Goal: Task Accomplishment & Management: Manage account settings

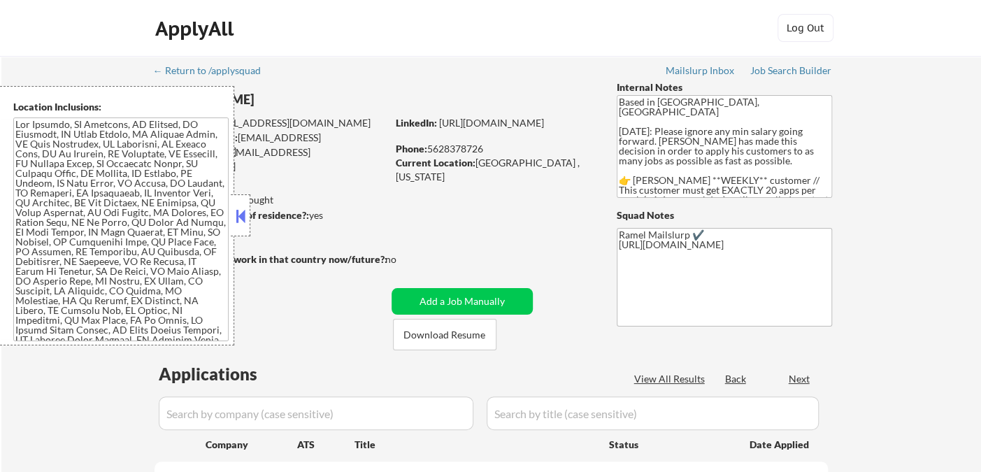
click at [246, 217] on button at bounding box center [240, 216] width 15 height 21
select select ""pending""
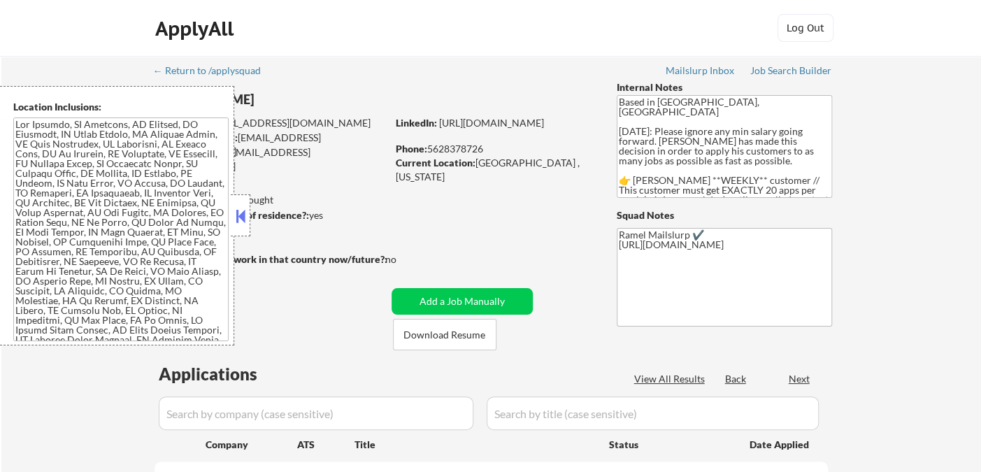
select select ""pending""
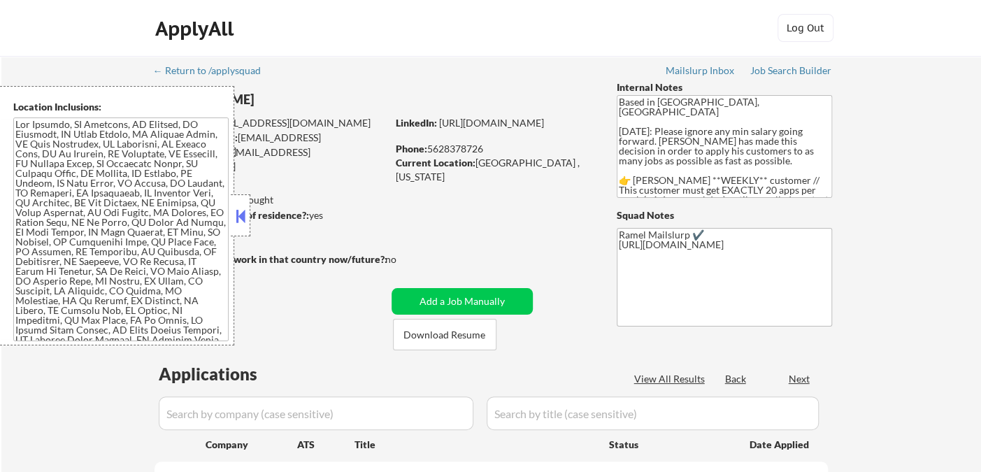
select select ""pending""
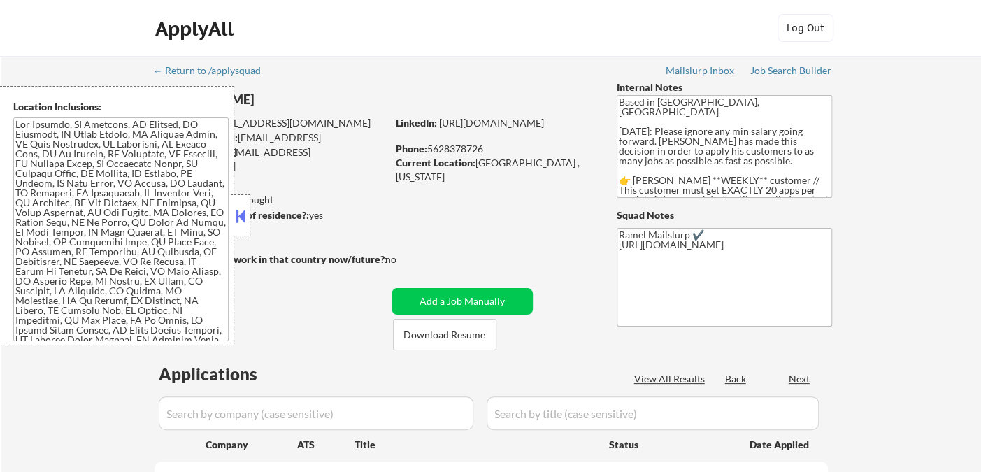
select select ""pending""
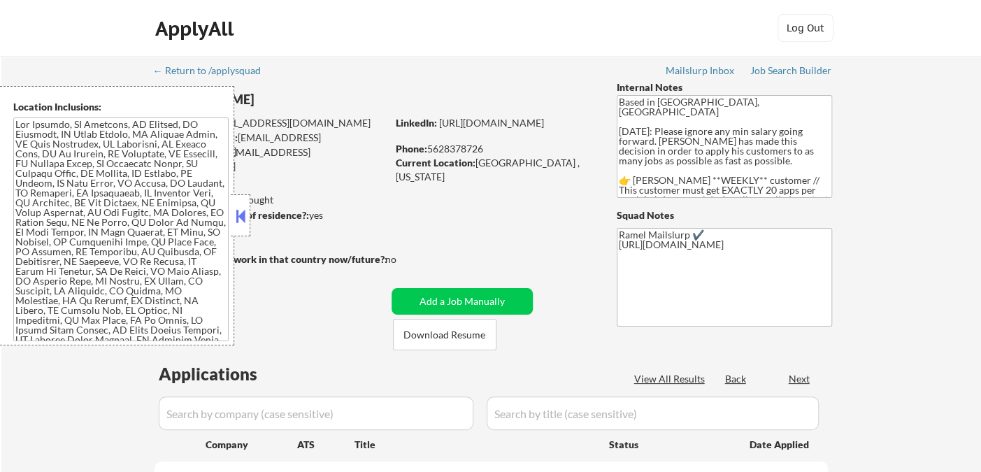
select select ""pending""
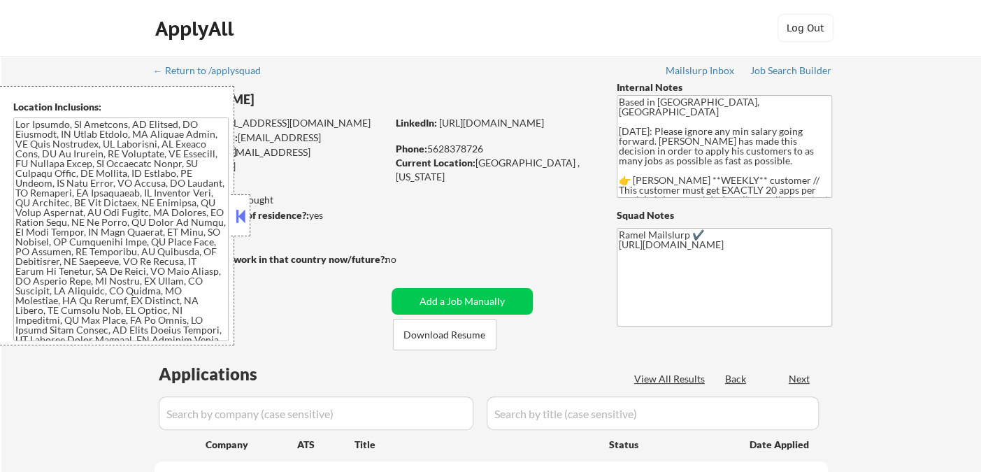
select select ""pending""
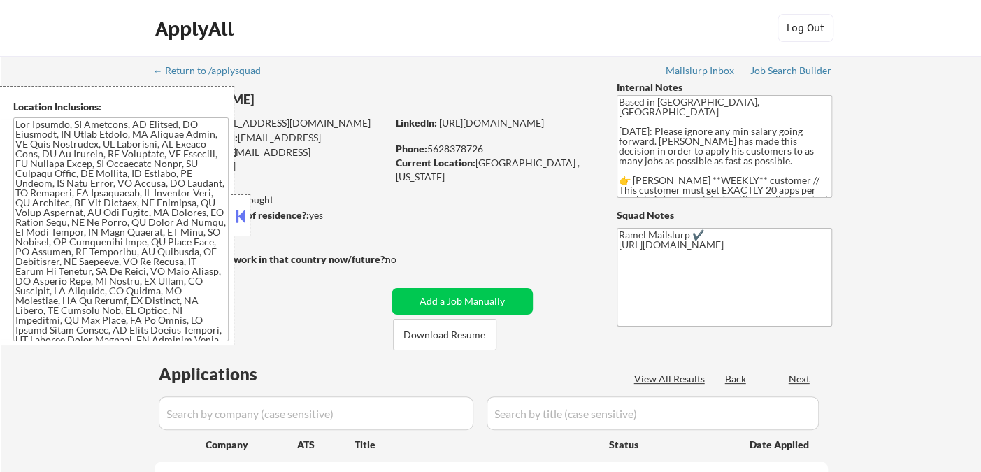
select select ""pending""
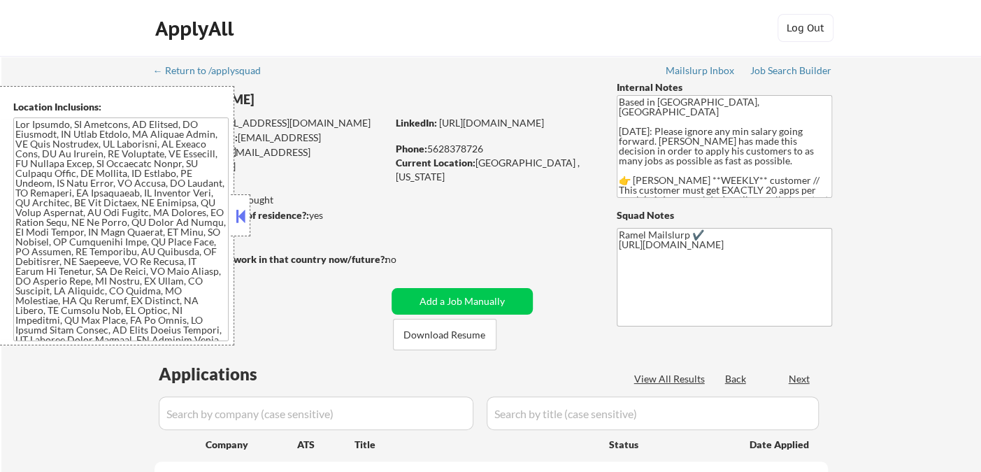
select select ""pending""
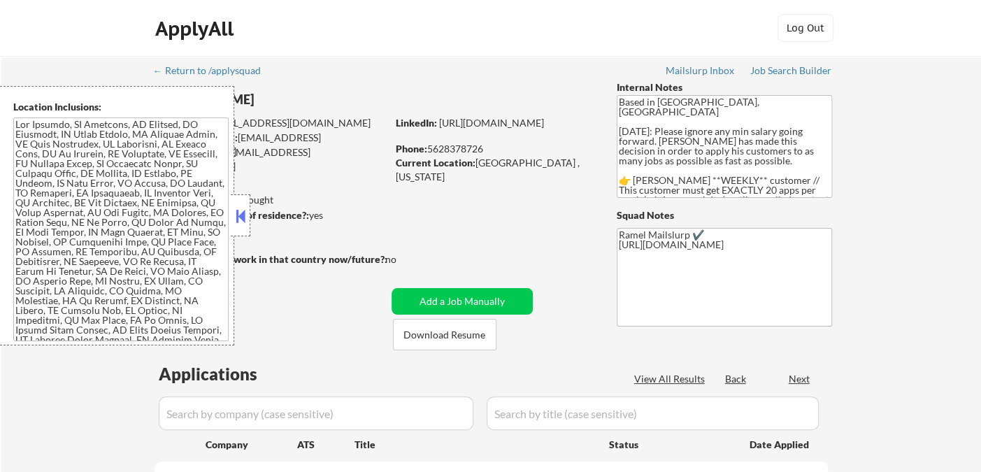
select select ""pending""
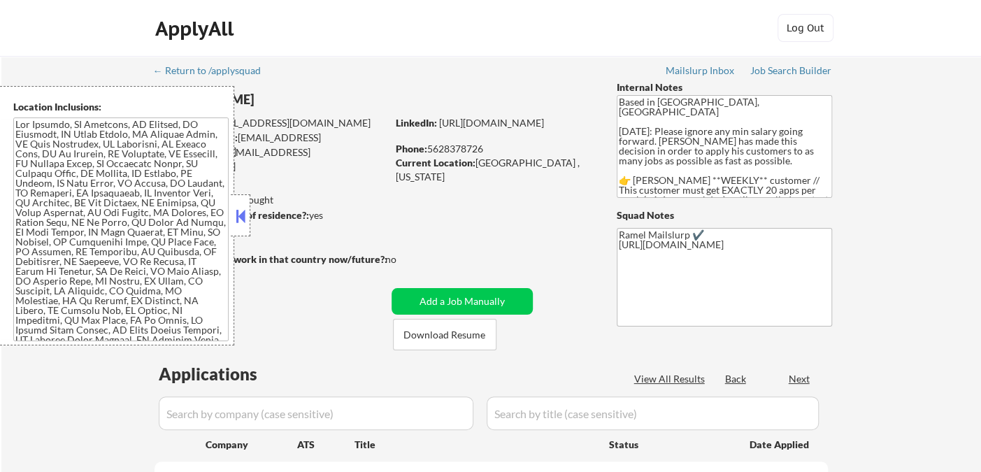
select select ""pending""
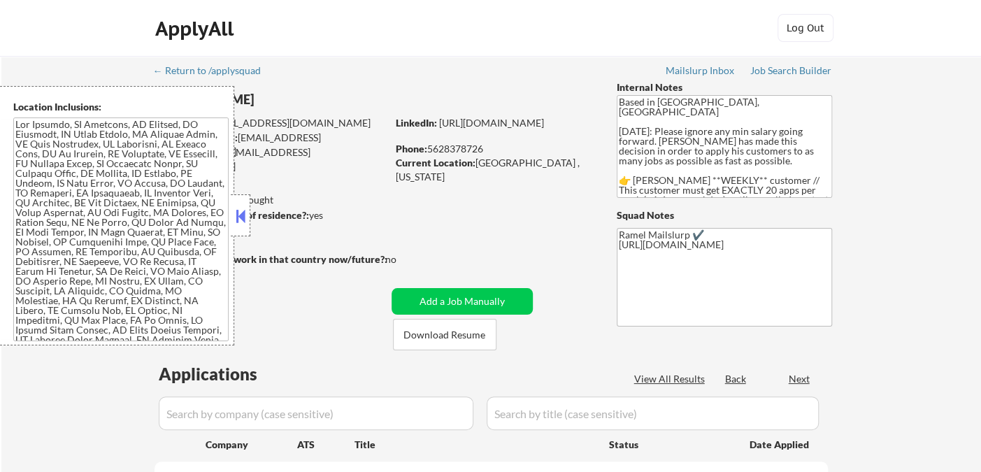
select select ""pending""
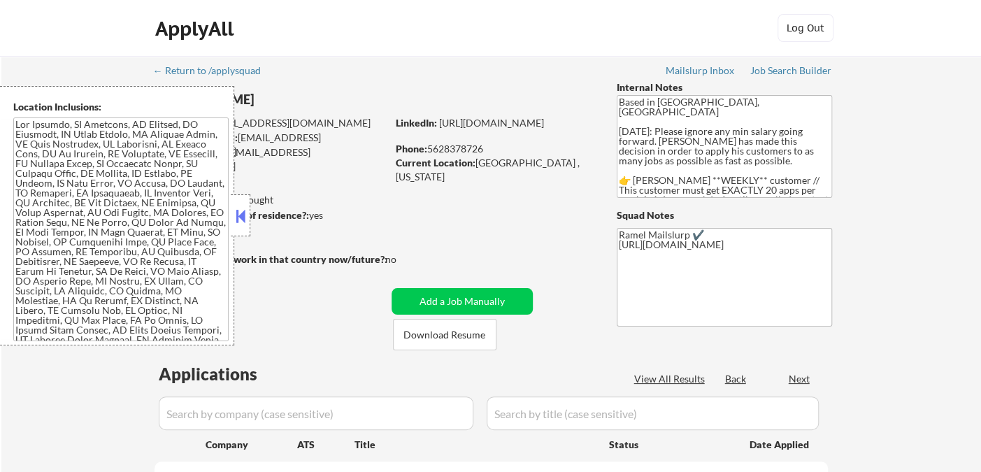
select select ""pending""
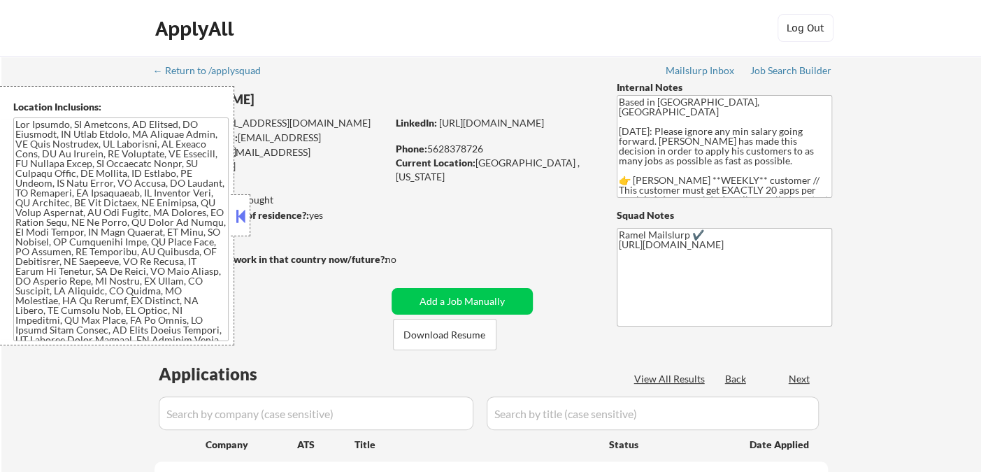
select select ""pending""
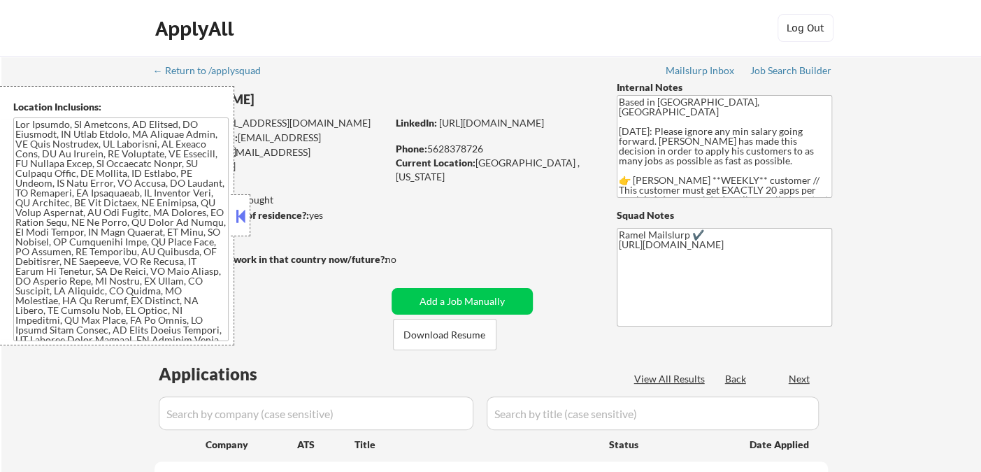
select select ""pending""
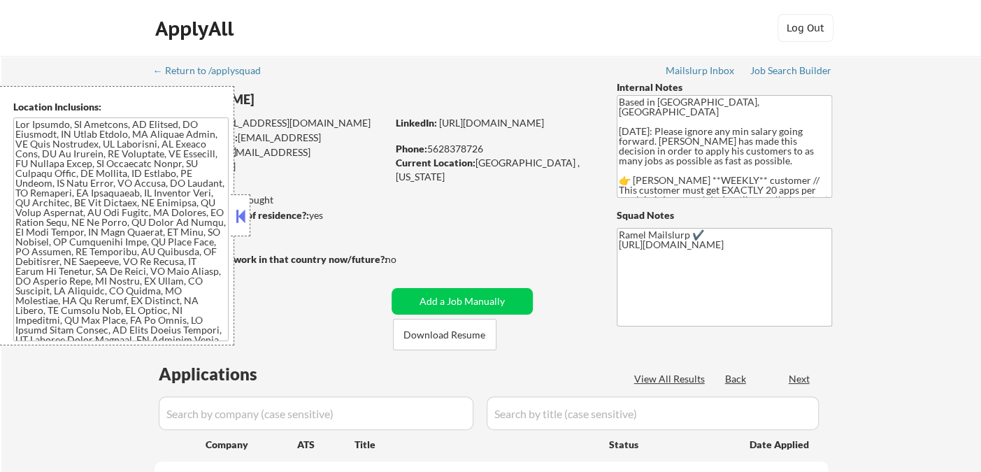
select select ""pending""
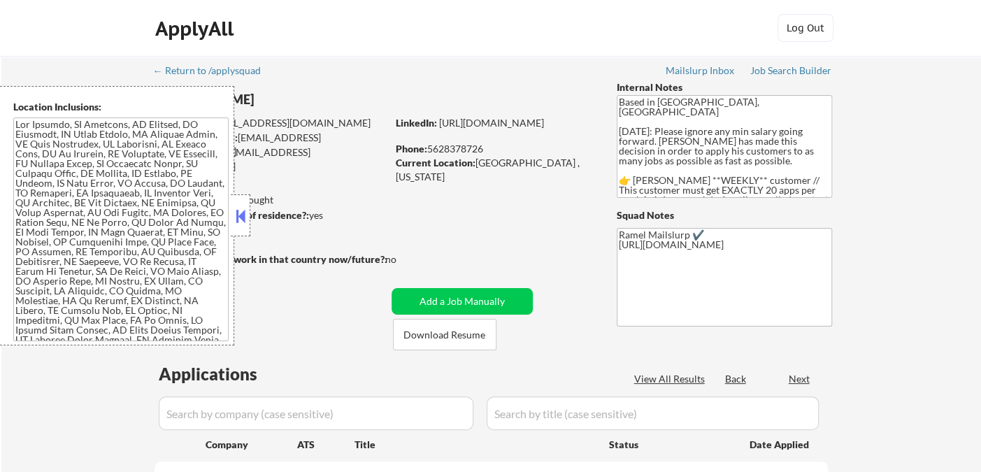
select select ""pending""
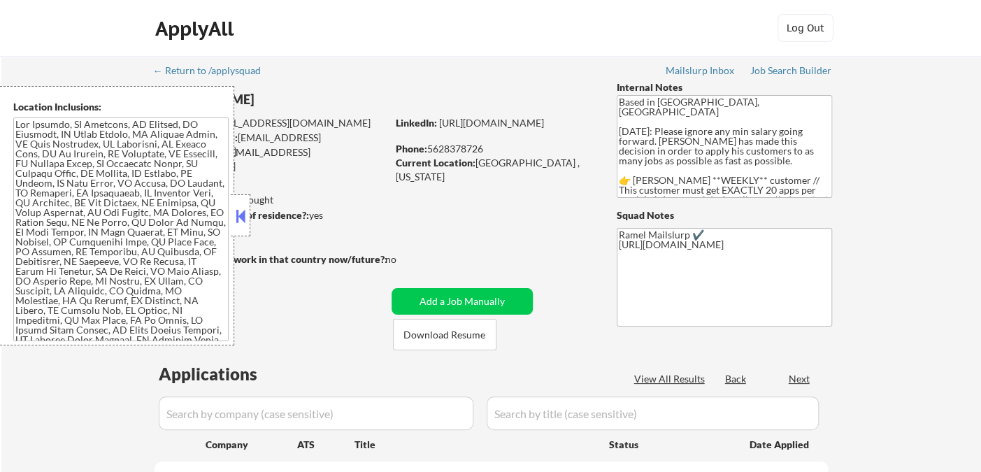
select select ""pending""
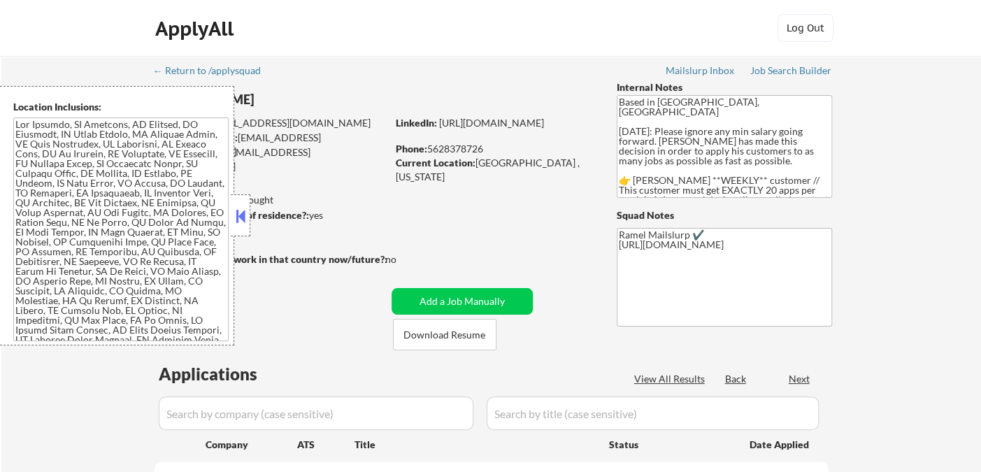
select select ""pending""
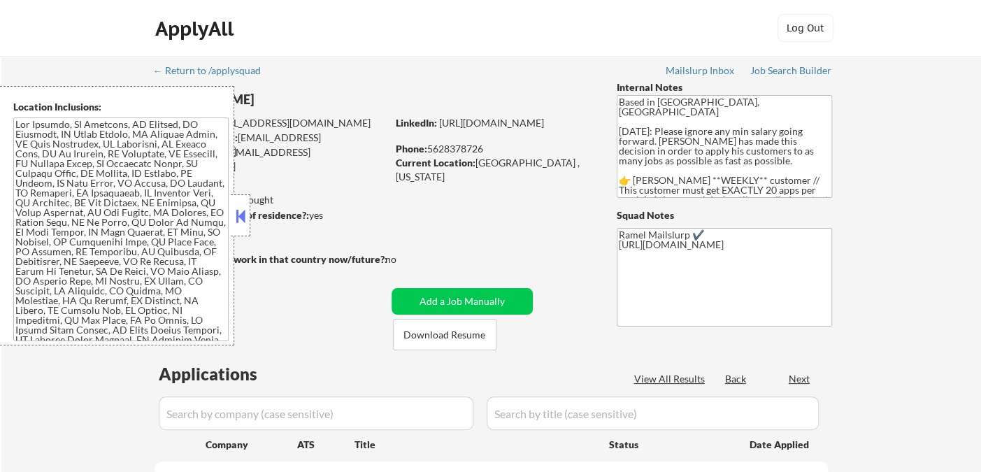
select select ""pending""
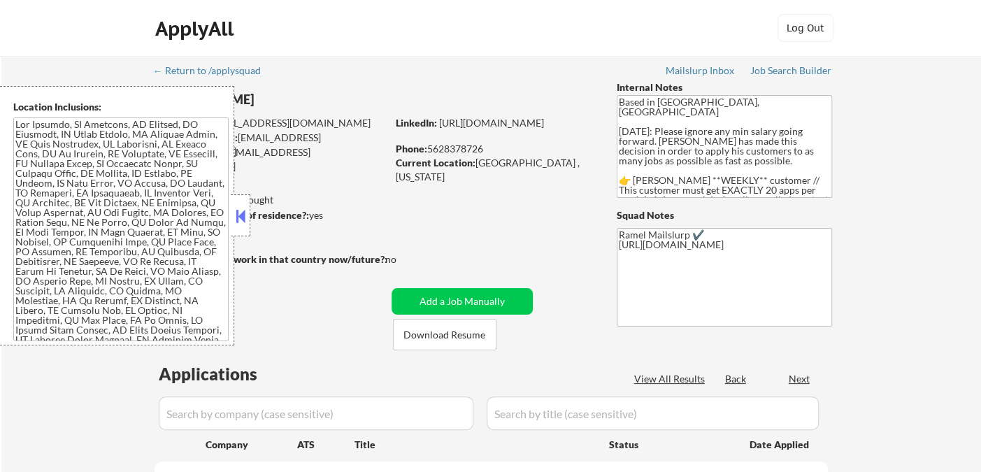
select select ""pending""
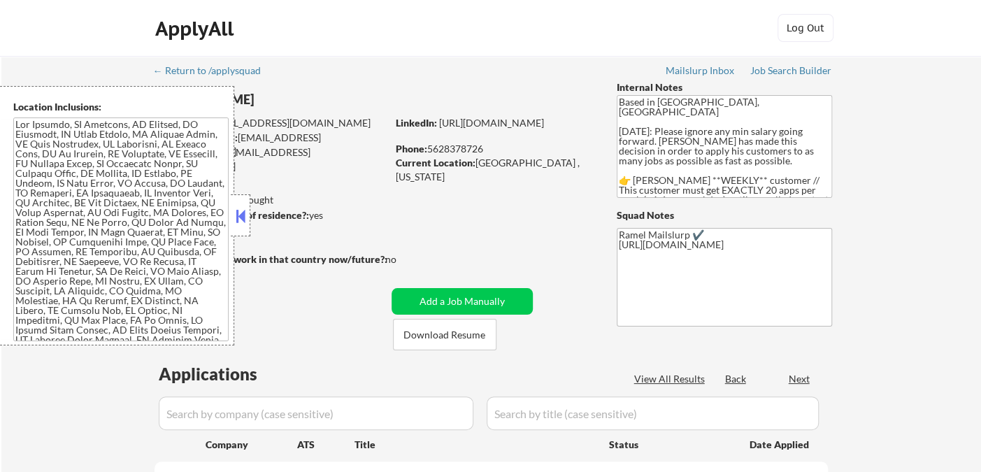
select select ""pending""
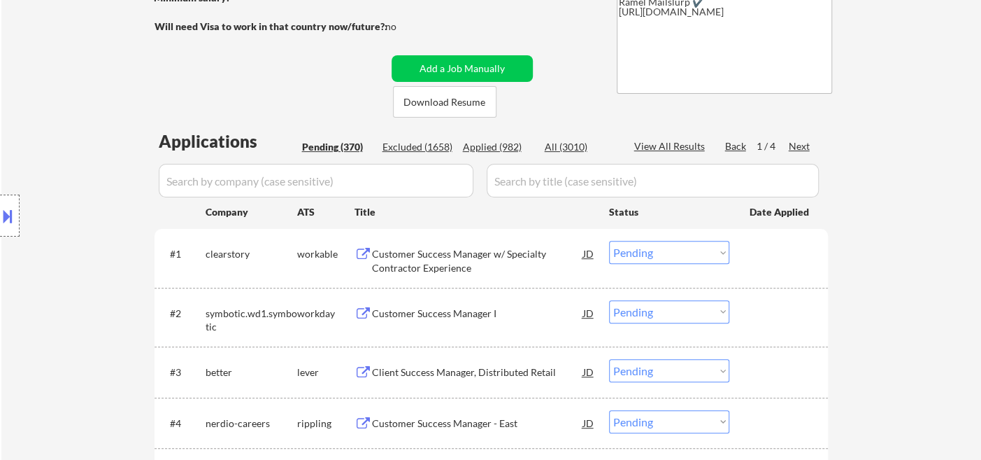
scroll to position [311, 0]
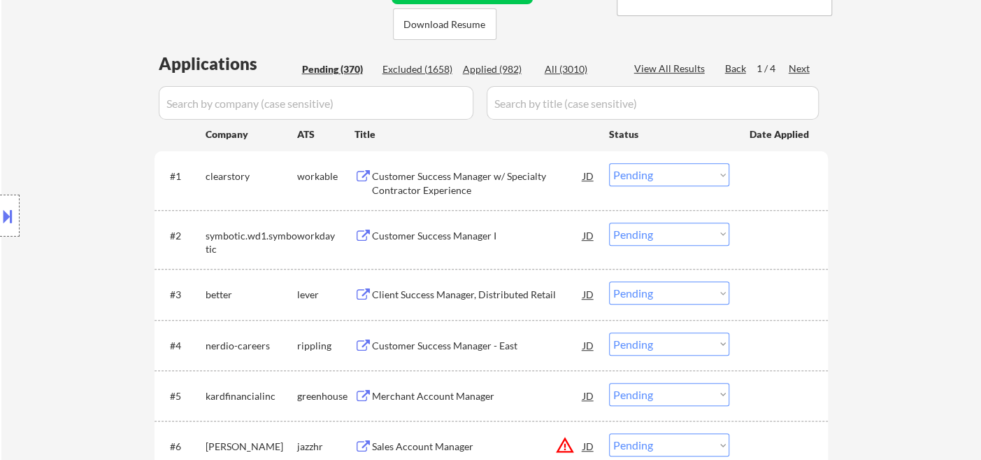
click at [429, 177] on div "Customer Success Manager w/ Specialty Contractor Experience" at bounding box center [477, 182] width 211 height 27
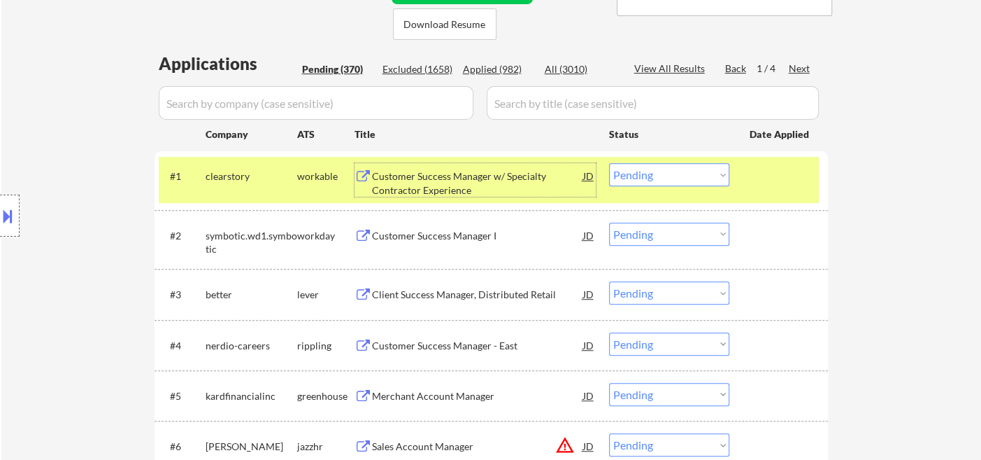
drag, startPoint x: 677, startPoint y: 177, endPoint x: 680, endPoint y: 185, distance: 8.2
click at [677, 177] on select "Choose an option... Pending Applied Excluded (Questions) Excluded (Expired) Exc…" at bounding box center [669, 174] width 120 height 23
click at [609, 163] on select "Choose an option... Pending Applied Excluded (Questions) Excluded (Expired) Exc…" at bounding box center [669, 174] width 120 height 23
click at [464, 240] on div "Customer Success Manager I" at bounding box center [477, 236] width 211 height 14
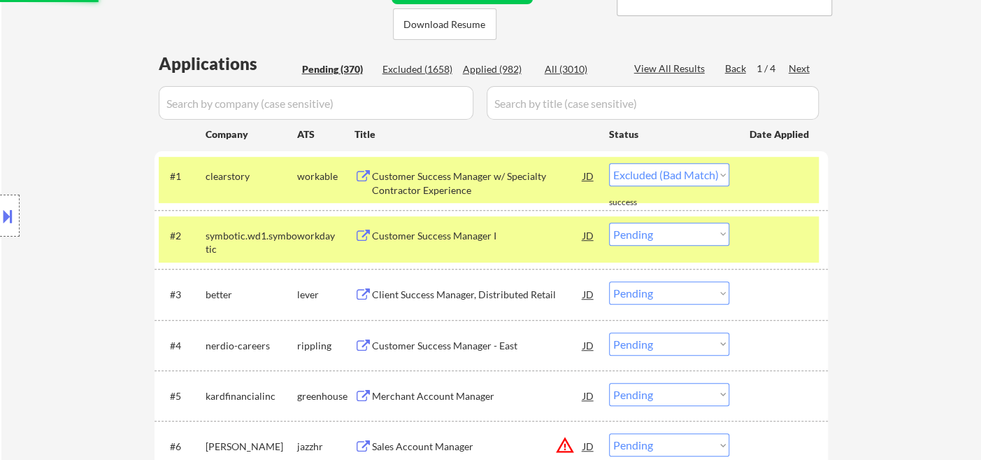
select select ""pending""
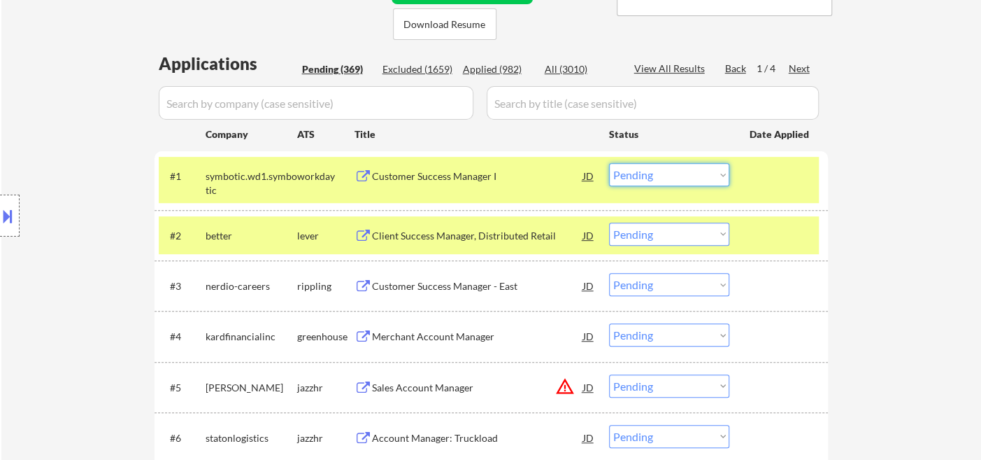
click at [683, 178] on select "Choose an option... Pending Applied Excluded (Questions) Excluded (Expired) Exc…" at bounding box center [669, 174] width 120 height 23
click at [439, 242] on div "Client Success Manager, Distributed Retail" at bounding box center [477, 234] width 211 height 25
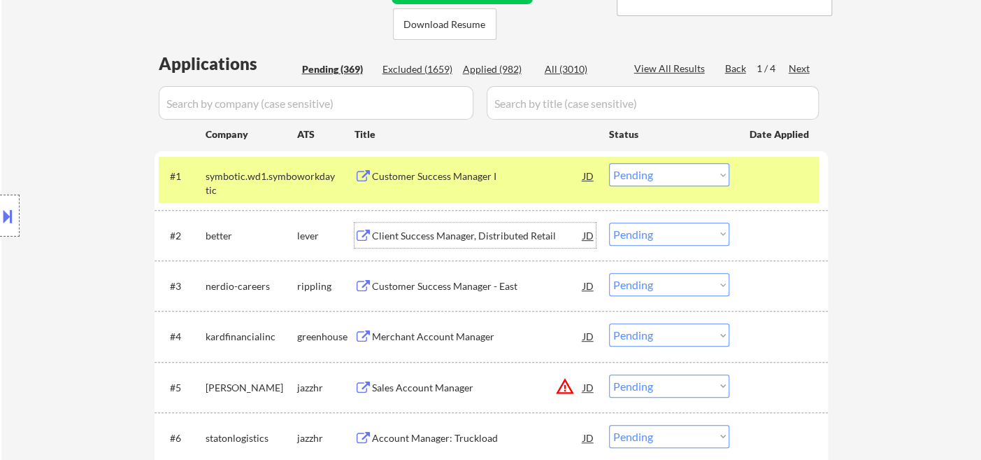
drag, startPoint x: 677, startPoint y: 234, endPoint x: 677, endPoint y: 242, distance: 7.7
click at [677, 234] on select "Choose an option... Pending Applied Excluded (Questions) Excluded (Expired) Exc…" at bounding box center [669, 233] width 120 height 23
click at [609, 222] on select "Choose an option... Pending Applied Excluded (Questions) Excluded (Expired) Exc…" at bounding box center [669, 233] width 120 height 23
select select ""pending""
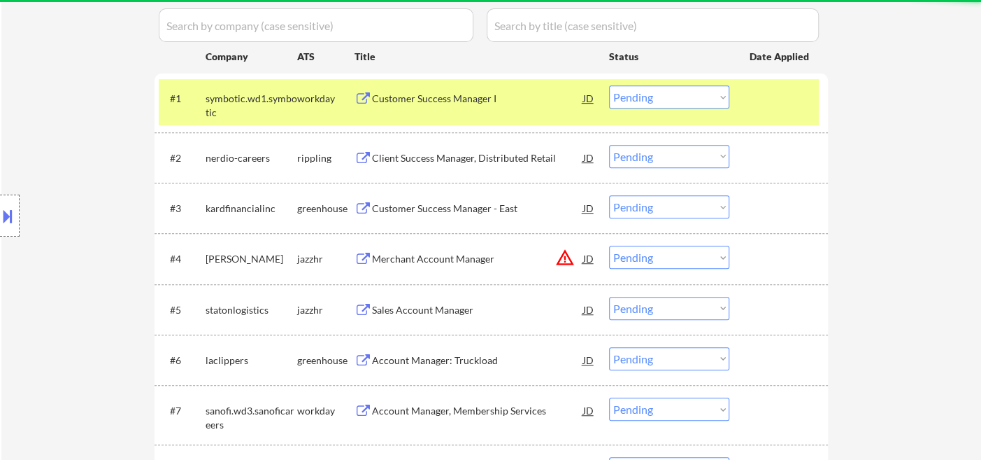
click at [660, 262] on select "Choose an option... Pending Applied Excluded (Questions) Excluded (Expired) Exc…" at bounding box center [669, 256] width 120 height 23
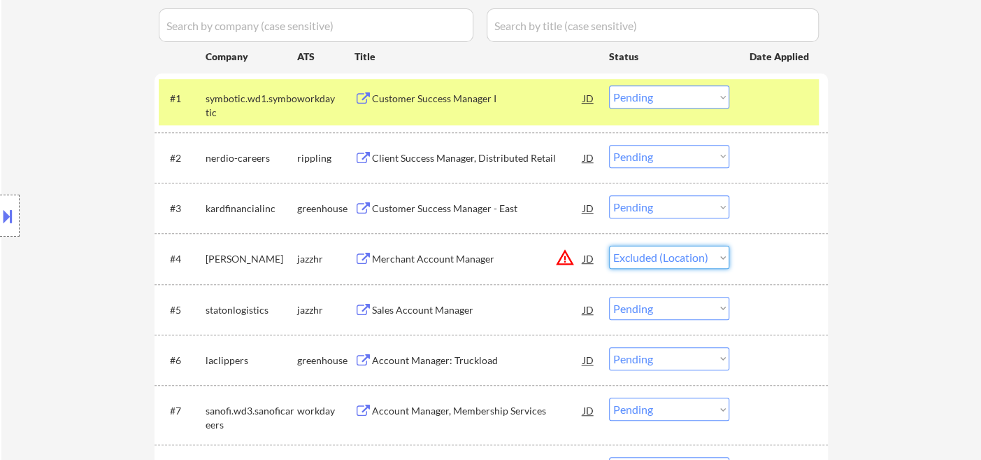
click at [609, 245] on select "Choose an option... Pending Applied Excluded (Questions) Excluded (Expired) Exc…" at bounding box center [669, 256] width 120 height 23
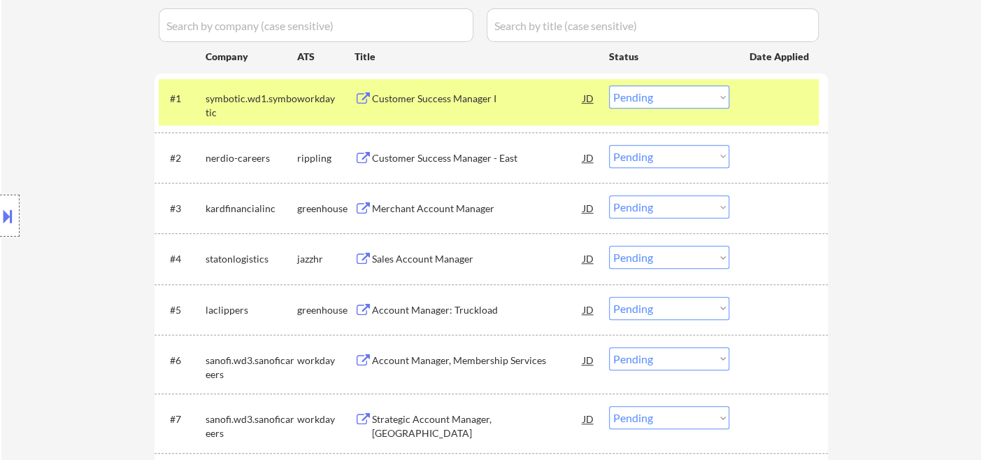
click at [416, 262] on div "Sales Account Manager" at bounding box center [477, 259] width 211 height 14
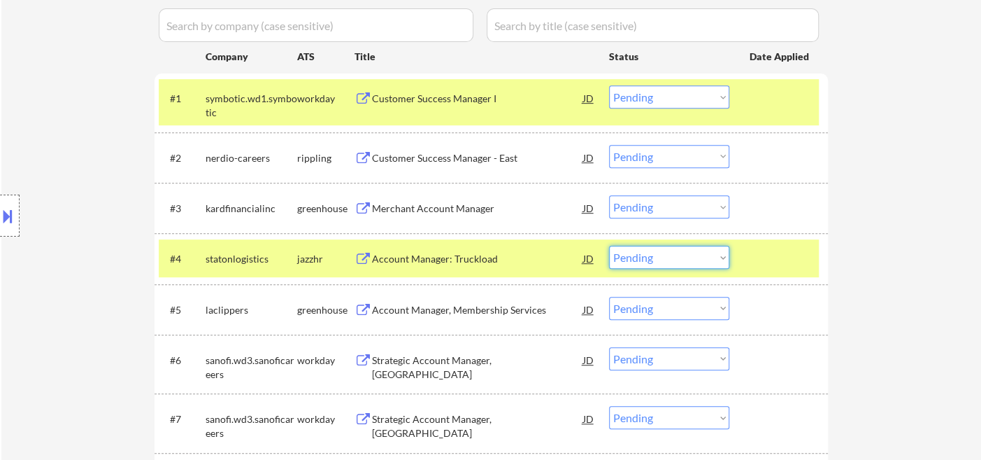
click at [655, 253] on select "Choose an option... Pending Applied Excluded (Questions) Excluded (Expired) Exc…" at bounding box center [669, 256] width 120 height 23
drag, startPoint x: 631, startPoint y: 255, endPoint x: 641, endPoint y: 264, distance: 13.9
click at [632, 255] on select "Choose an option... Pending Applied Excluded (Questions) Excluded (Expired) Exc…" at bounding box center [669, 256] width 120 height 23
click at [609, 245] on select "Choose an option... Pending Applied Excluded (Questions) Excluded (Expired) Exc…" at bounding box center [669, 256] width 120 height 23
click at [480, 311] on div "Account Manager, Membership Services" at bounding box center [477, 310] width 211 height 14
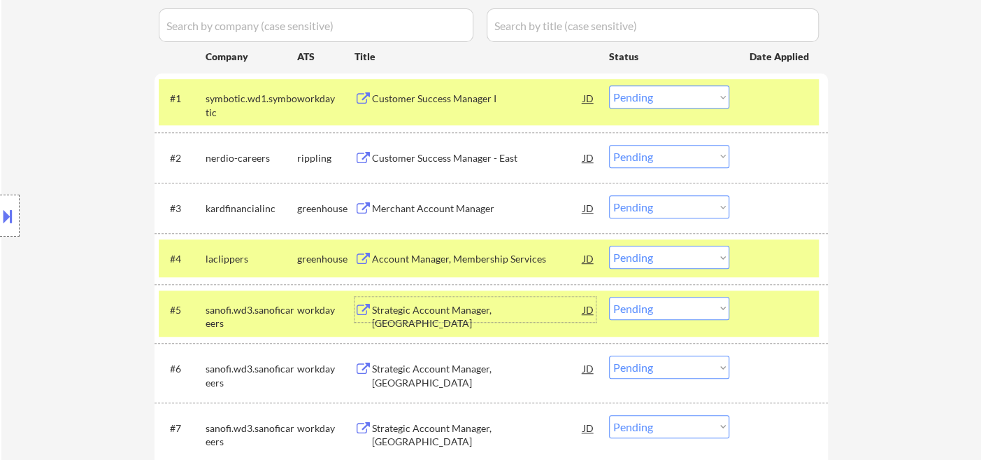
scroll to position [466, 0]
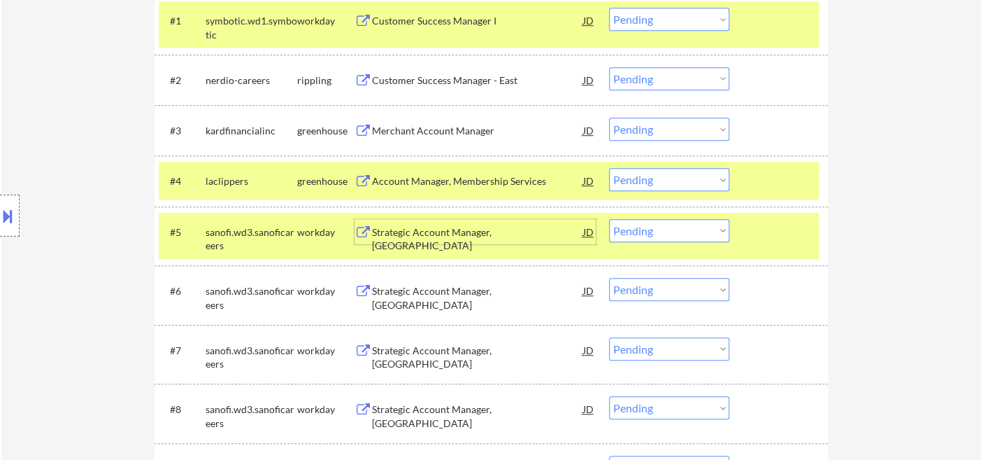
click at [668, 178] on select "Choose an option... Pending Applied Excluded (Questions) Excluded (Expired) Exc…" at bounding box center [669, 179] width 120 height 23
click at [609, 168] on select "Choose an option... Pending Applied Excluded (Questions) Excluded (Expired) Exc…" at bounding box center [669, 179] width 120 height 23
select select ""pending""
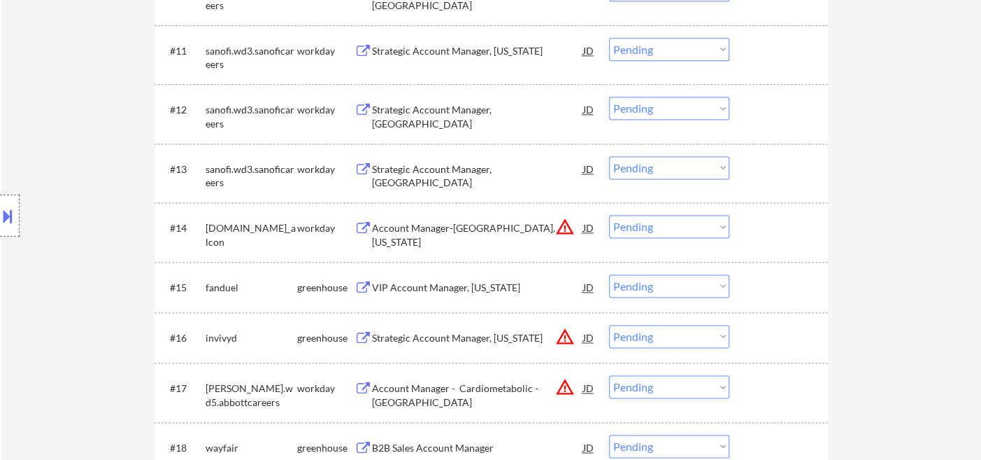
scroll to position [699, 0]
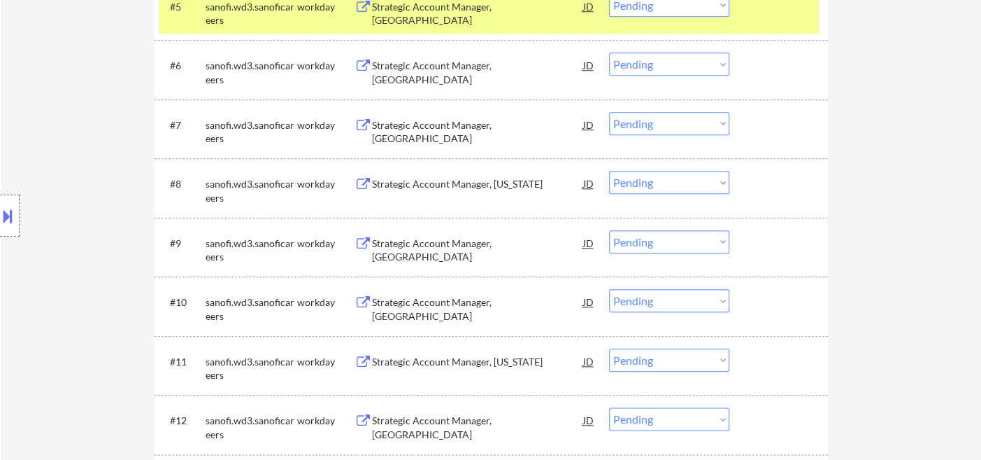
click at [687, 127] on select "Choose an option... Pending Applied Excluded (Questions) Excluded (Expired) Exc…" at bounding box center [669, 123] width 120 height 23
select select ""excluded__other_""
click at [609, 112] on select "Choose an option... Pending Applied Excluded (Questions) Excluded (Expired) Exc…" at bounding box center [669, 123] width 120 height 23
click at [683, 183] on select "Choose an option... Pending Applied Excluded (Questions) Excluded (Expired) Exc…" at bounding box center [669, 182] width 120 height 23
select select ""excluded__other_""
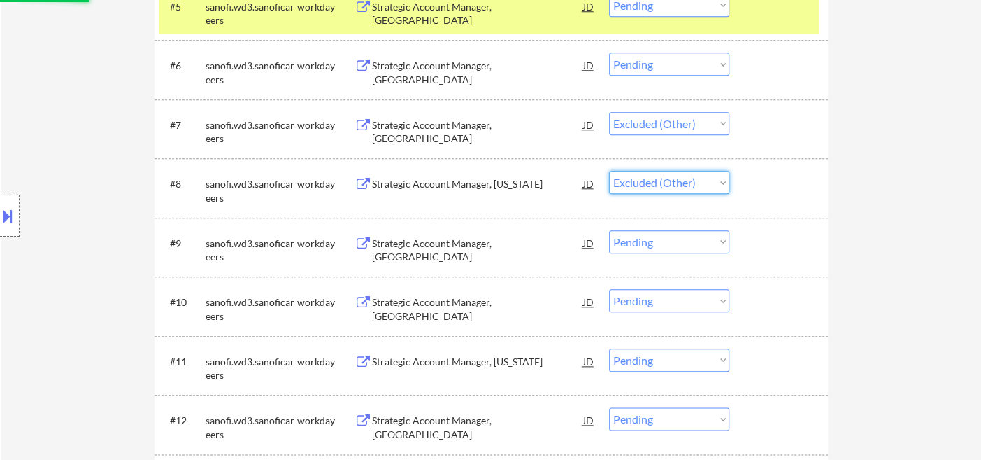
click at [609, 171] on select "Choose an option... Pending Applied Excluded (Questions) Excluded (Expired) Exc…" at bounding box center [669, 182] width 120 height 23
click at [676, 245] on select "Choose an option... Pending Applied Excluded (Questions) Excluded (Expired) Exc…" at bounding box center [669, 241] width 120 height 23
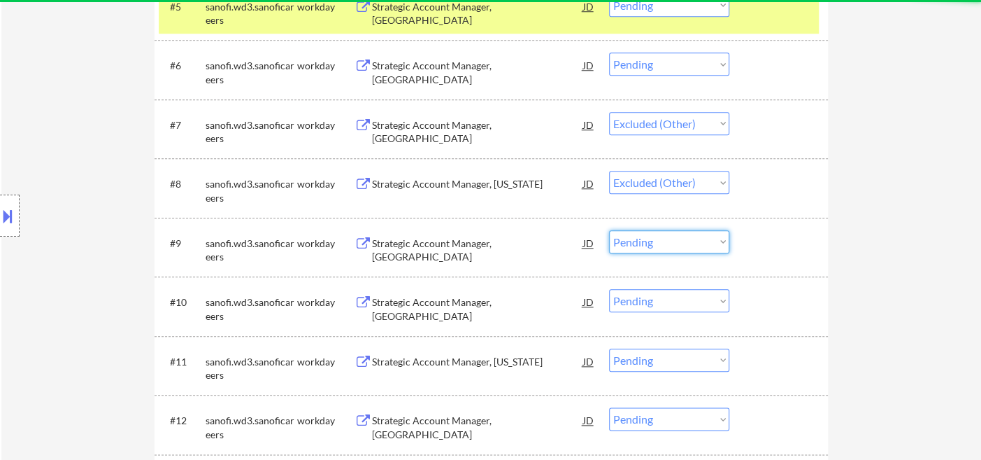
select select ""excluded__other_""
click at [609, 230] on select "Choose an option... Pending Applied Excluded (Questions) Excluded (Expired) Exc…" at bounding box center [669, 241] width 120 height 23
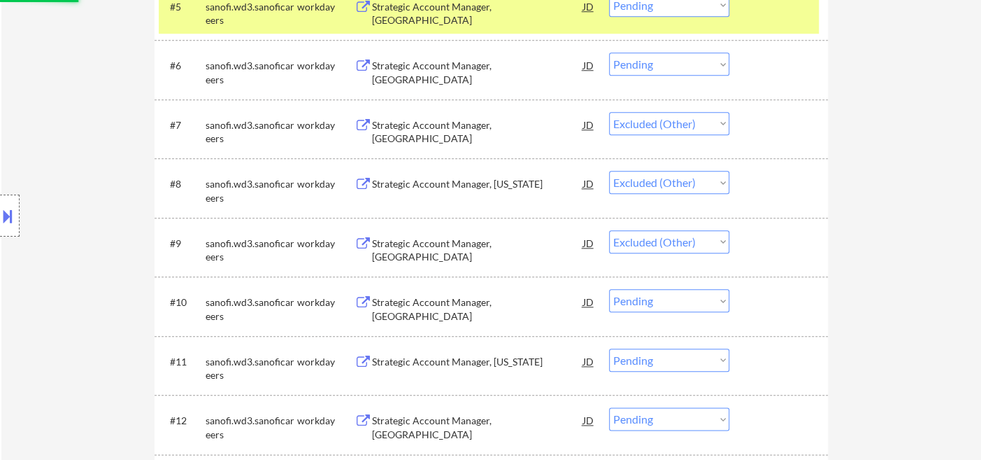
select select ""pending""
drag, startPoint x: 689, startPoint y: 306, endPoint x: 685, endPoint y: 329, distance: 23.3
click at [689, 306] on select "Choose an option... Pending Applied Excluded (Questions) Excluded (Expired) Exc…" at bounding box center [669, 300] width 120 height 23
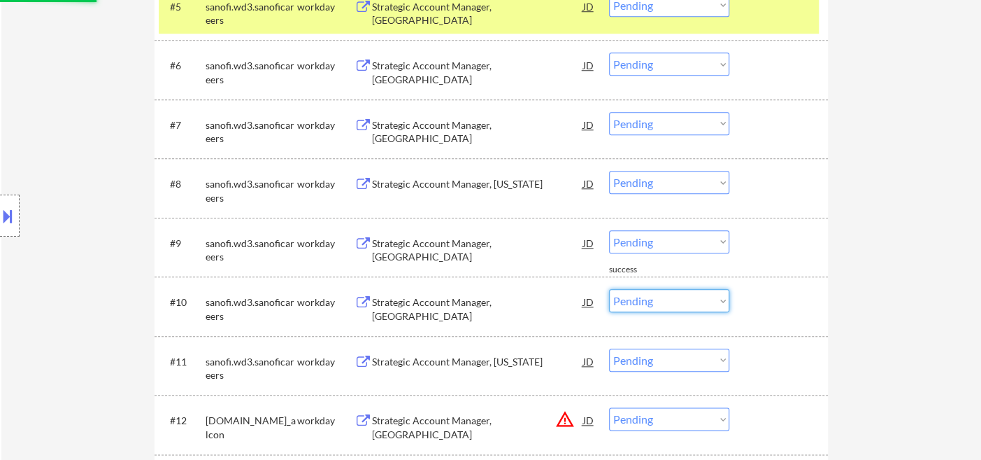
select select ""excluded__other_""
click at [609, 289] on select "Choose an option... Pending Applied Excluded (Questions) Excluded (Expired) Exc…" at bounding box center [669, 300] width 120 height 23
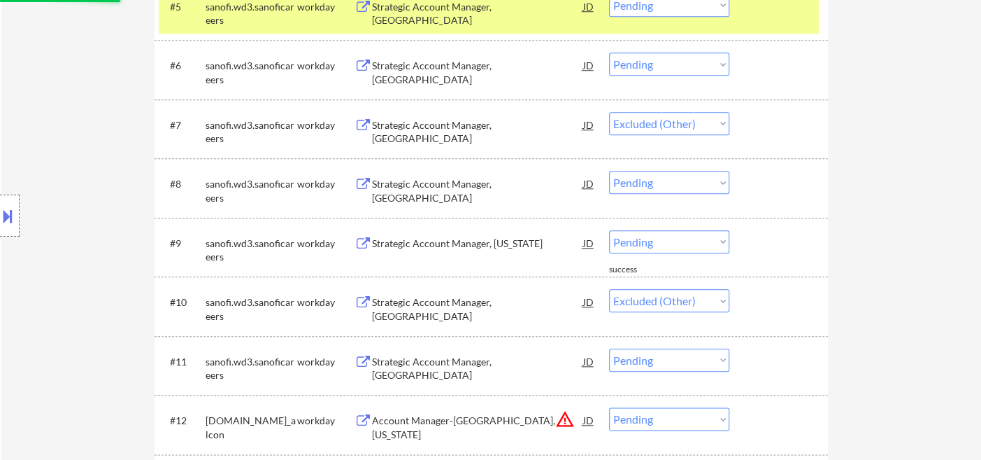
select select ""pending""
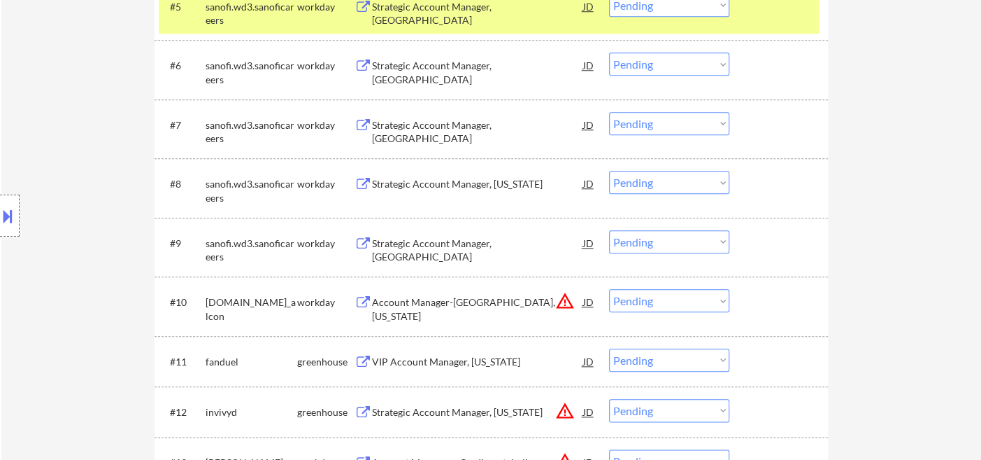
click at [661, 230] on select "Choose an option... Pending Applied Excluded (Questions) Excluded (Expired) Exc…" at bounding box center [669, 241] width 120 height 23
click at [609, 230] on select "Choose an option... Pending Applied Excluded (Questions) Excluded (Expired) Exc…" at bounding box center [669, 241] width 120 height 23
select select ""pending""
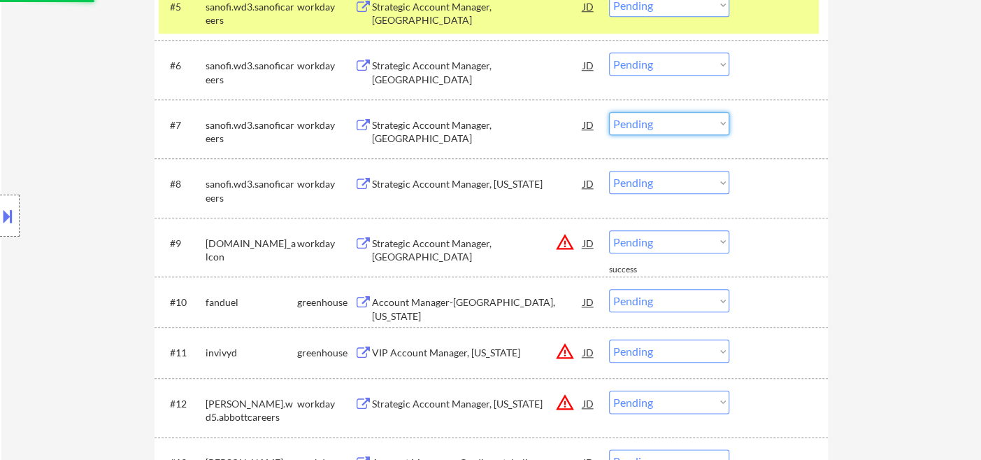
click at [678, 128] on select "Choose an option... Pending Applied Excluded (Questions) Excluded (Expired) Exc…" at bounding box center [669, 123] width 120 height 23
select select ""excluded__other_""
click at [609, 112] on select "Choose an option... Pending Applied Excluded (Questions) Excluded (Expired) Exc…" at bounding box center [669, 123] width 120 height 23
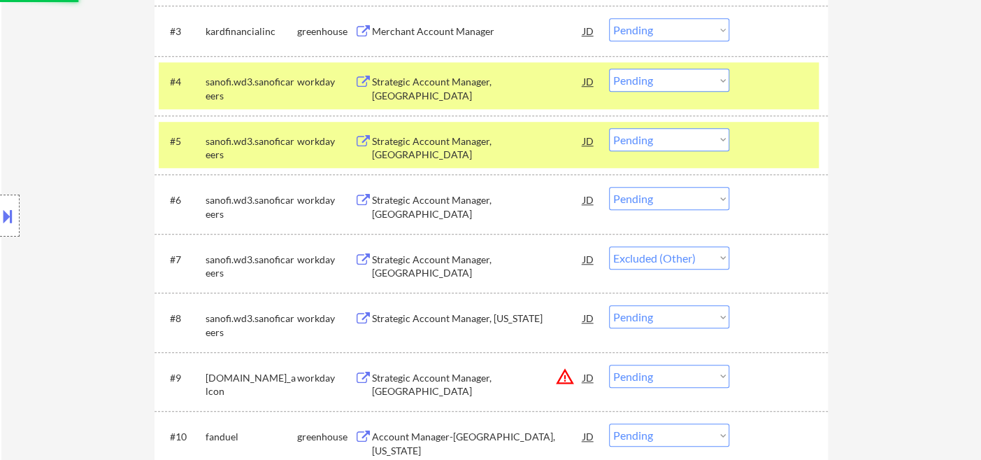
scroll to position [543, 0]
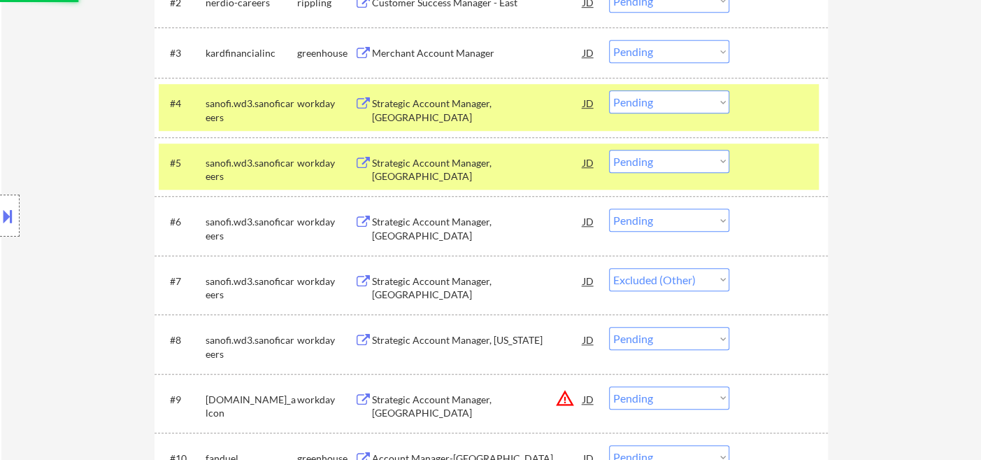
click at [669, 217] on select "Choose an option... Pending Applied Excluded (Questions) Excluded (Expired) Exc…" at bounding box center [669, 219] width 120 height 23
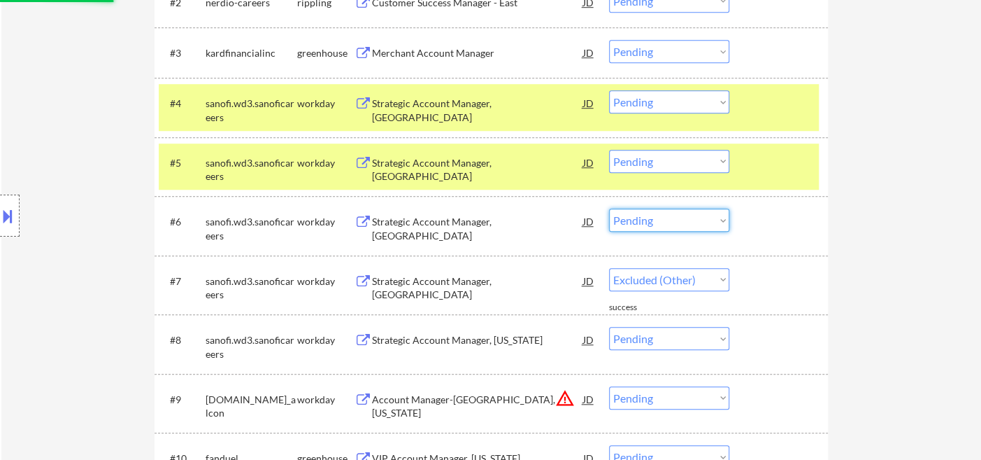
select select ""excluded__other_""
click at [609, 208] on select "Choose an option... Pending Applied Excluded (Questions) Excluded (Expired) Exc…" at bounding box center [669, 219] width 120 height 23
select select ""pending""
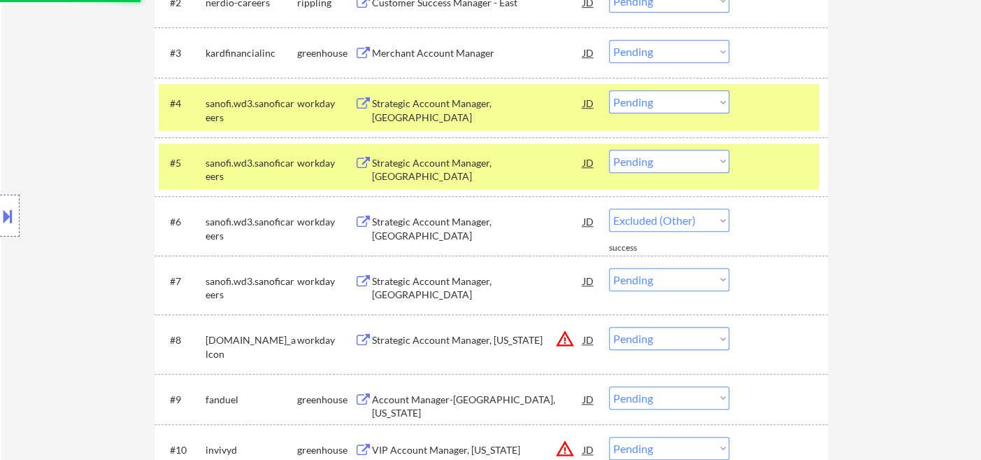
select select ""pending""
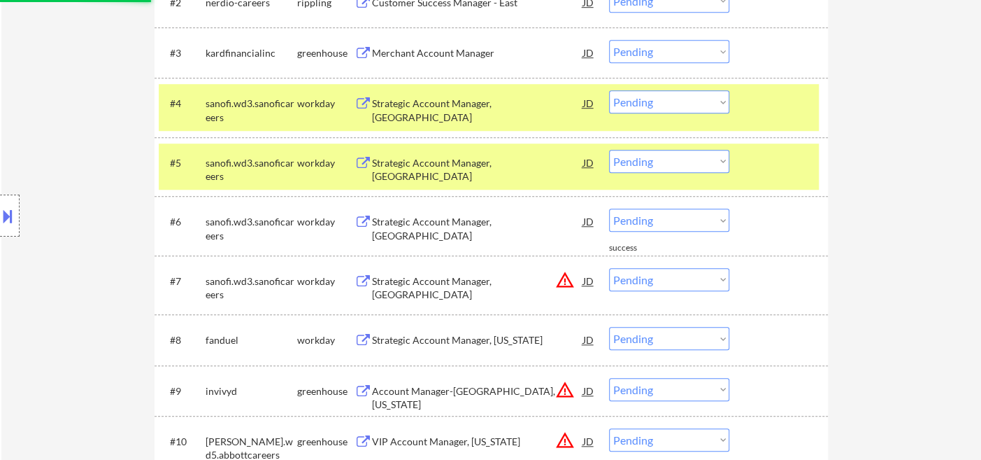
drag, startPoint x: 667, startPoint y: 281, endPoint x: 670, endPoint y: 290, distance: 9.1
click at [667, 281] on select "Choose an option... Pending Applied Excluded (Questions) Excluded (Expired) Exc…" at bounding box center [669, 279] width 120 height 23
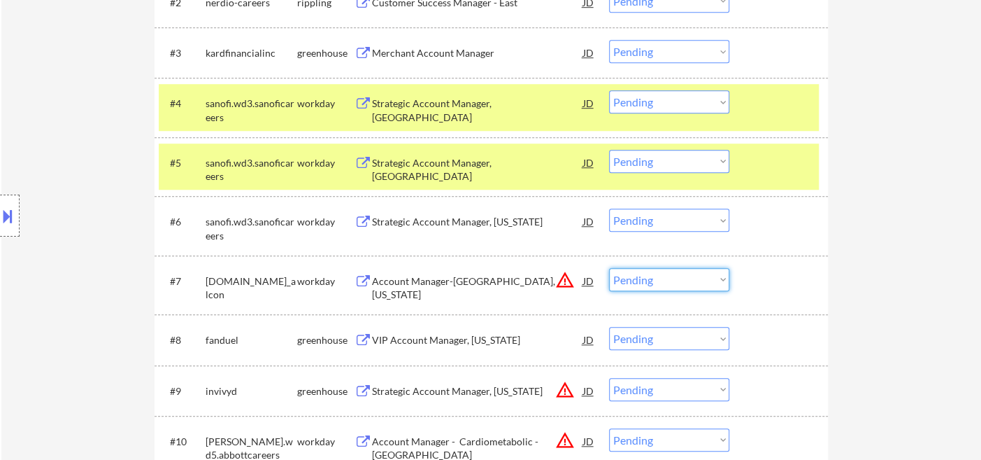
select select ""excluded__other_""
click at [609, 268] on select "Choose an option... Pending Applied Excluded (Questions) Excluded (Expired) Exc…" at bounding box center [669, 279] width 120 height 23
click at [648, 225] on select "Choose an option... Pending Applied Excluded (Questions) Excluded (Expired) Exc…" at bounding box center [669, 219] width 120 height 23
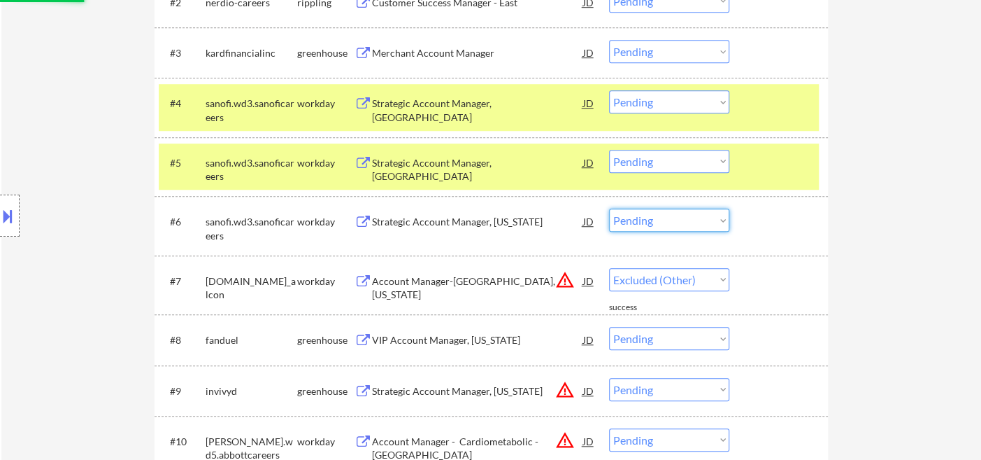
select select ""excluded__other_""
click at [609, 208] on select "Choose an option... Pending Applied Excluded (Questions) Excluded (Expired) Exc…" at bounding box center [669, 219] width 120 height 23
select select ""pending""
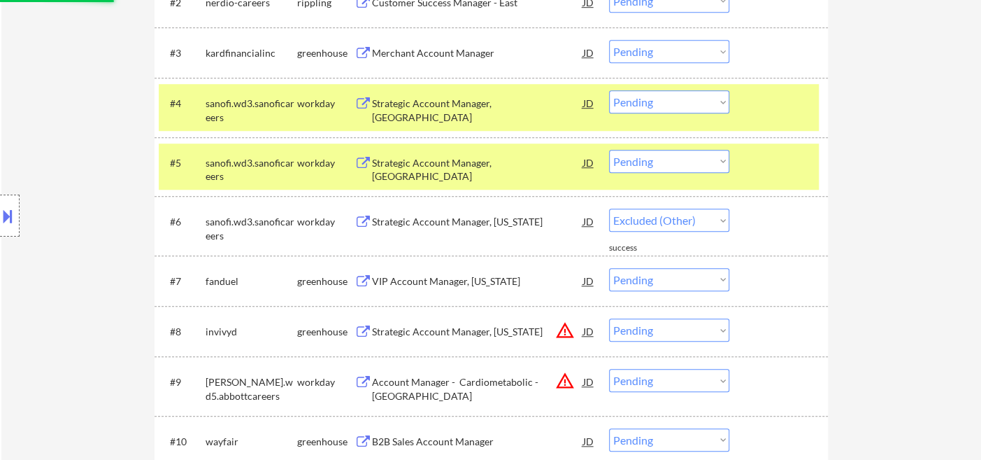
click at [654, 157] on select "Choose an option... Pending Applied Excluded (Questions) Excluded (Expired) Exc…" at bounding box center [669, 161] width 120 height 23
select select ""pending""
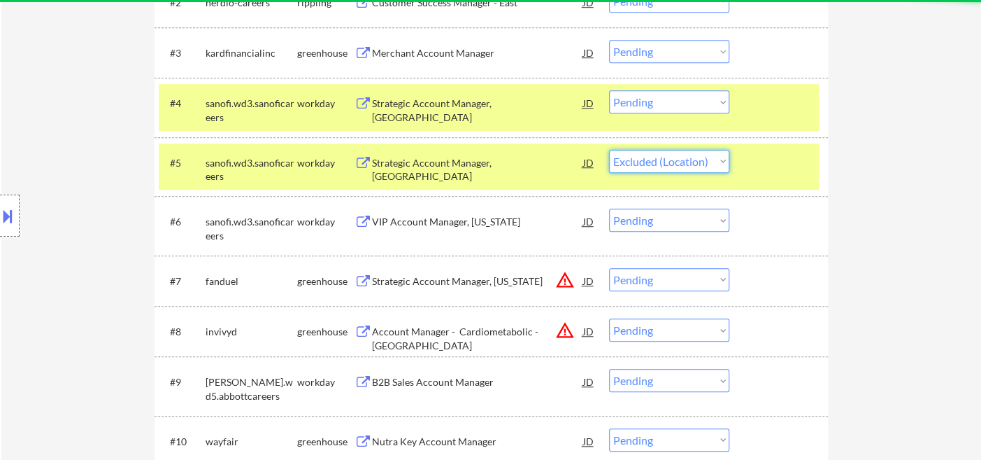
click at [609, 150] on select "Choose an option... Pending Applied Excluded (Questions) Excluded (Expired) Exc…" at bounding box center [669, 161] width 120 height 23
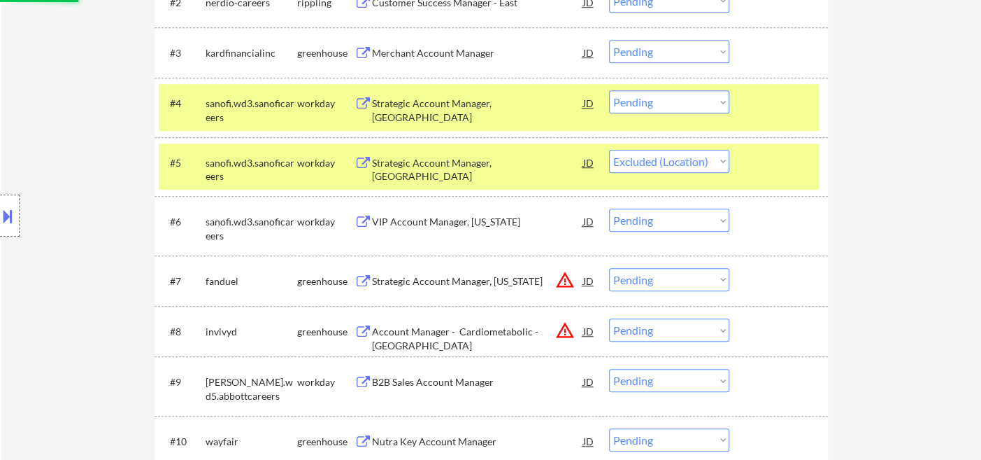
scroll to position [388, 0]
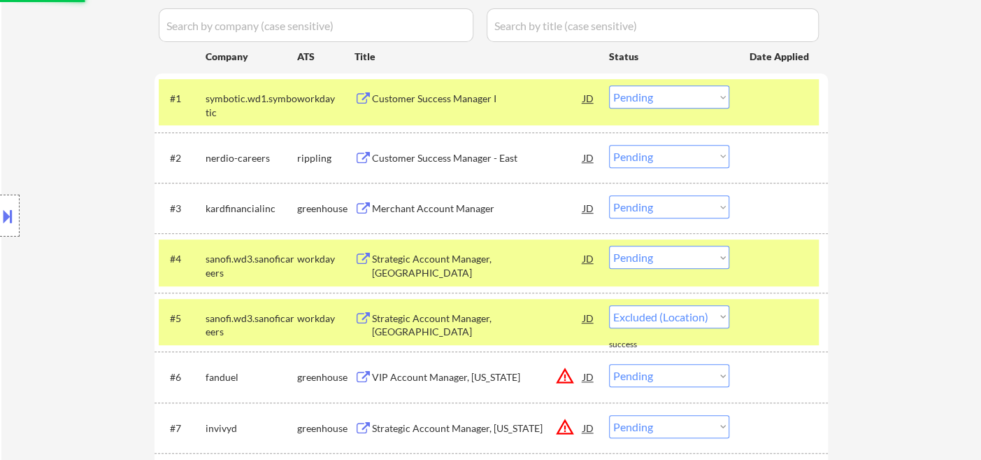
select select ""pending""
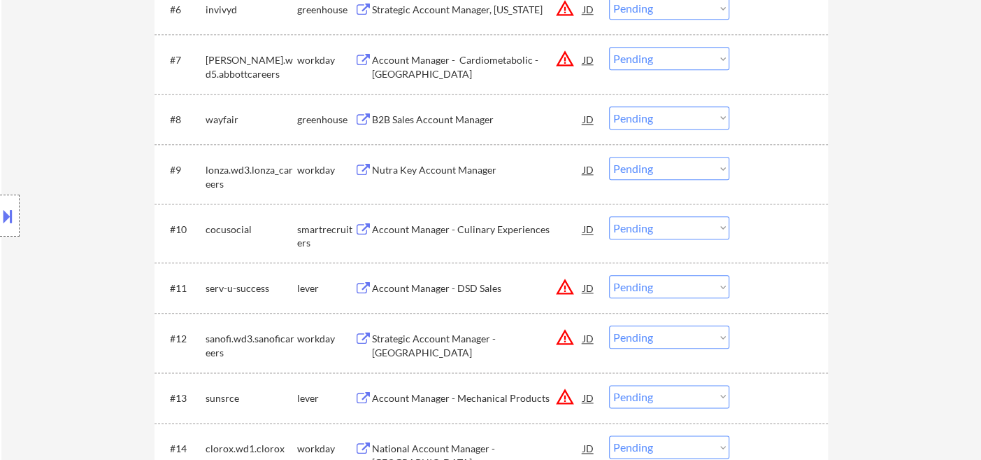
scroll to position [699, 0]
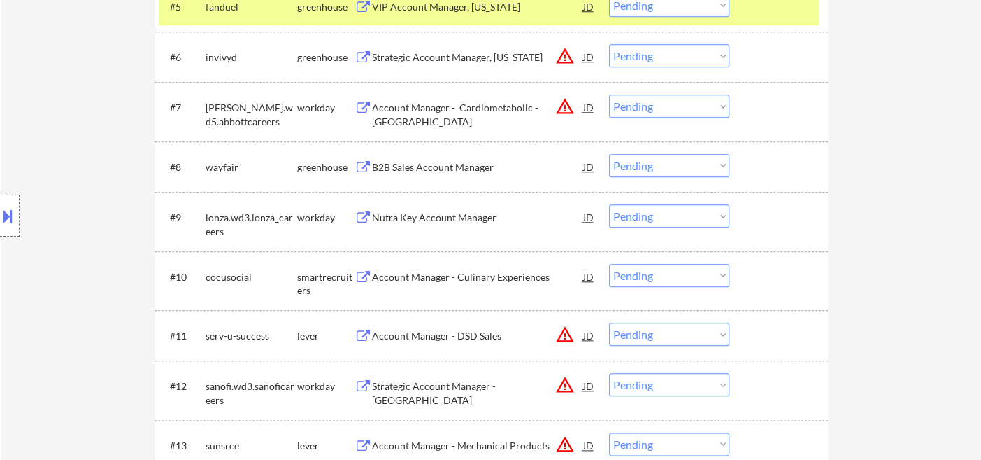
click at [457, 178] on div "#8 wayfair greenhouse B2B Sales Account Manager JD warning_amber Choose an opti…" at bounding box center [489, 167] width 660 height 38
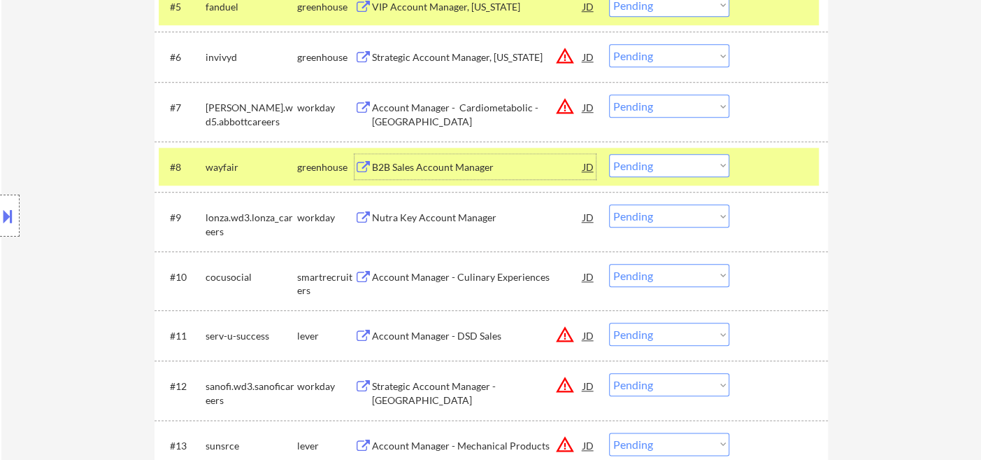
click at [455, 157] on div "B2B Sales Account Manager" at bounding box center [477, 166] width 211 height 25
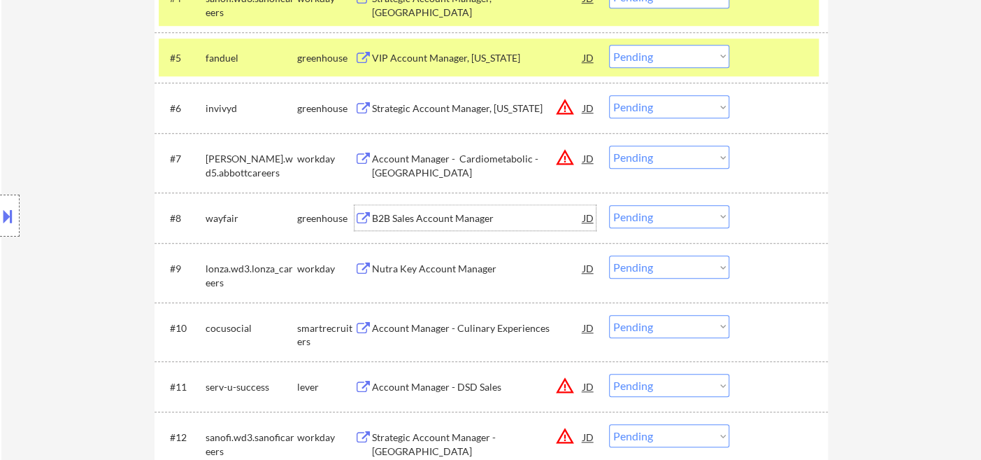
scroll to position [621, 0]
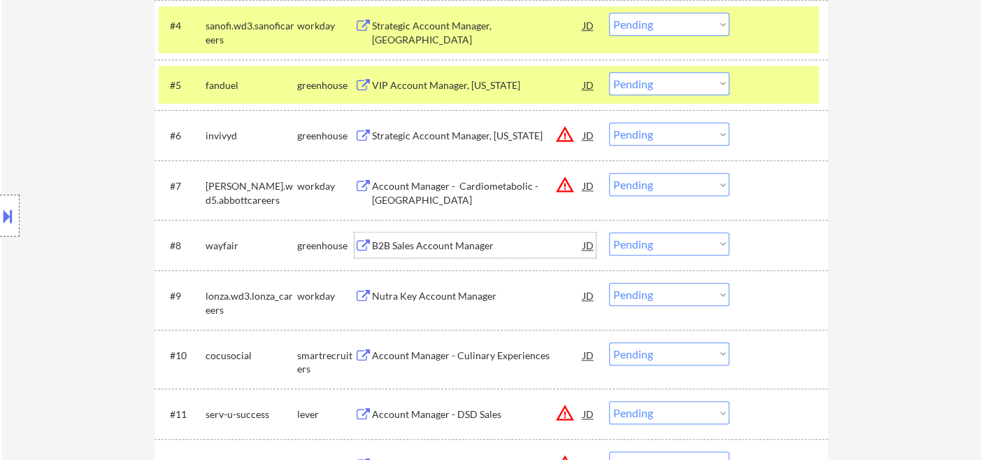
click at [659, 141] on select "Choose an option... Pending Applied Excluded (Questions) Excluded (Expired) Exc…" at bounding box center [669, 133] width 120 height 23
click at [609, 122] on select "Choose an option... Pending Applied Excluded (Questions) Excluded (Expired) Exc…" at bounding box center [669, 133] width 120 height 23
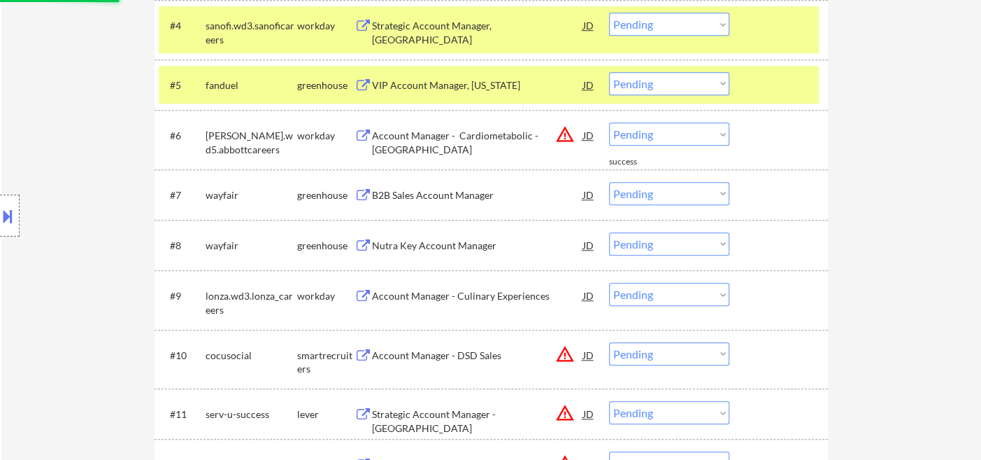
click at [672, 140] on select "Choose an option... Pending Applied Excluded (Questions) Excluded (Expired) Exc…" at bounding box center [669, 133] width 120 height 23
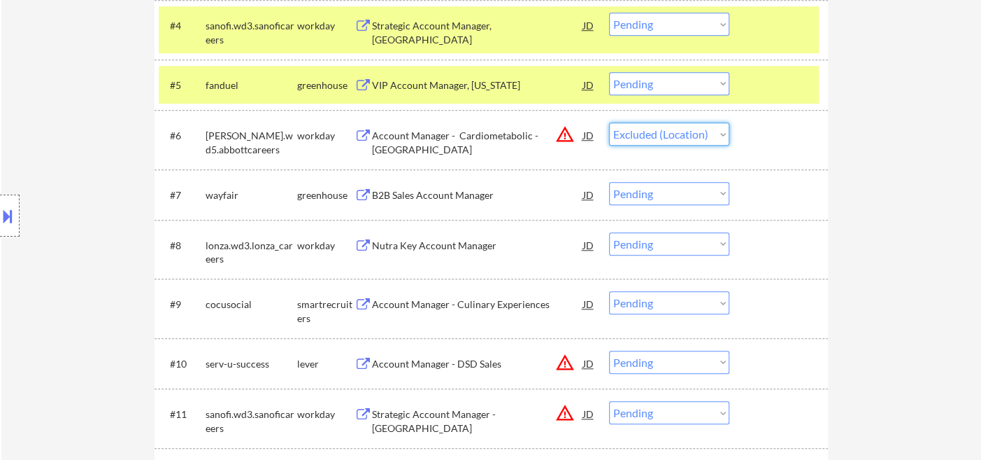
click at [609, 122] on select "Choose an option... Pending Applied Excluded (Questions) Excluded (Expired) Exc…" at bounding box center [669, 133] width 120 height 23
click at [464, 209] on div "#7 wayfair greenhouse B2B Sales Account Manager JD warning_amber Choose an opti…" at bounding box center [489, 195] width 660 height 38
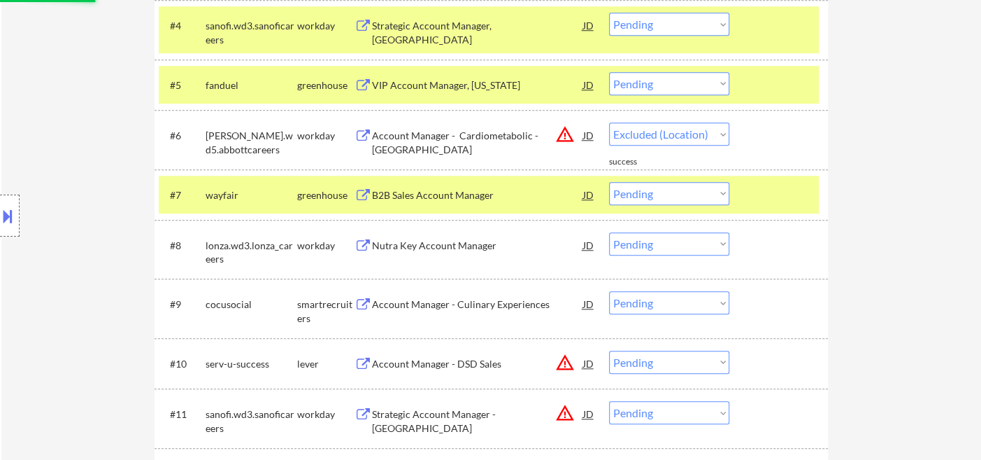
select select ""pending""
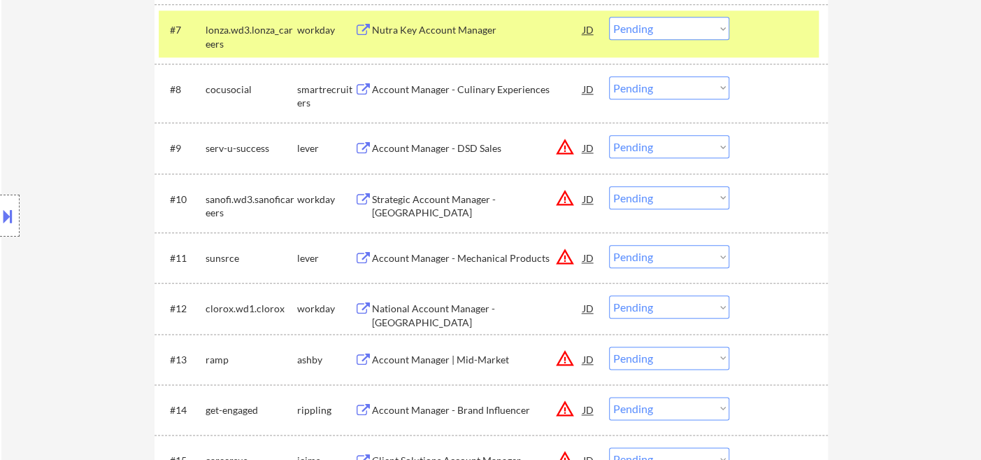
click at [446, 153] on div "Account Manager - DSD Sales" at bounding box center [477, 148] width 211 height 14
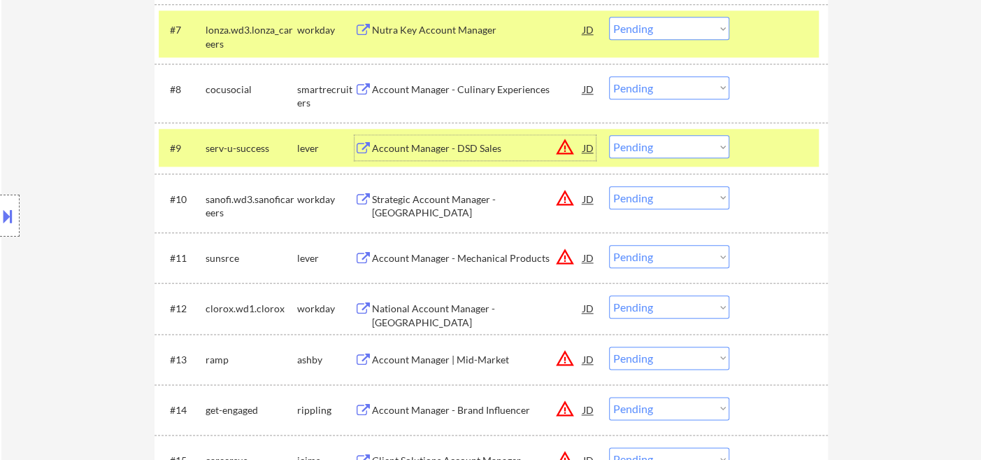
click at [671, 146] on select "Choose an option... Pending Applied Excluded (Questions) Excluded (Expired) Exc…" at bounding box center [669, 146] width 120 height 23
select select ""excluded__location_""
click at [609, 135] on select "Choose an option... Pending Applied Excluded (Questions) Excluded (Expired) Exc…" at bounding box center [669, 146] width 120 height 23
click at [676, 204] on select "Choose an option... Pending Applied Excluded (Questions) Excluded (Expired) Exc…" at bounding box center [669, 197] width 120 height 23
select select ""excluded__location_""
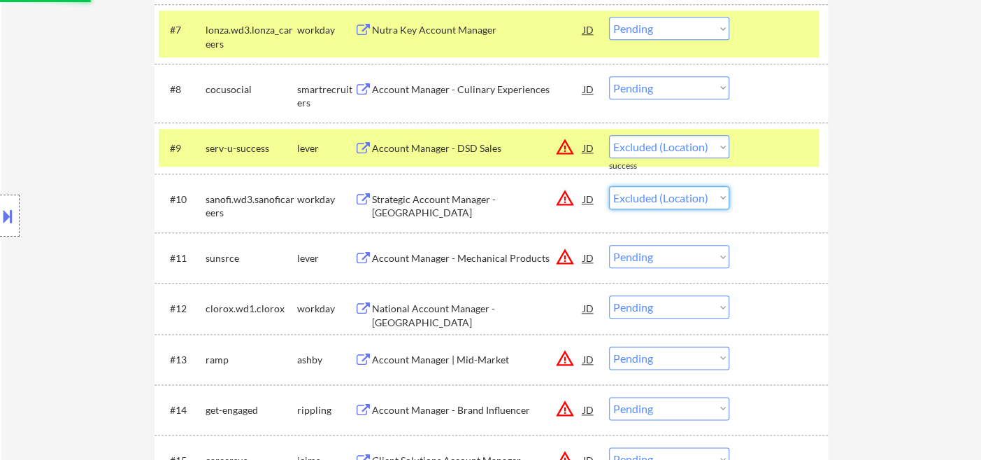
click at [609, 186] on select "Choose an option... Pending Applied Excluded (Questions) Excluded (Expired) Exc…" at bounding box center [669, 197] width 120 height 23
click at [682, 259] on select "Choose an option... Pending Applied Excluded (Questions) Excluded (Expired) Exc…" at bounding box center [669, 256] width 120 height 23
select select ""pending""
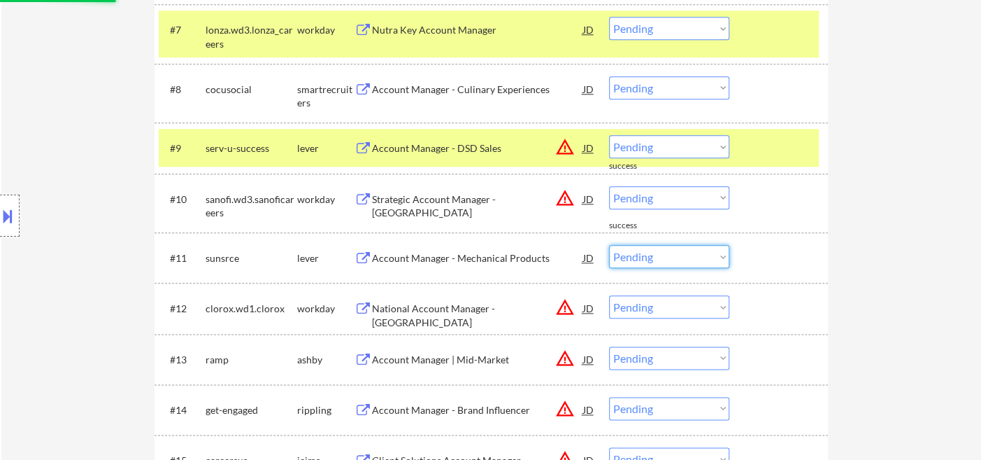
select select ""excluded__location_""
click at [609, 253] on select "Choose an option... Pending Applied Excluded (Questions) Excluded (Expired) Exc…" at bounding box center [669, 256] width 120 height 23
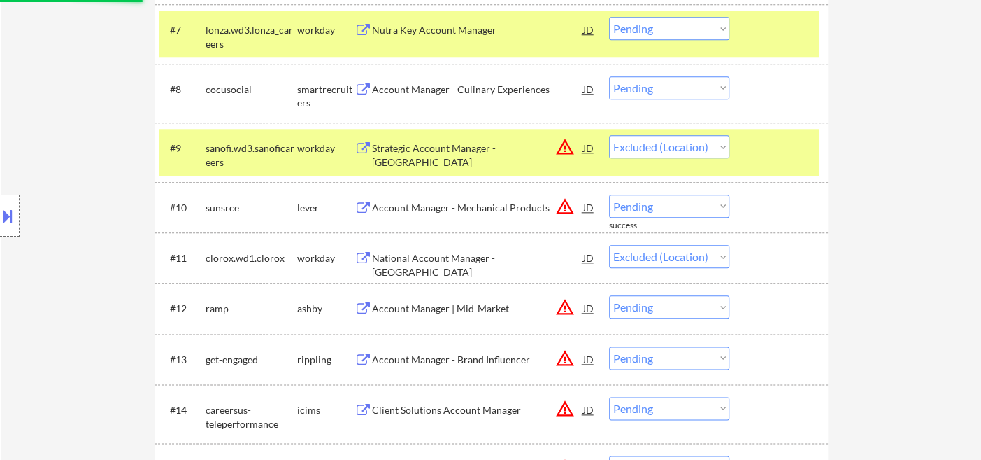
select select ""pending""
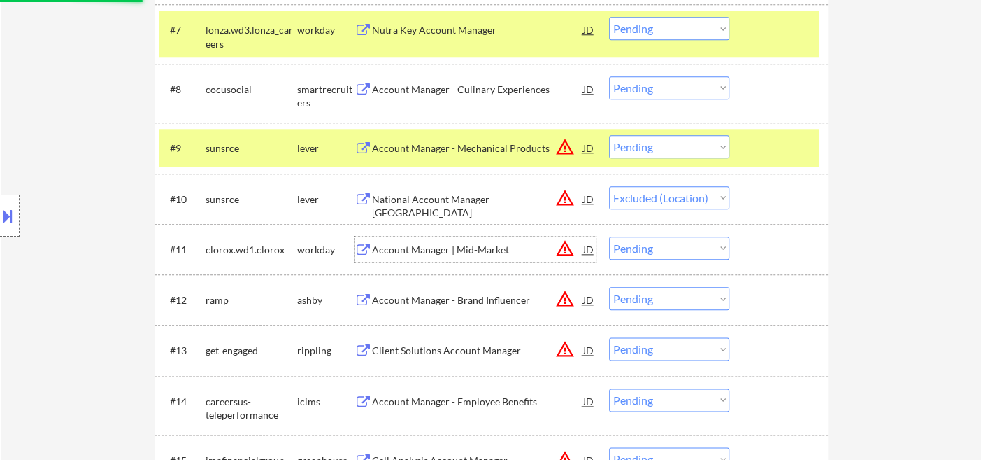
select select ""pending""
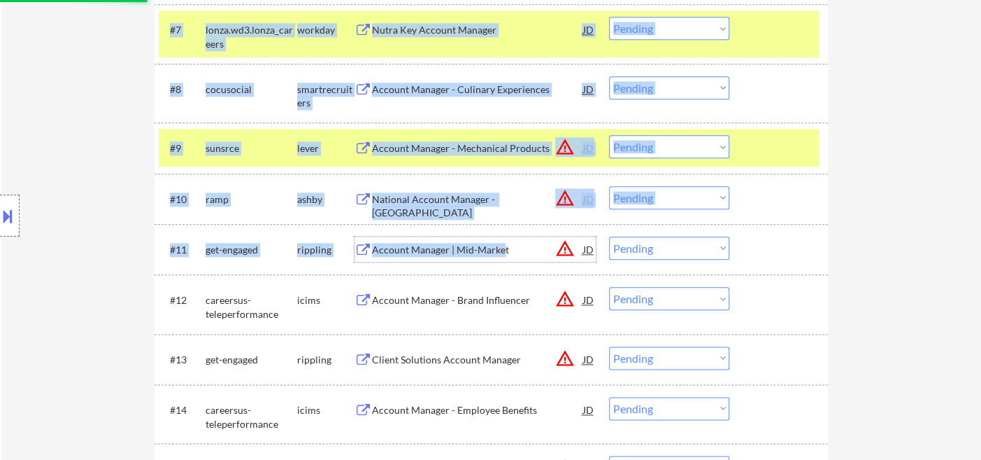
drag, startPoint x: 503, startPoint y: 256, endPoint x: 881, endPoint y: 260, distance: 378.4
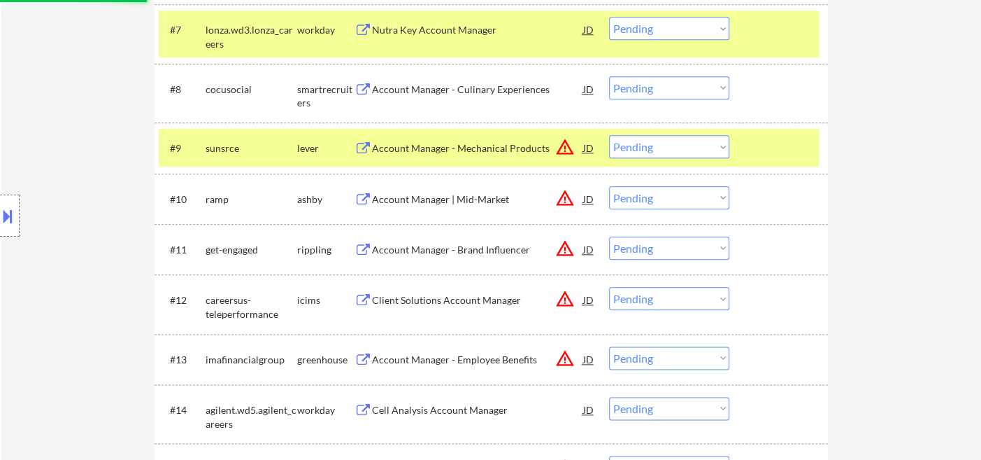
click at [697, 152] on select "Choose an option... Pending Applied Excluded (Questions) Excluded (Expired) Exc…" at bounding box center [669, 146] width 120 height 23
select select ""excluded__location_""
click at [609, 135] on select "Choose an option... Pending Applied Excluded (Questions) Excluded (Expired) Exc…" at bounding box center [669, 146] width 120 height 23
click at [674, 201] on select "Choose an option... Pending Applied Excluded (Questions) Excluded (Expired) Exc…" at bounding box center [669, 197] width 120 height 23
select select ""excluded__location_""
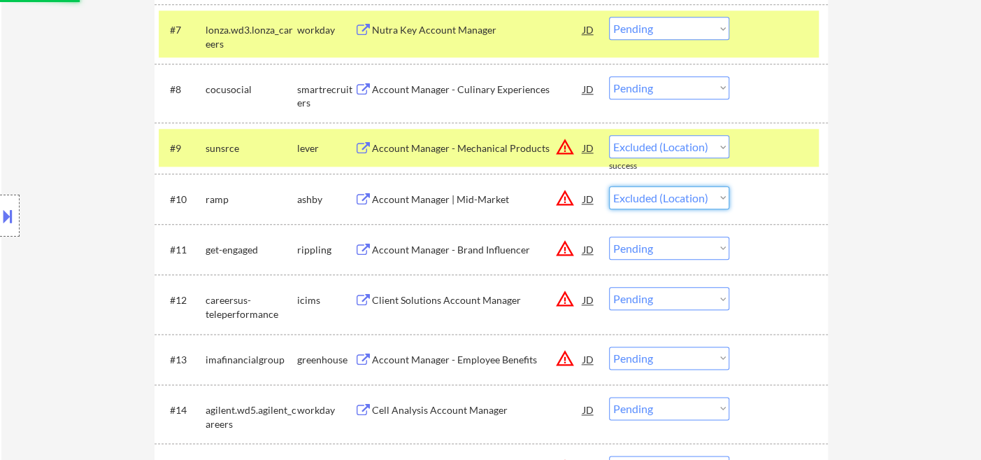
click at [609, 186] on select "Choose an option... Pending Applied Excluded (Questions) Excluded (Expired) Exc…" at bounding box center [669, 197] width 120 height 23
drag, startPoint x: 666, startPoint y: 255, endPoint x: 673, endPoint y: 257, distance: 7.5
click at [666, 255] on select "Choose an option... Pending Applied Excluded (Questions) Excluded (Expired) Exc…" at bounding box center [669, 247] width 120 height 23
select select ""pending""
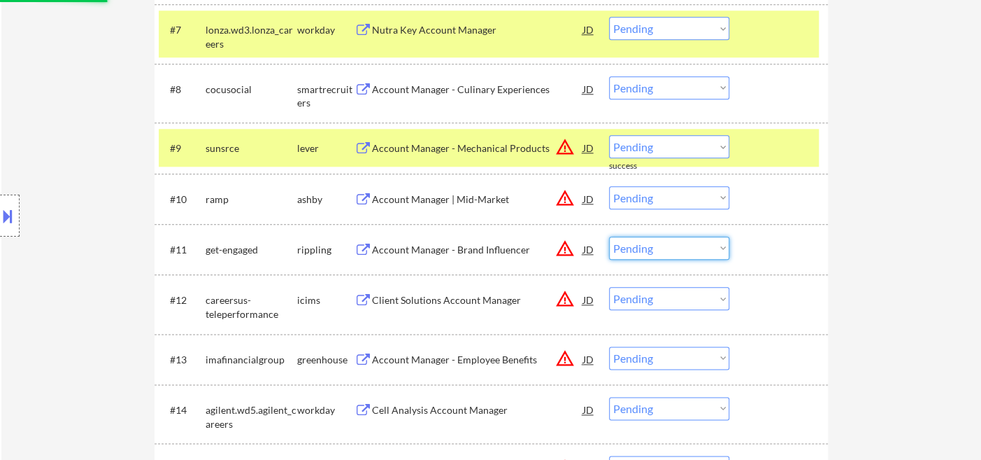
select select ""excluded__location_""
click at [609, 236] on select "Choose an option... Pending Applied Excluded (Questions) Excluded (Expired) Exc…" at bounding box center [669, 247] width 120 height 23
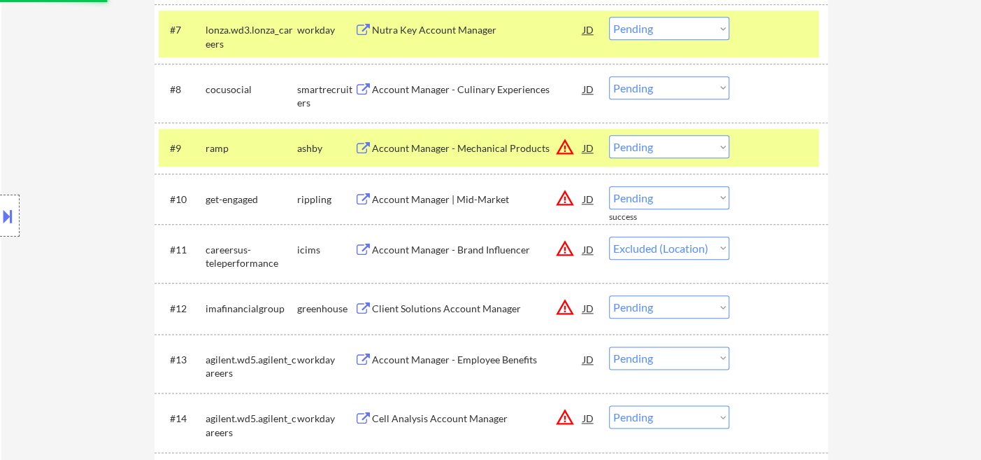
click at [667, 301] on select "Choose an option... Pending Applied Excluded (Questions) Excluded (Expired) Exc…" at bounding box center [669, 306] width 120 height 23
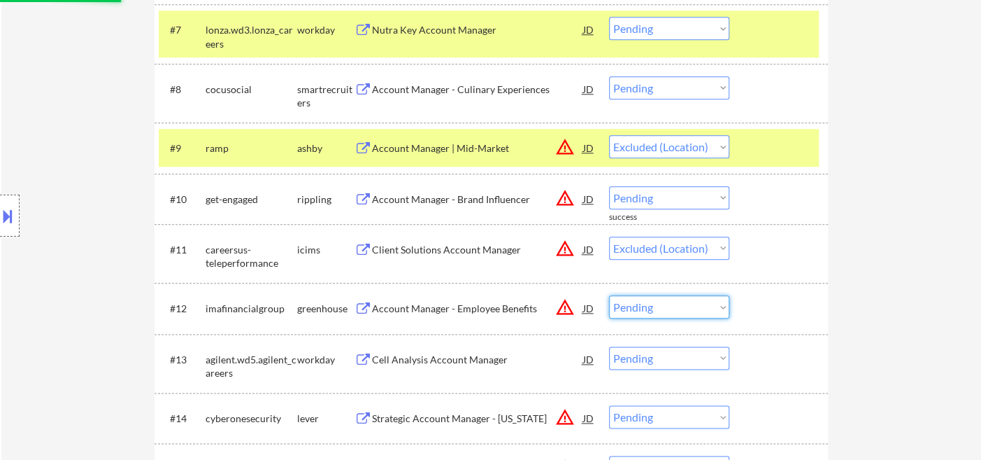
select select ""pending""
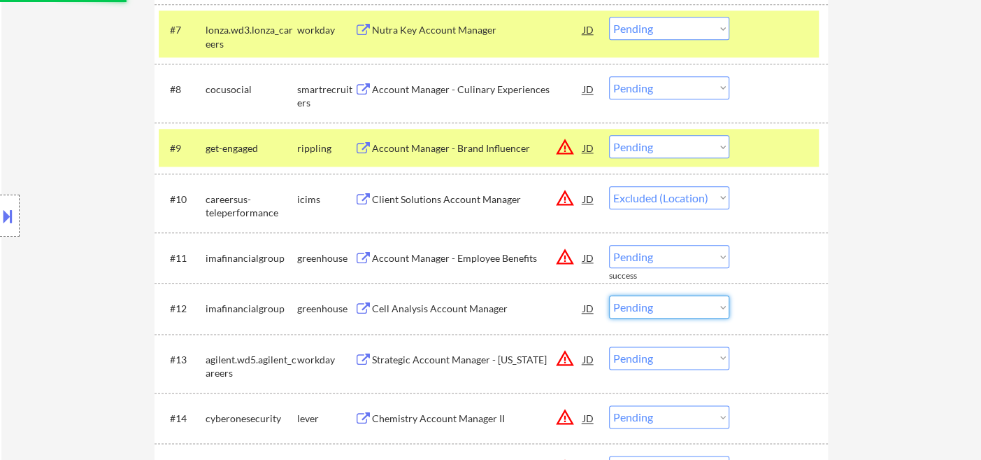
select select ""pending""
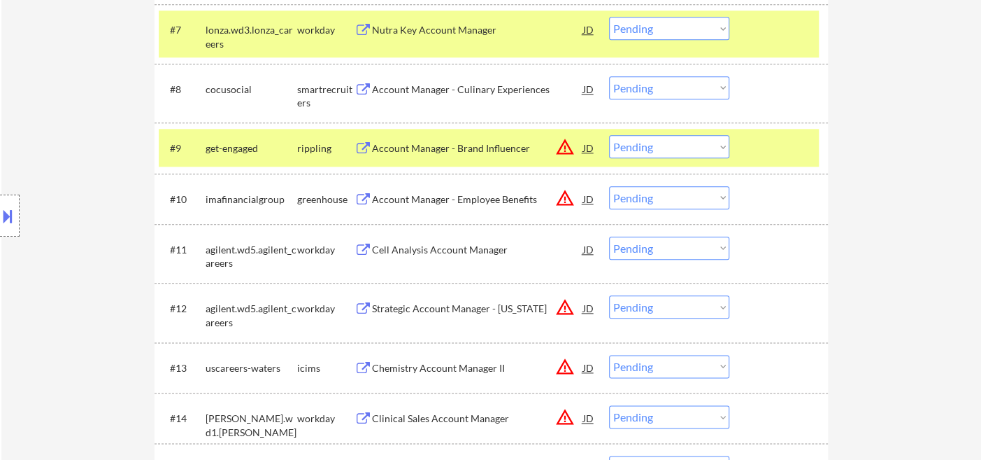
click at [669, 152] on select "Choose an option... Pending Applied Excluded (Questions) Excluded (Expired) Exc…" at bounding box center [669, 146] width 120 height 23
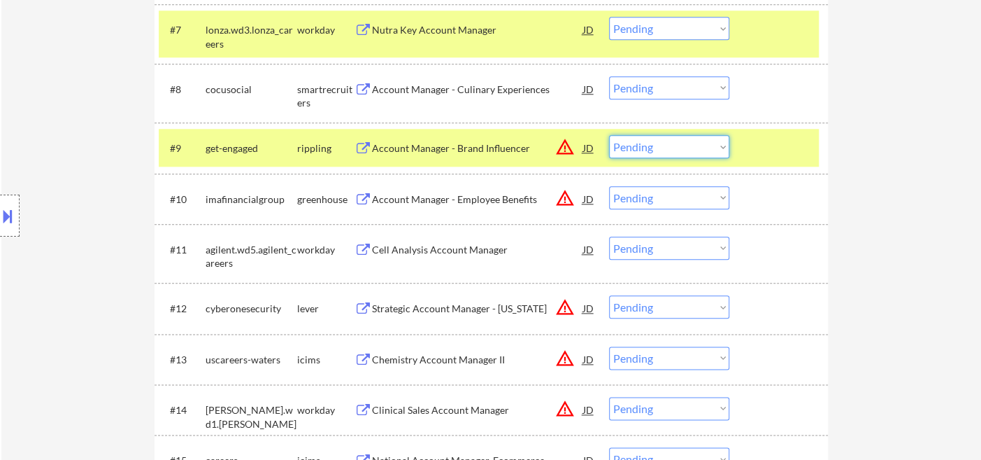
select select ""excluded__location_""
click at [609, 135] on select "Choose an option... Pending Applied Excluded (Questions) Excluded (Expired) Exc…" at bounding box center [669, 146] width 120 height 23
click at [667, 200] on select "Choose an option... Pending Applied Excluded (Questions) Excluded (Expired) Exc…" at bounding box center [669, 197] width 120 height 23
select select ""excluded__location_""
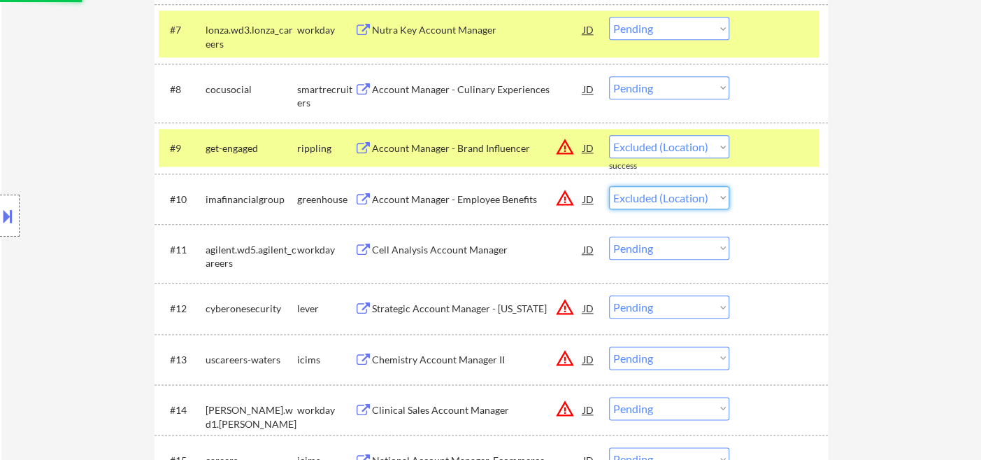
click at [609, 186] on select "Choose an option... Pending Applied Excluded (Questions) Excluded (Expired) Exc…" at bounding box center [669, 197] width 120 height 23
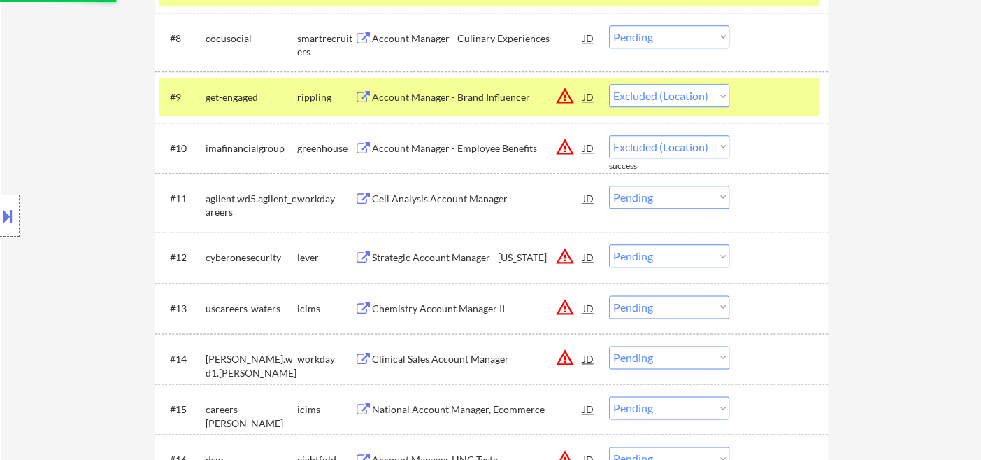
scroll to position [855, 0]
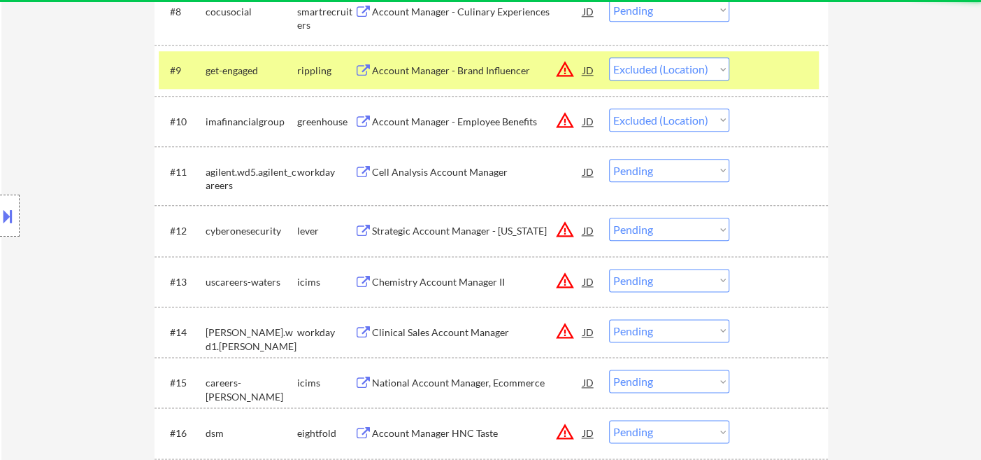
select select ""pending""
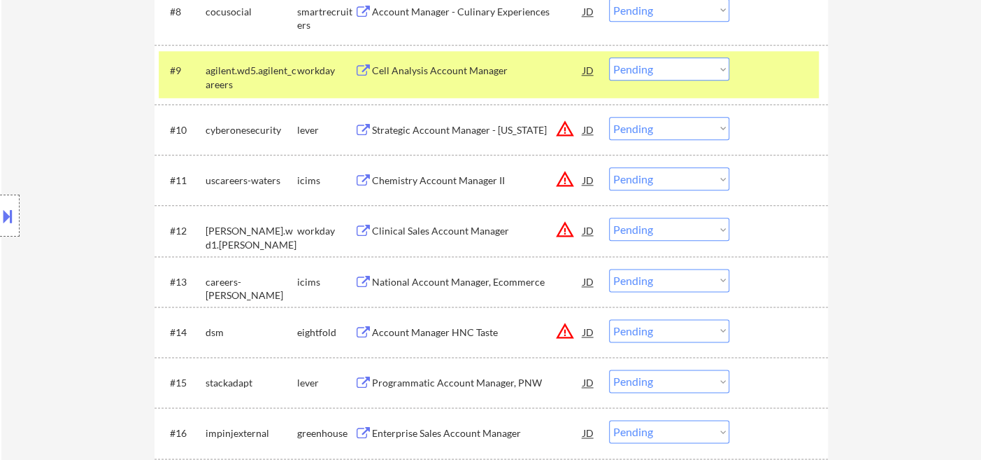
click at [655, 133] on select "Choose an option... Pending Applied Excluded (Questions) Excluded (Expired) Exc…" at bounding box center [669, 128] width 120 height 23
select select ""excluded__location_""
click at [609, 117] on select "Choose an option... Pending Applied Excluded (Questions) Excluded (Expired) Exc…" at bounding box center [669, 128] width 120 height 23
click at [675, 181] on select "Choose an option... Pending Applied Excluded (Questions) Excluded (Expired) Exc…" at bounding box center [669, 178] width 120 height 23
select select ""excluded__location_""
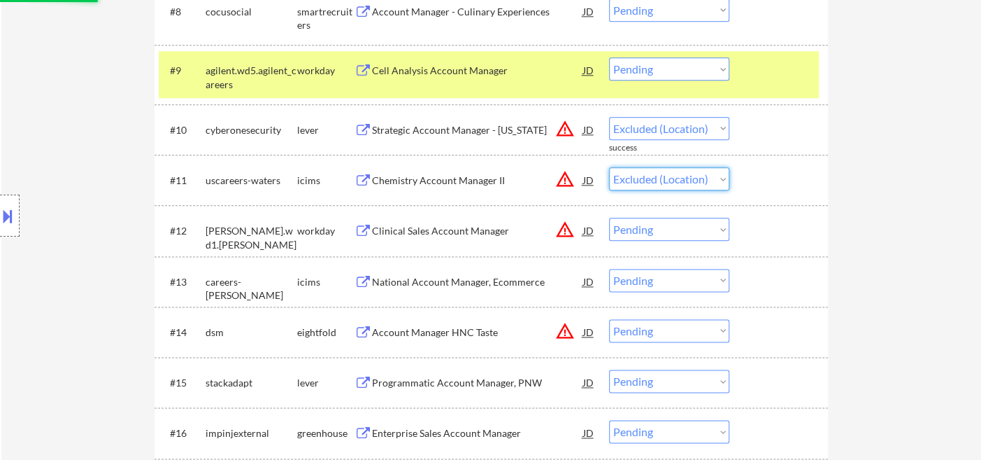
click at [609, 167] on select "Choose an option... Pending Applied Excluded (Questions) Excluded (Expired) Exc…" at bounding box center [669, 178] width 120 height 23
click at [680, 233] on select "Choose an option... Pending Applied Excluded (Questions) Excluded (Expired) Exc…" at bounding box center [669, 229] width 120 height 23
select select ""excluded__location_""
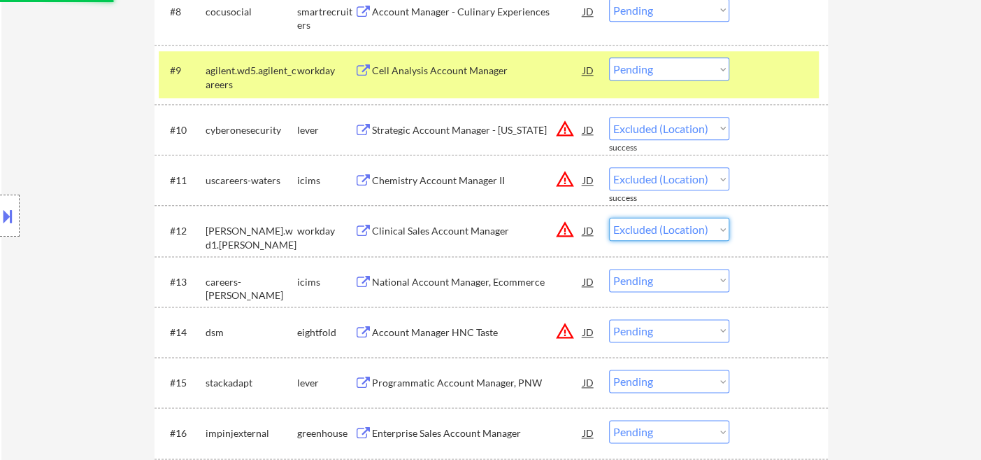
click at [609, 218] on select "Choose an option... Pending Applied Excluded (Questions) Excluded (Expired) Exc…" at bounding box center [669, 229] width 120 height 23
select select ""pending""
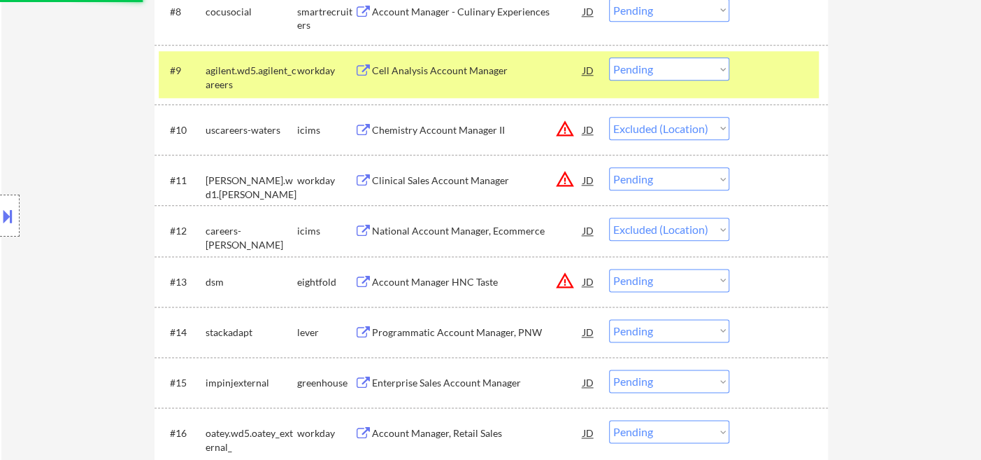
select select ""pending""
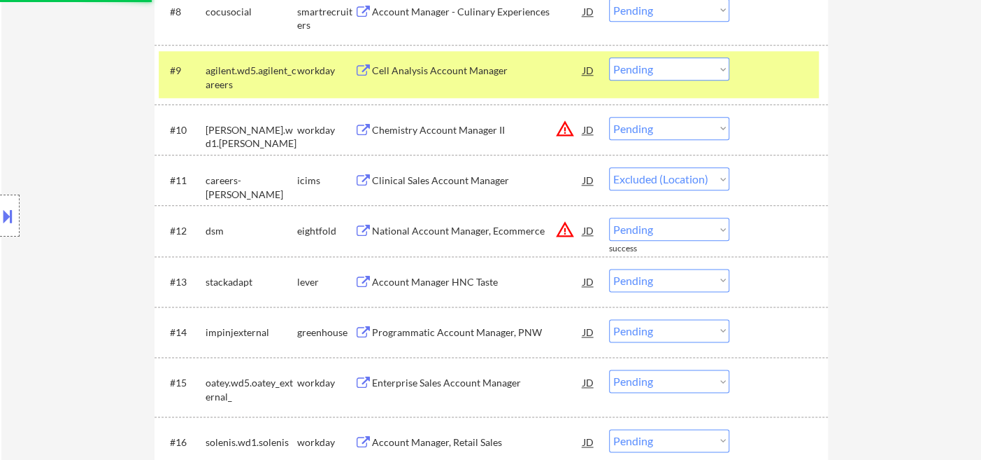
select select ""pending""
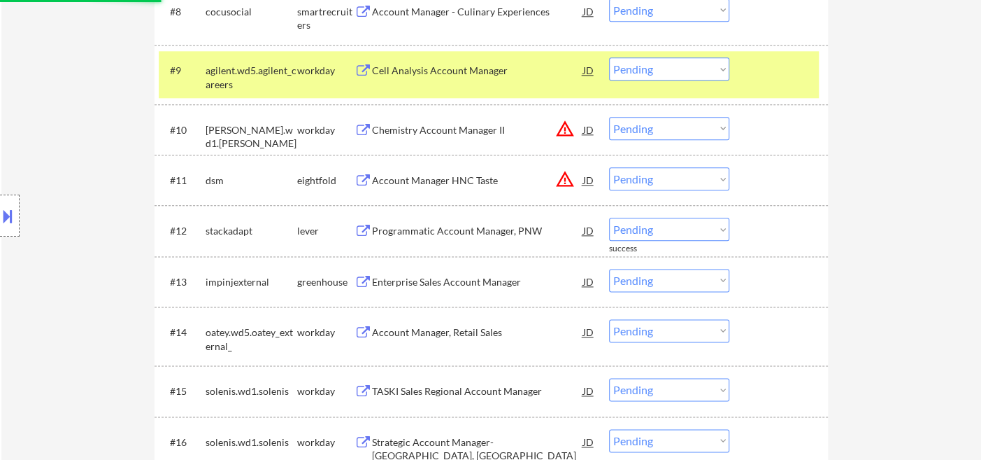
click at [657, 134] on select "Choose an option... Pending Applied Excluded (Questions) Excluded (Expired) Exc…" at bounding box center [669, 128] width 120 height 23
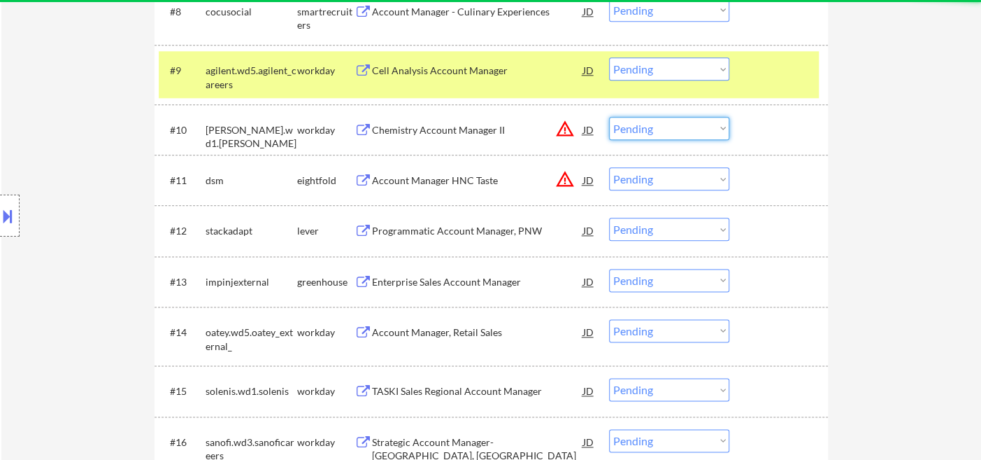
select select ""excluded__location_""
click at [609, 117] on select "Choose an option... Pending Applied Excluded (Questions) Excluded (Expired) Exc…" at bounding box center [669, 128] width 120 height 23
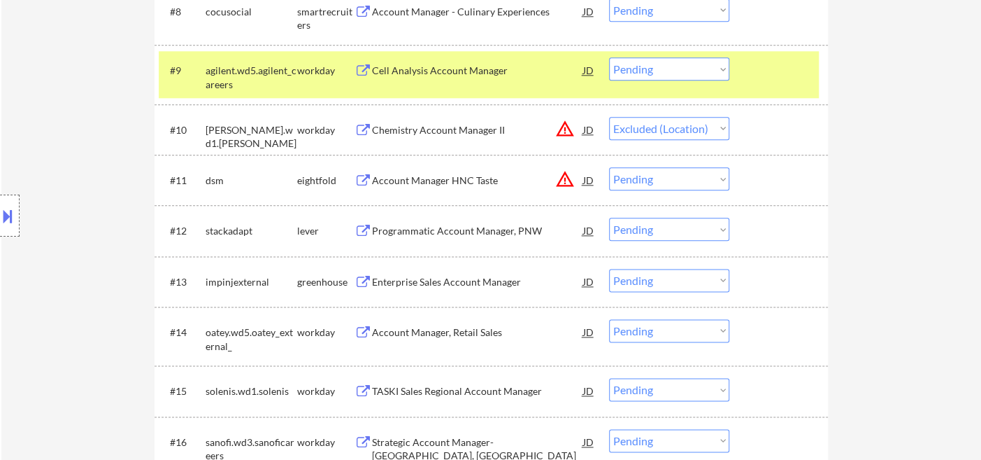
click at [683, 181] on select "Choose an option... Pending Applied Excluded (Questions) Excluded (Expired) Exc…" at bounding box center [669, 178] width 120 height 23
click at [609, 167] on select "Choose an option... Pending Applied Excluded (Questions) Excluded (Expired) Exc…" at bounding box center [669, 178] width 120 height 23
click at [497, 238] on div "Programmatic Account Manager, PNW" at bounding box center [477, 230] width 211 height 25
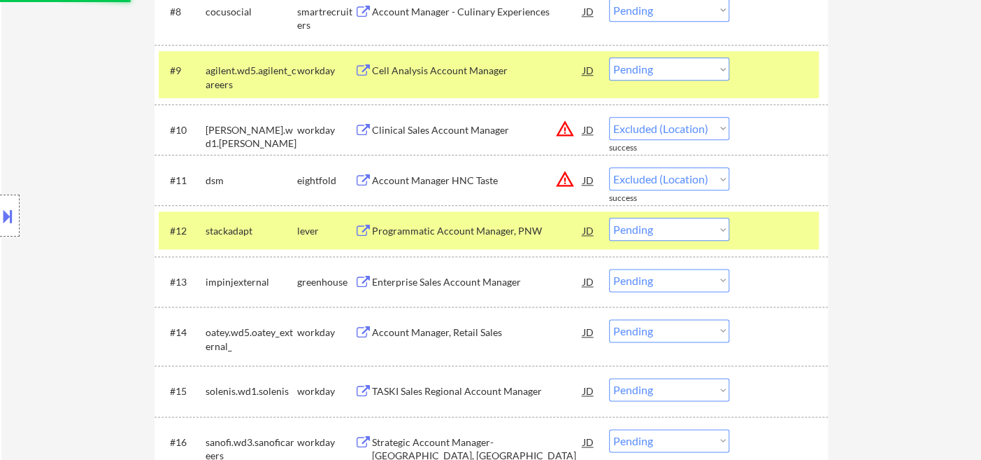
select select ""pending""
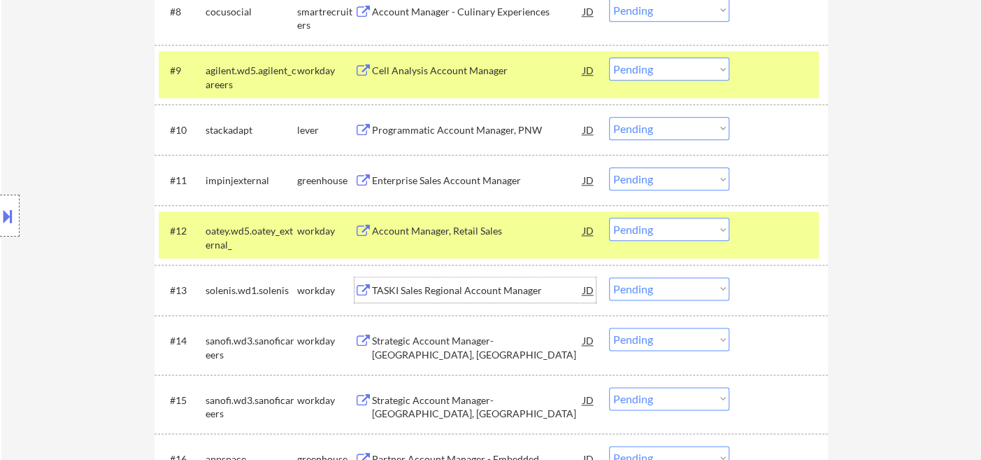
click at [502, 296] on div "TASKI Sales Regional Account Manager" at bounding box center [477, 290] width 211 height 14
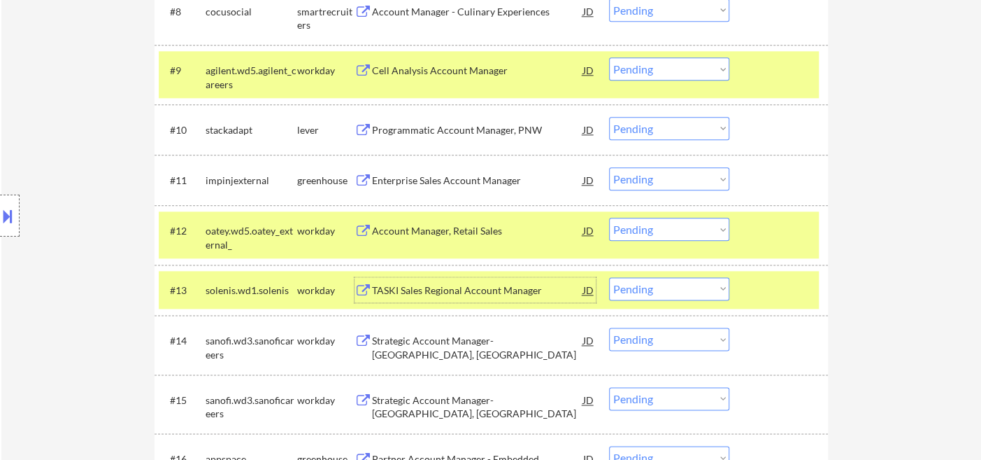
drag, startPoint x: 711, startPoint y: 295, endPoint x: 700, endPoint y: 299, distance: 11.3
click at [711, 295] on select "Choose an option... Pending Applied Excluded (Questions) Excluded (Expired) Exc…" at bounding box center [669, 288] width 120 height 23
click at [609, 277] on select "Choose an option... Pending Applied Excluded (Questions) Excluded (Expired) Exc…" at bounding box center [669, 288] width 120 height 23
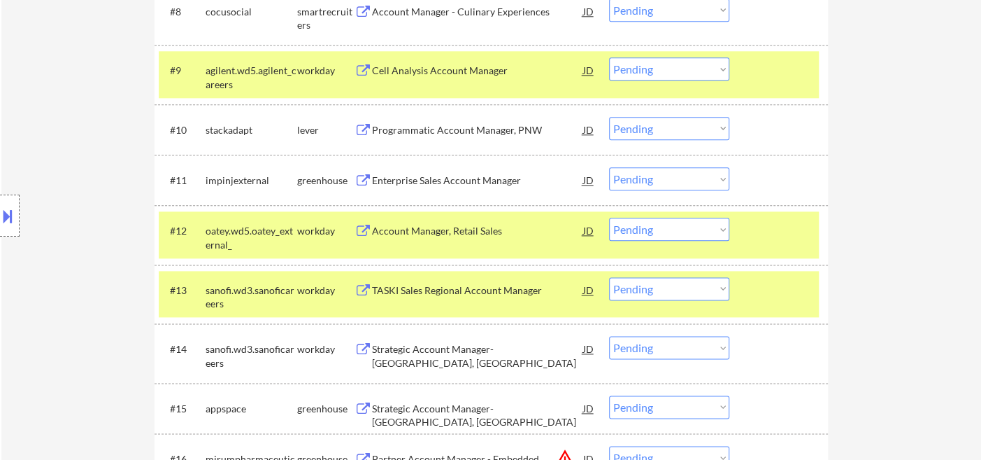
scroll to position [932, 0]
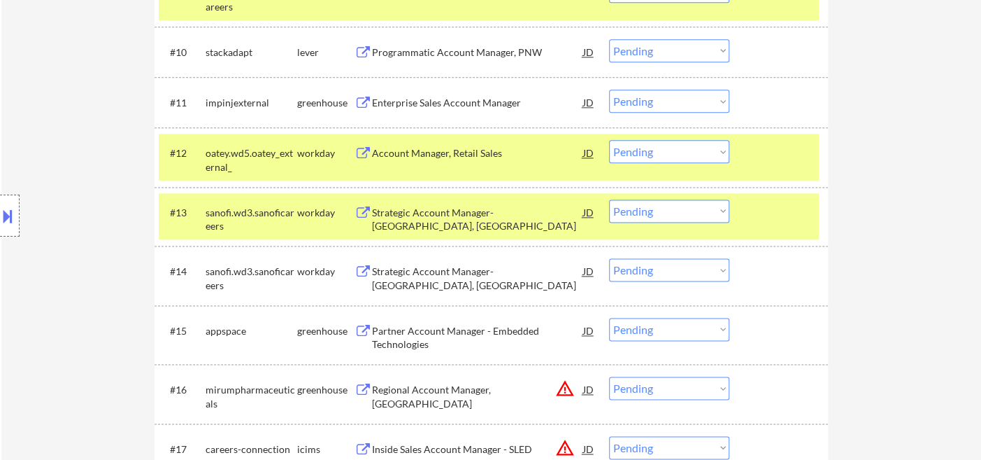
click at [650, 218] on select "Choose an option... Pending Applied Excluded (Questions) Excluded (Expired) Exc…" at bounding box center [669, 210] width 120 height 23
click at [609, 199] on select "Choose an option... Pending Applied Excluded (Questions) Excluded (Expired) Exc…" at bounding box center [669, 210] width 120 height 23
select select ""pending""
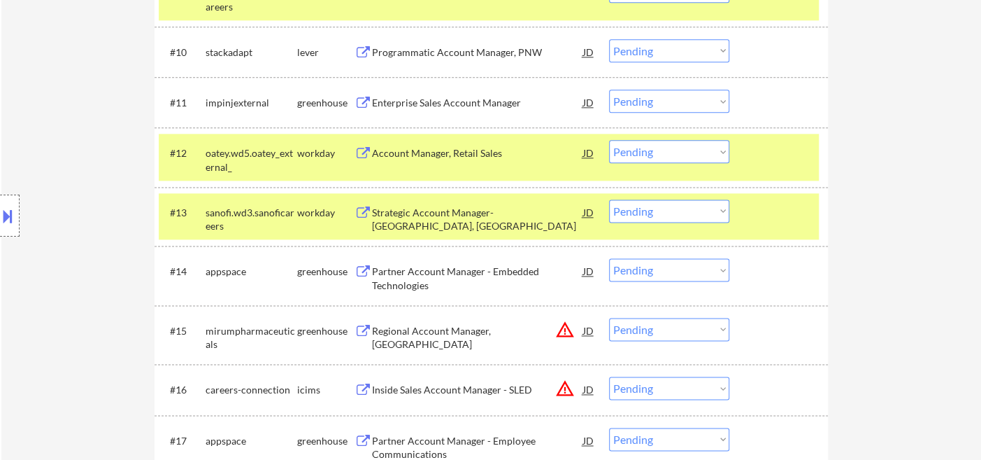
click at [511, 276] on div "Partner Account Manager - Embedded Technologies" at bounding box center [477, 277] width 211 height 27
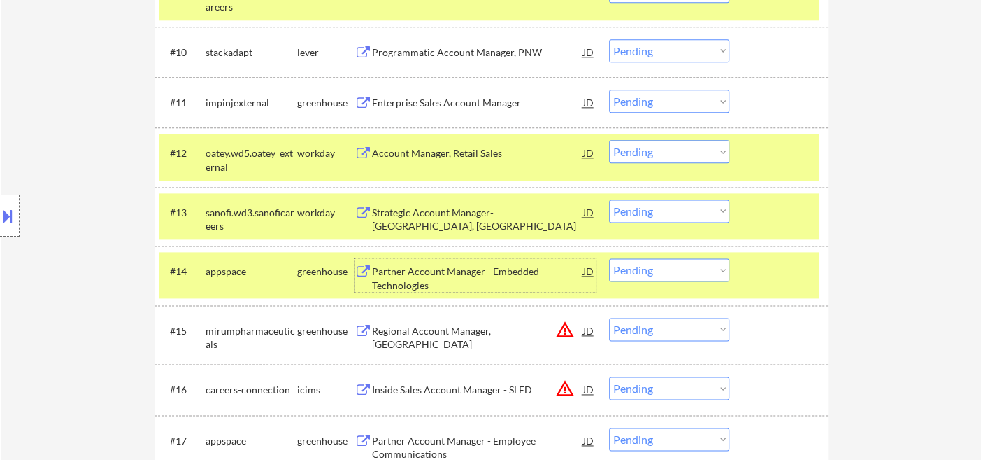
scroll to position [1010, 0]
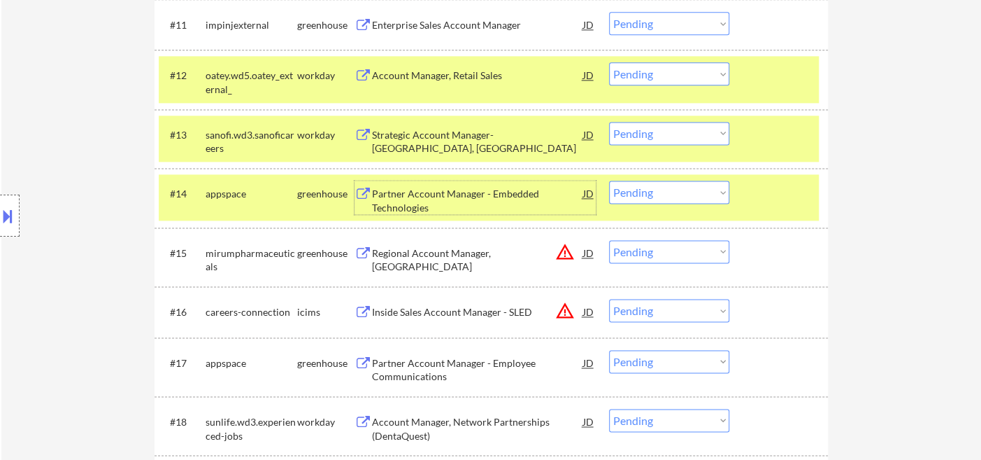
drag, startPoint x: 653, startPoint y: 258, endPoint x: 660, endPoint y: 260, distance: 8.0
click at [653, 258] on select "Choose an option... Pending Applied Excluded (Questions) Excluded (Expired) Exc…" at bounding box center [669, 251] width 120 height 23
select select ""excluded__location_""
click at [609, 240] on select "Choose an option... Pending Applied Excluded (Questions) Excluded (Expired) Exc…" at bounding box center [669, 251] width 120 height 23
click at [671, 313] on select "Choose an option... Pending Applied Excluded (Questions) Excluded (Expired) Exc…" at bounding box center [669, 310] width 120 height 23
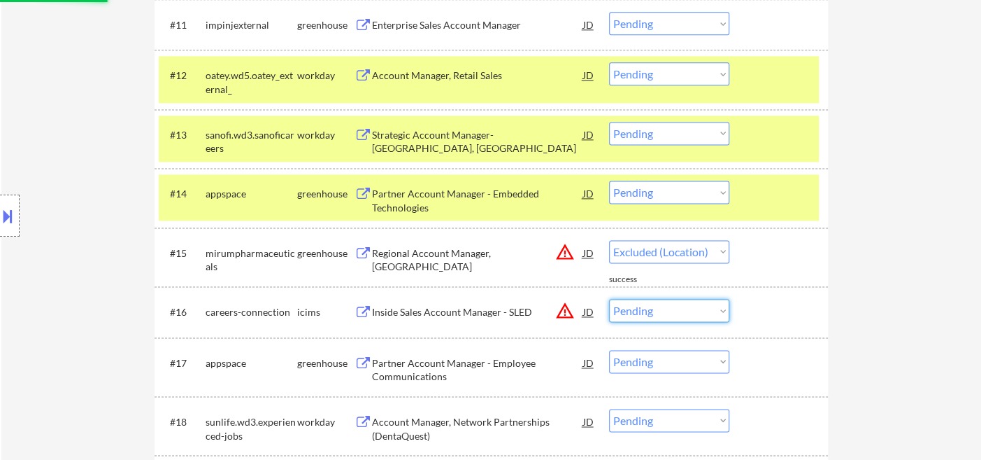
select select ""excluded__location_""
click at [609, 299] on select "Choose an option... Pending Applied Excluded (Questions) Excluded (Expired) Exc…" at bounding box center [669, 310] width 120 height 23
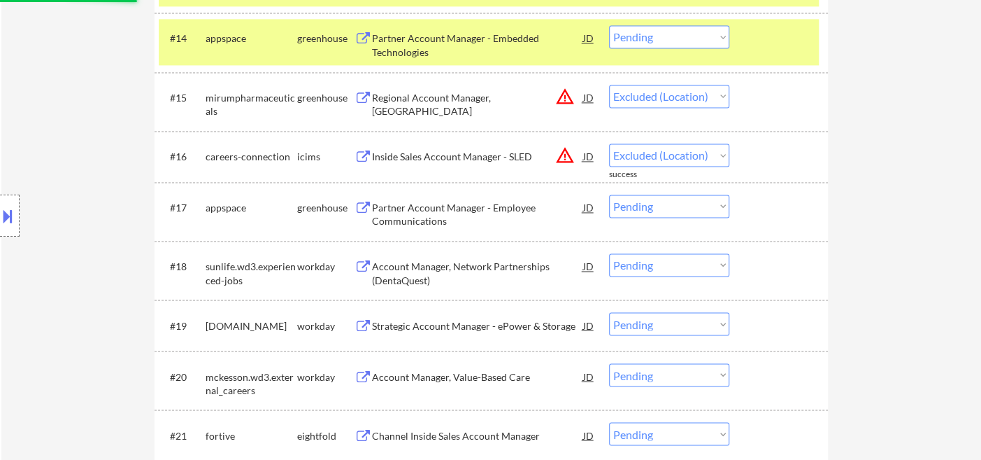
scroll to position [1088, 0]
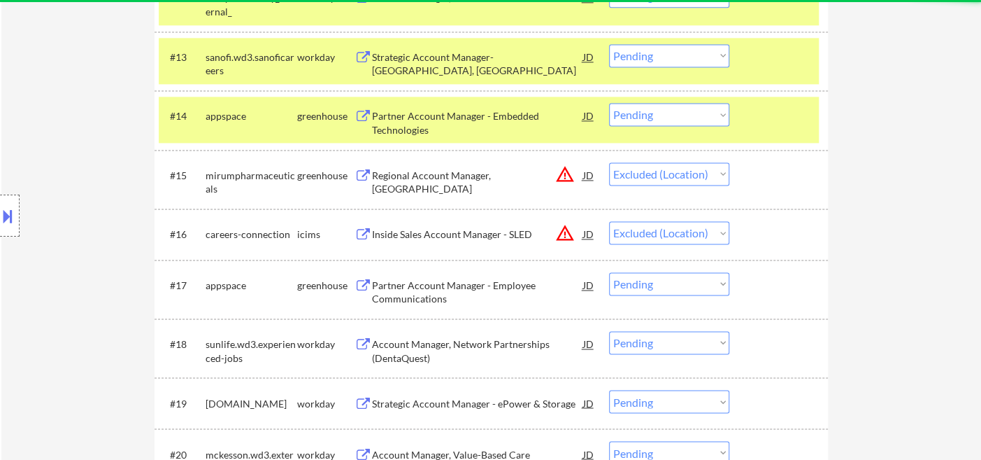
select select ""pending""
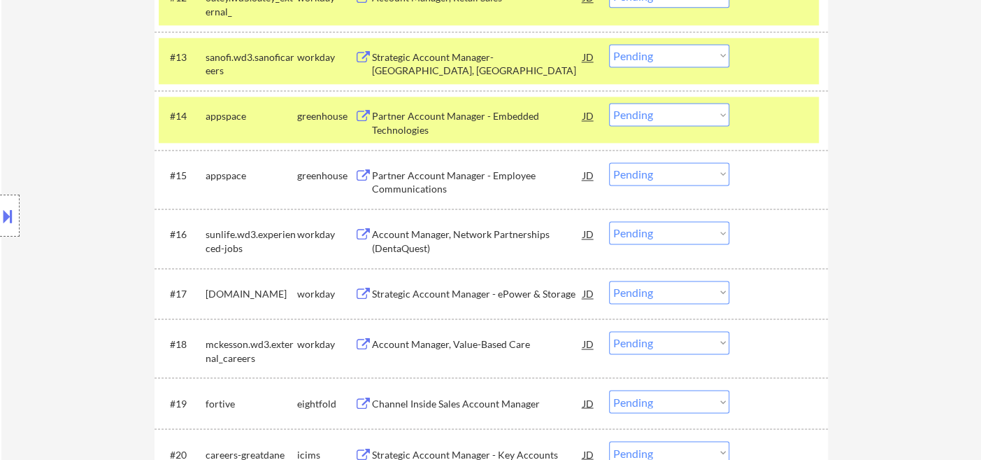
click at [469, 181] on div "Partner Account Manager - Employee Communications" at bounding box center [477, 182] width 211 height 27
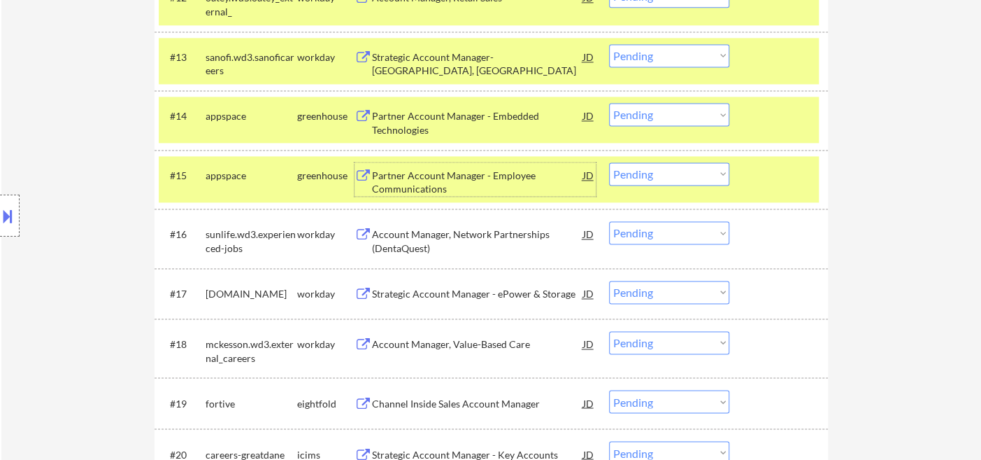
click at [664, 172] on select "Choose an option... Pending Applied Excluded (Questions) Excluded (Expired) Exc…" at bounding box center [669, 173] width 120 height 23
click at [609, 162] on select "Choose an option... Pending Applied Excluded (Questions) Excluded (Expired) Exc…" at bounding box center [669, 173] width 120 height 23
click at [508, 245] on div "Account Manager, Network Partnerships (DentaQuest)" at bounding box center [477, 240] width 211 height 27
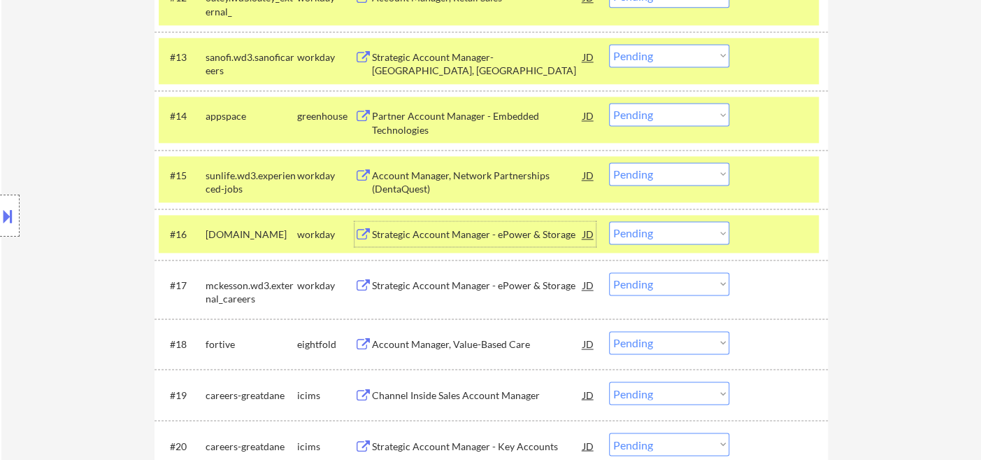
click at [711, 169] on select "Choose an option... Pending Applied Excluded (Questions) Excluded (Expired) Exc…" at bounding box center [669, 173] width 120 height 23
click at [609, 162] on select "Choose an option... Pending Applied Excluded (Questions) Excluded (Expired) Exc…" at bounding box center [669, 173] width 120 height 23
click at [501, 238] on div "Strategic Account Manager - ePower & Storage" at bounding box center [477, 234] width 211 height 14
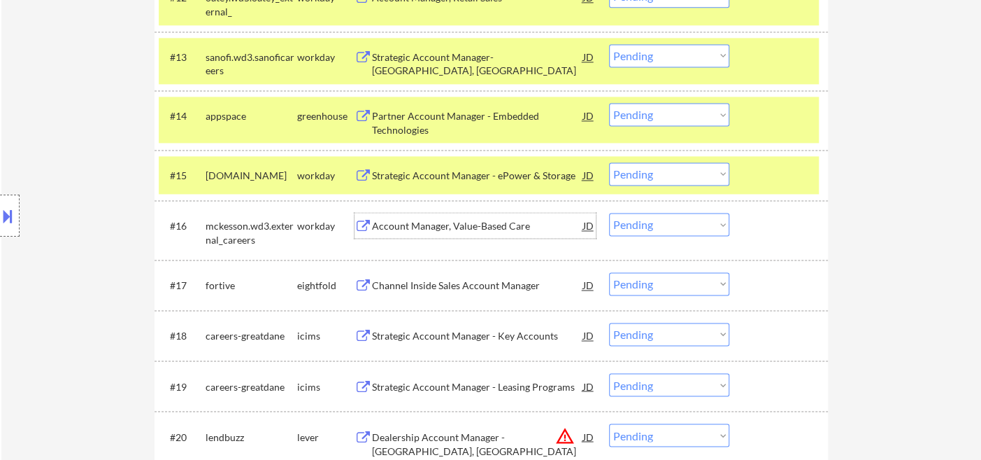
click at [648, 178] on select "Choose an option... Pending Applied Excluded (Questions) Excluded (Expired) Exc…" at bounding box center [669, 173] width 120 height 23
click at [609, 162] on select "Choose an option... Pending Applied Excluded (Questions) Excluded (Expired) Exc…" at bounding box center [669, 173] width 120 height 23
click at [455, 230] on div "Account Manager, Value-Based Care" at bounding box center [477, 226] width 211 height 14
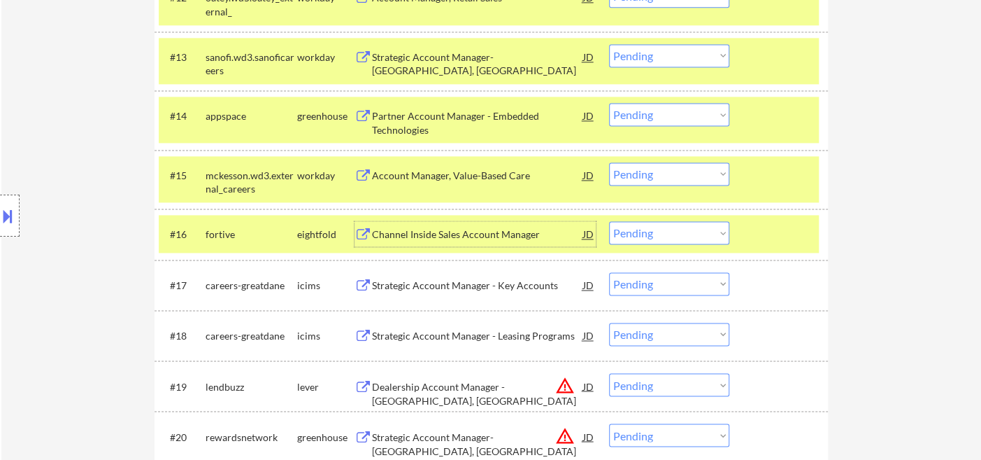
click at [658, 175] on select "Choose an option... Pending Applied Excluded (Questions) Excluded (Expired) Exc…" at bounding box center [669, 173] width 120 height 23
click at [609, 162] on select "Choose an option... Pending Applied Excluded (Questions) Excluded (Expired) Exc…" at bounding box center [669, 173] width 120 height 23
click at [435, 241] on div "Channel Inside Sales Account Manager" at bounding box center [477, 233] width 211 height 25
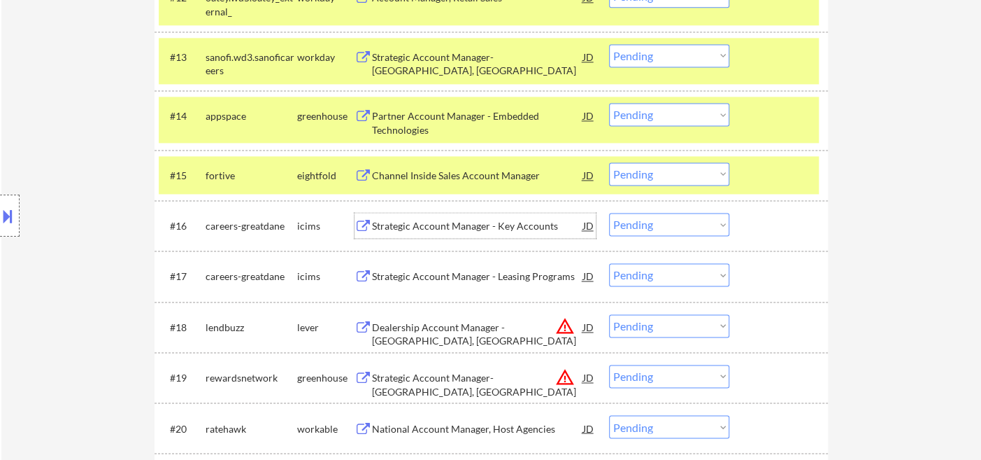
click at [637, 178] on select "Choose an option... Pending Applied Excluded (Questions) Excluded (Expired) Exc…" at bounding box center [669, 173] width 120 height 23
click at [609, 162] on select "Choose an option... Pending Applied Excluded (Questions) Excluded (Expired) Exc…" at bounding box center [669, 173] width 120 height 23
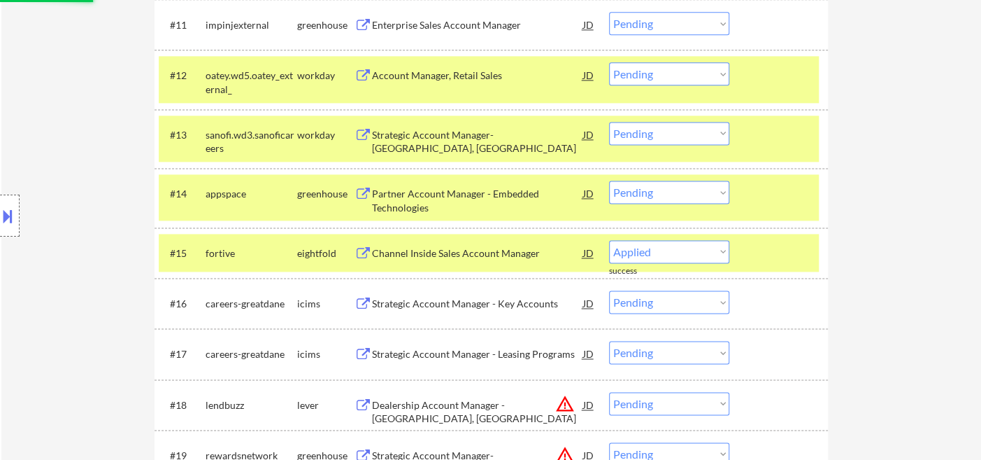
select select ""pending""
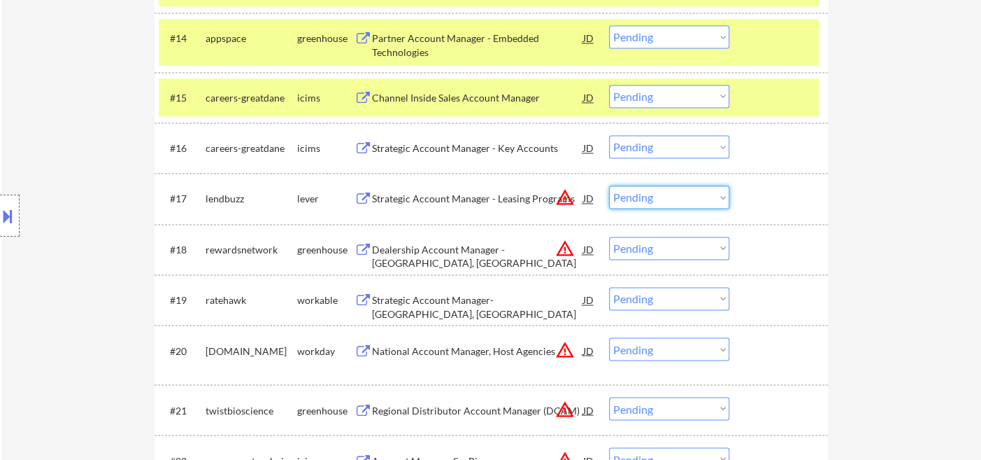
drag, startPoint x: 657, startPoint y: 186, endPoint x: 660, endPoint y: 201, distance: 15.0
click at [657, 186] on select "Choose an option... Pending Applied Excluded (Questions) Excluded (Expired) Exc…" at bounding box center [669, 196] width 120 height 23
click at [609, 185] on select "Choose an option... Pending Applied Excluded (Questions) Excluded (Expired) Exc…" at bounding box center [669, 196] width 120 height 23
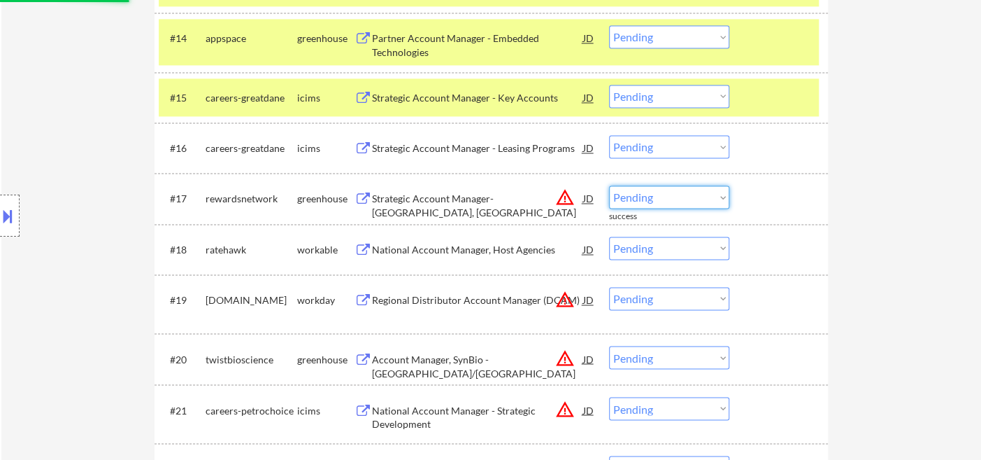
click at [672, 197] on select "Choose an option... Pending Applied Excluded (Questions) Excluded (Expired) Exc…" at bounding box center [669, 196] width 120 height 23
click at [609, 185] on select "Choose an option... Pending Applied Excluded (Questions) Excluded (Expired) Exc…" at bounding box center [669, 196] width 120 height 23
click at [458, 251] on div "National Account Manager, Host Agencies" at bounding box center [477, 250] width 211 height 14
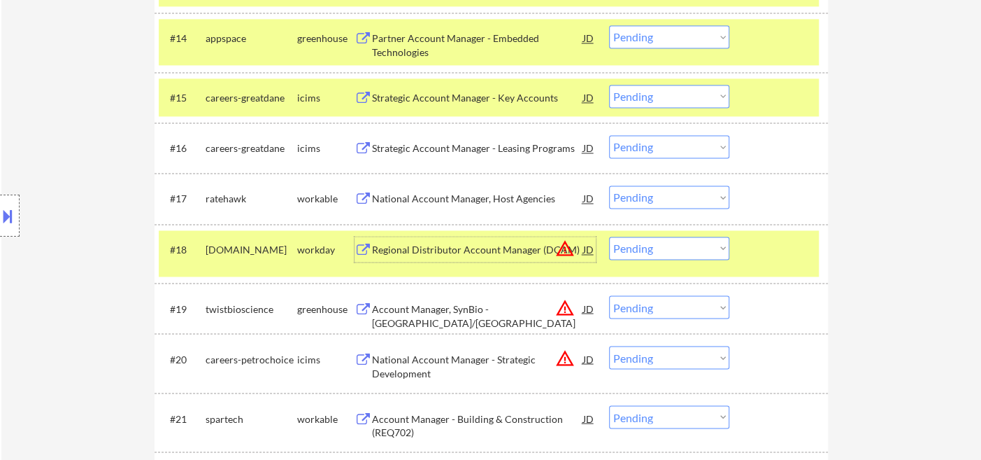
click at [660, 199] on select "Choose an option... Pending Applied Excluded (Questions) Excluded (Expired) Exc…" at bounding box center [669, 196] width 120 height 23
select select ""excluded__bad_match_""
click at [609, 185] on select "Choose an option... Pending Applied Excluded (Questions) Excluded (Expired) Exc…" at bounding box center [669, 196] width 120 height 23
click at [646, 245] on select "Choose an option... Pending Applied Excluded (Questions) Excluded (Expired) Exc…" at bounding box center [669, 247] width 120 height 23
select select ""excluded__location_""
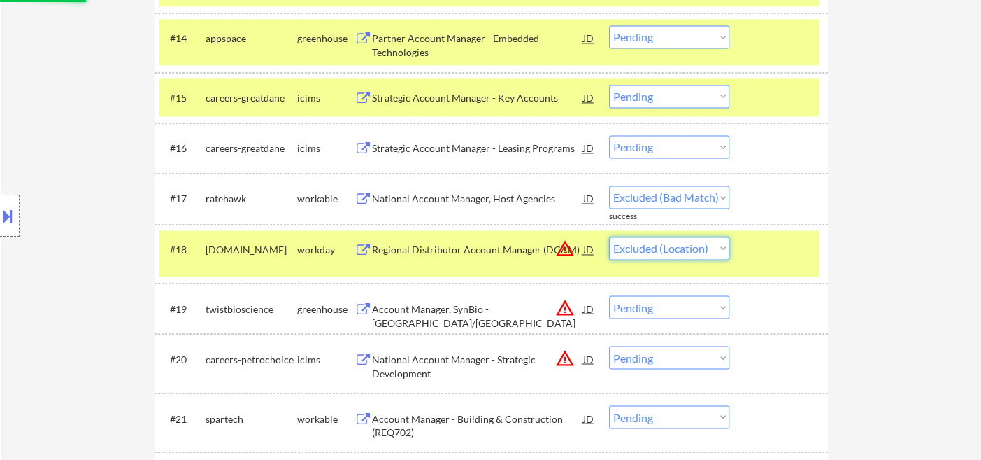
click at [609, 236] on select "Choose an option... Pending Applied Excluded (Questions) Excluded (Expired) Exc…" at bounding box center [669, 247] width 120 height 23
drag, startPoint x: 661, startPoint y: 312, endPoint x: 678, endPoint y: 330, distance: 25.2
click at [661, 312] on select "Choose an option... Pending Applied Excluded (Questions) Excluded (Expired) Exc…" at bounding box center [669, 306] width 120 height 23
select select ""pending""
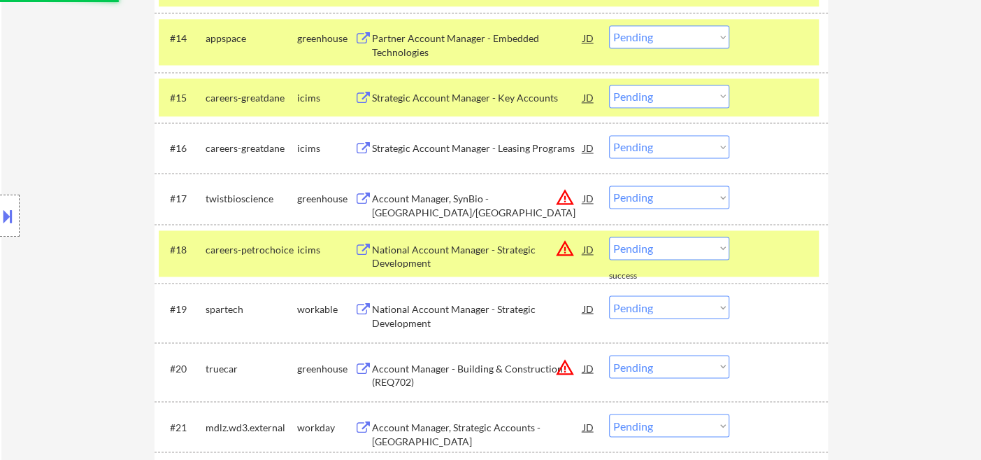
drag, startPoint x: 639, startPoint y: 199, endPoint x: 668, endPoint y: 206, distance: 29.5
click at [639, 199] on select "Choose an option... Pending Applied Excluded (Questions) Excluded (Expired) Exc…" at bounding box center [669, 196] width 120 height 23
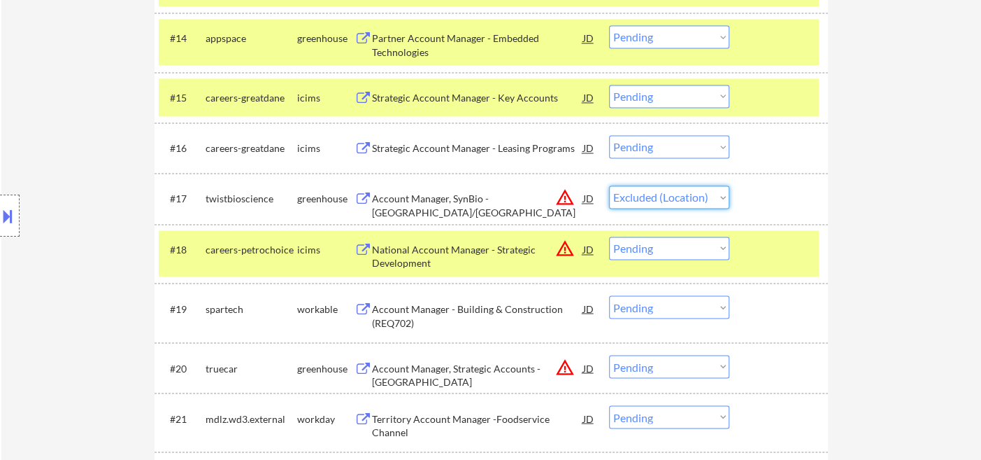
click at [609, 185] on select "Choose an option... Pending Applied Excluded (Questions) Excluded (Expired) Exc…" at bounding box center [669, 196] width 120 height 23
click at [674, 251] on select "Choose an option... Pending Applied Excluded (Questions) Excluded (Expired) Exc…" at bounding box center [669, 247] width 120 height 23
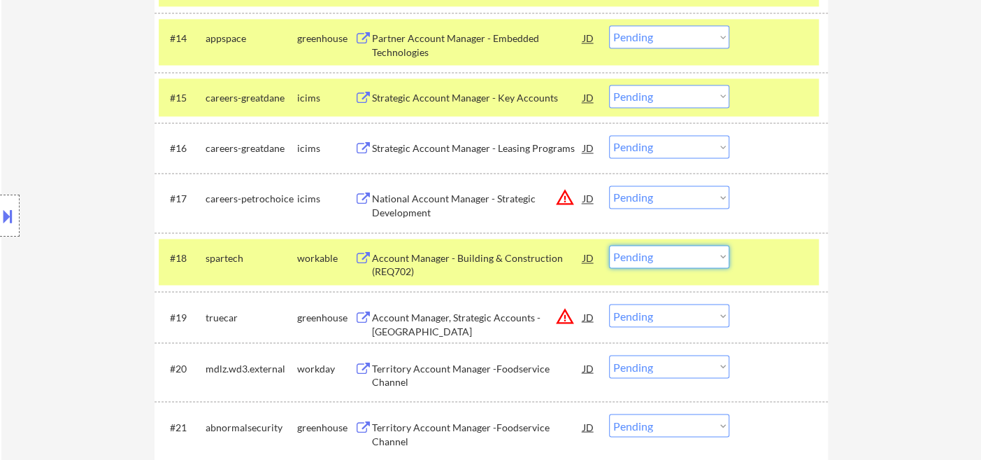
click at [681, 199] on select "Choose an option... Pending Applied Excluded (Questions) Excluded (Expired) Exc…" at bounding box center [669, 196] width 120 height 23
click at [609, 185] on select "Choose an option... Pending Applied Excluded (Questions) Excluded (Expired) Exc…" at bounding box center [669, 196] width 120 height 23
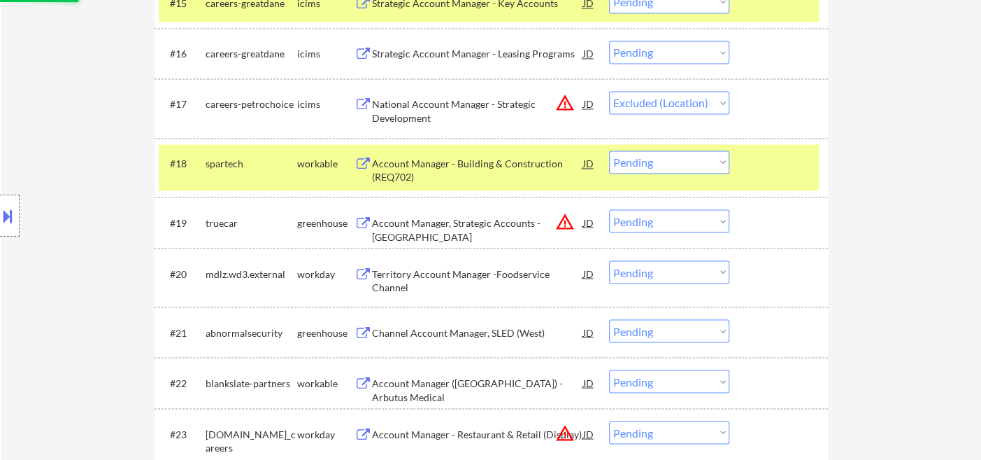
scroll to position [1320, 0]
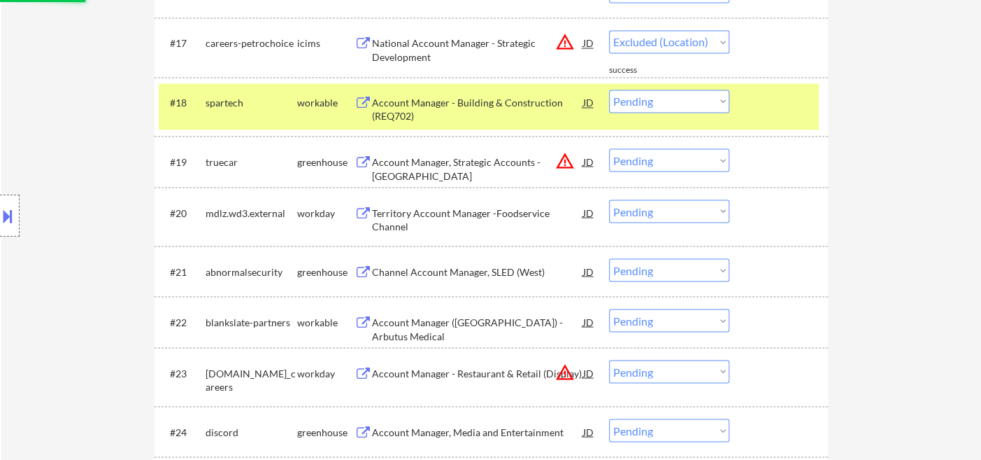
select select ""pending""
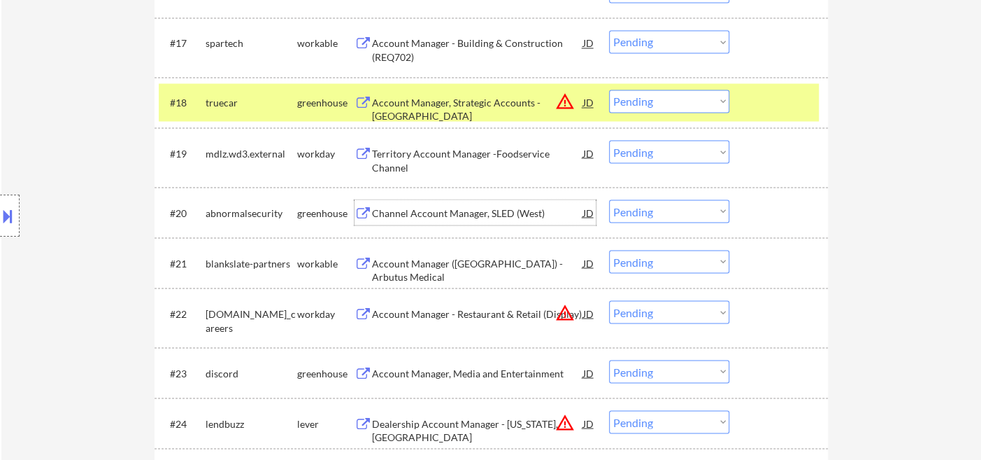
click at [470, 211] on div "Channel Account Manager, SLED (West)" at bounding box center [477, 213] width 211 height 14
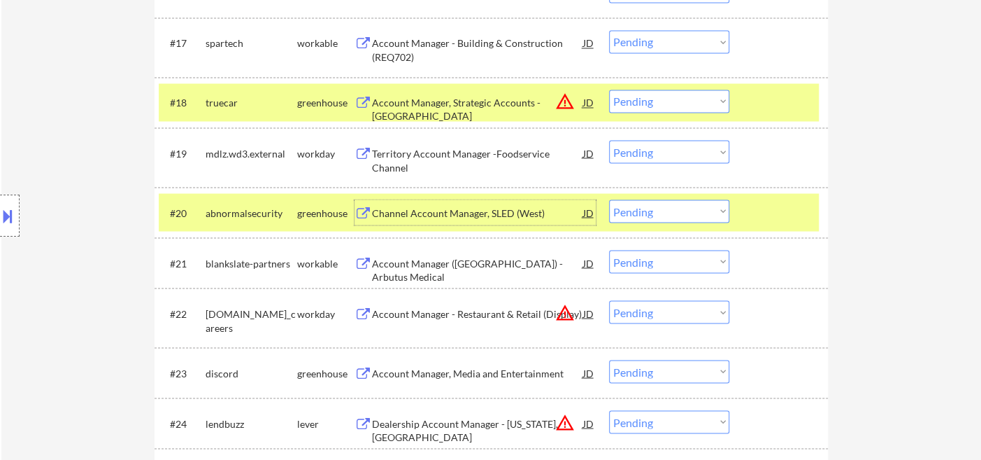
click at [676, 214] on select "Choose an option... Pending Applied Excluded (Questions) Excluded (Expired) Exc…" at bounding box center [669, 210] width 120 height 23
click at [609, 199] on select "Choose an option... Pending Applied Excluded (Questions) Excluded (Expired) Exc…" at bounding box center [669, 210] width 120 height 23
click at [473, 253] on div "Account Manager (US) - Arbutus Medical" at bounding box center [477, 262] width 211 height 25
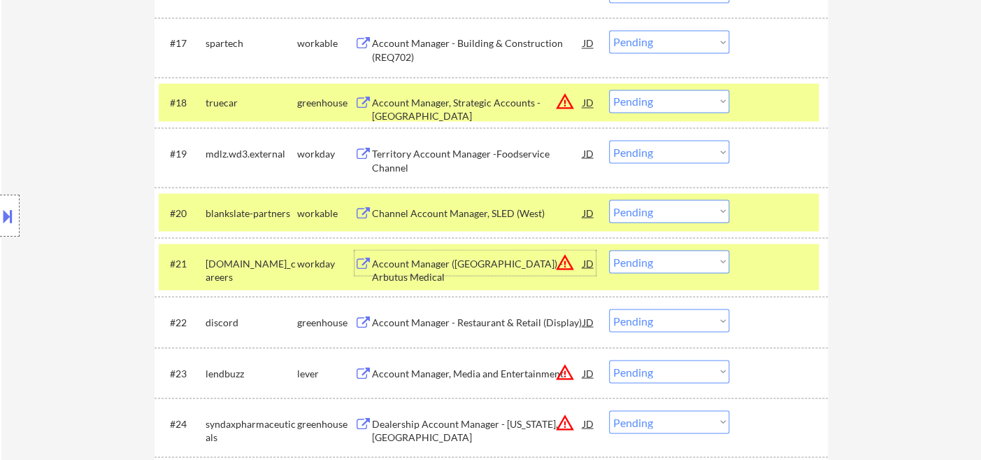
click at [673, 218] on select "Choose an option... Pending Applied Excluded (Questions) Excluded (Expired) Exc…" at bounding box center [669, 210] width 120 height 23
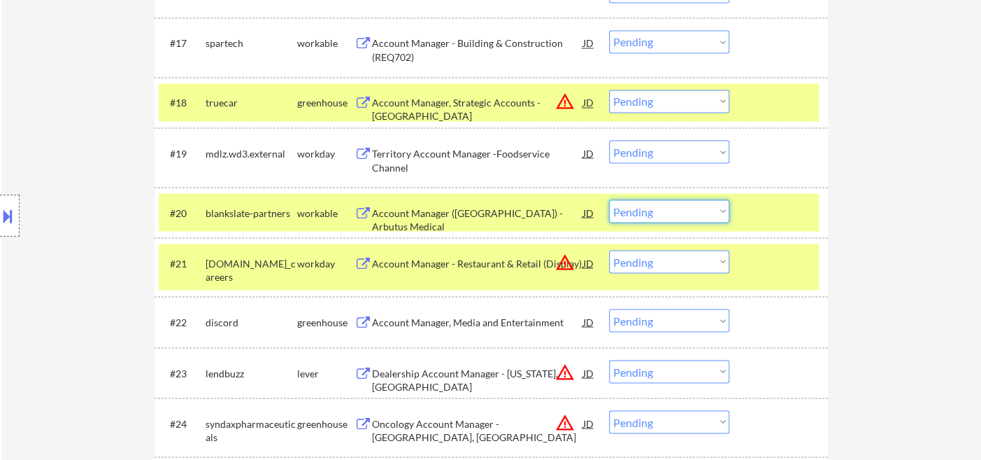
select select ""excluded__bad_match_""
click at [609, 199] on select "Choose an option... Pending Applied Excluded (Questions) Excluded (Expired) Exc…" at bounding box center [669, 210] width 120 height 23
click at [668, 268] on select "Choose an option... Pending Applied Excluded (Questions) Excluded (Expired) Exc…" at bounding box center [669, 261] width 120 height 23
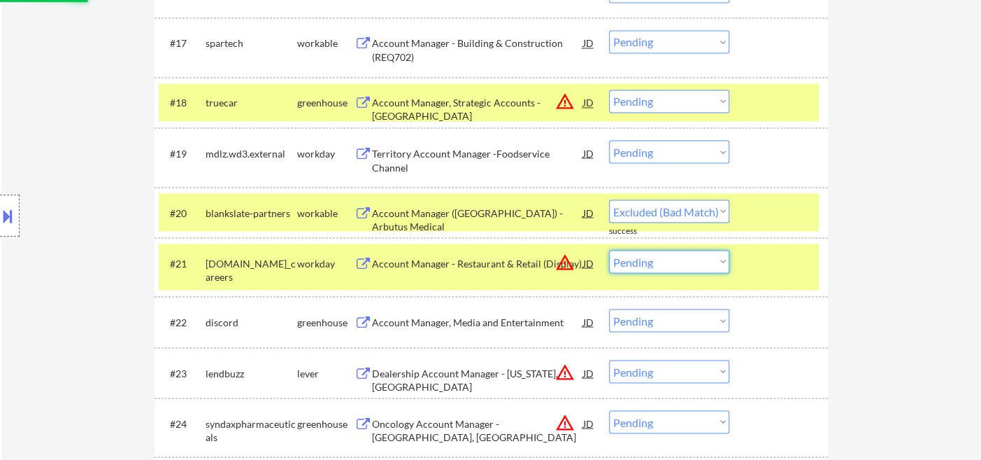
select select ""excluded__location_""
click at [609, 250] on select "Choose an option... Pending Applied Excluded (Questions) Excluded (Expired) Exc…" at bounding box center [669, 261] width 120 height 23
click at [475, 326] on div "Account Manager, Media and Entertainment" at bounding box center [477, 322] width 211 height 14
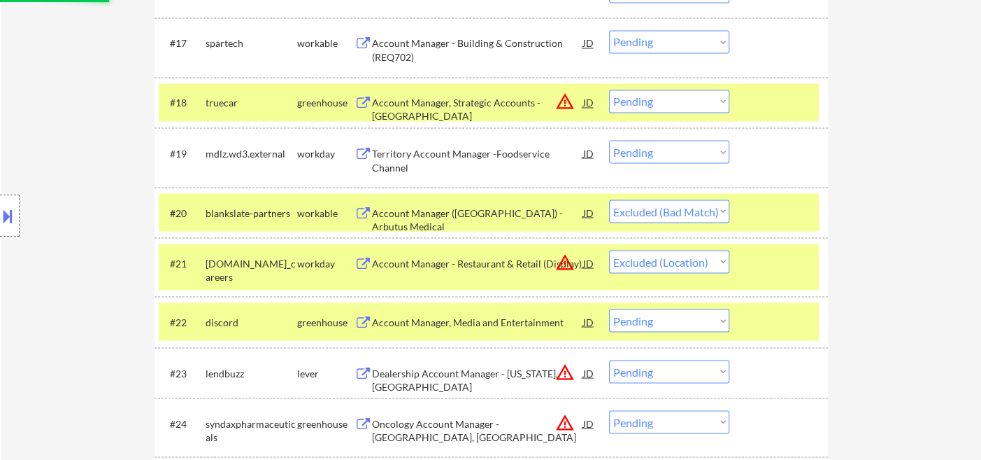
select select ""pending""
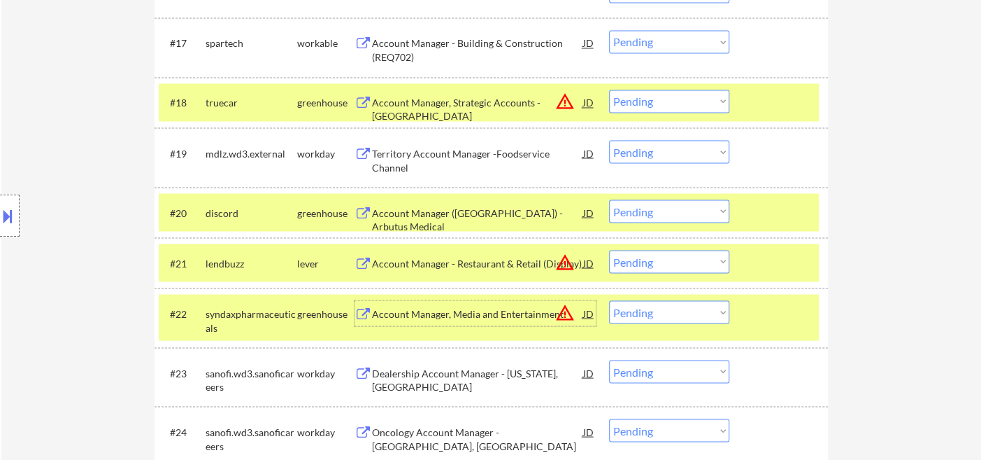
click at [674, 213] on select "Choose an option... Pending Applied Excluded (Questions) Excluded (Expired) Exc…" at bounding box center [669, 210] width 120 height 23
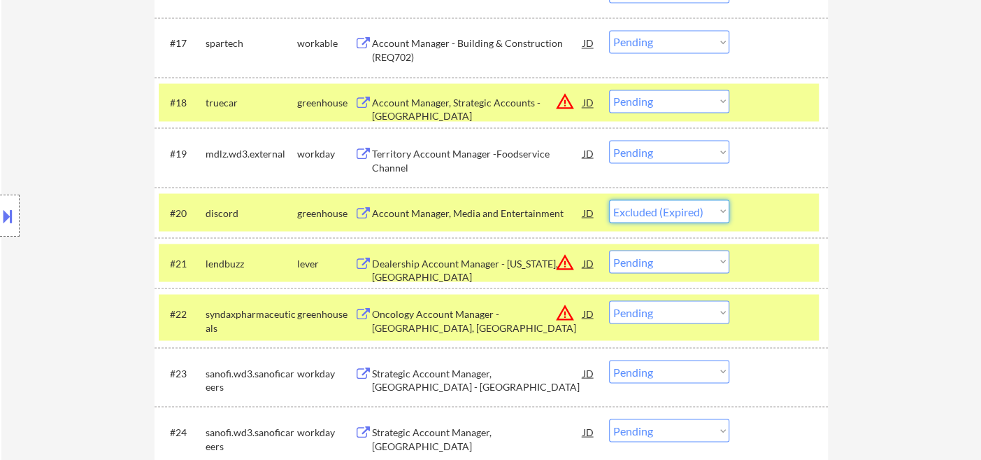
click at [609, 199] on select "Choose an option... Pending Applied Excluded (Questions) Excluded (Expired) Exc…" at bounding box center [669, 210] width 120 height 23
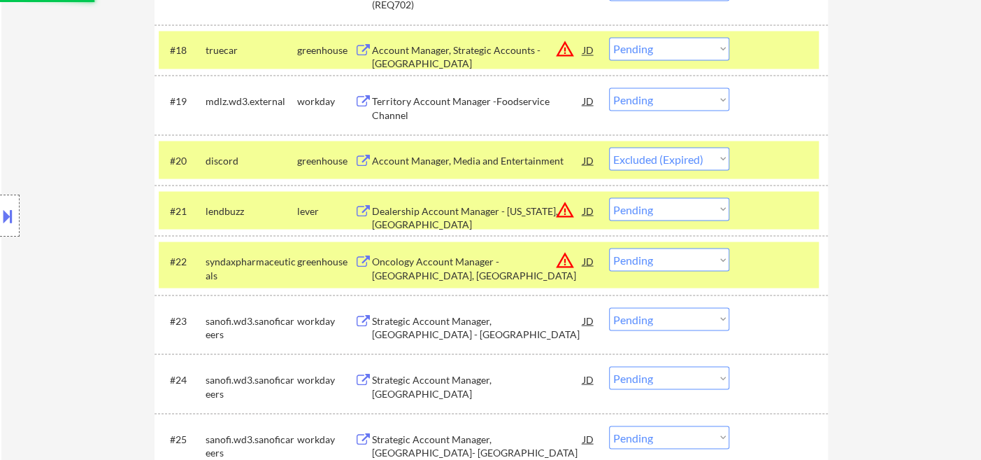
scroll to position [1399, 0]
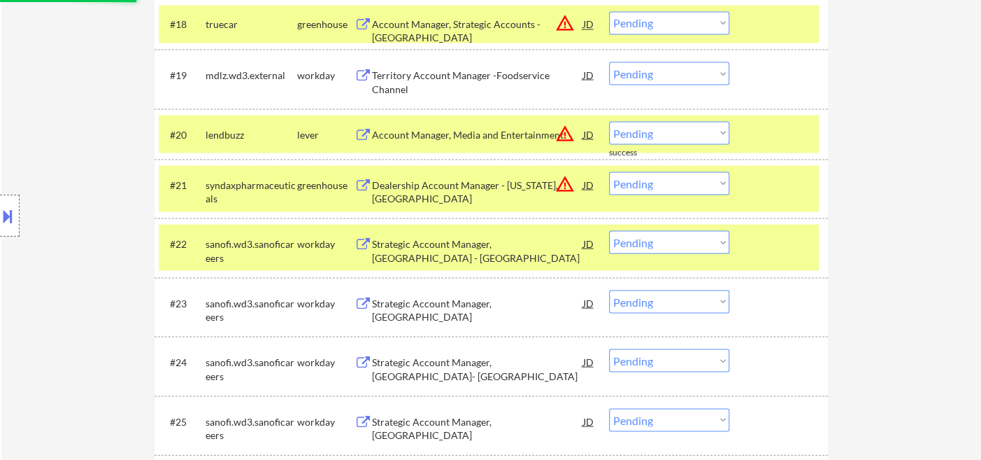
click at [651, 127] on select "Choose an option... Pending Applied Excluded (Questions) Excluded (Expired) Exc…" at bounding box center [669, 132] width 120 height 23
click at [609, 121] on select "Choose an option... Pending Applied Excluded (Questions) Excluded (Expired) Exc…" at bounding box center [669, 132] width 120 height 23
click at [667, 185] on select "Choose an option... Pending Applied Excluded (Questions) Excluded (Expired) Exc…" at bounding box center [669, 182] width 120 height 23
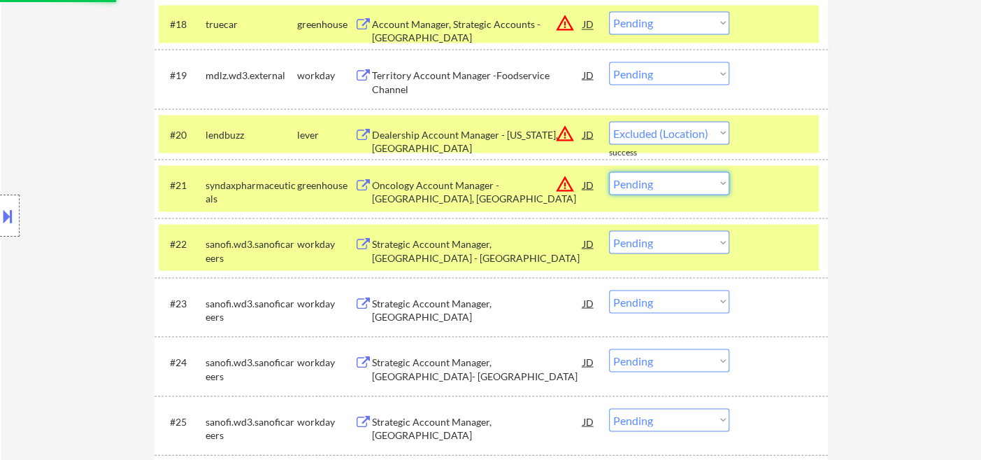
select select ""pending""
click at [609, 179] on select "Choose an option... Pending Applied Excluded (Questions) Excluded (Expired) Exc…" at bounding box center [669, 182] width 120 height 23
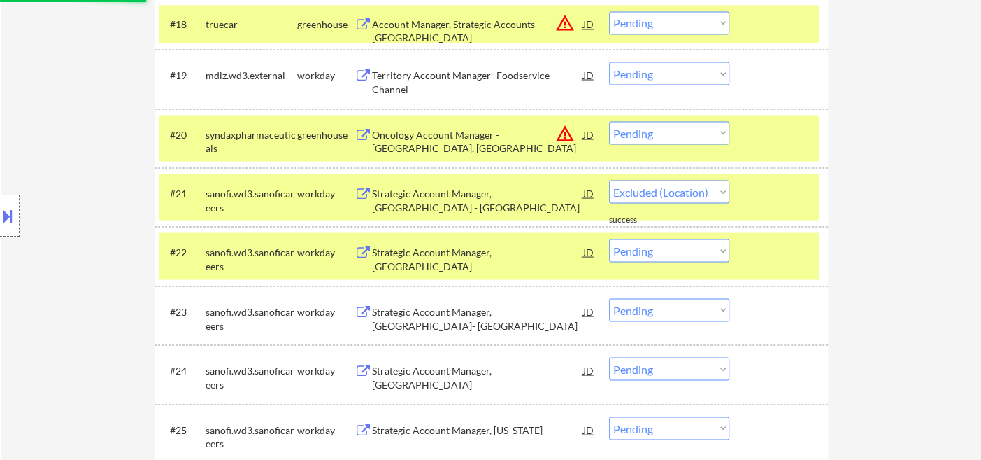
select select ""pending""
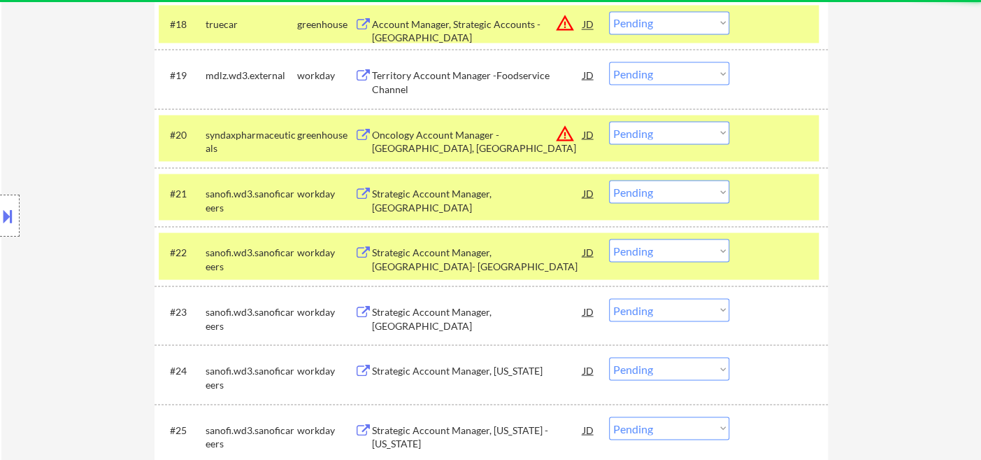
drag, startPoint x: 639, startPoint y: 133, endPoint x: 649, endPoint y: 140, distance: 12.6
click at [639, 133] on select "Choose an option... Pending Applied Excluded (Questions) Excluded (Expired) Exc…" at bounding box center [669, 132] width 120 height 23
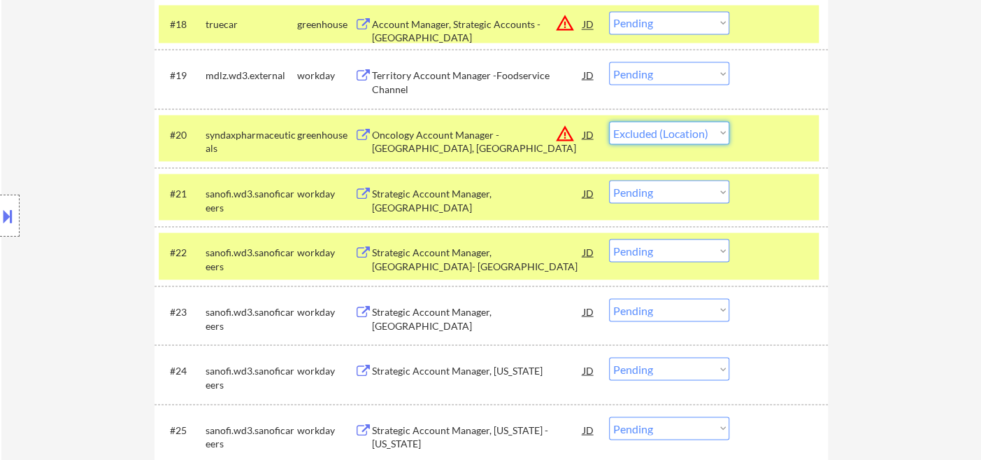
click at [609, 121] on select "Choose an option... Pending Applied Excluded (Questions) Excluded (Expired) Exc…" at bounding box center [669, 132] width 120 height 23
select select ""pending""
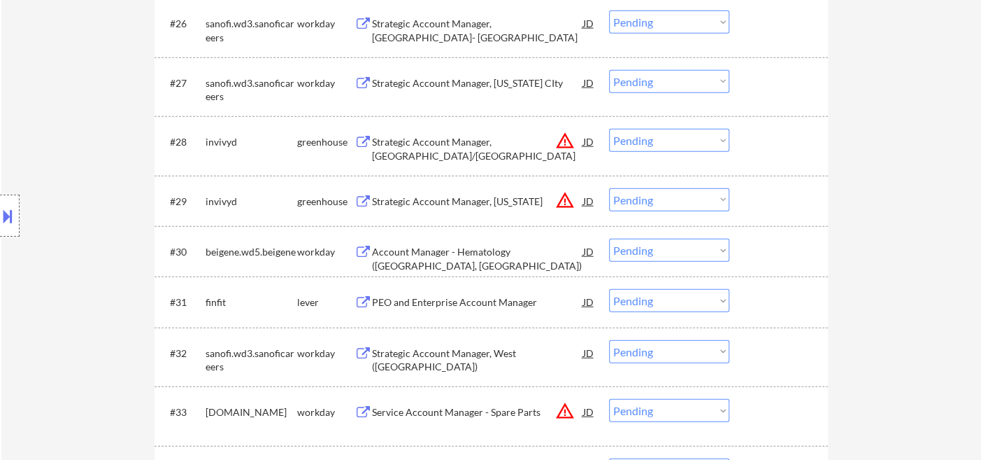
scroll to position [1865, 0]
click at [648, 136] on select "Choose an option... Pending Applied Excluded (Questions) Excluded (Expired) Exc…" at bounding box center [669, 138] width 120 height 23
select select ""excluded__location_""
click at [609, 127] on select "Choose an option... Pending Applied Excluded (Questions) Excluded (Expired) Exc…" at bounding box center [669, 138] width 120 height 23
drag, startPoint x: 659, startPoint y: 194, endPoint x: 667, endPoint y: 204, distance: 13.4
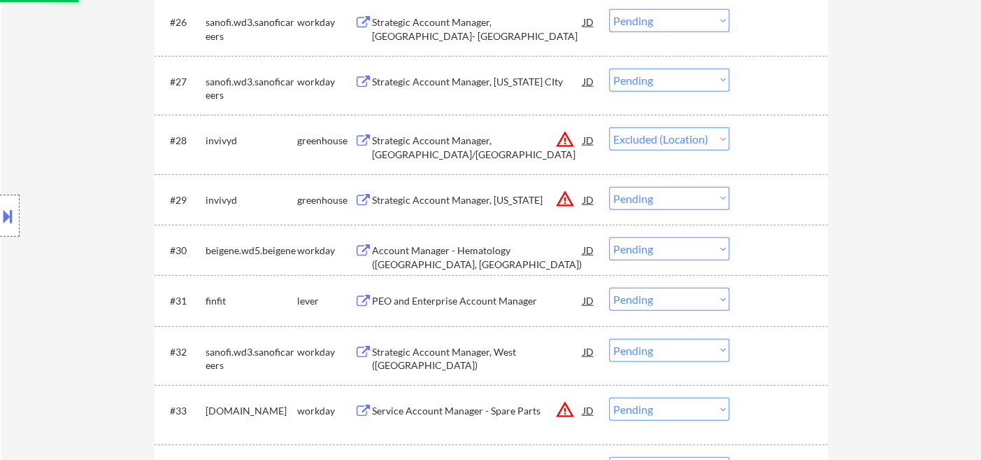
click at [659, 194] on select "Choose an option... Pending Applied Excluded (Questions) Excluded (Expired) Exc…" at bounding box center [669, 198] width 120 height 23
select select ""excluded__location_""
click at [609, 187] on select "Choose an option... Pending Applied Excluded (Questions) Excluded (Expired) Exc…" at bounding box center [669, 198] width 120 height 23
click at [477, 256] on div "Account Manager - Hematology (Nashville, TN)" at bounding box center [477, 256] width 211 height 27
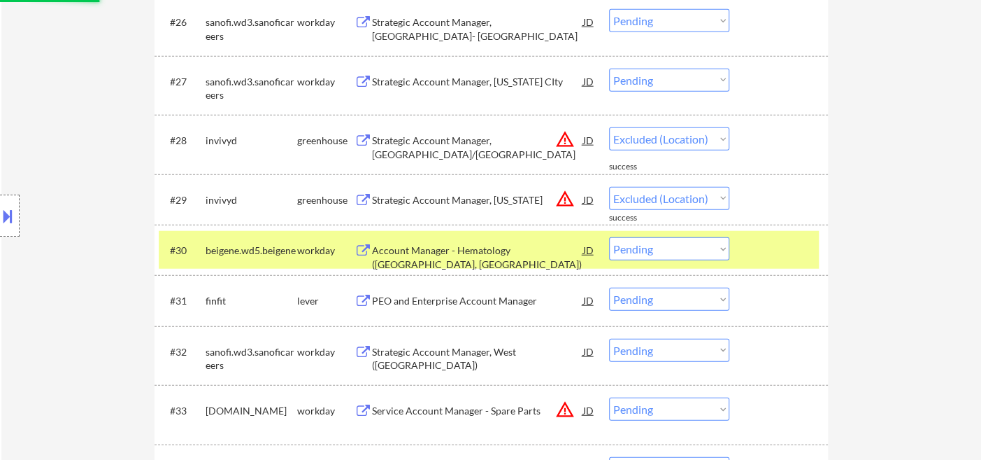
select select ""pending""
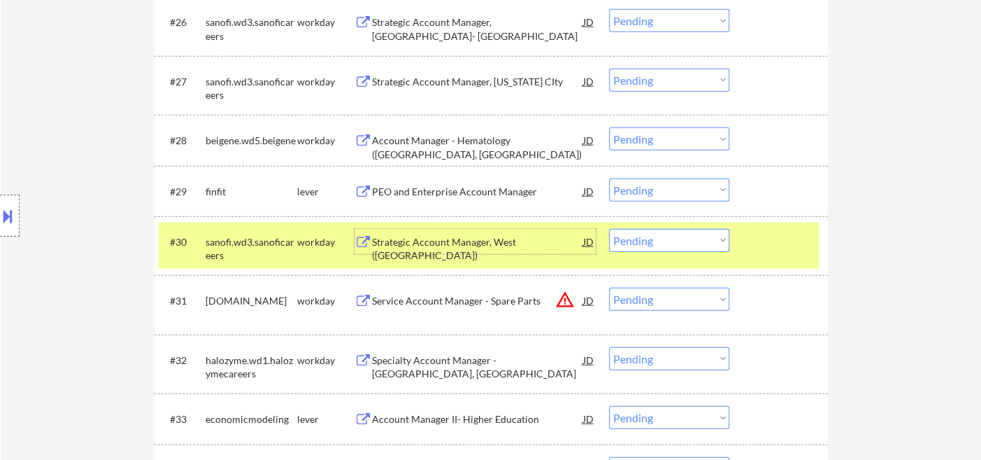
drag, startPoint x: 643, startPoint y: 138, endPoint x: 662, endPoint y: 148, distance: 21.0
click at [643, 138] on select "Choose an option... Pending Applied Excluded (Questions) Excluded (Expired) Exc…" at bounding box center [669, 138] width 120 height 23
click at [609, 127] on select "Choose an option... Pending Applied Excluded (Questions) Excluded (Expired) Exc…" at bounding box center [669, 138] width 120 height 23
click at [500, 192] on div "PEO and Enterprise Account Manager" at bounding box center [477, 192] width 211 height 14
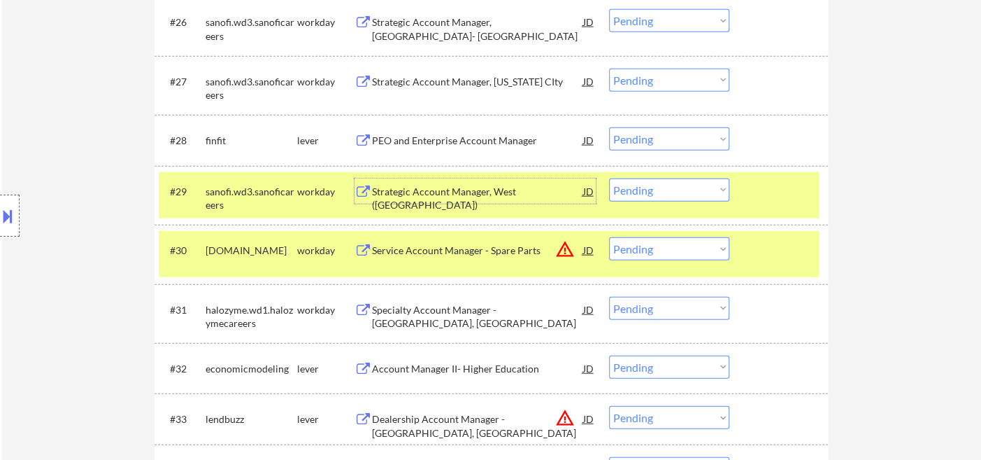
click at [685, 141] on select "Choose an option... Pending Applied Excluded (Questions) Excluded (Expired) Exc…" at bounding box center [669, 138] width 120 height 23
click at [609, 127] on select "Choose an option... Pending Applied Excluded (Questions) Excluded (Expired) Exc…" at bounding box center [669, 138] width 120 height 23
click at [669, 194] on select "Choose an option... Pending Applied Excluded (Questions) Excluded (Expired) Exc…" at bounding box center [669, 189] width 120 height 23
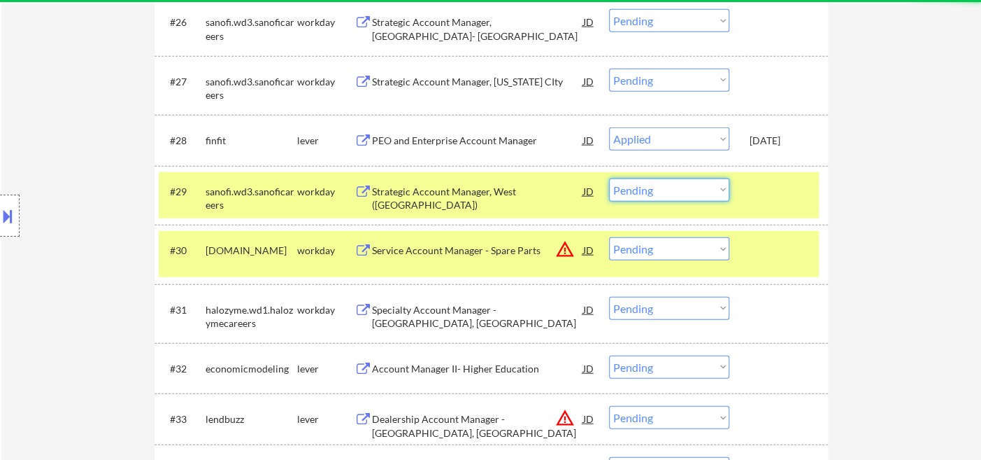
select select ""pending""
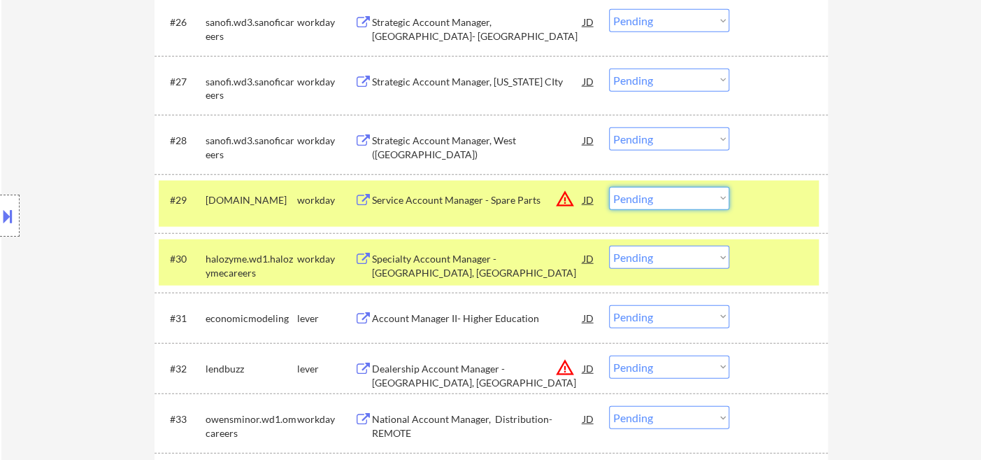
click at [666, 201] on select "Choose an option... Pending Applied Excluded (Questions) Excluded (Expired) Exc…" at bounding box center [669, 198] width 120 height 23
click at [609, 187] on select "Choose an option... Pending Applied Excluded (Questions) Excluded (Expired) Exc…" at bounding box center [669, 198] width 120 height 23
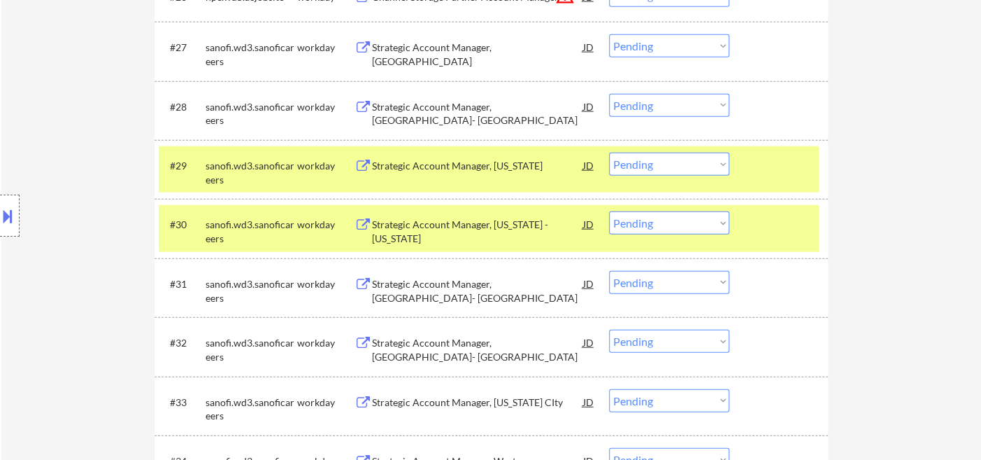
click at [671, 161] on select "Choose an option... Pending Applied Excluded (Questions) Excluded (Expired) Exc…" at bounding box center [669, 163] width 120 height 23
select select ""excluded__other_""
click at [609, 152] on select "Choose an option... Pending Applied Excluded (Questions) Excluded (Expired) Exc…" at bounding box center [669, 163] width 120 height 23
click at [681, 227] on select "Choose an option... Pending Applied Excluded (Questions) Excluded (Expired) Exc…" at bounding box center [669, 222] width 120 height 23
select select ""excluded__other_""
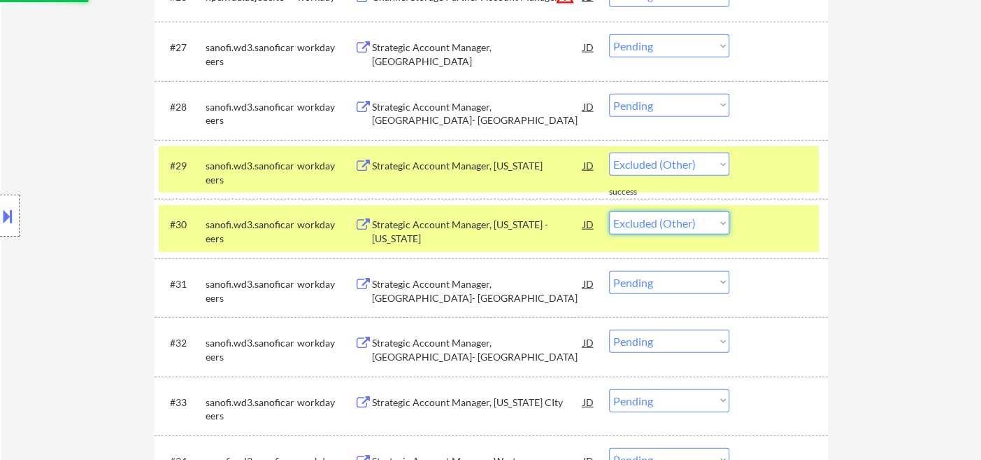
click at [609, 211] on select "Choose an option... Pending Applied Excluded (Questions) Excluded (Expired) Exc…" at bounding box center [669, 222] width 120 height 23
select select ""pending""
click at [683, 284] on select "Choose an option... Pending Applied Excluded (Questions) Excluded (Expired) Exc…" at bounding box center [669, 282] width 120 height 23
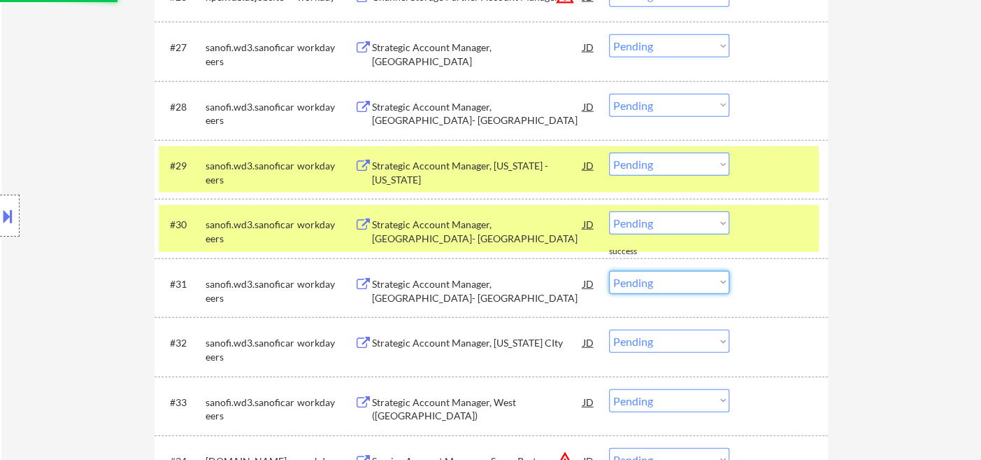
select select ""excluded__other_""
click at [609, 271] on select "Choose an option... Pending Applied Excluded (Questions) Excluded (Expired) Exc…" at bounding box center [669, 282] width 120 height 23
click at [661, 347] on select "Choose an option... Pending Applied Excluded (Questions) Excluded (Expired) Exc…" at bounding box center [669, 340] width 120 height 23
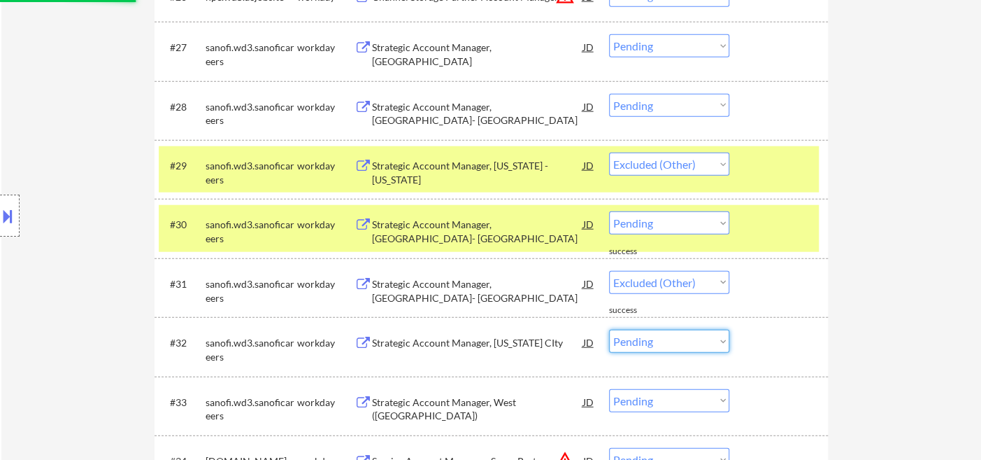
select select ""pending""
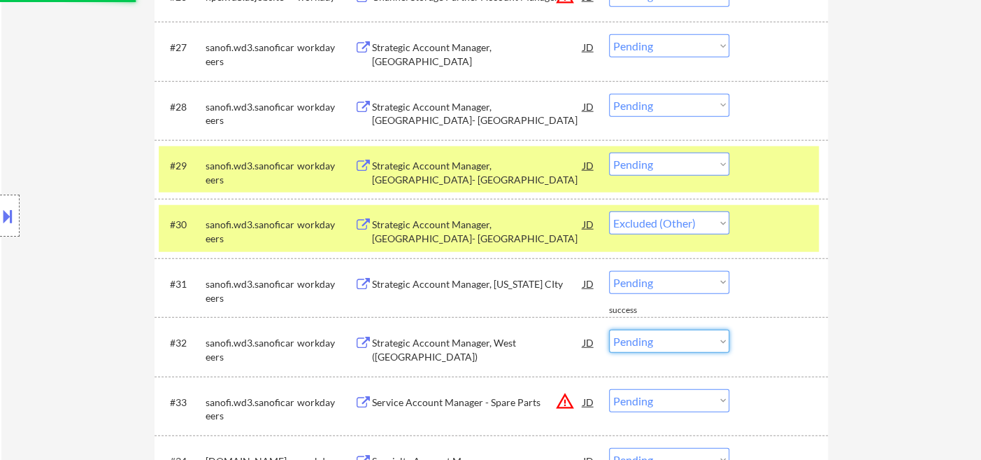
select select ""pending""
click at [609, 329] on select "Choose an option... Pending Applied Excluded (Questions) Excluded (Expired) Exc…" at bounding box center [669, 340] width 120 height 23
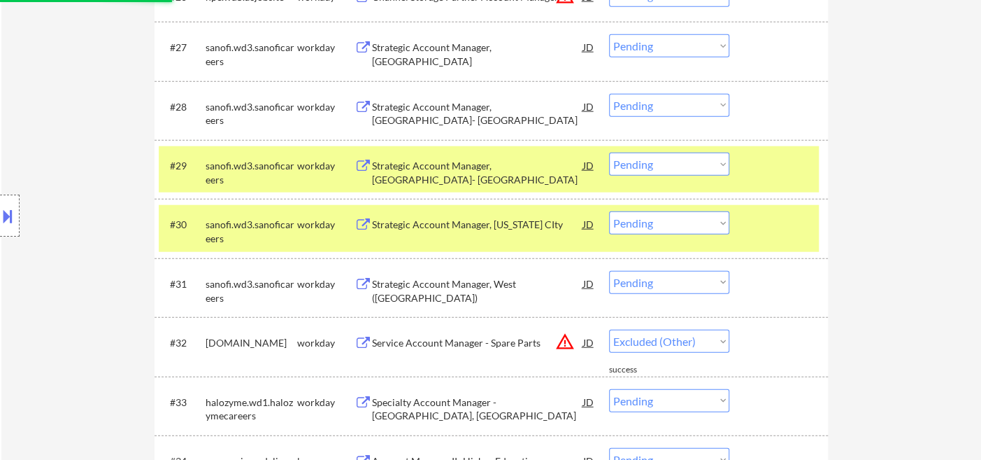
click at [674, 231] on select "Choose an option... Pending Applied Excluded (Questions) Excluded (Expired) Exc…" at bounding box center [669, 222] width 120 height 23
select select ""pending""
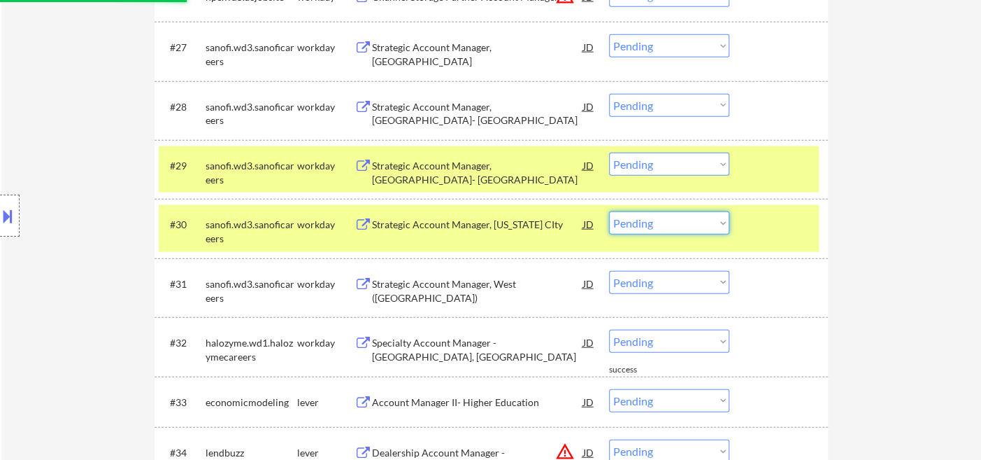
select select ""PLACEHOLDER_1427118222253""
select select ""pending""
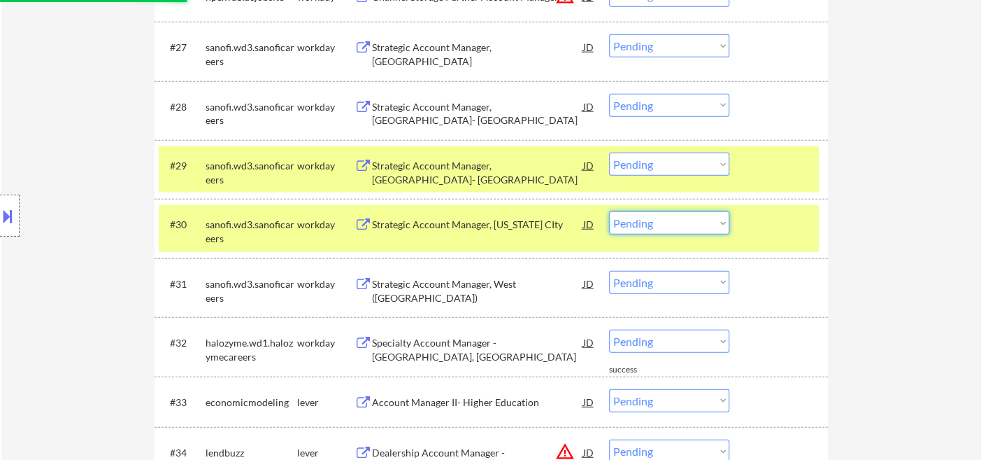
select select ""pending""
click at [609, 211] on select "Choose an option... Pending Applied Excluded (Questions) Excluded (Expired) Exc…" at bounding box center [669, 222] width 120 height 23
click at [677, 170] on select "Choose an option... Pending Applied Excluded (Questions) Excluded (Expired) Exc…" at bounding box center [669, 163] width 120 height 23
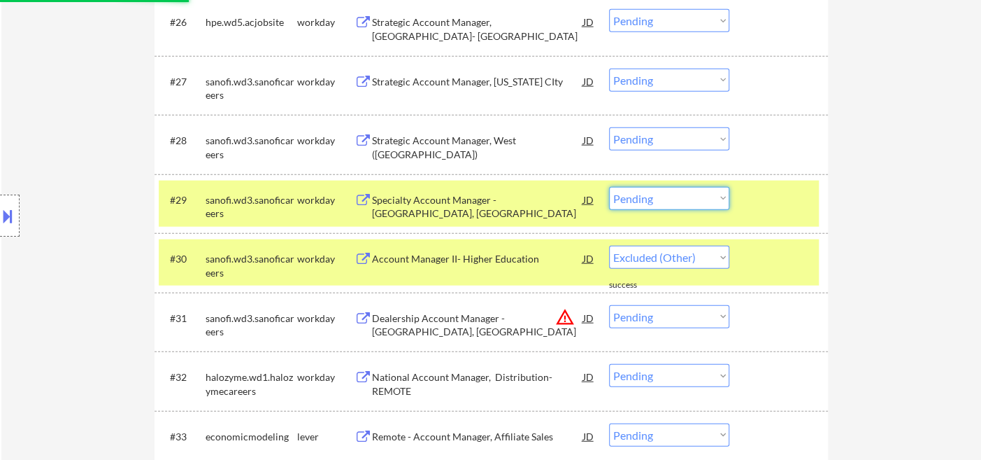
select select ""pending""
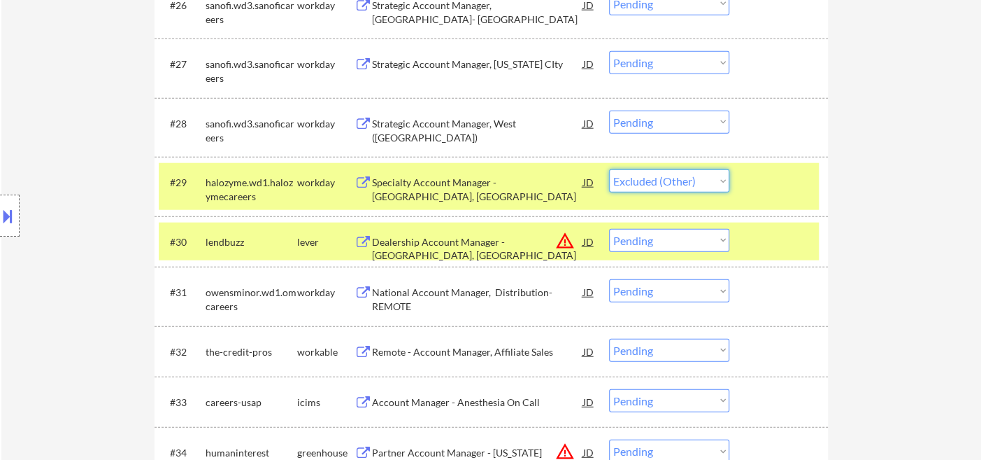
click at [609, 169] on select "Choose an option... Pending Applied Excluded (Questions) Excluded (Expired) Exc…" at bounding box center [669, 180] width 120 height 23
click at [677, 237] on select "Choose an option... Pending Applied Excluded (Questions) Excluded (Expired) Exc…" at bounding box center [669, 240] width 120 height 23
select select ""pending""
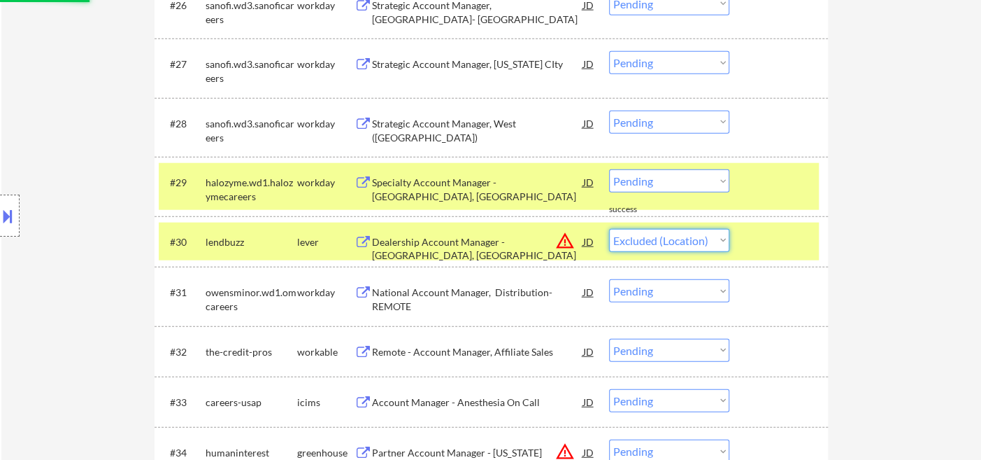
click at [609, 229] on select "Choose an option... Pending Applied Excluded (Questions) Excluded (Expired) Exc…" at bounding box center [669, 240] width 120 height 23
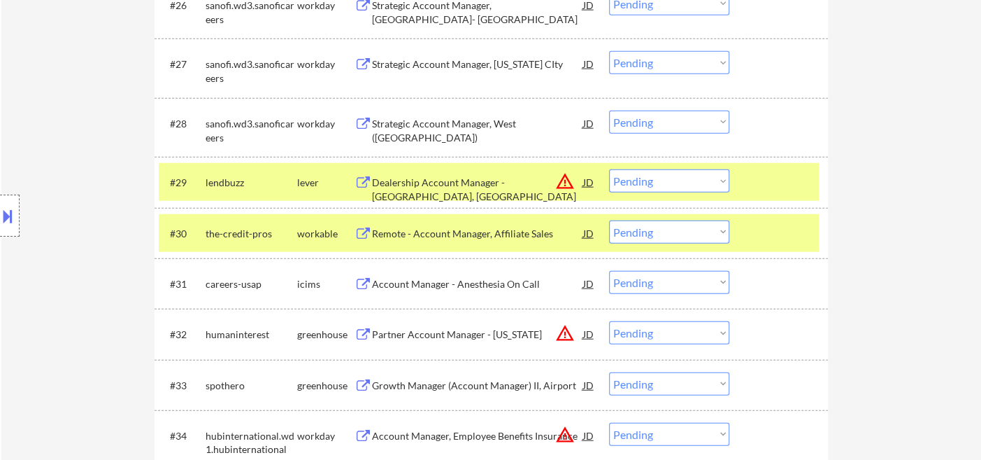
click at [492, 235] on div "Remote - Account Manager, Affiliate Sales" at bounding box center [477, 234] width 211 height 14
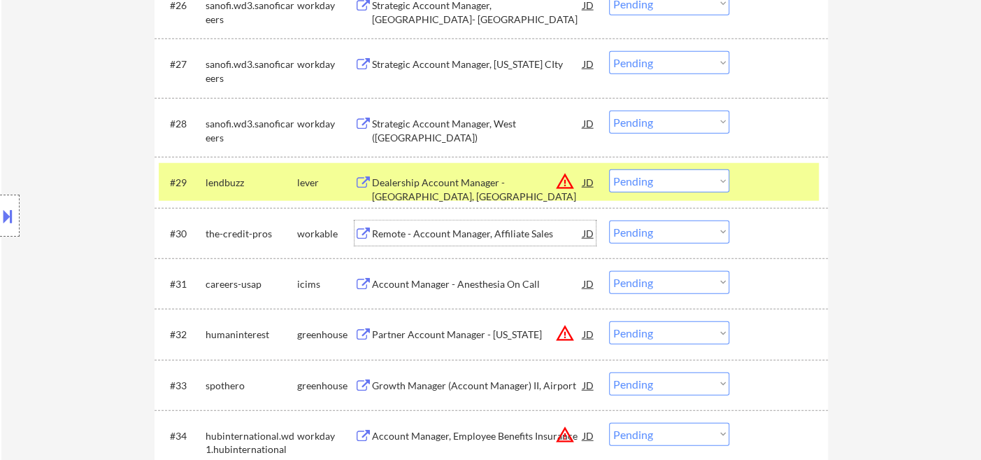
drag, startPoint x: 644, startPoint y: 233, endPoint x: 656, endPoint y: 240, distance: 13.8
click at [644, 233] on select "Choose an option... Pending Applied Excluded (Questions) Excluded (Expired) Exc…" at bounding box center [669, 231] width 120 height 23
click at [609, 220] on select "Choose an option... Pending Applied Excluded (Questions) Excluded (Expired) Exc…" at bounding box center [669, 231] width 120 height 23
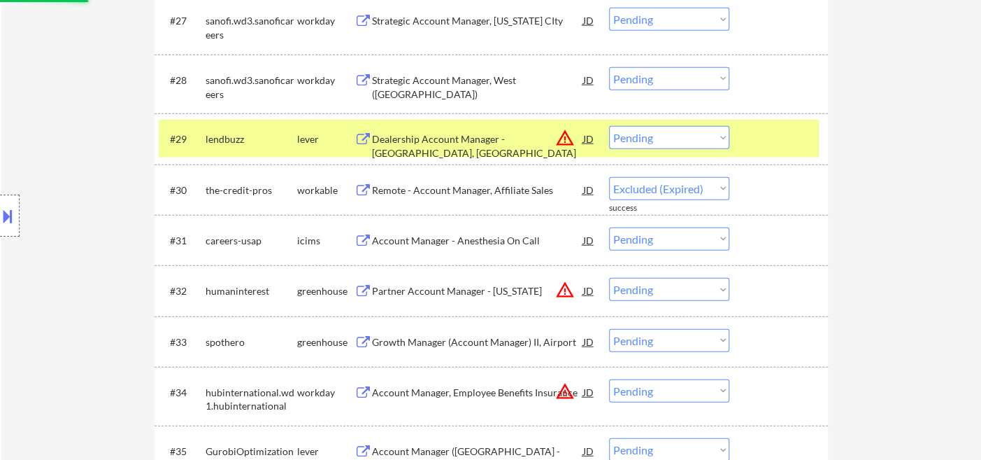
scroll to position [1942, 0]
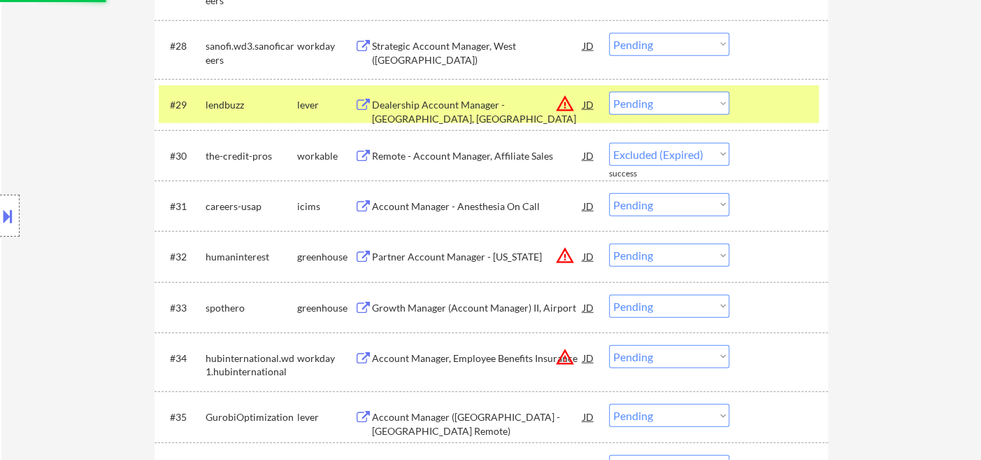
select select ""pending""
click at [660, 262] on select "Choose an option... Pending Applied Excluded (Questions) Excluded (Expired) Exc…" at bounding box center [669, 254] width 120 height 23
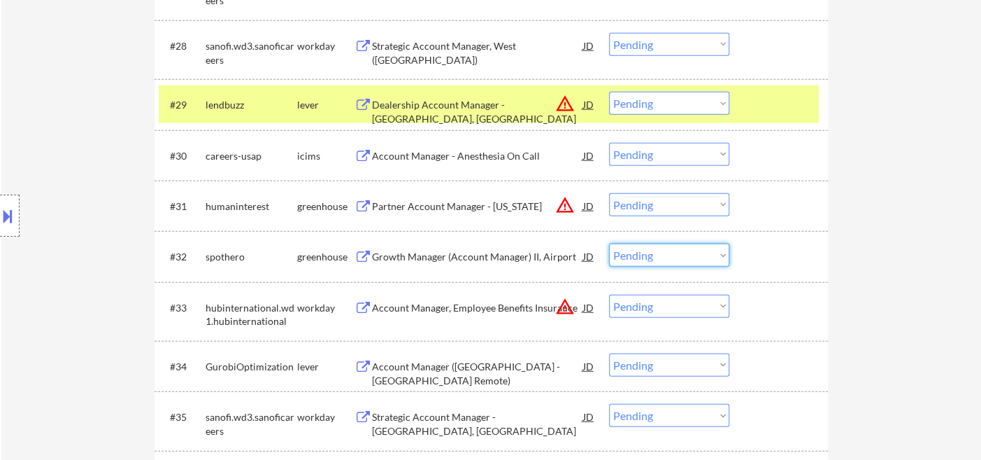
click at [657, 199] on select "Choose an option... Pending Applied Excluded (Questions) Excluded (Expired) Exc…" at bounding box center [669, 204] width 120 height 23
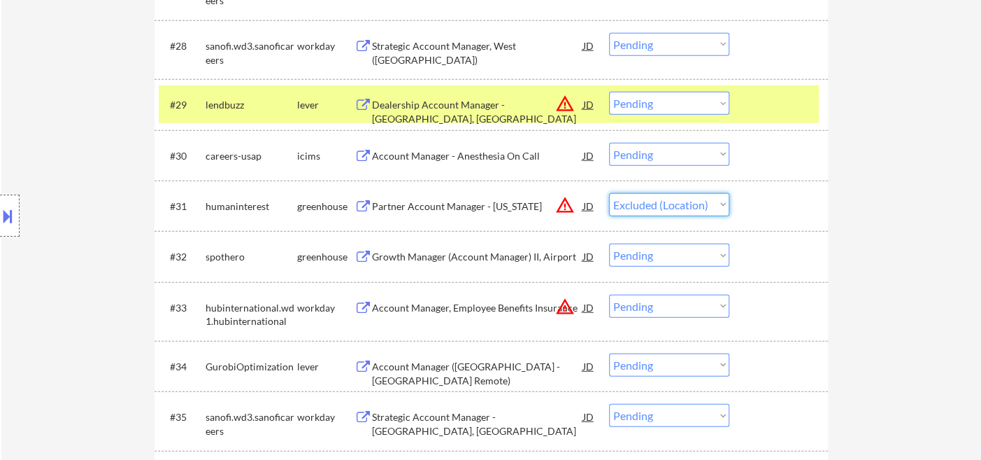
click at [609, 193] on select "Choose an option... Pending Applied Excluded (Questions) Excluded (Expired) Exc…" at bounding box center [669, 204] width 120 height 23
click at [461, 260] on div "Growth Manager (Account Manager) II, Airport" at bounding box center [477, 257] width 211 height 14
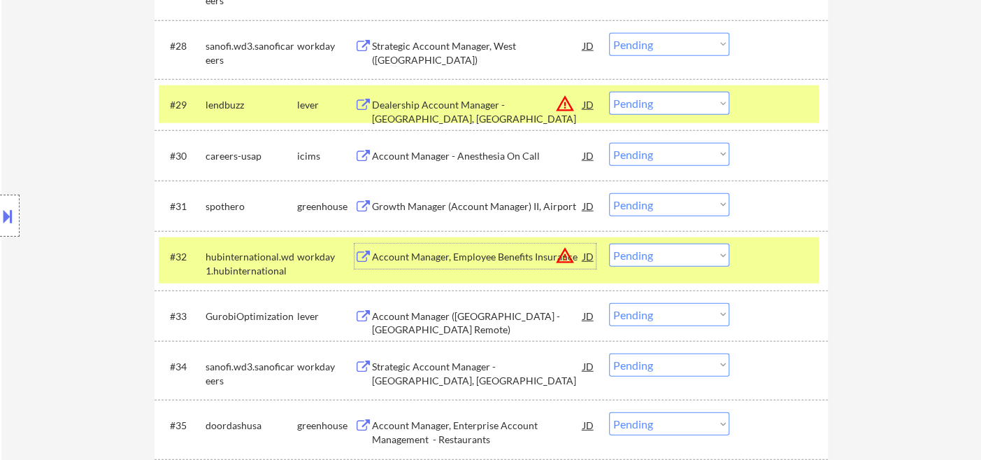
click at [643, 206] on select "Choose an option... Pending Applied Excluded (Questions) Excluded (Expired) Exc…" at bounding box center [669, 204] width 120 height 23
click at [609, 193] on select "Choose an option... Pending Applied Excluded (Questions) Excluded (Expired) Exc…" at bounding box center [669, 204] width 120 height 23
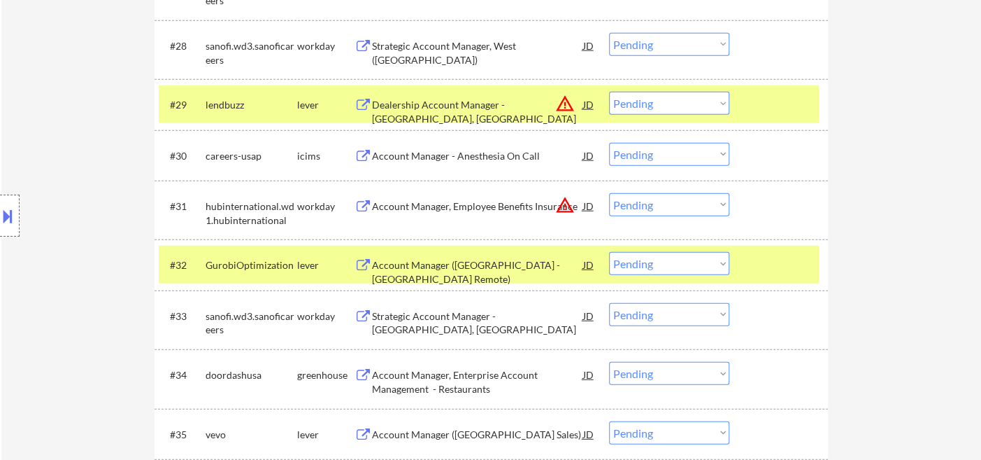
click at [655, 213] on select "Choose an option... Pending Applied Excluded (Questions) Excluded (Expired) Exc…" at bounding box center [669, 204] width 120 height 23
click at [609, 193] on select "Choose an option... Pending Applied Excluded (Questions) Excluded (Expired) Exc…" at bounding box center [669, 204] width 120 height 23
click at [497, 270] on div "Account Manager (USA - West Coast Remote)" at bounding box center [477, 271] width 211 height 27
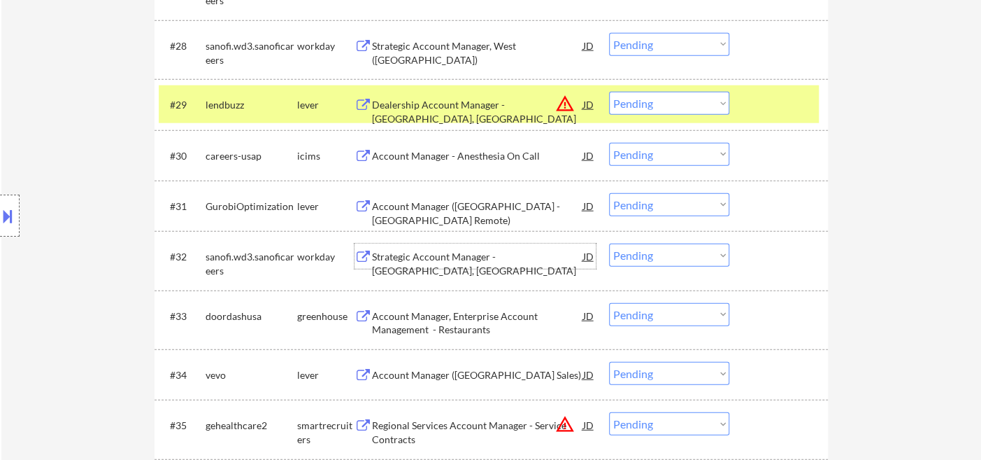
click at [653, 206] on select "Choose an option... Pending Applied Excluded (Questions) Excluded (Expired) Exc…" at bounding box center [669, 204] width 120 height 23
click at [609, 193] on select "Choose an option... Pending Applied Excluded (Questions) Excluded (Expired) Exc…" at bounding box center [669, 204] width 120 height 23
select select ""pending""
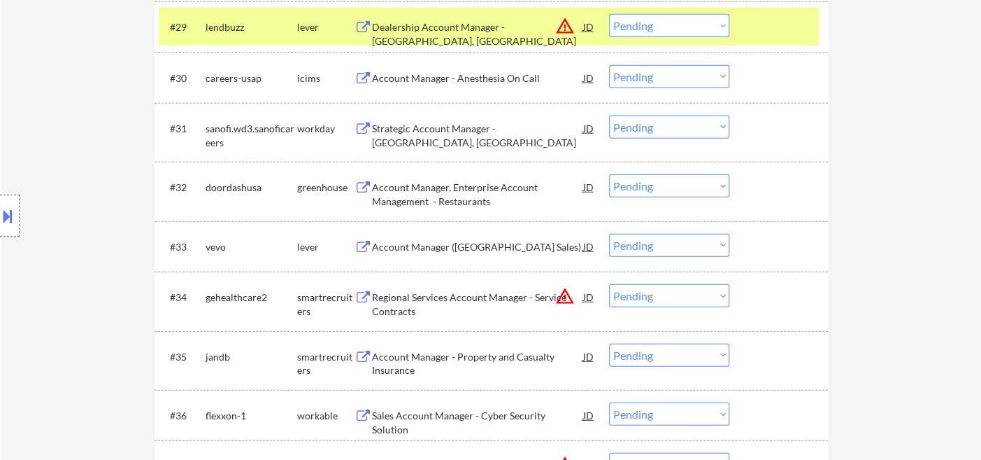
click at [449, 200] on div "Account Manager, Enterprise Account Management - Restaurants" at bounding box center [477, 193] width 211 height 27
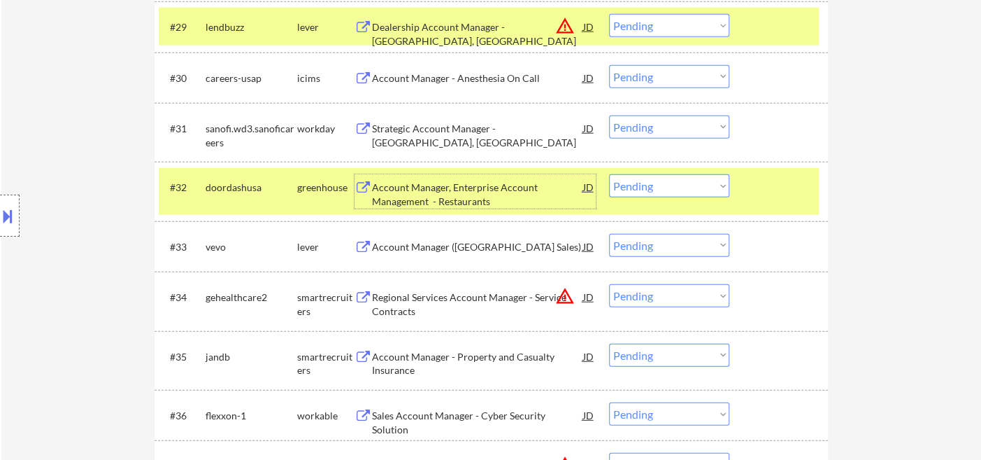
click at [693, 192] on select "Choose an option... Pending Applied Excluded (Questions) Excluded (Expired) Exc…" at bounding box center [669, 185] width 120 height 23
click at [609, 174] on select "Choose an option... Pending Applied Excluded (Questions) Excluded (Expired) Exc…" at bounding box center [669, 185] width 120 height 23
click at [508, 250] on div "Account Manager (Pacific North West Sales)" at bounding box center [477, 247] width 211 height 14
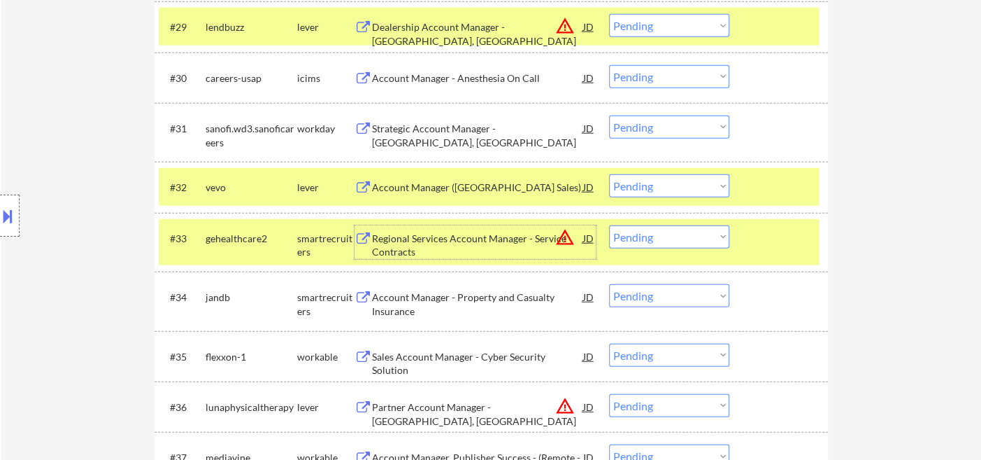
drag, startPoint x: 662, startPoint y: 178, endPoint x: 673, endPoint y: 190, distance: 16.4
click at [662, 178] on select "Choose an option... Pending Applied Excluded (Questions) Excluded (Expired) Exc…" at bounding box center [669, 185] width 120 height 23
click at [609, 174] on select "Choose an option... Pending Applied Excluded (Questions) Excluded (Expired) Exc…" at bounding box center [669, 185] width 120 height 23
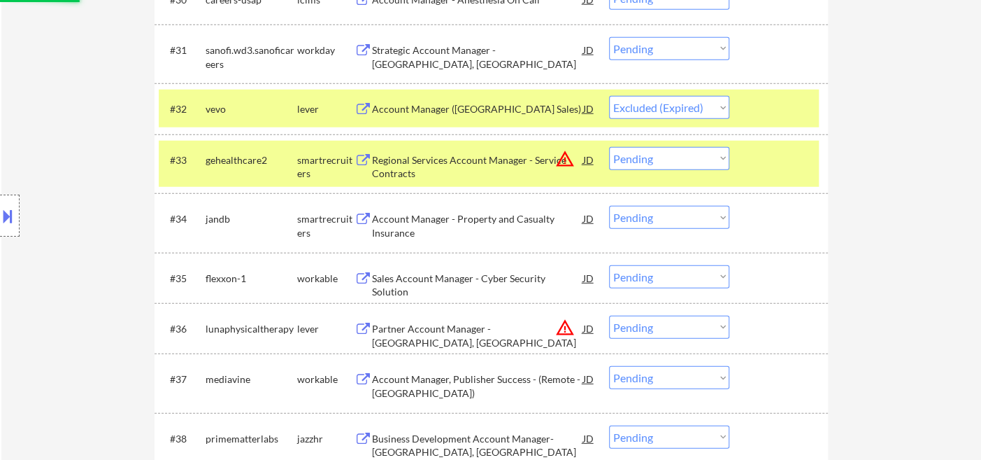
click at [471, 217] on div "Account Manager - Property and Casualty Insurance" at bounding box center [477, 225] width 211 height 27
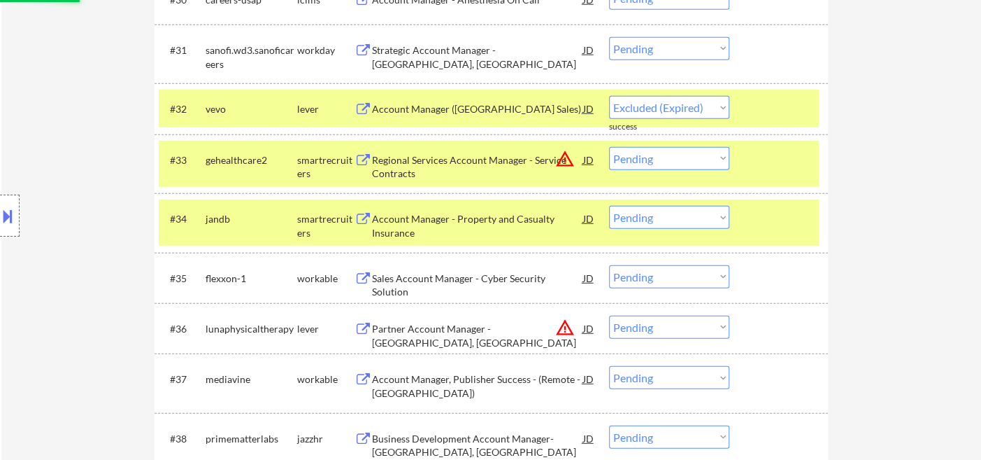
select select ""pending""
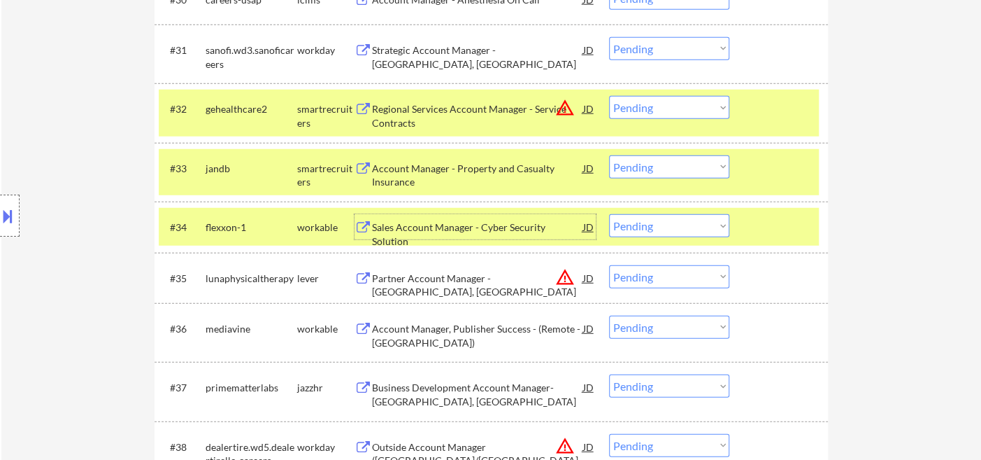
drag, startPoint x: 673, startPoint y: 169, endPoint x: 683, endPoint y: 177, distance: 12.9
click at [673, 169] on select "Choose an option... Pending Applied Excluded (Questions) Excluded (Expired) Exc…" at bounding box center [669, 166] width 120 height 23
click at [609, 155] on select "Choose an option... Pending Applied Excluded (Questions) Excluded (Expired) Exc…" at bounding box center [669, 166] width 120 height 23
drag, startPoint x: 473, startPoint y: 230, endPoint x: 487, endPoint y: 216, distance: 19.8
click at [474, 230] on div "Sales Account Manager - Cyber Security Solution" at bounding box center [477, 233] width 211 height 27
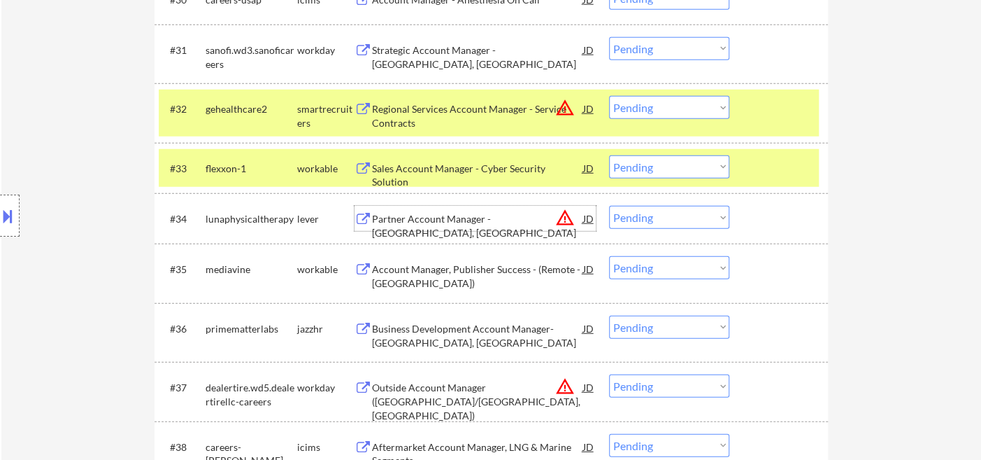
click at [666, 172] on select "Choose an option... Pending Applied Excluded (Questions) Excluded (Expired) Exc…" at bounding box center [669, 166] width 120 height 23
click at [609, 155] on select "Choose an option... Pending Applied Excluded (Questions) Excluded (Expired) Exc…" at bounding box center [669, 166] width 120 height 23
click at [671, 162] on select "Choose an option... Pending Applied Excluded (Questions) Excluded (Expired) Exc…" at bounding box center [669, 166] width 120 height 23
click at [609, 155] on select "Choose an option... Pending Applied Excluded (Questions) Excluded (Expired) Exc…" at bounding box center [669, 166] width 120 height 23
click at [653, 222] on select "Choose an option... Pending Applied Excluded (Questions) Excluded (Expired) Exc…" at bounding box center [669, 217] width 120 height 23
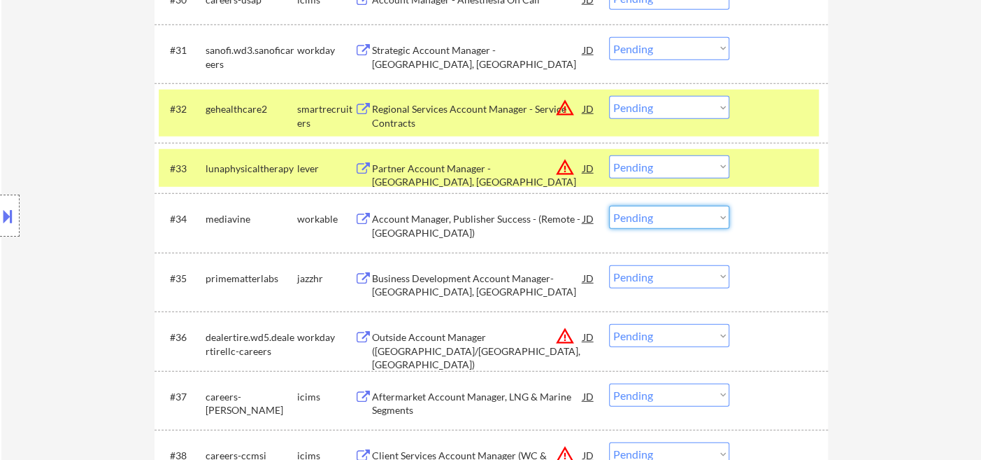
drag, startPoint x: 660, startPoint y: 164, endPoint x: 674, endPoint y: 173, distance: 16.7
click at [660, 164] on select "Choose an option... Pending Applied Excluded (Questions) Excluded (Expired) Exc…" at bounding box center [669, 166] width 120 height 23
click at [609, 155] on select "Choose an option... Pending Applied Excluded (Questions) Excluded (Expired) Exc…" at bounding box center [669, 166] width 120 height 23
select select ""pending""
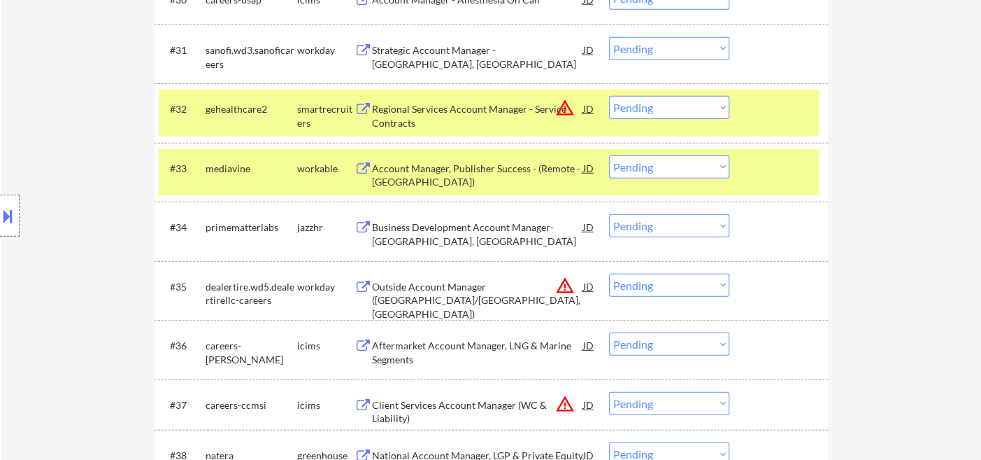
drag, startPoint x: 677, startPoint y: 108, endPoint x: 692, endPoint y: 117, distance: 17.3
click at [677, 108] on select "Choose an option... Pending Applied Excluded (Questions) Excluded (Expired) Exc…" at bounding box center [669, 107] width 120 height 23
click at [609, 96] on select "Choose an option... Pending Applied Excluded (Questions) Excluded (Expired) Exc…" at bounding box center [669, 107] width 120 height 23
click at [476, 169] on div "Account Manager, Publisher Success - (Remote - US)" at bounding box center [477, 175] width 211 height 27
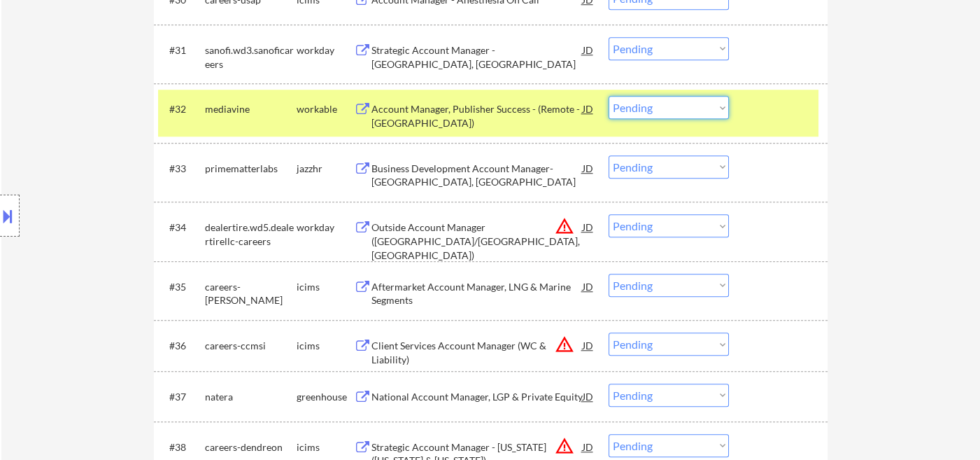
drag, startPoint x: 664, startPoint y: 107, endPoint x: 666, endPoint y: 115, distance: 8.5
click at [664, 107] on select "Choose an option... Pending Applied Excluded (Questions) Excluded (Expired) Exc…" at bounding box center [668, 107] width 120 height 23
click at [608, 96] on select "Choose an option... Pending Applied Excluded (Questions) Excluded (Expired) Exc…" at bounding box center [668, 107] width 120 height 23
select select ""pending""
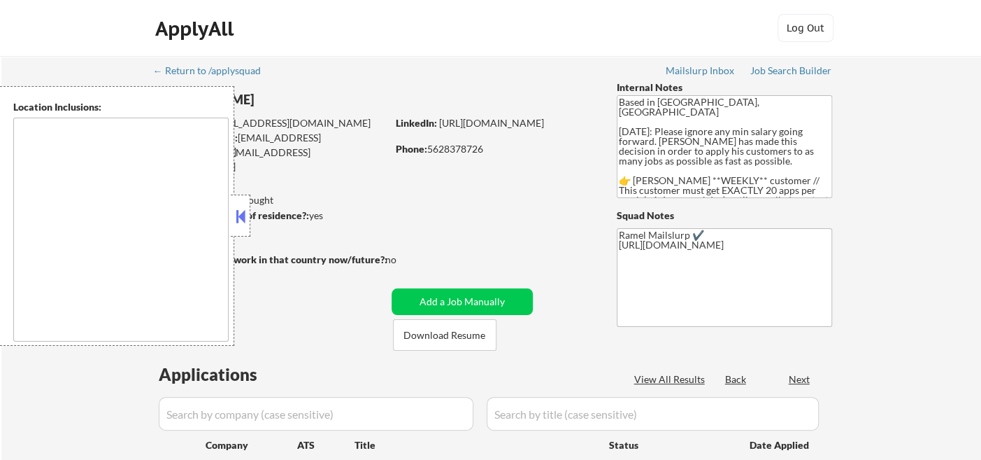
type textarea "[GEOGRAPHIC_DATA], [GEOGRAPHIC_DATA] [GEOGRAPHIC_DATA], [GEOGRAPHIC_DATA] [GEOG…"
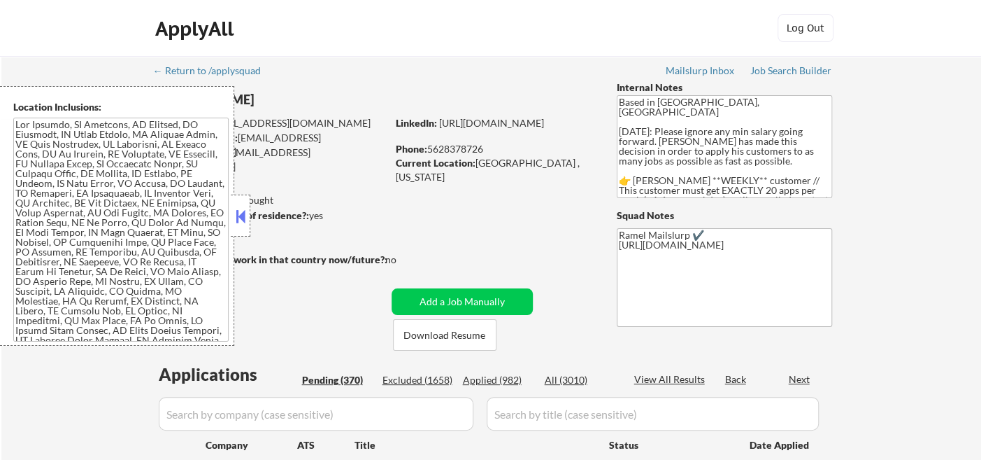
select select ""pending""
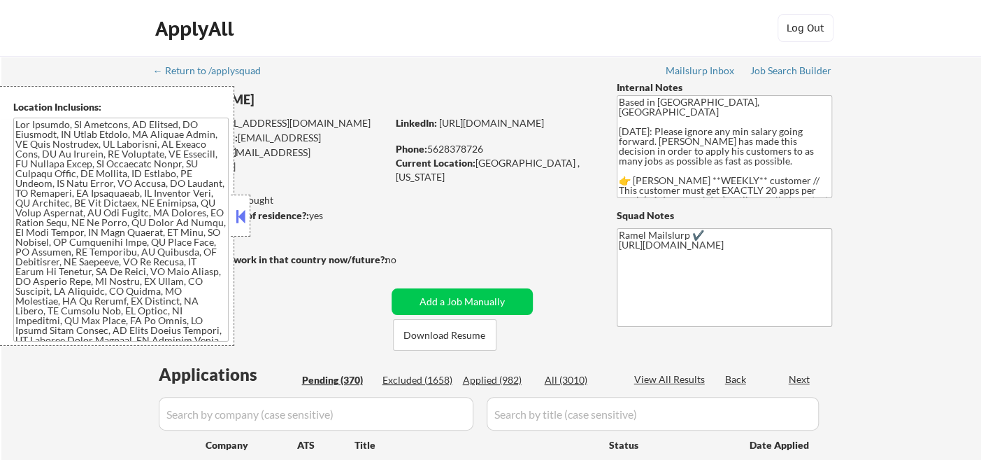
select select ""pending""
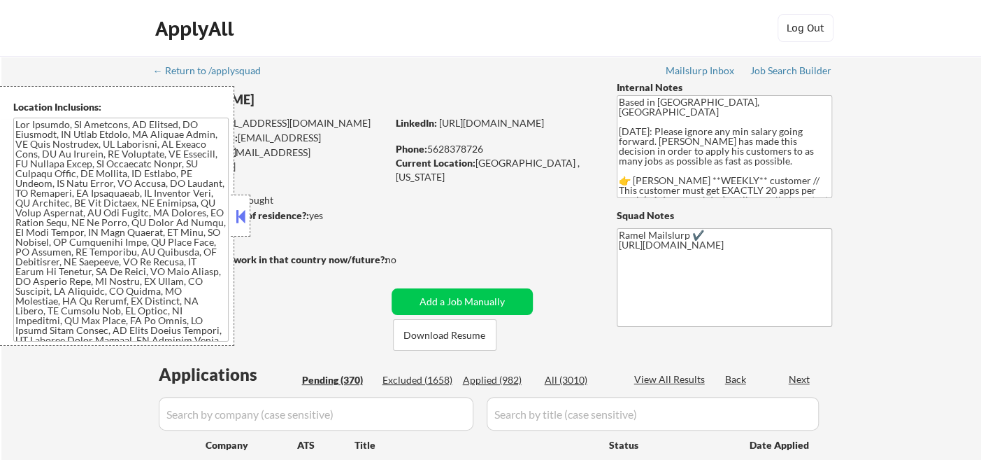
select select ""pending""
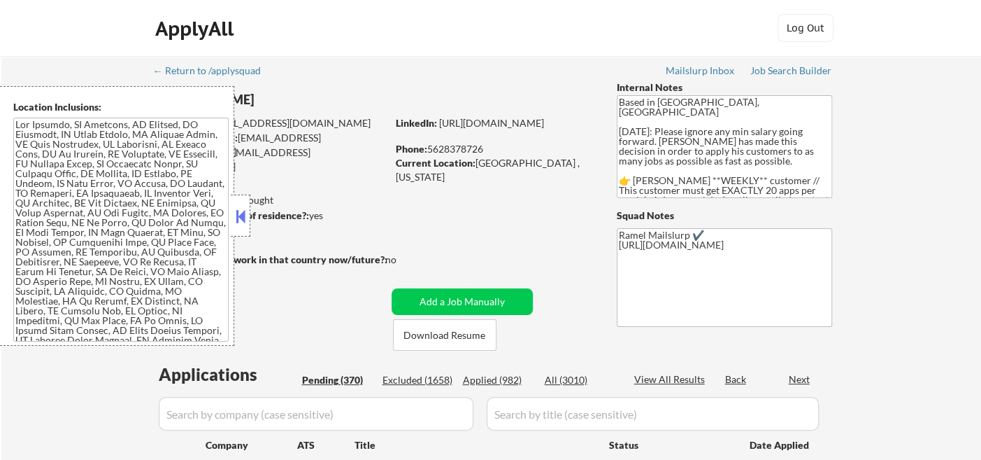
select select ""pending""
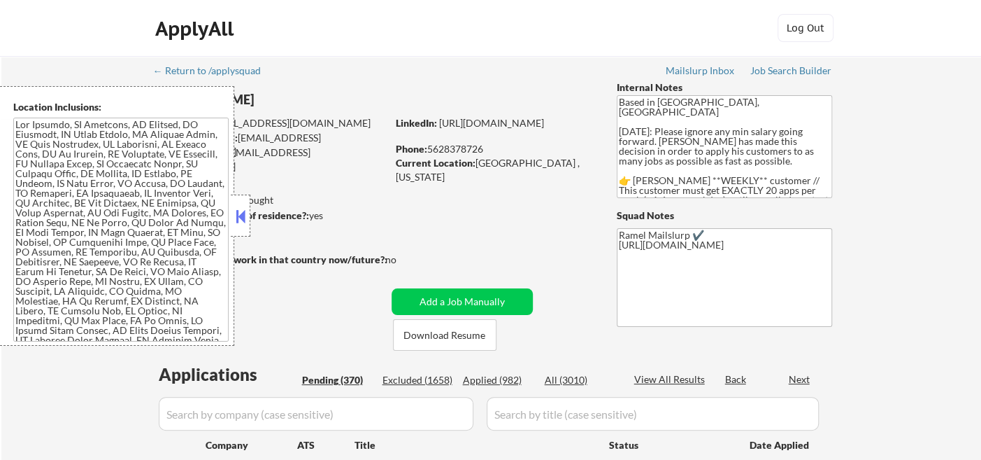
select select ""pending""
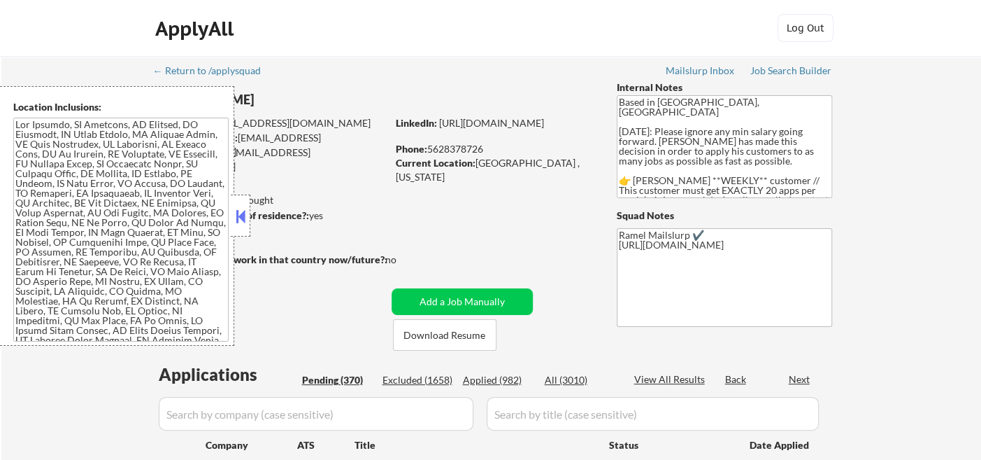
select select ""pending""
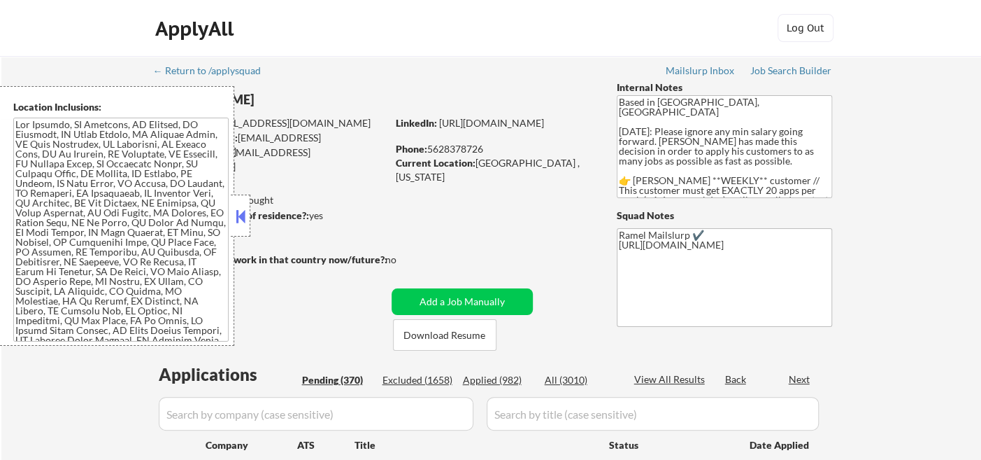
select select ""pending""
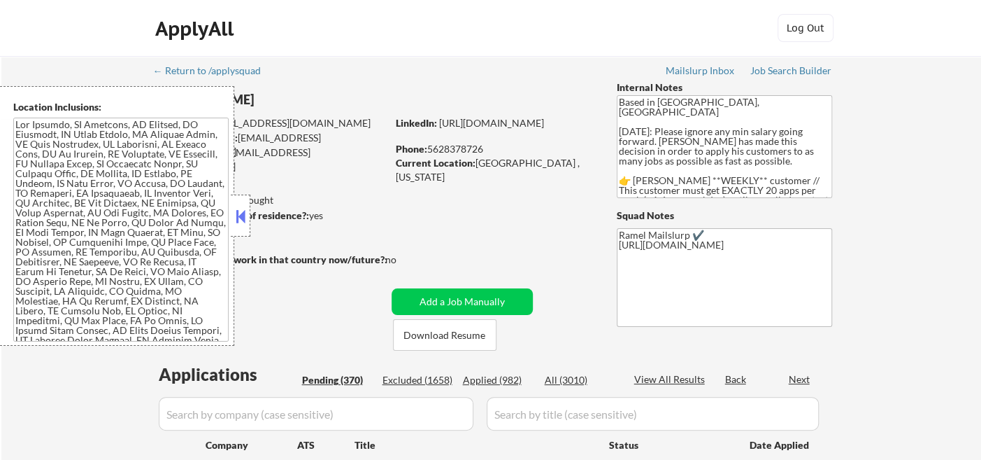
select select ""pending""
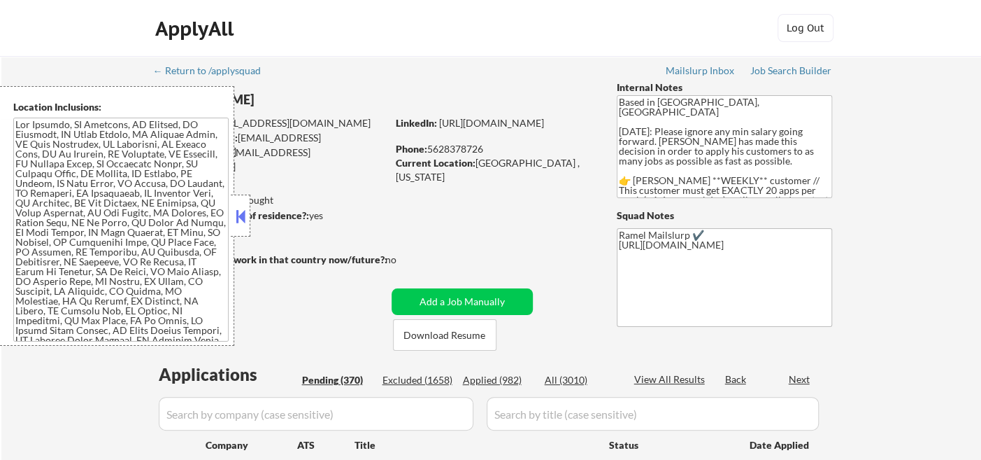
select select ""pending""
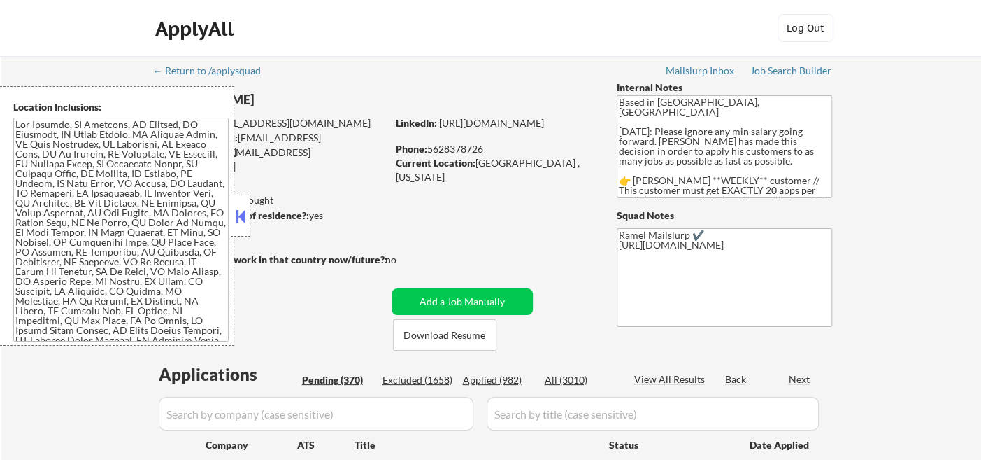
select select ""pending""
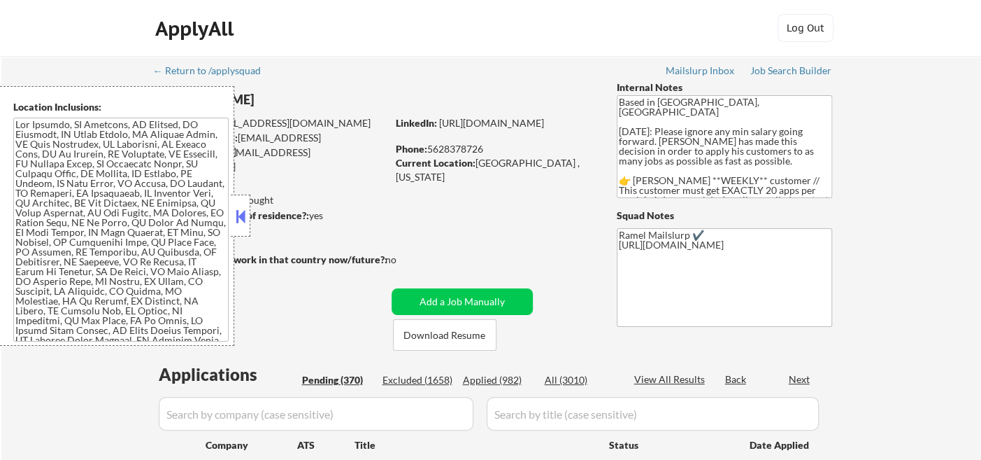
select select ""pending""
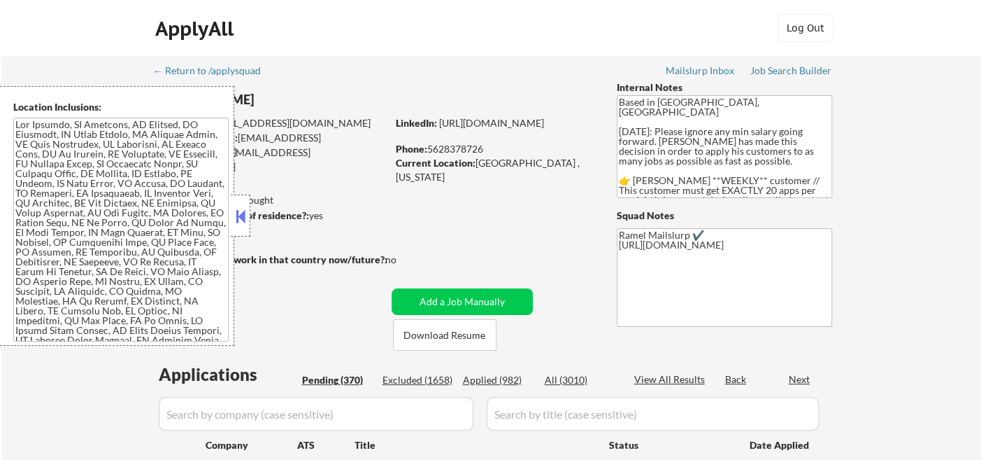
select select ""pending""
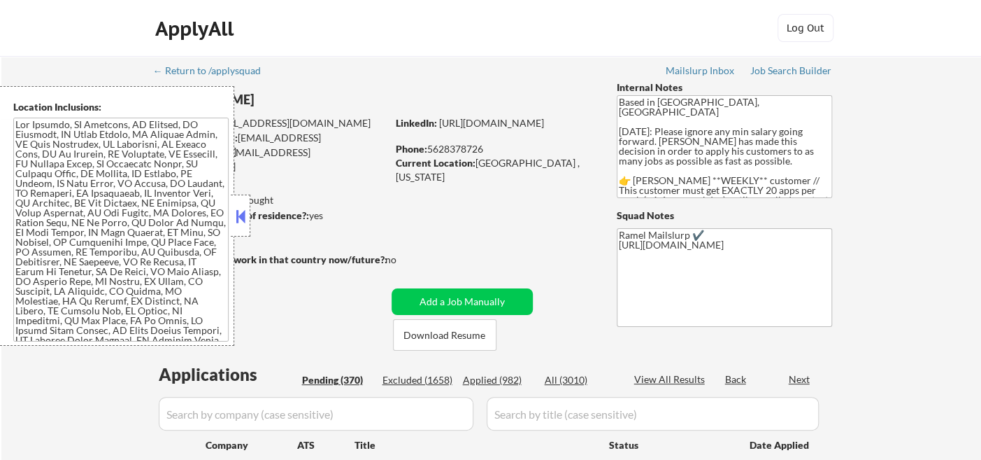
select select ""pending""
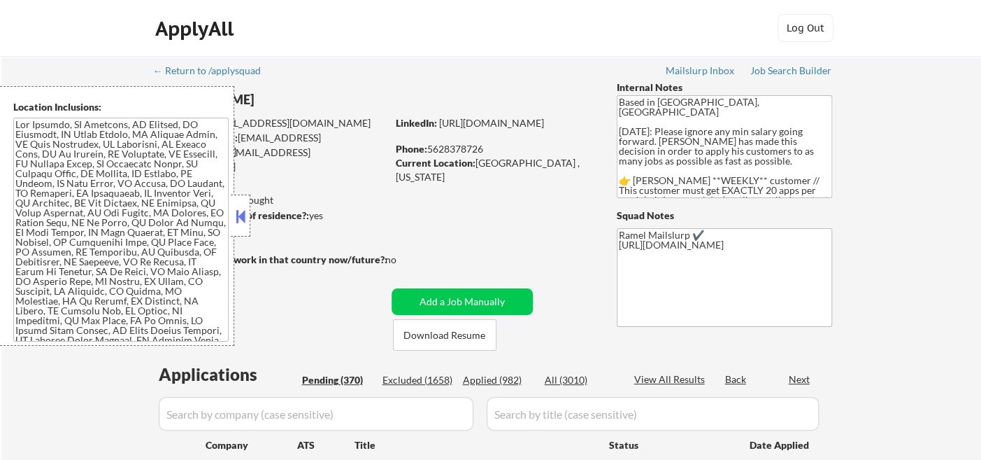
select select ""pending""
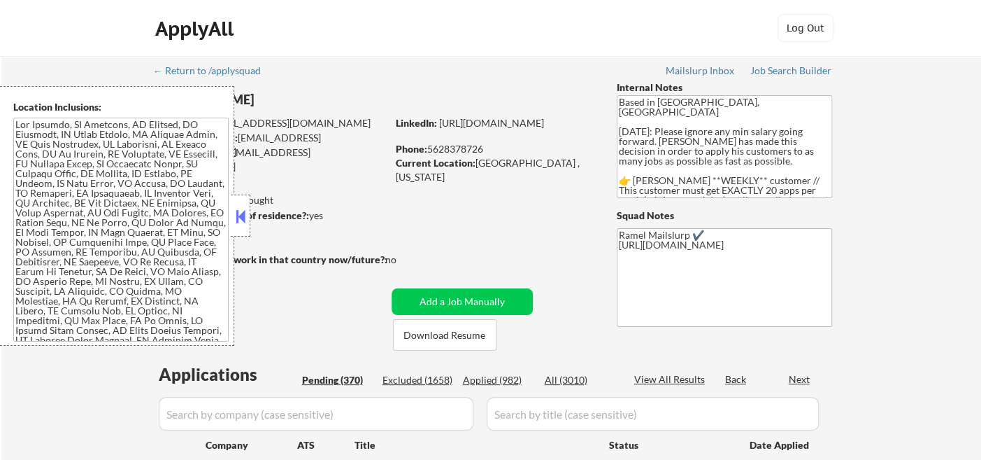
select select ""pending""
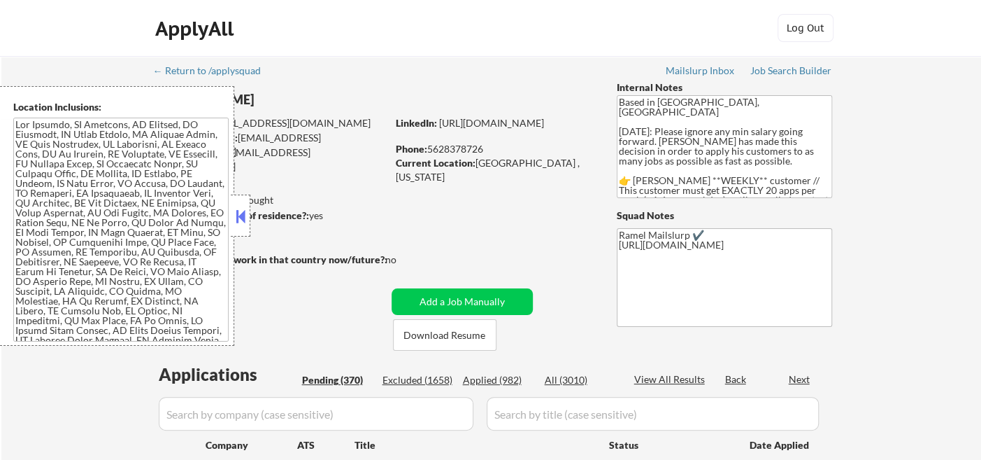
select select ""pending""
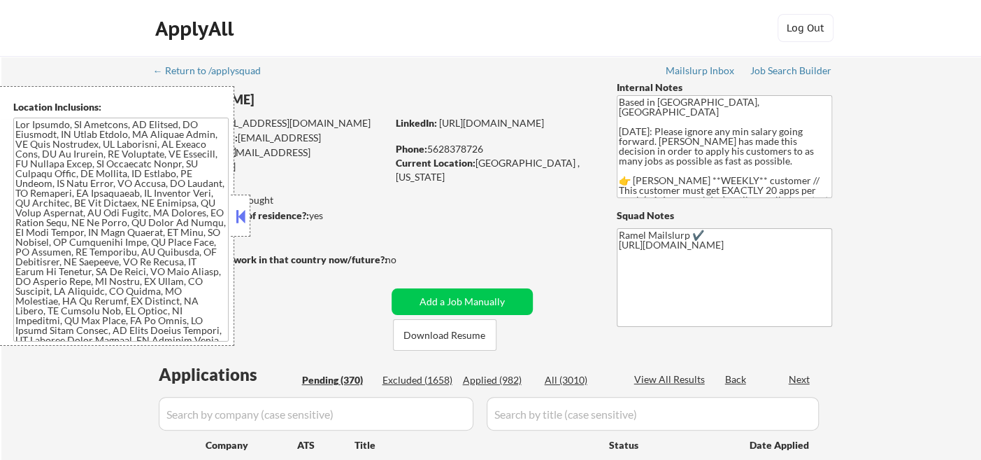
select select ""pending""
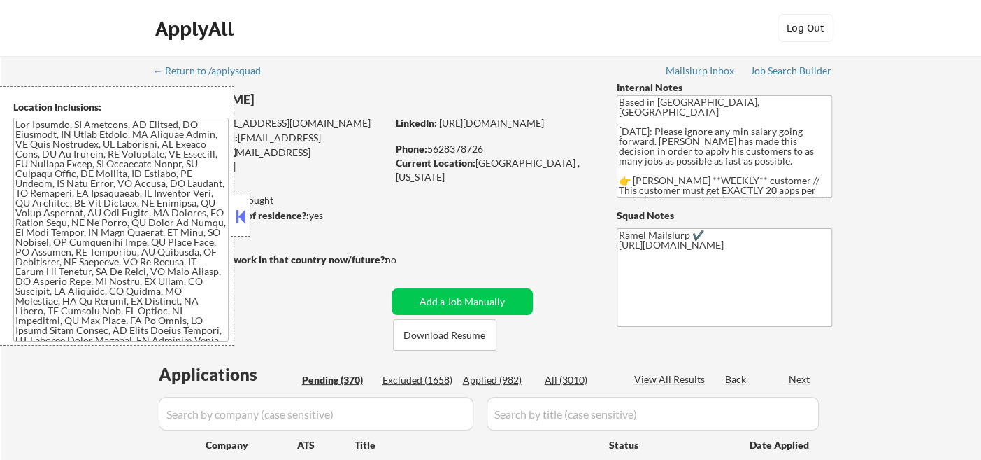
select select ""pending""
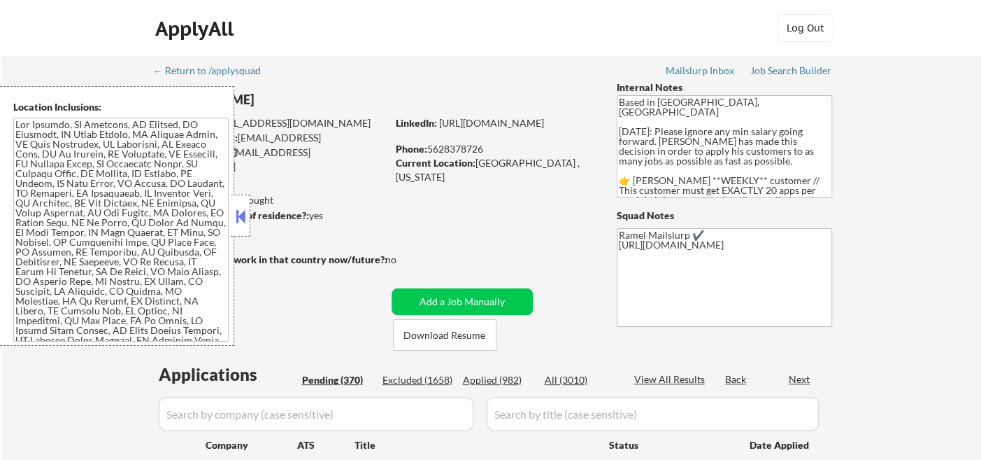
select select ""pending""
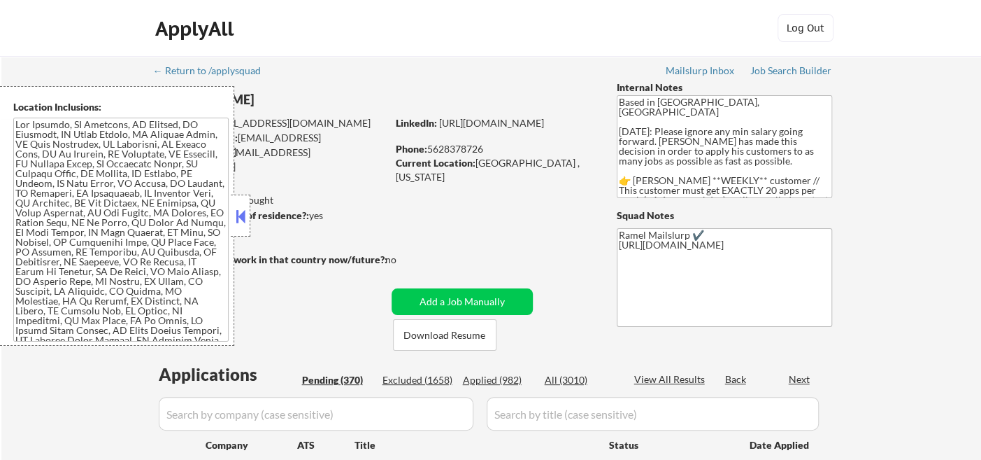
select select ""pending""
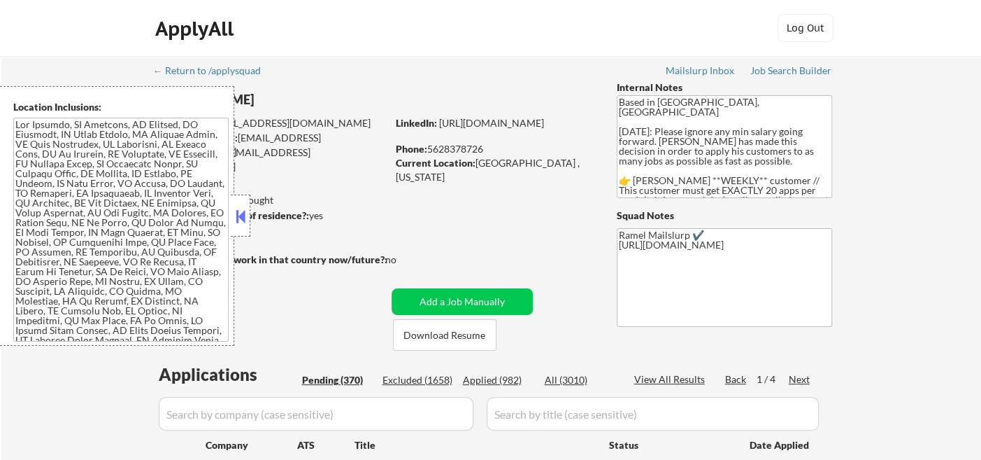
click at [241, 212] on button at bounding box center [240, 216] width 15 height 21
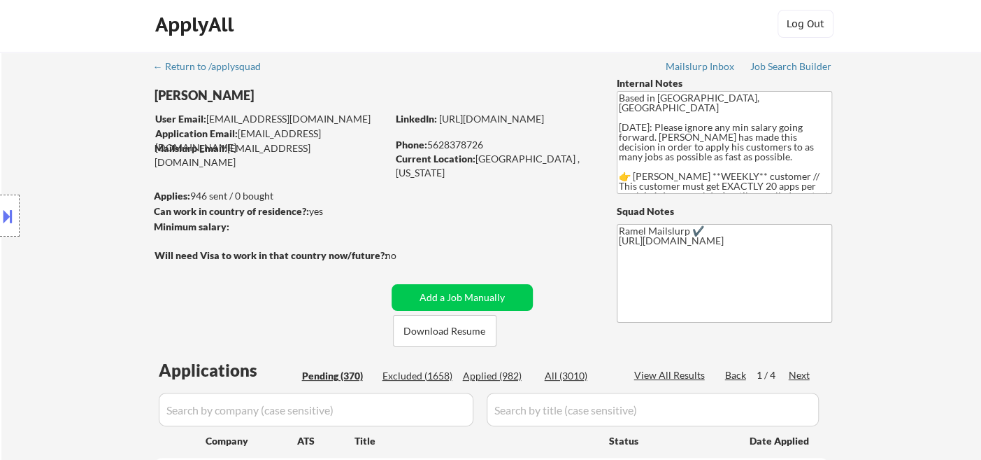
scroll to position [233, 0]
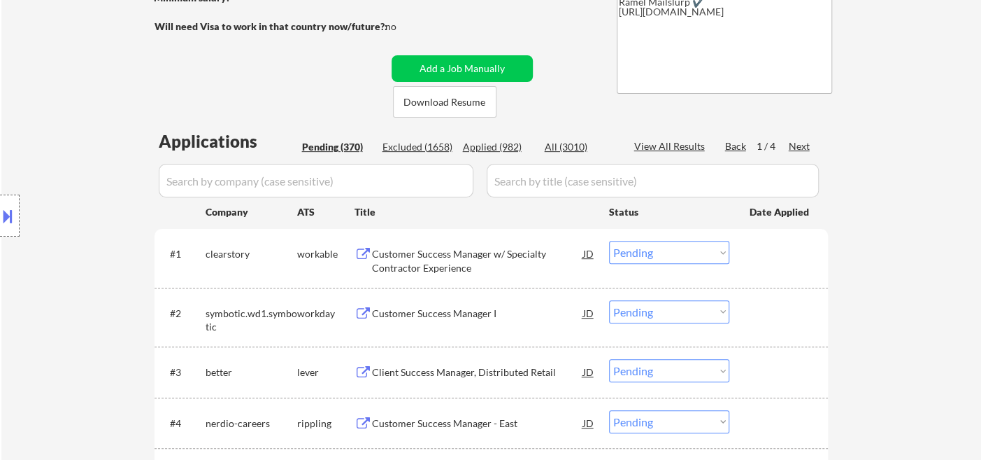
click at [515, 150] on div "Applied (982)" at bounding box center [498, 147] width 70 height 14
select select ""applied""
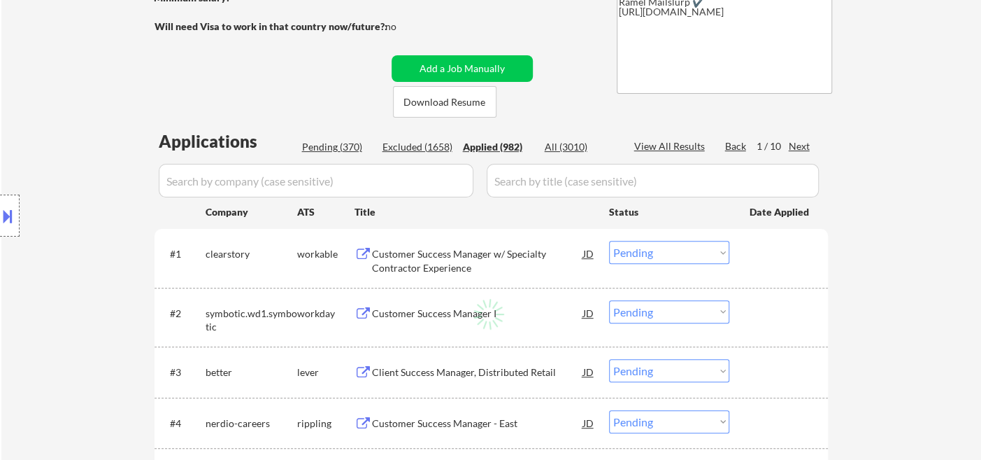
select select ""applied""
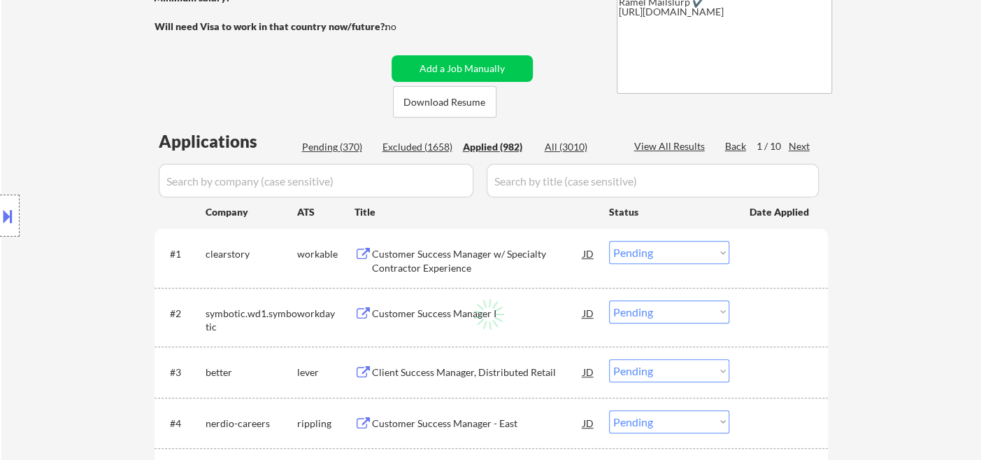
select select ""applied""
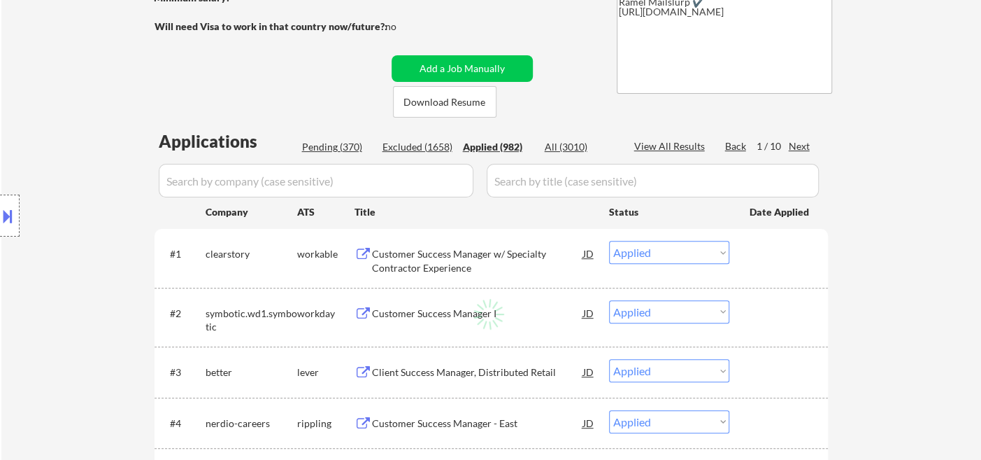
select select ""applied""
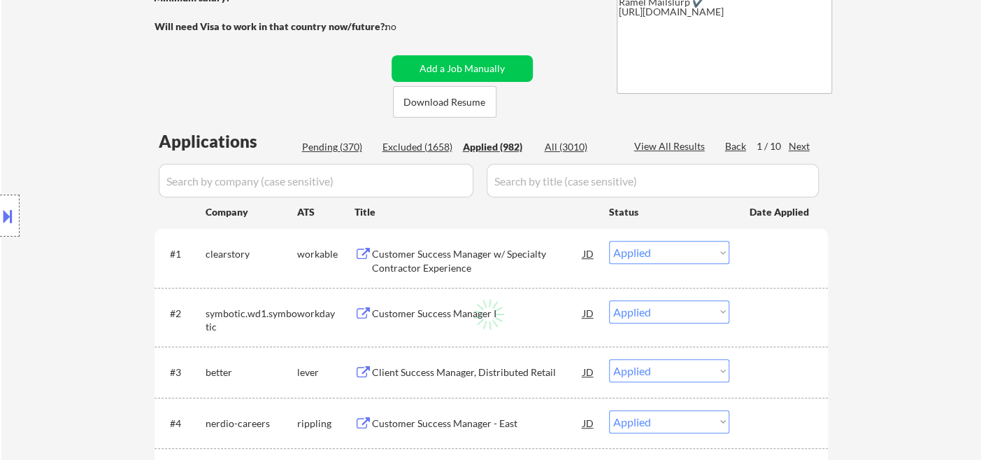
select select ""applied""
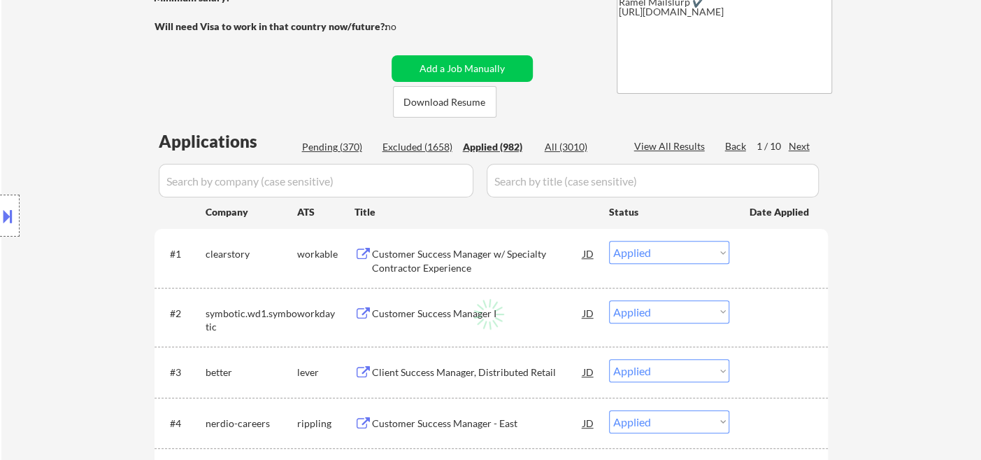
select select ""applied""
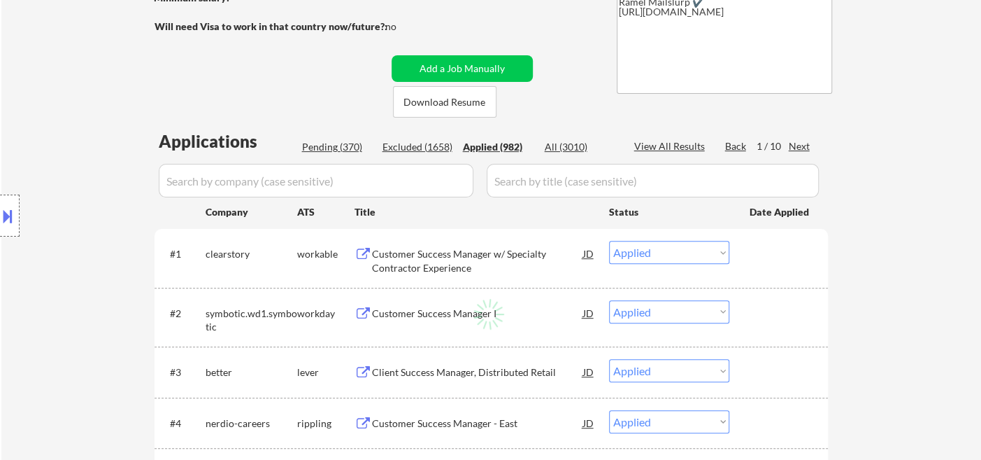
select select ""applied""
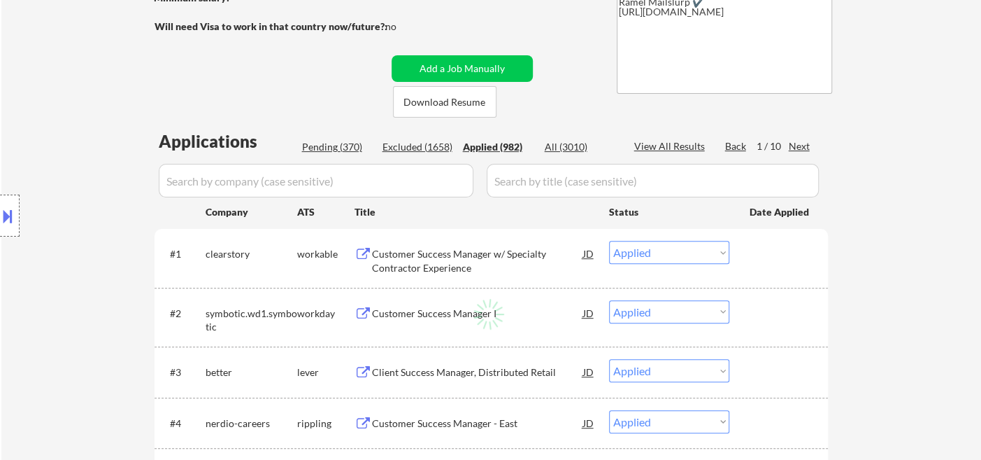
select select ""applied""
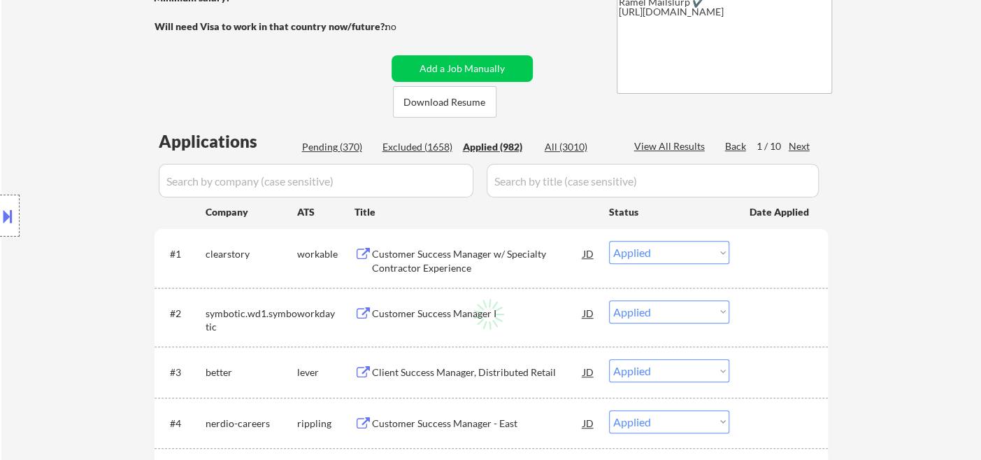
select select ""applied""
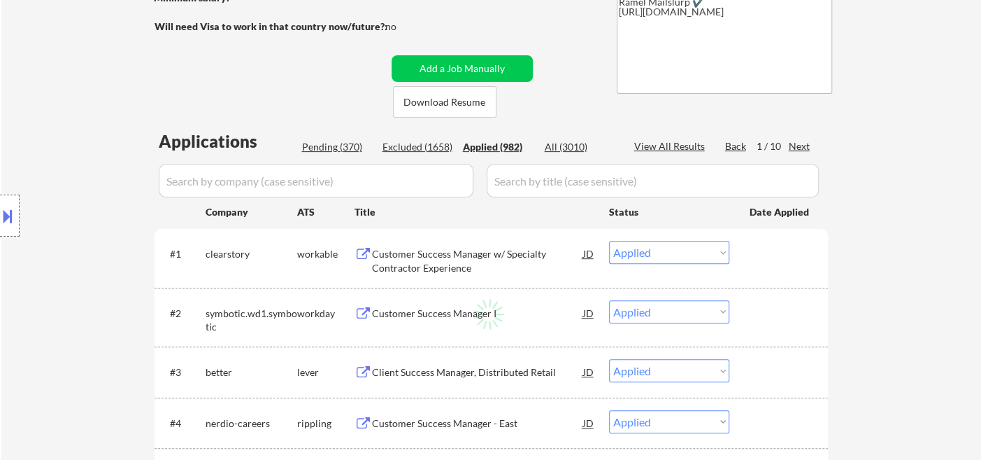
select select ""applied""
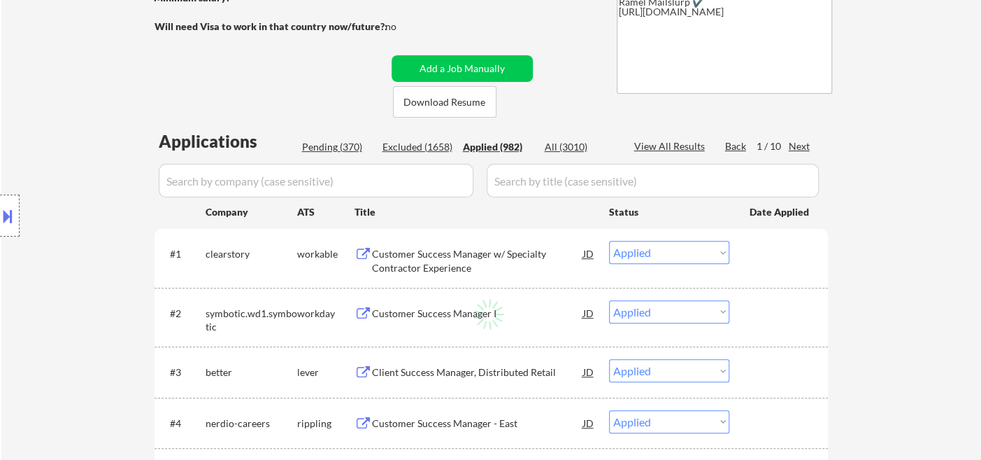
select select ""applied""
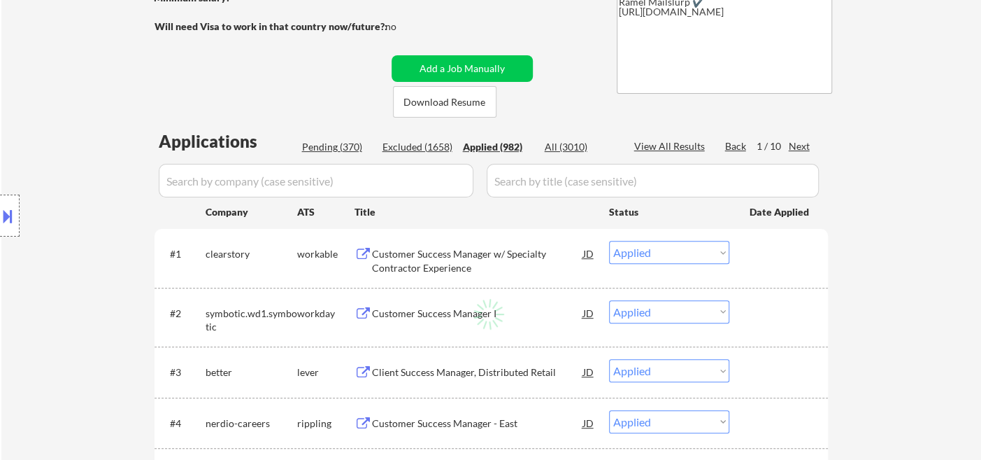
select select ""applied""
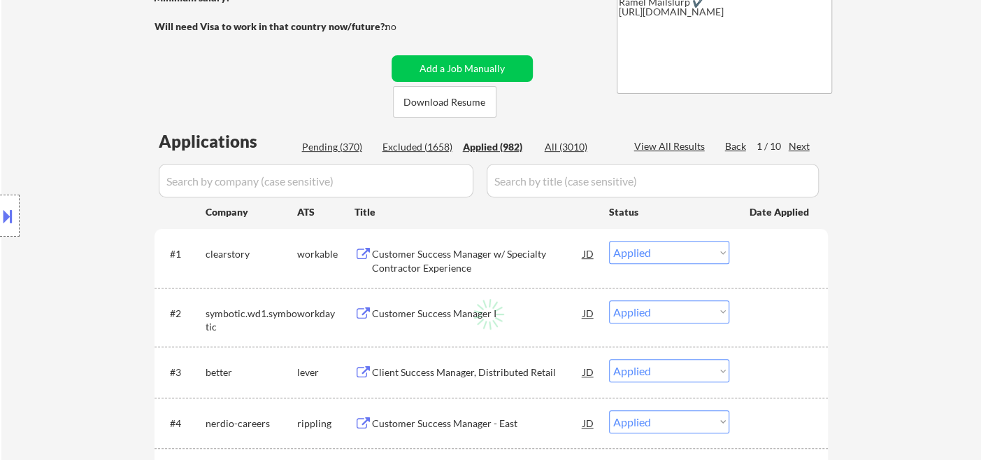
select select ""applied""
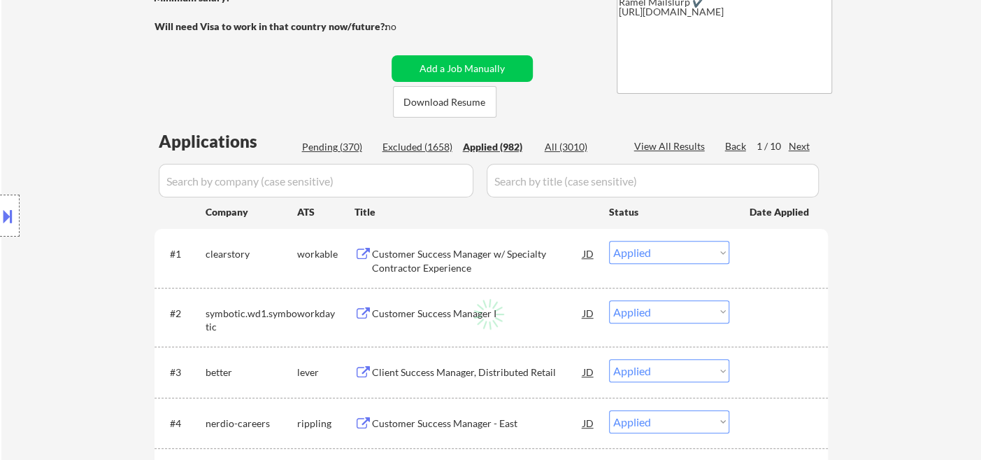
select select ""applied""
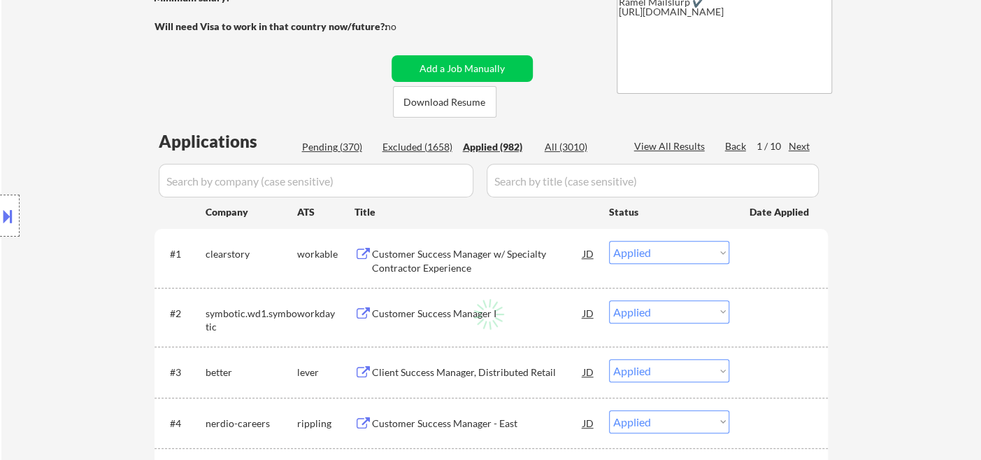
select select ""applied""
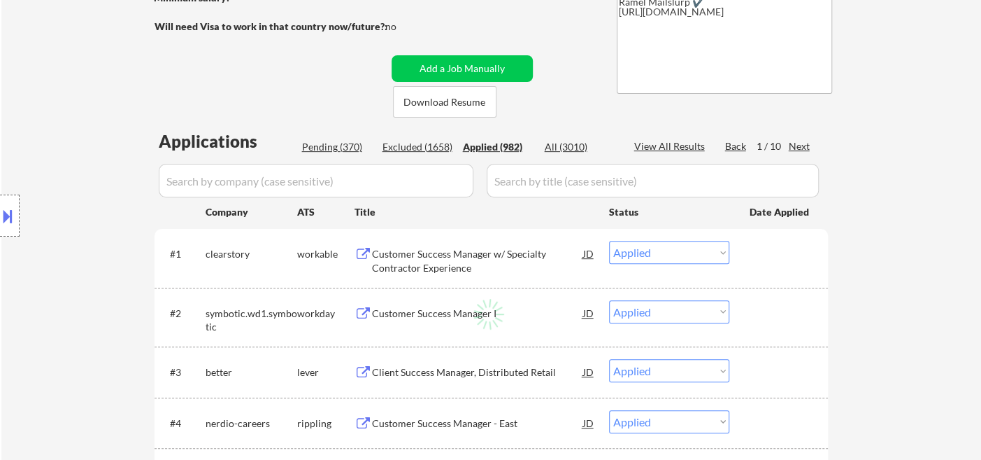
select select ""applied""
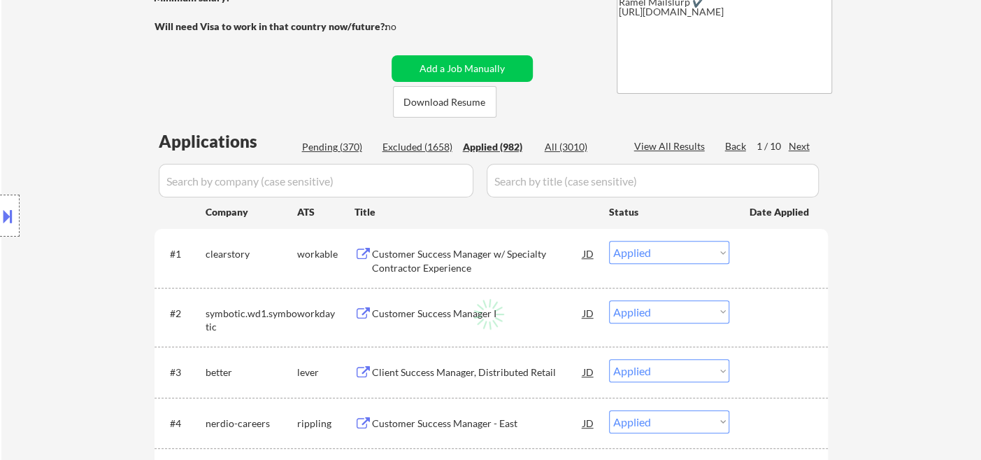
select select ""applied""
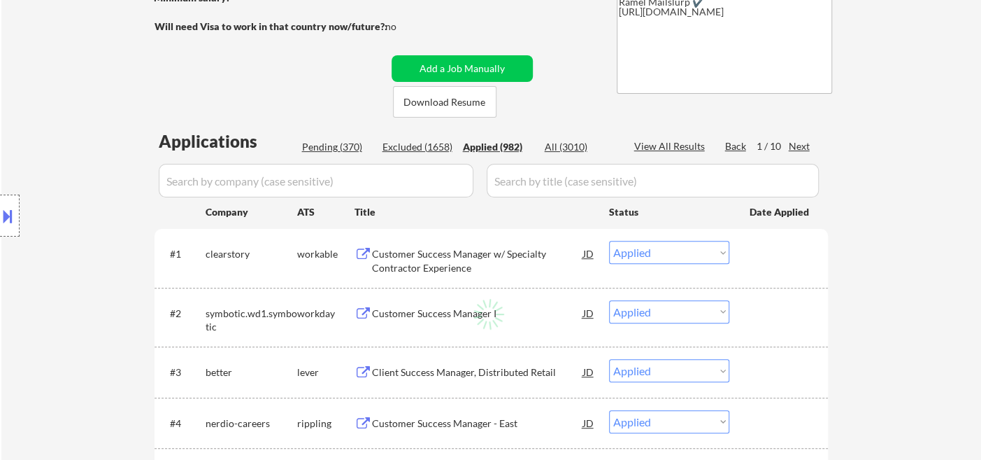
select select ""applied""
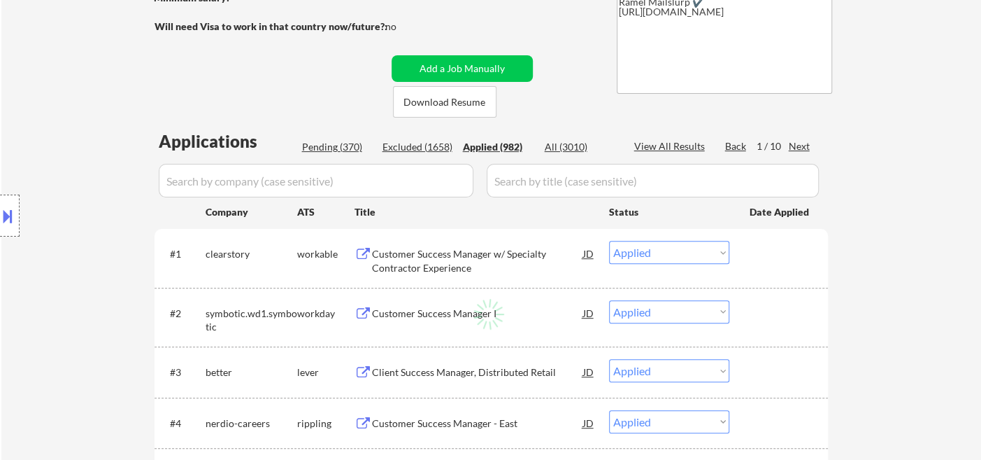
select select ""applied""
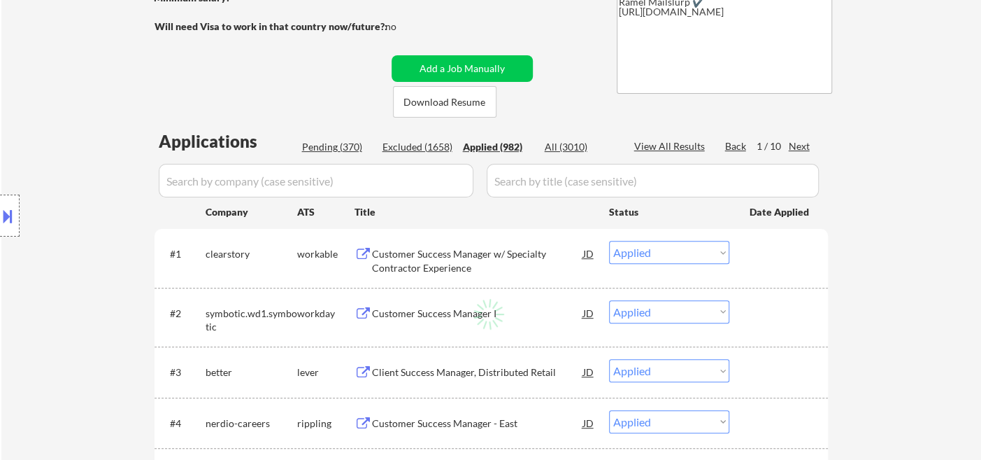
select select ""applied""
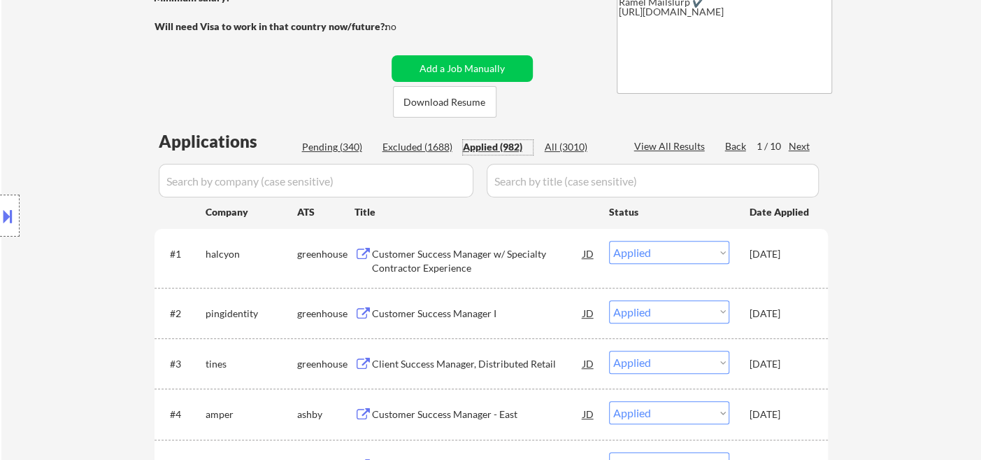
scroll to position [78, 0]
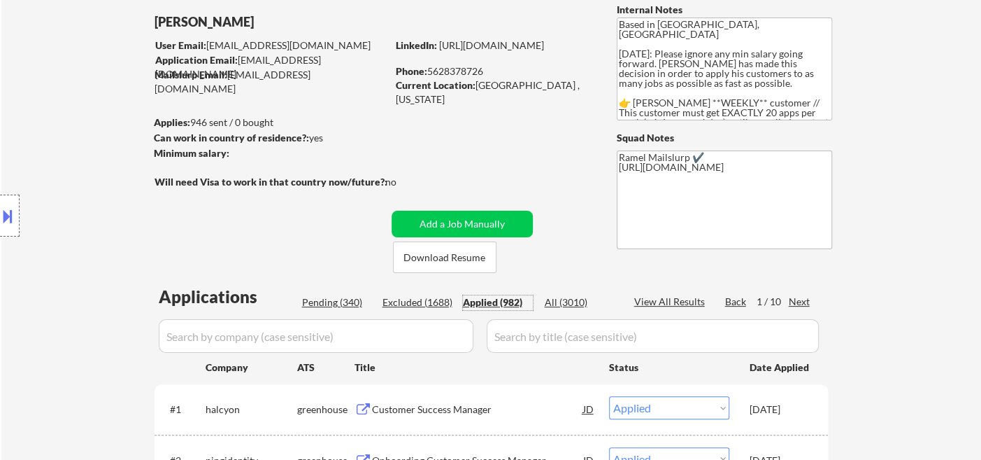
click at [474, 69] on div "Phone: 5628378726" at bounding box center [495, 71] width 198 height 14
copy div "5628378726"
drag, startPoint x: 66, startPoint y: 159, endPoint x: 76, endPoint y: 155, distance: 11.3
click at [66, 159] on div "Location Inclusions:" at bounding box center [125, 215] width 250 height 259
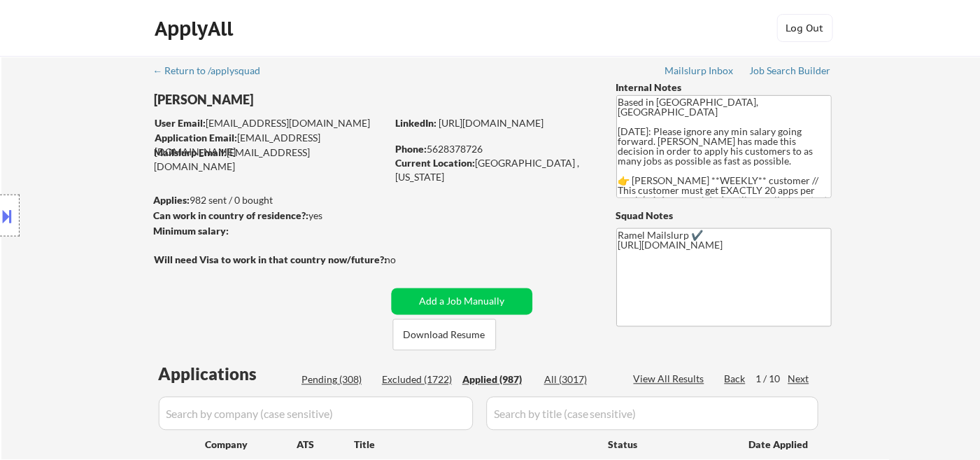
scroll to position [19, 0]
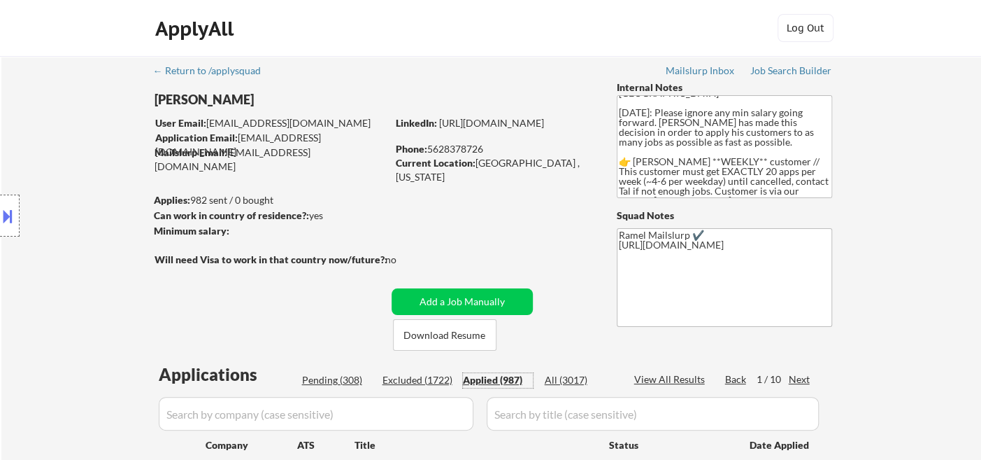
click at [505, 380] on div "Applied (987)" at bounding box center [498, 380] width 70 height 14
click at [678, 384] on div "View All Results" at bounding box center [671, 379] width 75 height 14
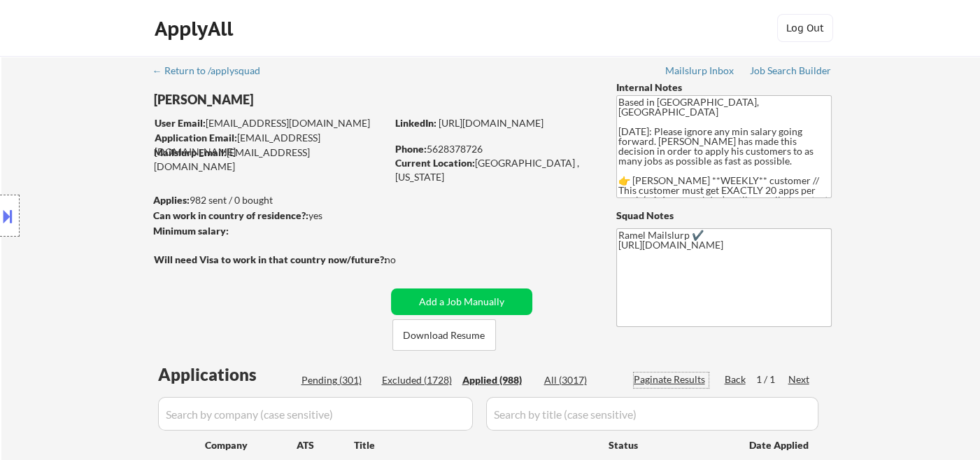
scroll to position [155, 0]
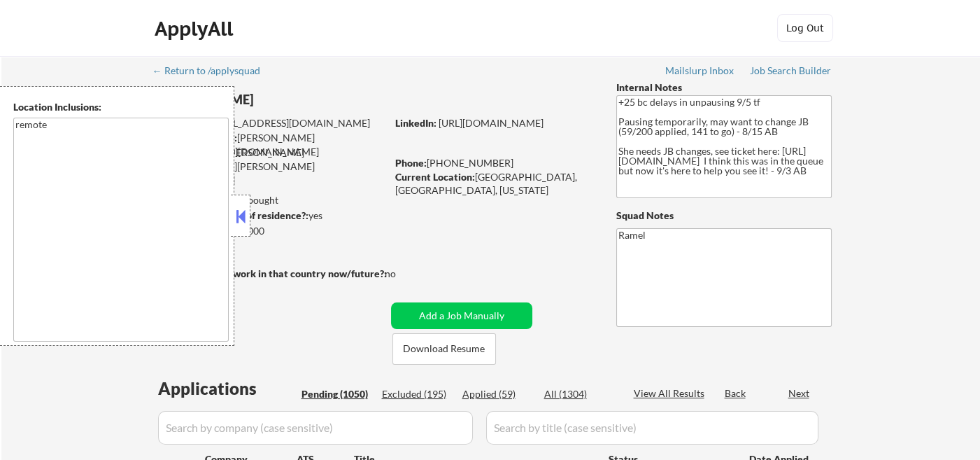
select select ""pending""
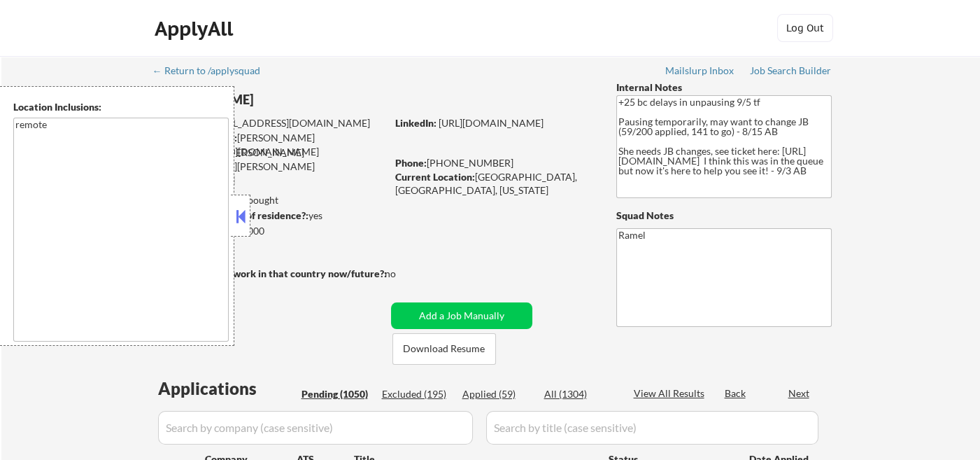
select select ""pending""
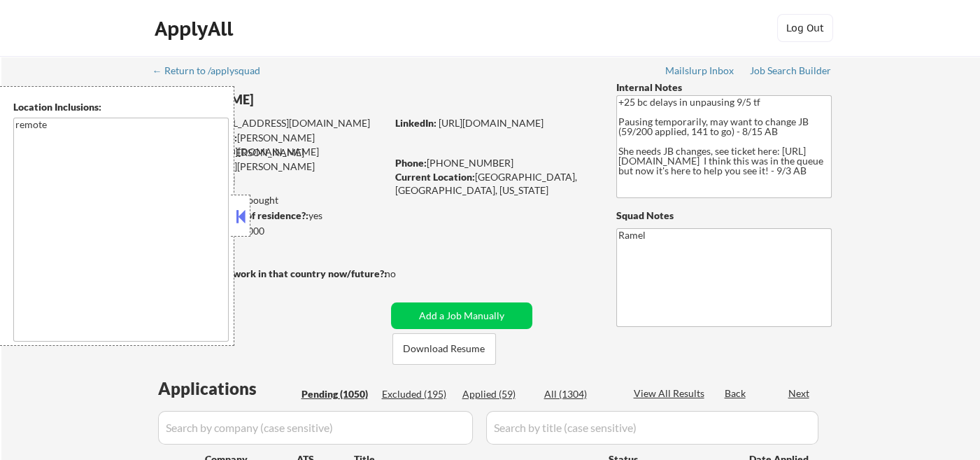
select select ""pending""
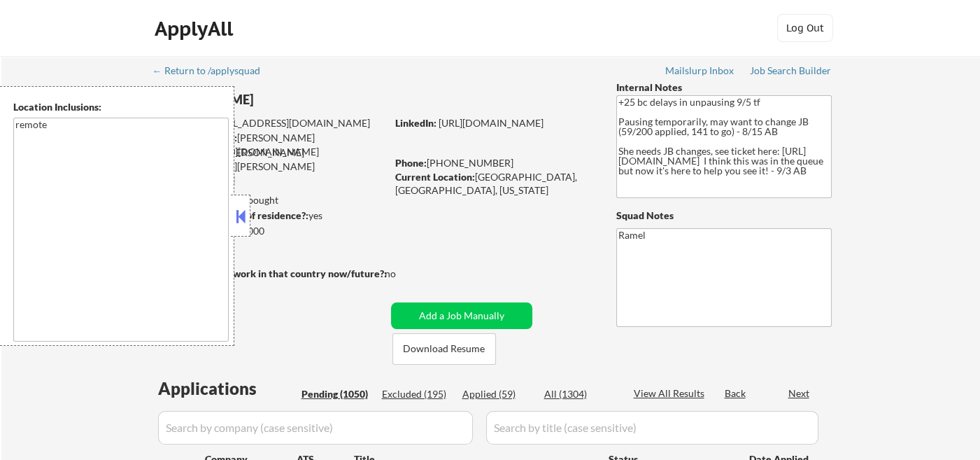
select select ""pending""
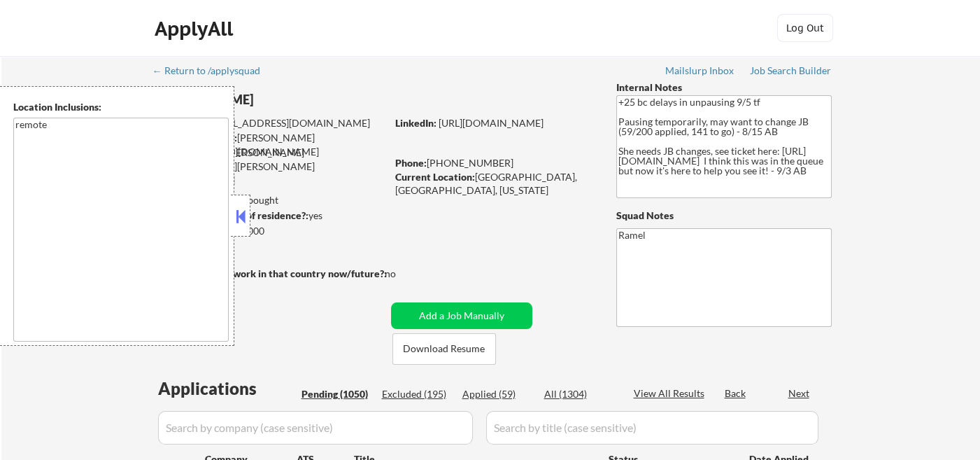
select select ""pending""
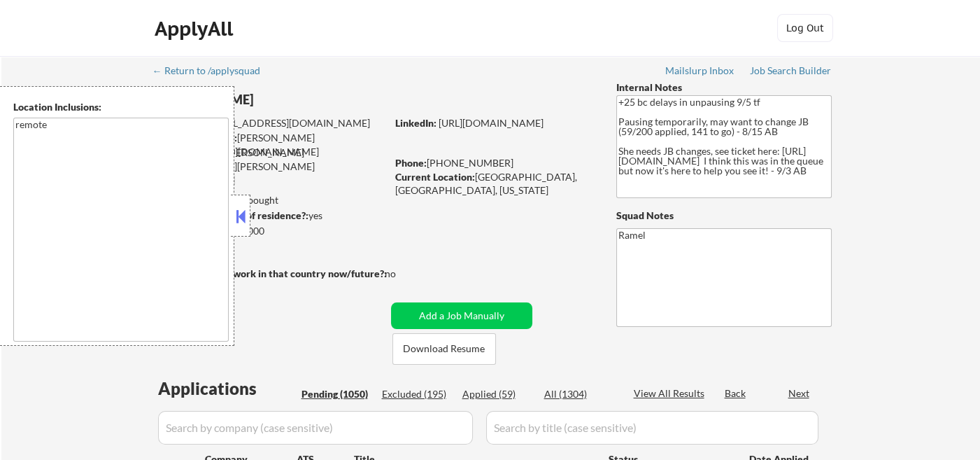
select select ""pending""
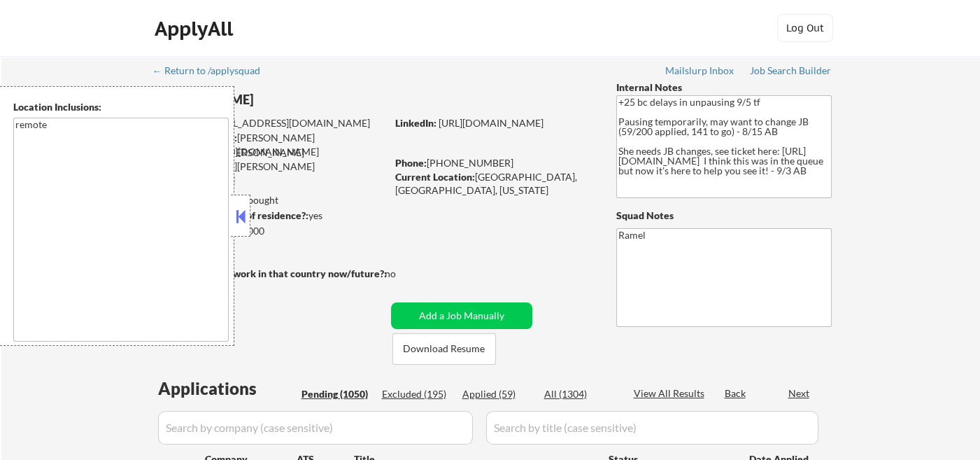
select select ""pending""
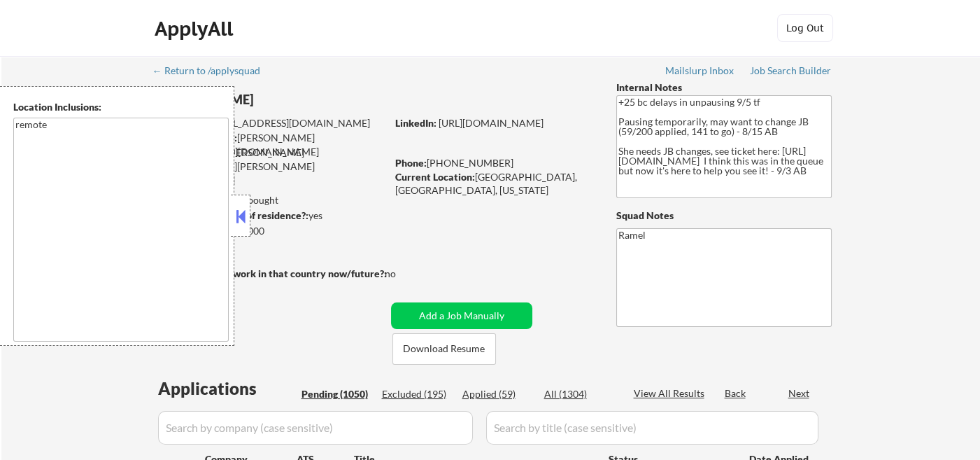
select select ""pending""
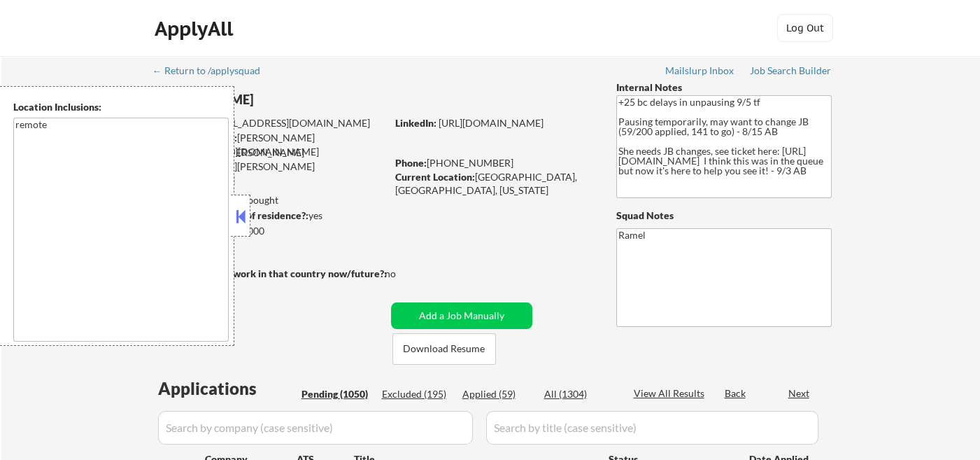
select select ""pending""
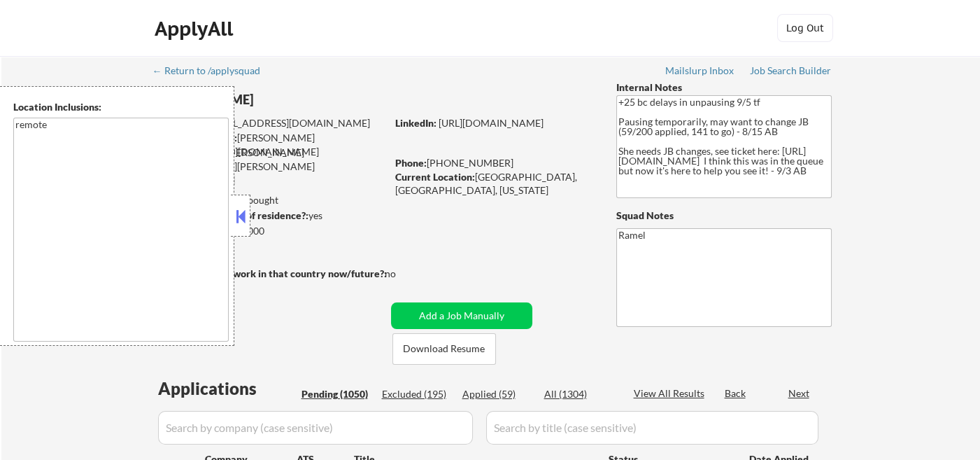
select select ""pending""
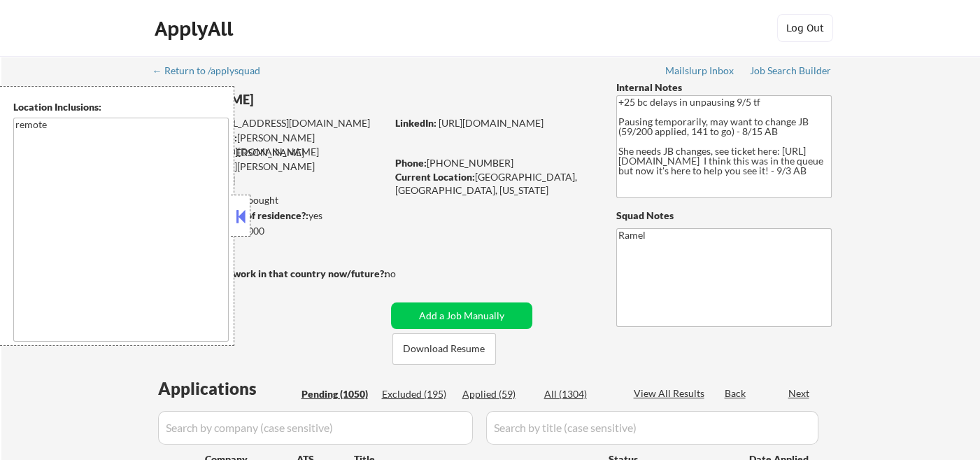
select select ""pending""
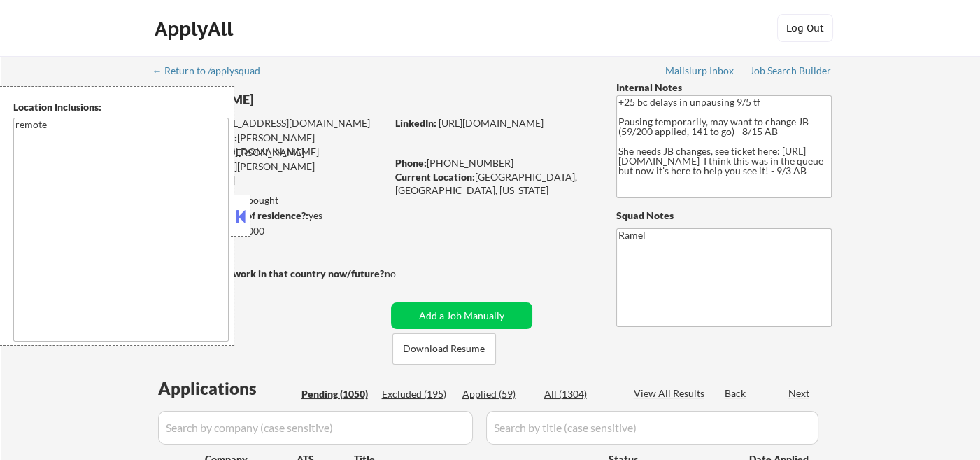
select select ""pending""
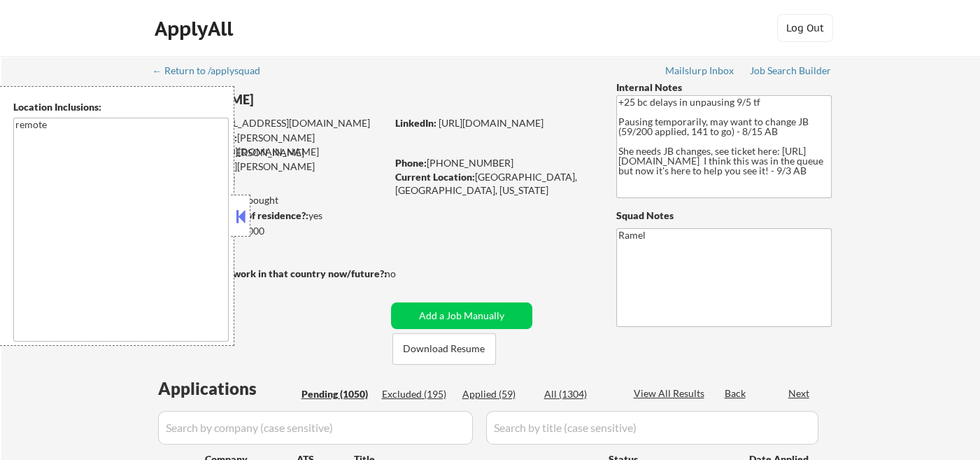
select select ""pending""
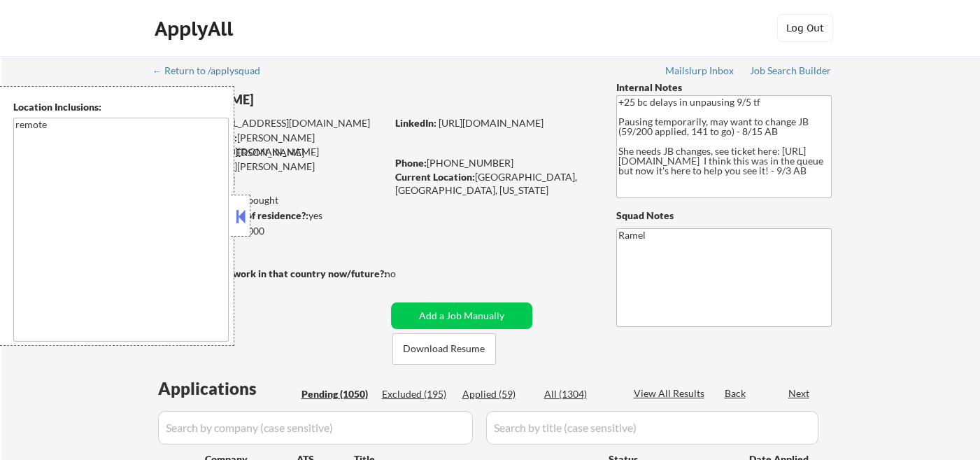
select select ""pending""
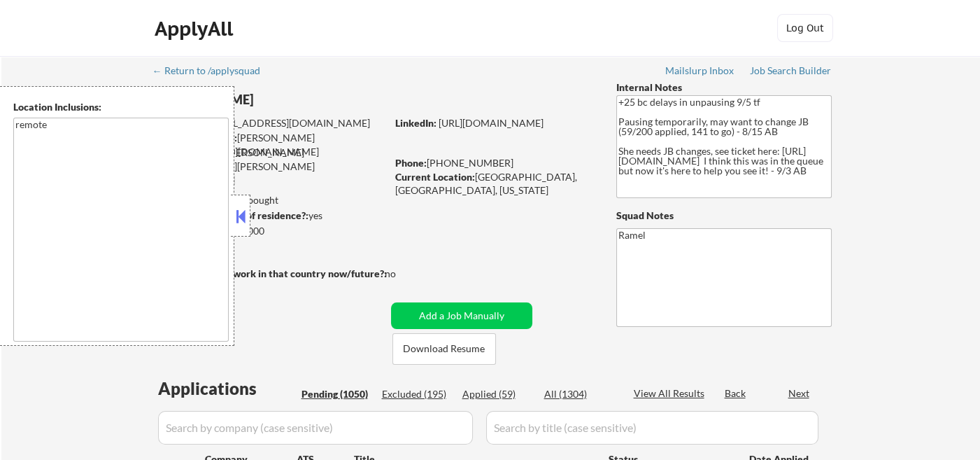
select select ""pending""
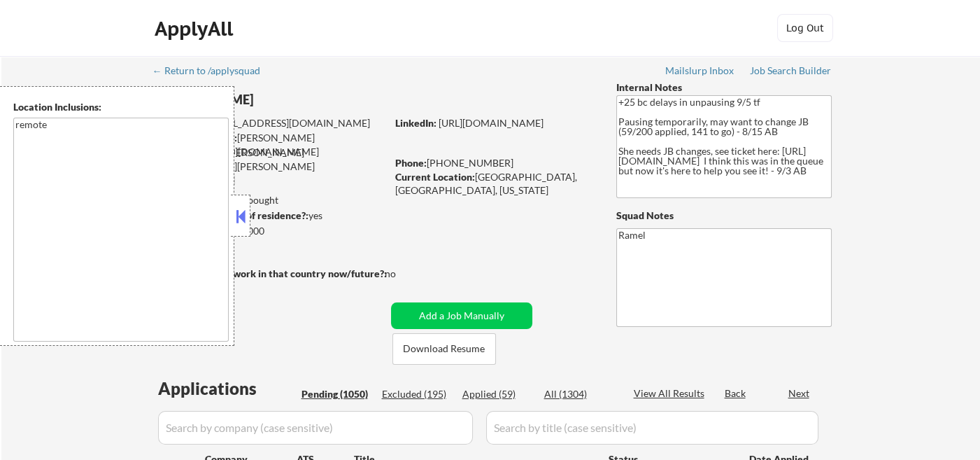
select select ""pending""
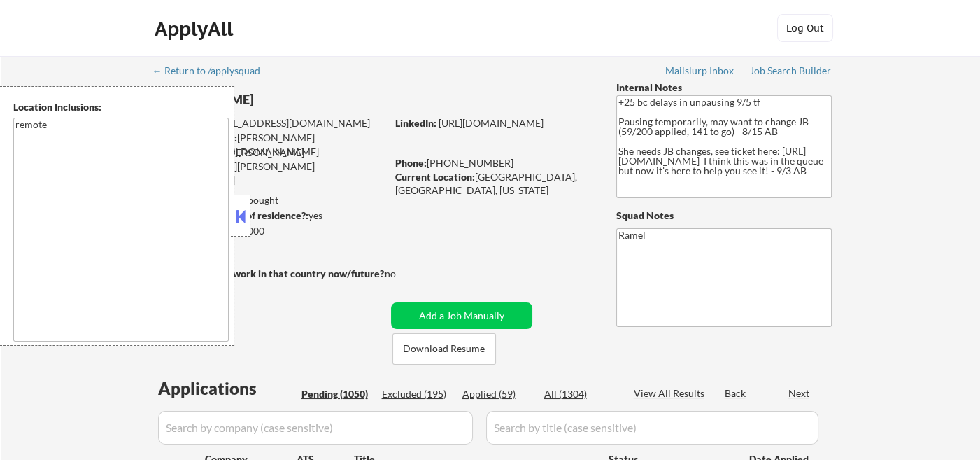
select select ""pending""
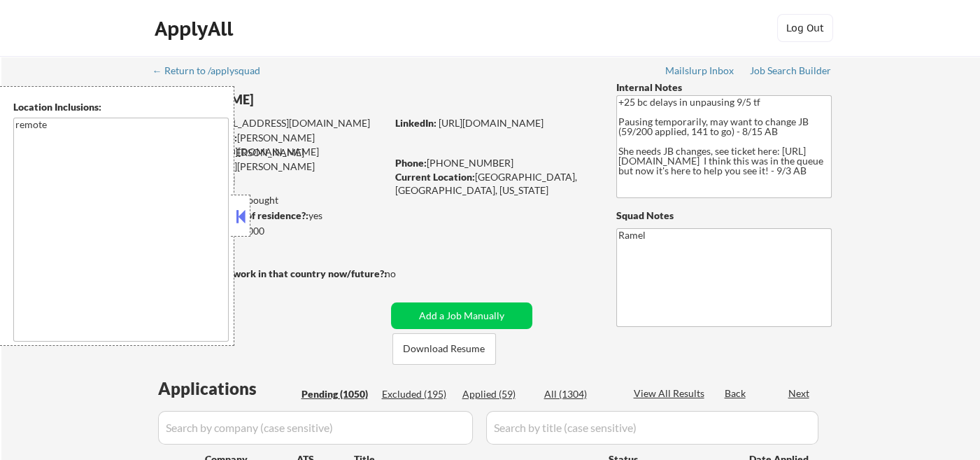
select select ""pending""
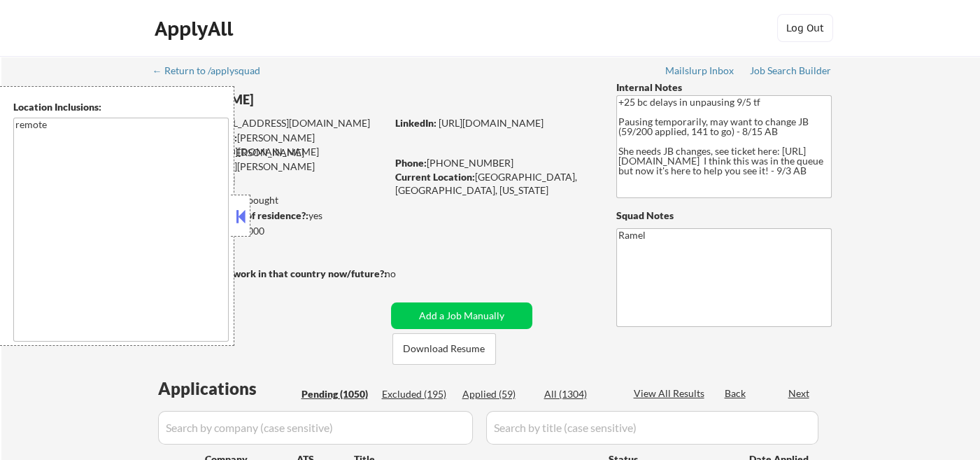
select select ""pending""
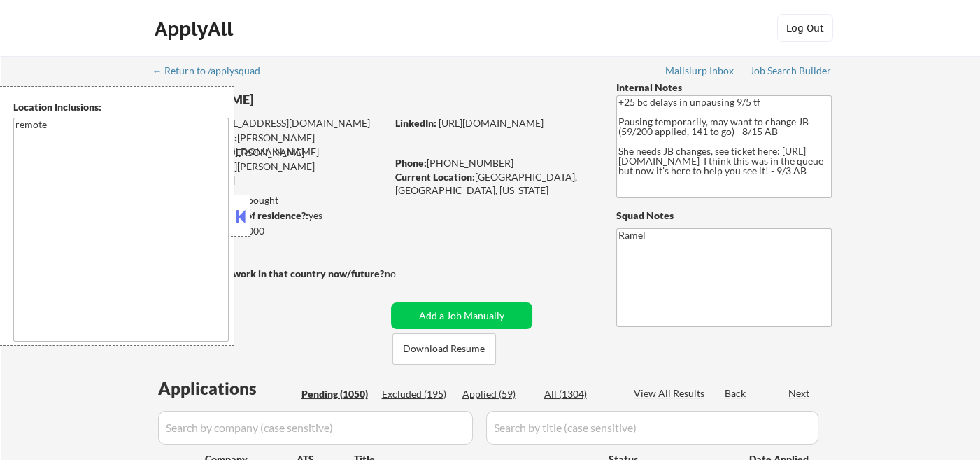
select select ""pending""
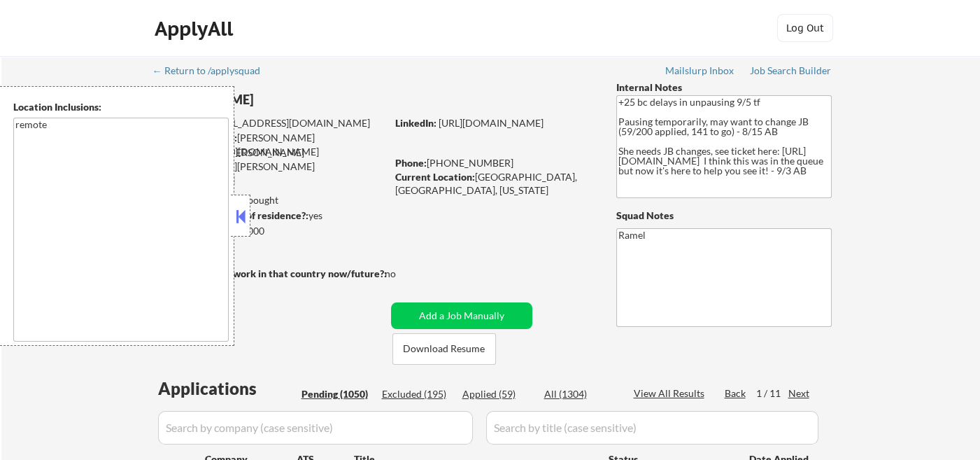
click at [241, 222] on button at bounding box center [240, 216] width 15 height 21
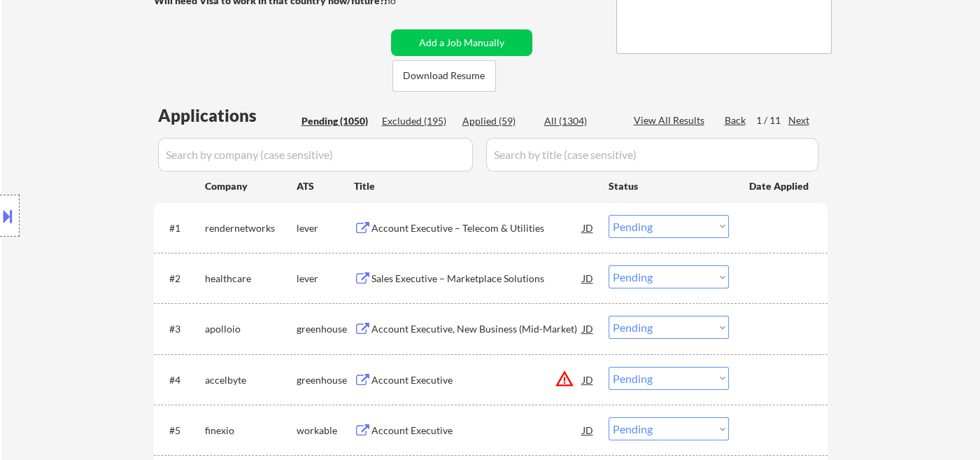
scroll to position [388, 0]
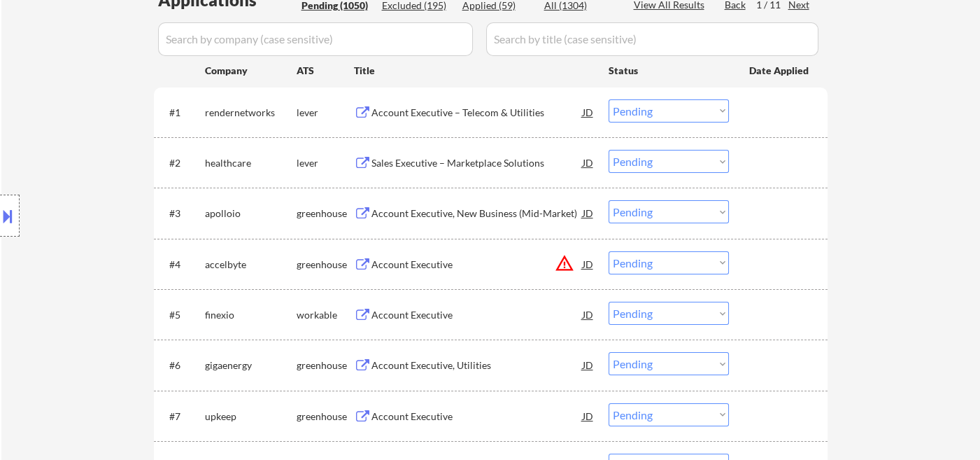
drag, startPoint x: 42, startPoint y: 147, endPoint x: 79, endPoint y: 183, distance: 51.9
click at [42, 147] on div "Location Inclusions: remote" at bounding box center [125, 215] width 250 height 259
click at [422, 116] on div "Account Executive – Telecom & Utilities" at bounding box center [476, 113] width 211 height 14
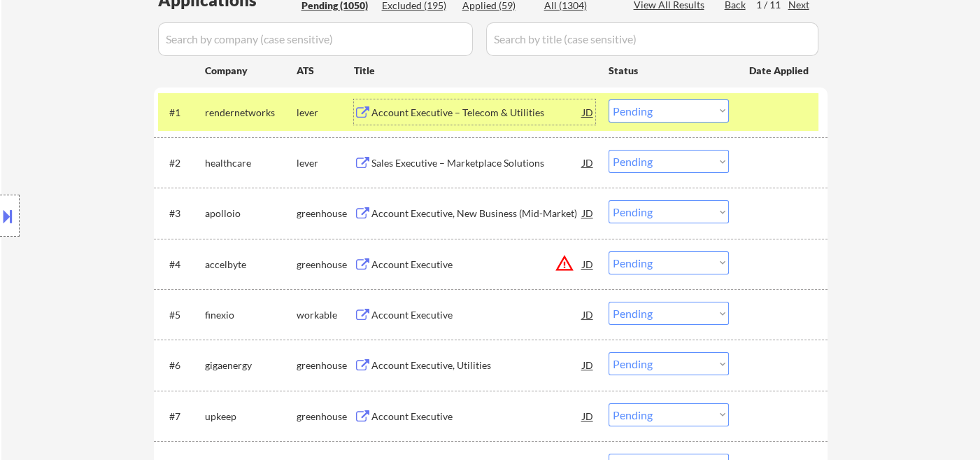
click at [653, 113] on select "Choose an option... Pending Applied Excluded (Questions) Excluded (Expired) Exc…" at bounding box center [668, 110] width 120 height 23
click at [608, 99] on select "Choose an option... Pending Applied Excluded (Questions) Excluded (Expired) Exc…" at bounding box center [668, 110] width 120 height 23
click at [450, 165] on div "Sales Executive – Marketplace Solutions" at bounding box center [476, 163] width 211 height 14
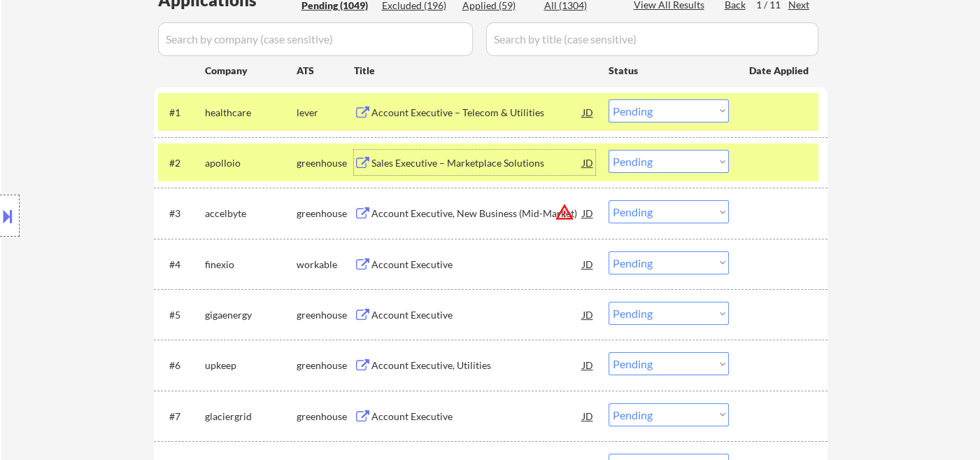
drag, startPoint x: 676, startPoint y: 106, endPoint x: 685, endPoint y: 116, distance: 12.9
click at [676, 106] on select "Choose an option... Pending Applied Excluded (Questions) Excluded (Expired) Exc…" at bounding box center [668, 110] width 120 height 23
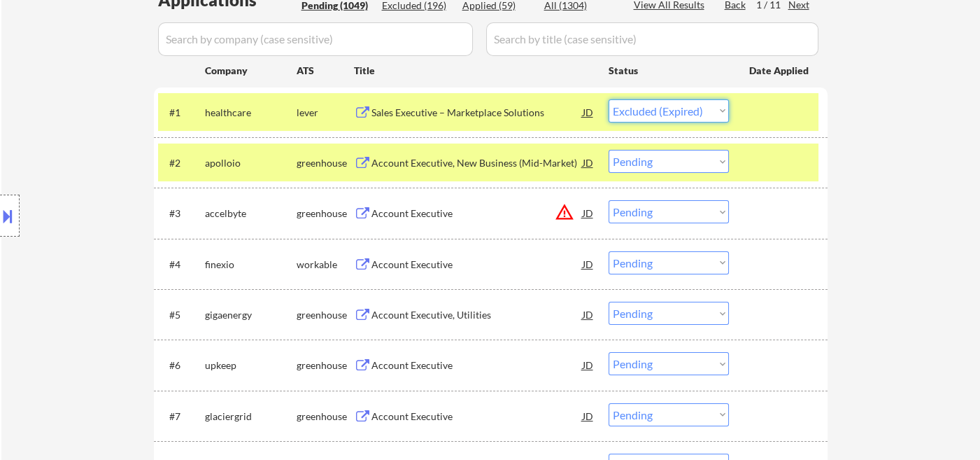
click at [608, 99] on select "Choose an option... Pending Applied Excluded (Questions) Excluded (Expired) Exc…" at bounding box center [668, 110] width 120 height 23
click at [448, 166] on div "Account Executive, New Business (Mid-Market)" at bounding box center [476, 163] width 211 height 14
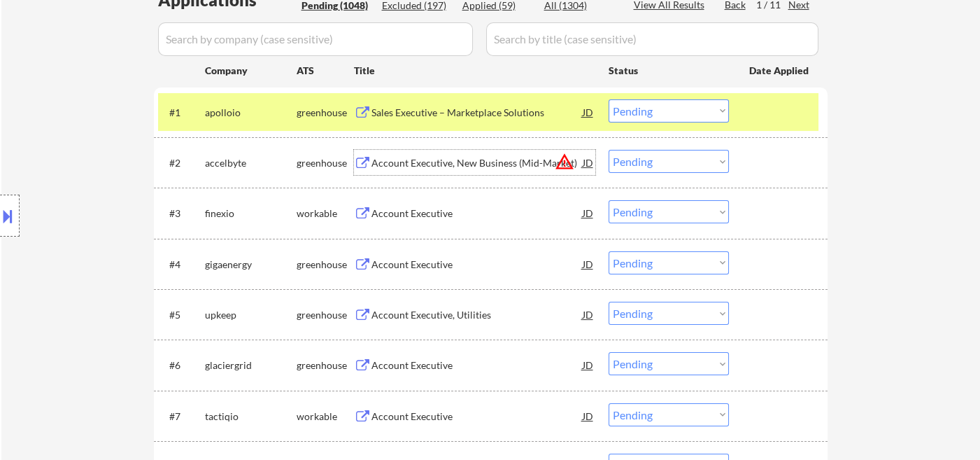
click at [662, 112] on select "Choose an option... Pending Applied Excluded (Questions) Excluded (Expired) Exc…" at bounding box center [668, 110] width 120 height 23
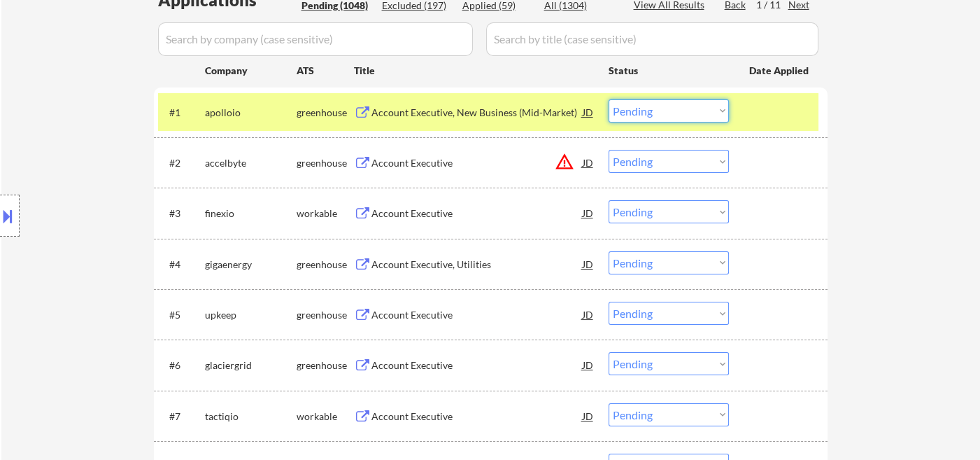
select select ""excluded__expired_""
click at [608, 99] on select "Choose an option... Pending Applied Excluded (Questions) Excluded (Expired) Exc…" at bounding box center [668, 110] width 120 height 23
drag, startPoint x: 675, startPoint y: 162, endPoint x: 683, endPoint y: 170, distance: 11.4
click at [675, 162] on select "Choose an option... Pending Applied Excluded (Questions) Excluded (Expired) Exc…" at bounding box center [668, 161] width 120 height 23
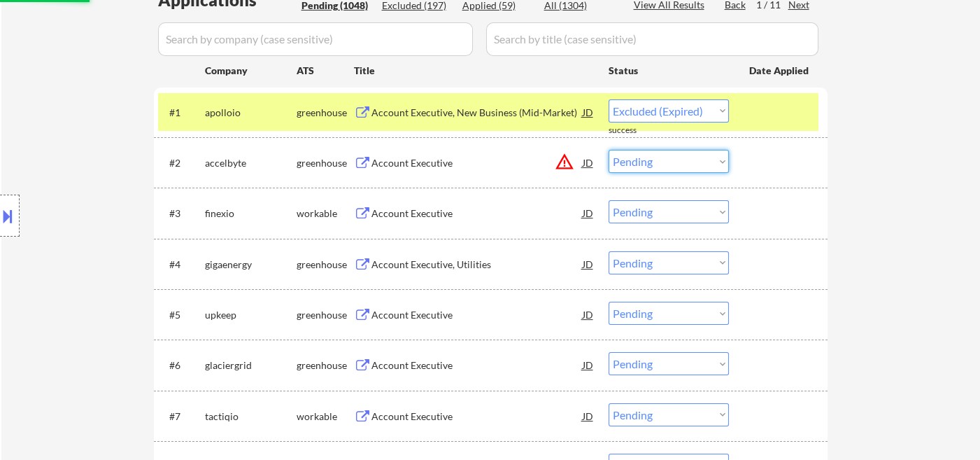
select select ""excluded__location_""
click at [608, 150] on select "Choose an option... Pending Applied Excluded (Questions) Excluded (Expired) Exc…" at bounding box center [668, 161] width 120 height 23
click at [416, 217] on div "Account Executive" at bounding box center [476, 213] width 211 height 14
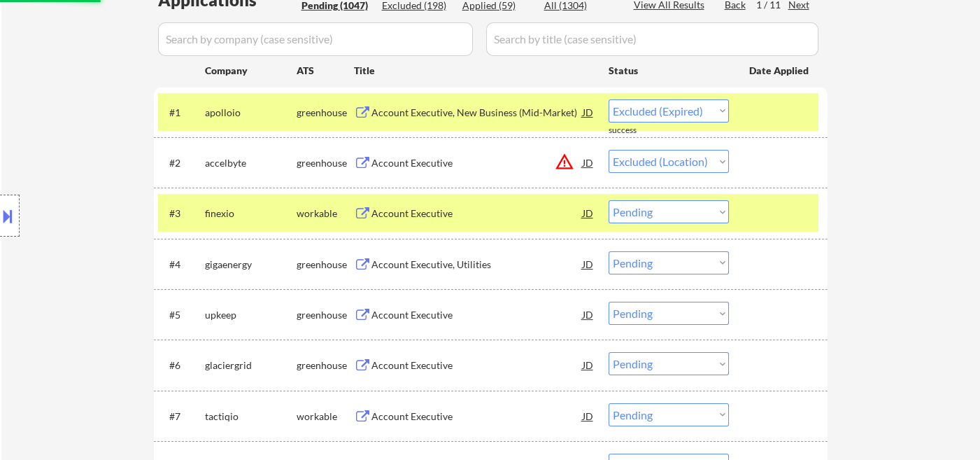
select select ""pending""
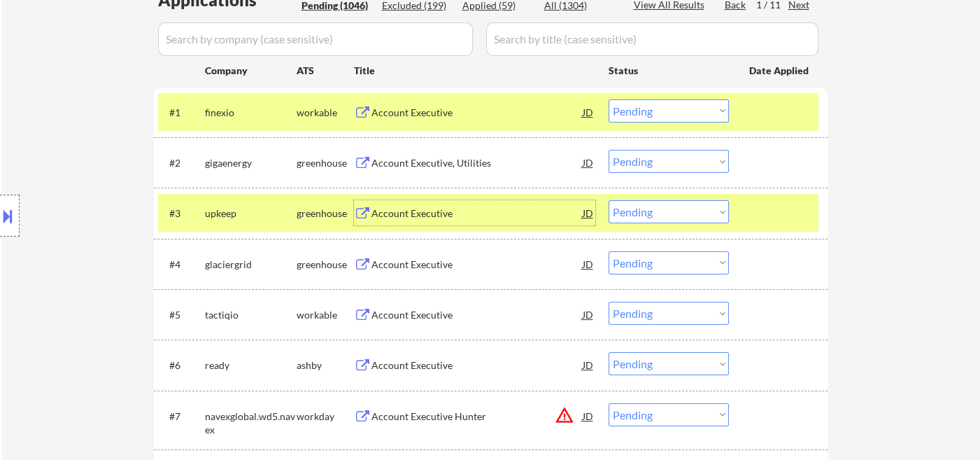
drag, startPoint x: 680, startPoint y: 111, endPoint x: 694, endPoint y: 120, distance: 16.7
click at [680, 111] on select "Choose an option... Pending Applied Excluded (Questions) Excluded (Expired) Exc…" at bounding box center [668, 110] width 120 height 23
click at [608, 99] on select "Choose an option... Pending Applied Excluded (Questions) Excluded (Expired) Exc…" at bounding box center [668, 110] width 120 height 23
click at [448, 166] on div "Account Executive, Utilities" at bounding box center [476, 163] width 211 height 14
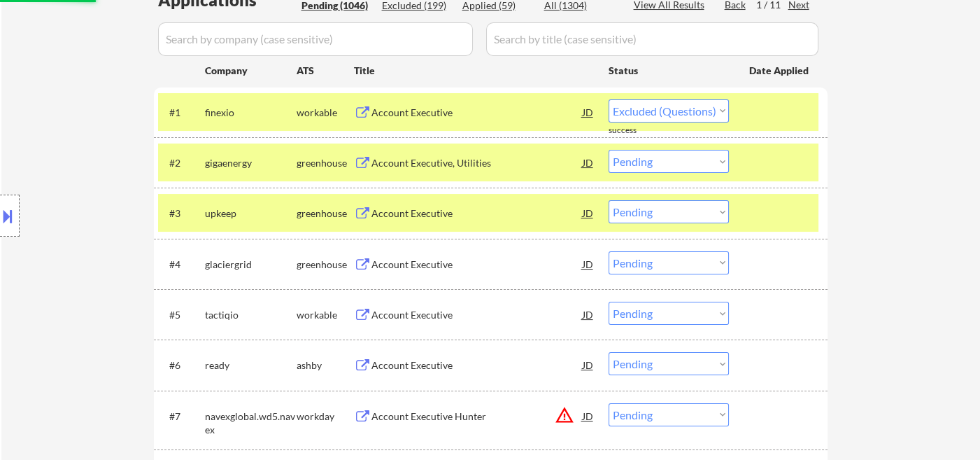
select select ""pending""
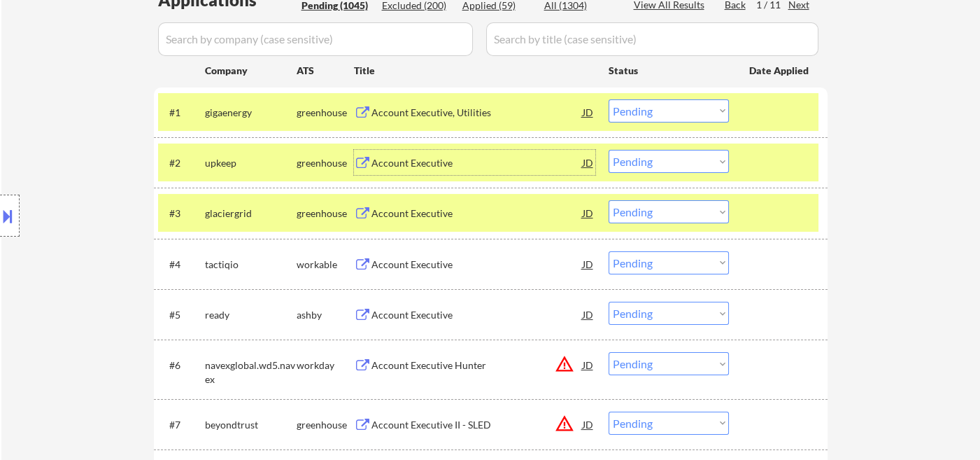
click at [422, 164] on div "Account Executive" at bounding box center [476, 163] width 211 height 14
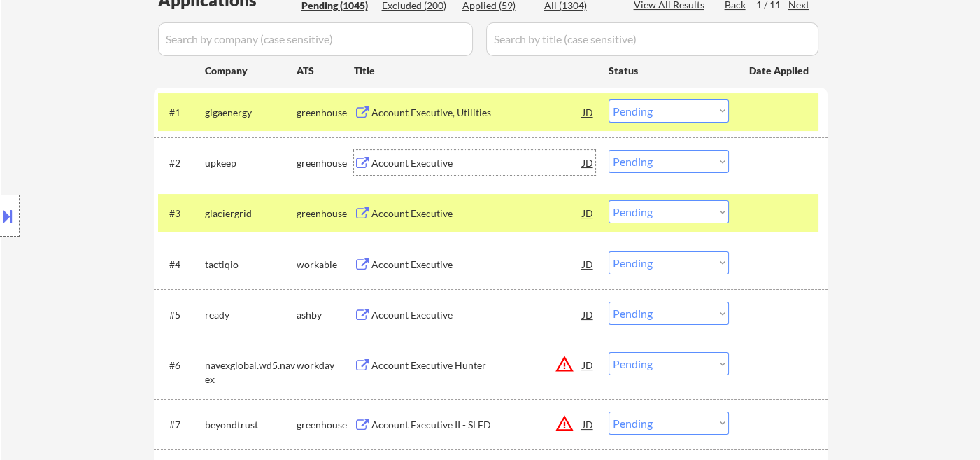
click at [671, 163] on select "Choose an option... Pending Applied Excluded (Questions) Excluded (Expired) Exc…" at bounding box center [668, 161] width 120 height 23
click at [608, 150] on select "Choose an option... Pending Applied Excluded (Questions) Excluded (Expired) Exc…" at bounding box center [668, 161] width 120 height 23
click at [414, 213] on div "Account Executive" at bounding box center [476, 213] width 211 height 14
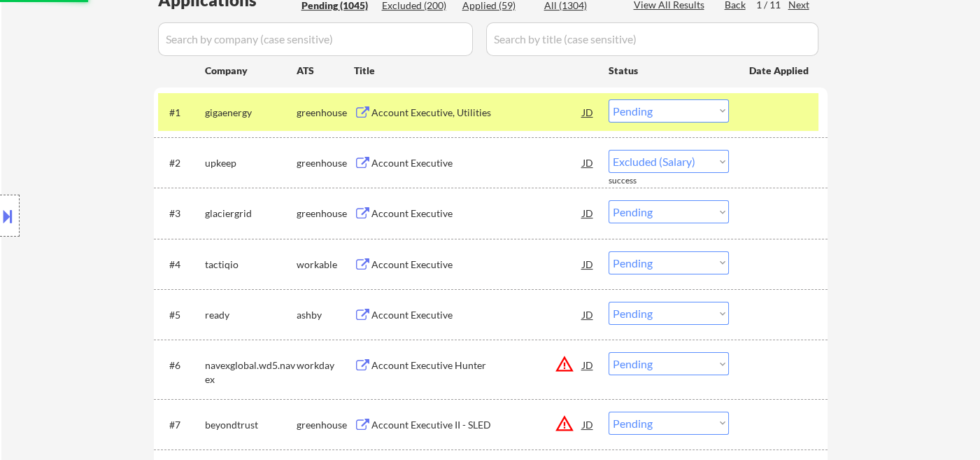
select select ""pending""
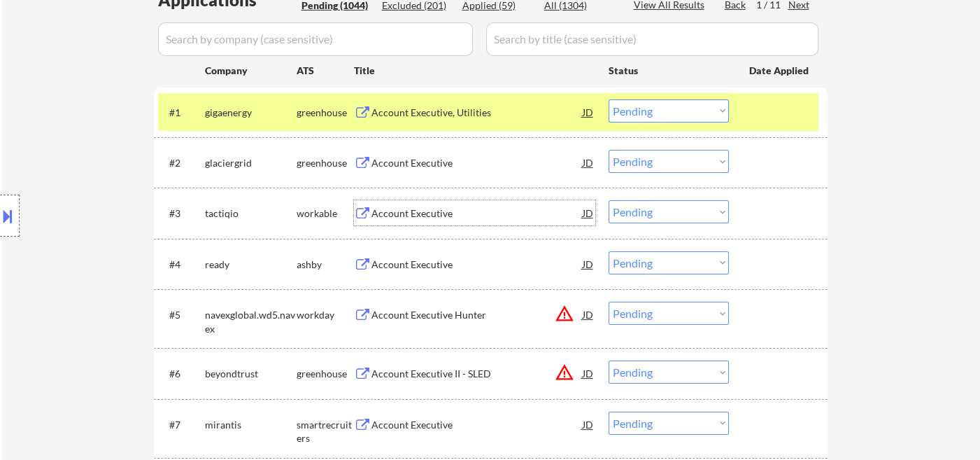
click at [432, 218] on div "Account Executive" at bounding box center [476, 213] width 211 height 14
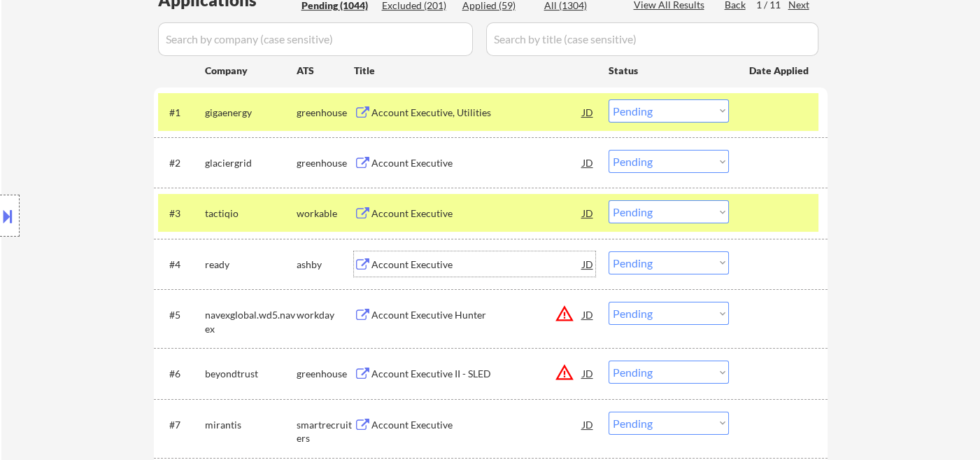
click at [413, 269] on div "Account Executive" at bounding box center [476, 264] width 211 height 14
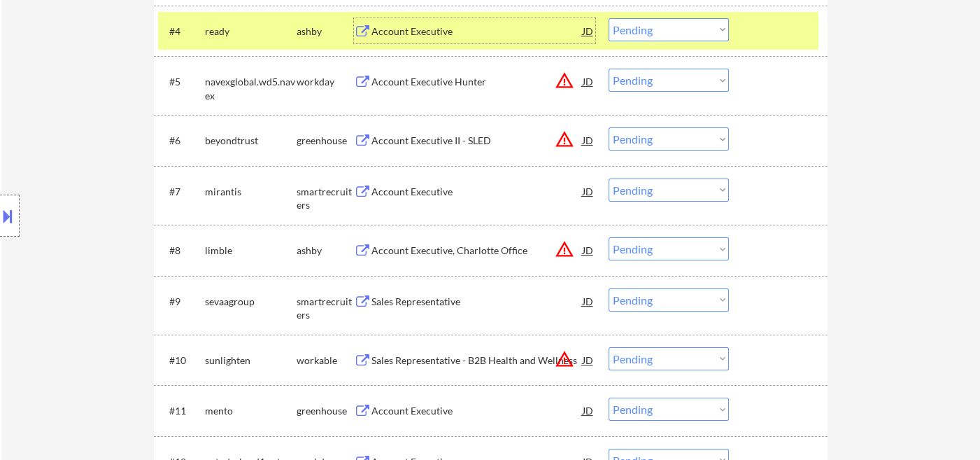
scroll to position [621, 0]
click at [378, 194] on div "Account Executive" at bounding box center [476, 192] width 211 height 14
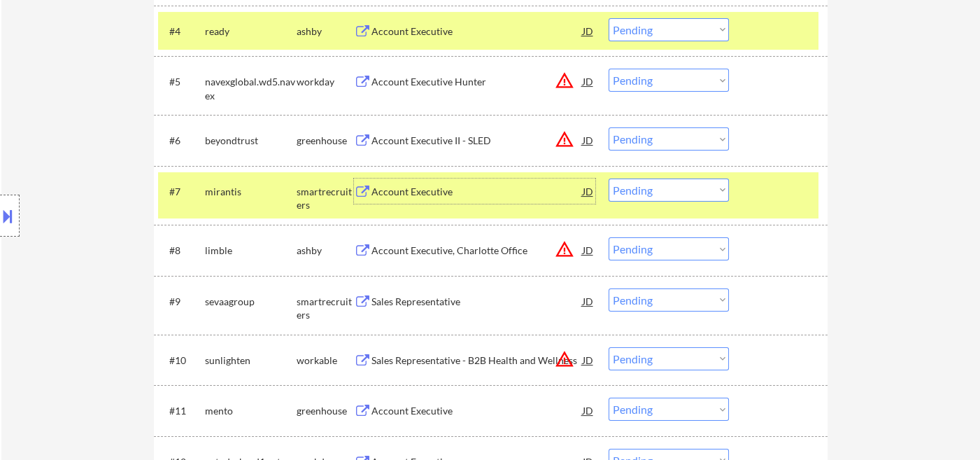
drag, startPoint x: 696, startPoint y: 185, endPoint x: 700, endPoint y: 192, distance: 8.2
click at [696, 185] on select "Choose an option... Pending Applied Excluded (Questions) Excluded (Expired) Exc…" at bounding box center [668, 189] width 120 height 23
click at [608, 178] on select "Choose an option... Pending Applied Excluded (Questions) Excluded (Expired) Exc…" at bounding box center [668, 189] width 120 height 23
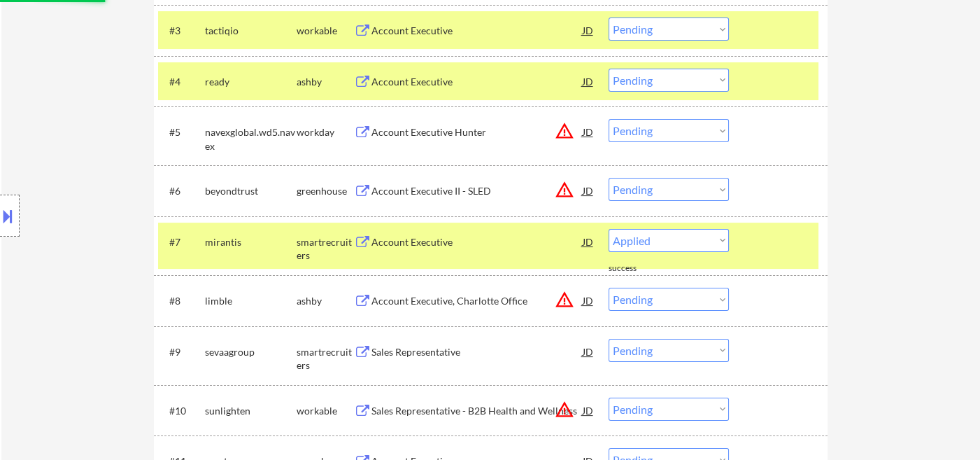
scroll to position [543, 0]
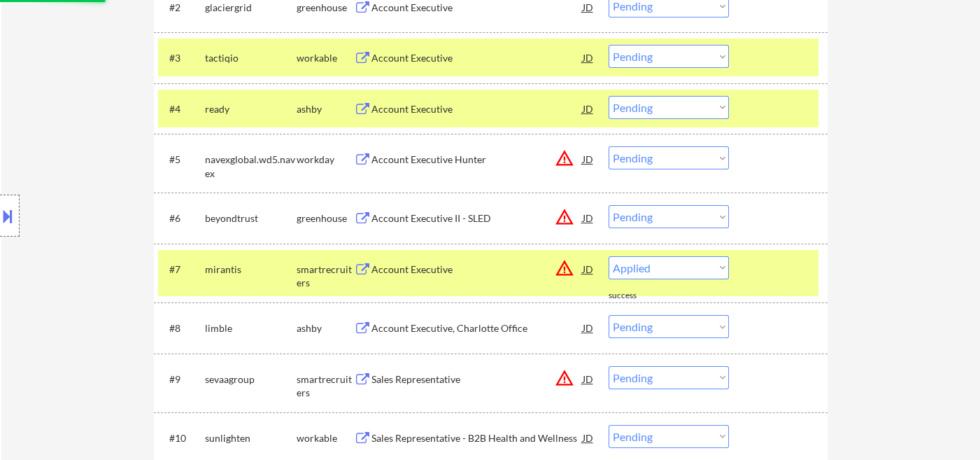
select select ""pending""
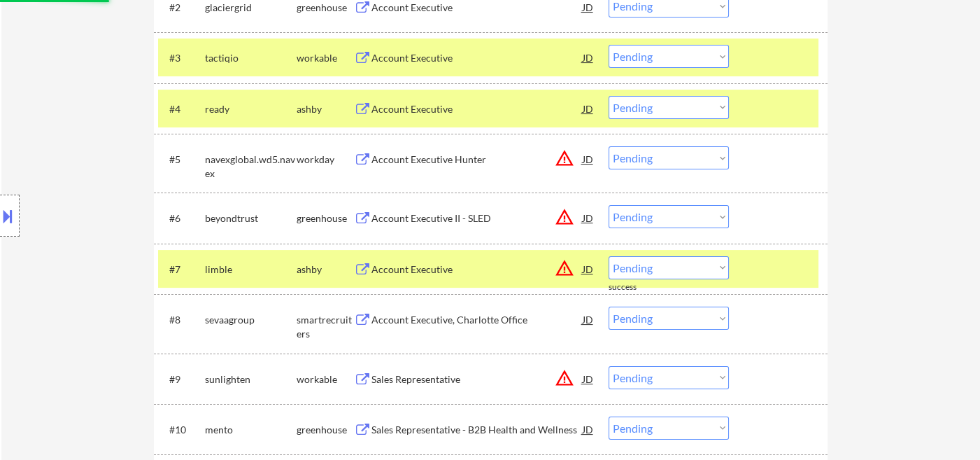
drag, startPoint x: 663, startPoint y: 156, endPoint x: 679, endPoint y: 166, distance: 18.8
click at [663, 156] on select "Choose an option... Pending Applied Excluded (Questions) Excluded (Expired) Exc…" at bounding box center [668, 157] width 120 height 23
select select ""excluded__location_""
click at [608, 146] on select "Choose an option... Pending Applied Excluded (Questions) Excluded (Expired) Exc…" at bounding box center [668, 157] width 120 height 23
drag, startPoint x: 664, startPoint y: 211, endPoint x: 675, endPoint y: 223, distance: 16.3
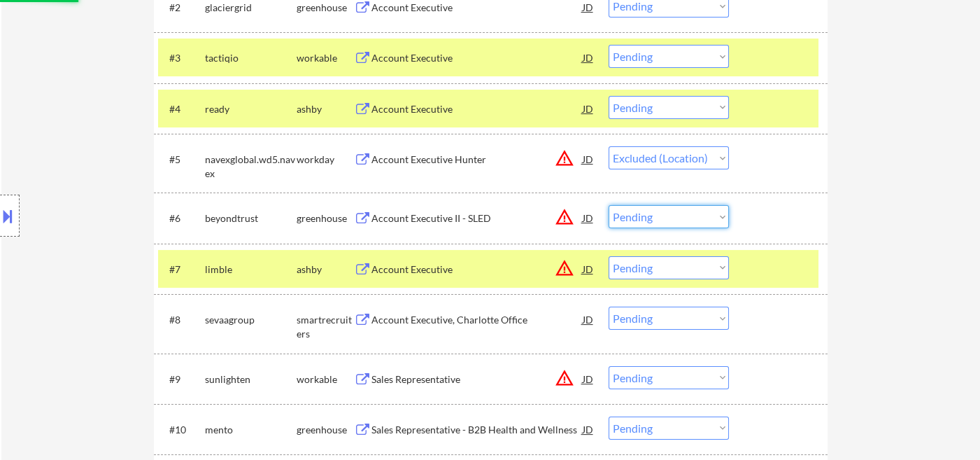
click at [664, 213] on select "Choose an option... Pending Applied Excluded (Questions) Excluded (Expired) Exc…" at bounding box center [668, 216] width 120 height 23
select select ""excluded__location_""
click at [608, 205] on select "Choose an option... Pending Applied Excluded (Questions) Excluded (Expired) Exc…" at bounding box center [668, 216] width 120 height 23
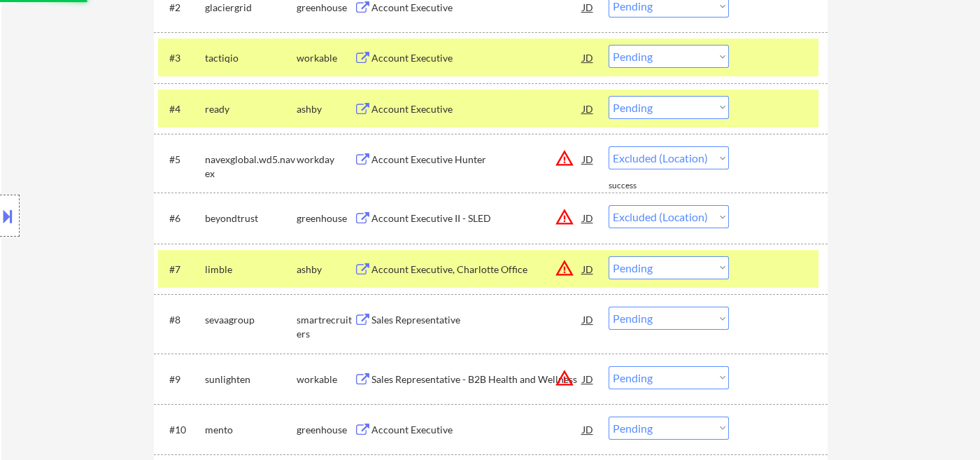
select select ""pending""
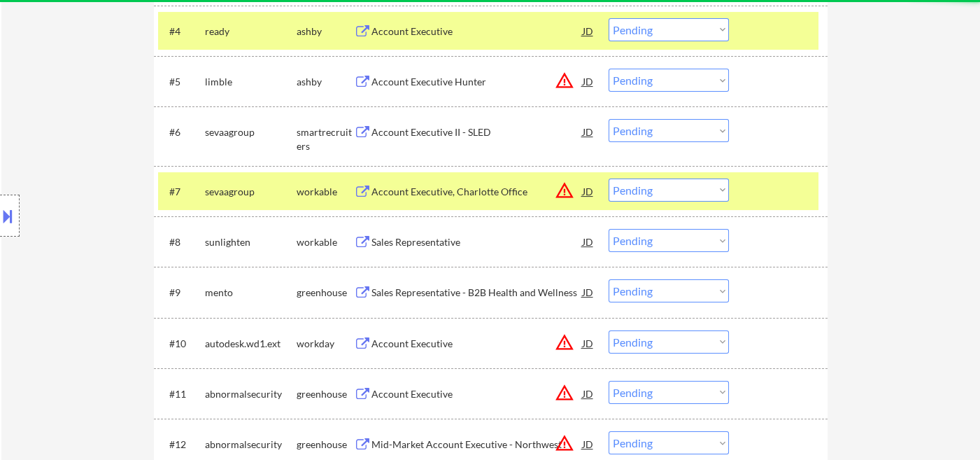
drag, startPoint x: 681, startPoint y: 76, endPoint x: 692, endPoint y: 86, distance: 14.9
click at [681, 76] on select "Choose an option... Pending Applied Excluded (Questions) Excluded (Expired) Exc…" at bounding box center [668, 80] width 120 height 23
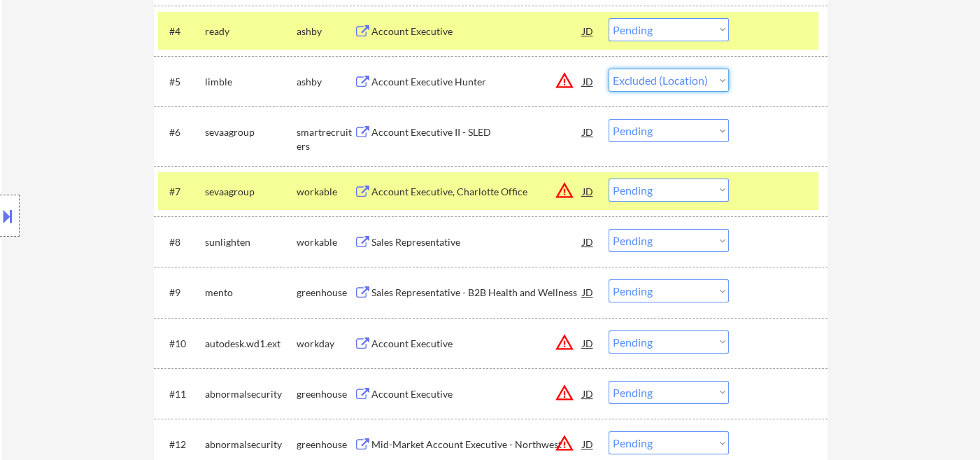
click at [608, 69] on select "Choose an option... Pending Applied Excluded (Questions) Excluded (Expired) Exc…" at bounding box center [668, 80] width 120 height 23
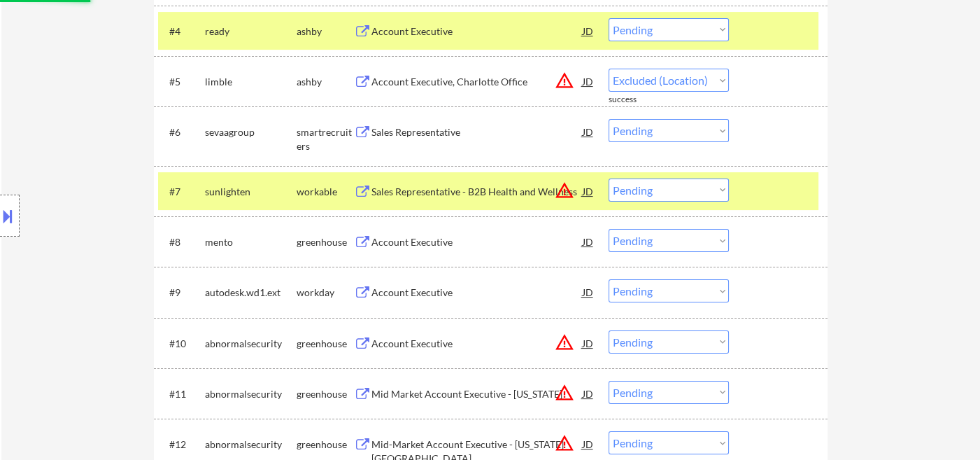
click at [452, 137] on div "Sales Representative" at bounding box center [476, 132] width 211 height 14
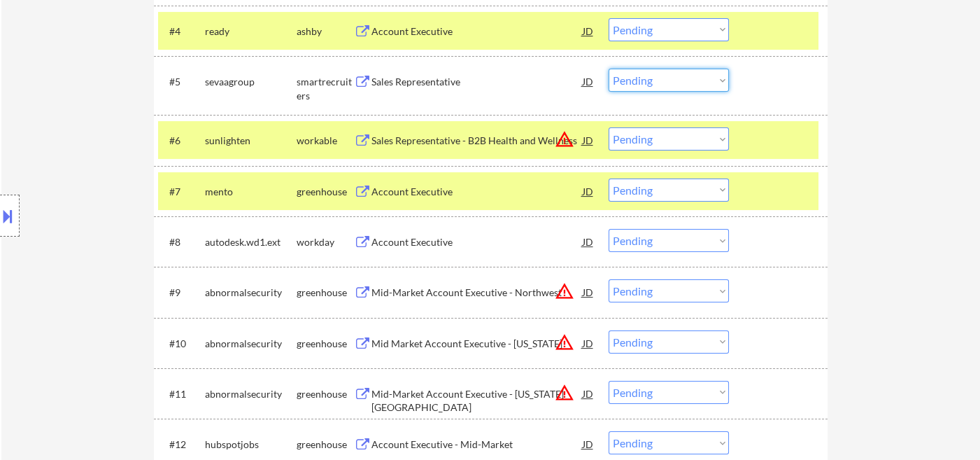
drag, startPoint x: 641, startPoint y: 83, endPoint x: 649, endPoint y: 88, distance: 9.1
click at [642, 83] on select "Choose an option... Pending Applied Excluded (Questions) Excluded (Expired) Exc…" at bounding box center [668, 80] width 120 height 23
select select ""applied""
click at [608, 69] on select "Choose an option... Pending Applied Excluded (Questions) Excluded (Expired) Exc…" at bounding box center [668, 80] width 120 height 23
click at [662, 143] on select "Choose an option... Pending Applied Excluded (Questions) Excluded (Expired) Exc…" at bounding box center [668, 138] width 120 height 23
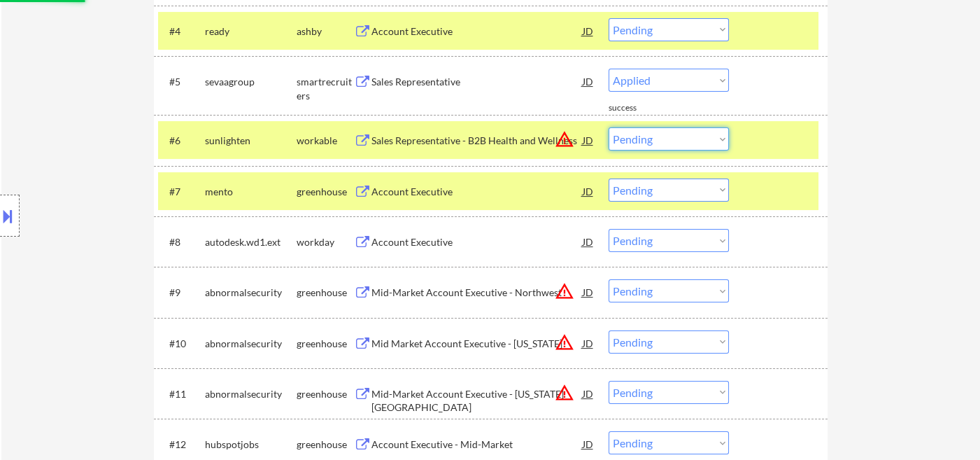
select select ""excluded__location_""
click at [608, 127] on select "Choose an option... Pending Applied Excluded (Questions) Excluded (Expired) Exc…" at bounding box center [668, 138] width 120 height 23
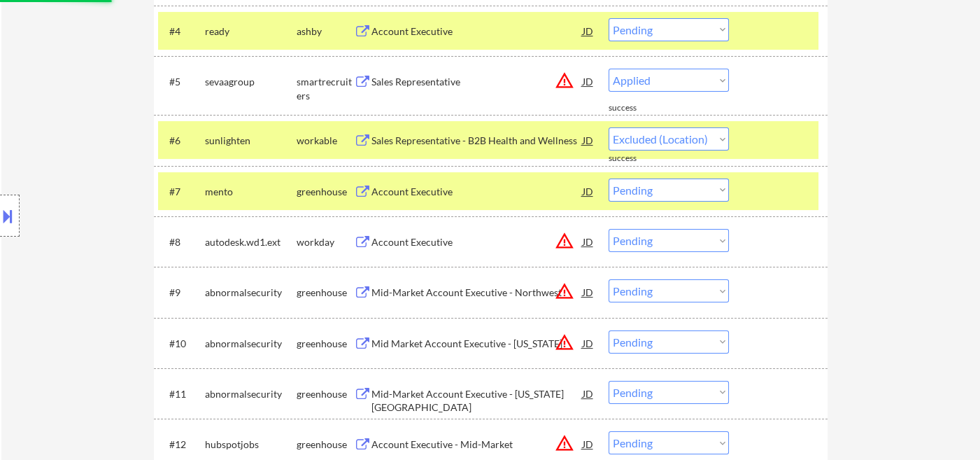
select select ""pending""
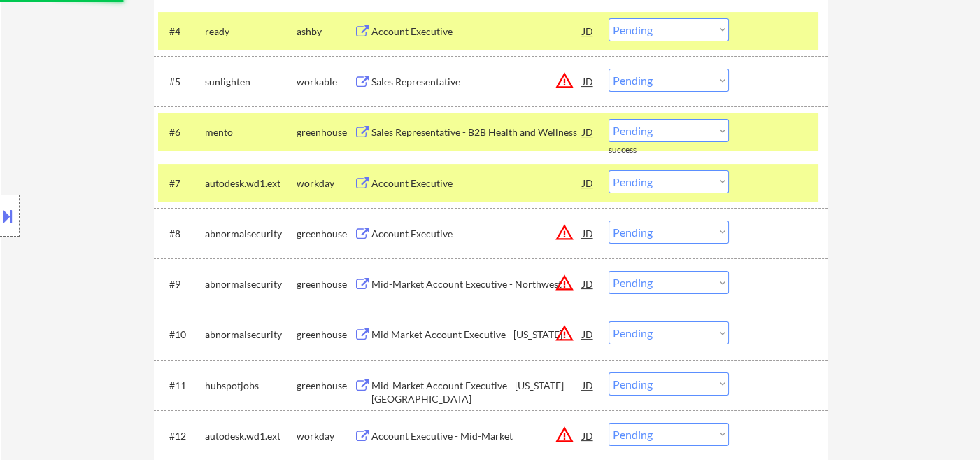
select select ""pending""
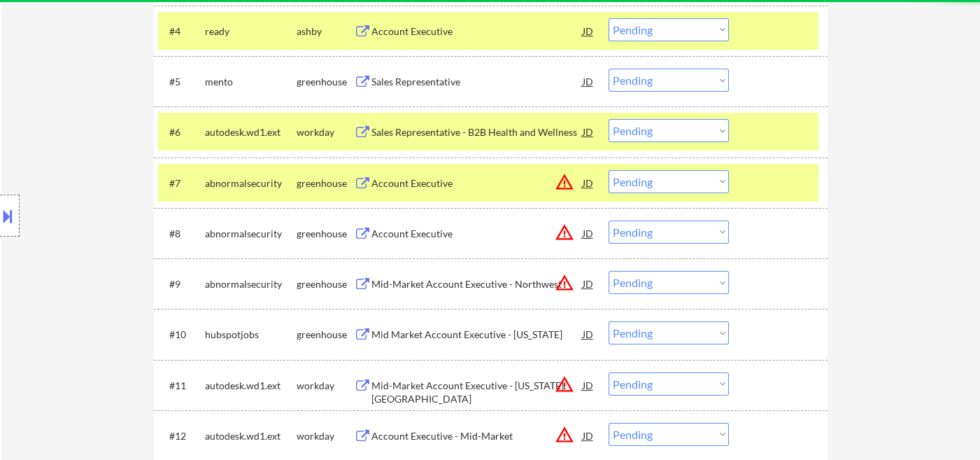
click at [475, 134] on div "Sales Representative - B2B Health and Wellness" at bounding box center [476, 132] width 211 height 14
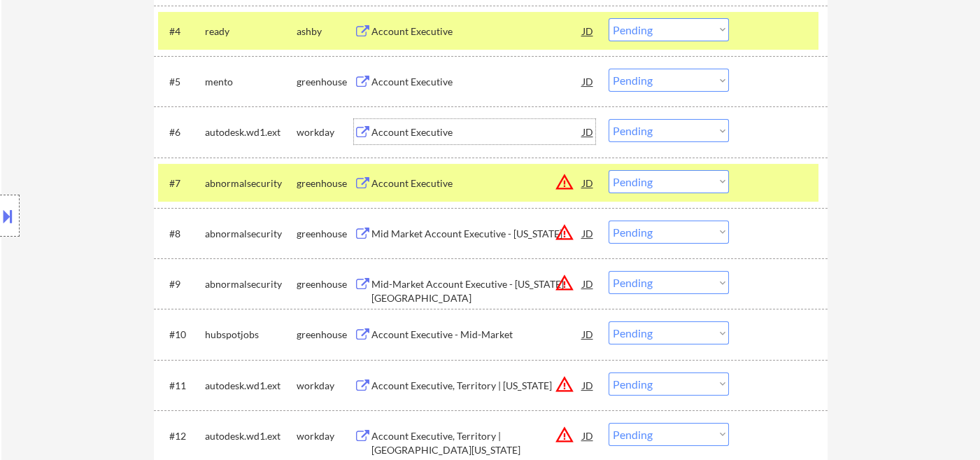
click at [686, 185] on select "Choose an option... Pending Applied Excluded (Questions) Excluded (Expired) Exc…" at bounding box center [668, 181] width 120 height 23
click at [608, 170] on select "Choose an option... Pending Applied Excluded (Questions) Excluded (Expired) Exc…" at bounding box center [668, 181] width 120 height 23
click at [674, 228] on select "Choose an option... Pending Applied Excluded (Questions) Excluded (Expired) Exc…" at bounding box center [668, 231] width 120 height 23
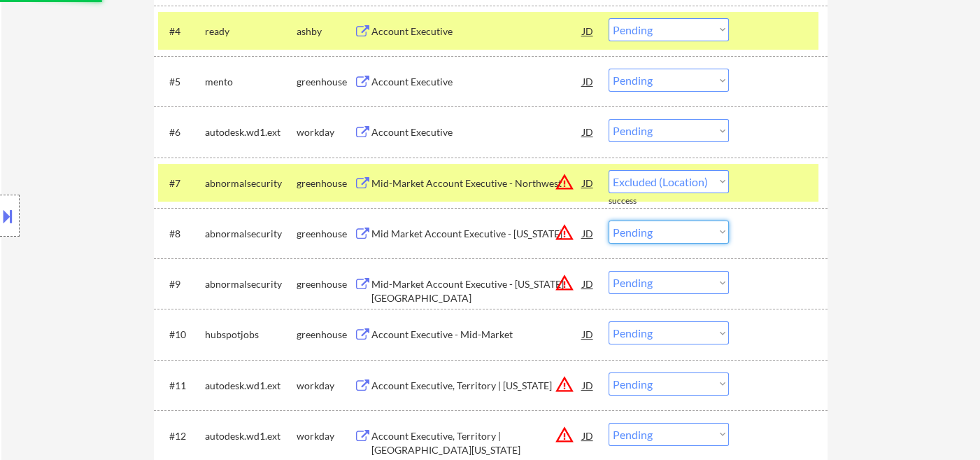
select select ""pending""
click at [608, 220] on select "Choose an option... Pending Applied Excluded (Questions) Excluded (Expired) Exc…" at bounding box center [668, 231] width 120 height 23
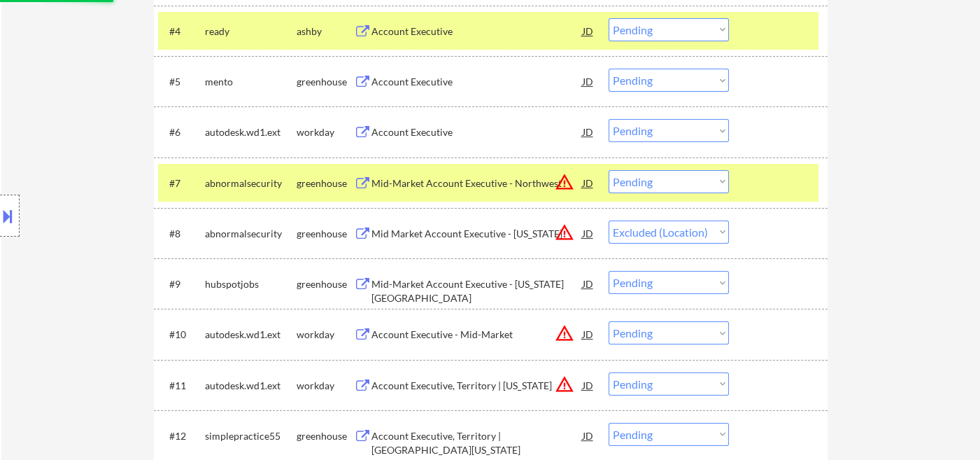
click at [688, 189] on select "Choose an option... Pending Applied Excluded (Questions) Excluded (Expired) Exc…" at bounding box center [668, 181] width 120 height 23
select select ""pending""
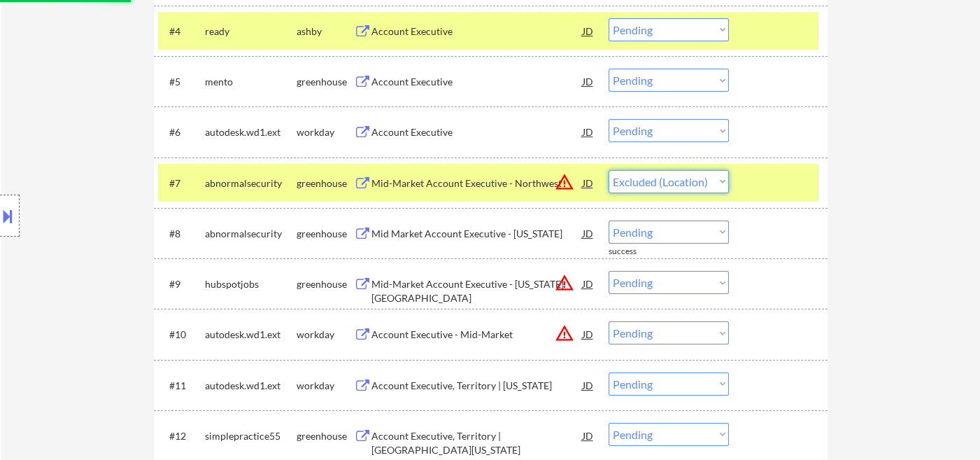
click at [608, 170] on select "Choose an option... Pending Applied Excluded (Questions) Excluded (Expired) Exc…" at bounding box center [668, 181] width 120 height 23
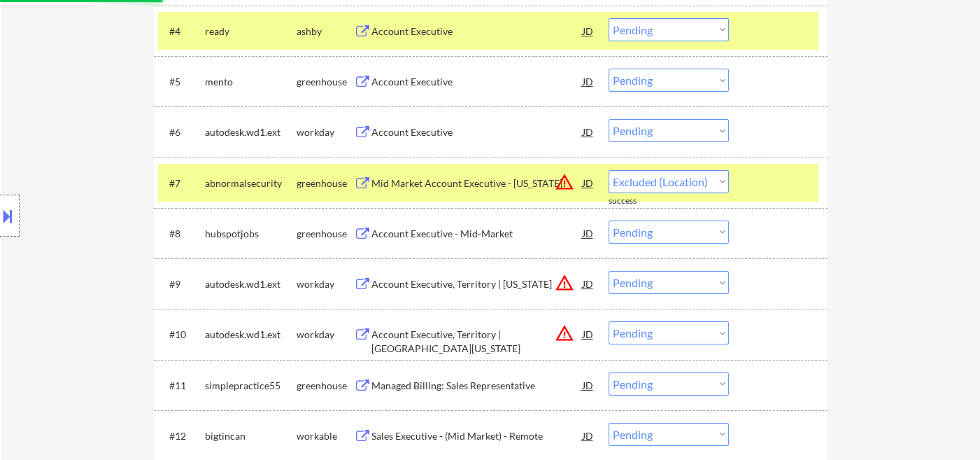
select select ""pending""
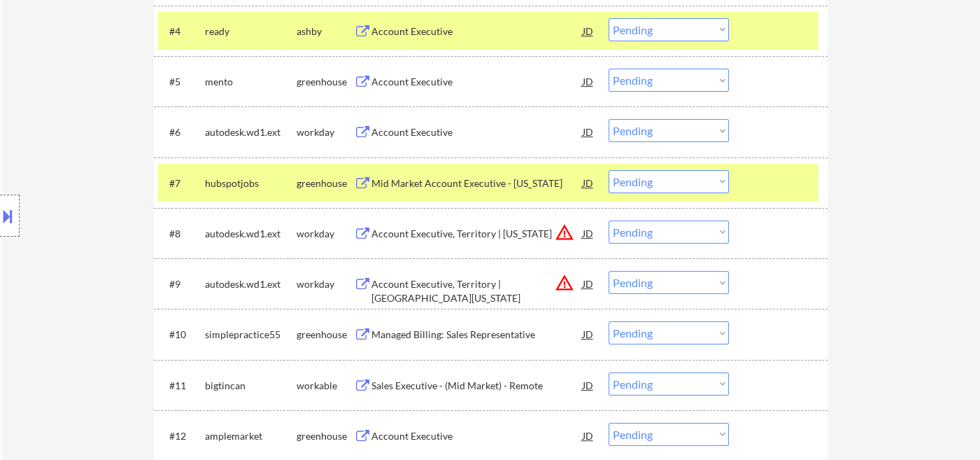
click at [697, 237] on select "Choose an option... Pending Applied Excluded (Questions) Excluded (Expired) Exc…" at bounding box center [668, 231] width 120 height 23
select select ""excluded__location_""
click at [608, 220] on select "Choose an option... Pending Applied Excluded (Questions) Excluded (Expired) Exc…" at bounding box center [668, 231] width 120 height 23
drag, startPoint x: 670, startPoint y: 279, endPoint x: 683, endPoint y: 299, distance: 23.7
click at [670, 280] on select "Choose an option... Pending Applied Excluded (Questions) Excluded (Expired) Exc…" at bounding box center [668, 282] width 120 height 23
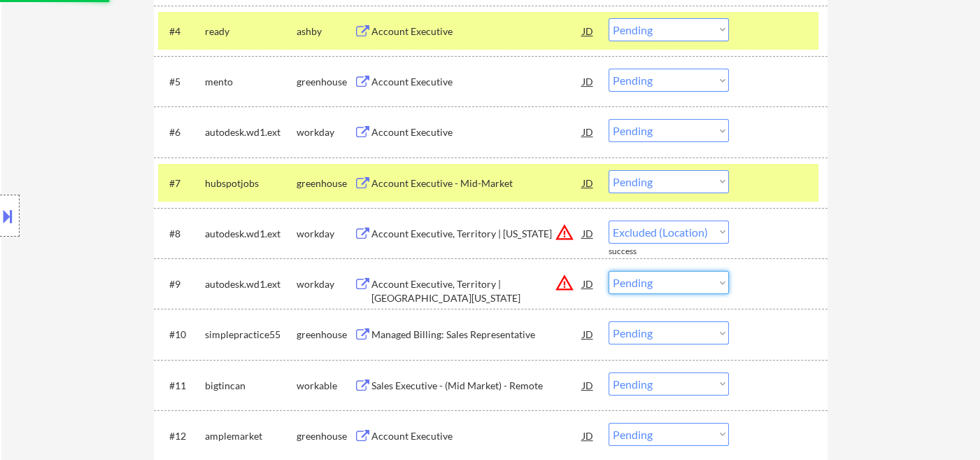
select select ""excluded__location_""
click at [608, 271] on select "Choose an option... Pending Applied Excluded (Questions) Excluded (Expired) Exc…" at bounding box center [668, 282] width 120 height 23
select select ""pending""
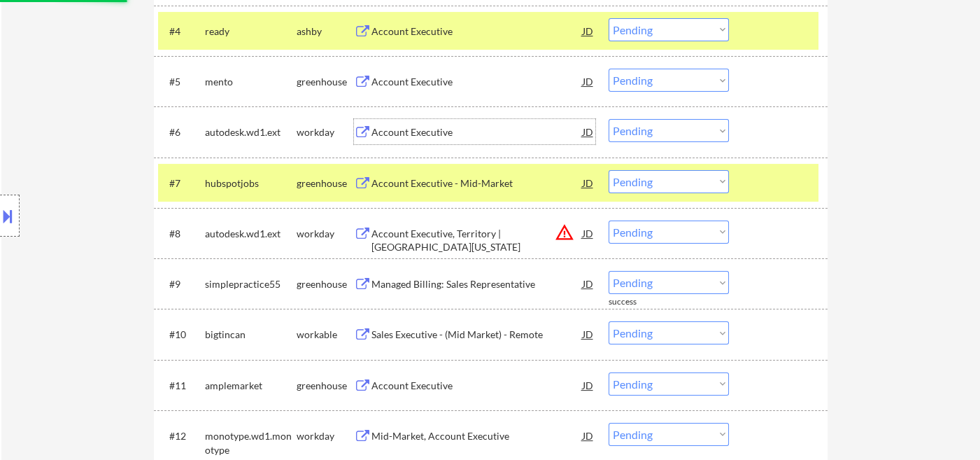
click at [397, 130] on div "Account Executive" at bounding box center [476, 132] width 211 height 14
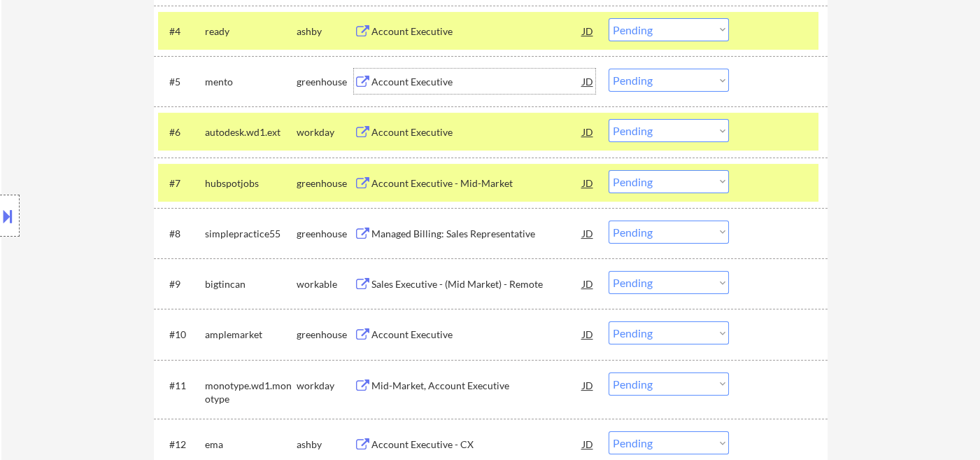
click at [398, 85] on div "Account Executive" at bounding box center [476, 82] width 211 height 14
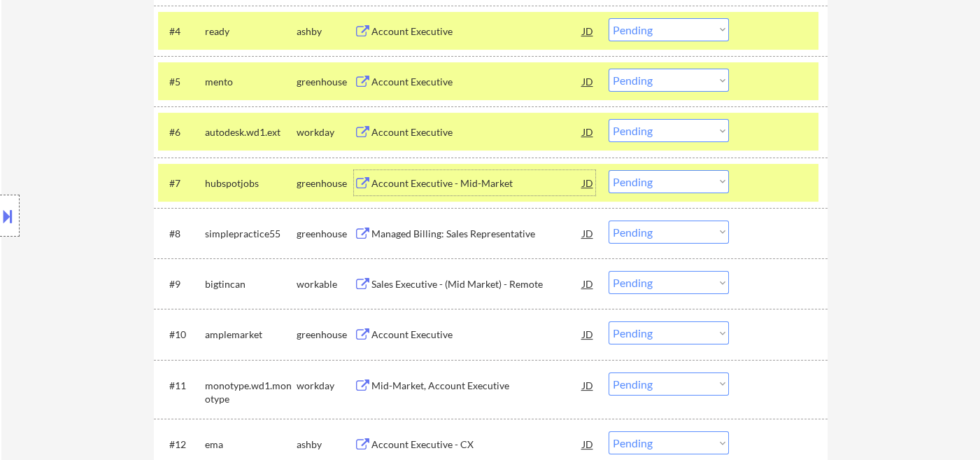
click at [473, 187] on div "Account Executive - Mid-Market" at bounding box center [476, 183] width 211 height 14
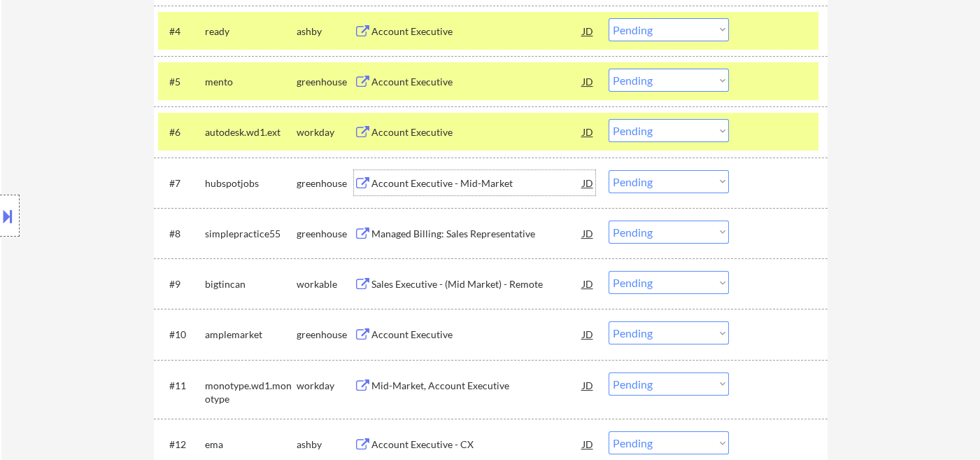
click at [473, 241] on div "Managed Billing: Sales Representative" at bounding box center [476, 232] width 211 height 25
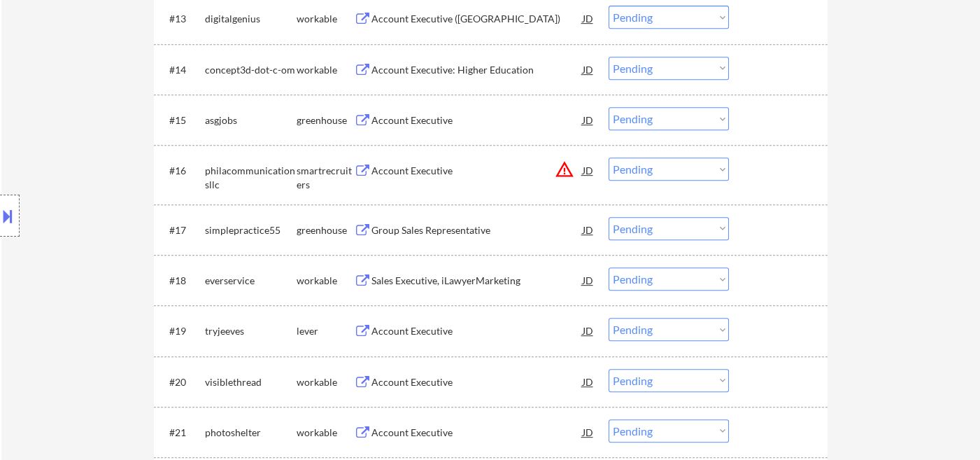
scroll to position [625, 0]
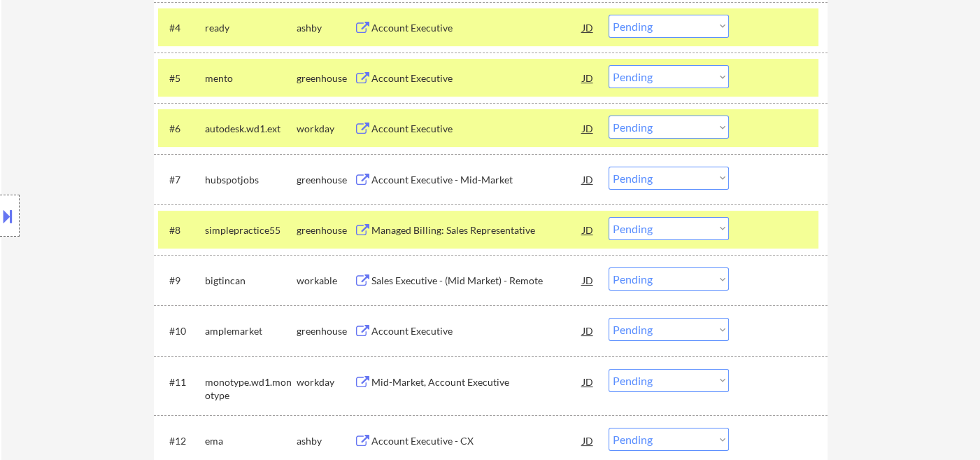
drag, startPoint x: 658, startPoint y: 228, endPoint x: 660, endPoint y: 237, distance: 9.3
click at [658, 228] on select "Choose an option... Pending Applied Excluded (Questions) Excluded (Expired) Exc…" at bounding box center [668, 228] width 120 height 23
click at [608, 217] on select "Choose an option... Pending Applied Excluded (Questions) Excluded (Expired) Exc…" at bounding box center [668, 228] width 120 height 23
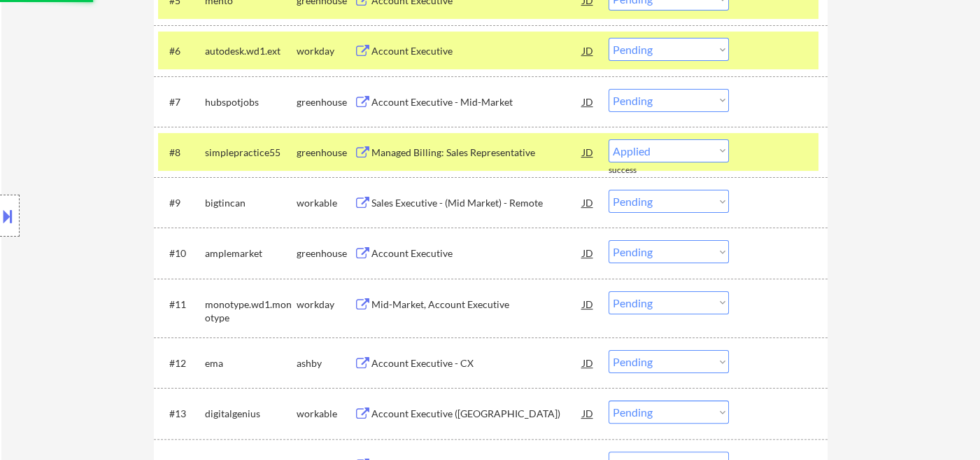
click at [476, 204] on div "Sales Executive - (Mid Market) - Remote" at bounding box center [476, 203] width 211 height 14
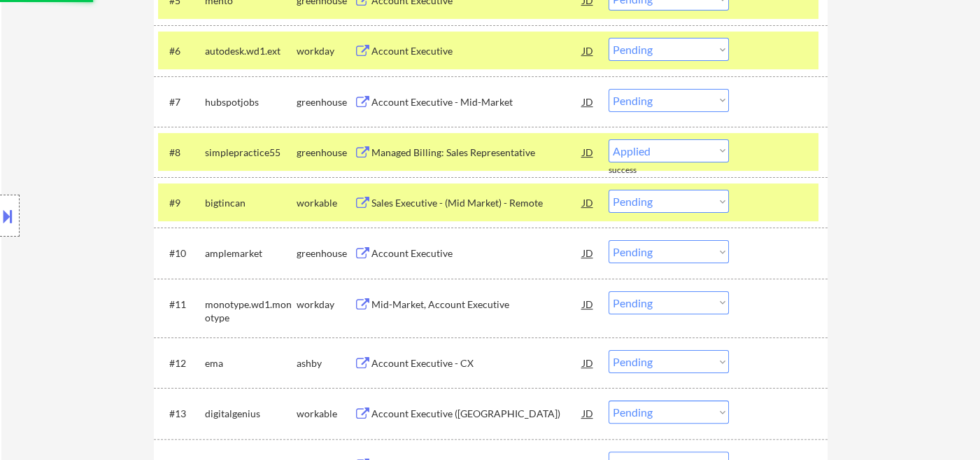
select select ""pending""
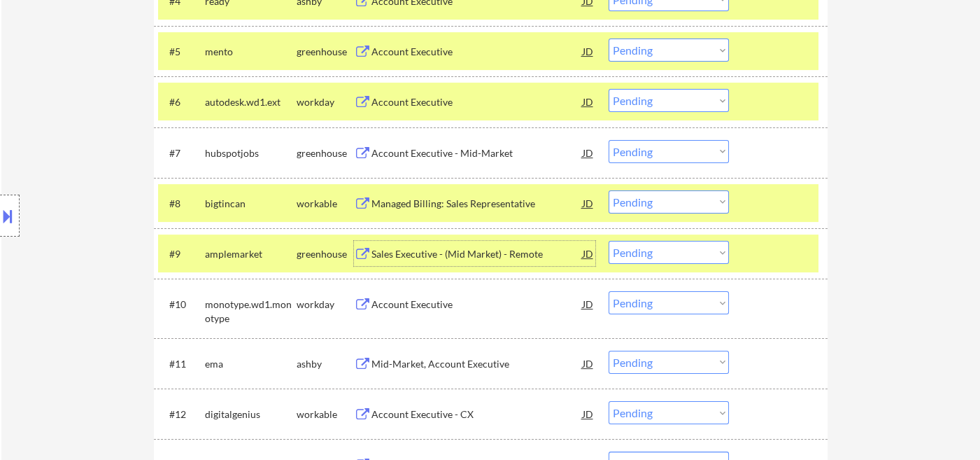
scroll to position [625, 0]
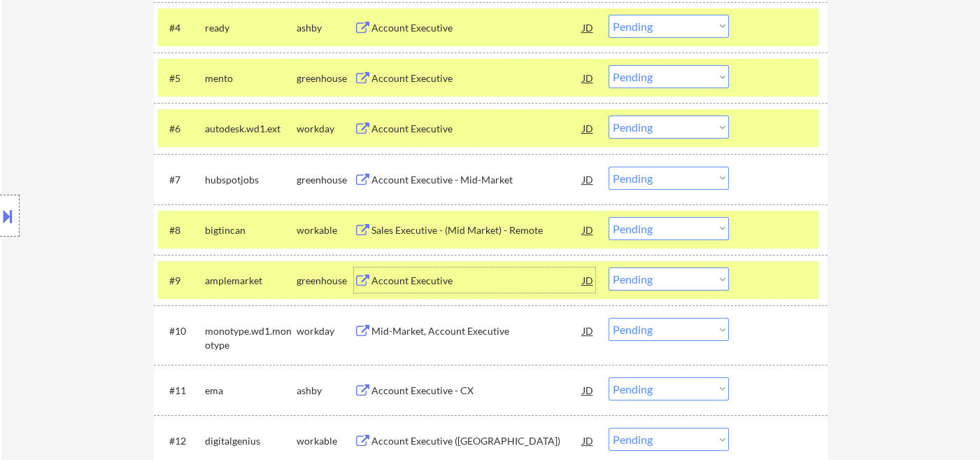
drag, startPoint x: 704, startPoint y: 283, endPoint x: 690, endPoint y: 299, distance: 22.3
click at [704, 282] on select "Choose an option... Pending Applied Excluded (Questions) Excluded (Expired) Exc…" at bounding box center [668, 278] width 120 height 23
click at [608, 267] on select "Choose an option... Pending Applied Excluded (Questions) Excluded (Expired) Exc…" at bounding box center [668, 278] width 120 height 23
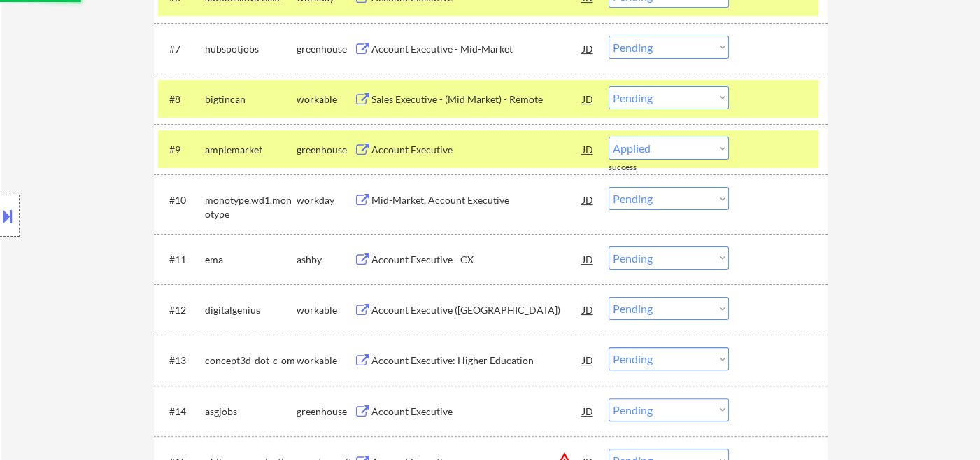
scroll to position [780, 0]
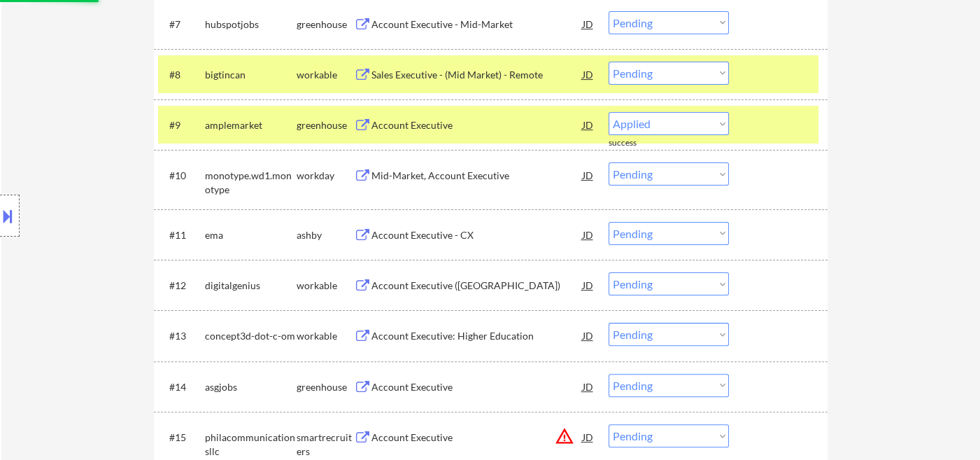
click at [427, 236] on div "Account Executive - CX" at bounding box center [476, 235] width 211 height 14
select select ""pending""
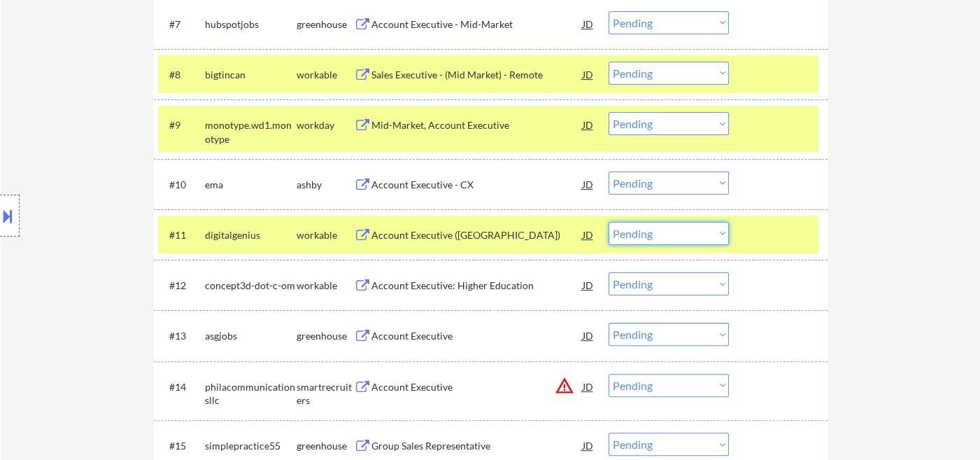
click at [660, 236] on select "Choose an option... Pending Applied Excluded (Questions) Excluded (Expired) Exc…" at bounding box center [668, 233] width 120 height 23
click at [608, 222] on select "Choose an option... Pending Applied Excluded (Questions) Excluded (Expired) Exc…" at bounding box center [668, 233] width 120 height 23
select select ""pending""
click at [470, 285] on div "Account Executive: Higher Education" at bounding box center [476, 285] width 211 height 14
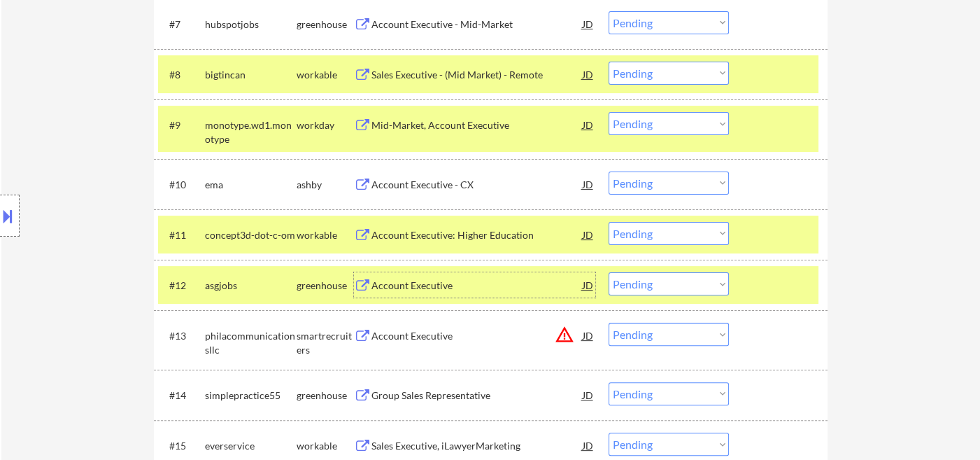
click at [643, 294] on select "Choose an option... Pending Applied Excluded (Questions) Excluded (Expired) Exc…" at bounding box center [668, 283] width 120 height 23
click at [608, 272] on select "Choose an option... Pending Applied Excluded (Questions) Excluded (Expired) Exc…" at bounding box center [668, 283] width 120 height 23
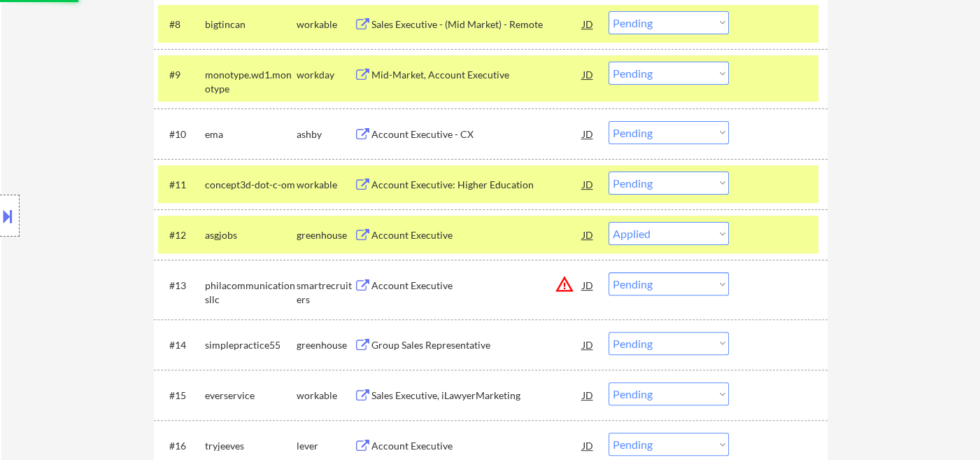
scroll to position [857, 0]
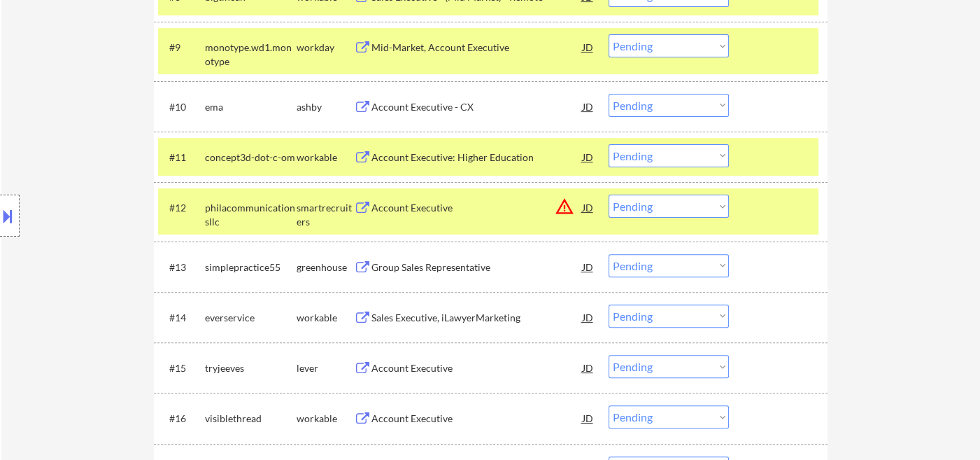
drag, startPoint x: 673, startPoint y: 208, endPoint x: 678, endPoint y: 214, distance: 7.9
click at [673, 208] on select "Choose an option... Pending Applied Excluded (Questions) Excluded (Expired) Exc…" at bounding box center [668, 205] width 120 height 23
click at [608, 194] on select "Choose an option... Pending Applied Excluded (Questions) Excluded (Expired) Exc…" at bounding box center [668, 205] width 120 height 23
click at [453, 273] on div "Group Sales Representative" at bounding box center [476, 267] width 211 height 14
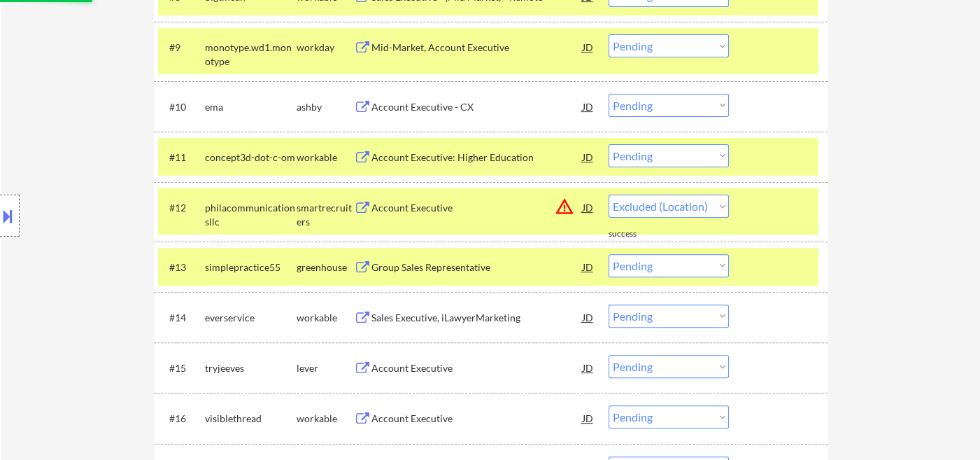
select select ""pending""
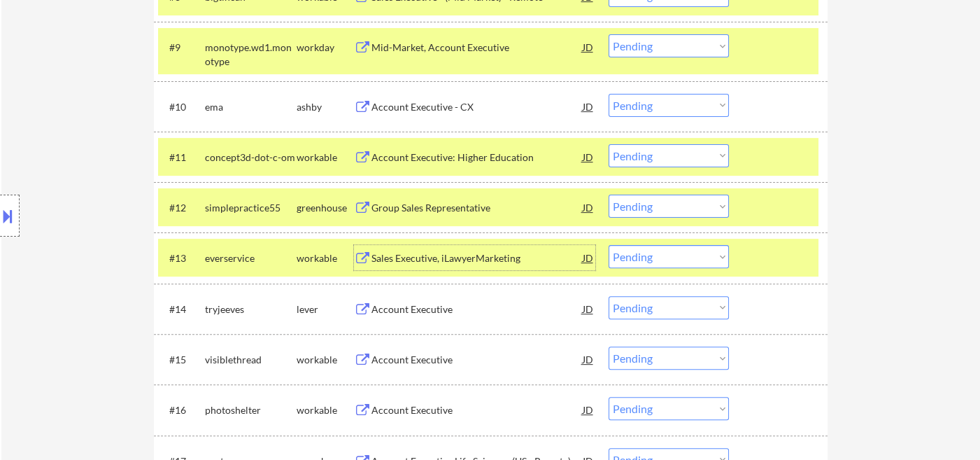
click at [433, 256] on div "Sales Executive, iLawyerMarketing" at bounding box center [476, 258] width 211 height 14
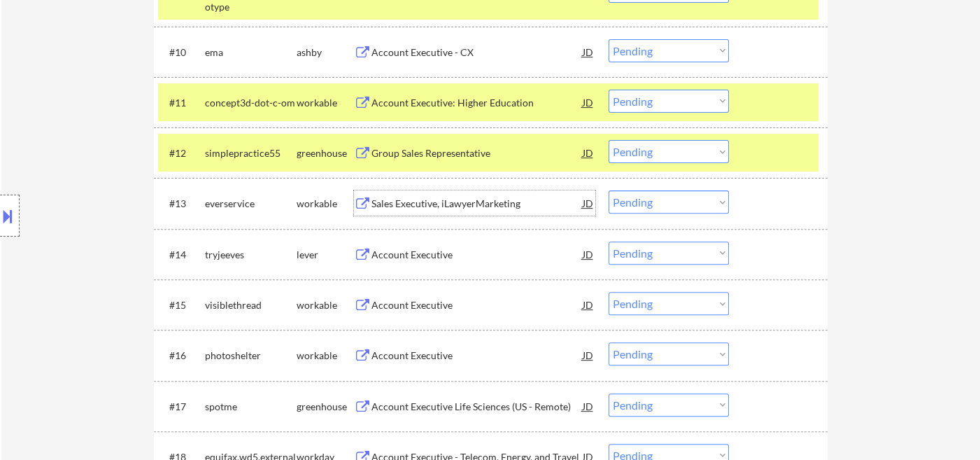
scroll to position [935, 0]
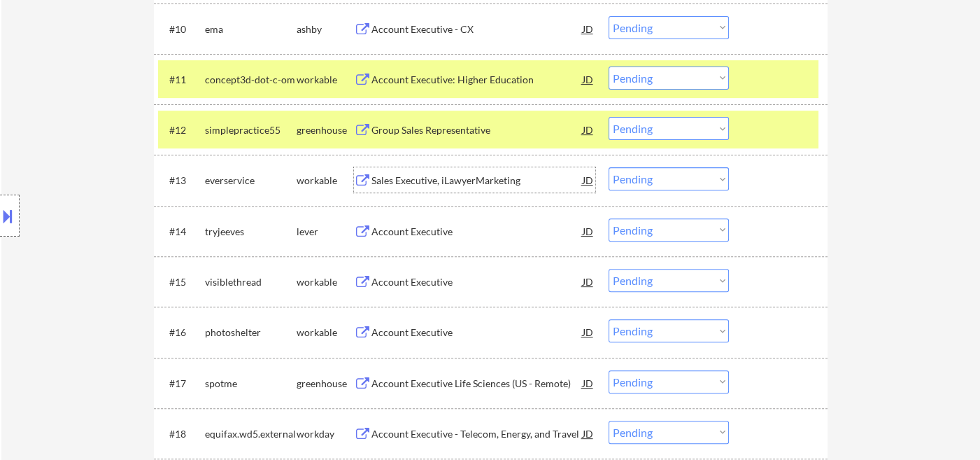
click at [406, 227] on div "Account Executive" at bounding box center [476, 232] width 211 height 14
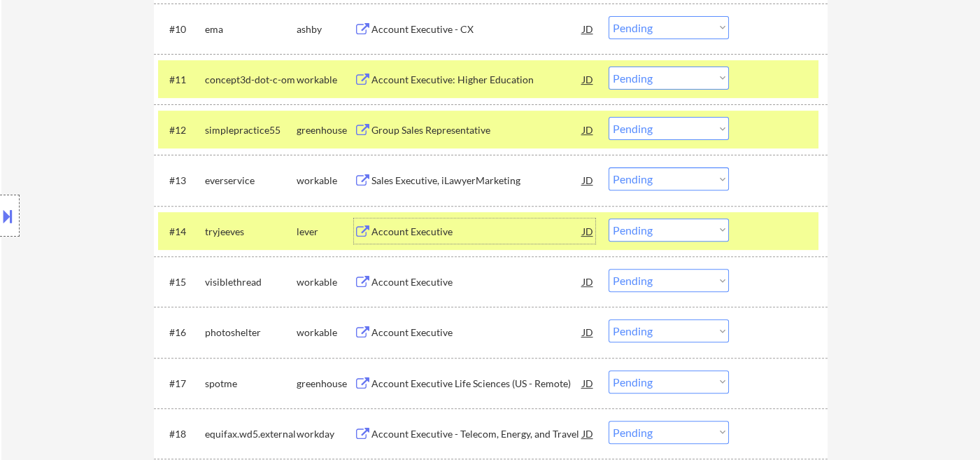
click at [422, 284] on div "Account Executive" at bounding box center [476, 282] width 211 height 14
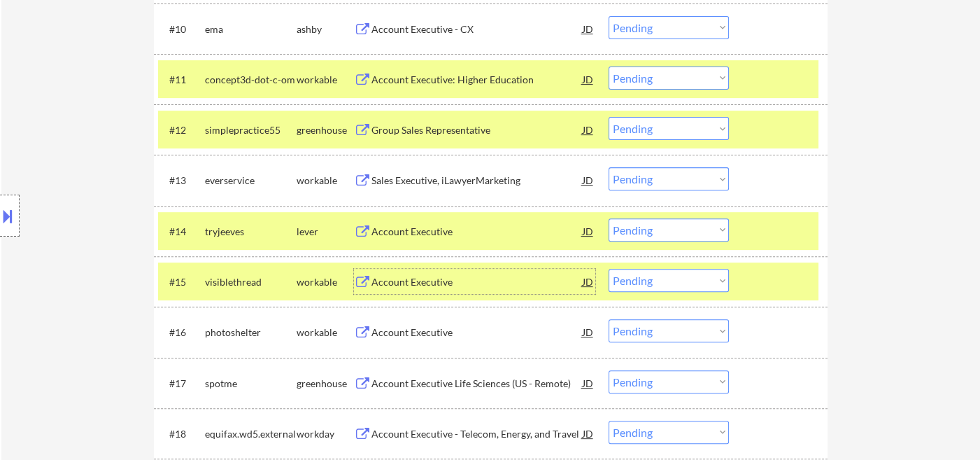
scroll to position [1013, 0]
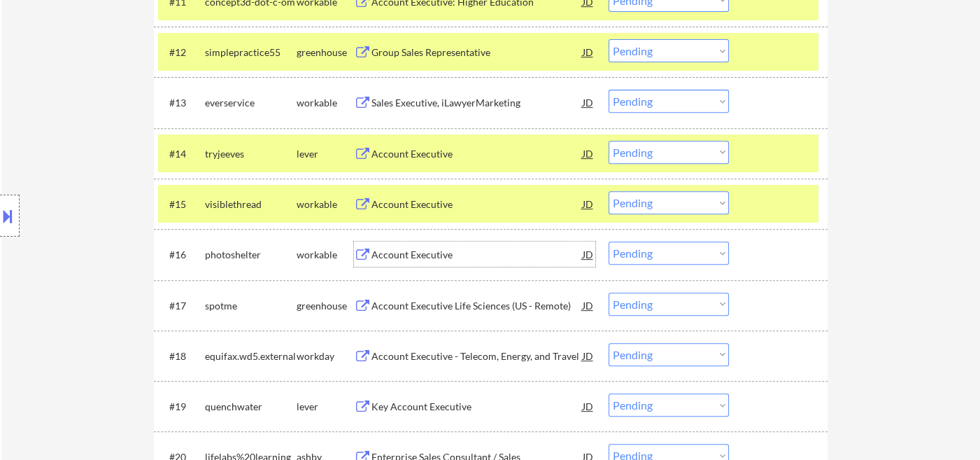
click at [440, 261] on div "Account Executive" at bounding box center [476, 253] width 211 height 25
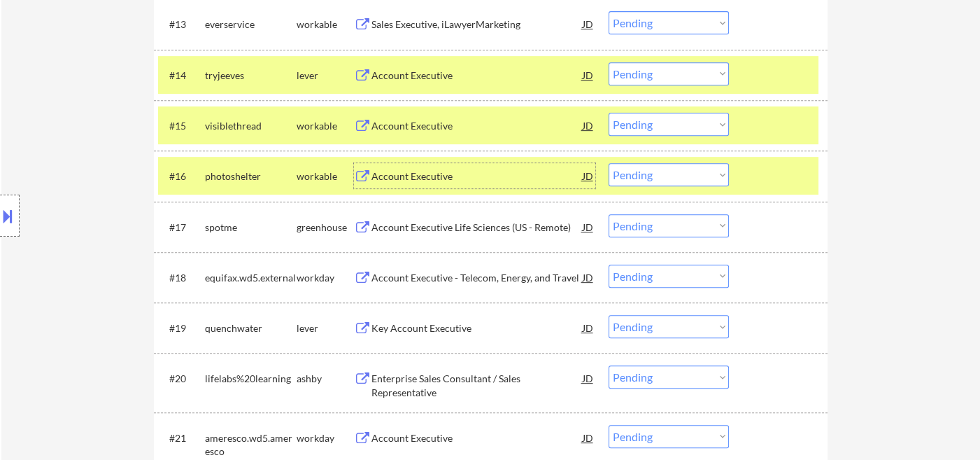
scroll to position [1169, 0]
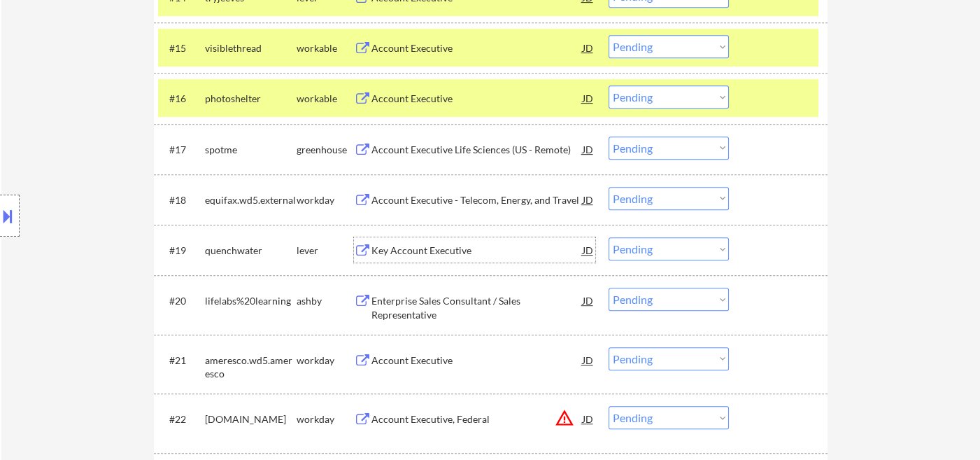
click at [433, 250] on div "Key Account Executive" at bounding box center [476, 250] width 211 height 14
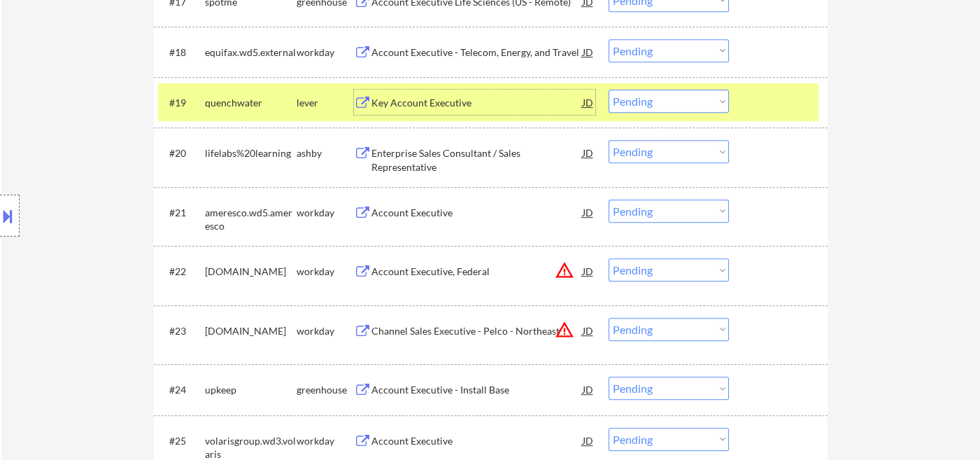
scroll to position [1324, 0]
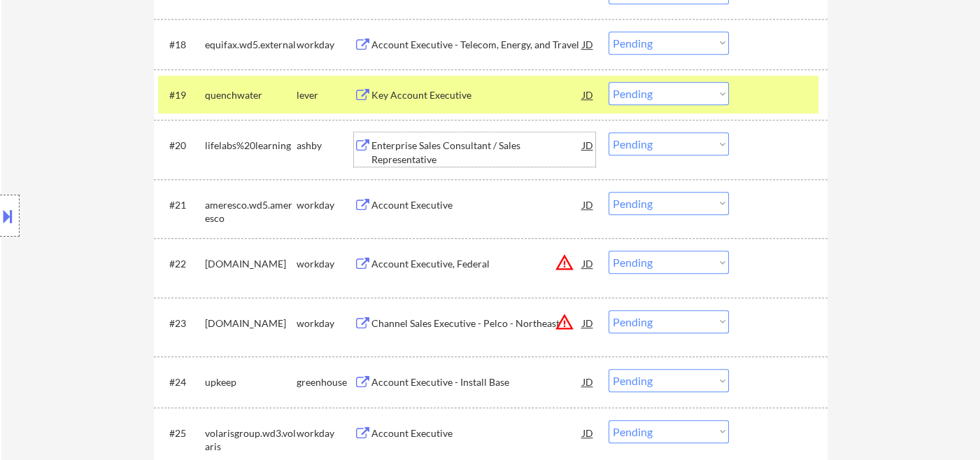
click at [471, 165] on div "Enterprise Sales Consultant / Sales Representative" at bounding box center [476, 151] width 211 height 27
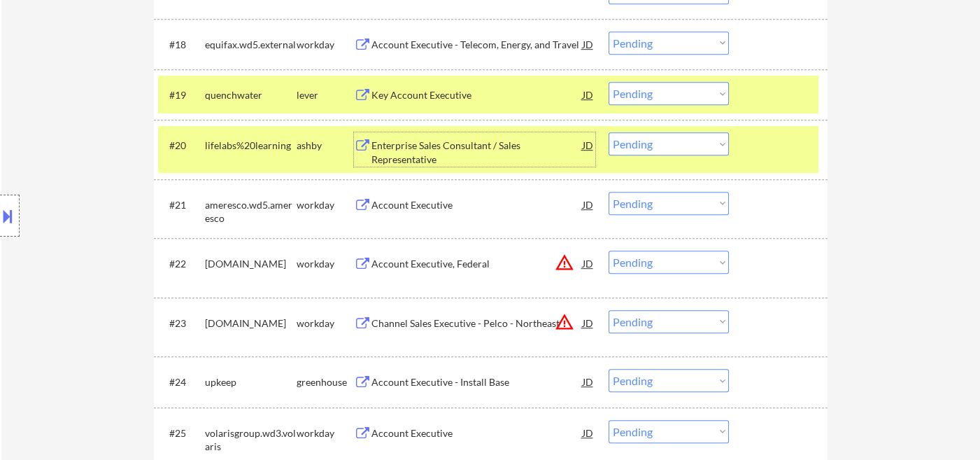
click at [670, 141] on select "Choose an option... Pending Applied Excluded (Questions) Excluded (Expired) Exc…" at bounding box center [668, 143] width 120 height 23
click at [608, 132] on select "Choose an option... Pending Applied Excluded (Questions) Excluded (Expired) Exc…" at bounding box center [668, 143] width 120 height 23
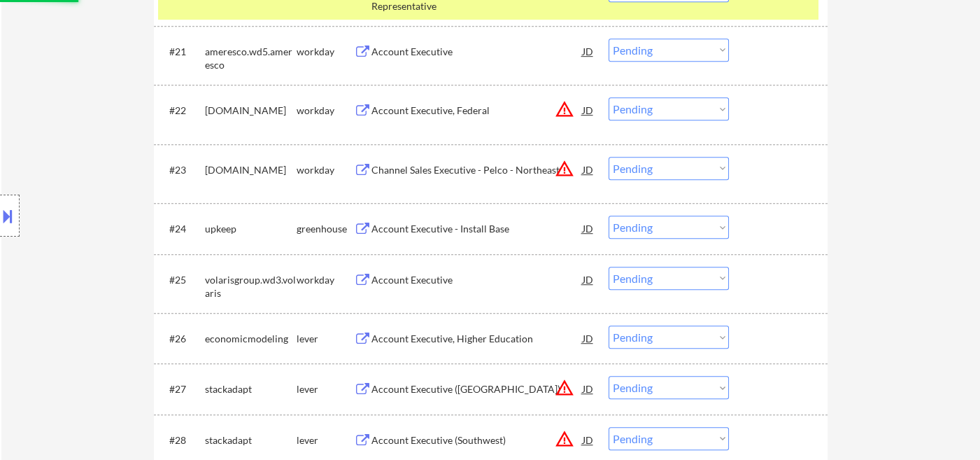
scroll to position [1479, 0]
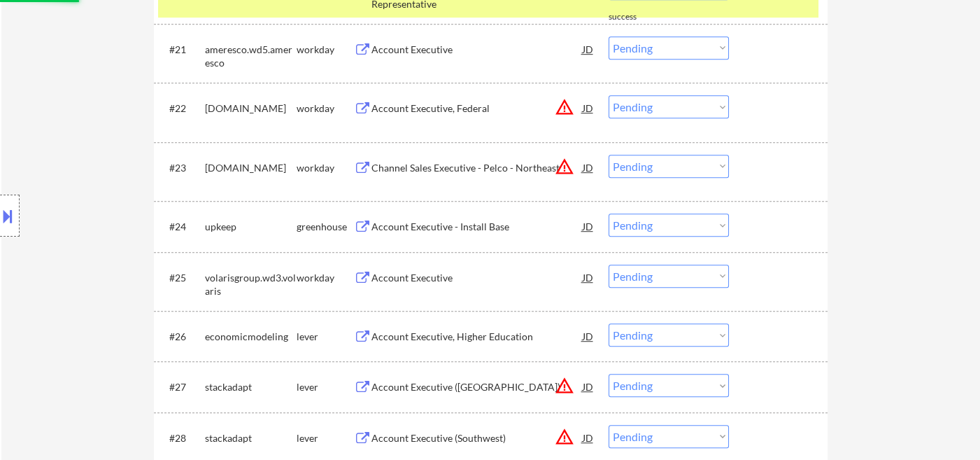
click at [649, 111] on select "Choose an option... Pending Applied Excluded (Questions) Excluded (Expired) Exc…" at bounding box center [668, 106] width 120 height 23
select select ""pending""
select select ""excluded__location_""
click at [608, 95] on select "Choose an option... Pending Applied Excluded (Questions) Excluded (Expired) Exc…" at bounding box center [668, 106] width 120 height 23
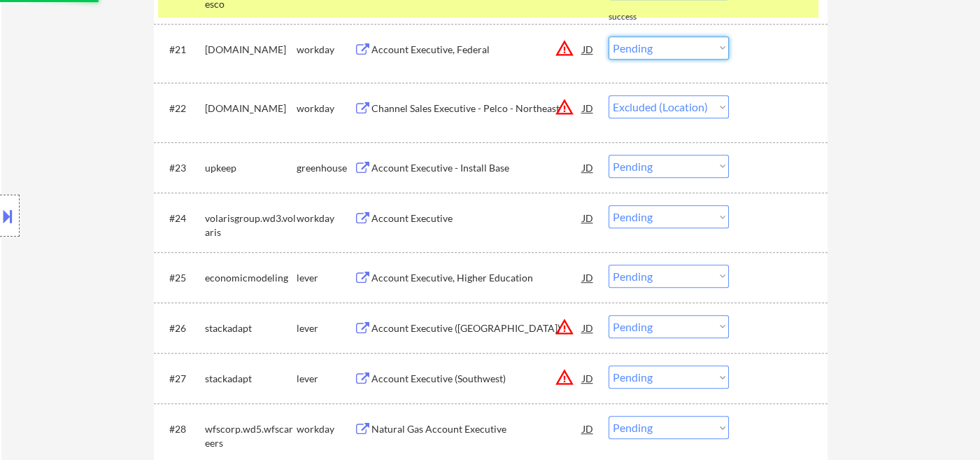
click at [641, 49] on select "Choose an option... Pending Applied Excluded (Questions) Excluded (Expired) Exc…" at bounding box center [668, 47] width 120 height 23
click at [608, 36] on select "Choose an option... Pending Applied Excluded (Questions) Excluded (Expired) Exc…" at bounding box center [668, 47] width 120 height 23
click at [428, 169] on div "Account Executive - Install Base" at bounding box center [476, 168] width 211 height 14
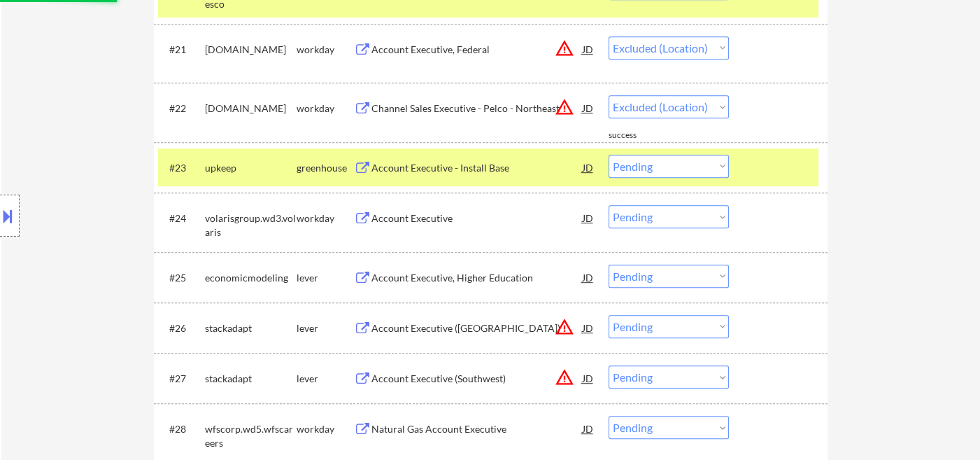
select select ""pending""
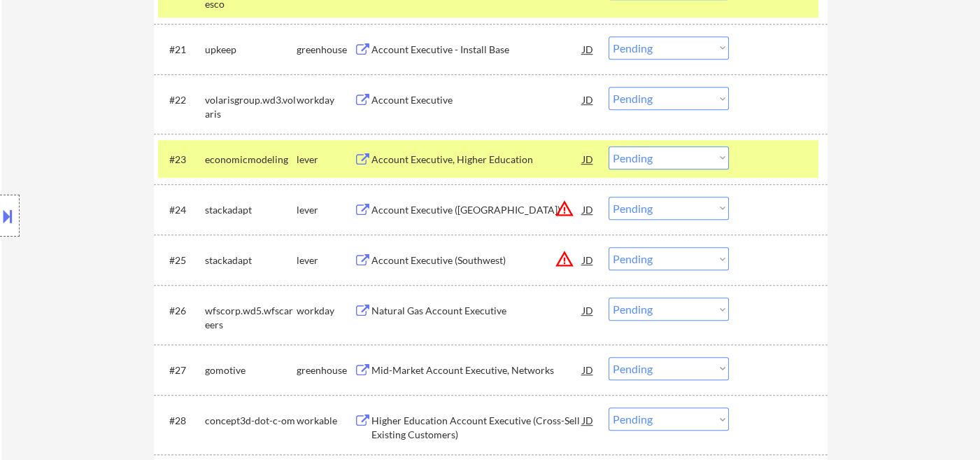
click at [649, 48] on select "Choose an option... Pending Applied Excluded (Questions) Excluded (Expired) Exc…" at bounding box center [668, 47] width 120 height 23
click at [608, 36] on select "Choose an option... Pending Applied Excluded (Questions) Excluded (Expired) Exc…" at bounding box center [668, 47] width 120 height 23
click at [490, 158] on div "Account Executive, Higher Education" at bounding box center [476, 159] width 211 height 14
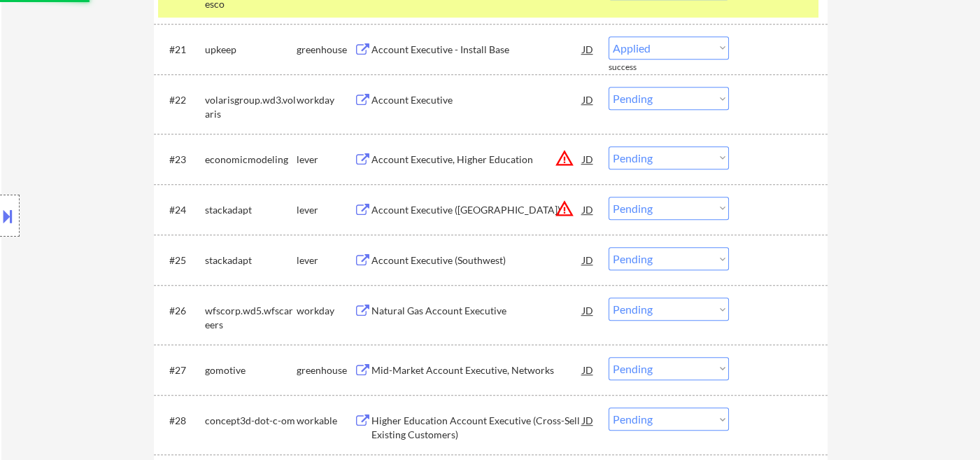
select select ""pending""
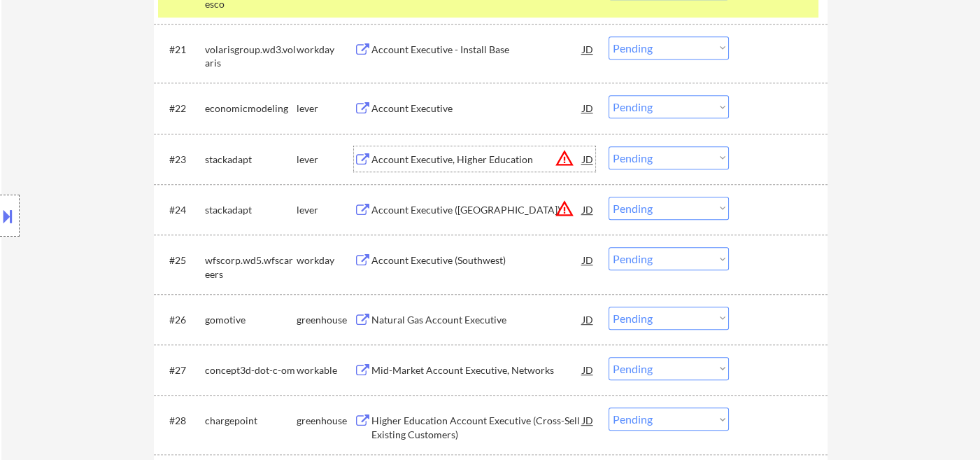
click at [660, 158] on select "Choose an option... Pending Applied Excluded (Questions) Excluded (Expired) Exc…" at bounding box center [668, 157] width 120 height 23
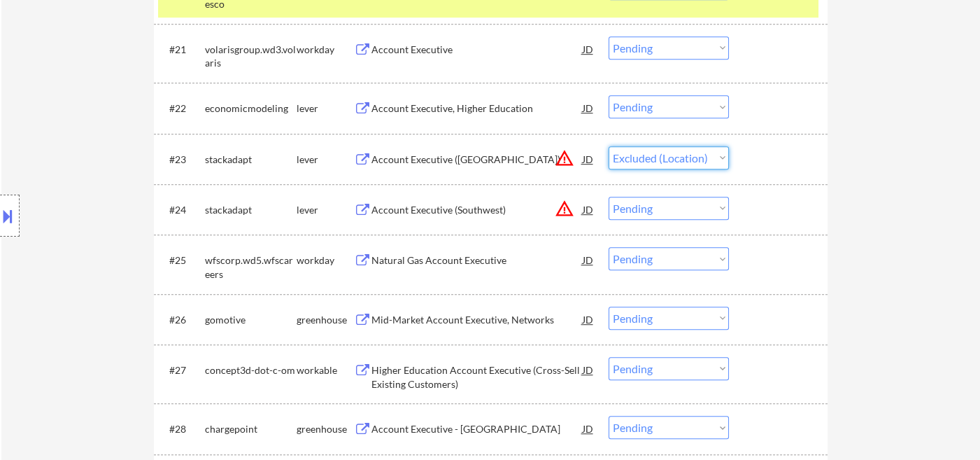
click at [608, 146] on select "Choose an option... Pending Applied Excluded (Questions) Excluded (Expired) Exc…" at bounding box center [668, 157] width 120 height 23
click at [667, 206] on select "Choose an option... Pending Applied Excluded (Questions) Excluded (Expired) Exc…" at bounding box center [668, 208] width 120 height 23
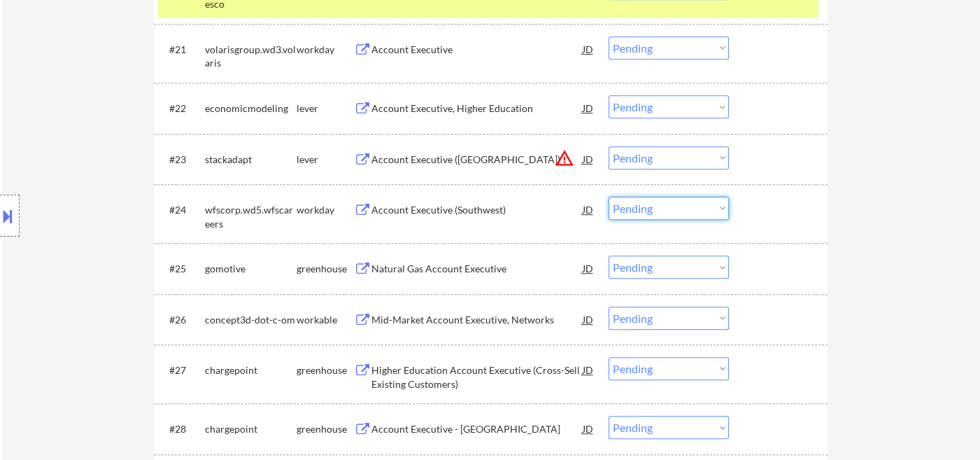
click at [670, 159] on select "Choose an option... Pending Applied Excluded (Questions) Excluded (Expired) Exc…" at bounding box center [668, 157] width 120 height 23
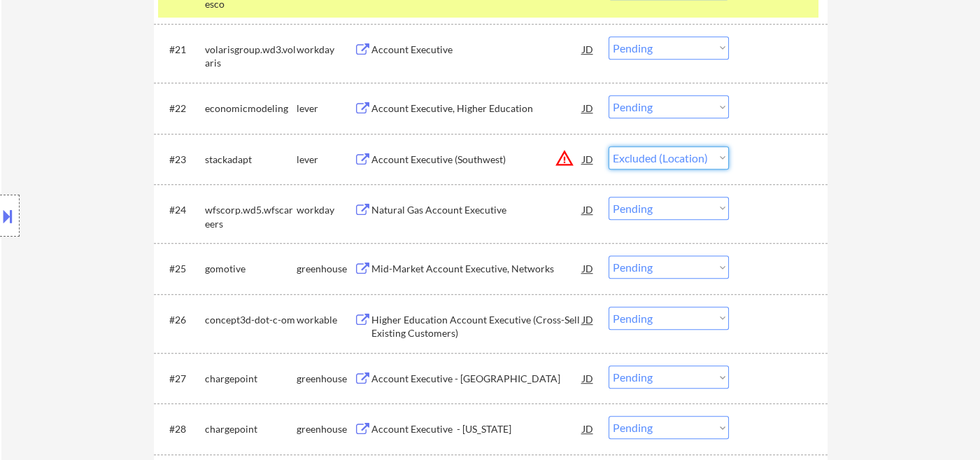
click at [608, 146] on select "Choose an option... Pending Applied Excluded (Questions) Excluded (Expired) Exc…" at bounding box center [668, 157] width 120 height 23
select select ""pending""
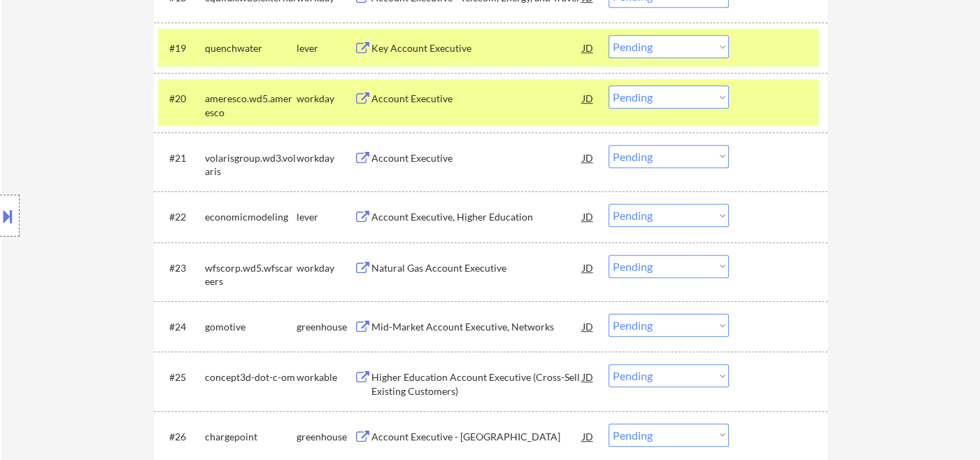
scroll to position [1372, 0]
click at [457, 222] on div "Account Executive, Higher Education" at bounding box center [476, 216] width 211 height 14
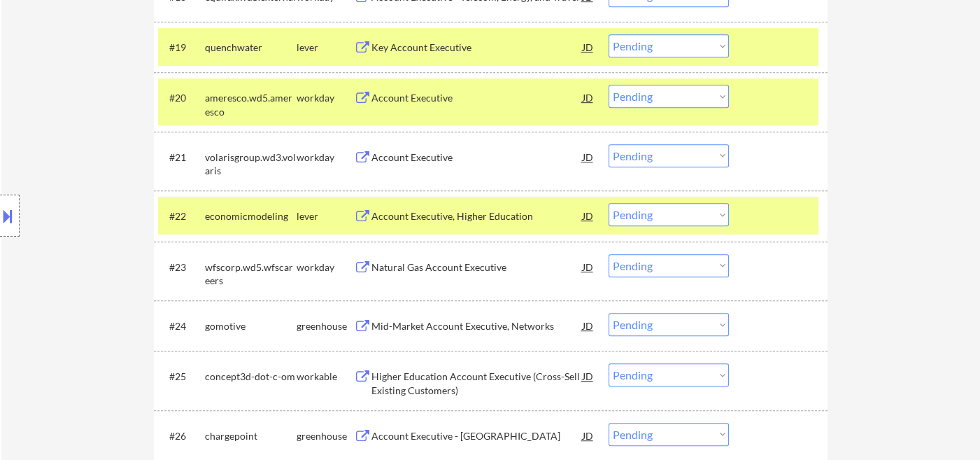
click at [688, 212] on select "Choose an option... Pending Applied Excluded (Questions) Excluded (Expired) Exc…" at bounding box center [668, 214] width 120 height 23
click at [608, 203] on select "Choose an option... Pending Applied Excluded (Questions) Excluded (Expired) Exc…" at bounding box center [668, 214] width 120 height 23
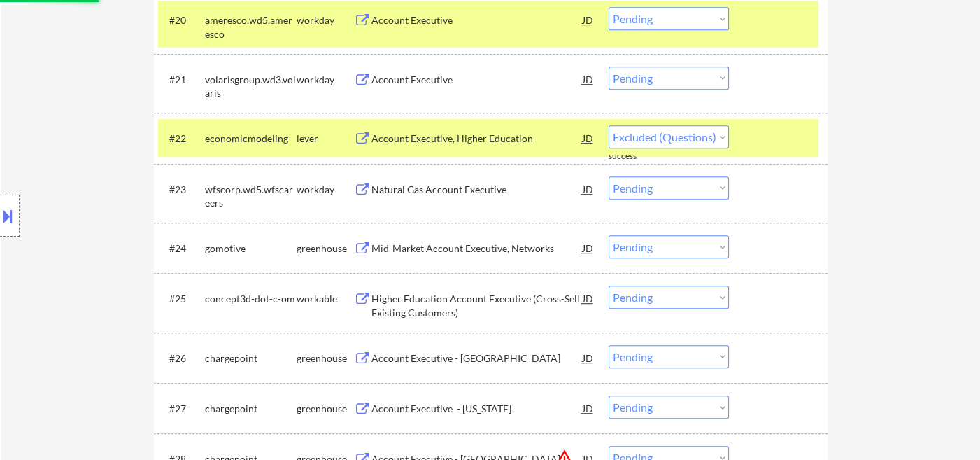
select select ""pending""
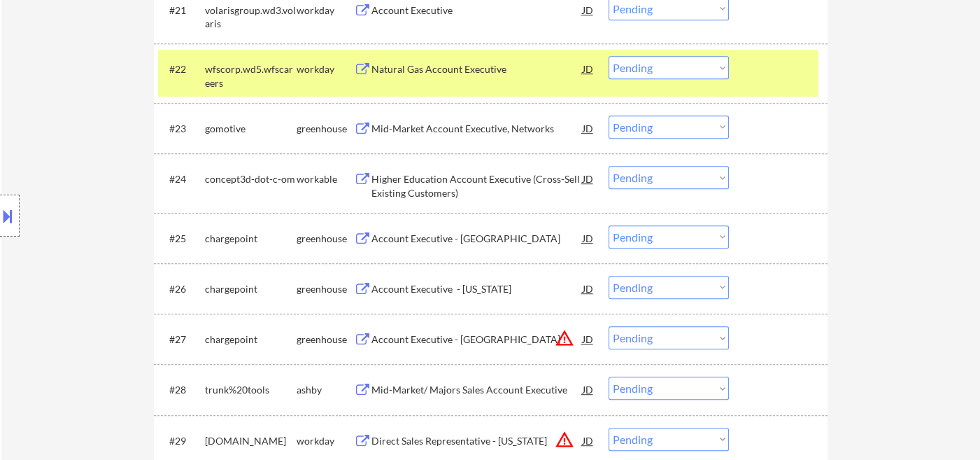
scroll to position [1527, 0]
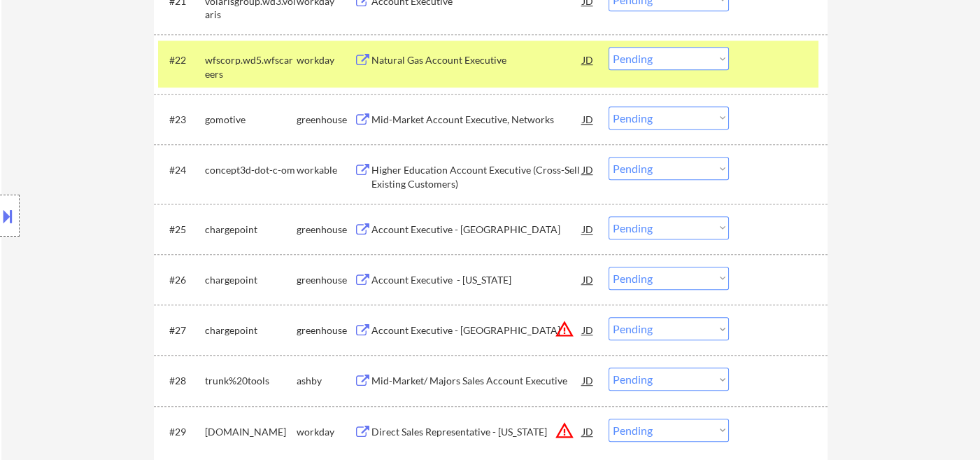
click at [432, 283] on div "Account Executive - [US_STATE]" at bounding box center [476, 280] width 211 height 14
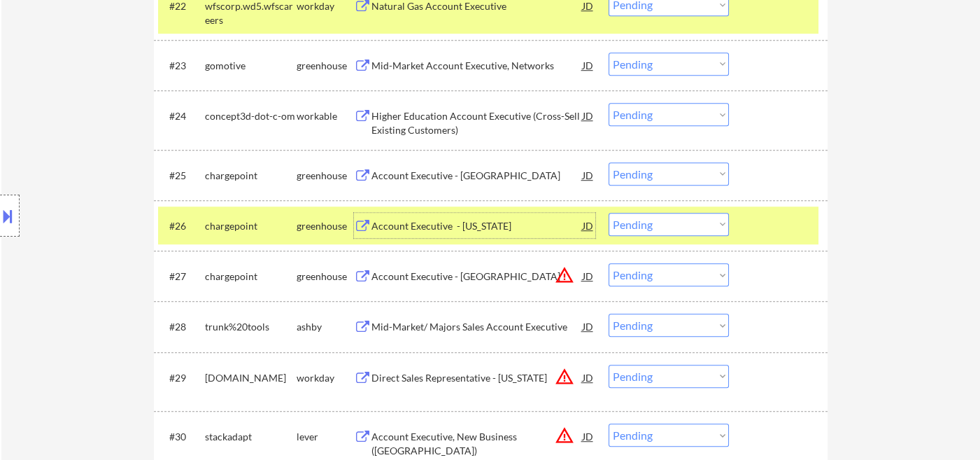
scroll to position [1605, 0]
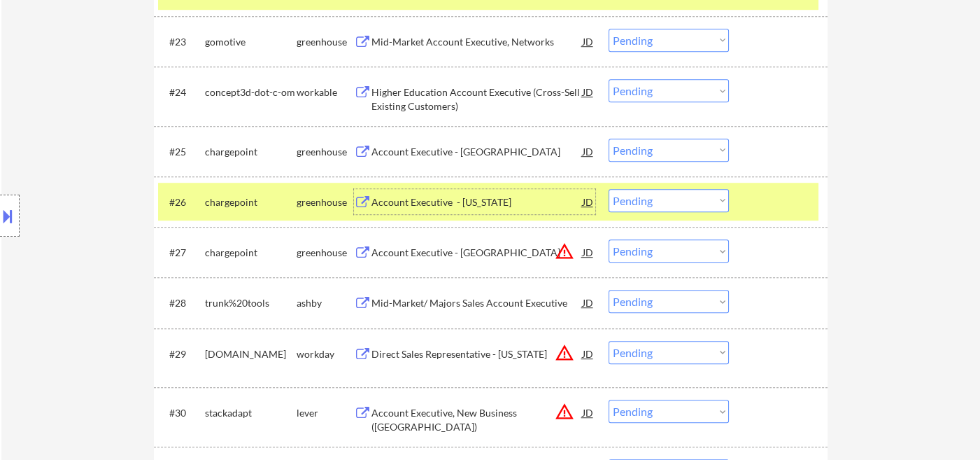
click at [667, 258] on select "Choose an option... Pending Applied Excluded (Questions) Excluded (Expired) Exc…" at bounding box center [668, 250] width 120 height 23
click at [608, 239] on select "Choose an option... Pending Applied Excluded (Questions) Excluded (Expired) Exc…" at bounding box center [668, 250] width 120 height 23
click at [431, 301] on div "Mid-Market/ Majors Sales Account Executive" at bounding box center [476, 303] width 211 height 14
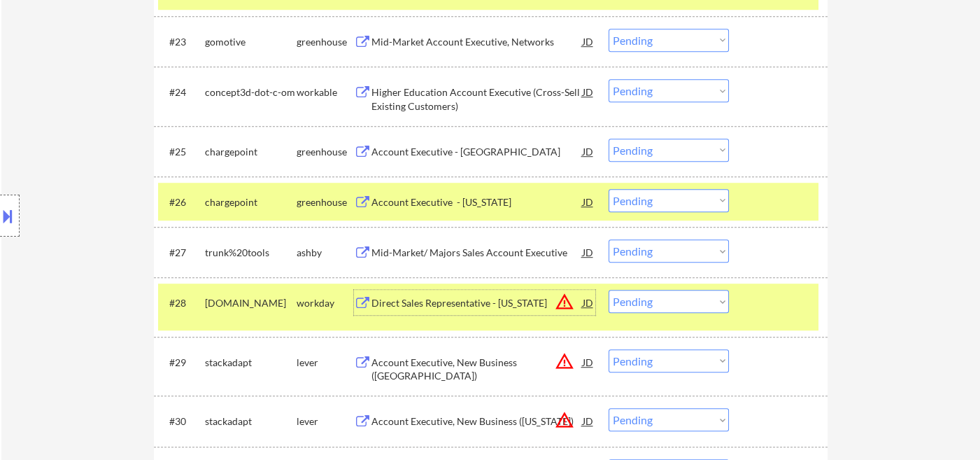
click at [650, 256] on select "Choose an option... Pending Applied Excluded (Questions) Excluded (Expired) Exc…" at bounding box center [668, 250] width 120 height 23
click at [608, 239] on select "Choose an option... Pending Applied Excluded (Questions) Excluded (Expired) Exc…" at bounding box center [668, 250] width 120 height 23
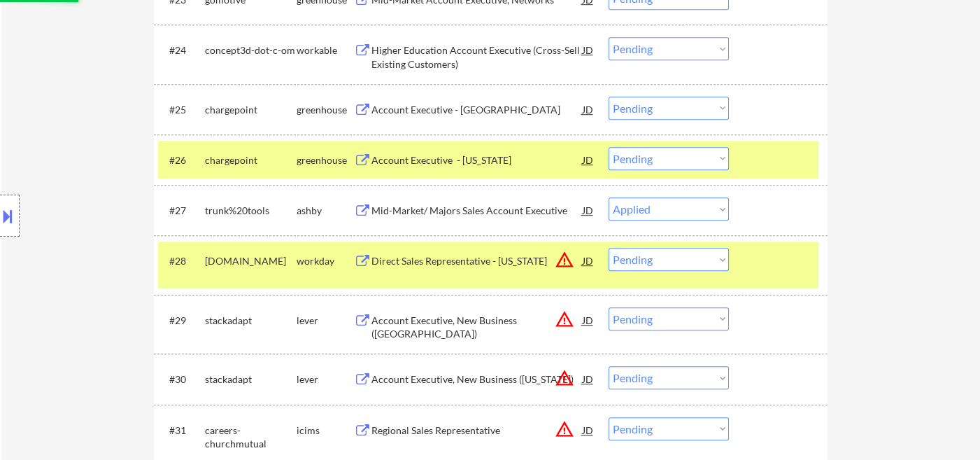
scroll to position [1683, 0]
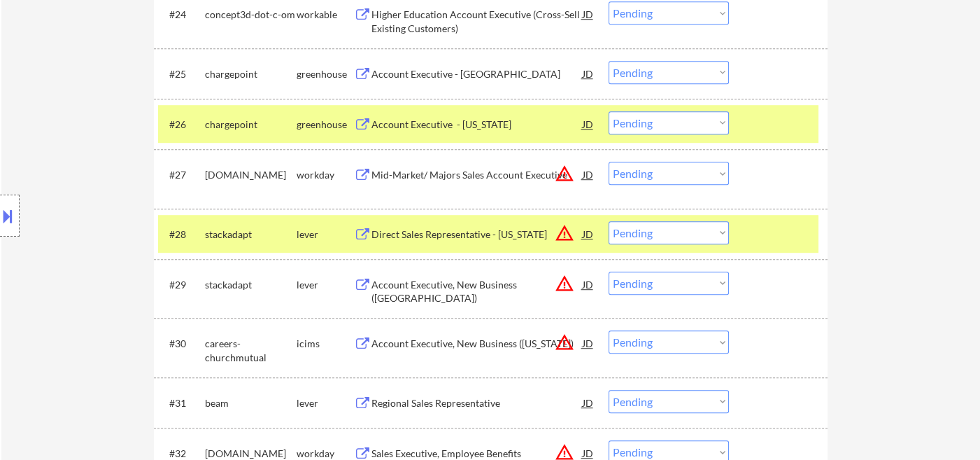
click at [670, 166] on select "Choose an option... Pending Applied Excluded (Questions) Excluded (Expired) Exc…" at bounding box center [668, 173] width 120 height 23
click at [608, 162] on select "Choose an option... Pending Applied Excluded (Questions) Excluded (Expired) Exc…" at bounding box center [668, 173] width 120 height 23
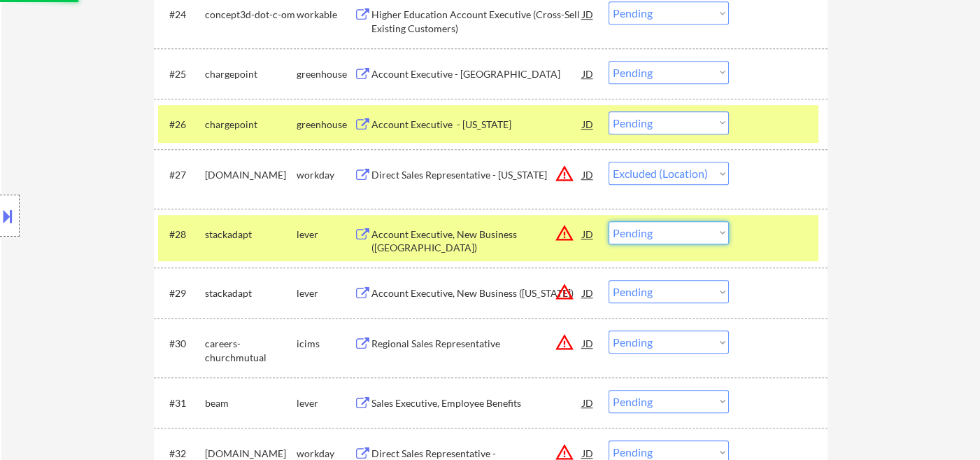
drag, startPoint x: 666, startPoint y: 234, endPoint x: 673, endPoint y: 242, distance: 10.9
click at [666, 234] on select "Choose an option... Pending Applied Excluded (Questions) Excluded (Expired) Exc…" at bounding box center [668, 232] width 120 height 23
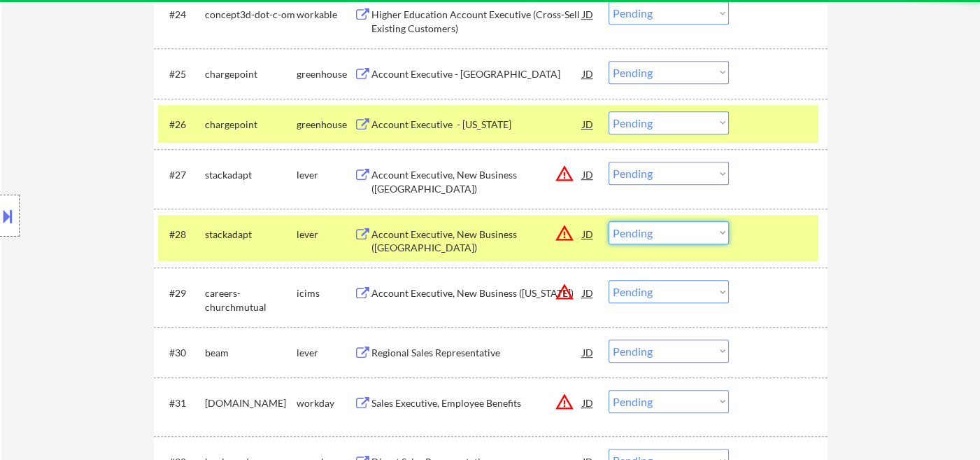
click at [677, 173] on select "Choose an option... Pending Applied Excluded (Questions) Excluded (Expired) Exc…" at bounding box center [668, 173] width 120 height 23
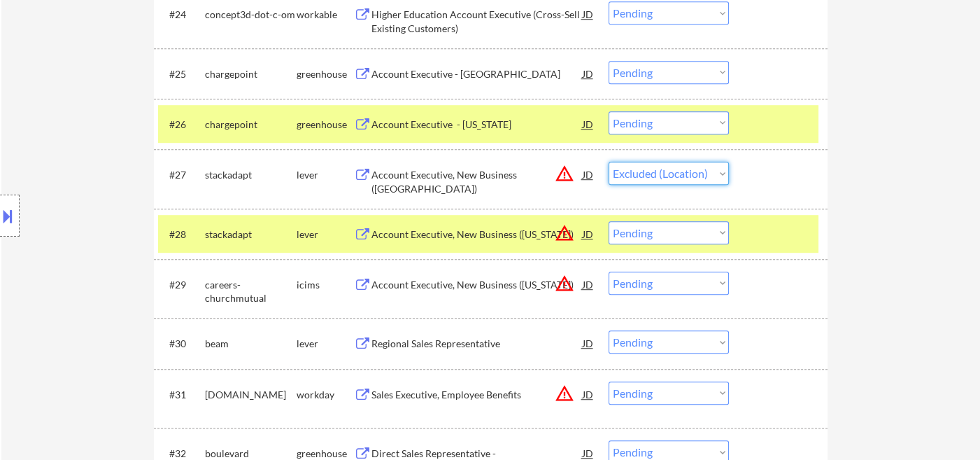
click at [608, 162] on select "Choose an option... Pending Applied Excluded (Questions) Excluded (Expired) Exc…" at bounding box center [668, 173] width 120 height 23
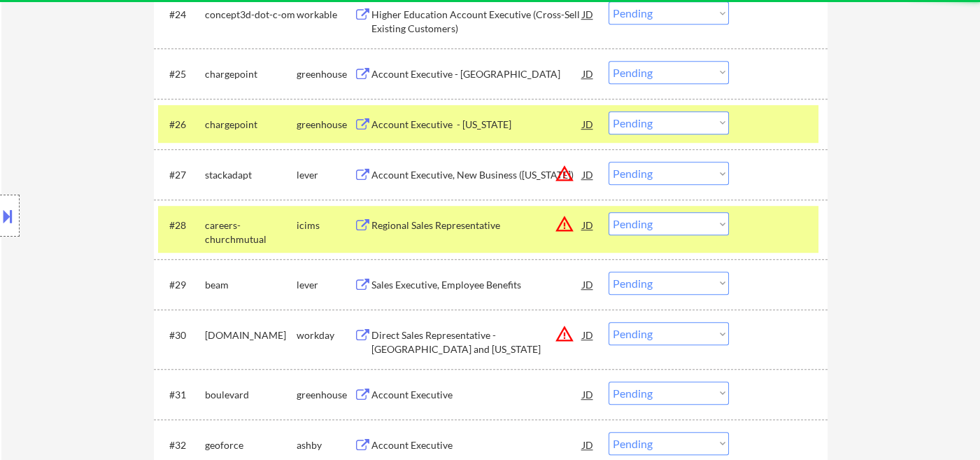
click at [669, 178] on select "Choose an option... Pending Applied Excluded (Questions) Excluded (Expired) Exc…" at bounding box center [668, 173] width 120 height 23
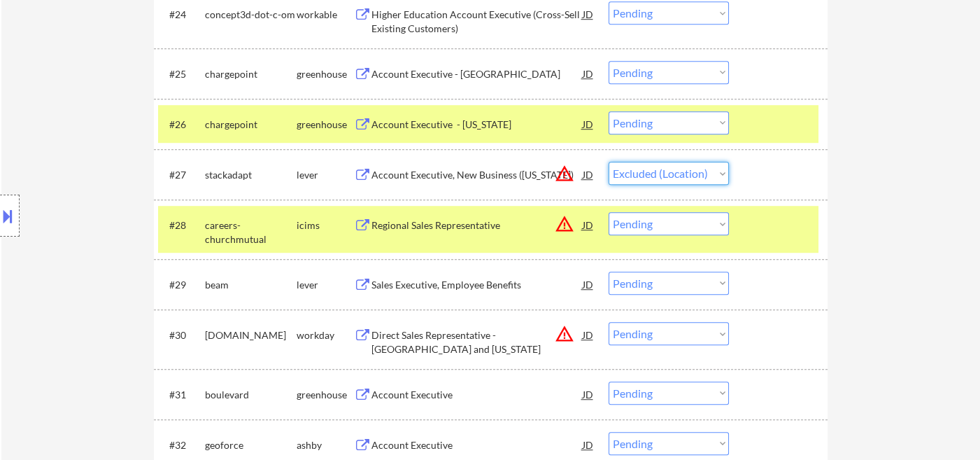
click at [608, 162] on select "Choose an option... Pending Applied Excluded (Questions) Excluded (Expired) Exc…" at bounding box center [668, 173] width 120 height 23
click at [694, 222] on select "Choose an option... Pending Applied Excluded (Questions) Excluded (Expired) Exc…" at bounding box center [668, 223] width 120 height 23
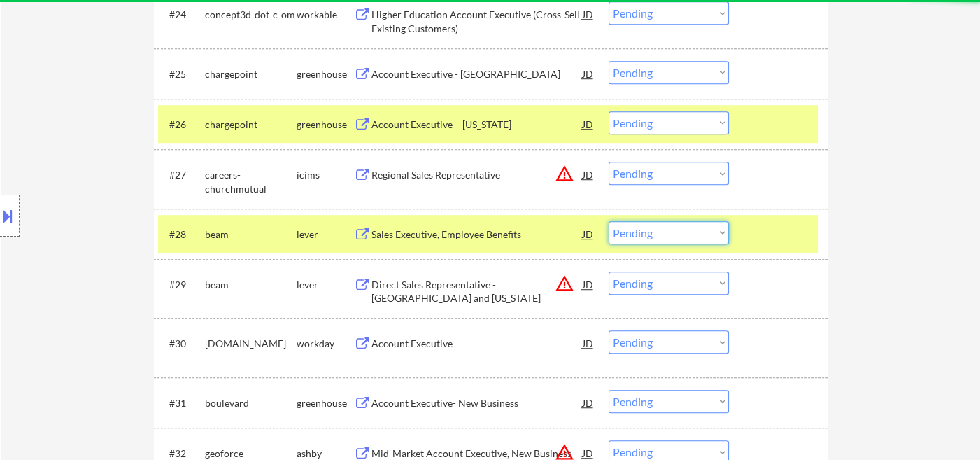
click at [694, 163] on select "Choose an option... Pending Applied Excluded (Questions) Excluded (Expired) Exc…" at bounding box center [668, 173] width 120 height 23
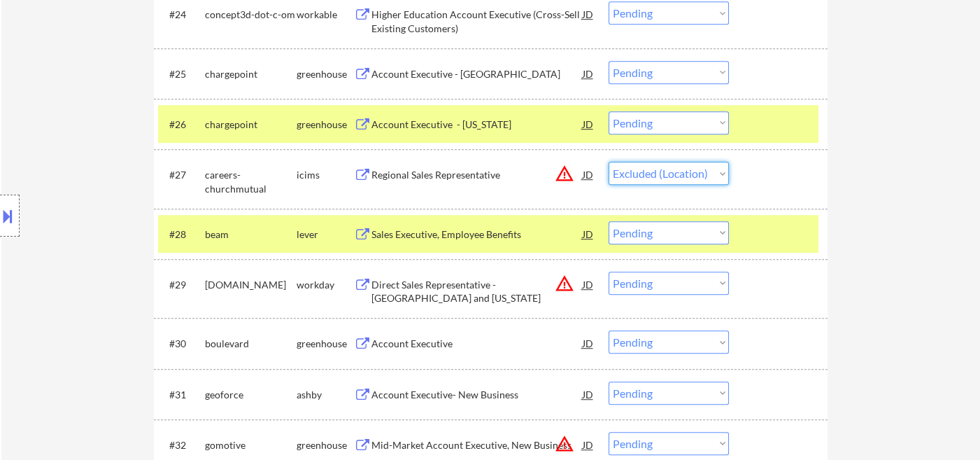
click at [608, 162] on select "Choose an option... Pending Applied Excluded (Questions) Excluded (Expired) Exc…" at bounding box center [668, 173] width 120 height 23
click at [468, 236] on div "Sales Executive, Employee Benefits" at bounding box center [476, 234] width 211 height 14
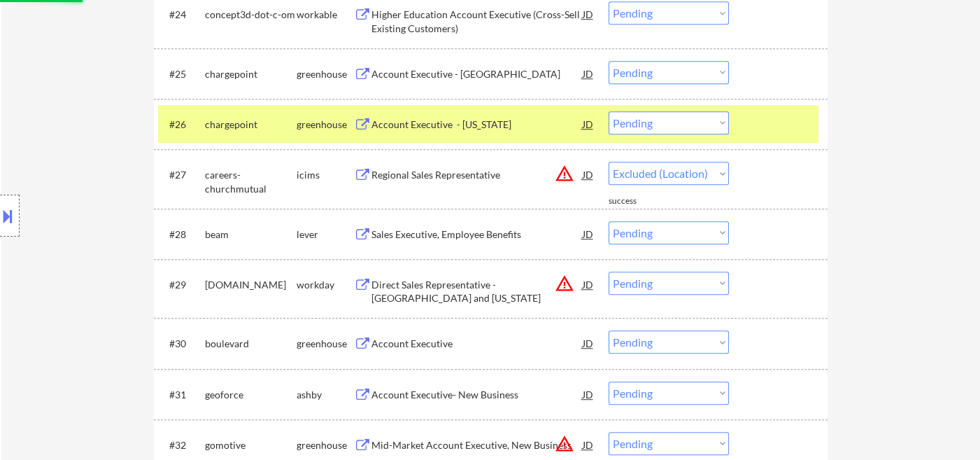
select select ""pending""
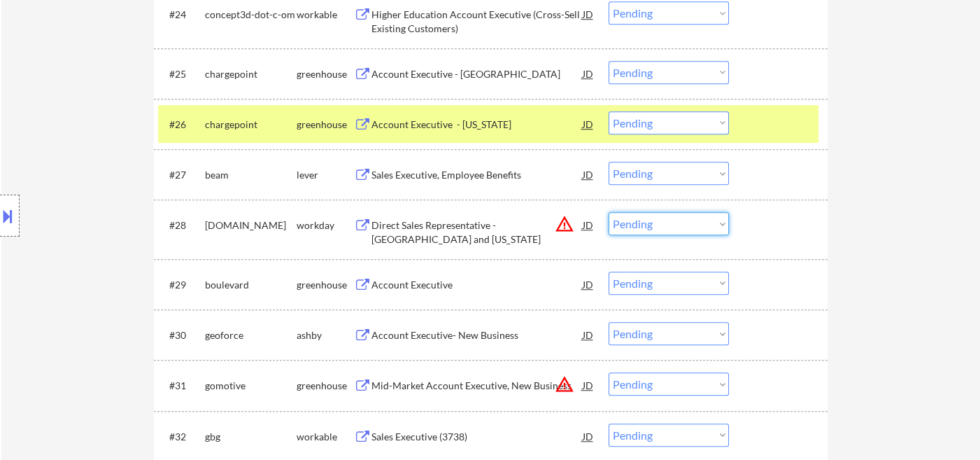
drag, startPoint x: 662, startPoint y: 222, endPoint x: 671, endPoint y: 234, distance: 14.6
click at [662, 222] on select "Choose an option... Pending Applied Excluded (Questions) Excluded (Expired) Exc…" at bounding box center [668, 223] width 120 height 23
click at [608, 212] on select "Choose an option... Pending Applied Excluded (Questions) Excluded (Expired) Exc…" at bounding box center [668, 223] width 120 height 23
click at [404, 290] on div "Account Executive" at bounding box center [476, 285] width 211 height 14
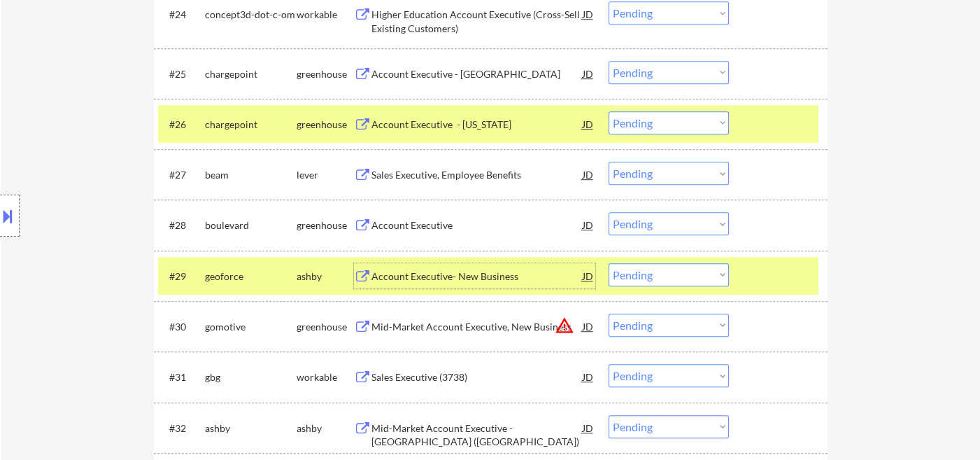
drag, startPoint x: 653, startPoint y: 225, endPoint x: 659, endPoint y: 232, distance: 9.0
click at [653, 225] on select "Choose an option... Pending Applied Excluded (Questions) Excluded (Expired) Exc…" at bounding box center [668, 223] width 120 height 23
click at [608, 212] on select "Choose an option... Pending Applied Excluded (Questions) Excluded (Expired) Exc…" at bounding box center [668, 223] width 120 height 23
click at [450, 278] on div "Account Executive- New Business" at bounding box center [476, 276] width 211 height 14
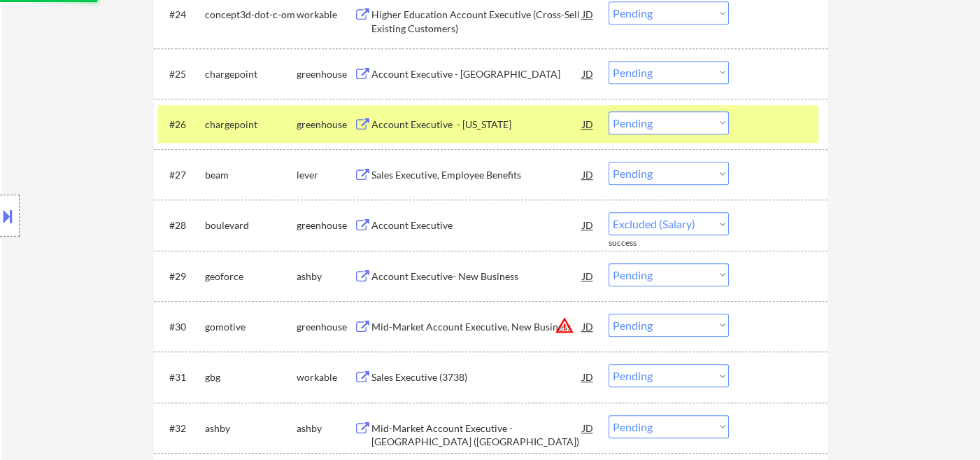
select select ""pending""
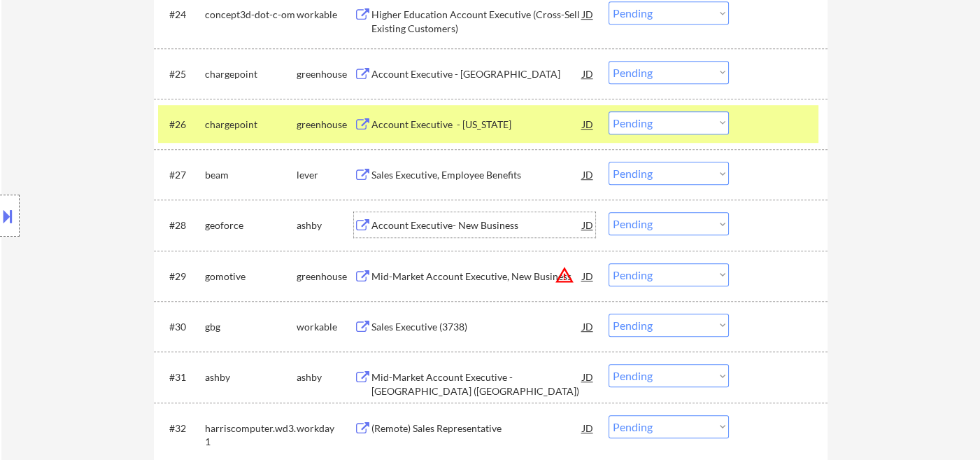
click at [442, 227] on div "Account Executive- New Business" at bounding box center [476, 225] width 211 height 14
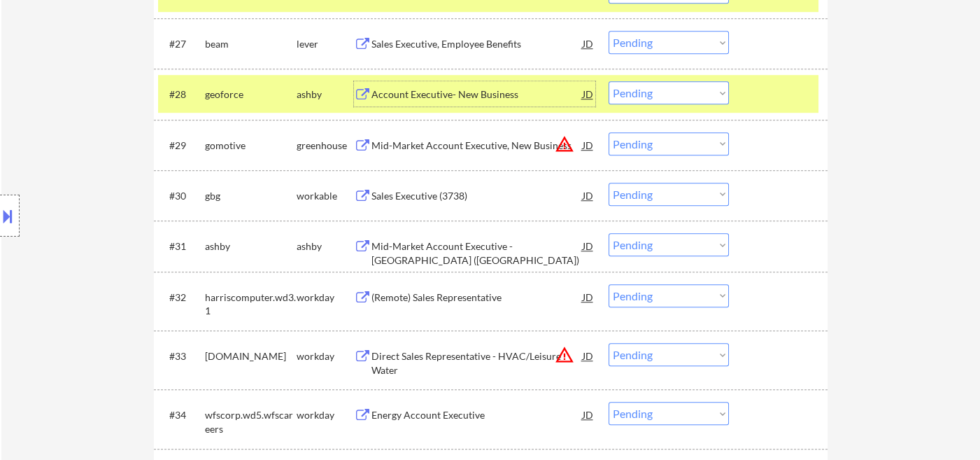
scroll to position [1838, 0]
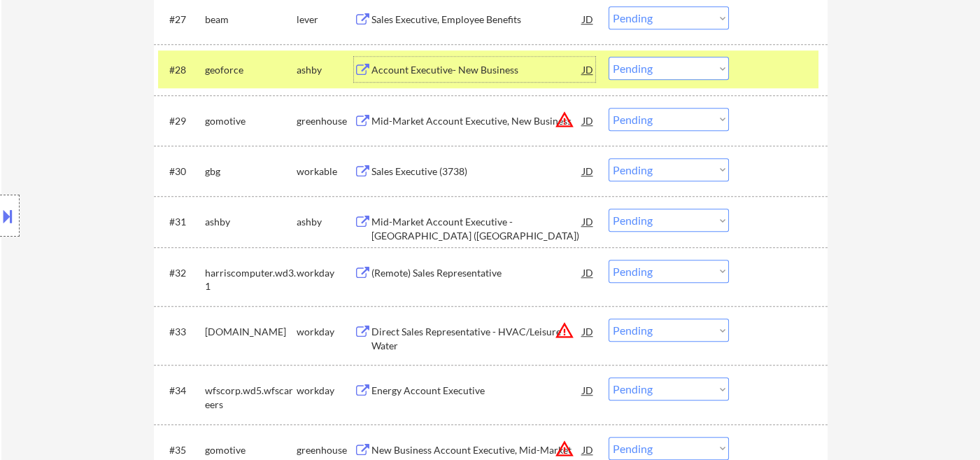
click at [425, 173] on div "Sales Executive (3738)" at bounding box center [476, 171] width 211 height 14
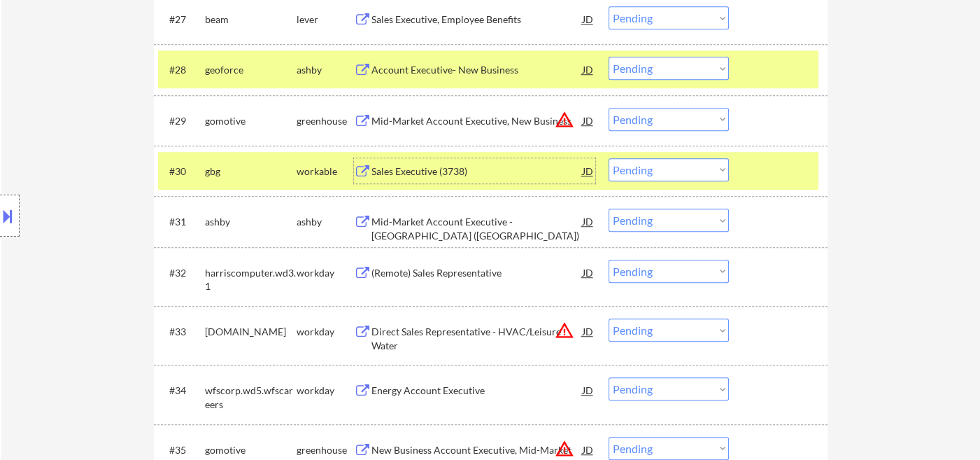
click at [642, 177] on select "Choose an option... Pending Applied Excluded (Questions) Excluded (Expired) Exc…" at bounding box center [668, 169] width 120 height 23
click at [608, 158] on select "Choose an option... Pending Applied Excluded (Questions) Excluded (Expired) Exc…" at bounding box center [668, 169] width 120 height 23
click at [475, 227] on div "Mid-Market Account Executive - Americas (East)" at bounding box center [476, 228] width 211 height 27
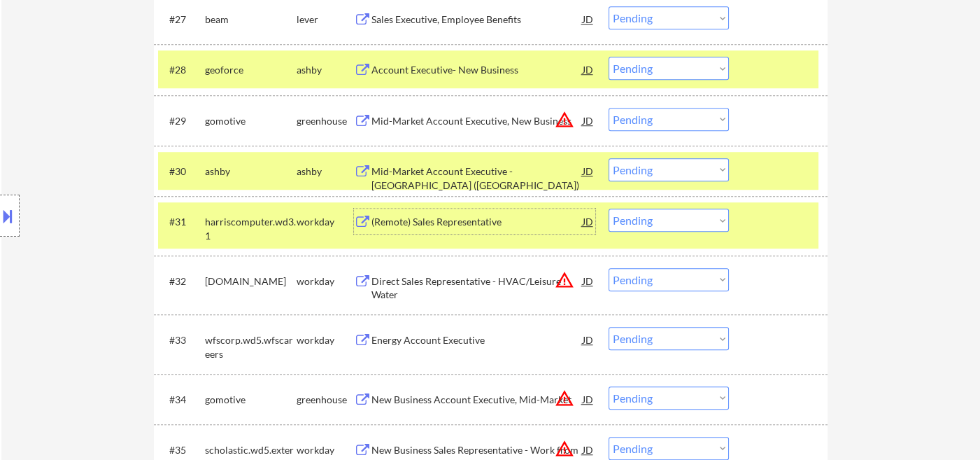
click at [666, 169] on select "Choose an option... Pending Applied Excluded (Questions) Excluded (Expired) Exc…" at bounding box center [668, 169] width 120 height 23
click at [608, 158] on select "Choose an option... Pending Applied Excluded (Questions) Excluded (Expired) Exc…" at bounding box center [668, 169] width 120 height 23
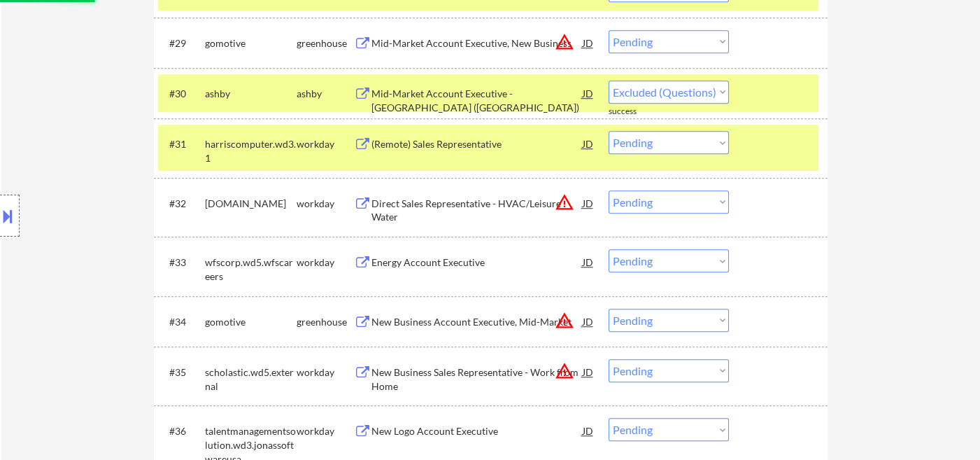
scroll to position [1993, 0]
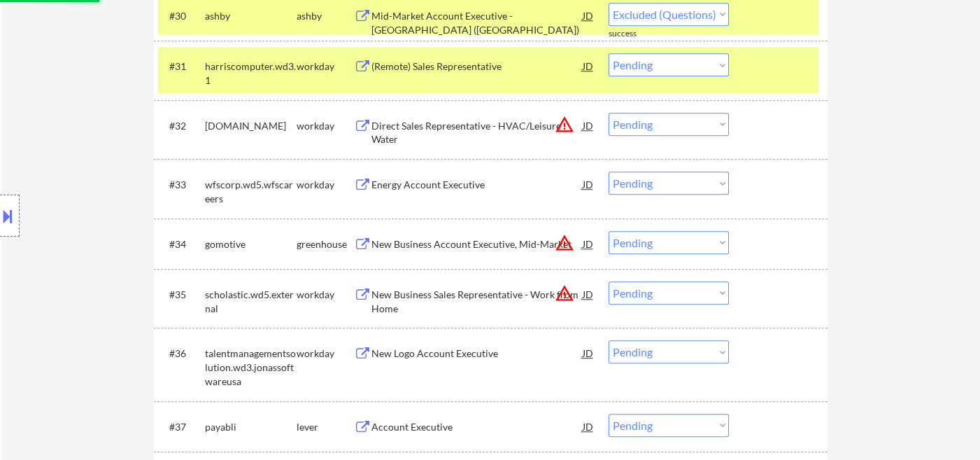
select select ""pending""
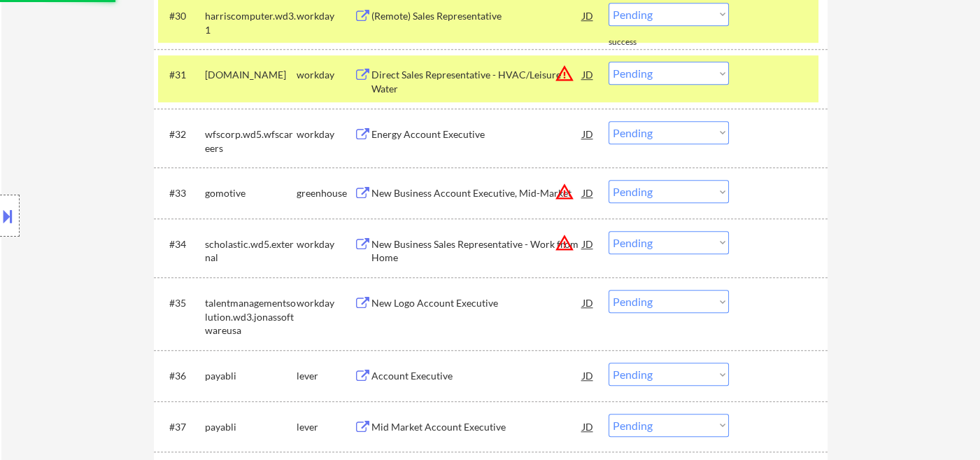
click at [648, 197] on select "Choose an option... Pending Applied Excluded (Questions) Excluded (Expired) Exc…" at bounding box center [668, 191] width 120 height 23
click at [608, 180] on select "Choose an option... Pending Applied Excluded (Questions) Excluded (Expired) Exc…" at bounding box center [668, 191] width 120 height 23
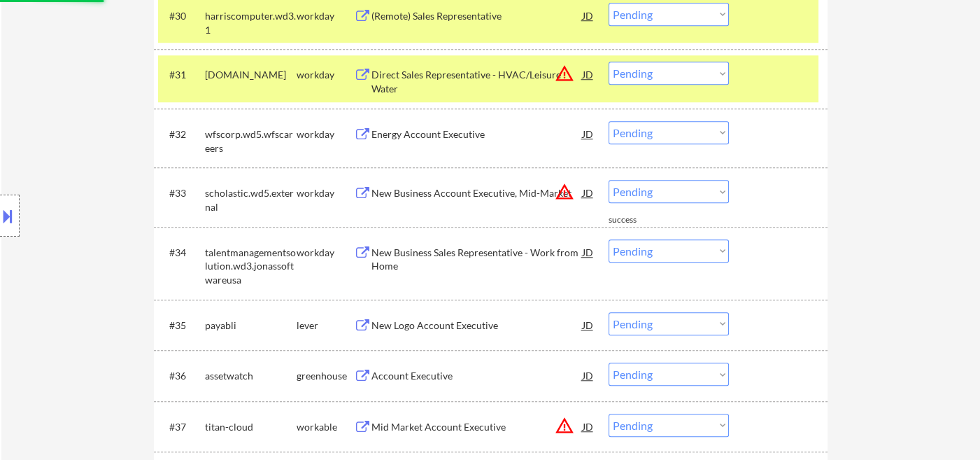
click at [655, 201] on select "Choose an option... Pending Applied Excluded (Questions) Excluded (Expired) Exc…" at bounding box center [668, 191] width 120 height 23
click at [608, 180] on select "Choose an option... Pending Applied Excluded (Questions) Excluded (Expired) Exc…" at bounding box center [668, 191] width 120 height 23
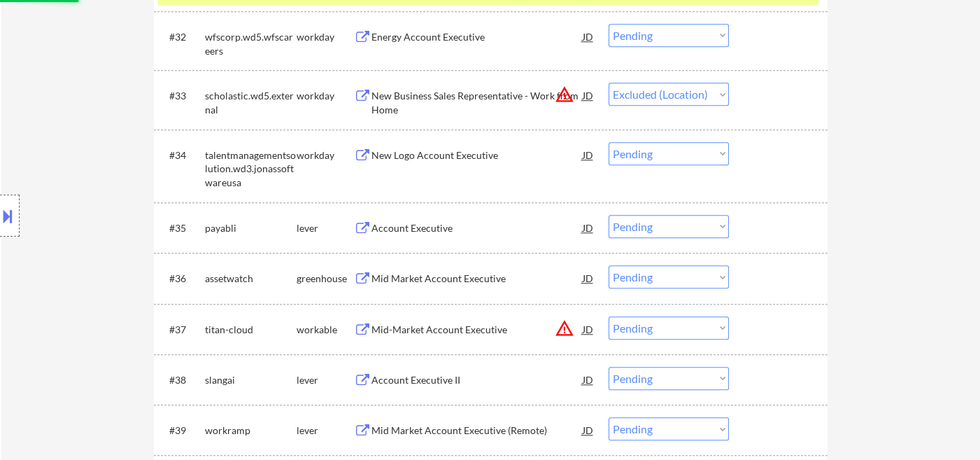
scroll to position [2149, 0]
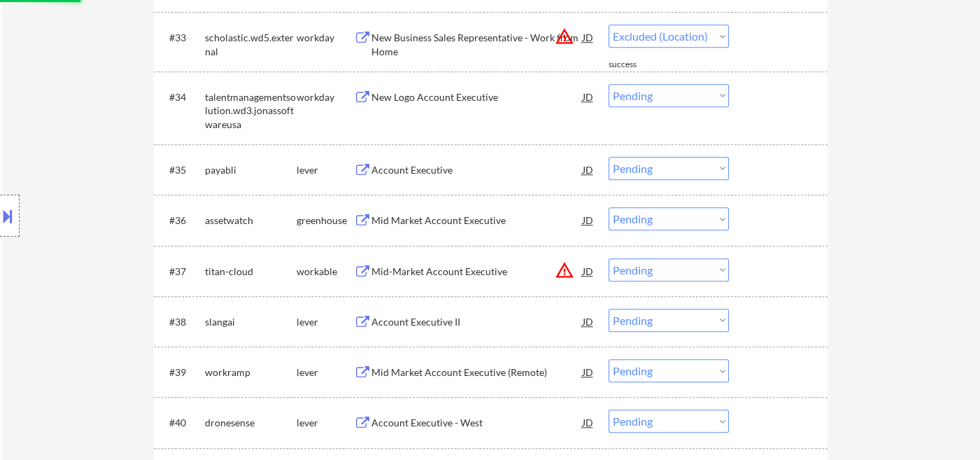
click at [430, 172] on div "Account Executive" at bounding box center [476, 170] width 211 height 14
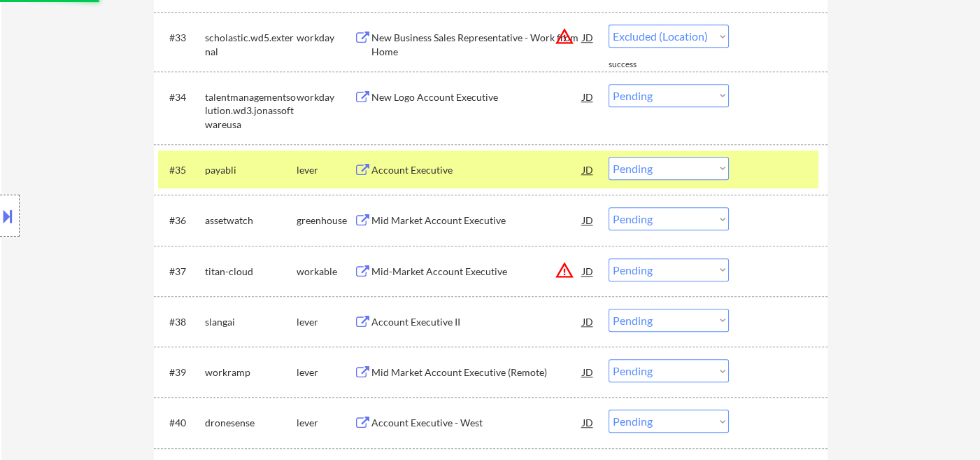
select select ""pending""
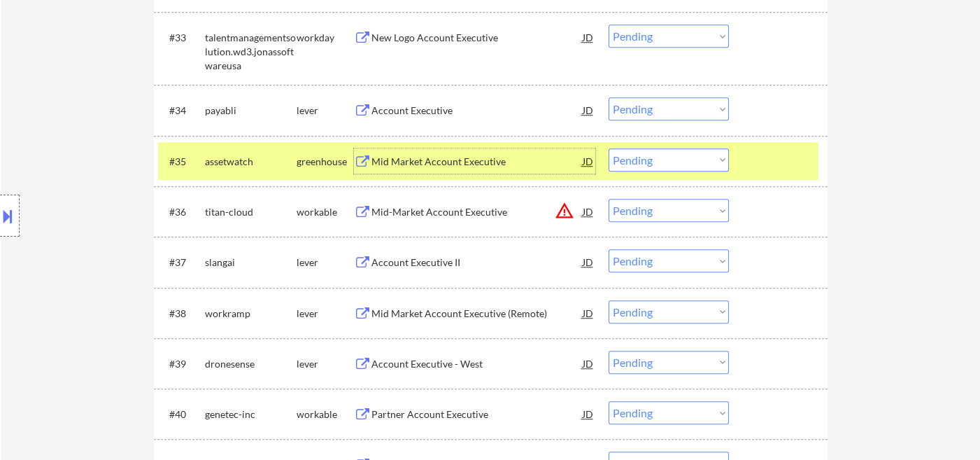
drag, startPoint x: 658, startPoint y: 108, endPoint x: 671, endPoint y: 116, distance: 15.4
click at [658, 108] on select "Choose an option... Pending Applied Excluded (Questions) Excluded (Expired) Exc…" at bounding box center [668, 108] width 120 height 23
click at [608, 97] on select "Choose an option... Pending Applied Excluded (Questions) Excluded (Expired) Exc…" at bounding box center [668, 108] width 120 height 23
click at [431, 164] on div "Mid Market Account Executive" at bounding box center [476, 162] width 211 height 14
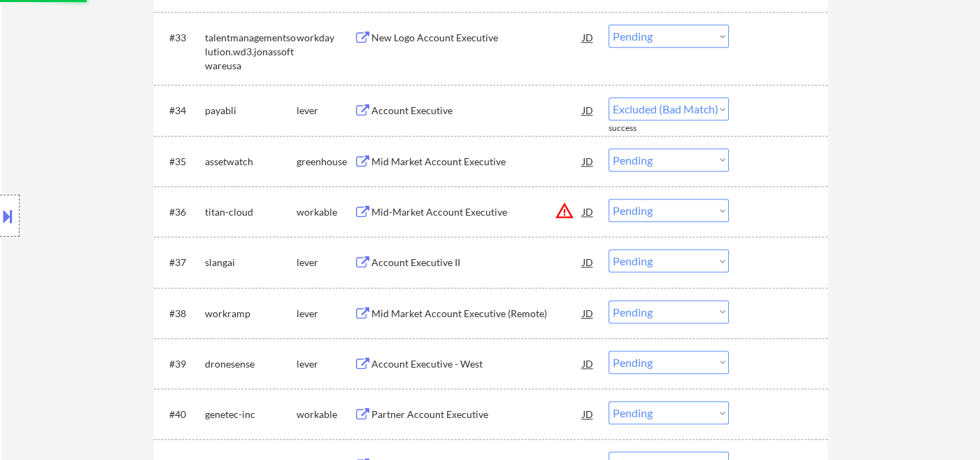
select select ""pending""
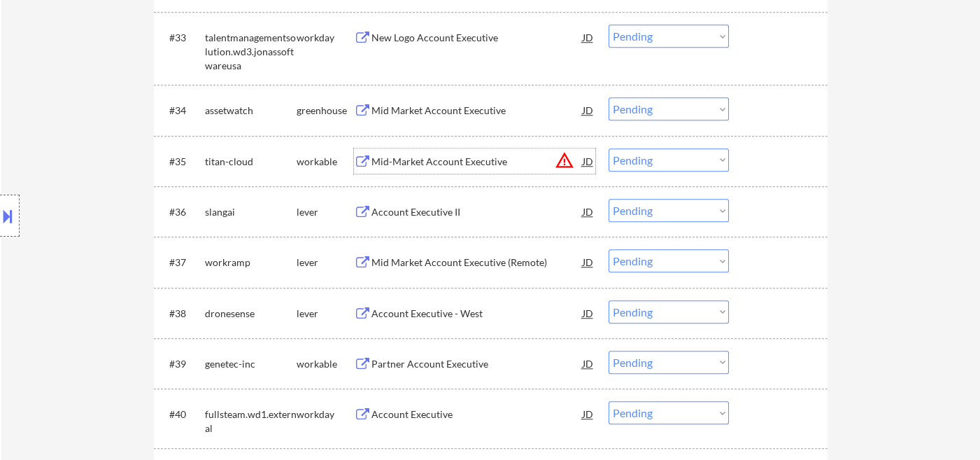
click at [657, 161] on select "Choose an option... Pending Applied Excluded (Questions) Excluded (Expired) Exc…" at bounding box center [668, 159] width 120 height 23
select select ""excluded__location_""
click at [608, 148] on select "Choose an option... Pending Applied Excluded (Questions) Excluded (Expired) Exc…" at bounding box center [668, 159] width 120 height 23
click at [660, 106] on select "Choose an option... Pending Applied Excluded (Questions) Excluded (Expired) Exc…" at bounding box center [668, 108] width 120 height 23
click at [608, 97] on select "Choose an option... Pending Applied Excluded (Questions) Excluded (Expired) Exc…" at bounding box center [668, 108] width 120 height 23
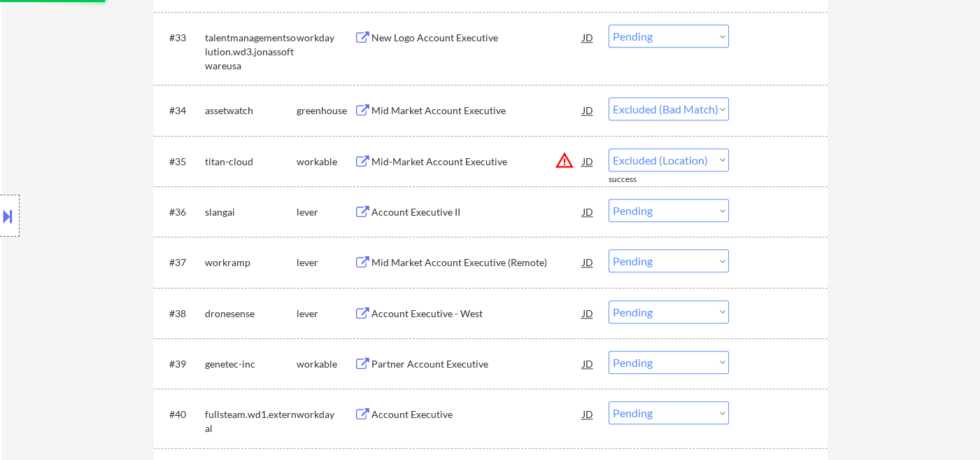
click at [400, 212] on div "Account Executive II" at bounding box center [476, 212] width 211 height 14
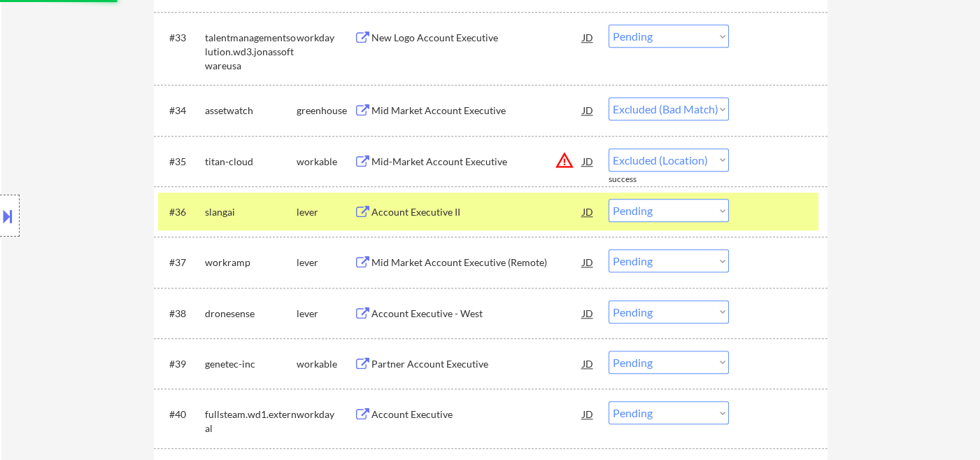
select select ""pending""
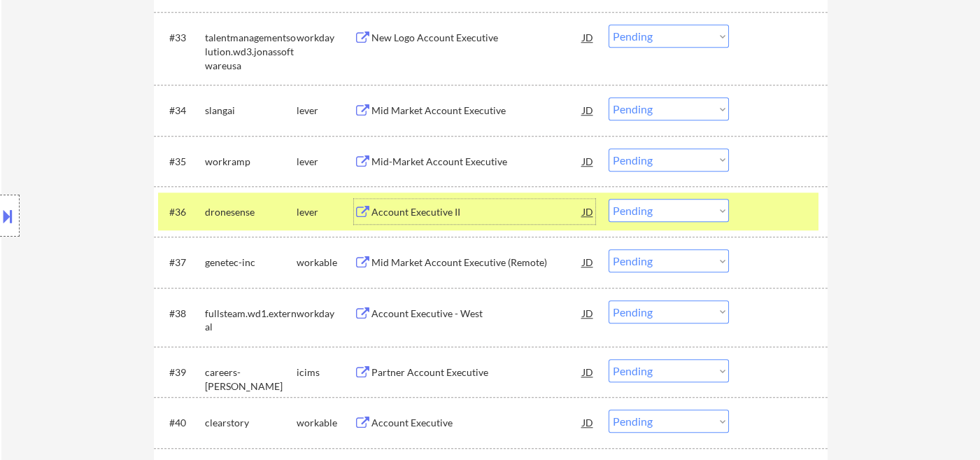
click at [15, 207] on button at bounding box center [7, 215] width 15 height 23
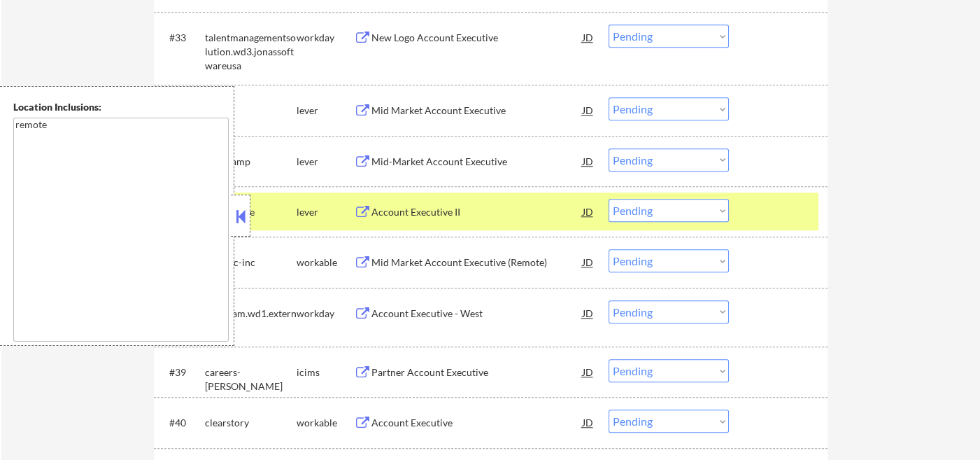
click at [243, 210] on button at bounding box center [240, 216] width 15 height 21
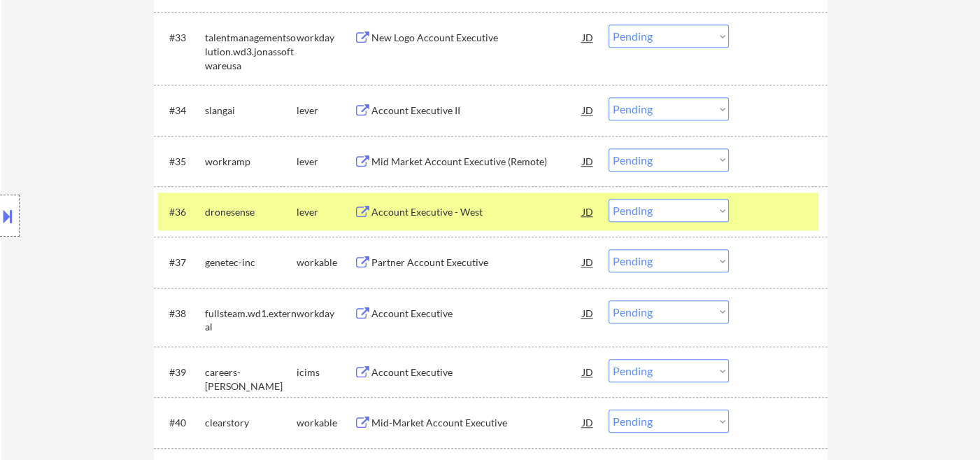
click at [660, 210] on select "Choose an option... Pending Applied Excluded (Questions) Excluded (Expired) Exc…" at bounding box center [668, 210] width 120 height 23
click at [657, 105] on select "Choose an option... Pending Applied Excluded (Questions) Excluded (Expired) Exc…" at bounding box center [668, 108] width 120 height 23
click at [608, 97] on select "Choose an option... Pending Applied Excluded (Questions) Excluded (Expired) Exc…" at bounding box center [668, 108] width 120 height 23
click at [438, 159] on div "Mid Market Account Executive (Remote)" at bounding box center [476, 162] width 211 height 14
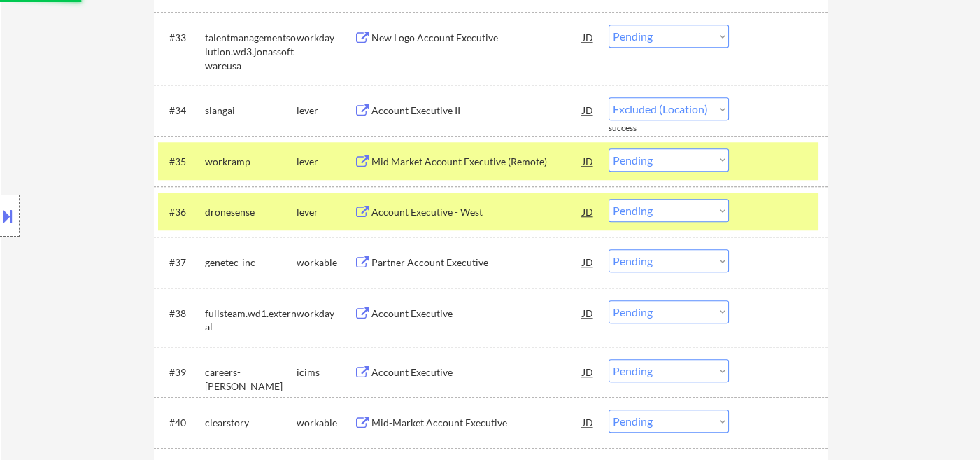
select select ""pending""
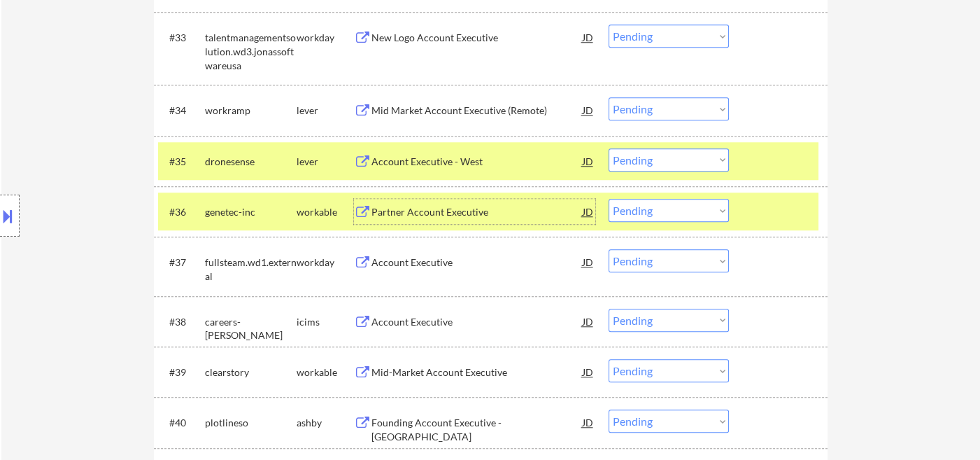
click at [446, 211] on div "Partner Account Executive" at bounding box center [476, 212] width 211 height 14
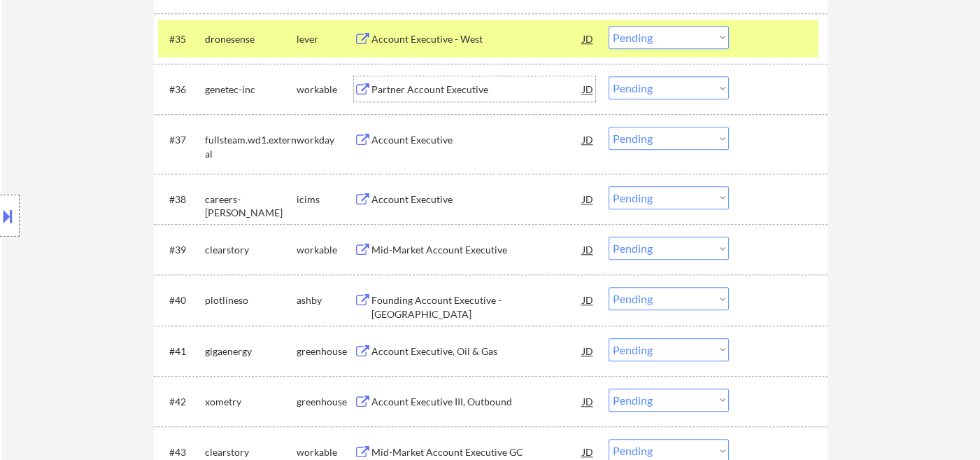
scroll to position [2304, 0]
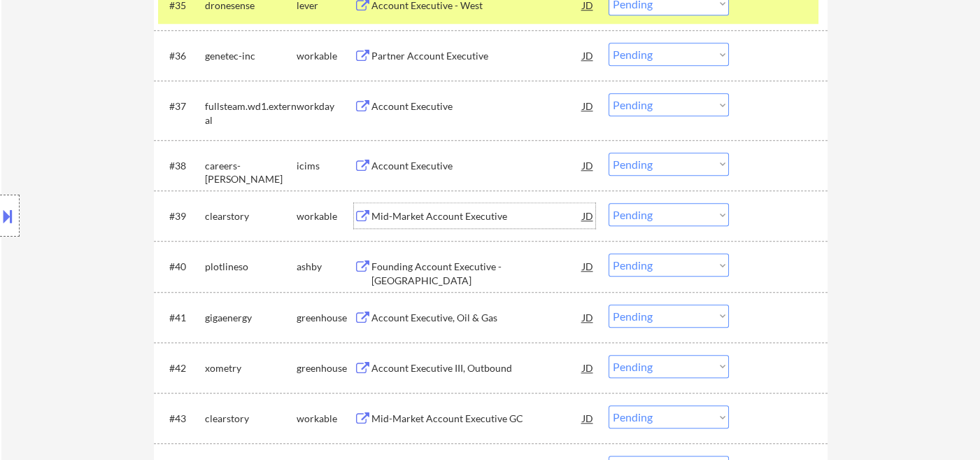
click at [442, 223] on div "Mid-Market Account Executive" at bounding box center [476, 215] width 211 height 25
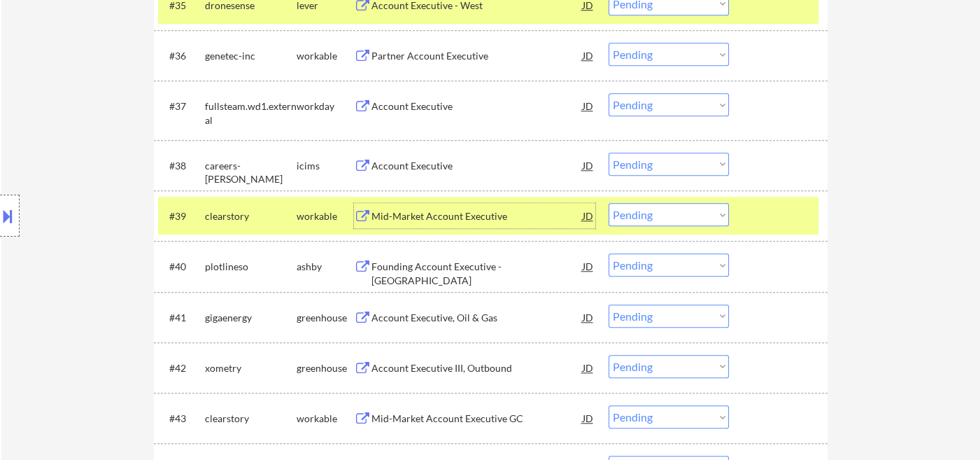
click at [665, 215] on select "Choose an option... Pending Applied Excluded (Questions) Excluded (Expired) Exc…" at bounding box center [668, 214] width 120 height 23
click at [608, 203] on select "Choose an option... Pending Applied Excluded (Questions) Excluded (Expired) Exc…" at bounding box center [668, 214] width 120 height 23
click at [433, 272] on div "Founding Account Executive - [GEOGRAPHIC_DATA]" at bounding box center [476, 272] width 211 height 27
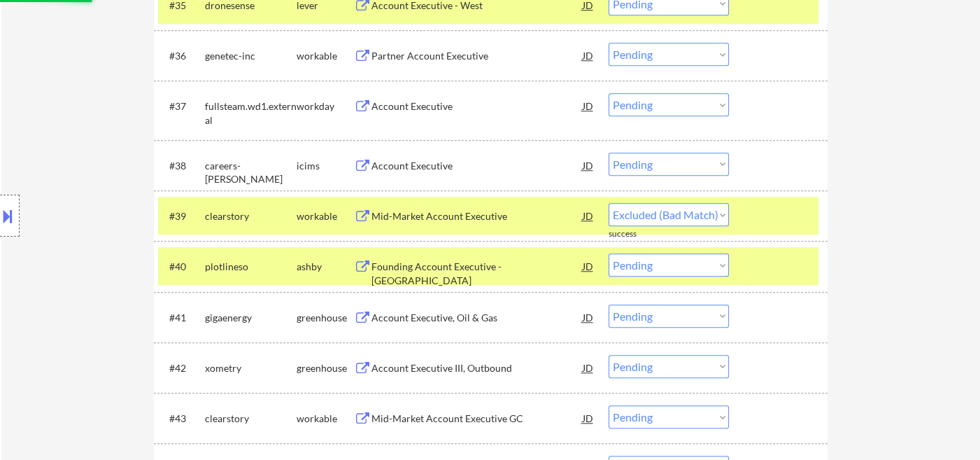
select select ""pending""
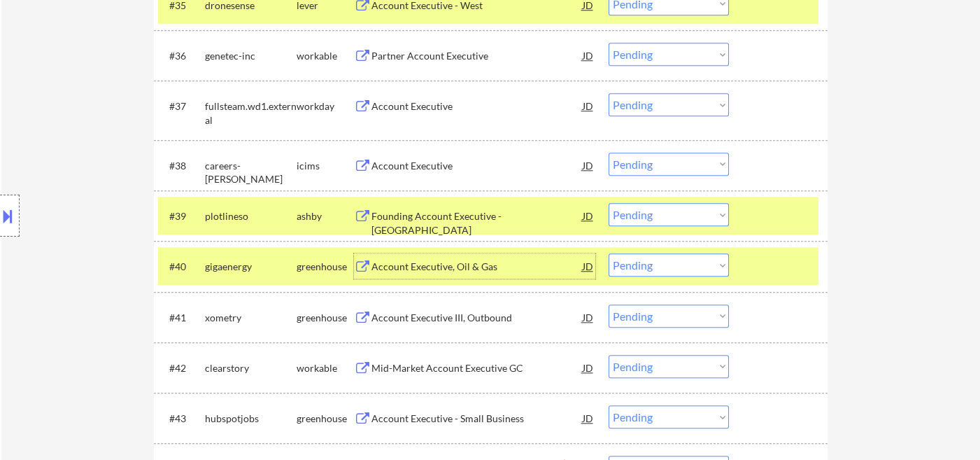
click at [461, 271] on div "Account Executive, Oil & Gas" at bounding box center [476, 266] width 211 height 14
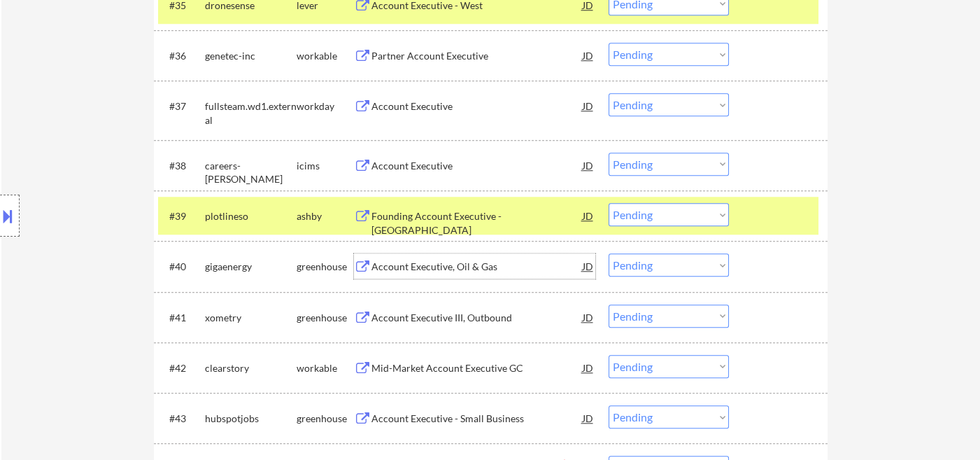
click at [655, 214] on select "Choose an option... Pending Applied Excluded (Questions) Excluded (Expired) Exc…" at bounding box center [668, 214] width 120 height 23
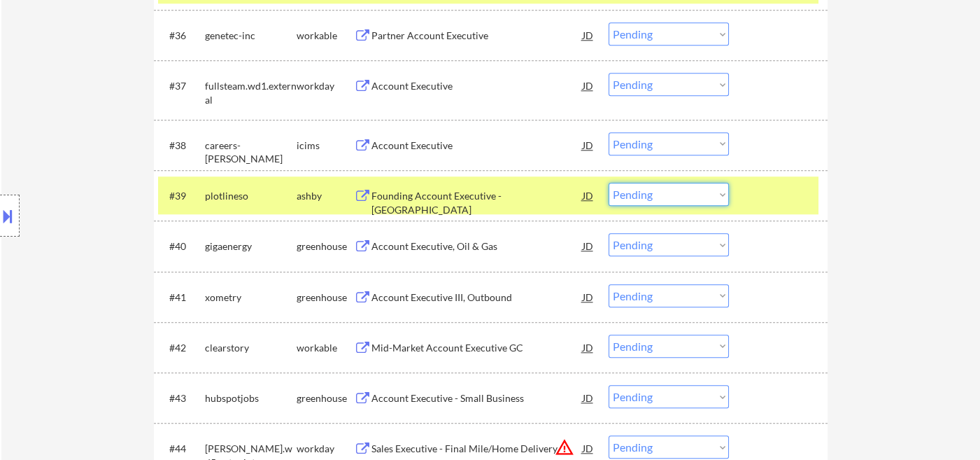
scroll to position [2382, 0]
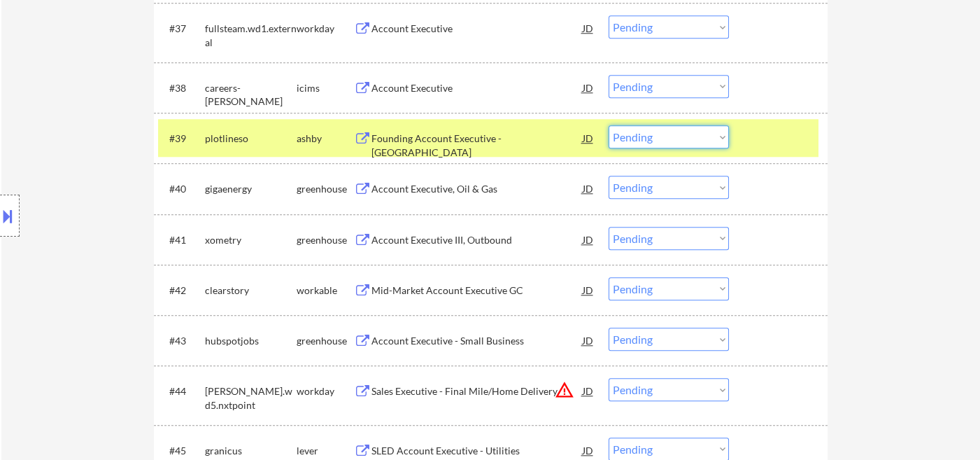
click at [647, 192] on select "Choose an option... Pending Applied Excluded (Questions) Excluded (Expired) Exc…" at bounding box center [668, 187] width 120 height 23
click at [608, 176] on select "Choose an option... Pending Applied Excluded (Questions) Excluded (Expired) Exc…" at bounding box center [668, 187] width 120 height 23
select select ""pending""
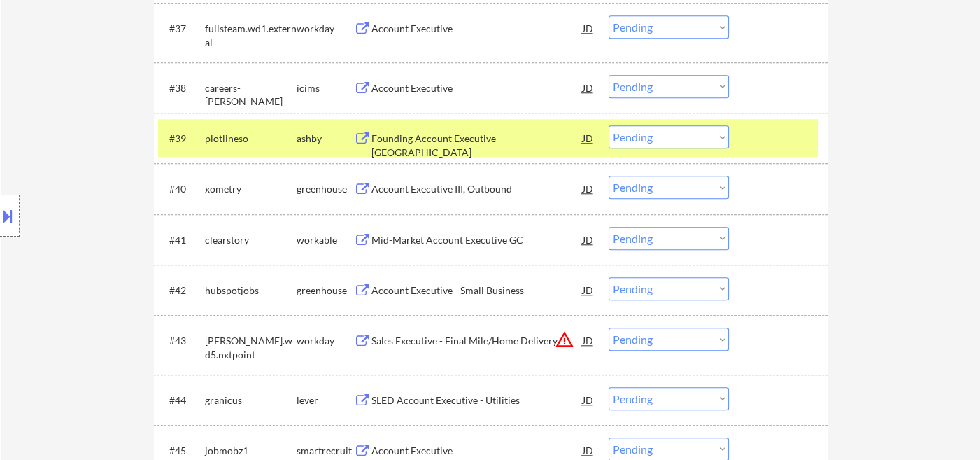
click at [479, 244] on div "Mid-Market Account Executive GC" at bounding box center [476, 240] width 211 height 14
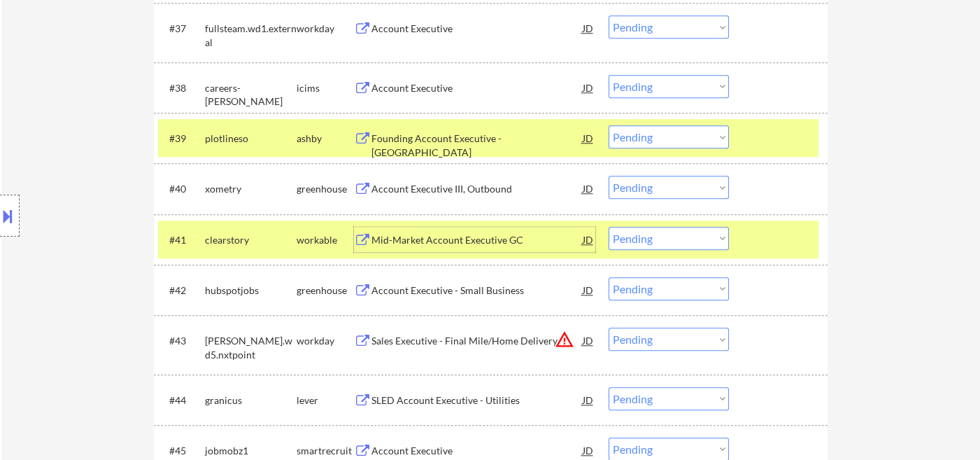
drag, startPoint x: 671, startPoint y: 240, endPoint x: 675, endPoint y: 246, distance: 7.2
click at [671, 240] on select "Choose an option... Pending Applied Excluded (Questions) Excluded (Expired) Exc…" at bounding box center [668, 238] width 120 height 23
click at [608, 227] on select "Choose an option... Pending Applied Excluded (Questions) Excluded (Expired) Exc…" at bounding box center [668, 238] width 120 height 23
click at [480, 290] on div "Account Executive - Small Business" at bounding box center [476, 290] width 211 height 14
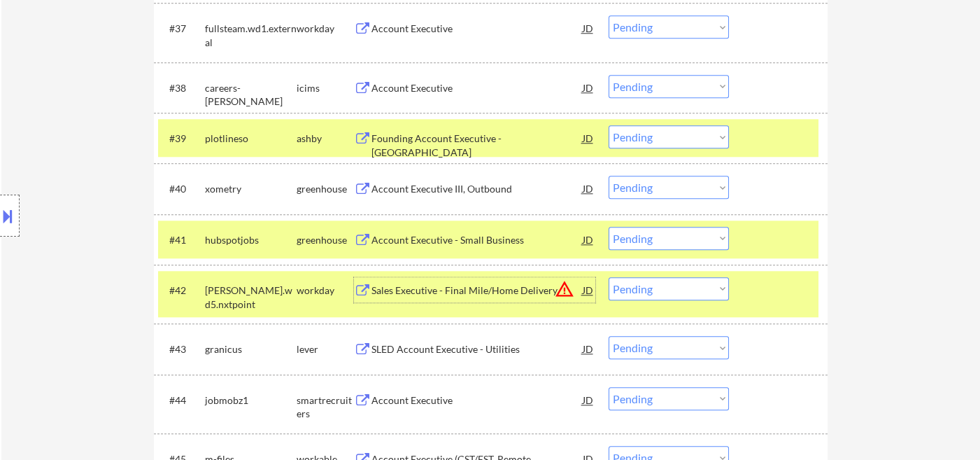
click at [666, 237] on select "Choose an option... Pending Applied Excluded (Questions) Excluded (Expired) Exc…" at bounding box center [668, 238] width 120 height 23
click at [608, 227] on select "Choose an option... Pending Applied Excluded (Questions) Excluded (Expired) Exc…" at bounding box center [668, 238] width 120 height 23
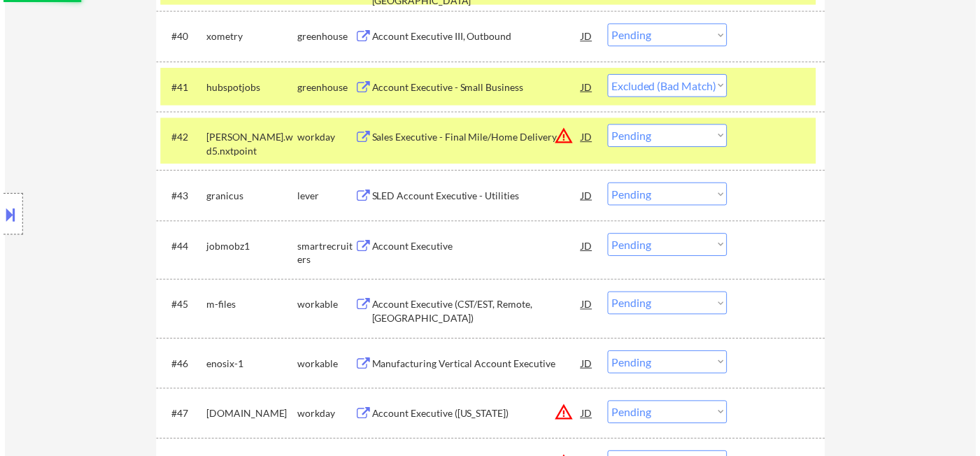
scroll to position [2537, 0]
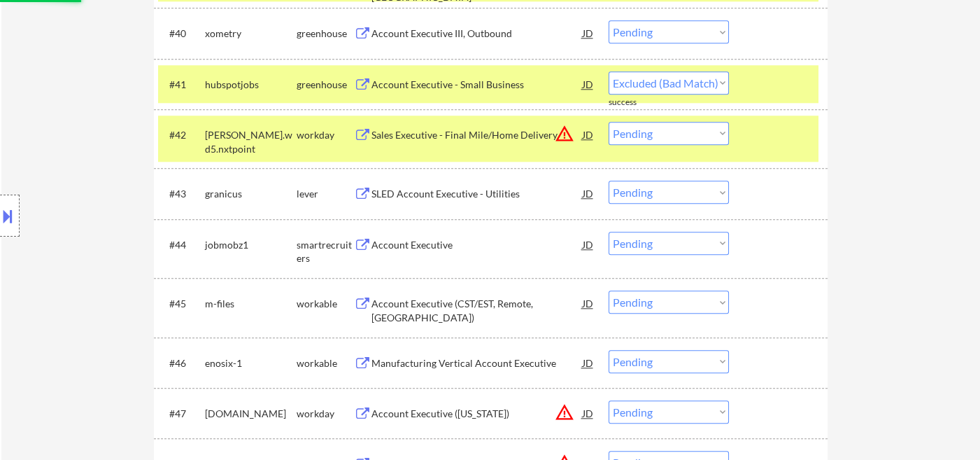
select select ""pending""
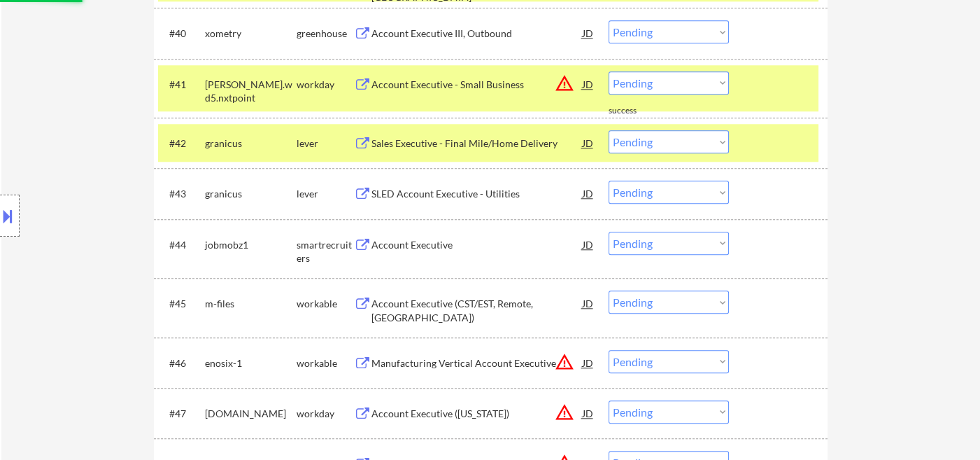
click at [412, 248] on div "Account Executive" at bounding box center [476, 245] width 211 height 14
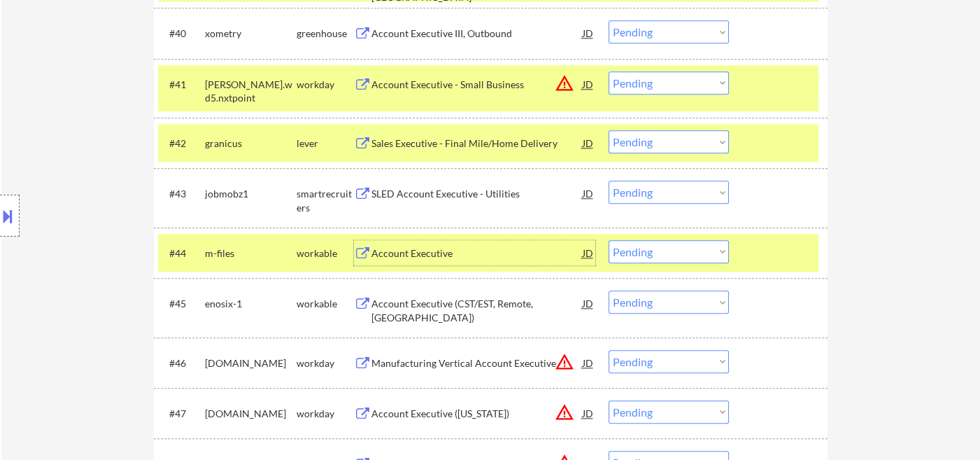
drag, startPoint x: 671, startPoint y: 252, endPoint x: 679, endPoint y: 260, distance: 11.9
click at [671, 252] on select "Choose an option... Pending Applied Excluded (Questions) Excluded (Expired) Exc…" at bounding box center [668, 251] width 120 height 23
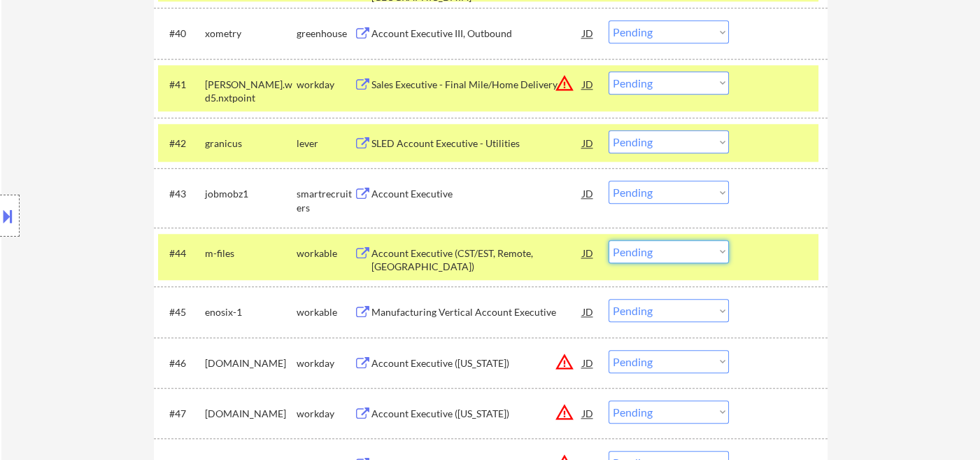
click at [865, 281] on div "← Return to /applysquad Mailslurp Inbox Job Search Builder Jennifer McFarland U…" at bounding box center [490, 449] width 978 height 5861
click at [669, 191] on select "Choose an option... Pending Applied Excluded (Questions) Excluded (Expired) Exc…" at bounding box center [668, 191] width 120 height 23
click at [608, 180] on select "Choose an option... Pending Applied Excluded (Questions) Excluded (Expired) Exc…" at bounding box center [668, 191] width 120 height 23
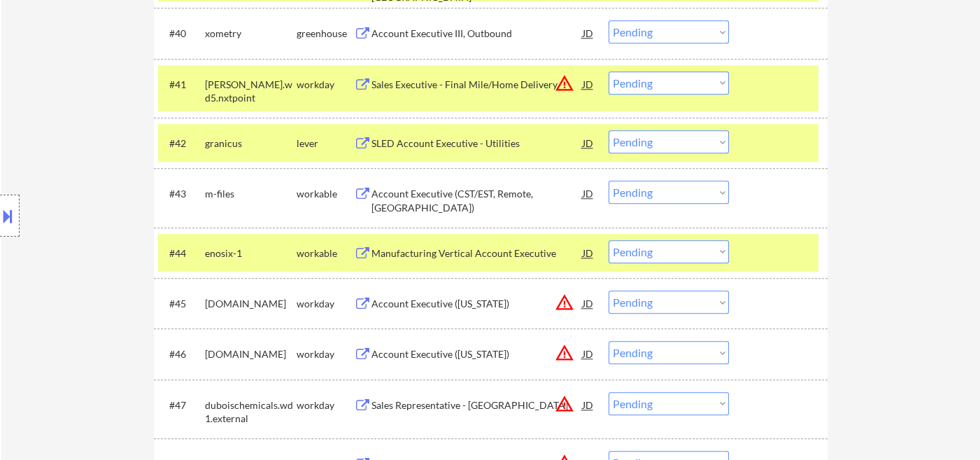
click at [443, 197] on div "Account Executive (CST/EST, Remote, United States)" at bounding box center [476, 200] width 211 height 27
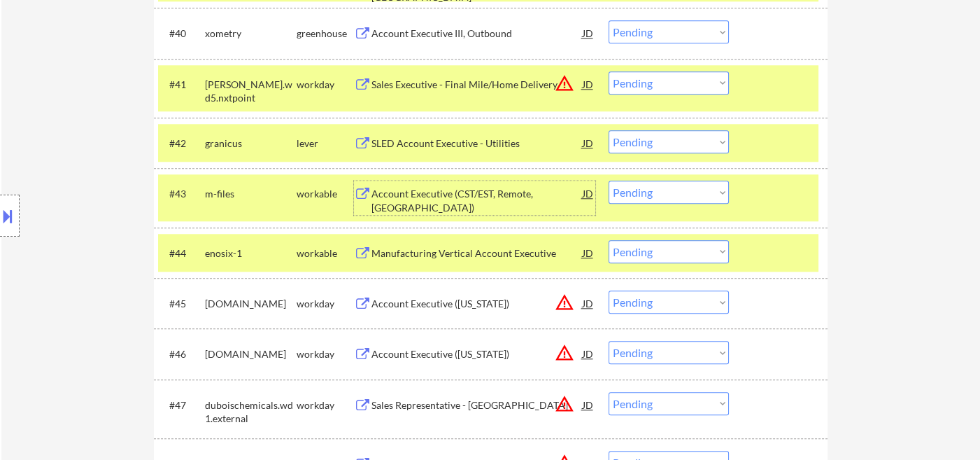
click at [667, 181] on select "Choose an option... Pending Applied Excluded (Questions) Excluded (Expired) Exc…" at bounding box center [668, 191] width 120 height 23
click at [608, 180] on select "Choose an option... Pending Applied Excluded (Questions) Excluded (Expired) Exc…" at bounding box center [668, 191] width 120 height 23
select select ""pending""
click at [465, 257] on div "Manufacturing Vertical Account Executive" at bounding box center [476, 253] width 211 height 14
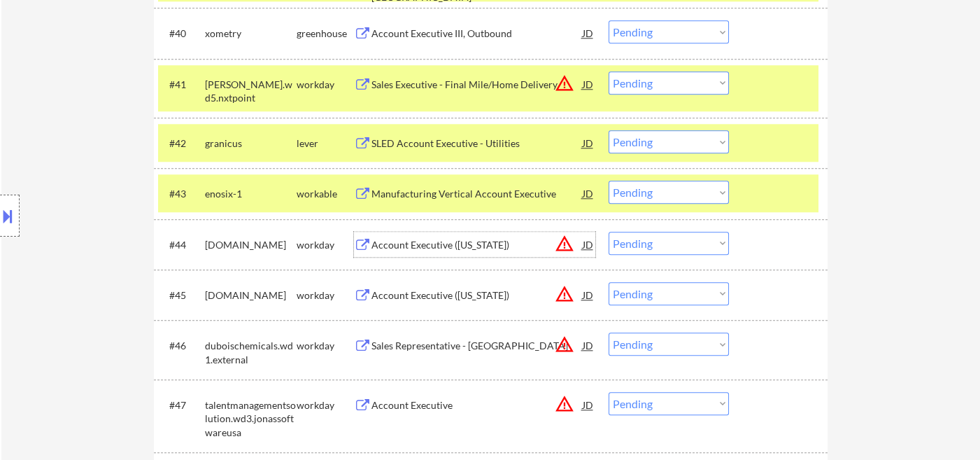
click at [678, 248] on select "Choose an option... Pending Applied Excluded (Questions) Excluded (Expired) Exc…" at bounding box center [668, 242] width 120 height 23
click at [608, 231] on select "Choose an option... Pending Applied Excluded (Questions) Excluded (Expired) Exc…" at bounding box center [668, 242] width 120 height 23
click at [475, 195] on div "Manufacturing Vertical Account Executive" at bounding box center [476, 194] width 211 height 14
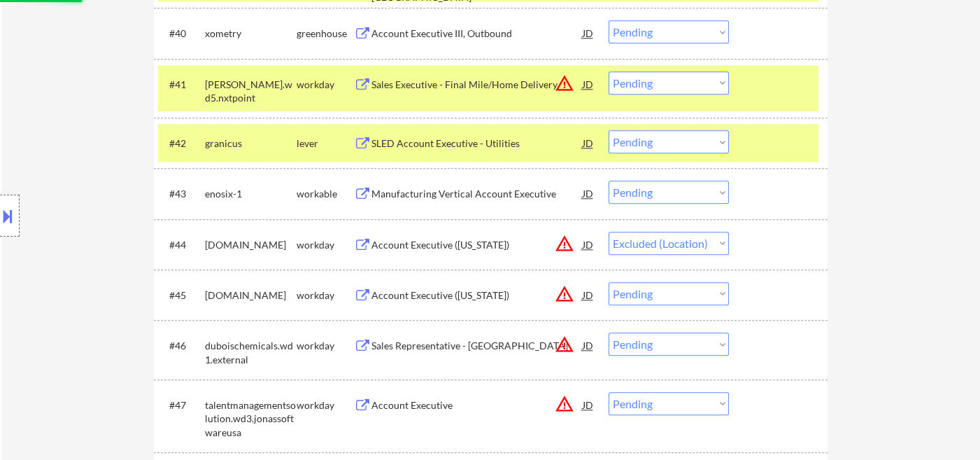
select select ""pending""
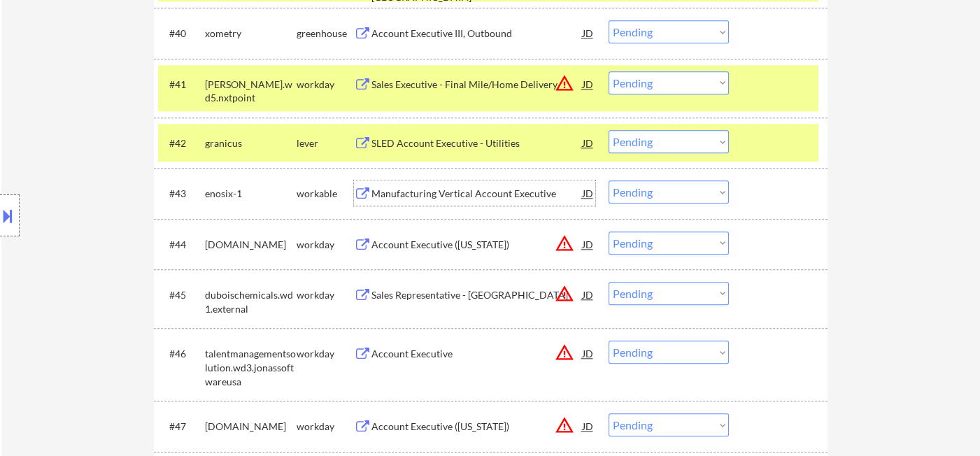
click at [648, 194] on select "Choose an option... Pending Applied Excluded (Questions) Excluded (Expired) Exc…" at bounding box center [668, 191] width 120 height 23
click at [608, 180] on select "Choose an option... Pending Applied Excluded (Questions) Excluded (Expired) Exc…" at bounding box center [668, 191] width 120 height 23
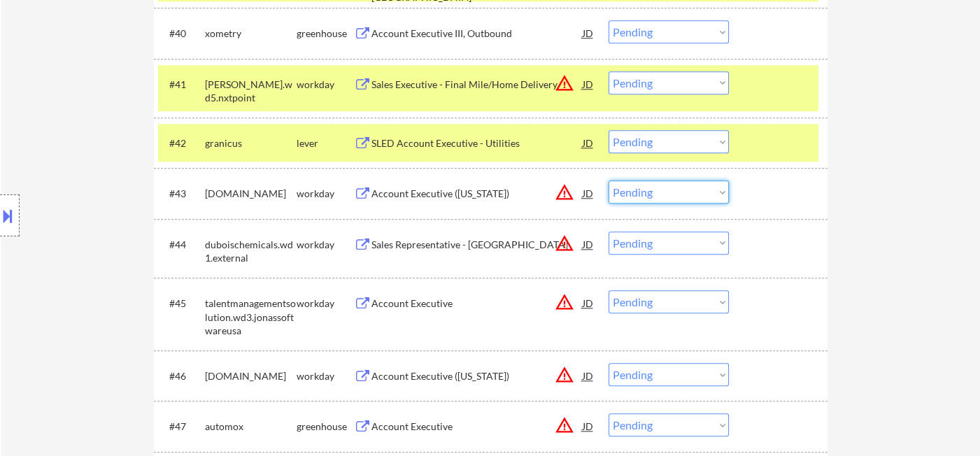
click at [652, 197] on select "Choose an option... Pending Applied Excluded (Questions) Excluded (Expired) Exc…" at bounding box center [668, 191] width 120 height 23
click at [608, 180] on select "Choose an option... Pending Applied Excluded (Questions) Excluded (Expired) Exc…" at bounding box center [668, 191] width 120 height 23
click at [676, 250] on select "Choose an option... Pending Applied Excluded (Questions) Excluded (Expired) Exc…" at bounding box center [668, 242] width 120 height 23
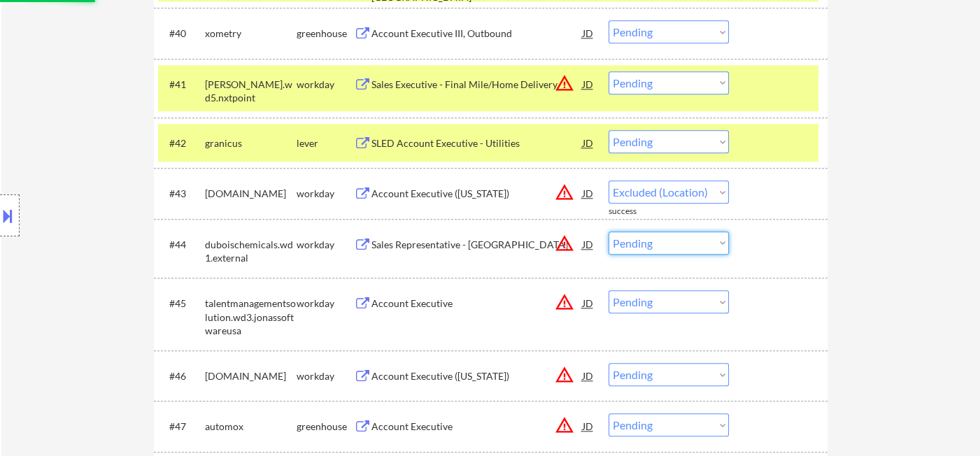
select select ""pending""
click at [608, 239] on select "Choose an option... Pending Applied Excluded (Questions) Excluded (Expired) Exc…" at bounding box center [668, 242] width 120 height 23
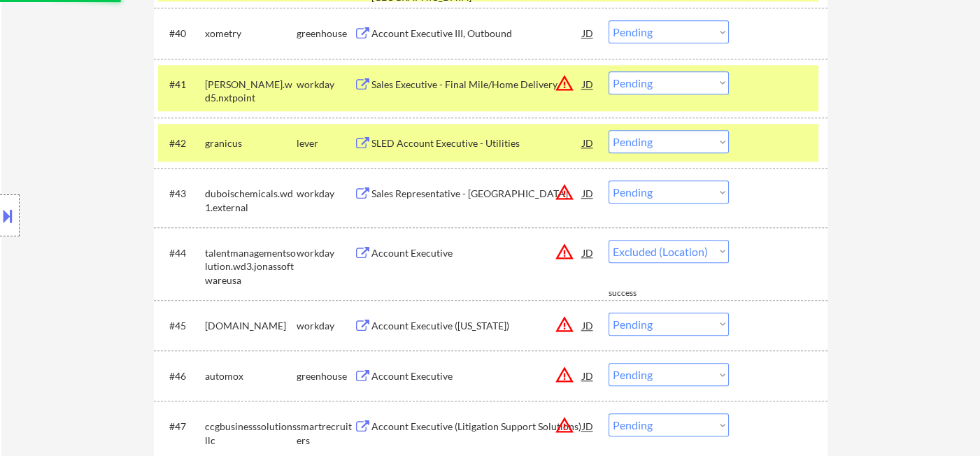
select select ""pending""
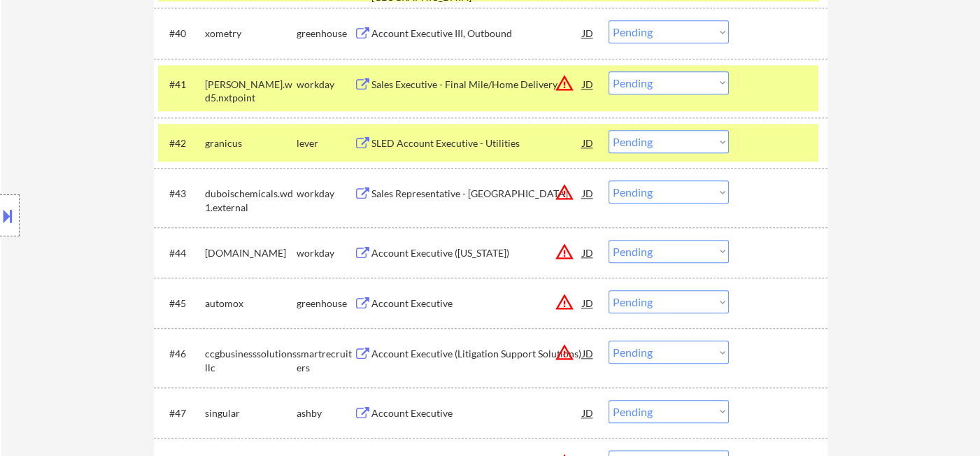
click at [638, 83] on select "Choose an option... Pending Applied Excluded (Questions) Excluded (Expired) Exc…" at bounding box center [668, 82] width 120 height 23
select select ""excluded__location_""
click at [608, 71] on select "Choose an option... Pending Applied Excluded (Questions) Excluded (Expired) Exc…" at bounding box center [668, 82] width 120 height 23
drag, startPoint x: 671, startPoint y: 191, endPoint x: 683, endPoint y: 201, distance: 15.9
click at [671, 191] on select "Choose an option... Pending Applied Excluded (Questions) Excluded (Expired) Exc…" at bounding box center [668, 191] width 120 height 23
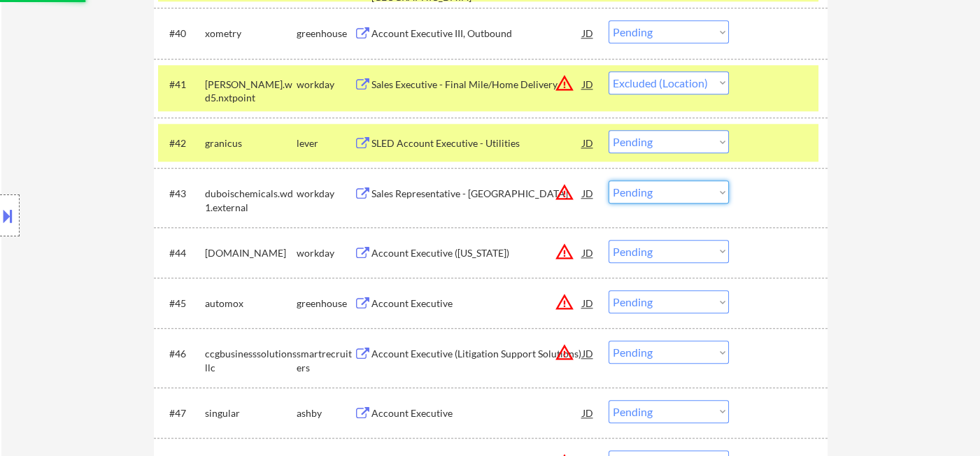
select select ""excluded__location_""
click at [608, 180] on select "Choose an option... Pending Applied Excluded (Questions) Excluded (Expired) Exc…" at bounding box center [668, 191] width 120 height 23
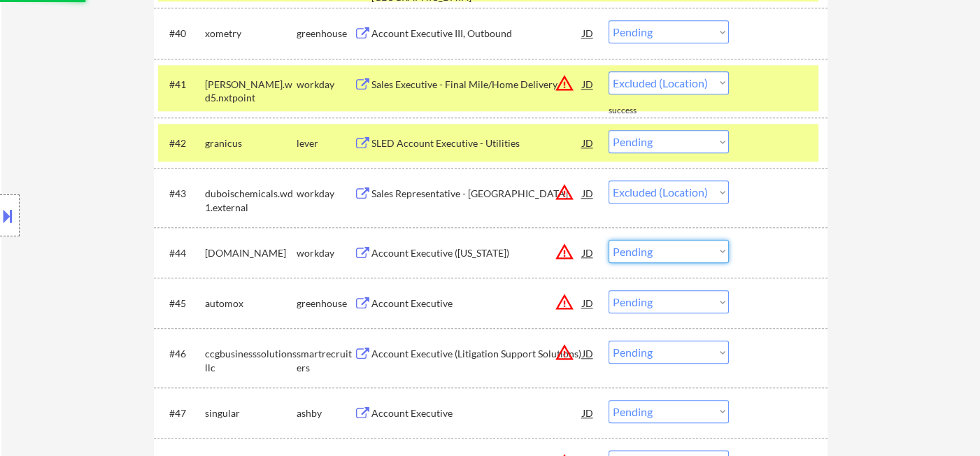
click at [668, 260] on select "Choose an option... Pending Applied Excluded (Questions) Excluded (Expired) Exc…" at bounding box center [668, 251] width 120 height 23
select select ""excluded__location_""
click at [608, 240] on select "Choose an option... Pending Applied Excluded (Questions) Excluded (Expired) Exc…" at bounding box center [668, 251] width 120 height 23
drag, startPoint x: 643, startPoint y: 305, endPoint x: 658, endPoint y: 316, distance: 18.5
click at [644, 305] on select "Choose an option... Pending Applied Excluded (Questions) Excluded (Expired) Exc…" at bounding box center [668, 301] width 120 height 23
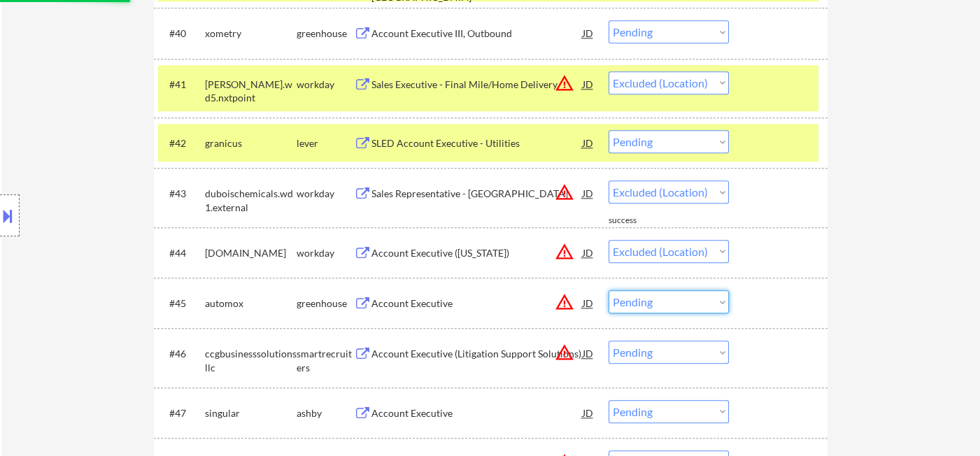
select select ""pending""
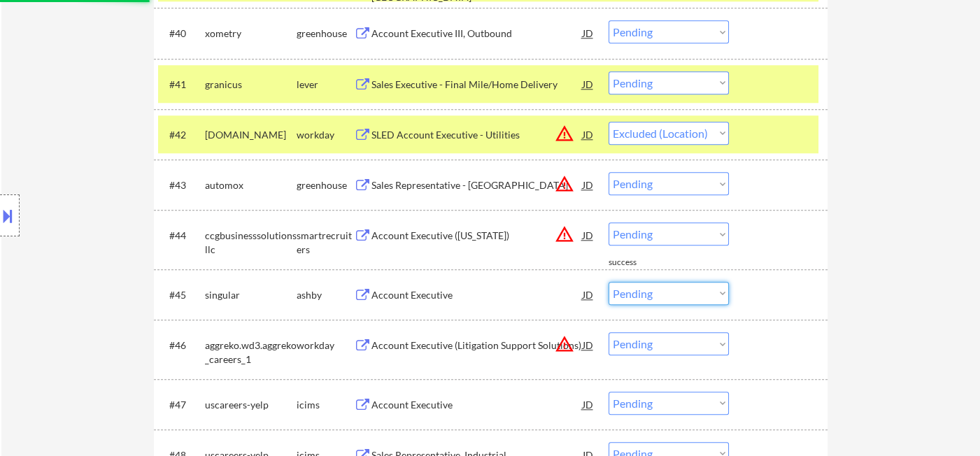
select select ""pending""
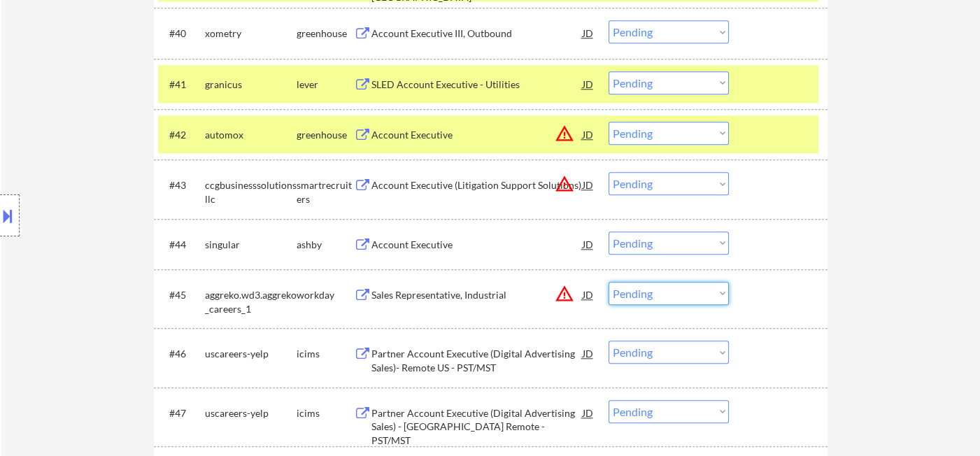
select select ""excluded__location_""
click at [608, 282] on select "Choose an option... Pending Applied Excluded (Questions) Excluded (Expired) Exc…" at bounding box center [668, 293] width 120 height 23
click at [687, 137] on select "Choose an option... Pending Applied Excluded (Questions) Excluded (Expired) Exc…" at bounding box center [668, 133] width 120 height 23
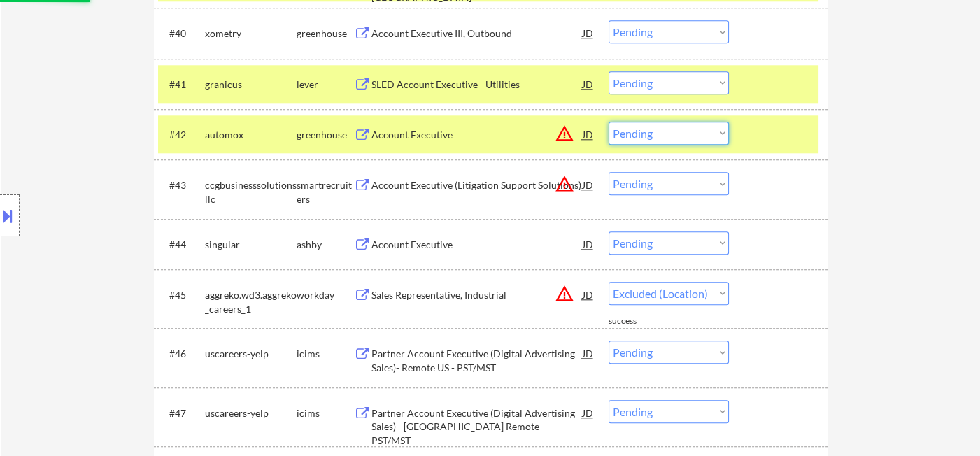
select select ""excluded__location_""
click at [608, 122] on select "Choose an option... Pending Applied Excluded (Questions) Excluded (Expired) Exc…" at bounding box center [668, 133] width 120 height 23
click at [407, 250] on div "Account Executive" at bounding box center [476, 245] width 211 height 14
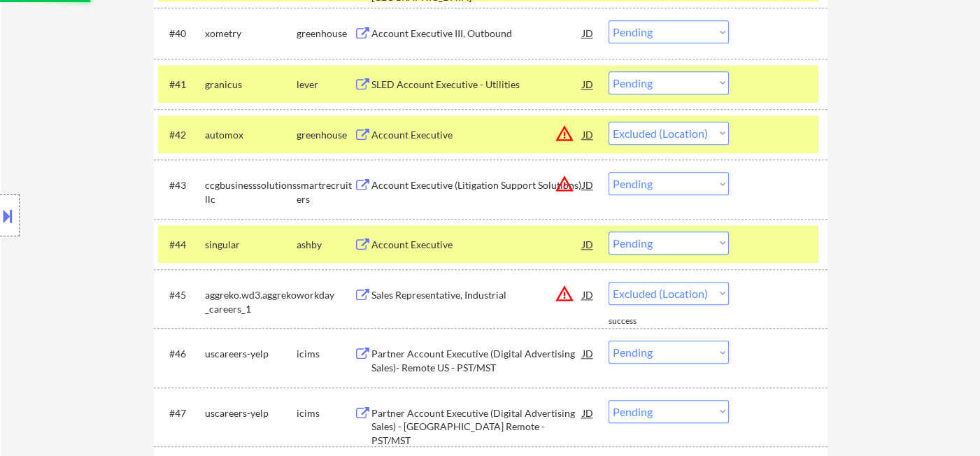
select select ""pending""
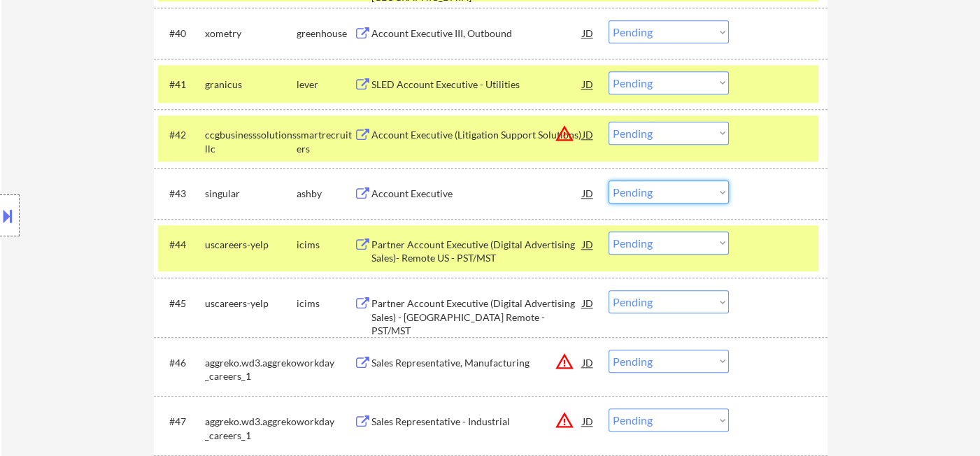
click at [643, 187] on select "Choose an option... Pending Applied Excluded (Questions) Excluded (Expired) Exc…" at bounding box center [668, 191] width 120 height 23
click at [608, 180] on select "Choose an option... Pending Applied Excluded (Questions) Excluded (Expired) Exc…" at bounding box center [668, 191] width 120 height 23
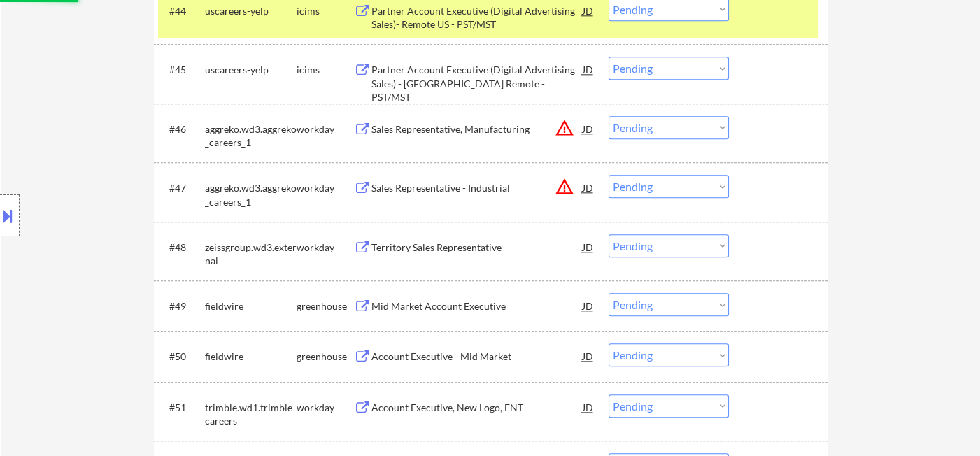
scroll to position [3004, 0]
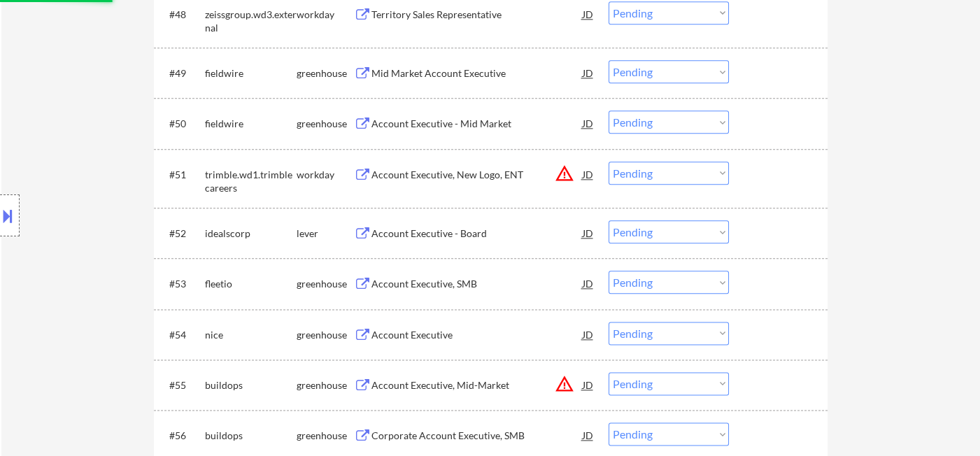
select select ""pending""
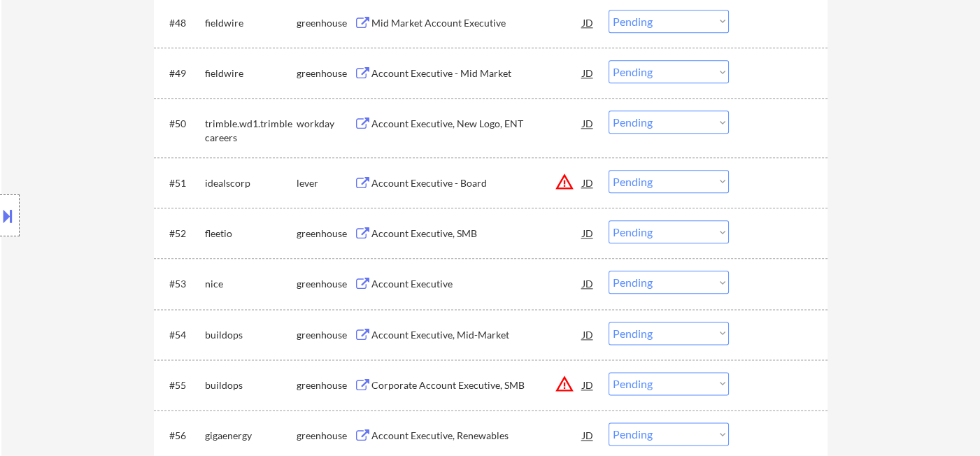
click at [403, 286] on div "Account Executive" at bounding box center [476, 284] width 211 height 14
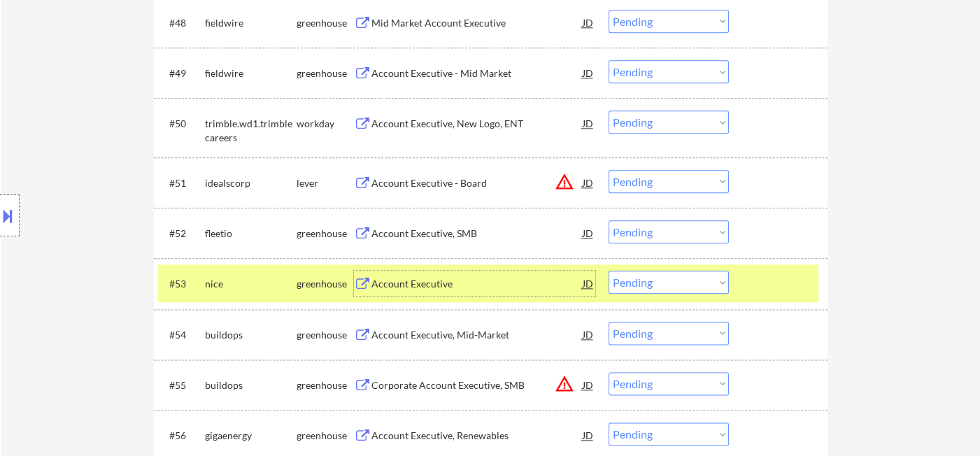
click at [401, 232] on div "Account Executive, SMB" at bounding box center [476, 234] width 211 height 14
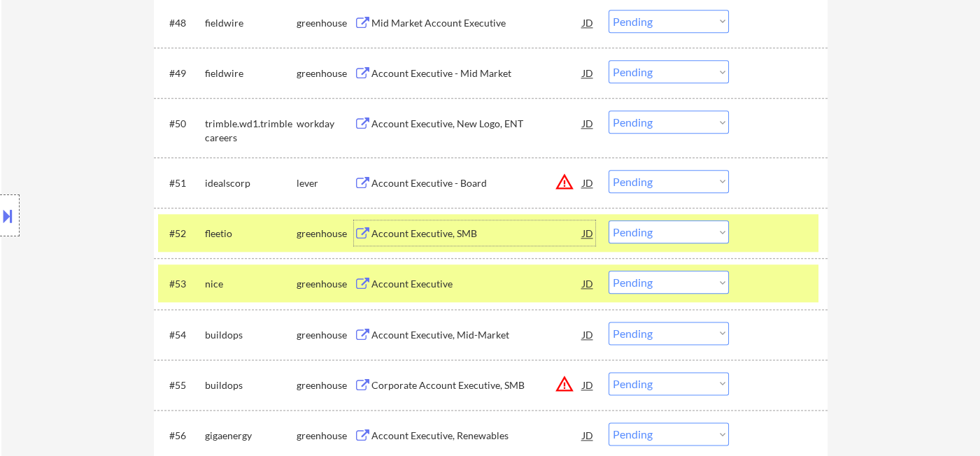
click at [708, 232] on select "Choose an option... Pending Applied Excluded (Questions) Excluded (Expired) Exc…" at bounding box center [668, 231] width 120 height 23
click at [608, 220] on select "Choose an option... Pending Applied Excluded (Questions) Excluded (Expired) Exc…" at bounding box center [668, 231] width 120 height 23
click at [406, 287] on div "Account Executive" at bounding box center [476, 284] width 211 height 14
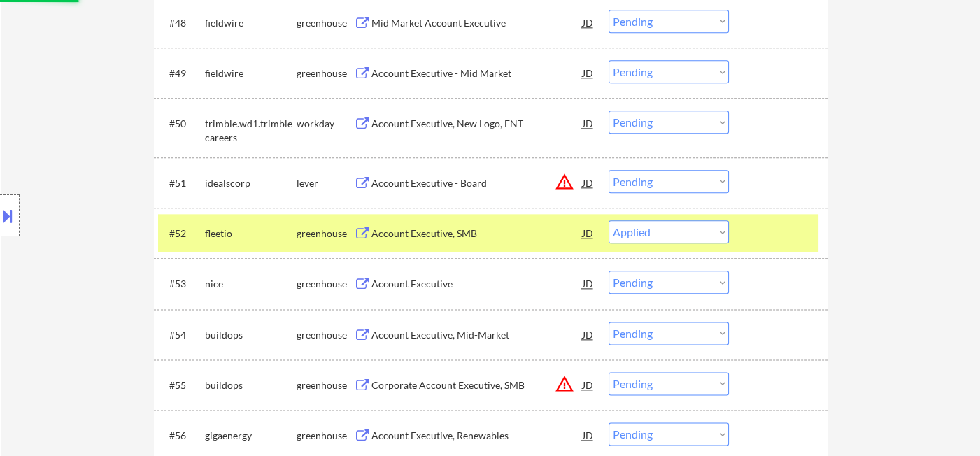
select select ""pending""
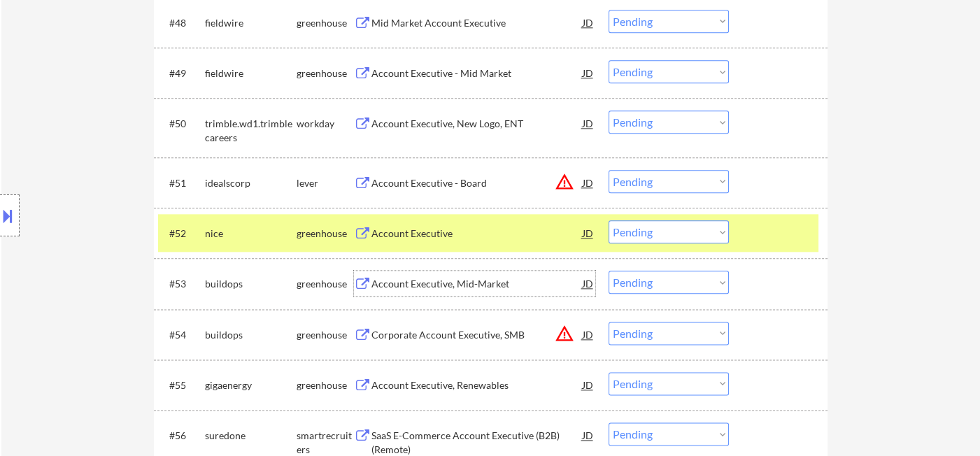
click at [641, 234] on select "Choose an option... Pending Applied Excluded (Questions) Excluded (Expired) Exc…" at bounding box center [668, 231] width 120 height 23
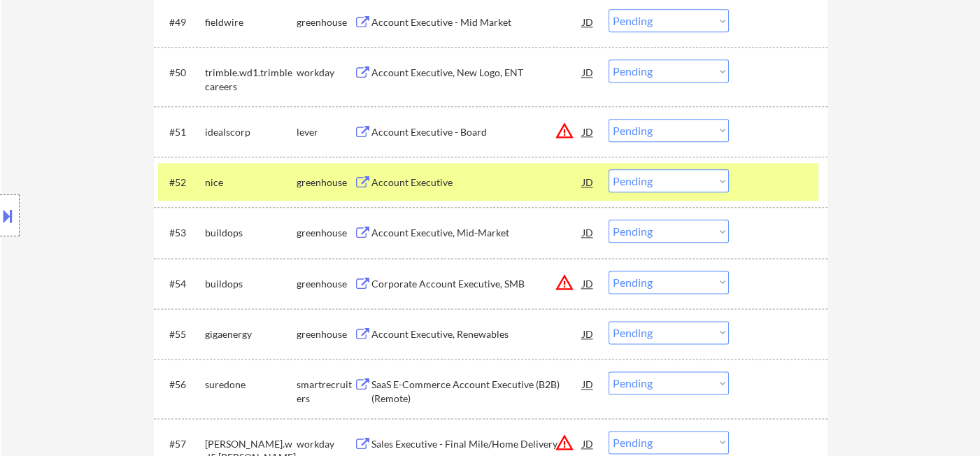
scroll to position [3159, 0]
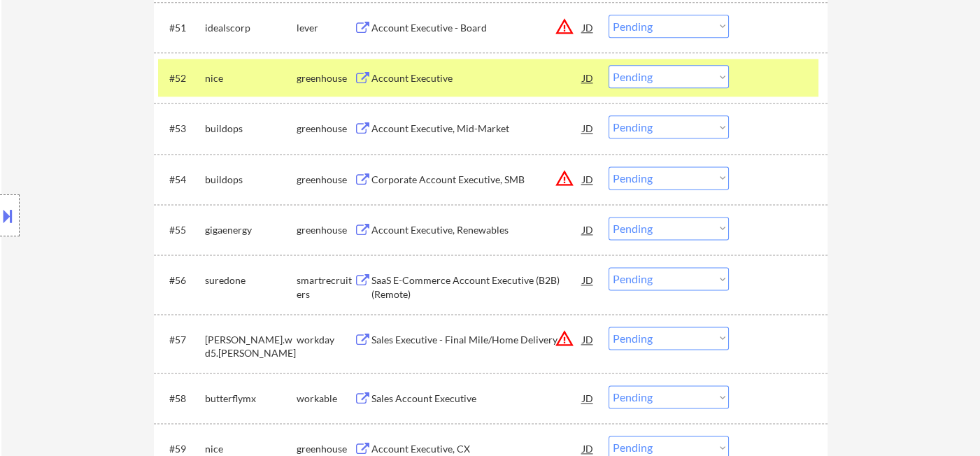
click at [511, 232] on div "Account Executive, Renewables" at bounding box center [476, 230] width 211 height 14
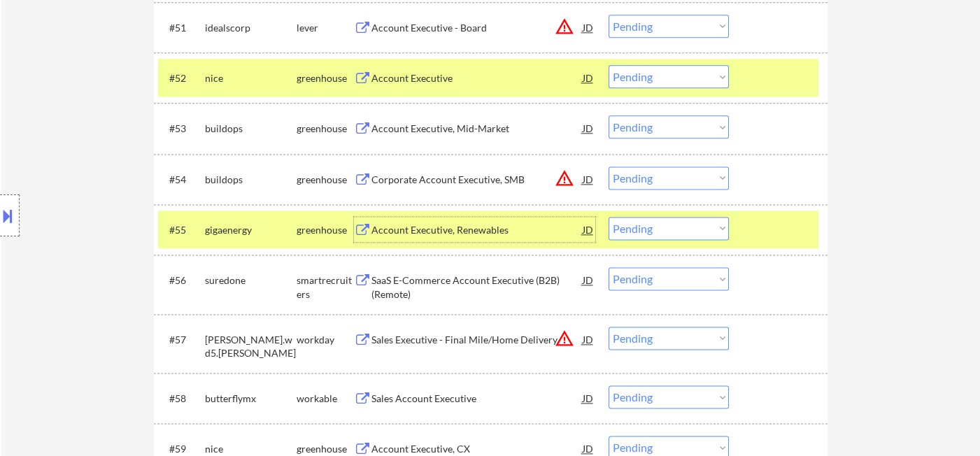
click at [644, 232] on select "Choose an option... Pending Applied Excluded (Questions) Excluded (Expired) Exc…" at bounding box center [668, 228] width 120 height 23
click at [608, 217] on select "Choose an option... Pending Applied Excluded (Questions) Excluded (Expired) Exc…" at bounding box center [668, 228] width 120 height 23
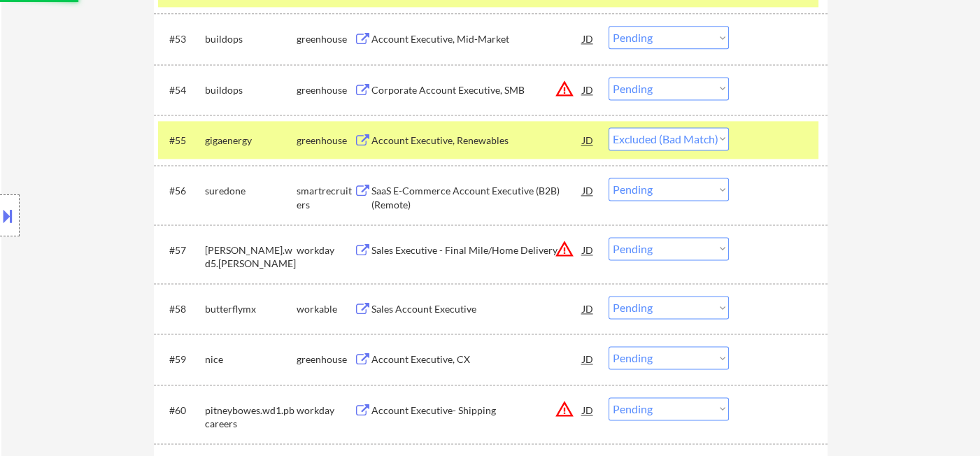
scroll to position [3314, 0]
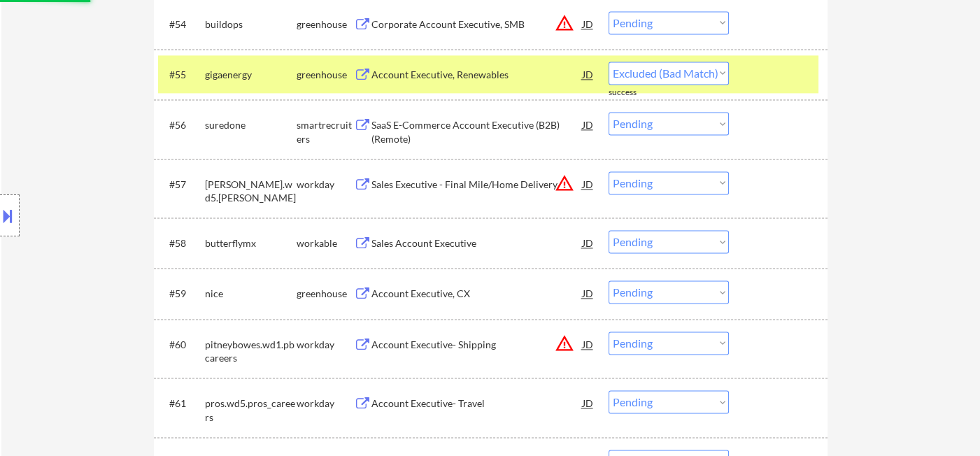
click at [453, 250] on div "Sales Account Executive" at bounding box center [476, 242] width 211 height 25
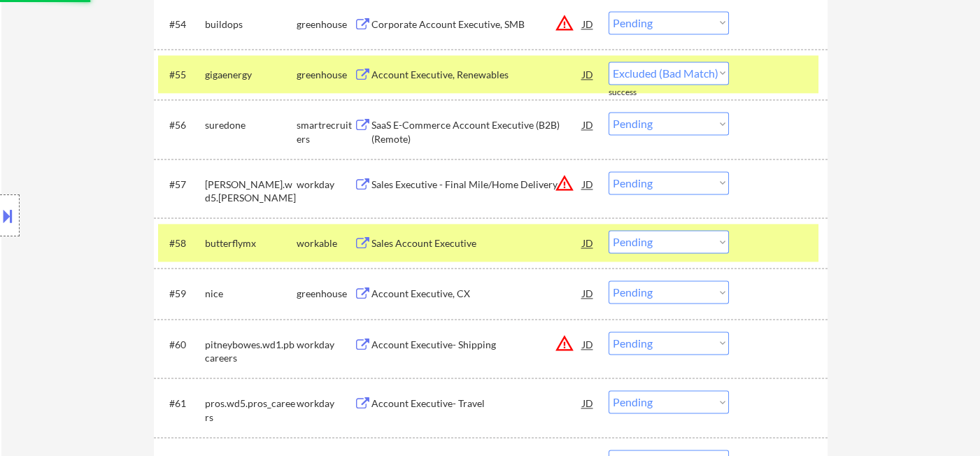
select select ""pending""
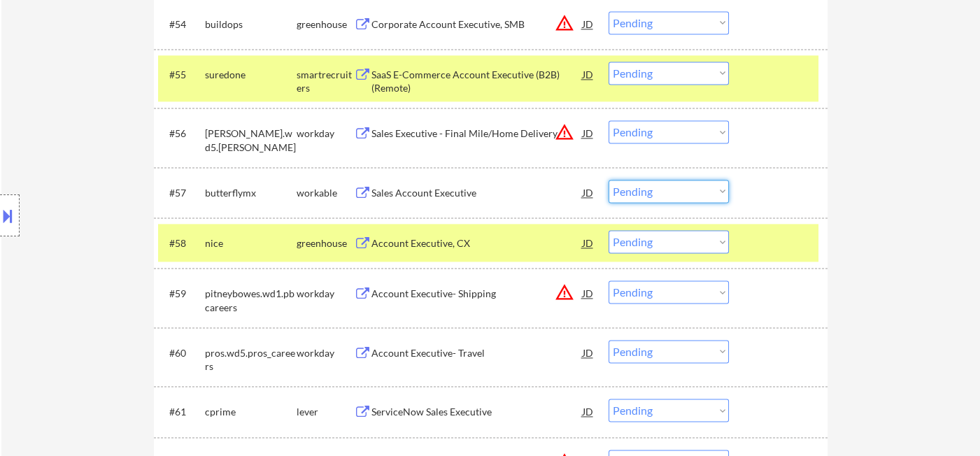
click at [638, 199] on select "Choose an option... Pending Applied Excluded (Questions) Excluded (Expired) Exc…" at bounding box center [668, 191] width 120 height 23
click at [608, 180] on select "Choose an option... Pending Applied Excluded (Questions) Excluded (Expired) Exc…" at bounding box center [668, 191] width 120 height 23
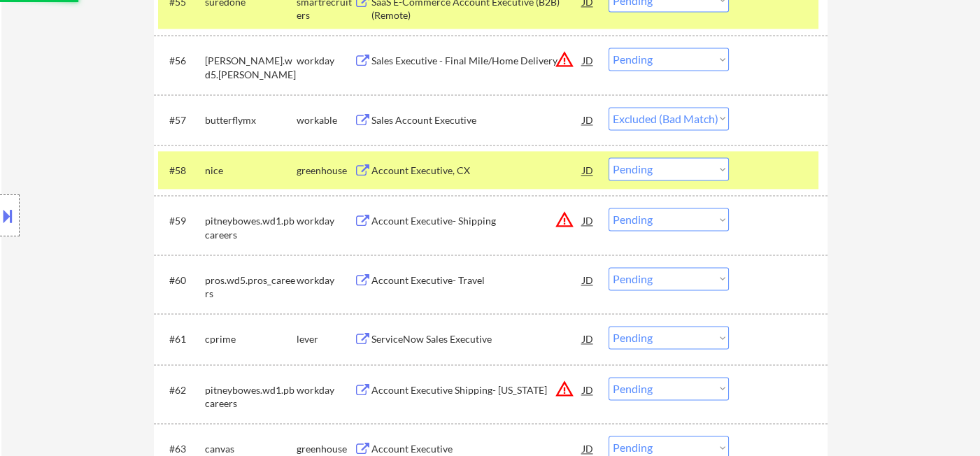
scroll to position [3547, 0]
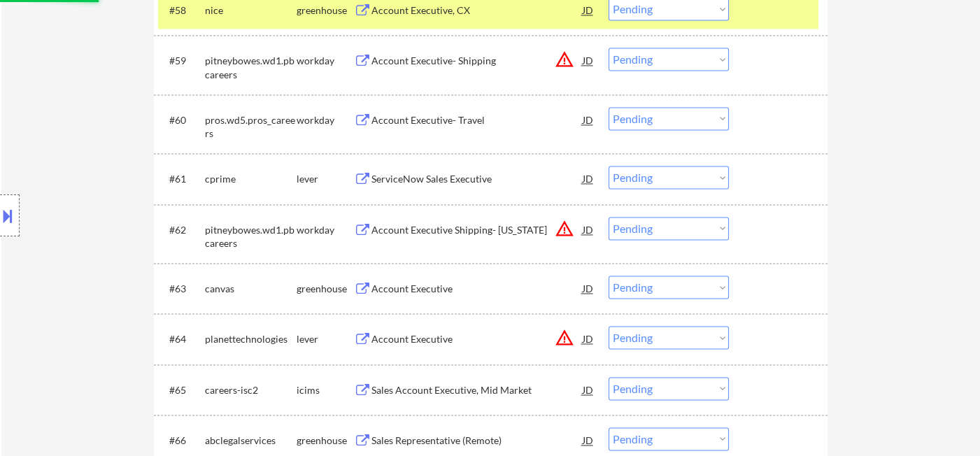
select select ""pending""
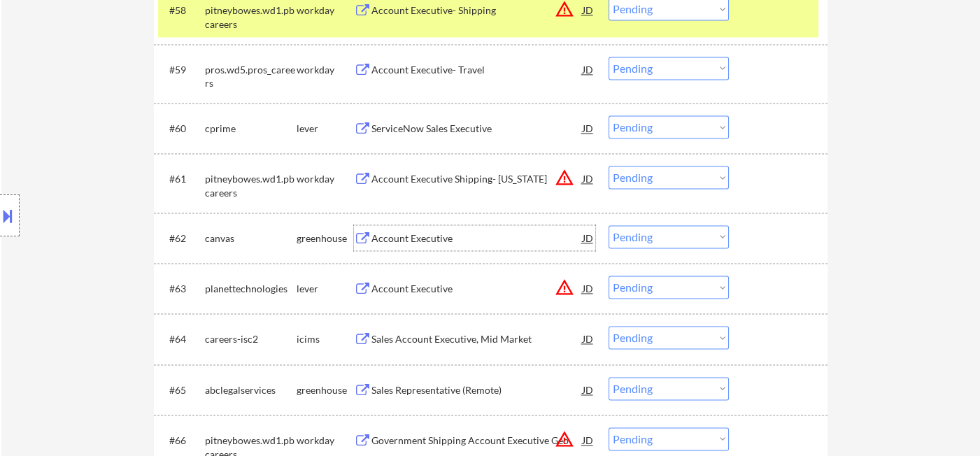
click at [437, 243] on div "Account Executive" at bounding box center [476, 238] width 211 height 14
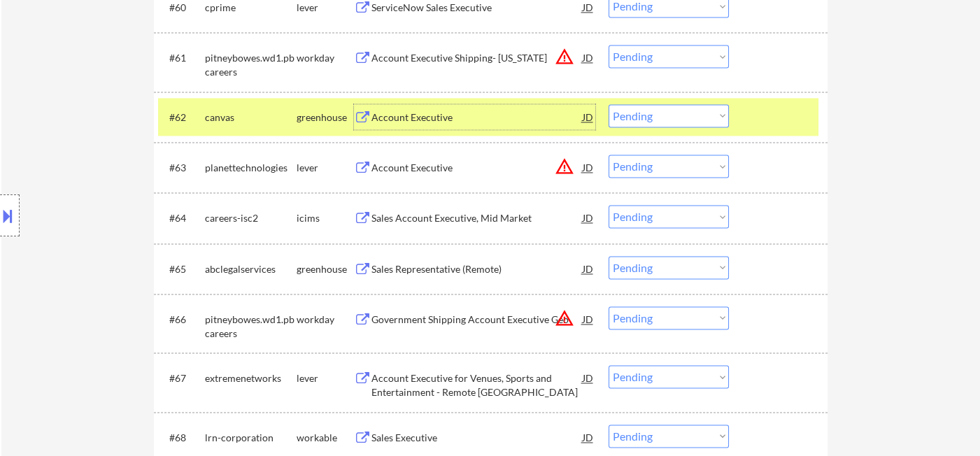
scroll to position [3781, 0]
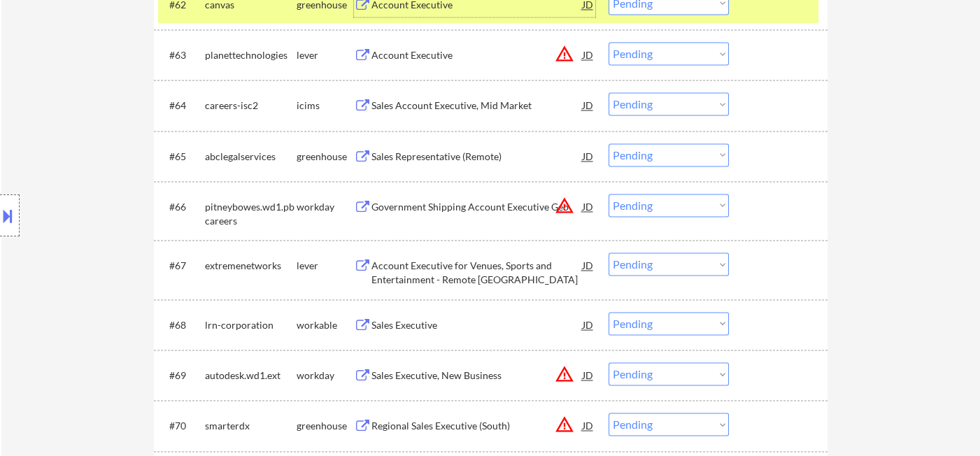
click at [409, 159] on div "Sales Representative (Remote)" at bounding box center [476, 157] width 211 height 14
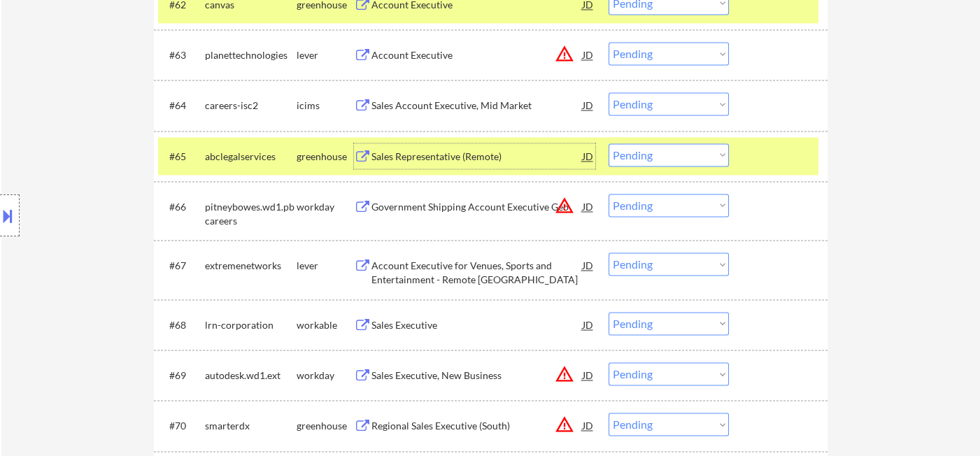
click at [652, 155] on select "Choose an option... Pending Applied Excluded (Questions) Excluded (Expired) Exc…" at bounding box center [668, 154] width 120 height 23
click at [608, 143] on select "Choose an option... Pending Applied Excluded (Questions) Excluded (Expired) Exc…" at bounding box center [668, 154] width 120 height 23
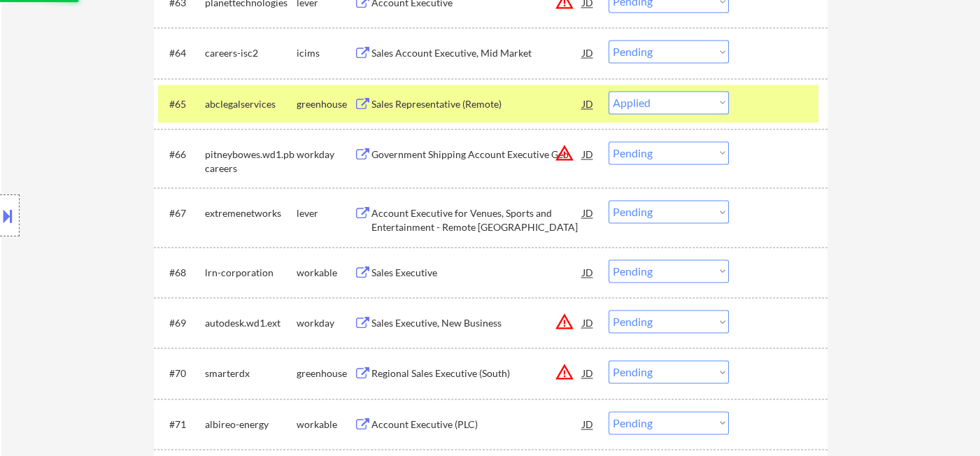
scroll to position [3859, 0]
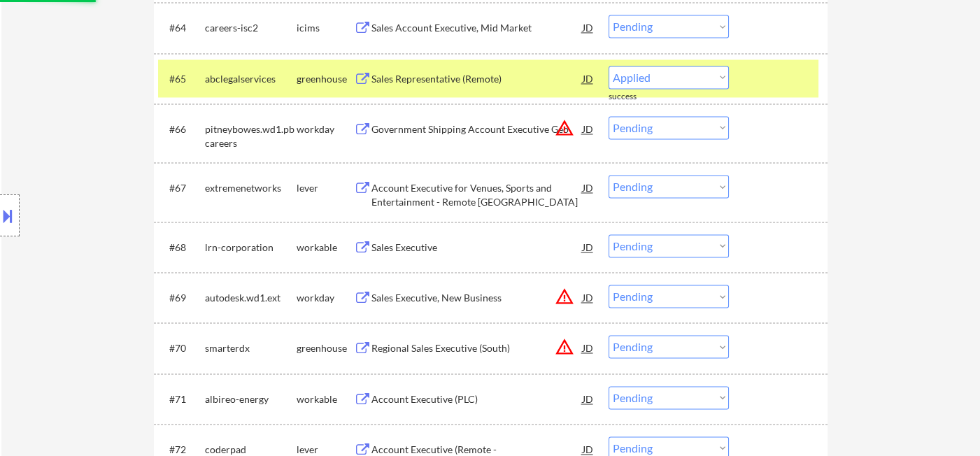
click at [445, 205] on div "Account Executive for Venues, Sports and Entertainment - Remote [GEOGRAPHIC_DAT…" at bounding box center [476, 194] width 211 height 27
select select ""pending""
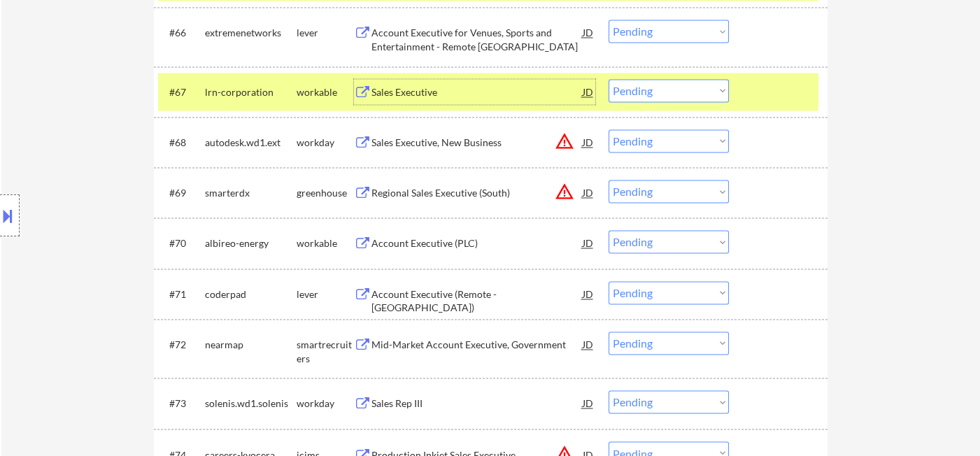
scroll to position [3936, 0]
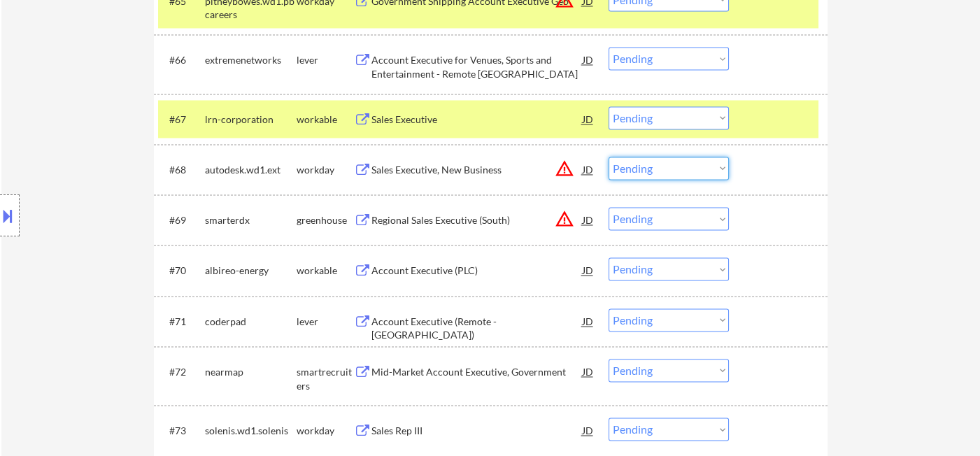
drag, startPoint x: 669, startPoint y: 171, endPoint x: 686, endPoint y: 178, distance: 18.2
click at [670, 171] on select "Choose an option... Pending Applied Excluded (Questions) Excluded (Expired) Exc…" at bounding box center [668, 168] width 120 height 23
select select ""excluded__location_""
click at [608, 157] on select "Choose an option... Pending Applied Excluded (Questions) Excluded (Expired) Exc…" at bounding box center [668, 168] width 120 height 23
click at [673, 218] on select "Choose an option... Pending Applied Excluded (Questions) Excluded (Expired) Exc…" at bounding box center [668, 218] width 120 height 23
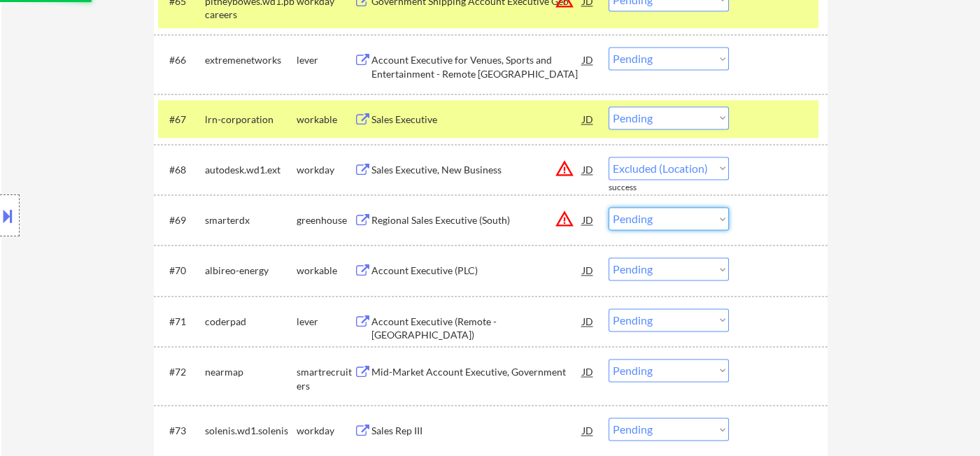
select select ""excluded__location_""
click at [608, 207] on select "Choose an option... Pending Applied Excluded (Questions) Excluded (Expired) Exc…" at bounding box center [668, 218] width 120 height 23
select select ""pending""
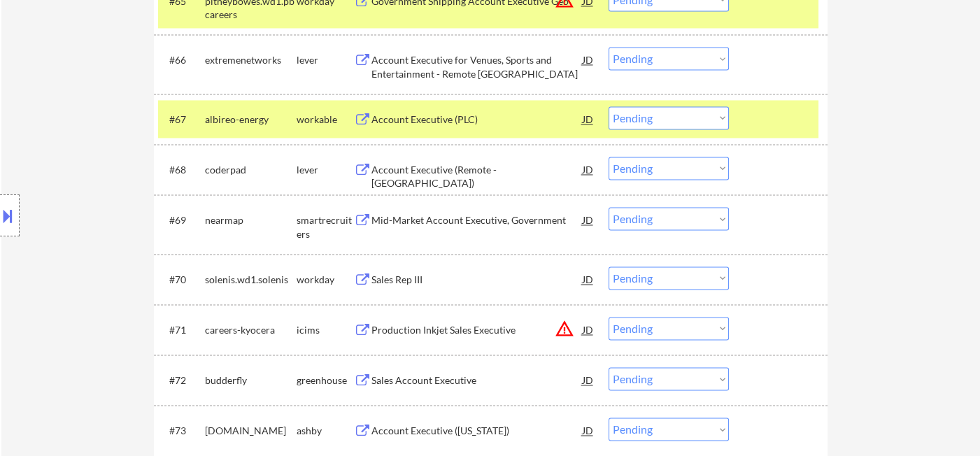
click at [404, 124] on div "Account Executive (PLC)" at bounding box center [476, 120] width 211 height 14
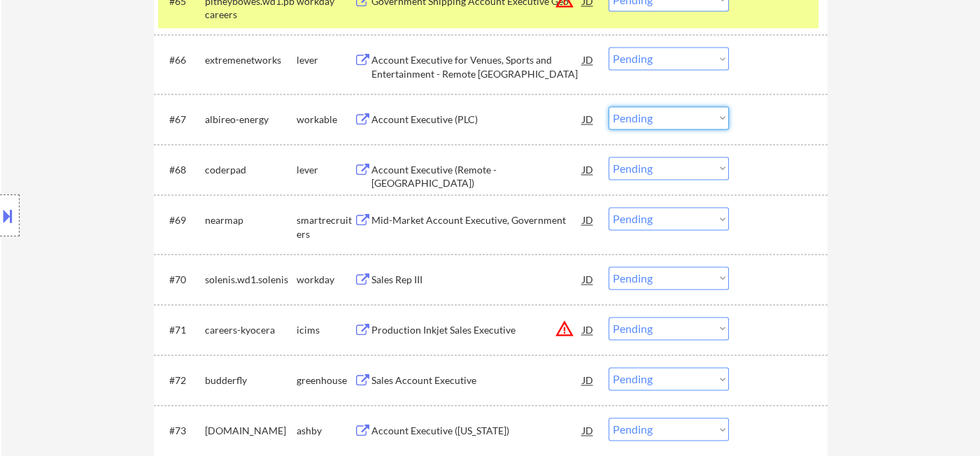
drag, startPoint x: 638, startPoint y: 122, endPoint x: 648, endPoint y: 126, distance: 11.3
click at [638, 122] on select "Choose an option... Pending Applied Excluded (Questions) Excluded (Expired) Exc…" at bounding box center [668, 117] width 120 height 23
click at [608, 106] on select "Choose an option... Pending Applied Excluded (Questions) Excluded (Expired) Exc…" at bounding box center [668, 117] width 120 height 23
click at [473, 173] on div "Account Executive (Remote - [GEOGRAPHIC_DATA])" at bounding box center [476, 176] width 211 height 27
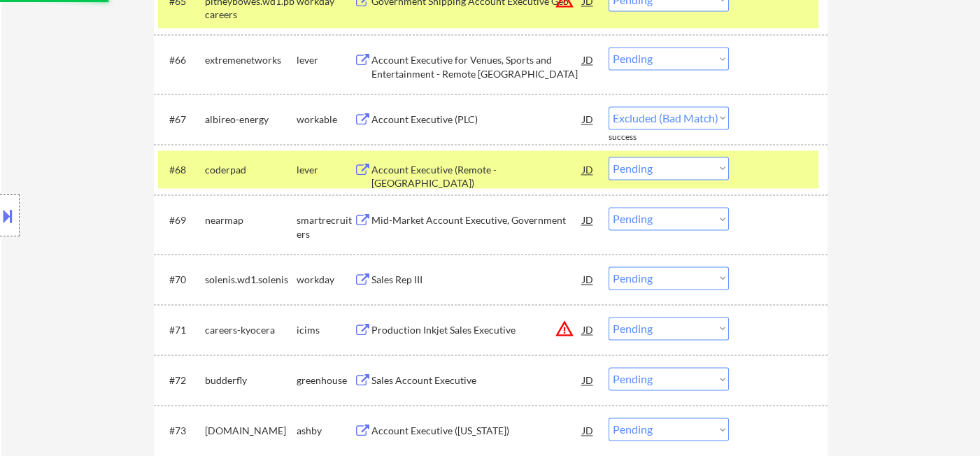
select select ""pending""
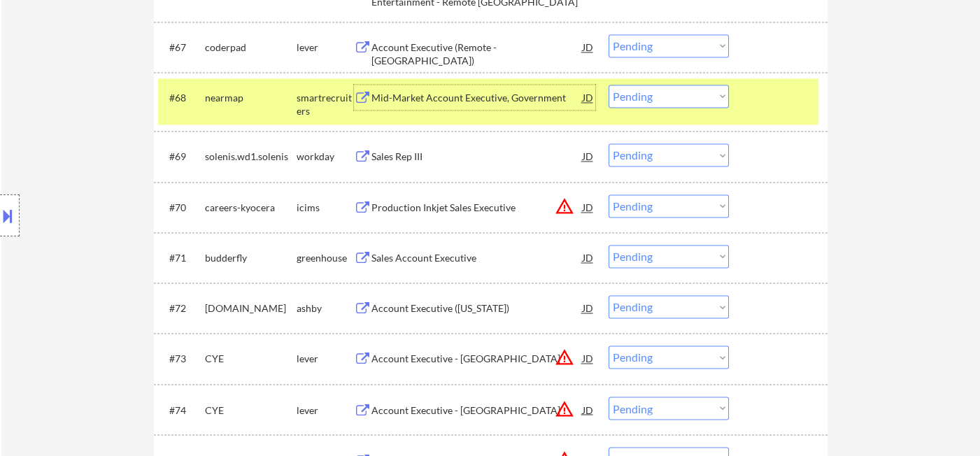
scroll to position [4091, 0]
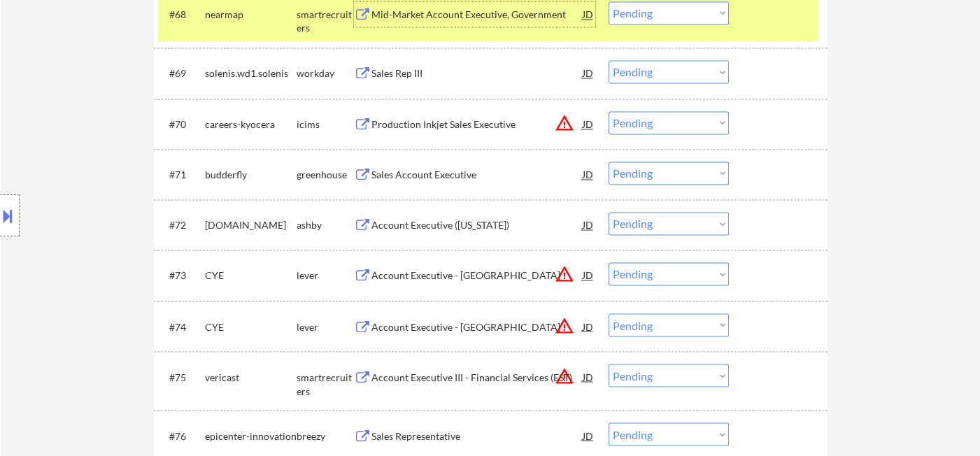
drag, startPoint x: 668, startPoint y: 273, endPoint x: 685, endPoint y: 291, distance: 25.2
click at [668, 273] on select "Choose an option... Pending Applied Excluded (Questions) Excluded (Expired) Exc…" at bounding box center [668, 273] width 120 height 23
click at [608, 262] on select "Choose an option... Pending Applied Excluded (Questions) Excluded (Expired) Exc…" at bounding box center [668, 273] width 120 height 23
select select ""pending""
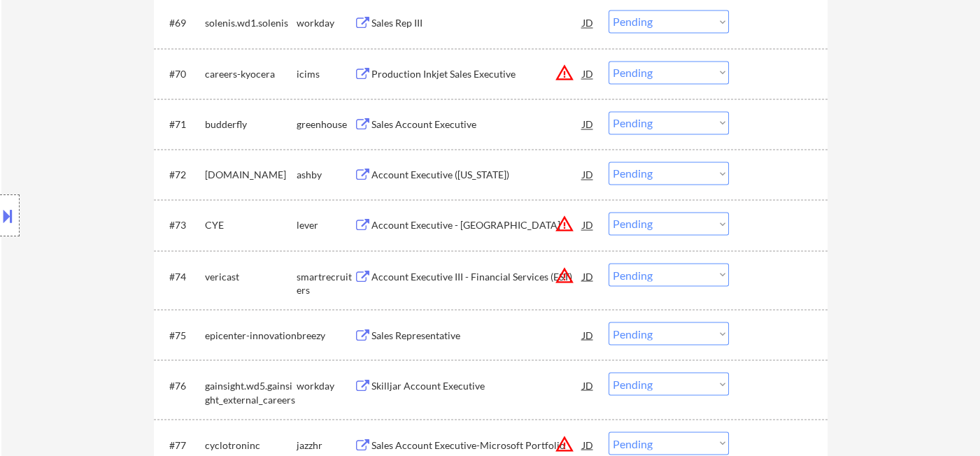
scroll to position [4169, 0]
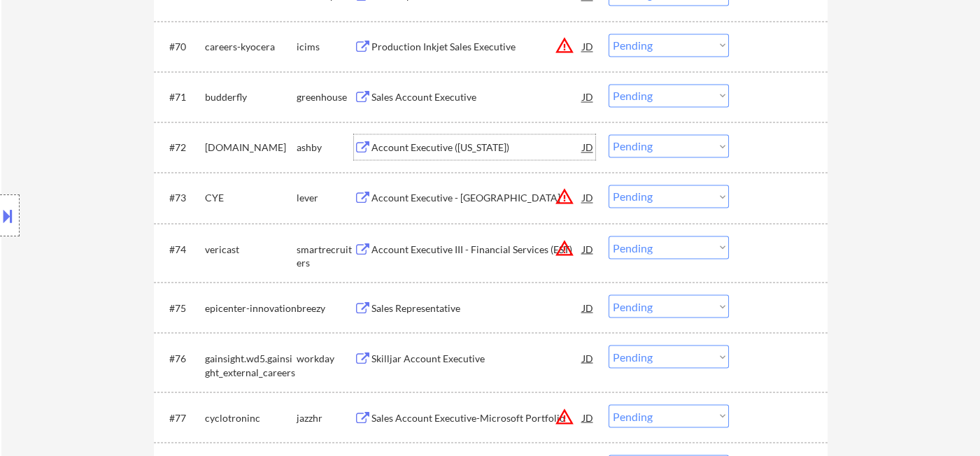
click at [420, 147] on div "Account Executive ([US_STATE])" at bounding box center [476, 148] width 211 height 14
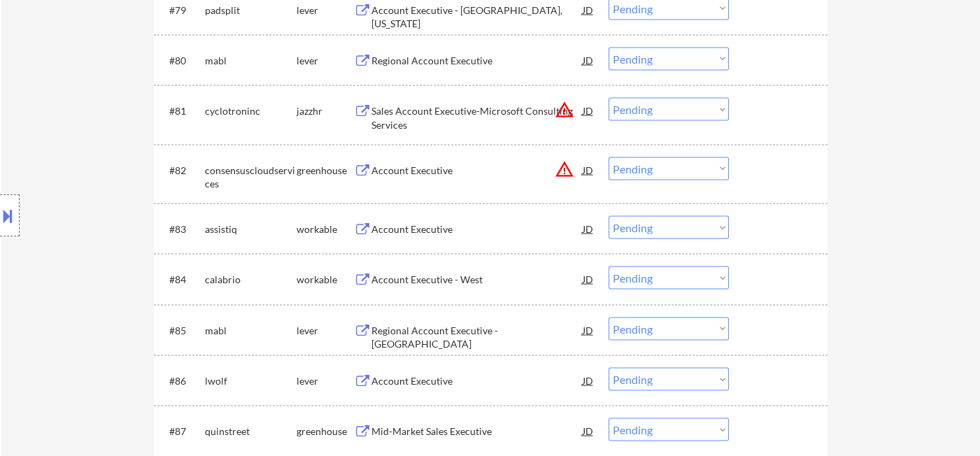
scroll to position [4713, 0]
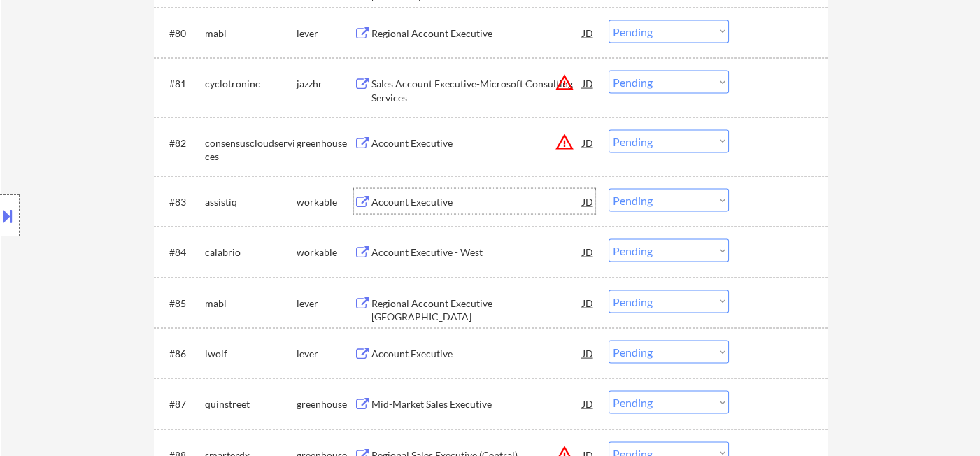
click at [416, 202] on div "Account Executive" at bounding box center [476, 202] width 211 height 14
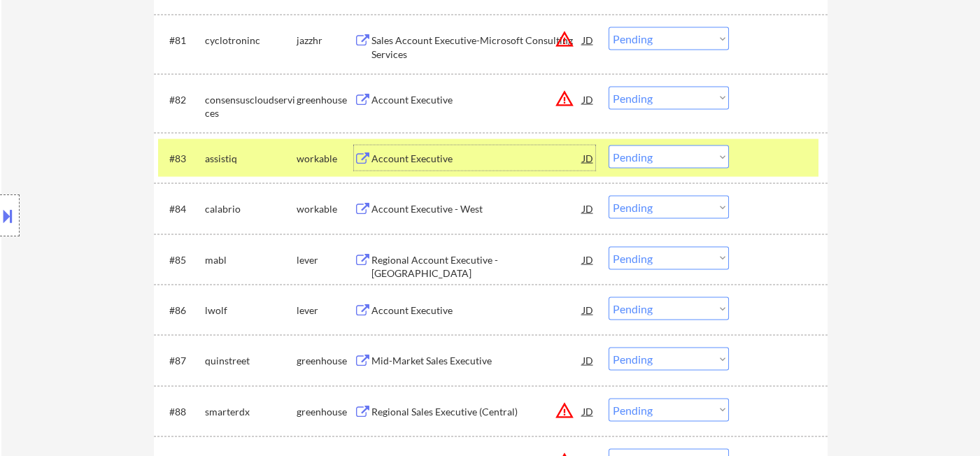
scroll to position [4791, 0]
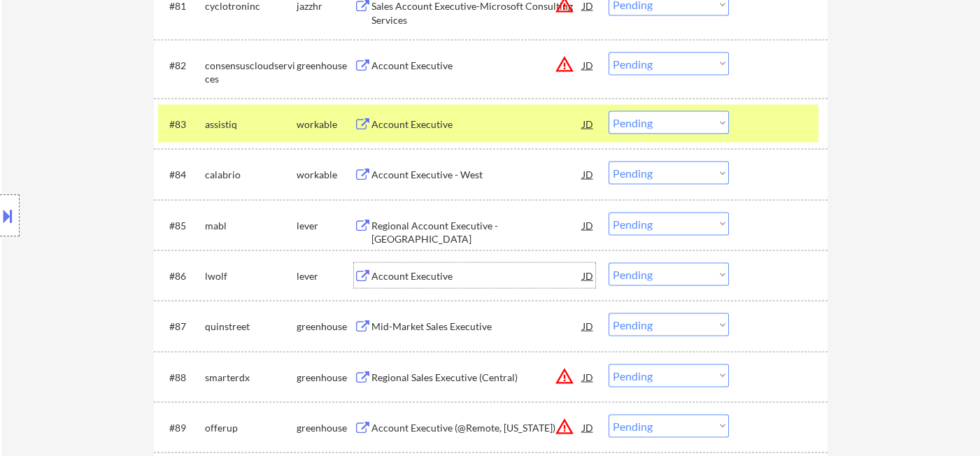
click at [403, 270] on div "Account Executive" at bounding box center [476, 276] width 211 height 14
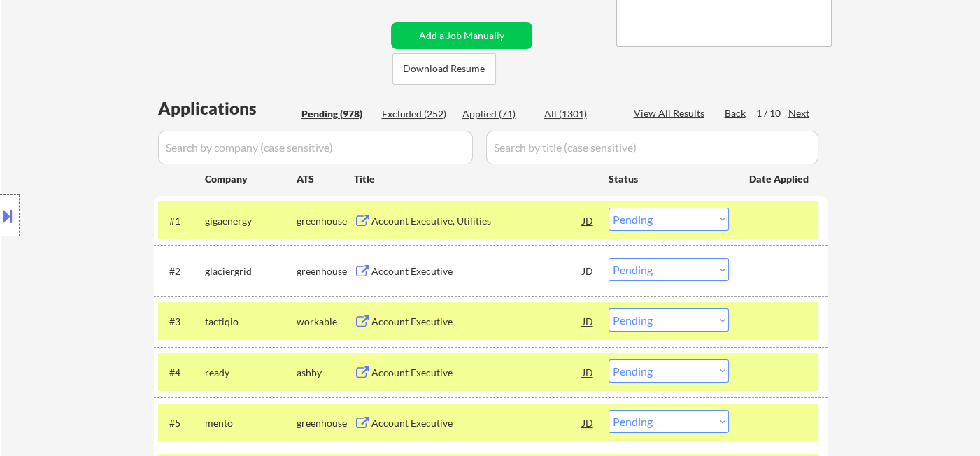
scroll to position [184, 0]
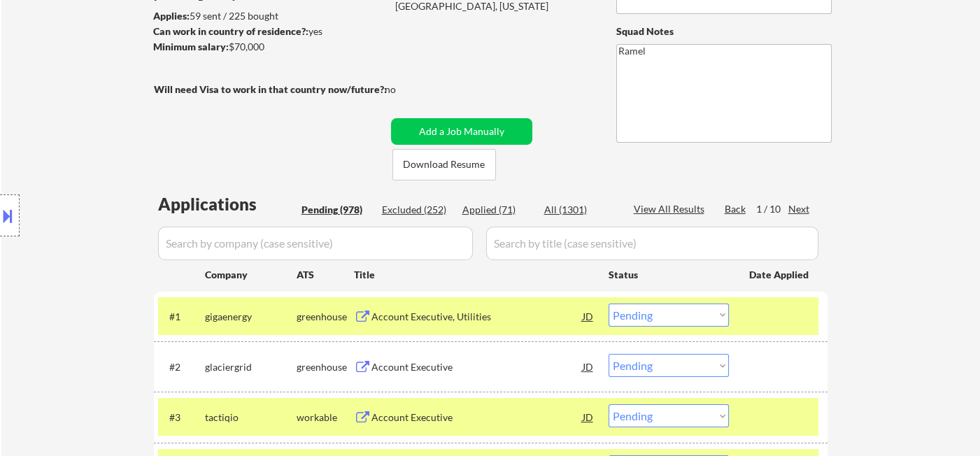
click at [797, 208] on div "Next" at bounding box center [799, 209] width 22 height 14
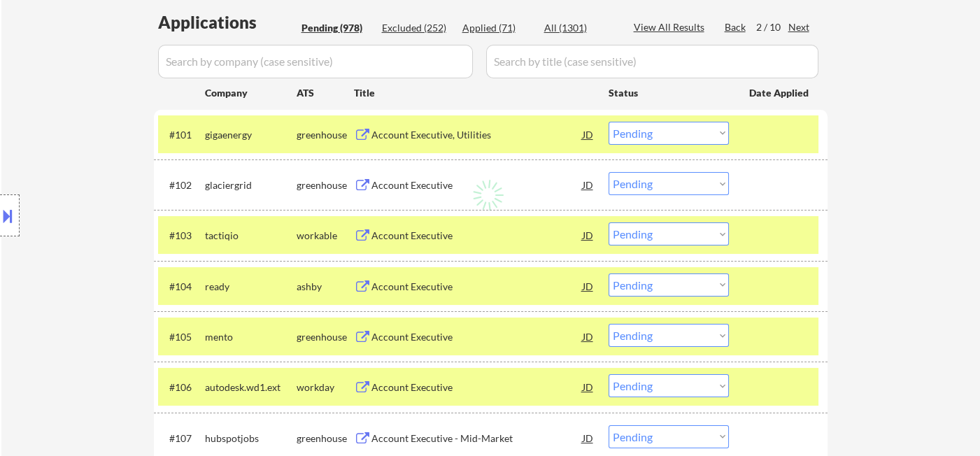
scroll to position [339, 0]
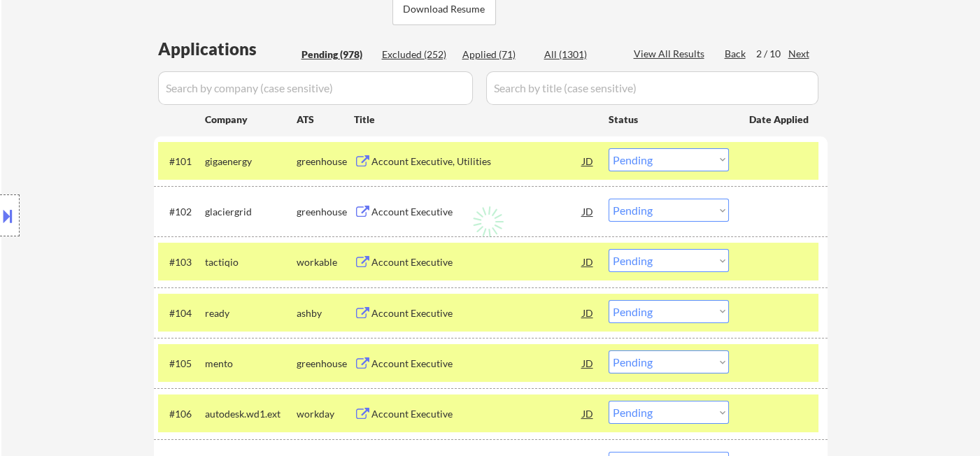
drag, startPoint x: 45, startPoint y: 92, endPoint x: 213, endPoint y: 49, distance: 173.4
click at [45, 92] on div "Location Inclusions: remote" at bounding box center [125, 215] width 250 height 259
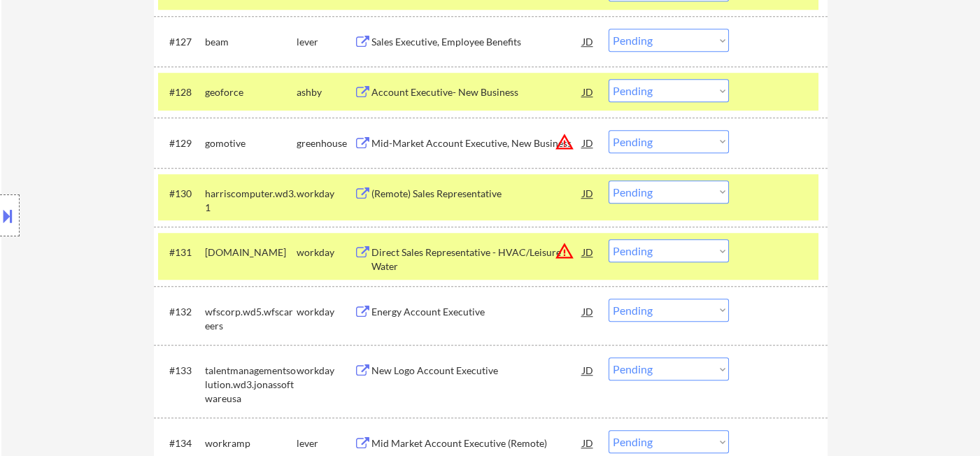
scroll to position [1738, 0]
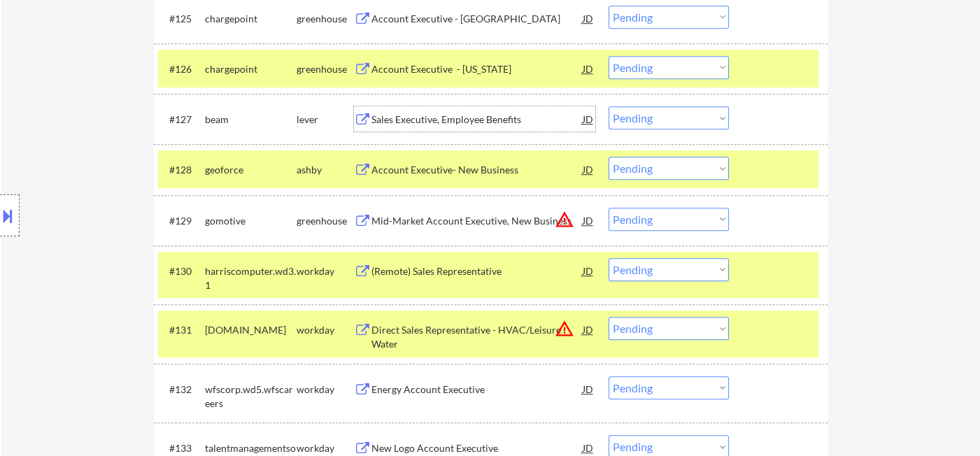
click at [464, 120] on div "Sales Executive, Employee Benefits" at bounding box center [476, 120] width 211 height 14
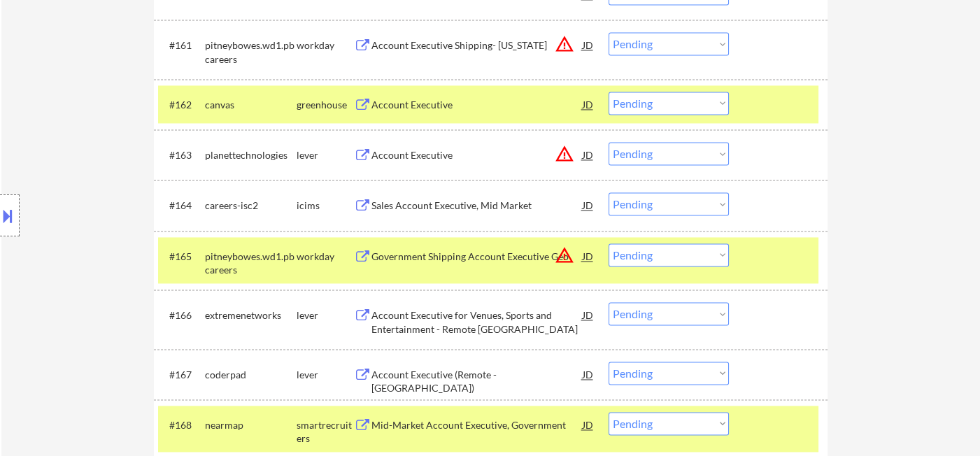
scroll to position [3991, 0]
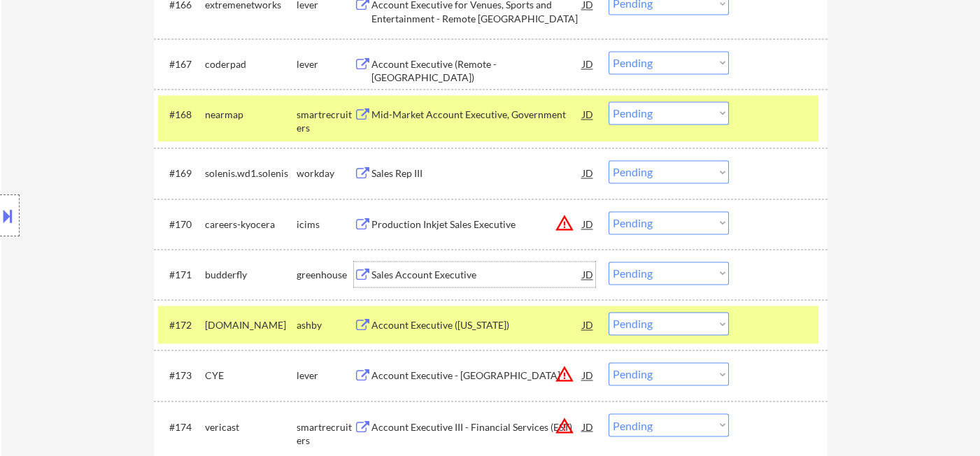
click at [432, 278] on div "Sales Account Executive" at bounding box center [476, 275] width 211 height 14
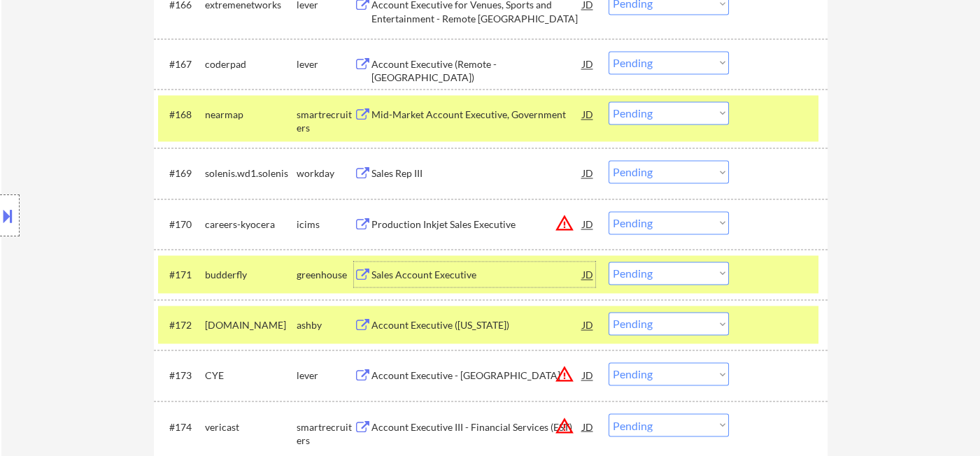
click at [500, 278] on div "Sales Account Executive" at bounding box center [476, 275] width 211 height 14
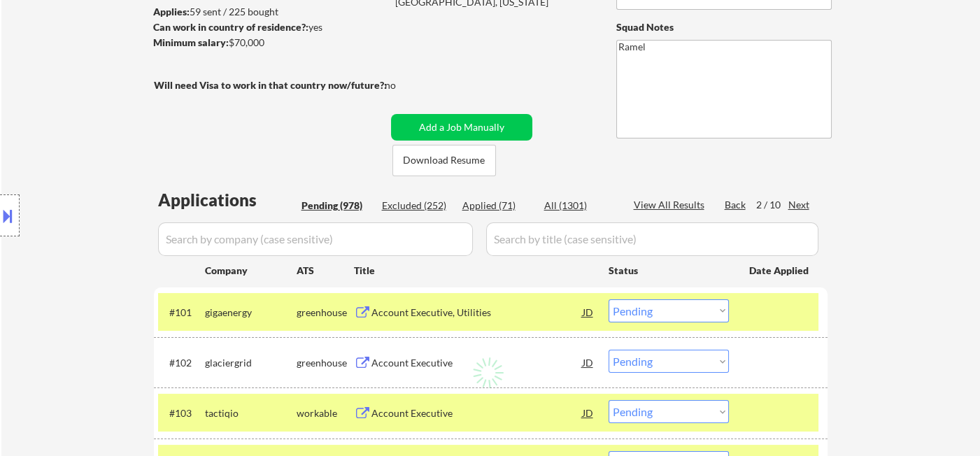
scroll to position [130, 0]
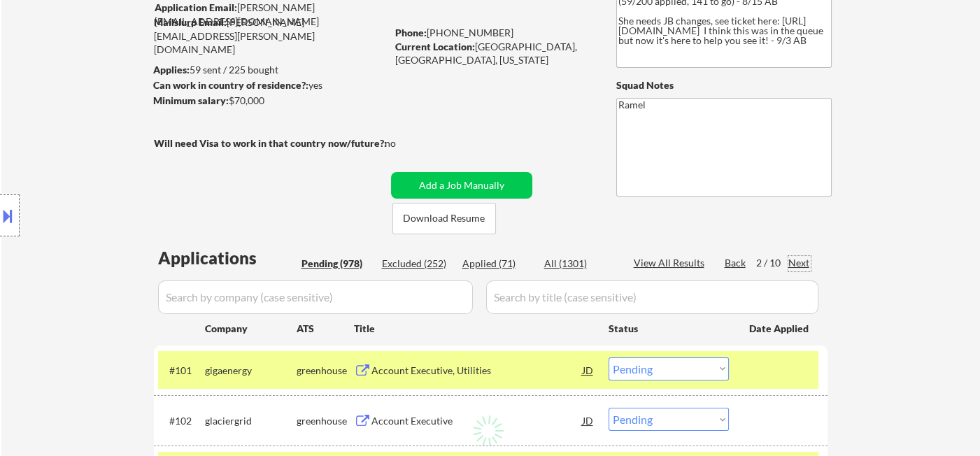
click at [797, 262] on div "Next" at bounding box center [799, 263] width 22 height 14
click at [62, 251] on div "Location Inclusions: remote" at bounding box center [125, 215] width 250 height 259
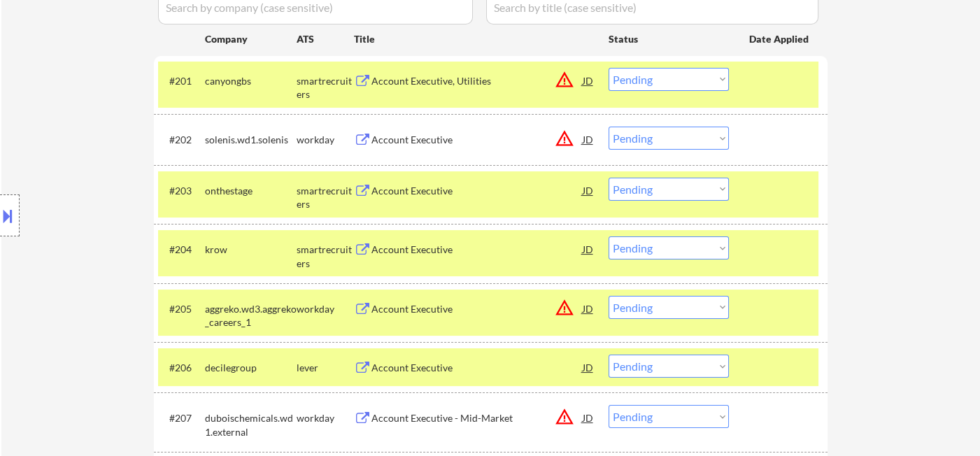
scroll to position [313, 0]
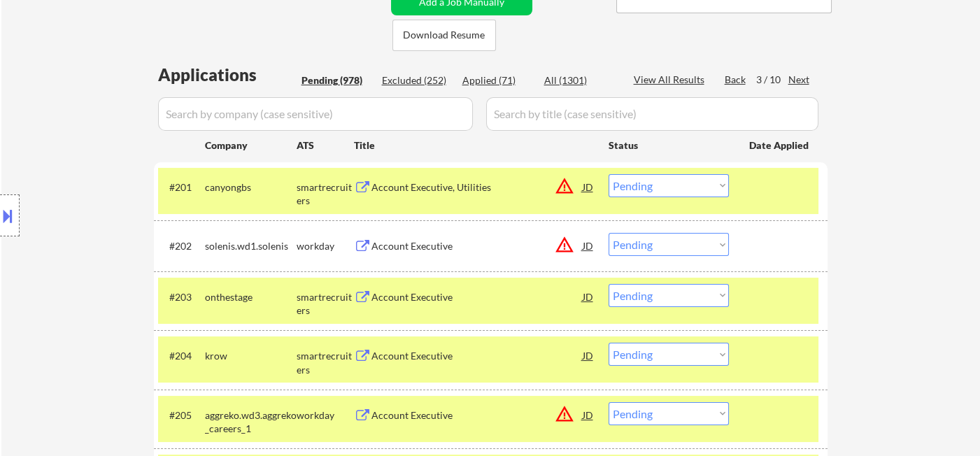
click at [796, 79] on div "Next" at bounding box center [799, 80] width 22 height 14
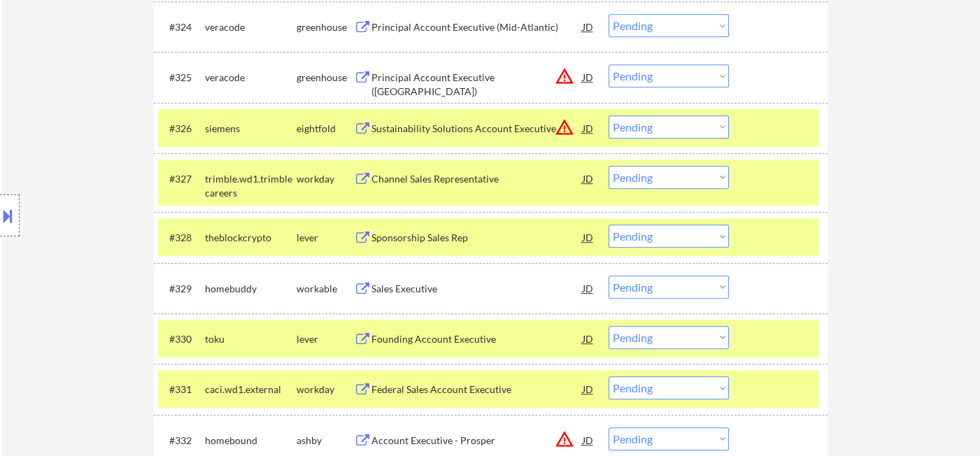
scroll to position [1712, 0]
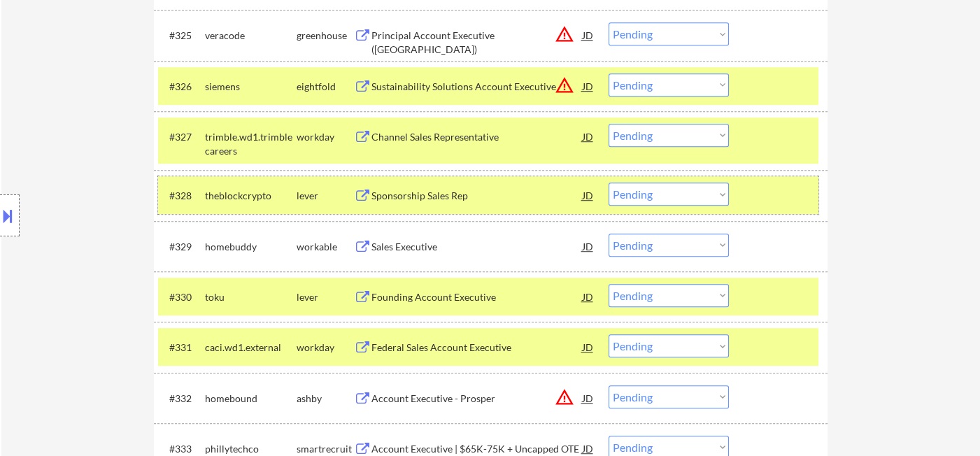
click at [470, 209] on div "#328 theblockcrypto lever Sponsorship Sales Rep JD warning_amber Choose an opti…" at bounding box center [488, 195] width 660 height 38
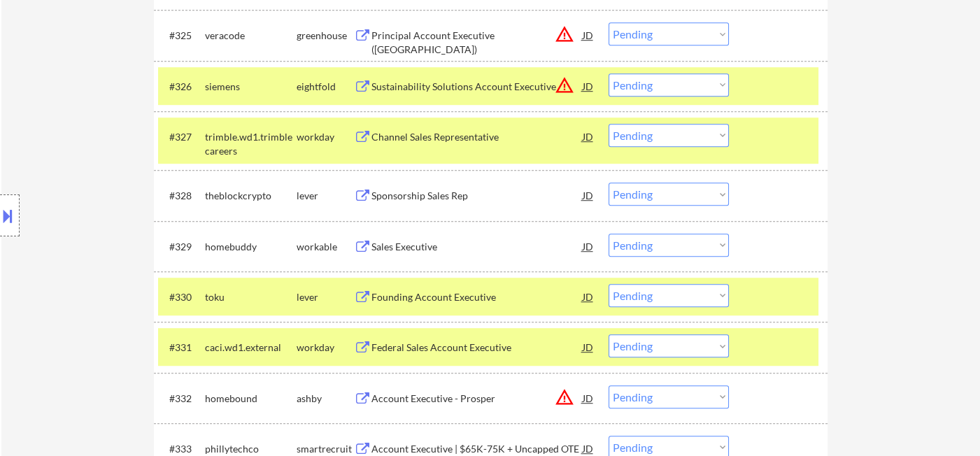
click at [448, 193] on div "Sponsorship Sales Rep" at bounding box center [476, 196] width 211 height 14
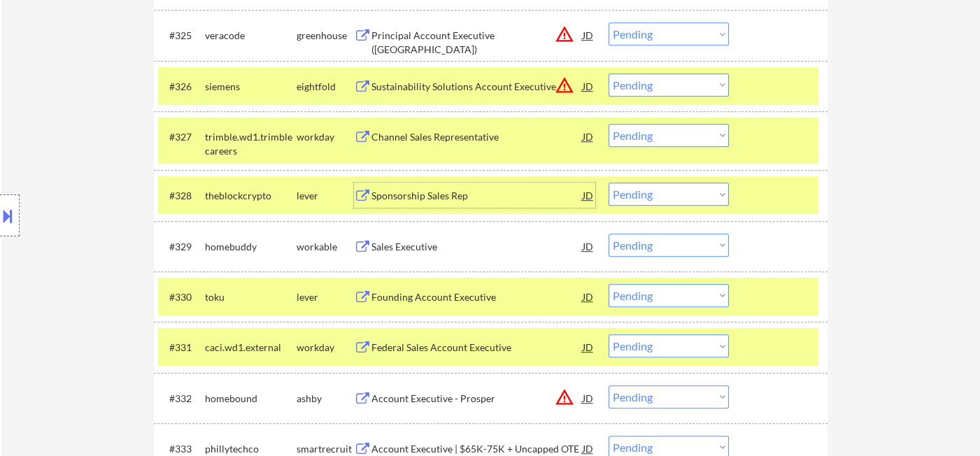
click at [655, 191] on select "Choose an option... Pending Applied Excluded (Questions) Excluded (Expired) Exc…" at bounding box center [668, 194] width 120 height 23
click at [608, 183] on select "Choose an option... Pending Applied Excluded (Questions) Excluded (Expired) Exc…" at bounding box center [668, 194] width 120 height 23
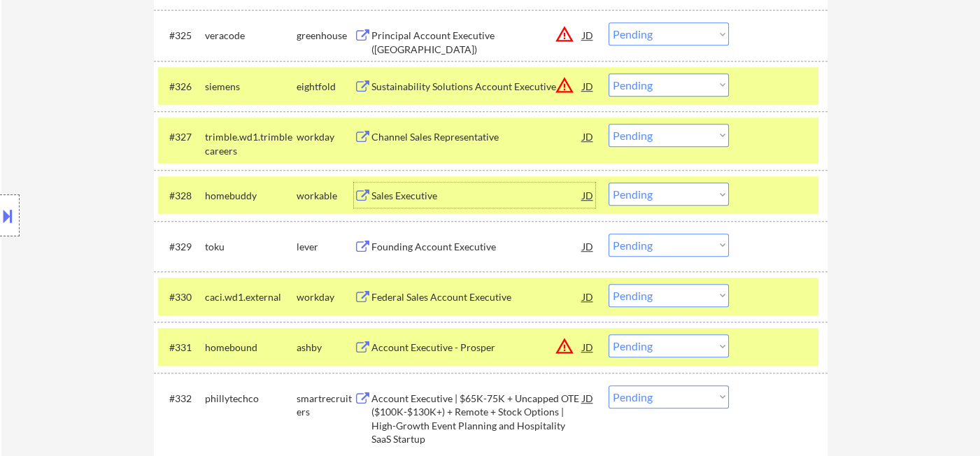
click at [420, 197] on div "Sales Executive" at bounding box center [476, 196] width 211 height 14
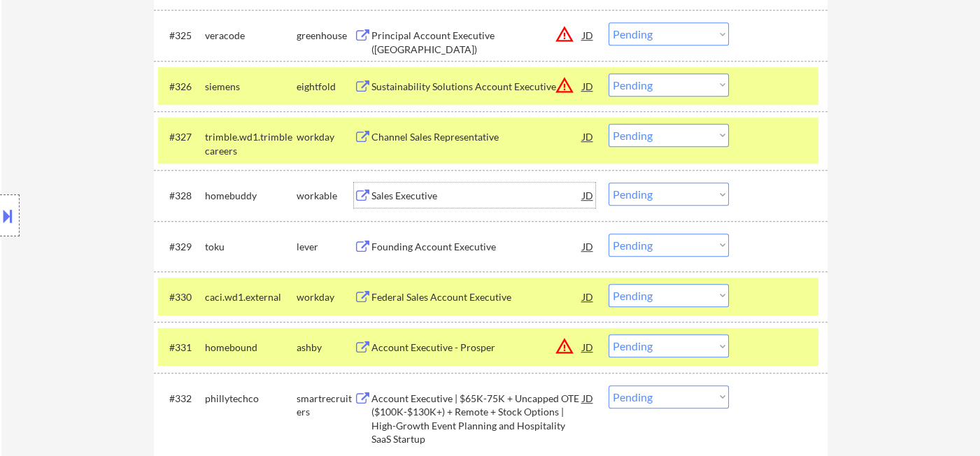
drag, startPoint x: 627, startPoint y: 192, endPoint x: 644, endPoint y: 202, distance: 19.8
click at [629, 192] on select "Choose an option... Pending Applied Excluded (Questions) Excluded (Expired) Exc…" at bounding box center [668, 194] width 120 height 23
click at [608, 183] on select "Choose an option... Pending Applied Excluded (Questions) Excluded (Expired) Exc…" at bounding box center [668, 194] width 120 height 23
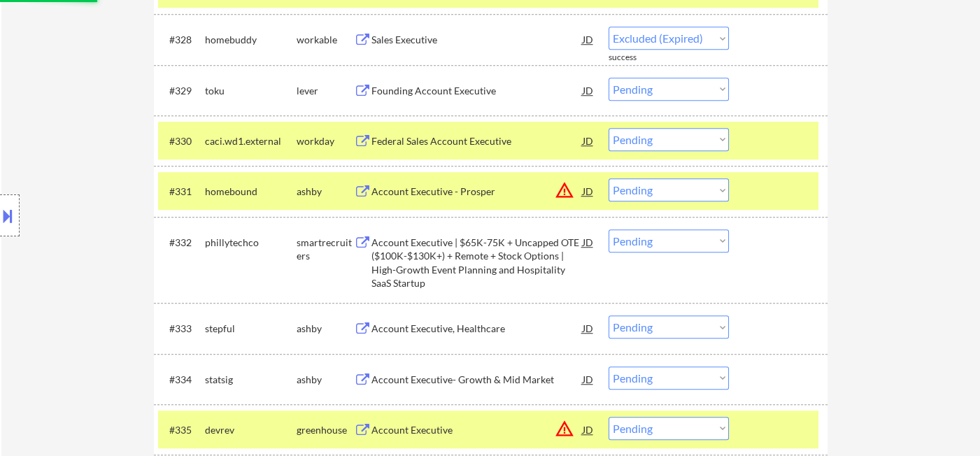
scroll to position [1946, 0]
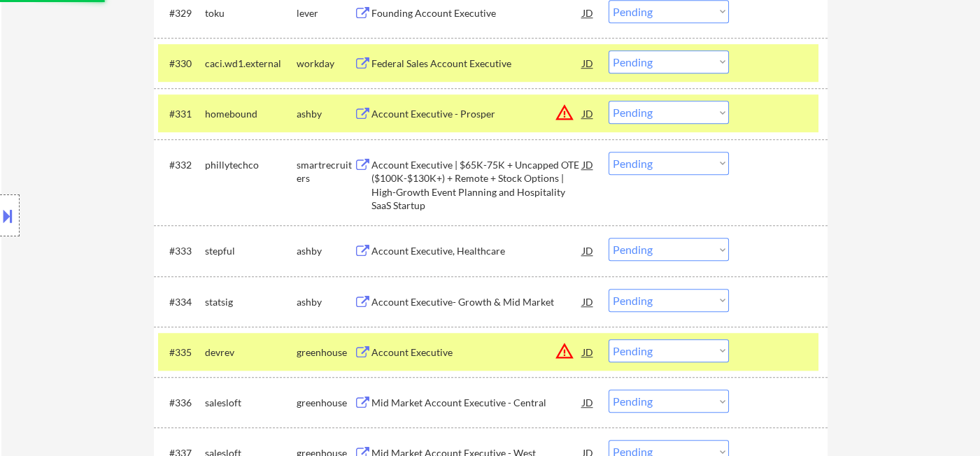
select select ""pending""
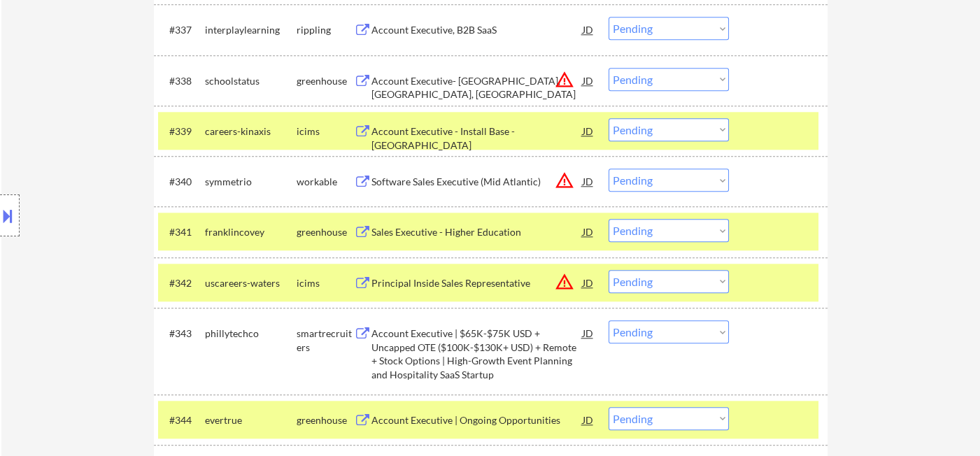
scroll to position [2412, 0]
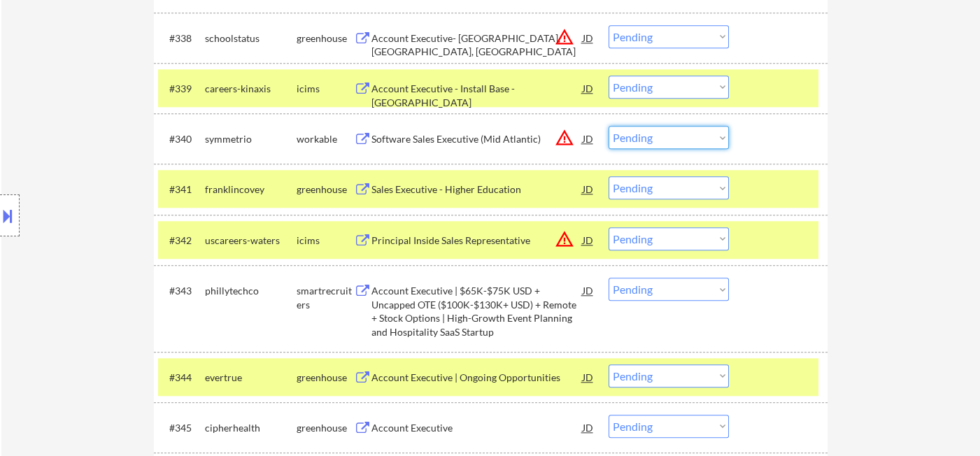
click at [715, 138] on select "Choose an option... Pending Applied Excluded (Questions) Excluded (Expired) Exc…" at bounding box center [668, 137] width 120 height 23
select select ""excluded__location_""
click at [608, 126] on select "Choose an option... Pending Applied Excluded (Questions) Excluded (Expired) Exc…" at bounding box center [668, 137] width 120 height 23
click at [680, 252] on div "#342 uscareers-waters icims Principal Inside Sales Representative JD warning_am…" at bounding box center [488, 240] width 660 height 38
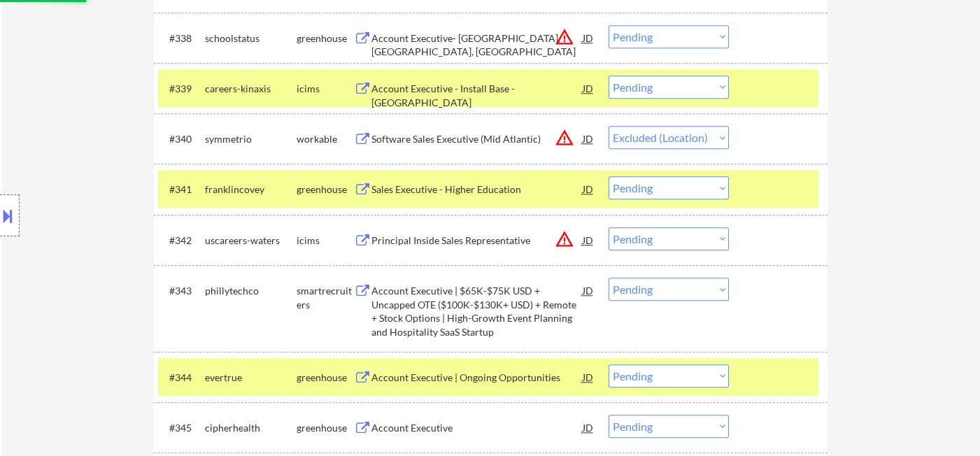
click at [692, 245] on select "Choose an option... Pending Applied Excluded (Questions) Excluded (Expired) Exc…" at bounding box center [668, 238] width 120 height 23
select select ""excluded__location_""
click at [608, 227] on select "Choose an option... Pending Applied Excluded (Questions) Excluded (Expired) Exc…" at bounding box center [668, 238] width 120 height 23
select select ""pending""
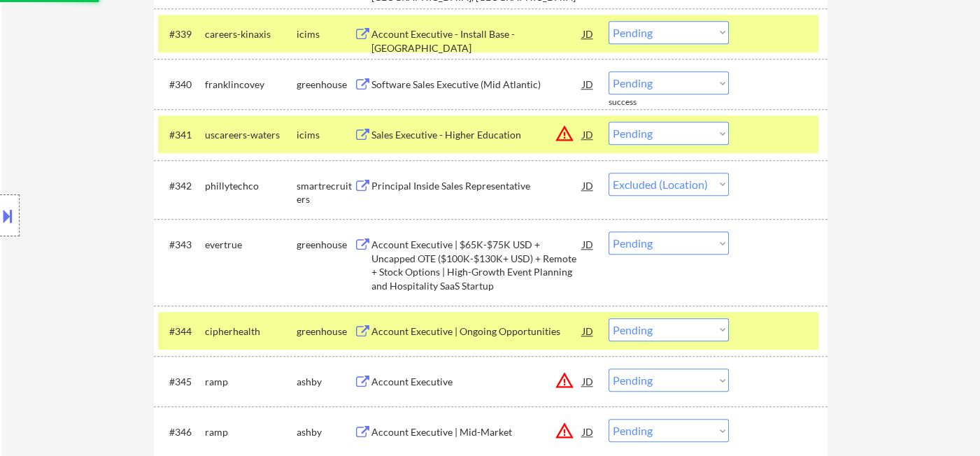
scroll to position [2490, 0]
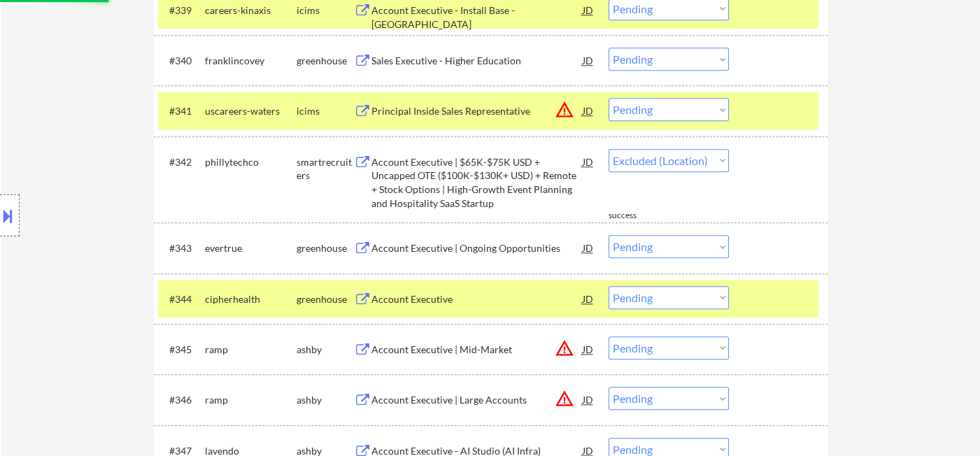
select select ""pending""
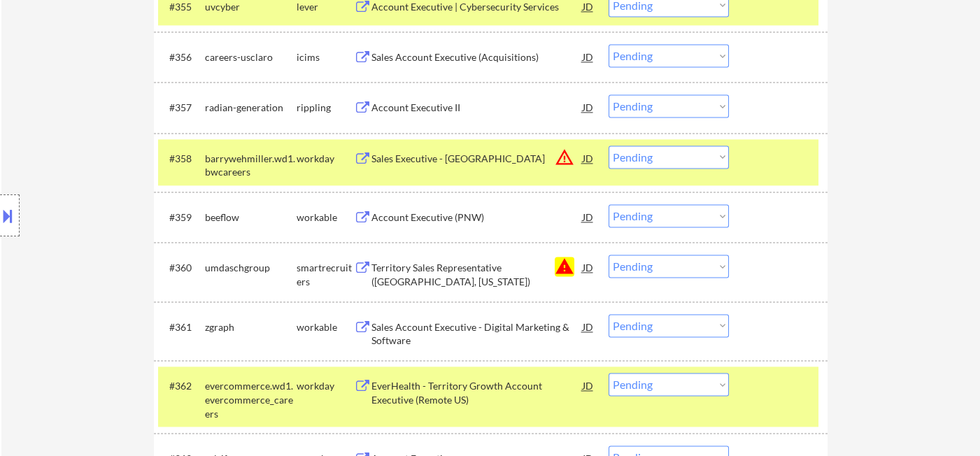
scroll to position [3344, 0]
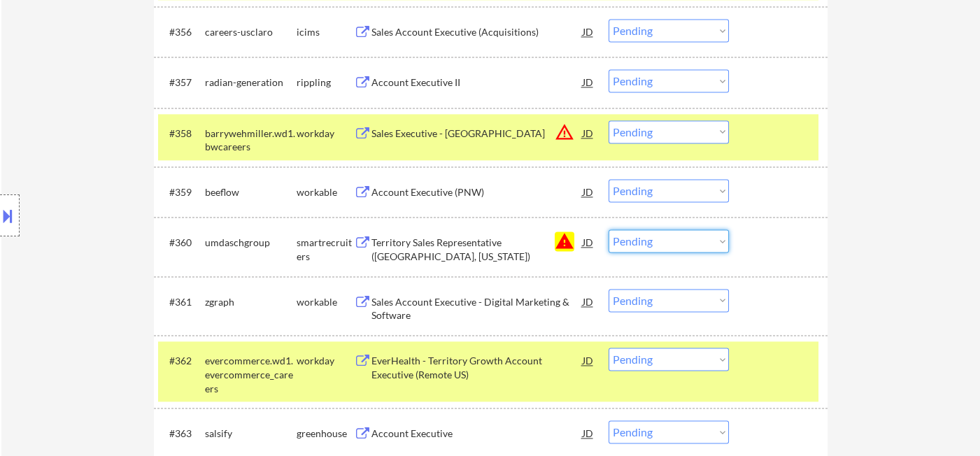
click at [696, 243] on select "Choose an option... Pending Applied Excluded (Questions) Excluded (Expired) Exc…" at bounding box center [668, 240] width 120 height 23
click at [608, 229] on select "Choose an option... Pending Applied Excluded (Questions) Excluded (Expired) Exc…" at bounding box center [668, 240] width 120 height 23
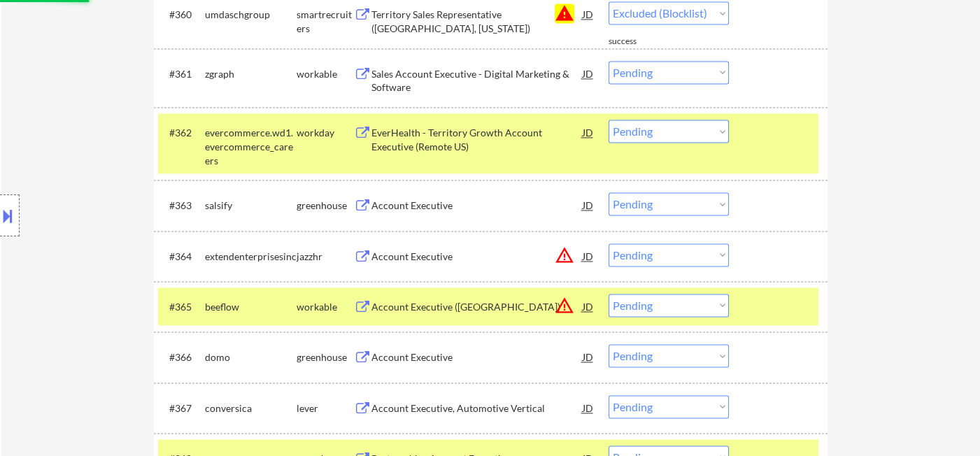
scroll to position [3810, 0]
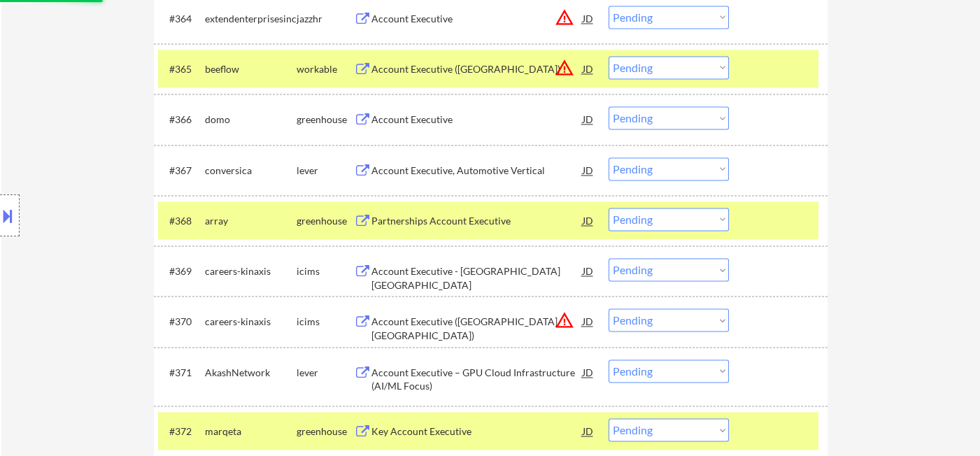
select select ""pending""
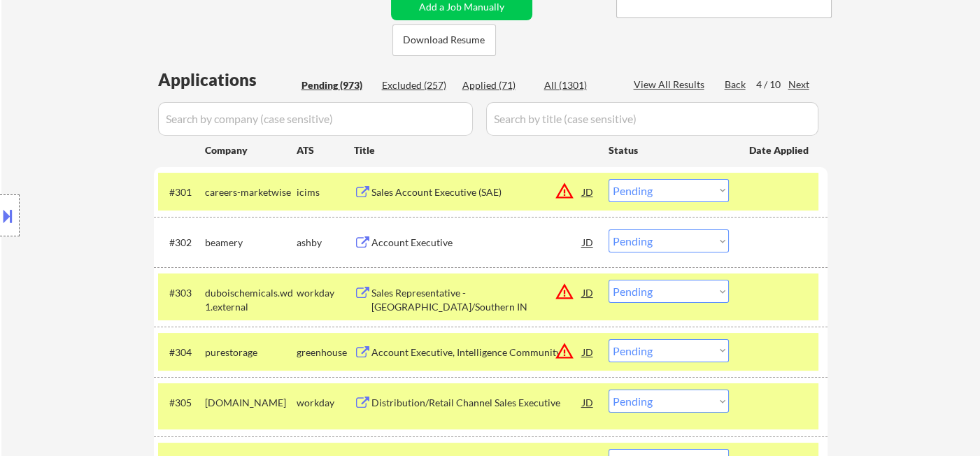
scroll to position [184, 0]
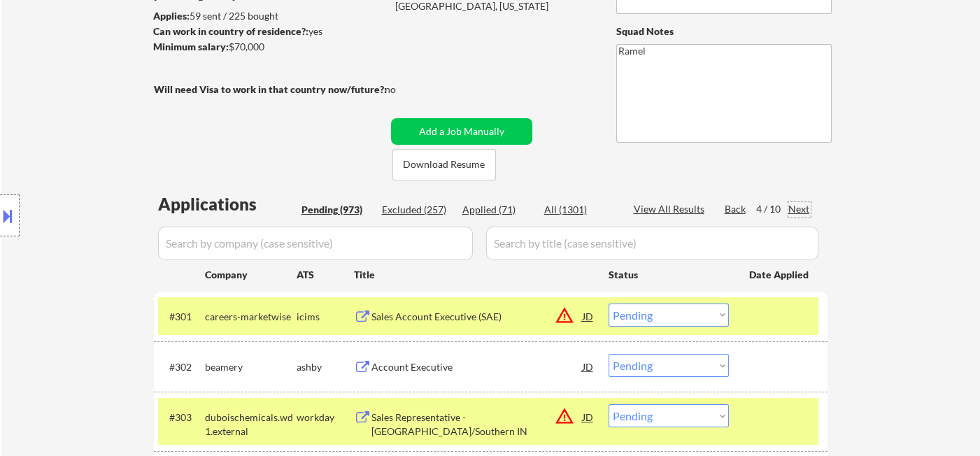
click at [801, 208] on div "Next" at bounding box center [799, 209] width 22 height 14
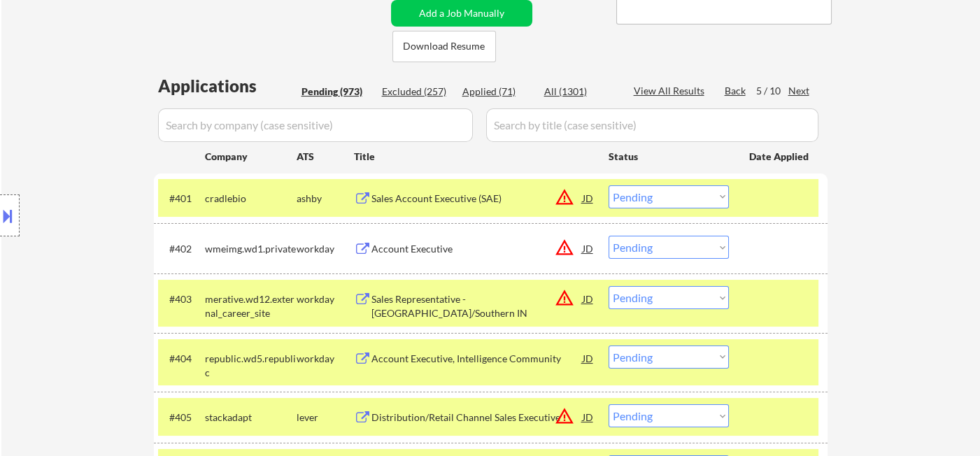
scroll to position [417, 0]
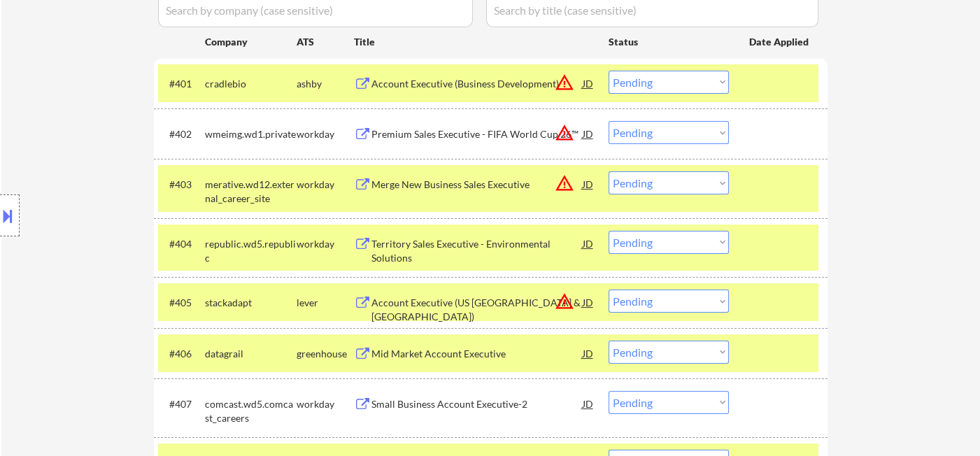
click at [681, 83] on select "Choose an option... Pending Applied Excluded (Questions) Excluded (Expired) Exc…" at bounding box center [668, 82] width 120 height 23
click at [608, 71] on select "Choose an option... Pending Applied Excluded (Questions) Excluded (Expired) Exc…" at bounding box center [668, 82] width 120 height 23
drag, startPoint x: 688, startPoint y: 131, endPoint x: 694, endPoint y: 141, distance: 11.1
click at [688, 131] on select "Choose an option... Pending Applied Excluded (Questions) Excluded (Expired) Exc…" at bounding box center [668, 132] width 120 height 23
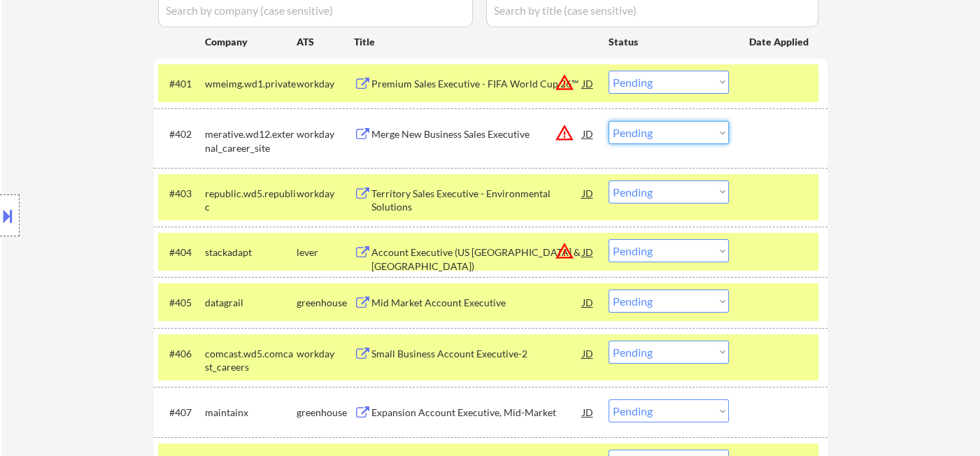
click at [699, 84] on select "Choose an option... Pending Applied Excluded (Questions) Excluded (Expired) Exc…" at bounding box center [668, 82] width 120 height 23
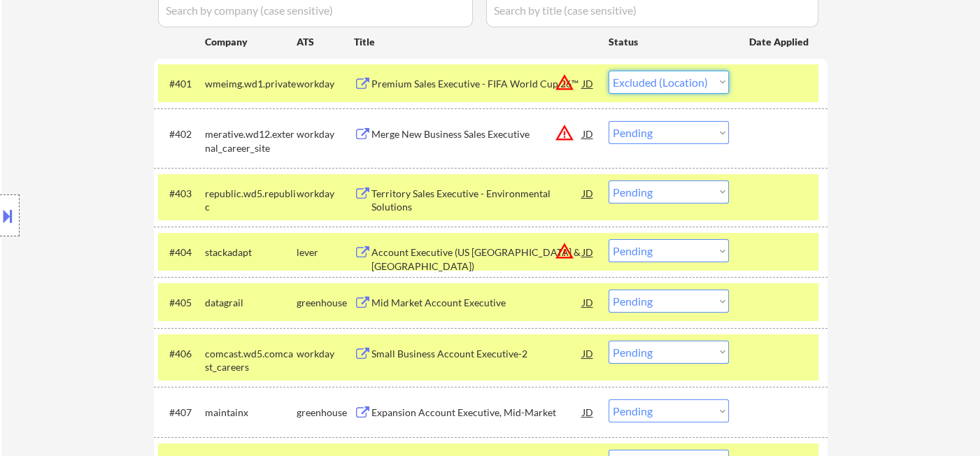
click at [608, 71] on select "Choose an option... Pending Applied Excluded (Questions) Excluded (Expired) Exc…" at bounding box center [668, 82] width 120 height 23
drag, startPoint x: 694, startPoint y: 134, endPoint x: 701, endPoint y: 140, distance: 9.4
click at [694, 134] on select "Choose an option... Pending Applied Excluded (Questions) Excluded (Expired) Exc…" at bounding box center [668, 132] width 120 height 23
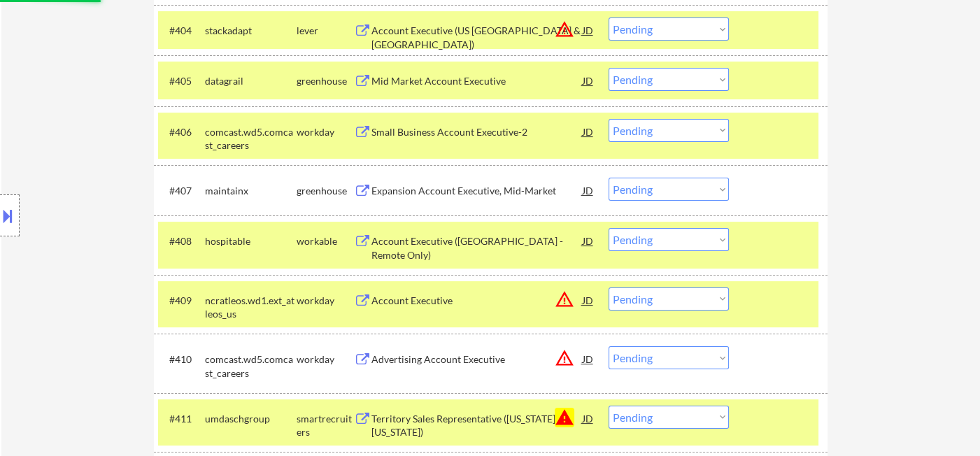
select select ""pending""
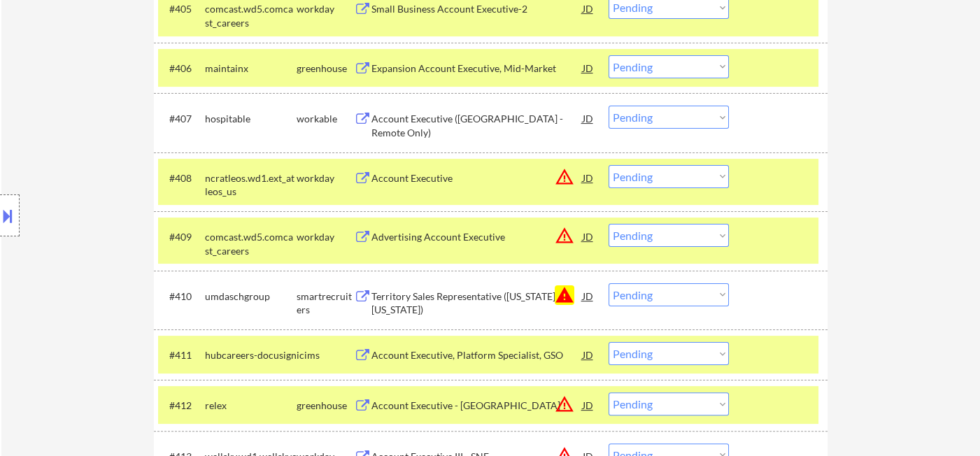
scroll to position [806, 0]
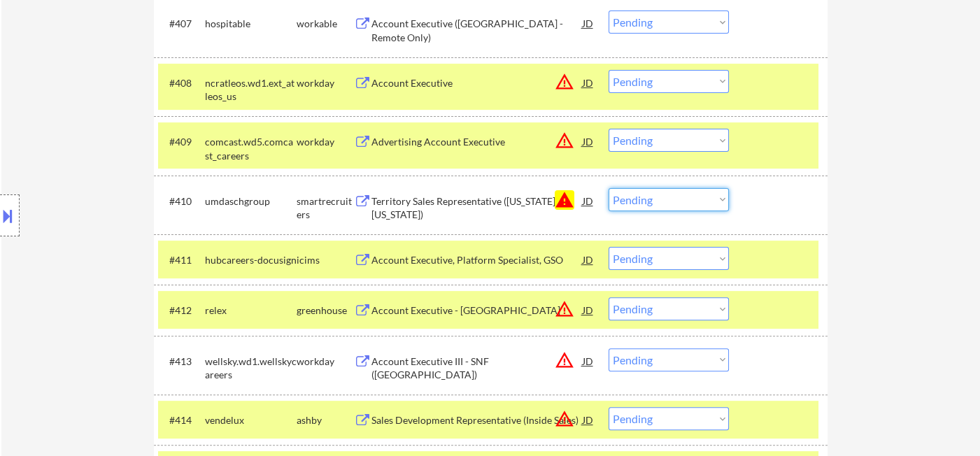
drag, startPoint x: 667, startPoint y: 194, endPoint x: 685, endPoint y: 208, distance: 22.9
click at [667, 194] on select "Choose an option... Pending Applied Excluded (Questions) Excluded (Expired) Exc…" at bounding box center [668, 199] width 120 height 23
click at [608, 188] on select "Choose an option... Pending Applied Excluded (Questions) Excluded (Expired) Exc…" at bounding box center [668, 199] width 120 height 23
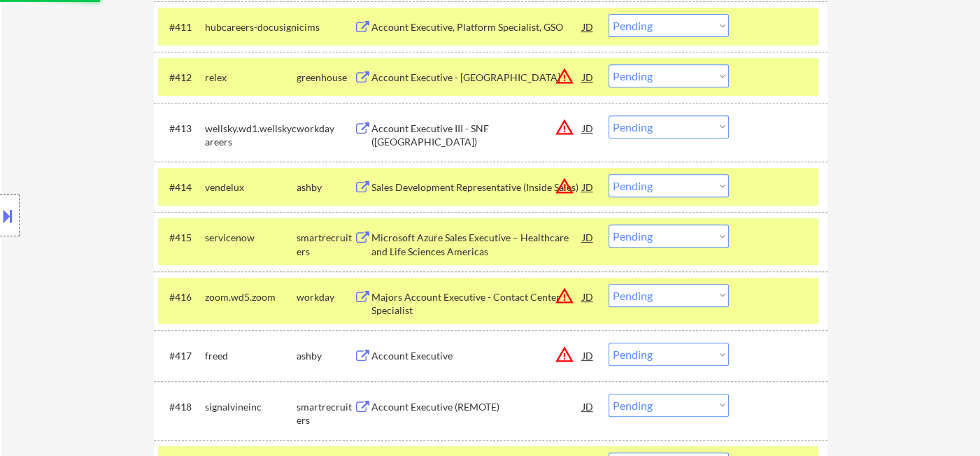
select select ""pending""
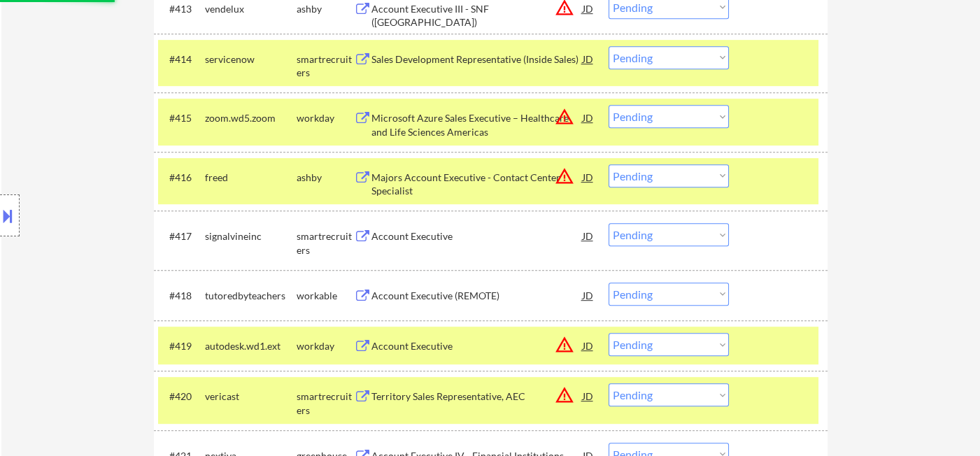
scroll to position [1194, 0]
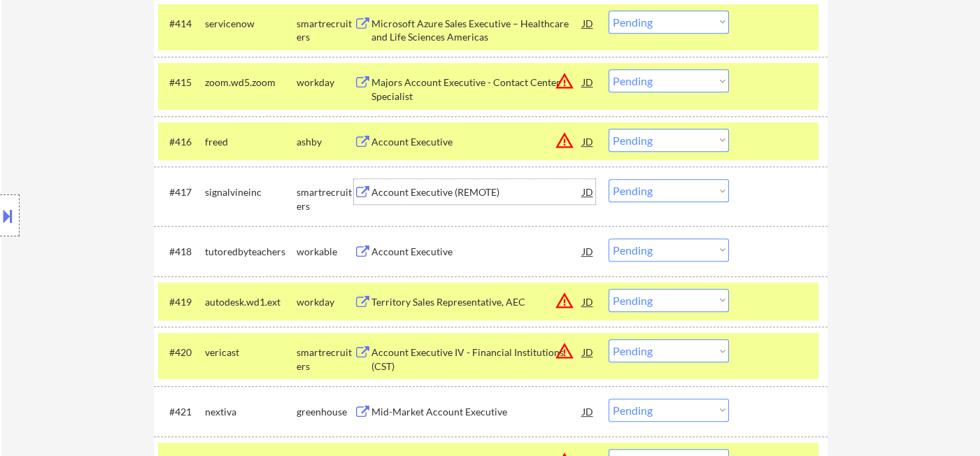
click at [442, 187] on div "Account Executive (REMOTE)" at bounding box center [476, 192] width 211 height 14
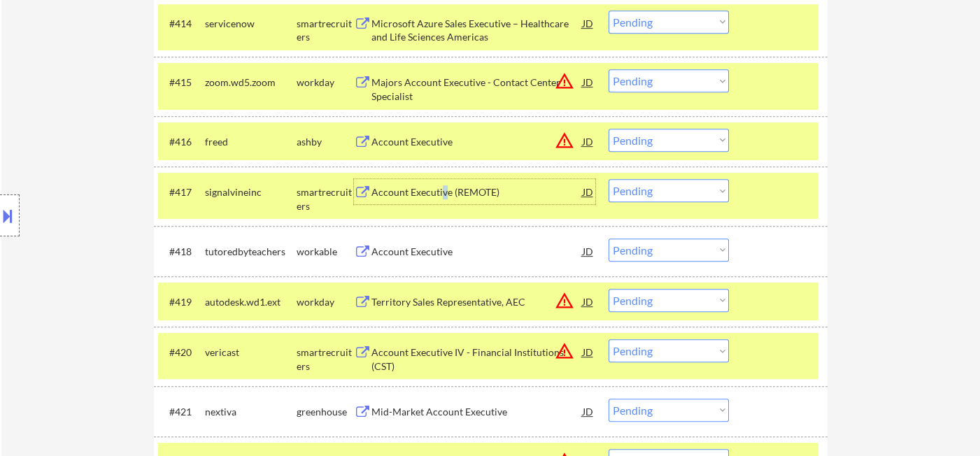
click at [647, 187] on select "Choose an option... Pending Applied Excluded (Questions) Excluded (Expired) Exc…" at bounding box center [668, 190] width 120 height 23
select select ""applied""
click at [608, 179] on select "Choose an option... Pending Applied Excluded (Questions) Excluded (Expired) Exc…" at bounding box center [668, 190] width 120 height 23
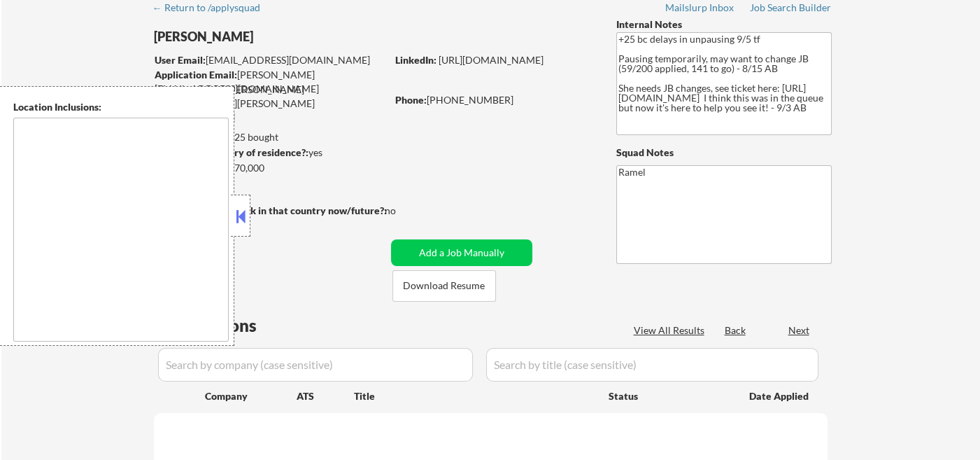
type textarea "remote"
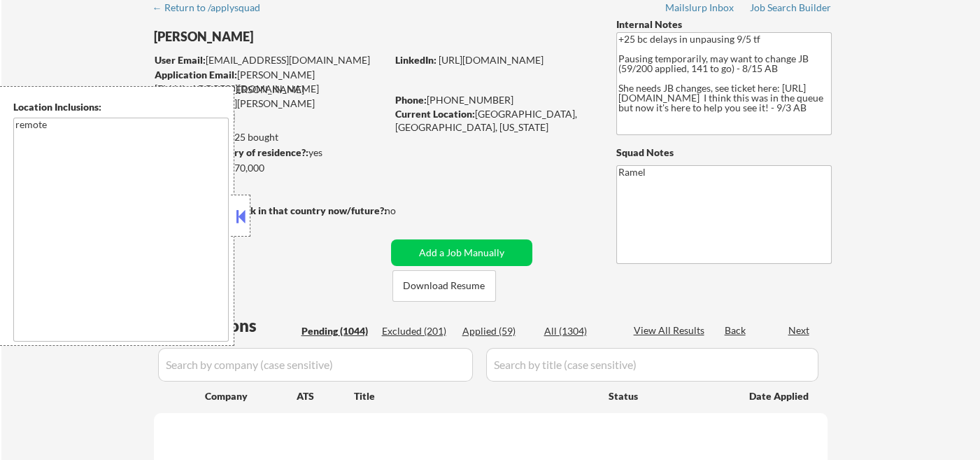
scroll to position [233, 0]
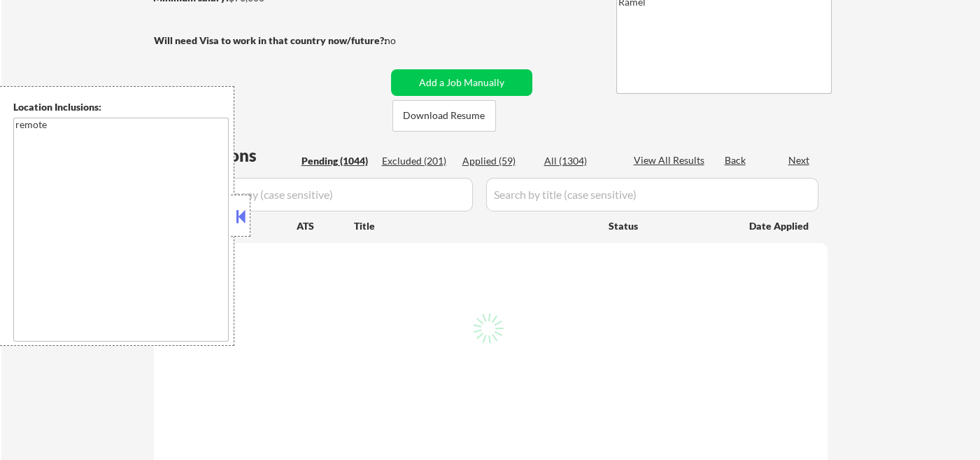
click at [490, 155] on div "Applied (59)" at bounding box center [497, 161] width 70 height 14
click at [245, 219] on button at bounding box center [240, 216] width 15 height 21
select select ""pending""
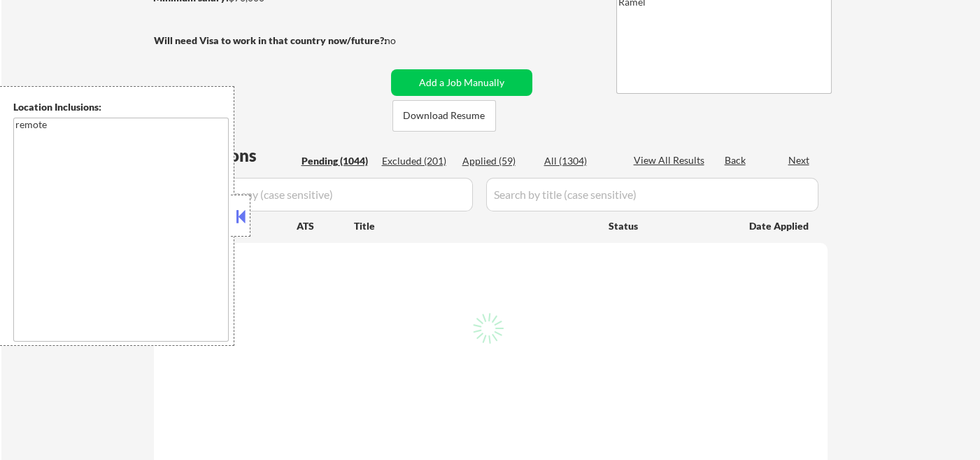
select select ""pending""
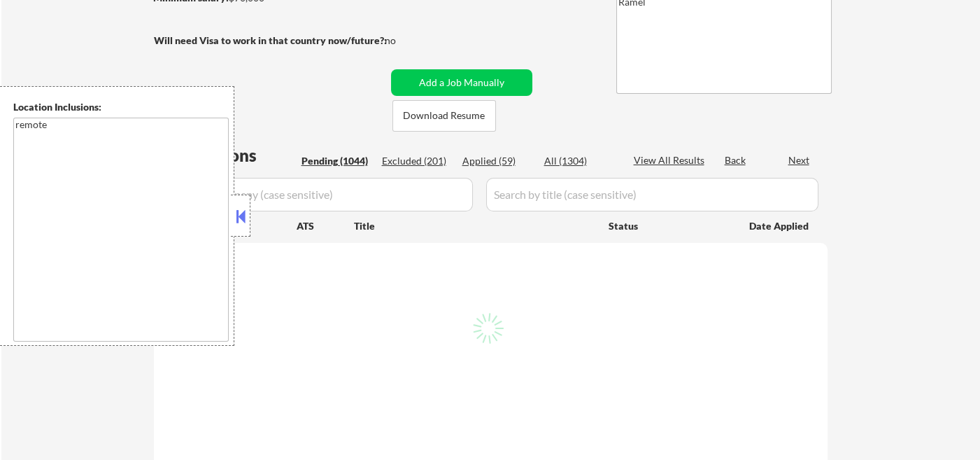
select select ""pending""
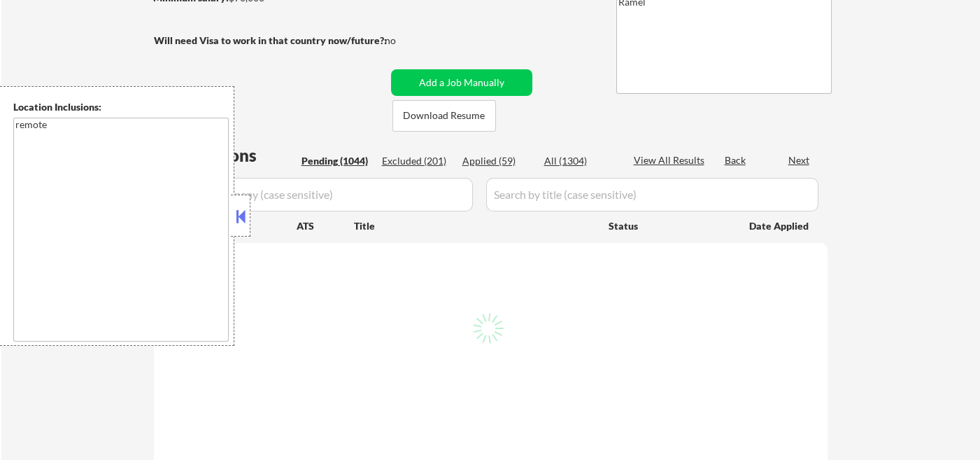
select select ""pending""
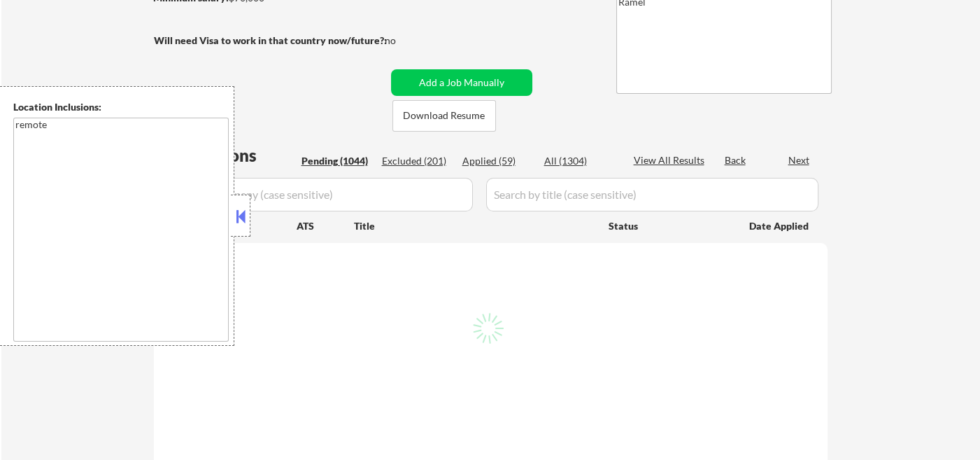
select select ""pending""
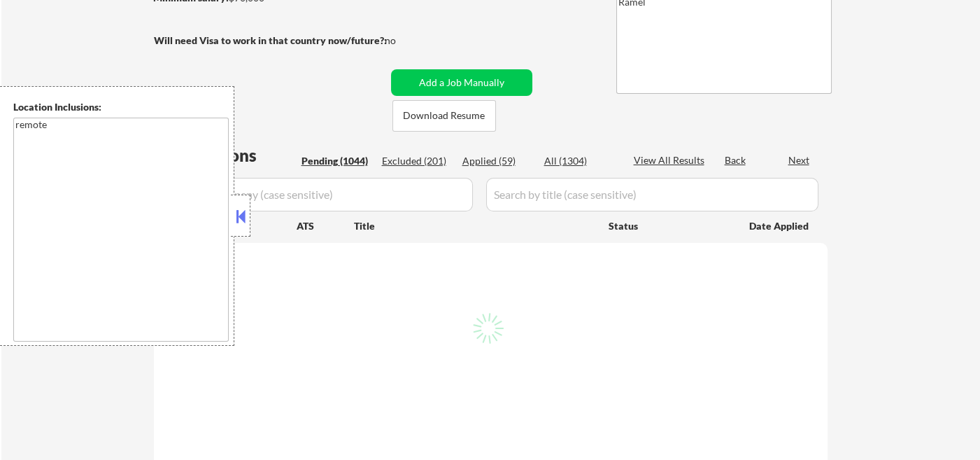
select select ""pending""
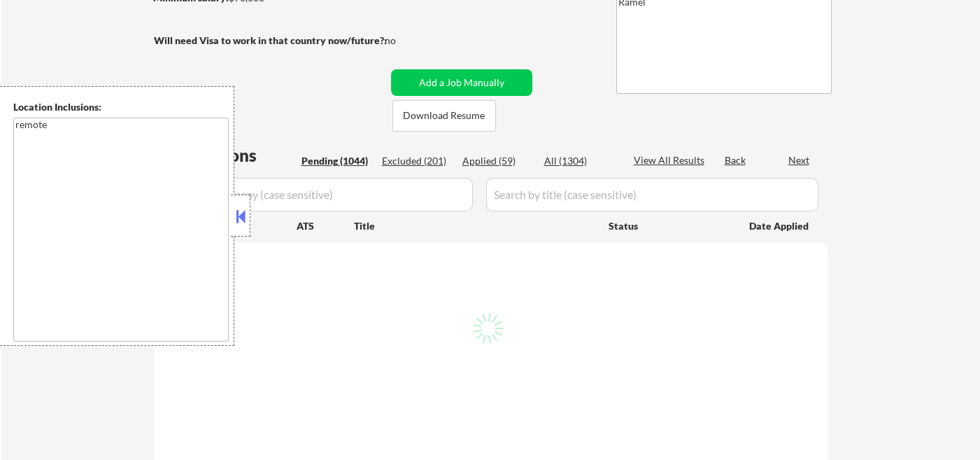
select select ""pending""
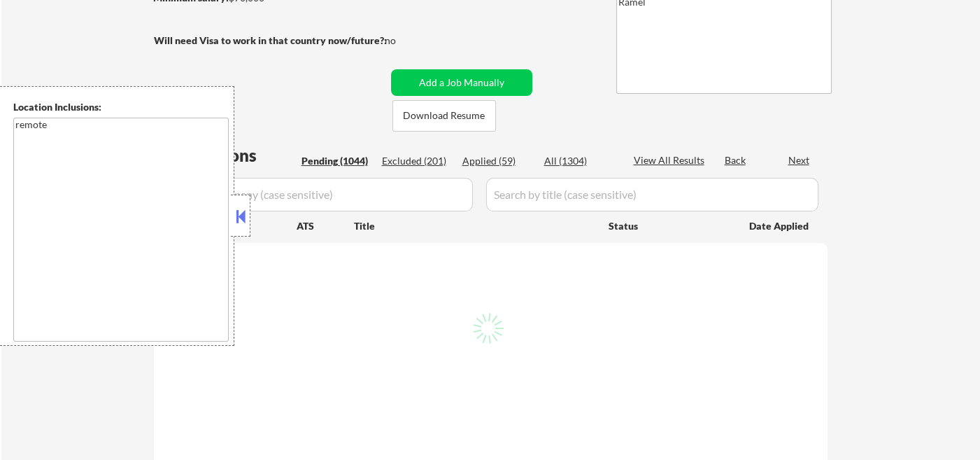
select select ""pending""
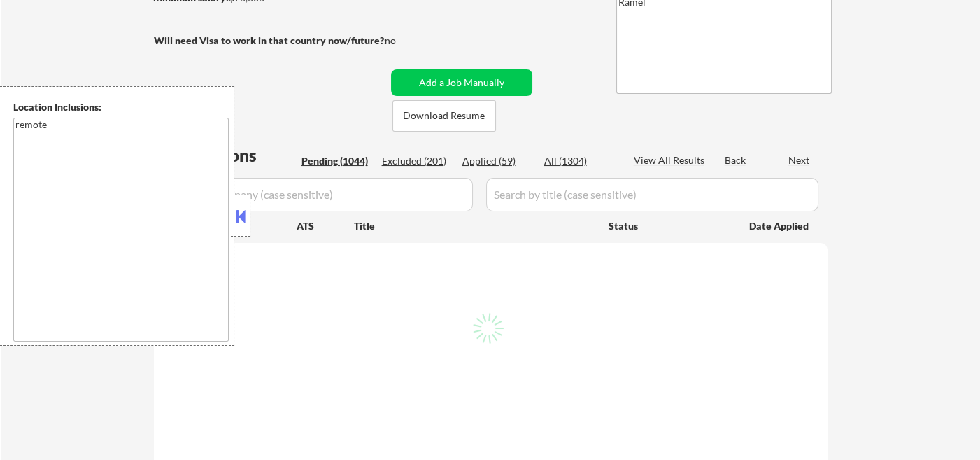
select select ""pending""
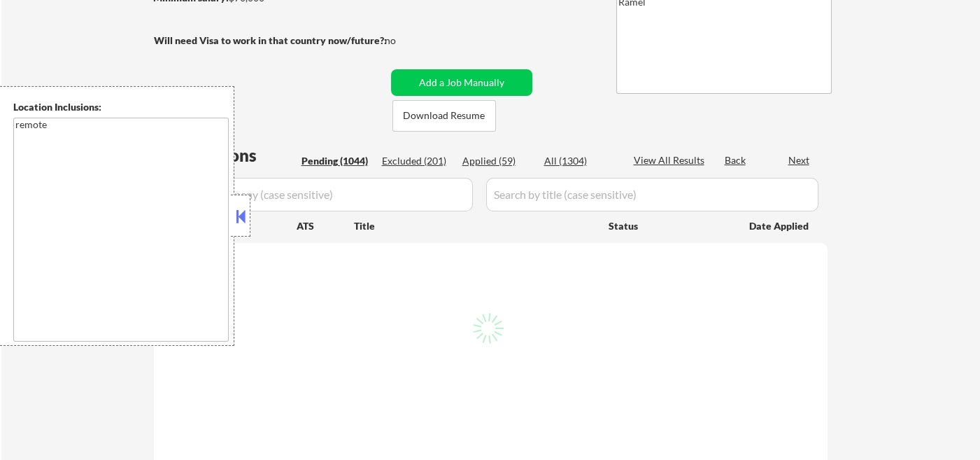
select select ""pending""
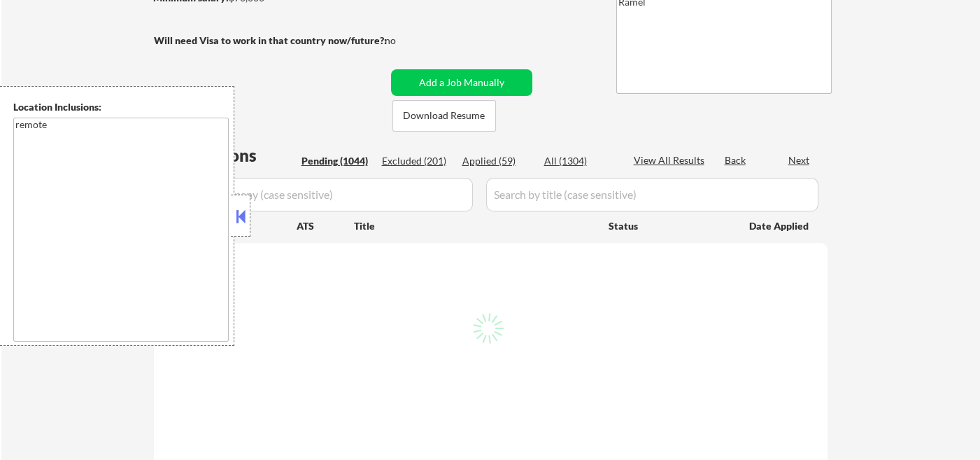
select select ""pending""
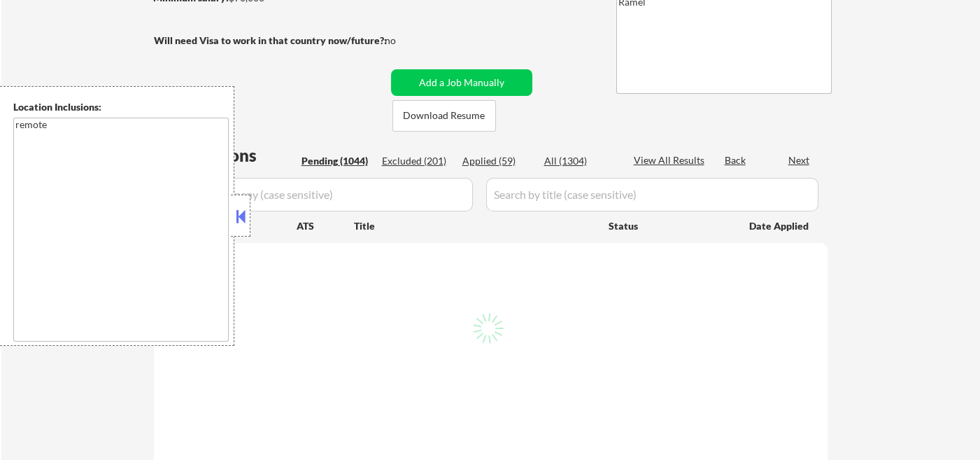
select select ""pending""
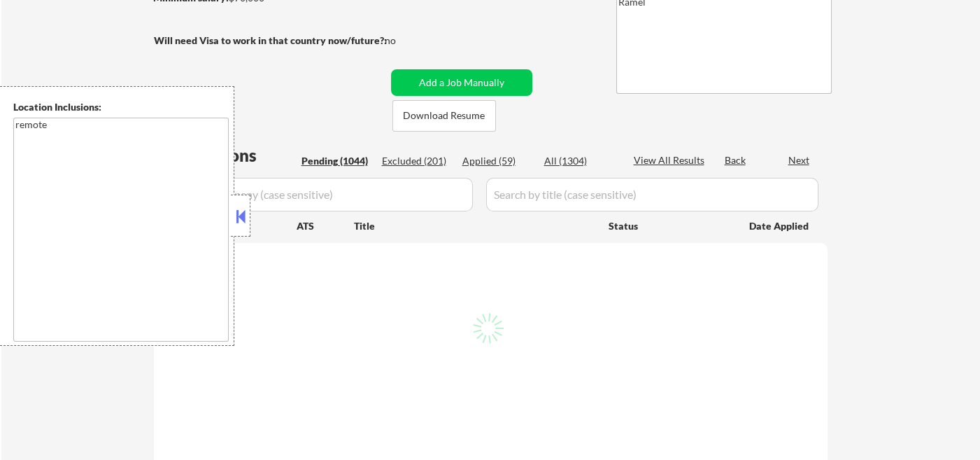
select select ""pending""
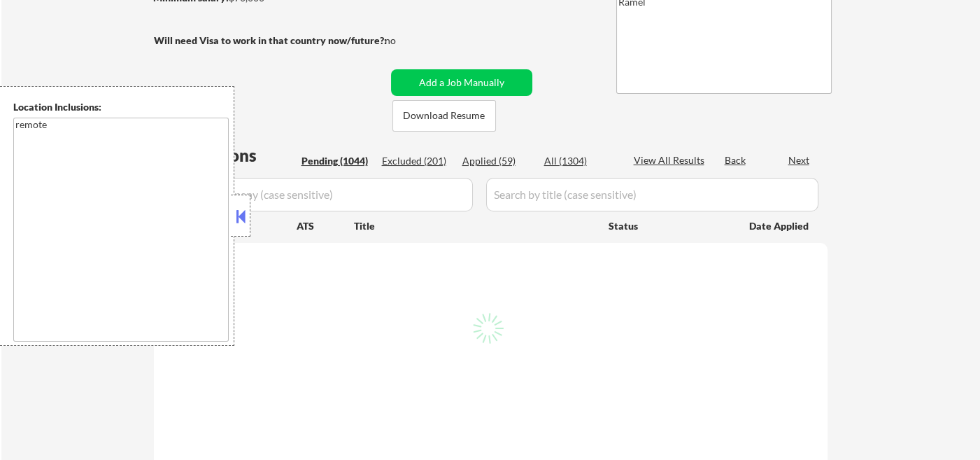
select select ""pending""
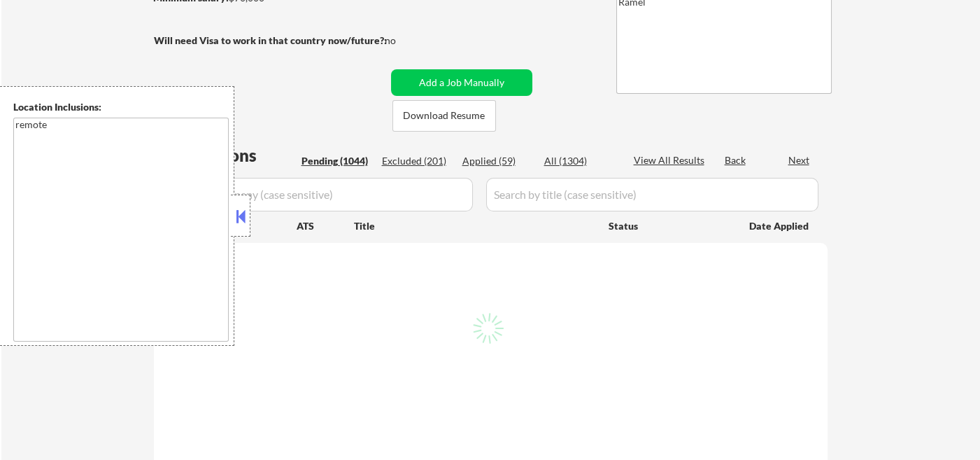
select select ""pending""
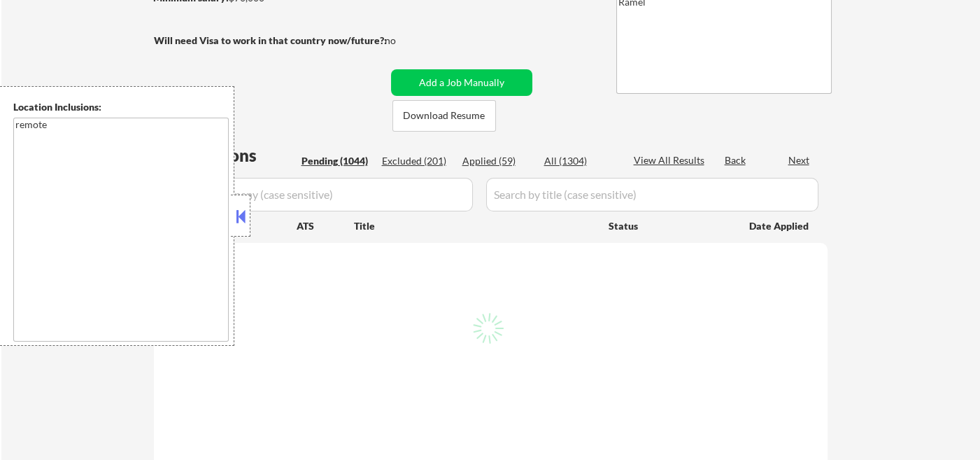
select select ""pending""
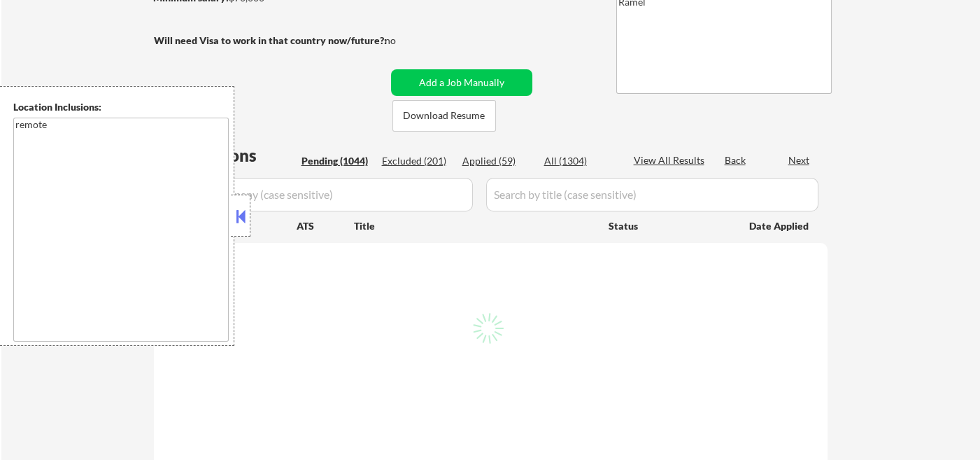
select select ""pending""
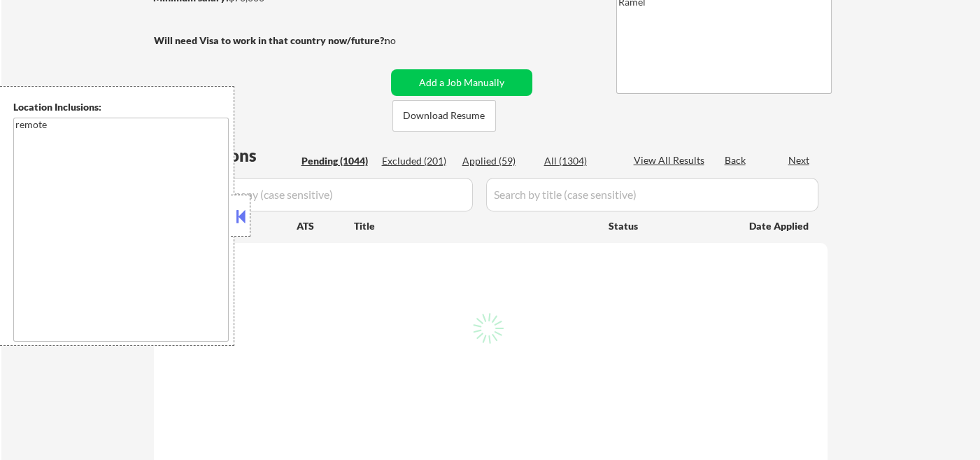
select select ""pending""
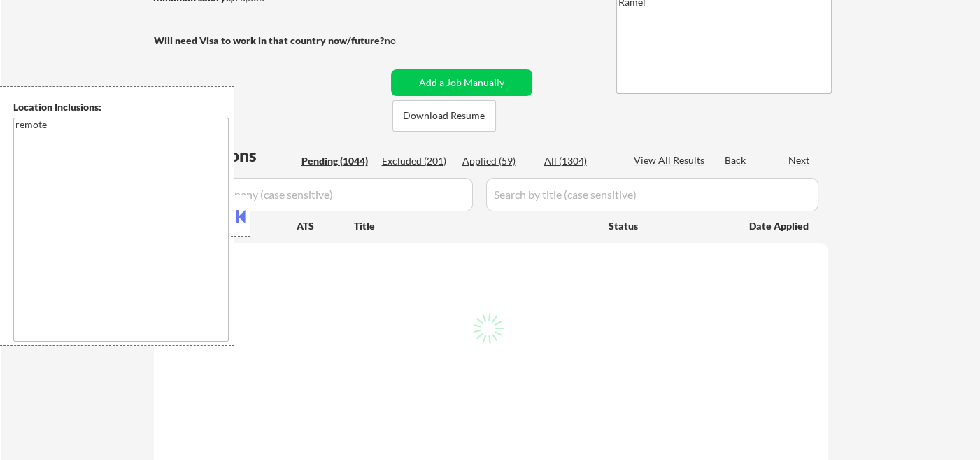
select select ""pending""
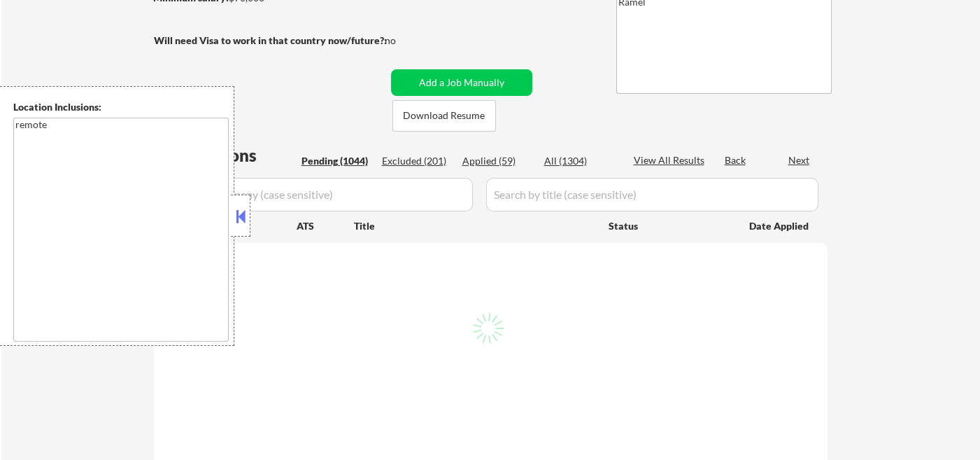
select select ""pending""
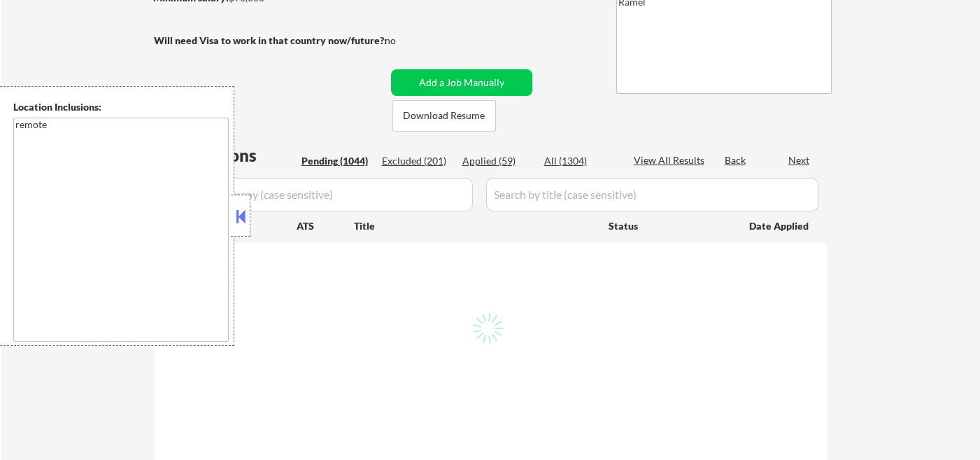
select select ""pending""
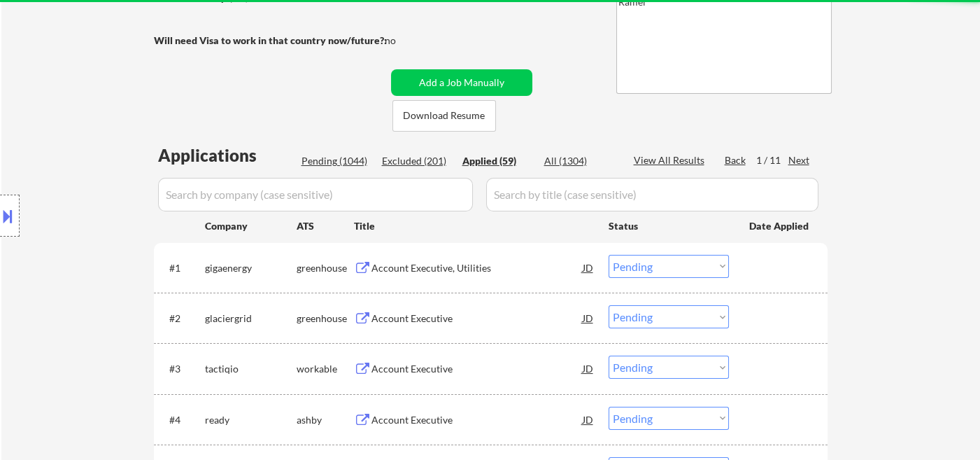
click at [240, 222] on div "Location Inclusions: remote" at bounding box center [125, 215] width 250 height 259
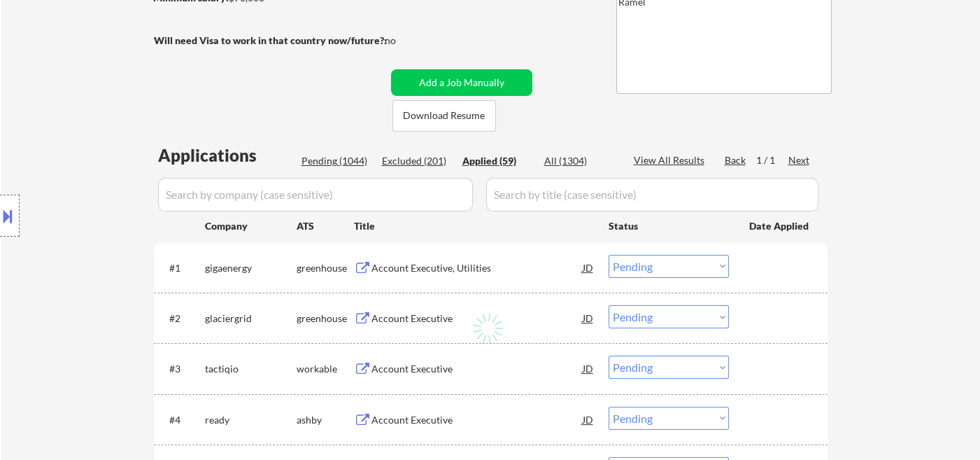
select select ""applied""
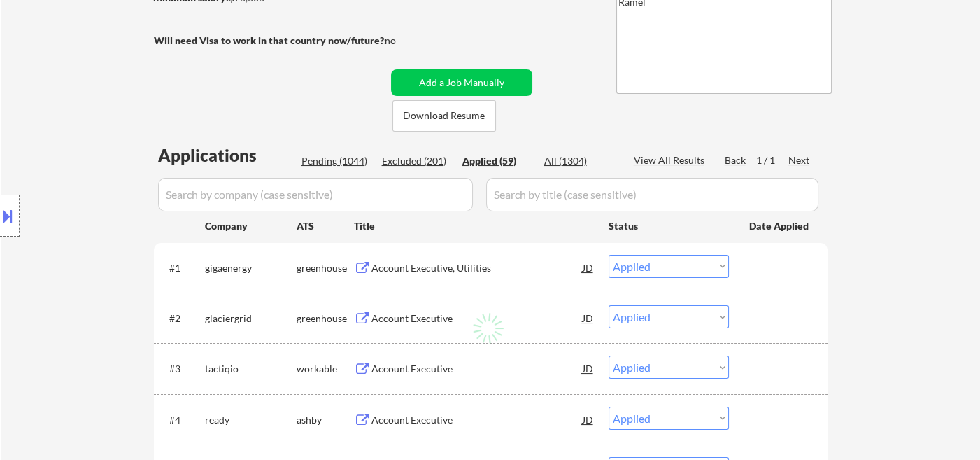
select select ""applied""
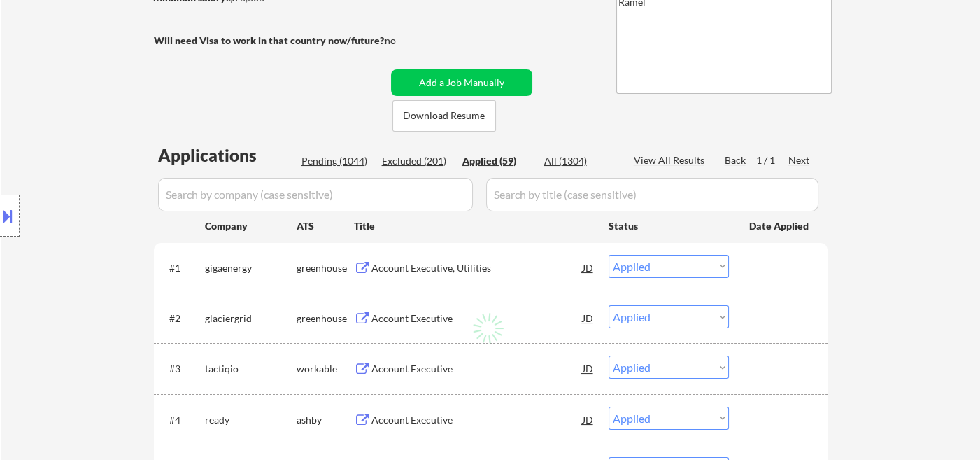
select select ""applied""
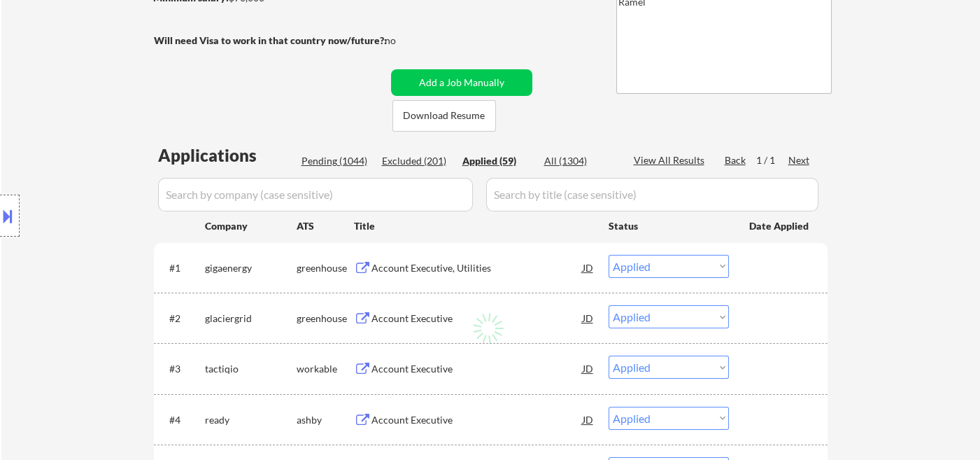
select select ""applied""
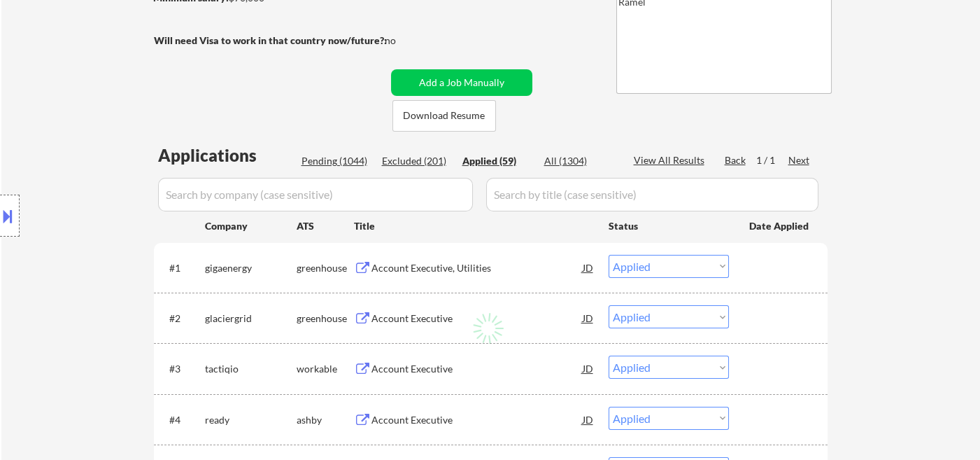
select select ""applied""
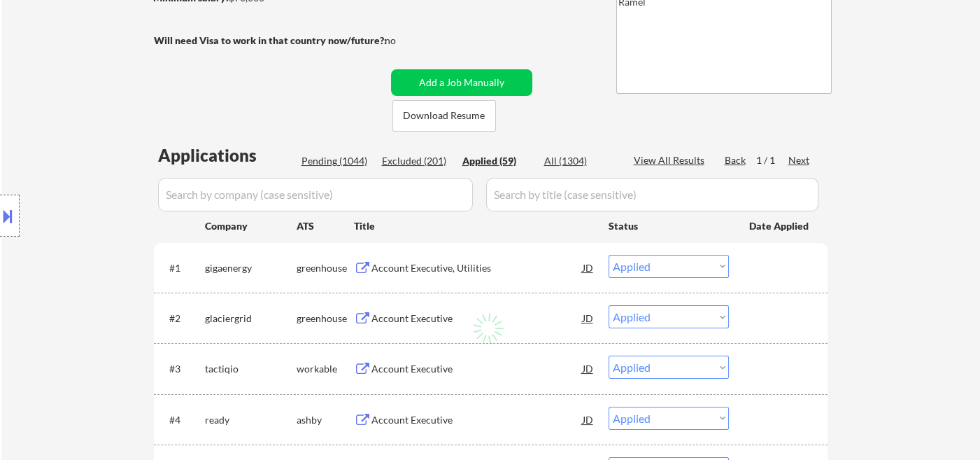
select select ""applied""
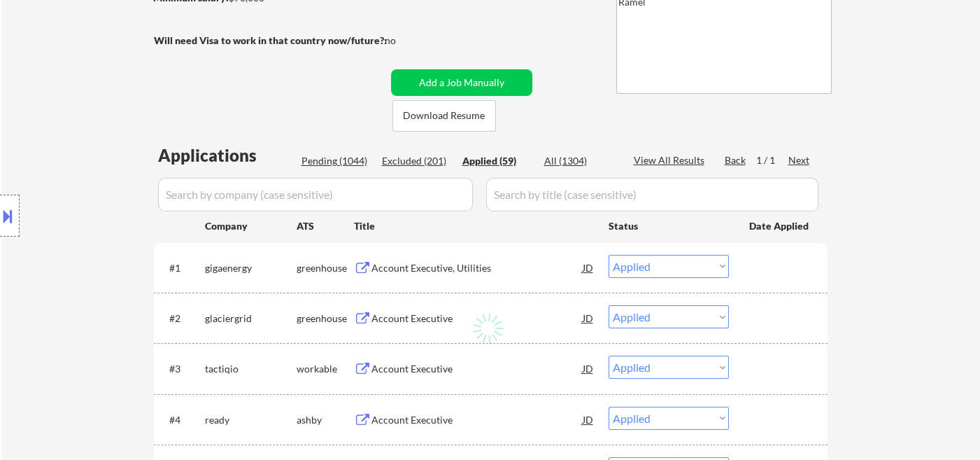
select select ""applied""
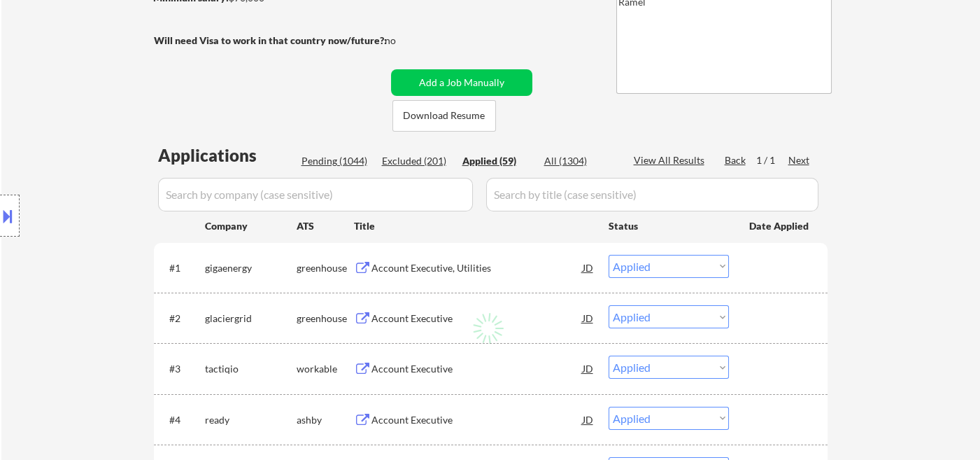
select select ""applied""
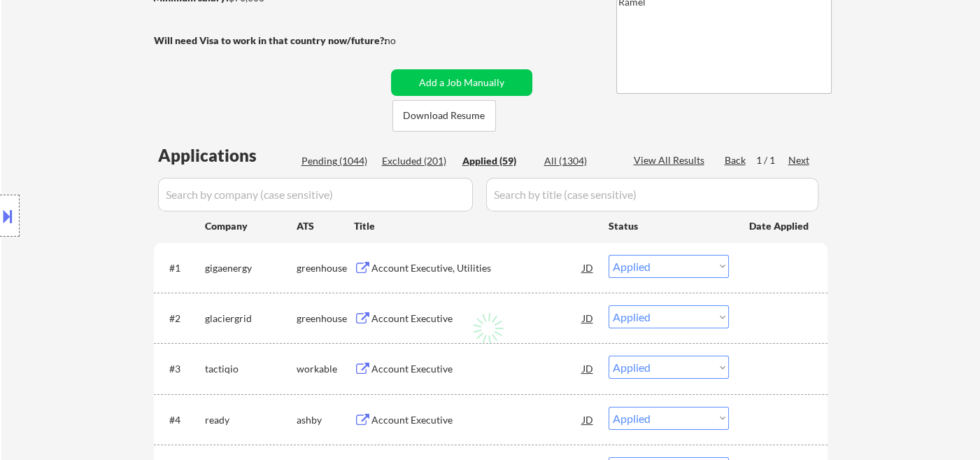
select select ""applied""
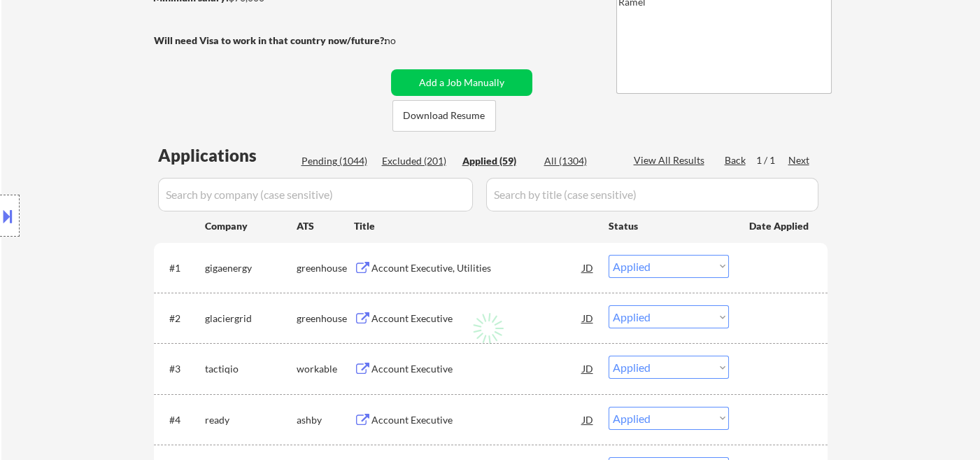
select select ""applied""
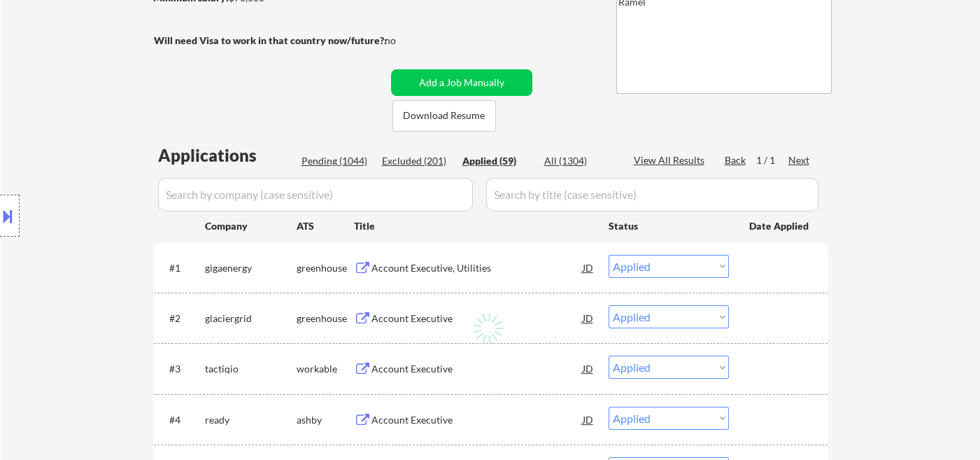
select select ""applied""
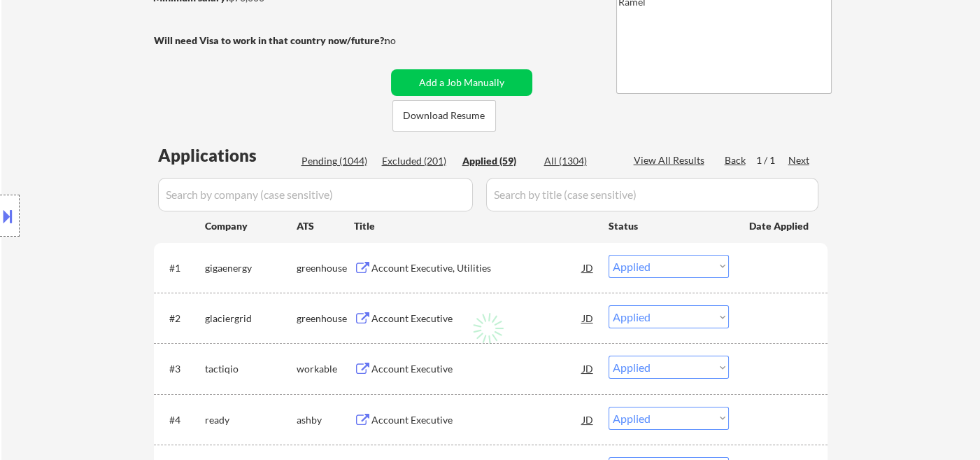
select select ""applied""
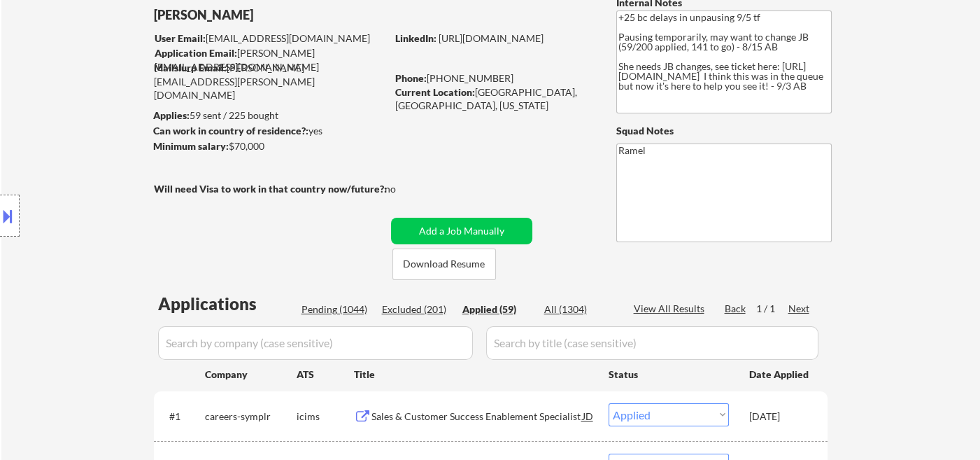
scroll to position [78, 0]
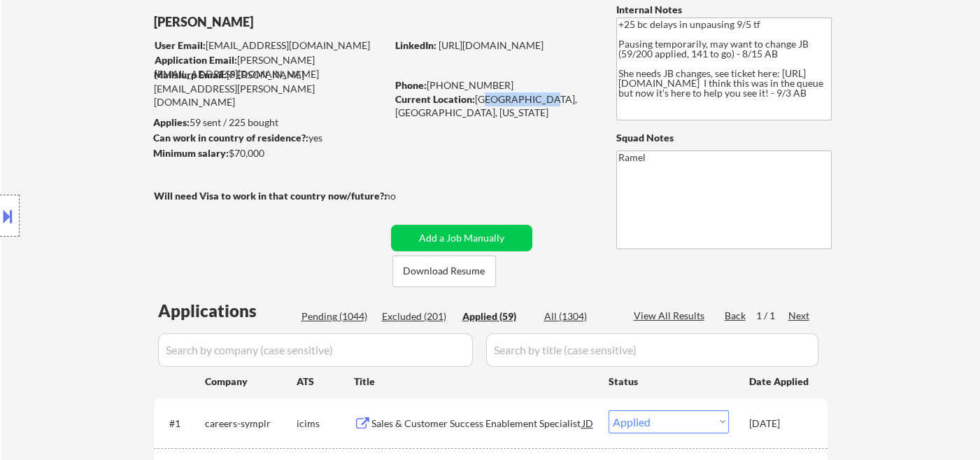
drag, startPoint x: 478, startPoint y: 94, endPoint x: 529, endPoint y: 94, distance: 50.4
click at [529, 94] on div "Current Location: Roseville, CA, California" at bounding box center [494, 105] width 198 height 27
drag, startPoint x: 483, startPoint y: 103, endPoint x: 530, endPoint y: 102, distance: 47.6
click at [530, 103] on div "Current Location: Roseville, CA, California" at bounding box center [494, 105] width 198 height 27
copy div "Roseville, CA"
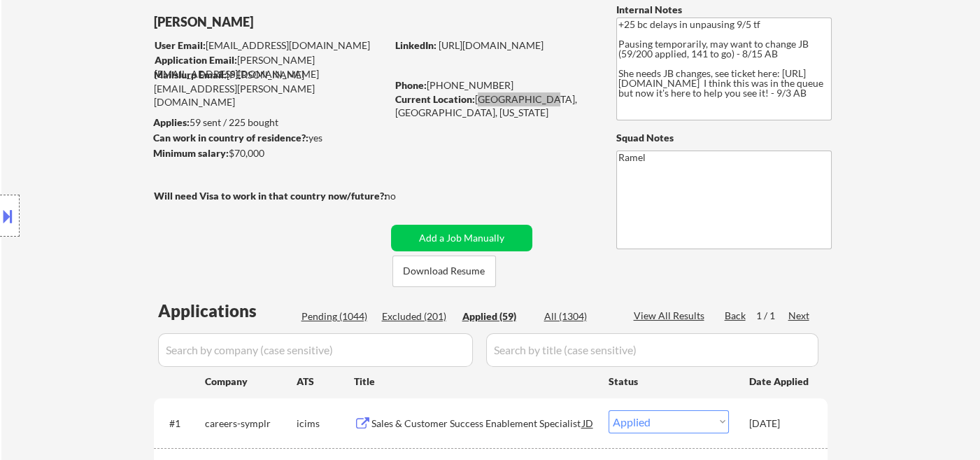
select select ""applied""
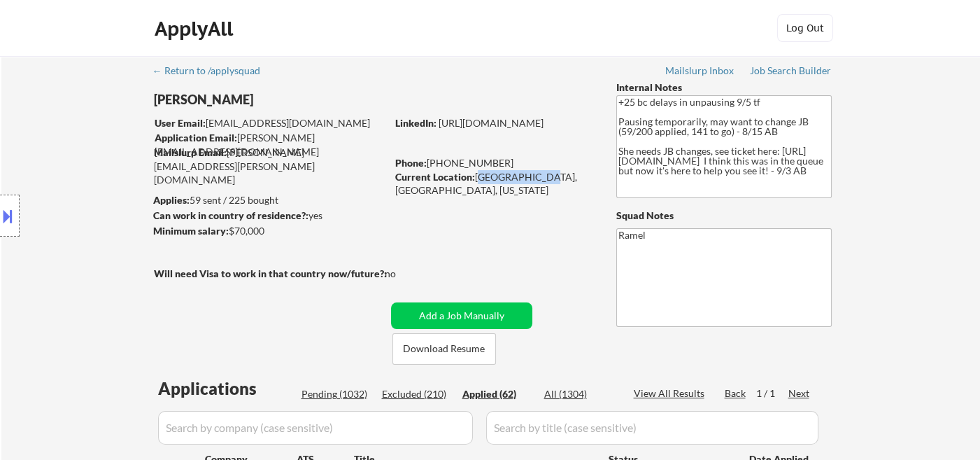
copy div "Roseville, CA"
select select ""applied""
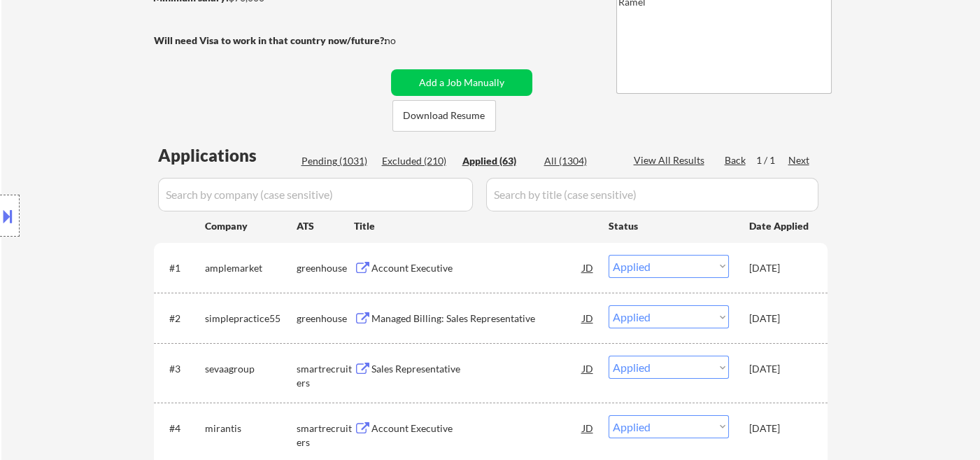
scroll to position [388, 0]
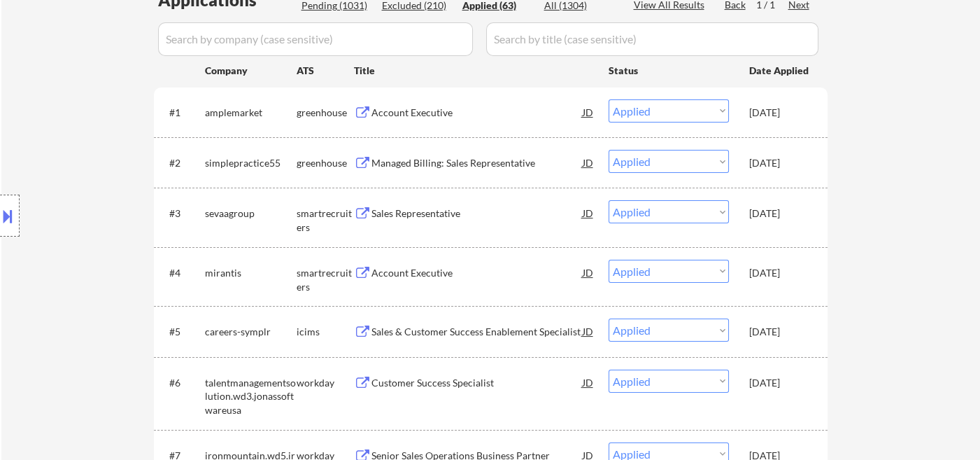
select select ""applied""
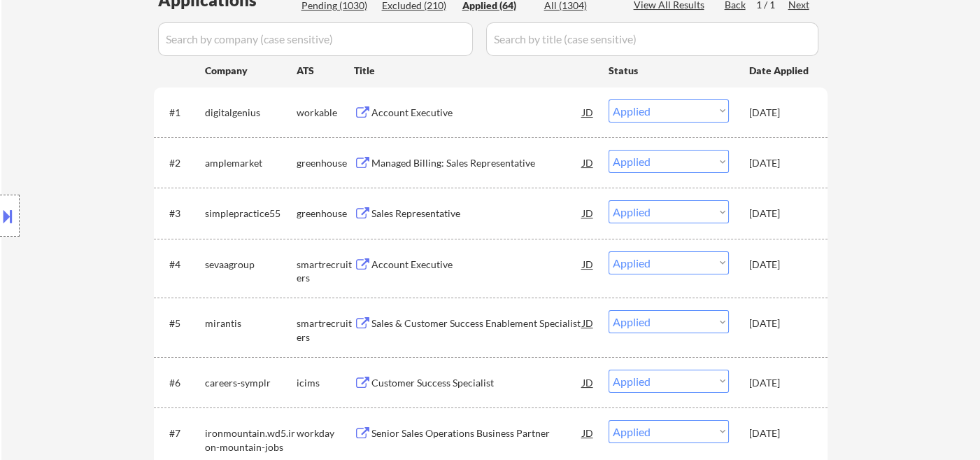
select select ""applied""
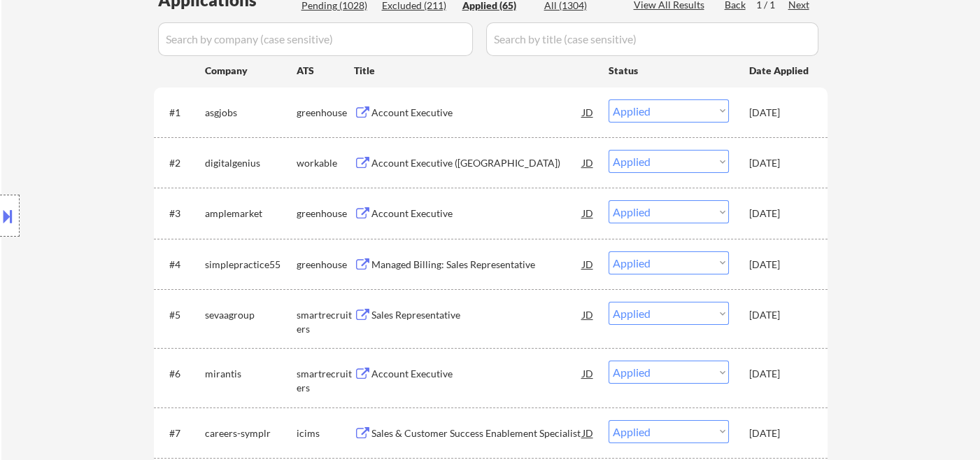
scroll to position [311, 0]
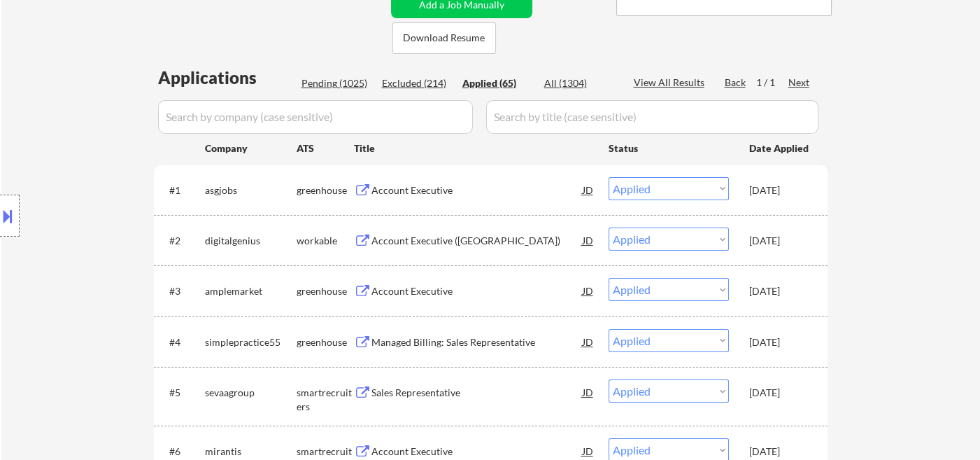
select select ""applied""
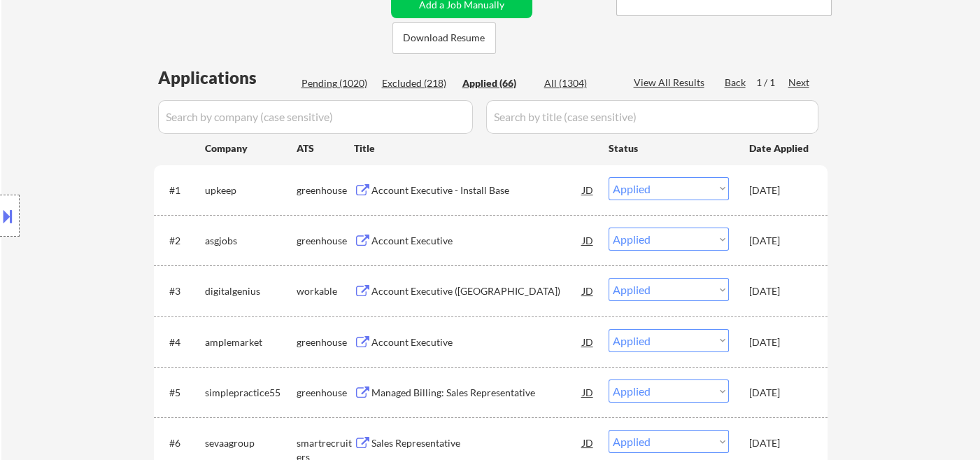
select select ""applied""
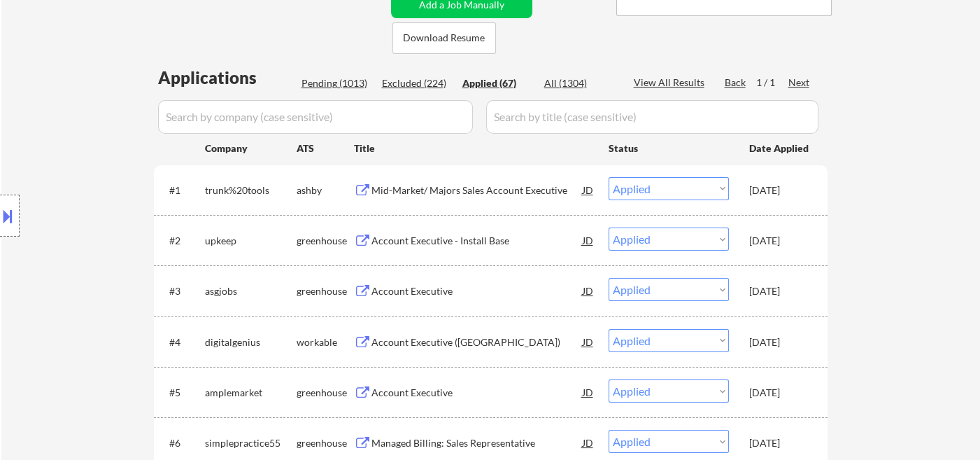
select select ""applied""
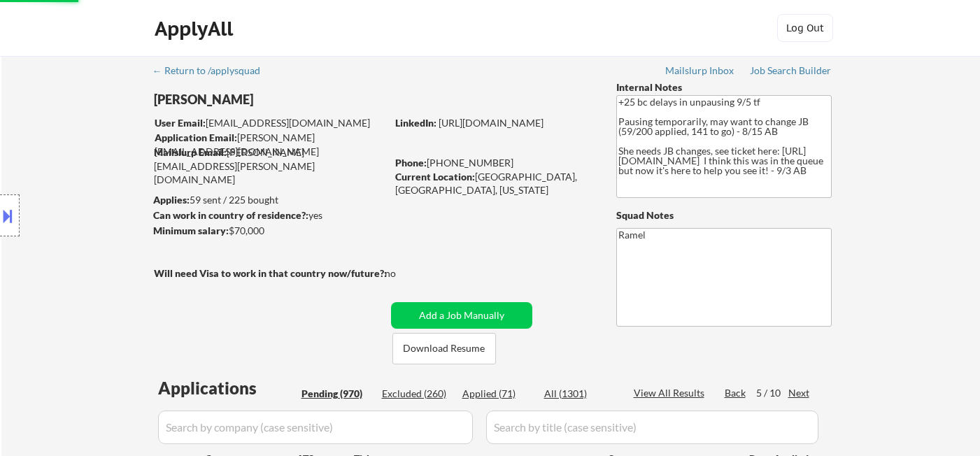
select select ""pending""
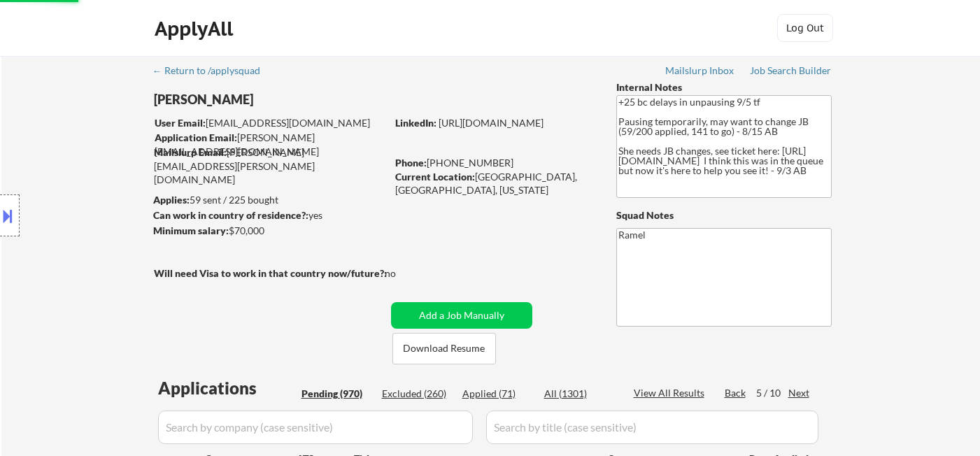
select select ""pending""
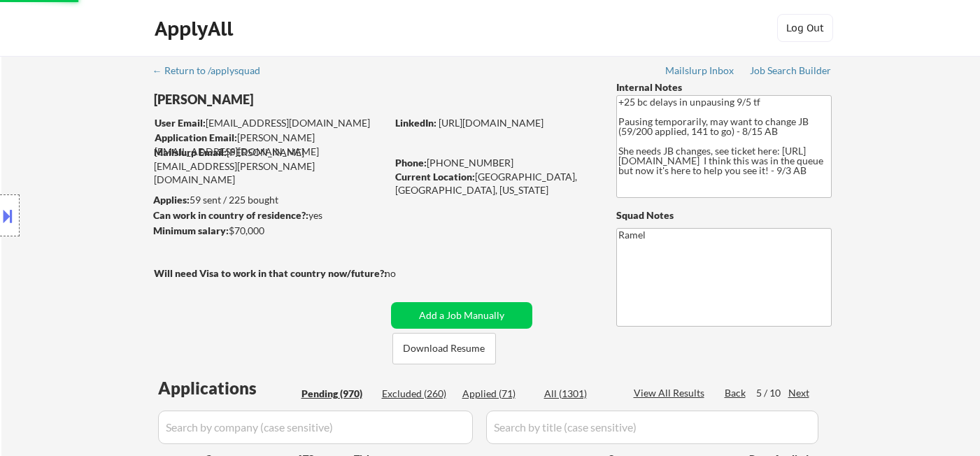
select select ""pending""
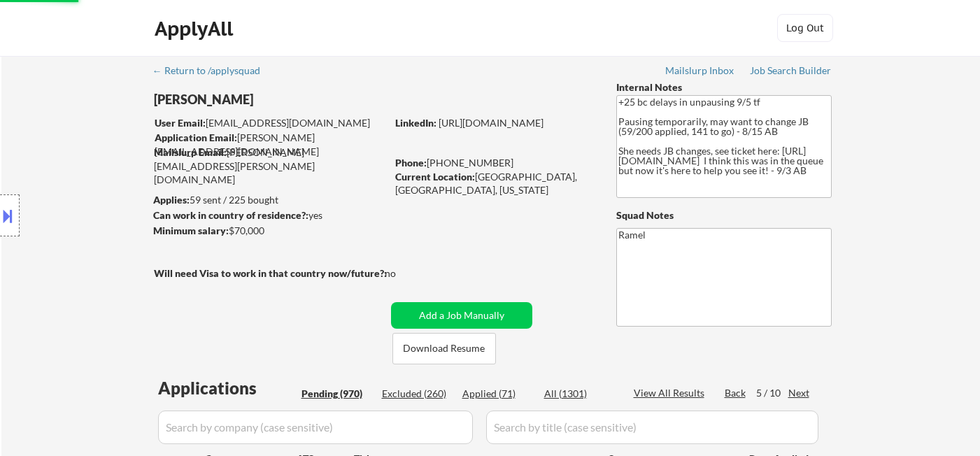
select select ""pending""
select select ""applied""
select select ""pending""
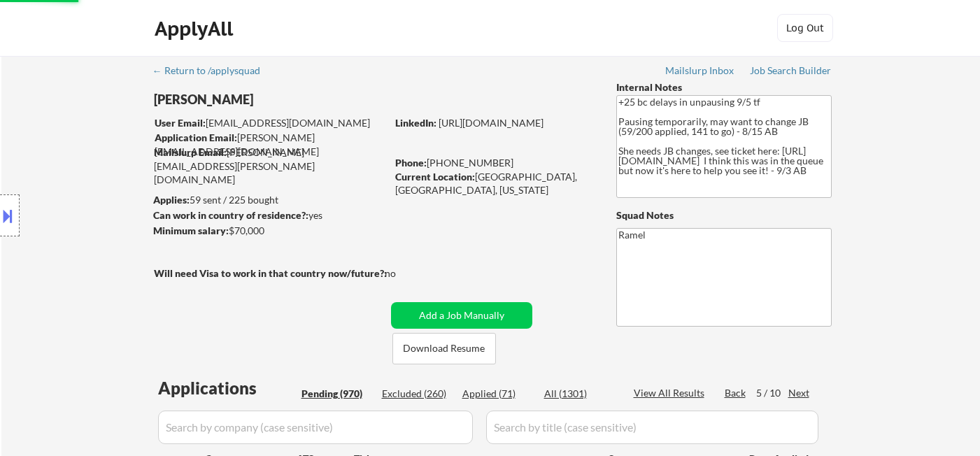
select select ""pending""
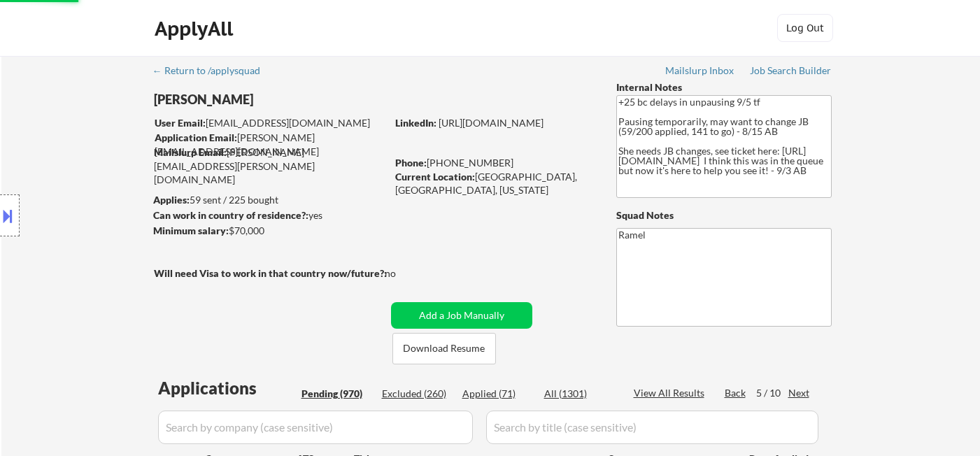
select select ""pending""
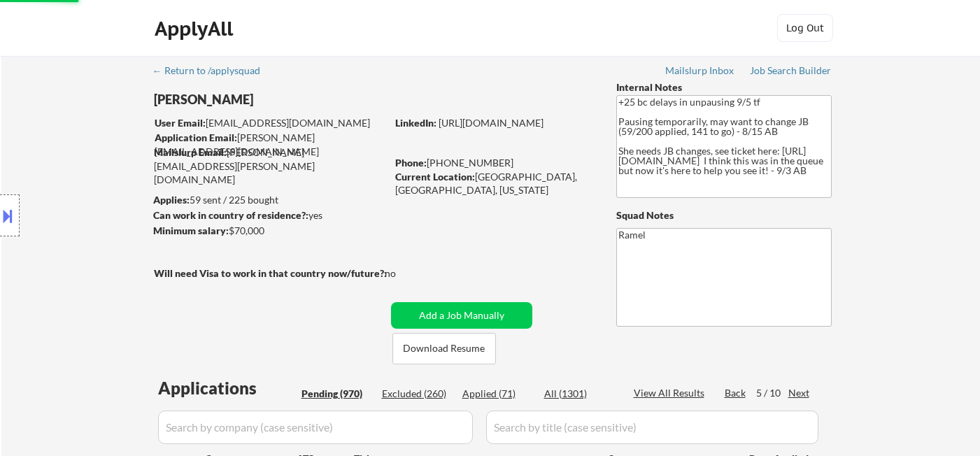
select select ""pending""
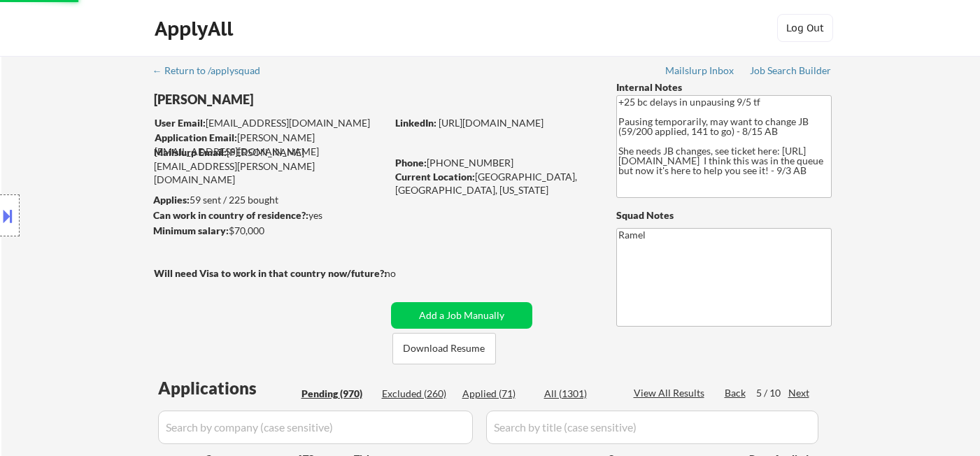
select select ""pending""
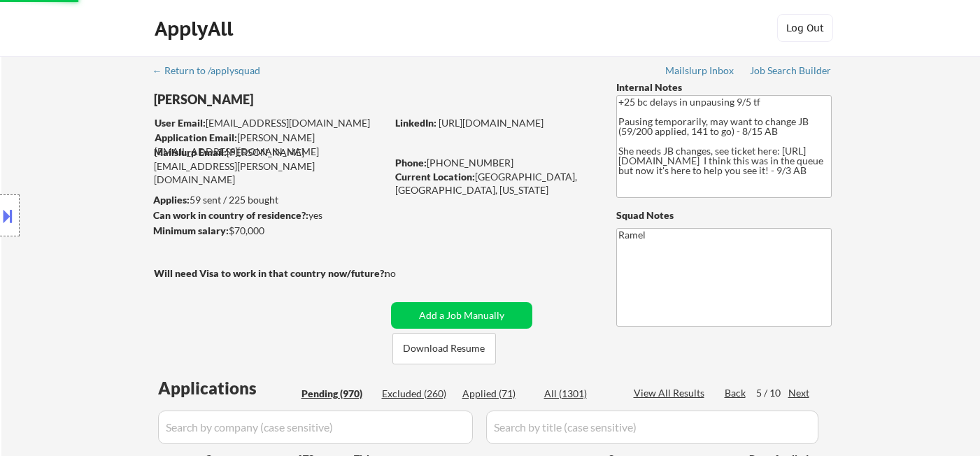
select select ""pending""
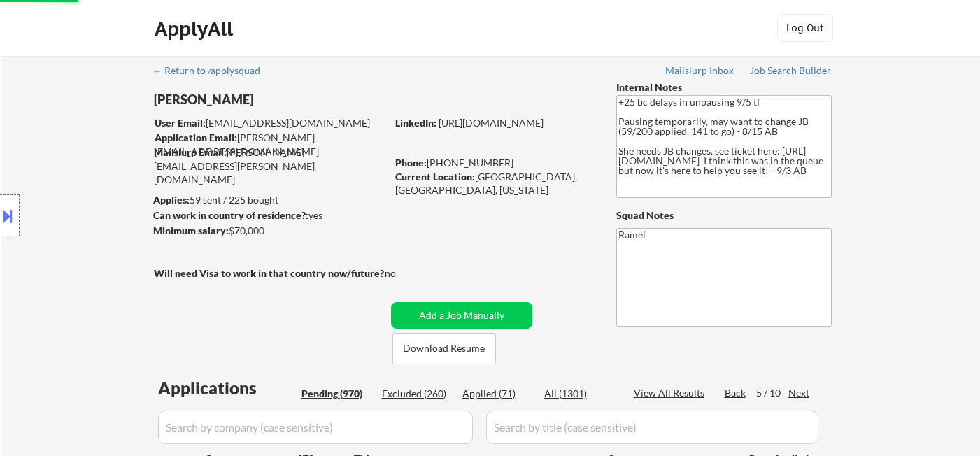
select select ""pending""
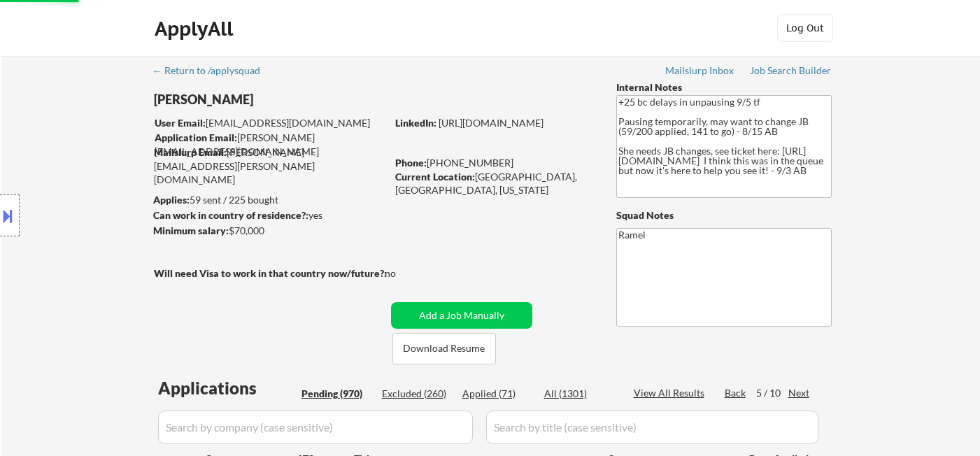
select select ""pending""
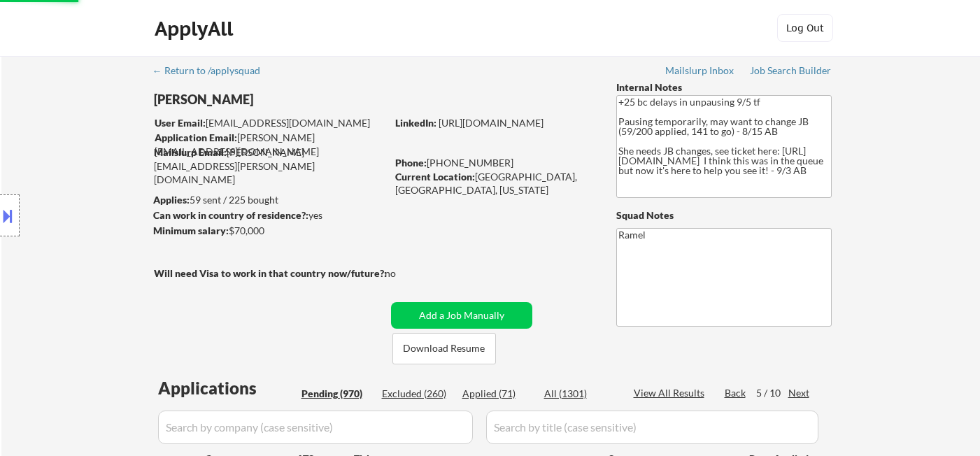
select select ""pending""
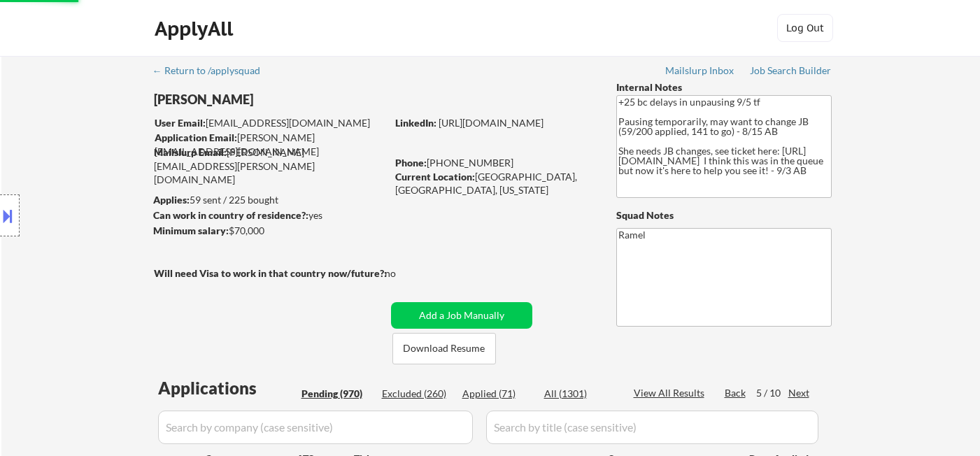
select select ""pending""
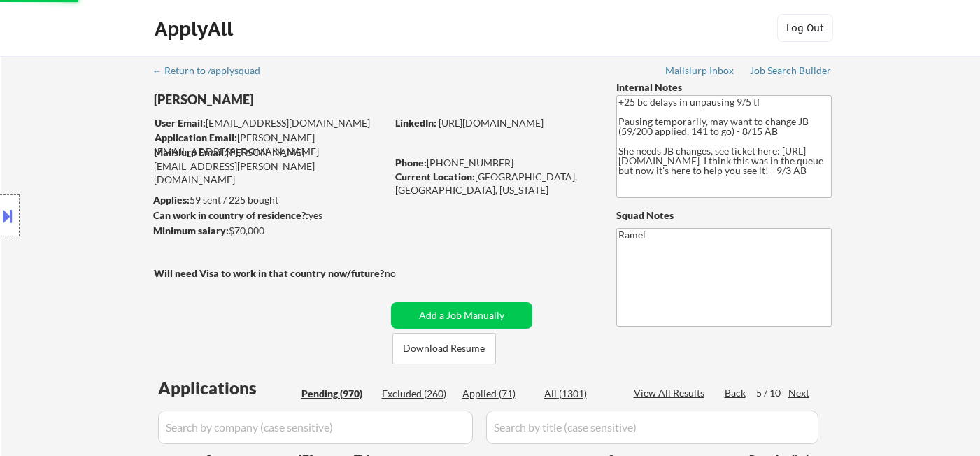
select select ""pending""
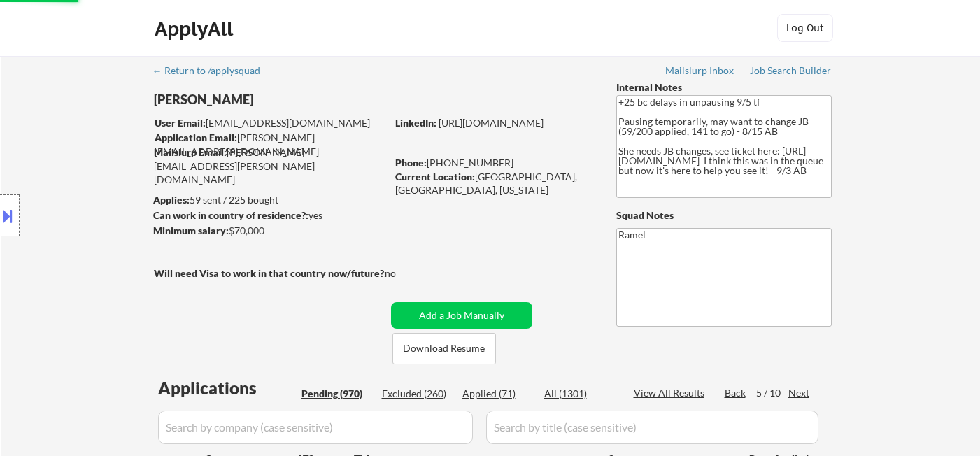
select select ""pending""
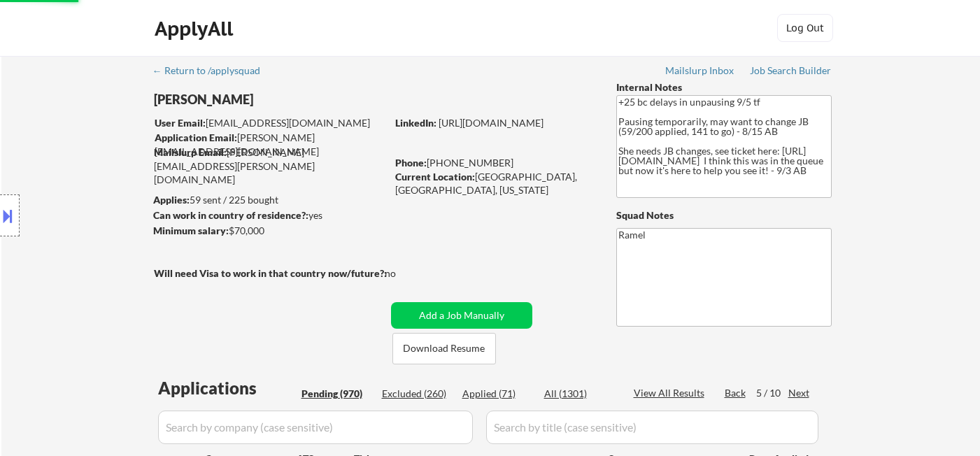
select select ""pending""
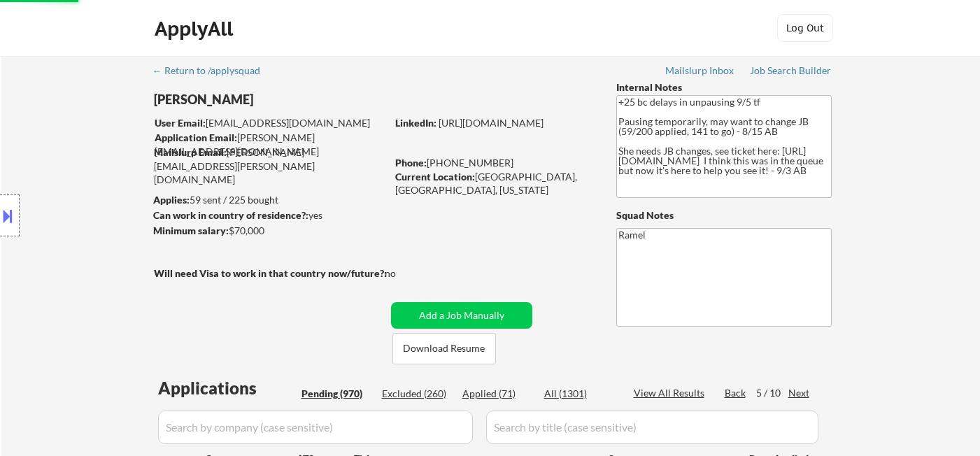
select select ""pending""
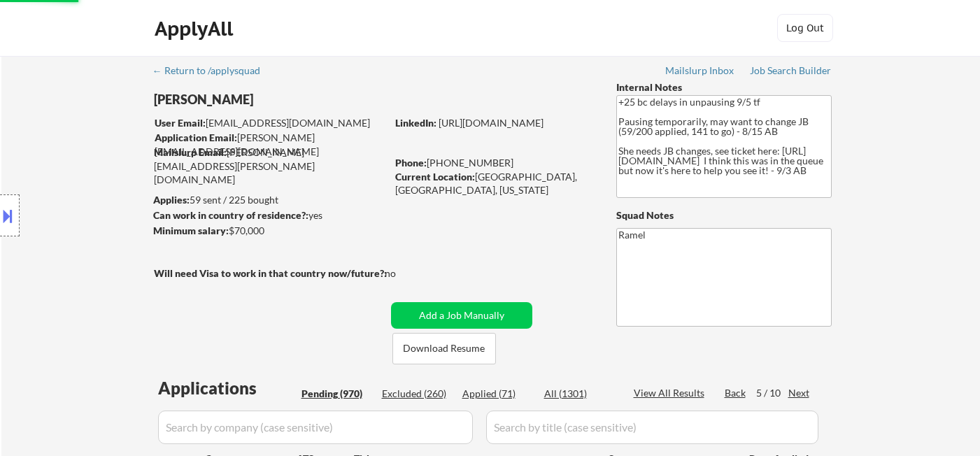
select select ""pending""
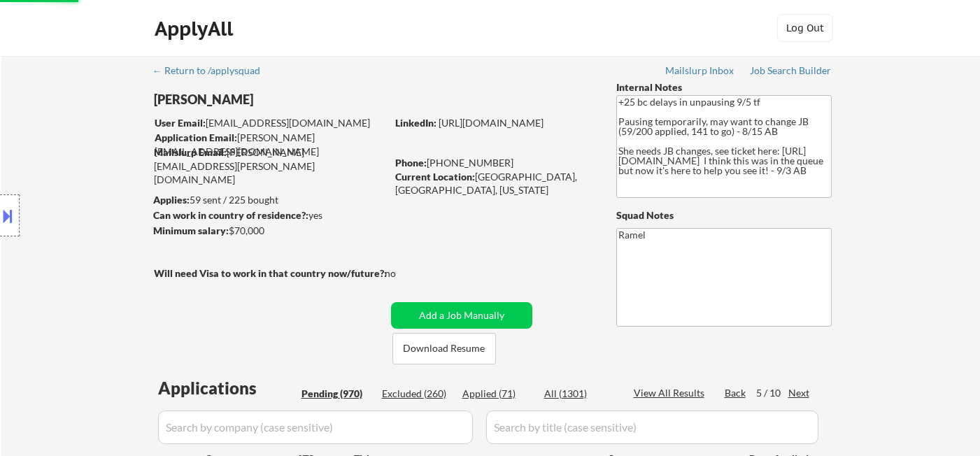
select select ""pending""
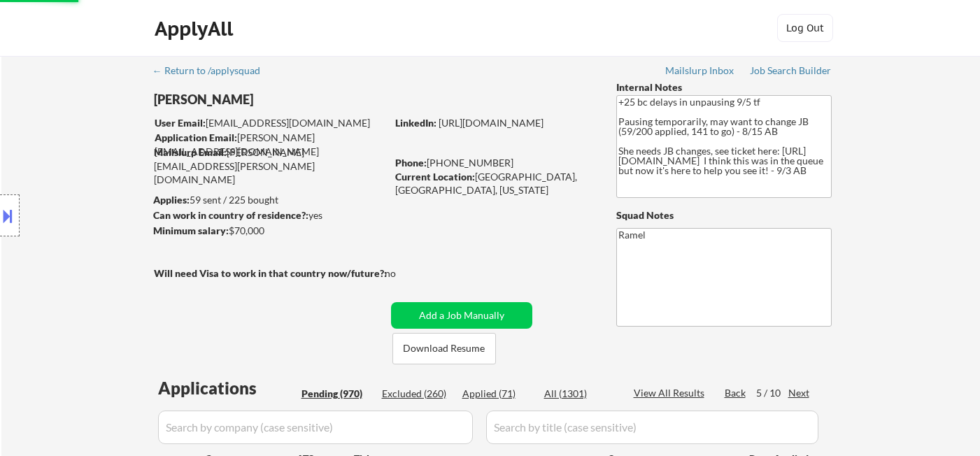
select select ""pending""
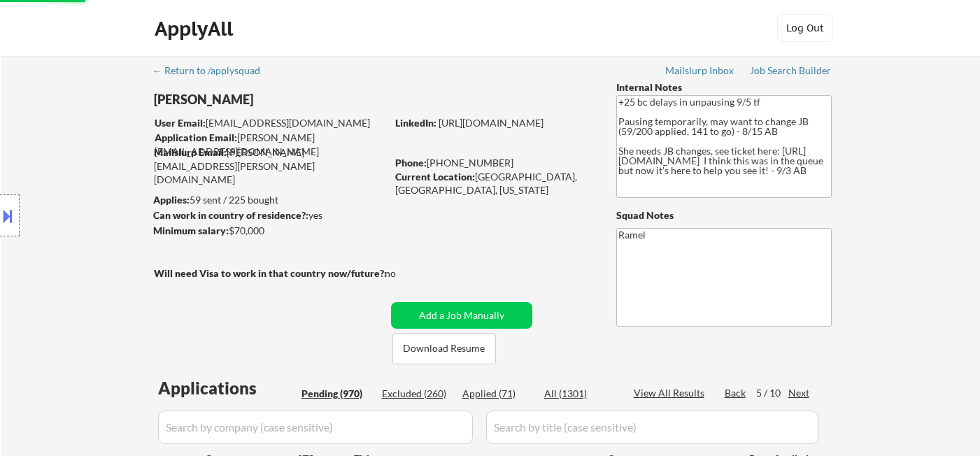
select select ""pending""
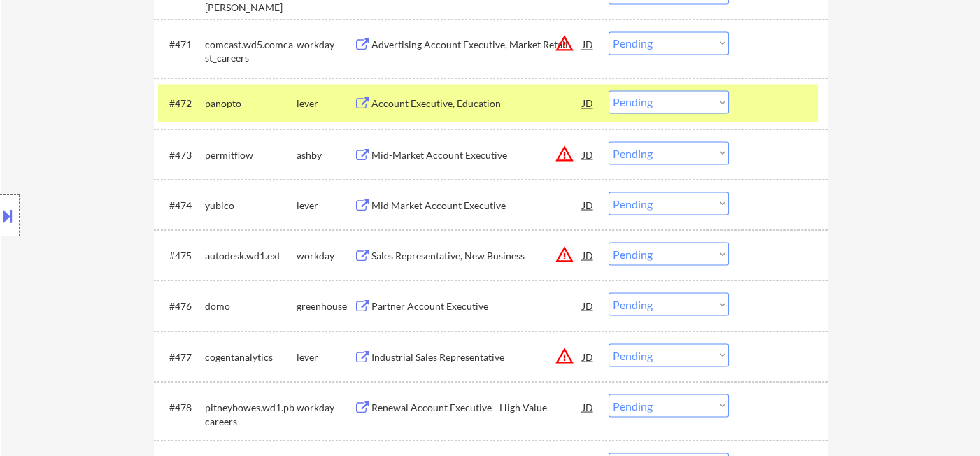
scroll to position [4303, 0]
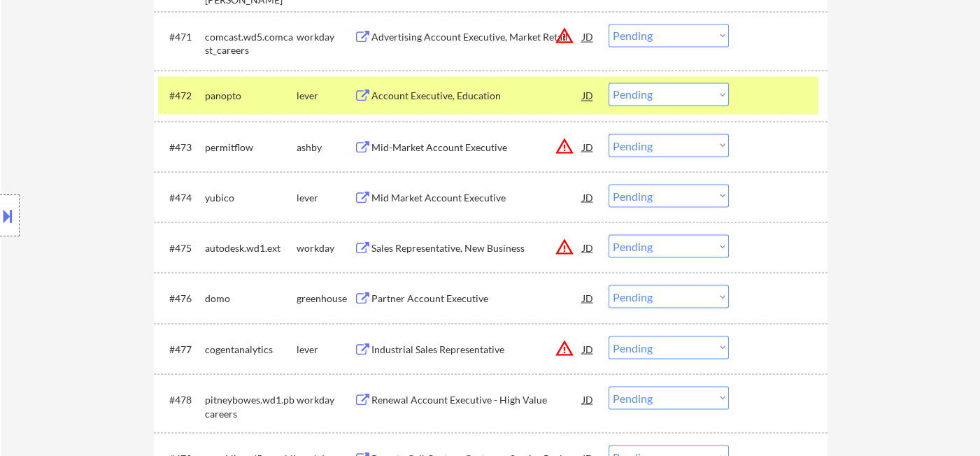
click at [666, 252] on select "Choose an option... Pending Applied Excluded (Questions) Excluded (Expired) Exc…" at bounding box center [668, 245] width 120 height 23
click at [608, 234] on select "Choose an option... Pending Applied Excluded (Questions) Excluded (Expired) Exc…" at bounding box center [668, 245] width 120 height 23
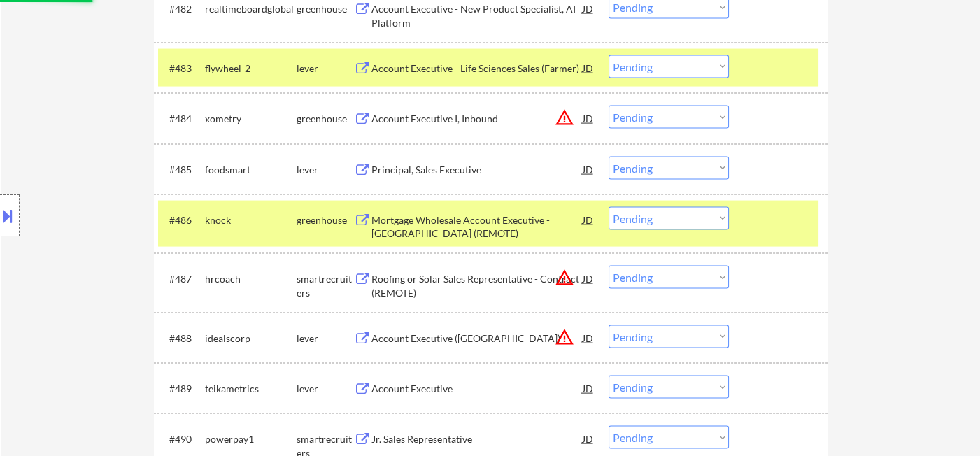
scroll to position [4924, 0]
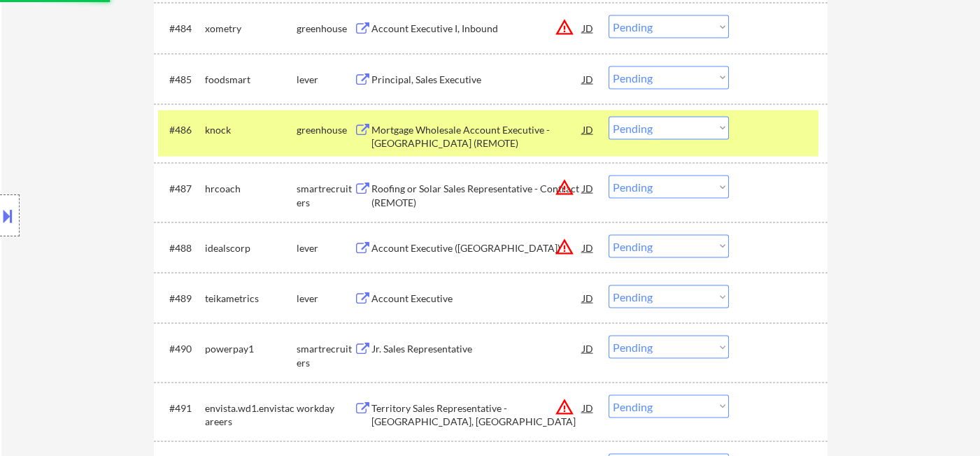
select select ""pending""
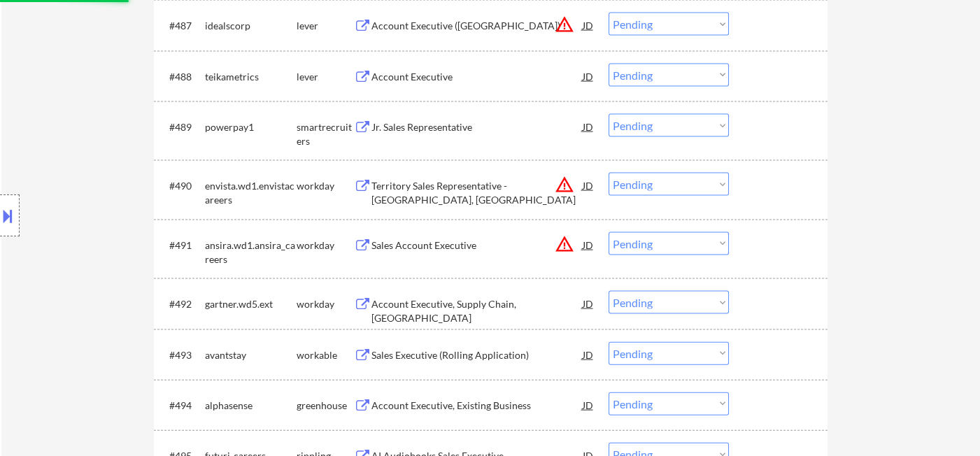
scroll to position [5080, 0]
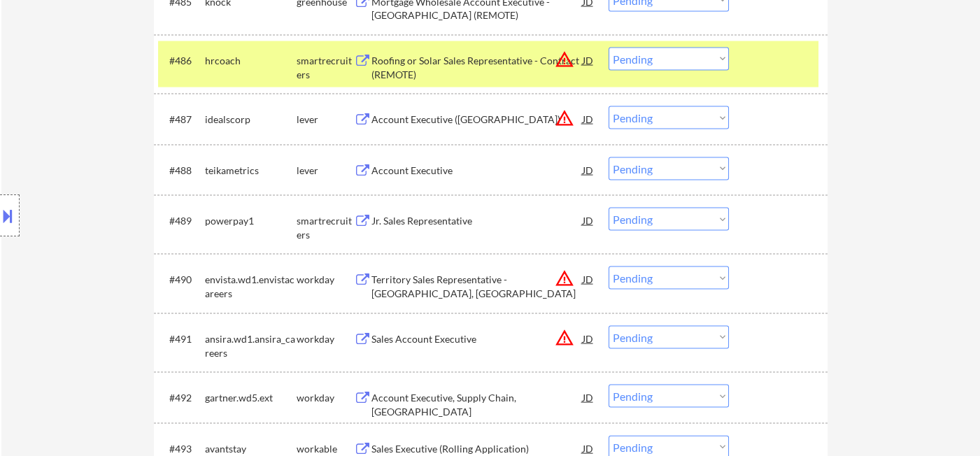
click at [439, 225] on div "Jr. Sales Representative" at bounding box center [476, 221] width 211 height 14
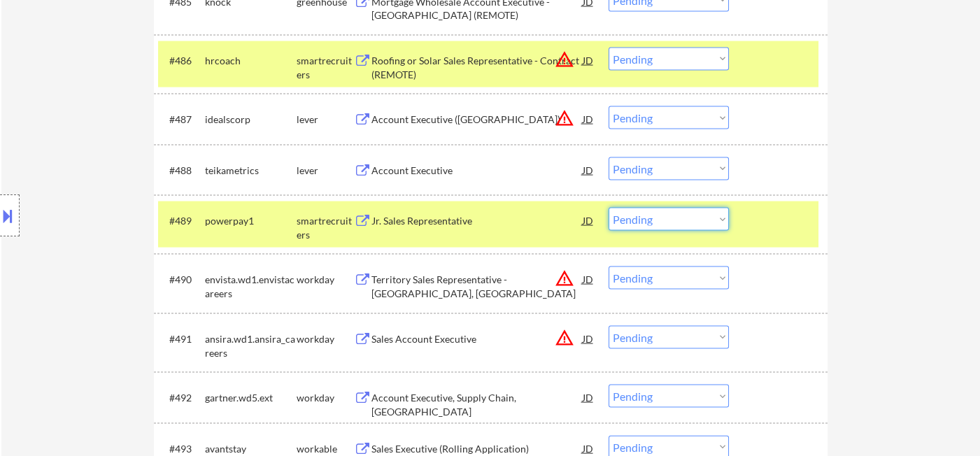
click at [650, 215] on select "Choose an option... Pending Applied Excluded (Questions) Excluded (Expired) Exc…" at bounding box center [668, 219] width 120 height 23
click at [608, 208] on select "Choose an option... Pending Applied Excluded (Questions) Excluded (Expired) Exc…" at bounding box center [668, 219] width 120 height 23
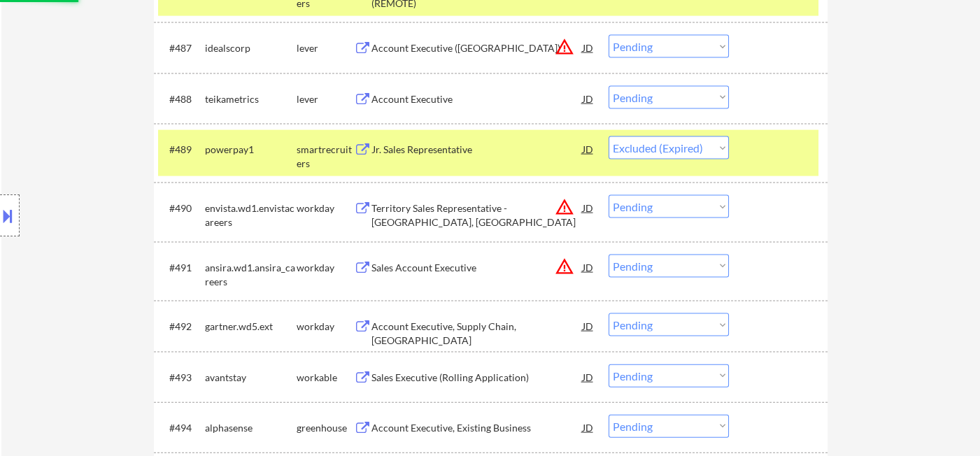
scroll to position [5235, 0]
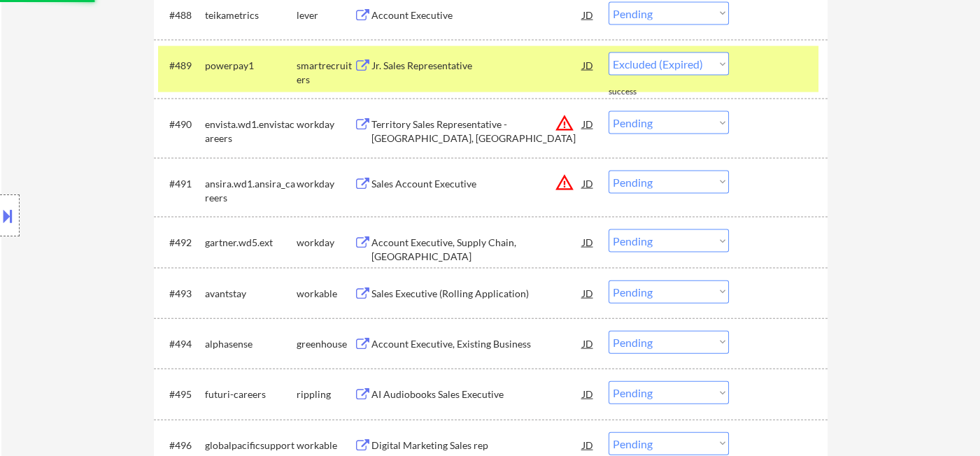
click at [666, 133] on div "#490 envista.wd1.envistacareers workday Territory Sales Representative - [GEOGR…" at bounding box center [488, 128] width 660 height 46
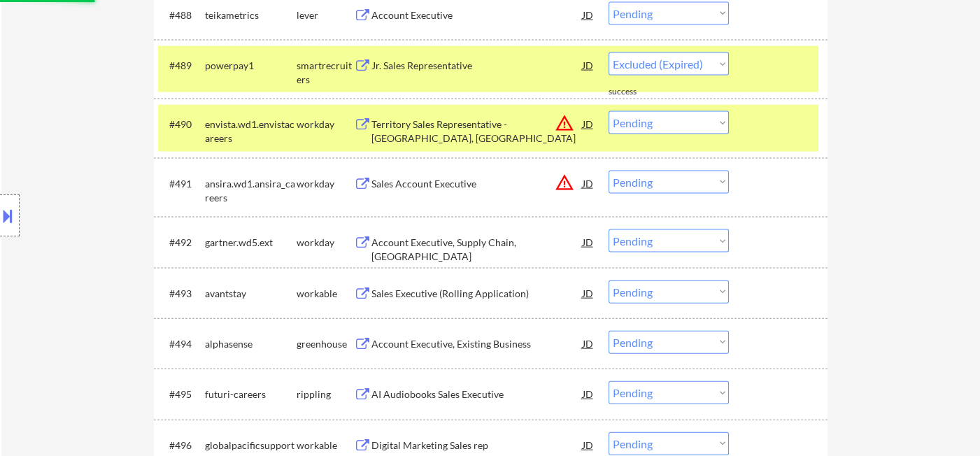
select select ""pending""
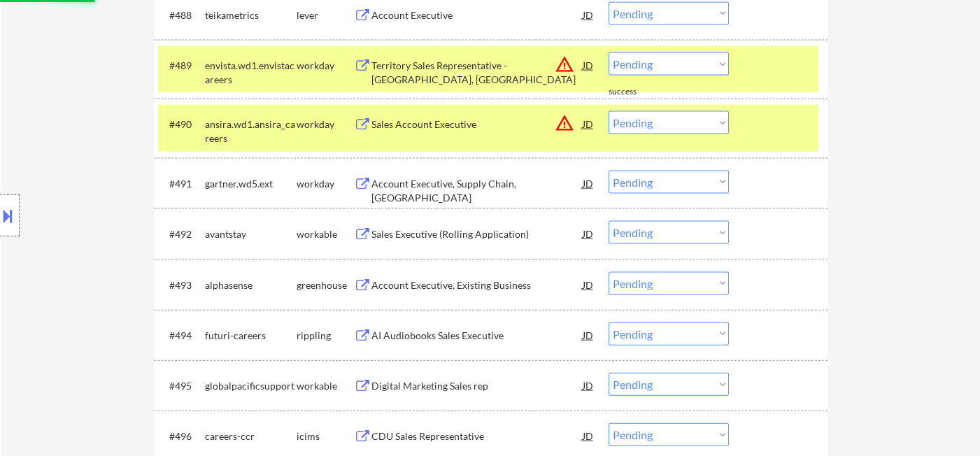
click at [677, 126] on select "Choose an option... Pending Applied Excluded (Questions) Excluded (Expired) Exc…" at bounding box center [668, 122] width 120 height 23
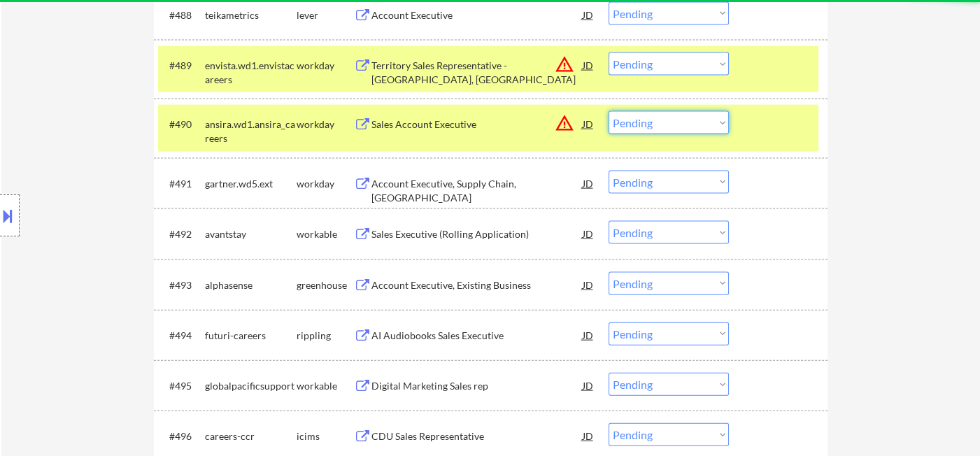
select select ""excluded__location_""
click at [608, 111] on select "Choose an option... Pending Applied Excluded (Questions) Excluded (Expired) Exc…" at bounding box center [668, 122] width 120 height 23
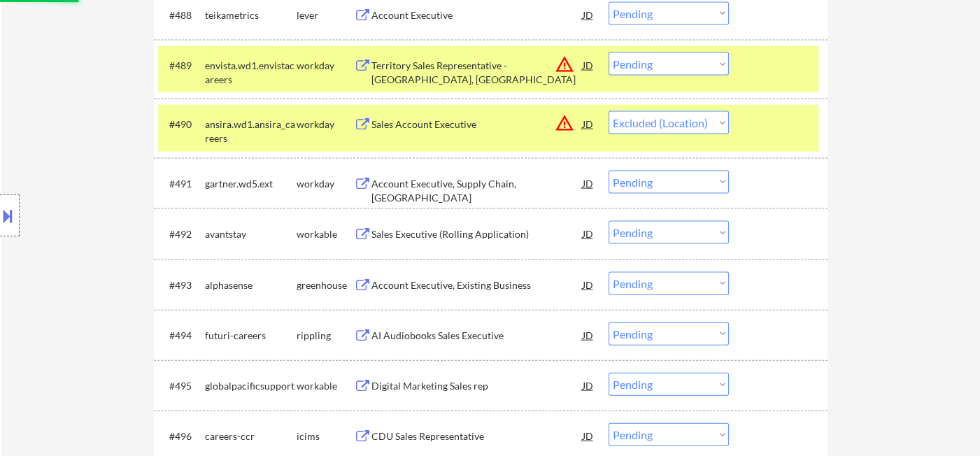
drag, startPoint x: 657, startPoint y: 64, endPoint x: 671, endPoint y: 73, distance: 16.3
click at [657, 64] on select "Choose an option... Pending Applied Excluded (Questions) Excluded (Expired) Exc…" at bounding box center [668, 63] width 120 height 23
select select ""excluded__location_""
click at [608, 52] on select "Choose an option... Pending Applied Excluded (Questions) Excluded (Expired) Exc…" at bounding box center [668, 63] width 120 height 23
select select ""pending""
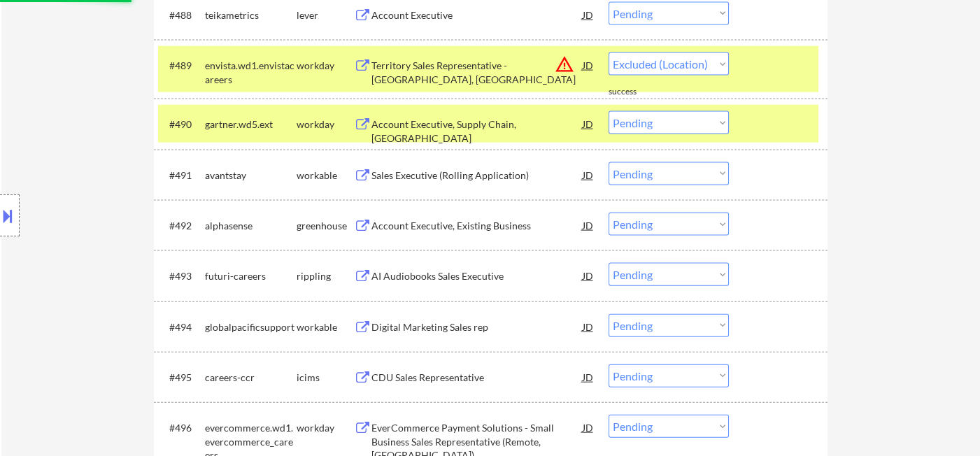
select select ""pending""
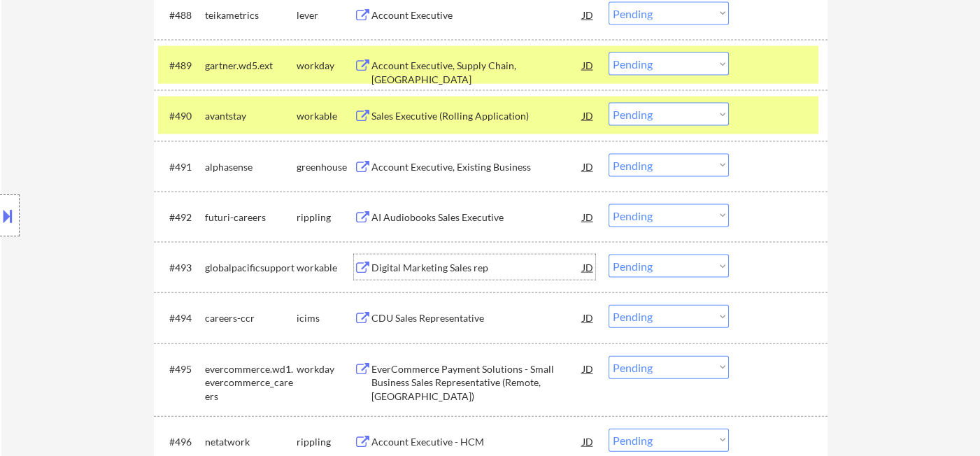
click at [467, 271] on div "Digital Marketing Sales rep" at bounding box center [476, 268] width 211 height 14
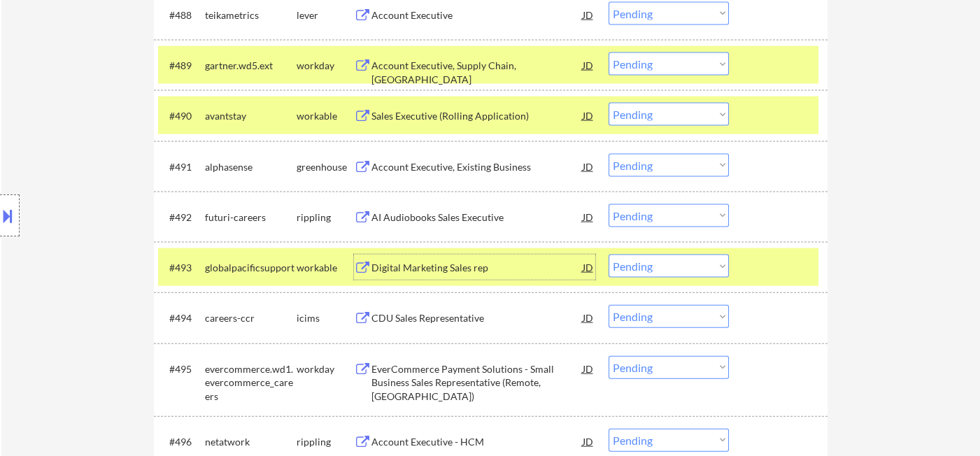
click at [642, 271] on select "Choose an option... Pending Applied Excluded (Questions) Excluded (Expired) Exc…" at bounding box center [668, 266] width 120 height 23
click at [608, 255] on select "Choose an option... Pending Applied Excluded (Questions) Excluded (Expired) Exc…" at bounding box center [668, 266] width 120 height 23
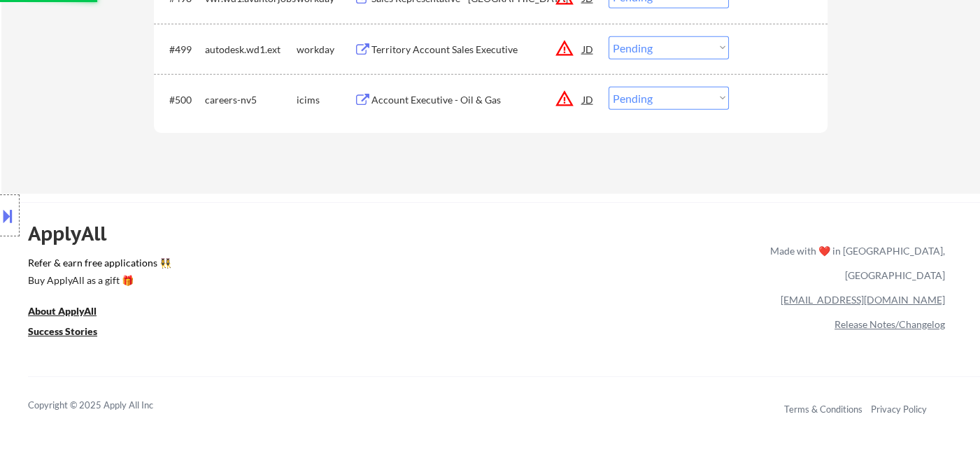
select select ""pending""
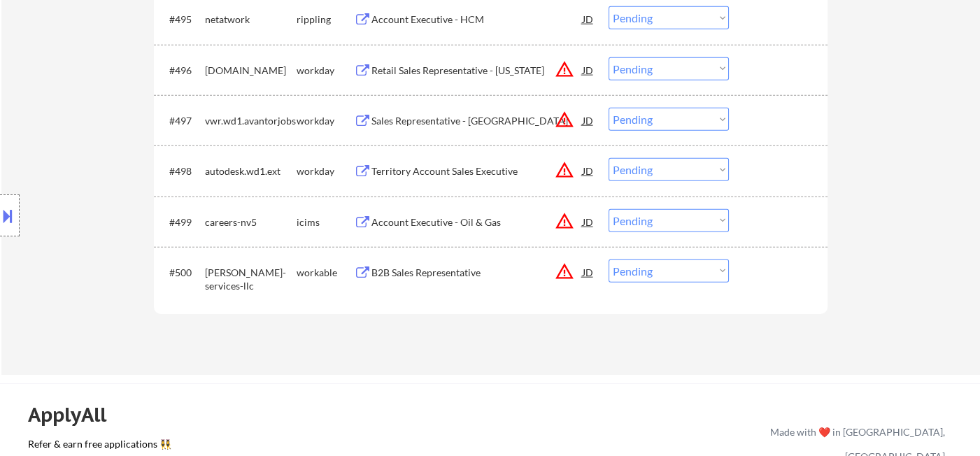
scroll to position [5636, 0]
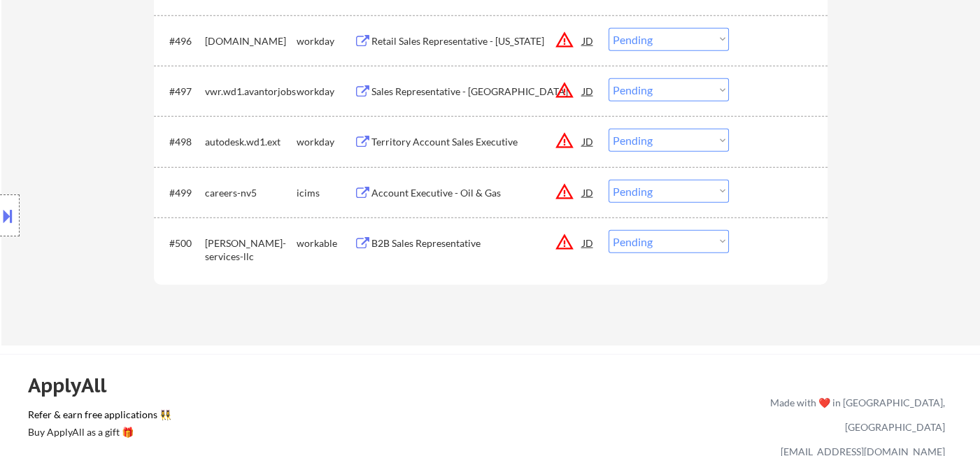
click at [648, 247] on select "Choose an option... Pending Applied Excluded (Questions) Excluded (Expired) Exc…" at bounding box center [668, 241] width 120 height 23
select select ""excluded__location_""
click at [608, 230] on select "Choose an option... Pending Applied Excluded (Questions) Excluded (Expired) Exc…" at bounding box center [668, 241] width 120 height 23
click at [659, 195] on select "Choose an option... Pending Applied Excluded (Questions) Excluded (Expired) Exc…" at bounding box center [668, 191] width 120 height 23
select select ""excluded__location_""
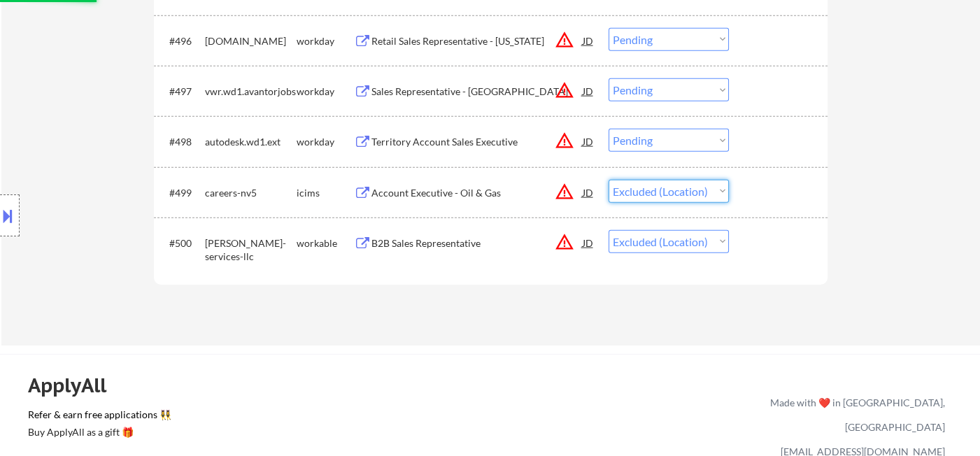
click at [608, 180] on select "Choose an option... Pending Applied Excluded (Questions) Excluded (Expired) Exc…" at bounding box center [668, 191] width 120 height 23
click at [664, 145] on select "Choose an option... Pending Applied Excluded (Questions) Excluded (Expired) Exc…" at bounding box center [668, 140] width 120 height 23
select select ""pending""
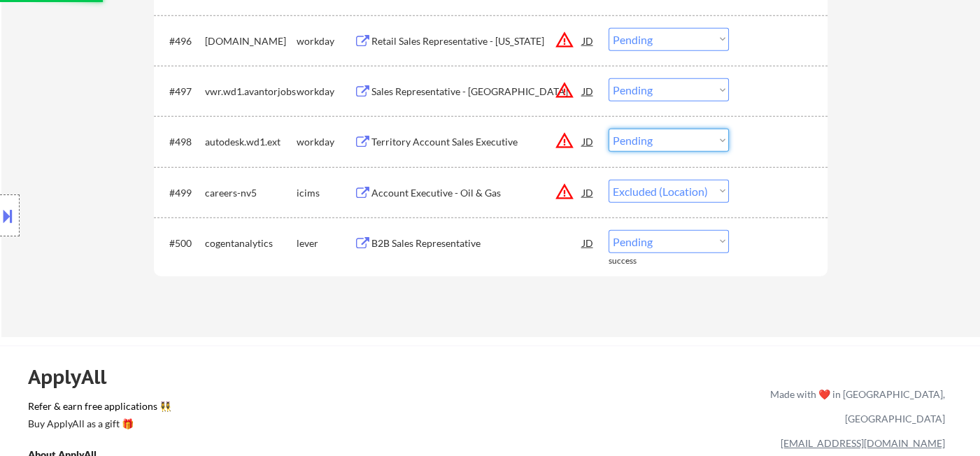
select select ""excluded__location_""
click at [608, 129] on select "Choose an option... Pending Applied Excluded (Questions) Excluded (Expired) Exc…" at bounding box center [668, 140] width 120 height 23
click at [656, 85] on select "Choose an option... Pending Applied Excluded (Questions) Excluded (Expired) Exc…" at bounding box center [668, 89] width 120 height 23
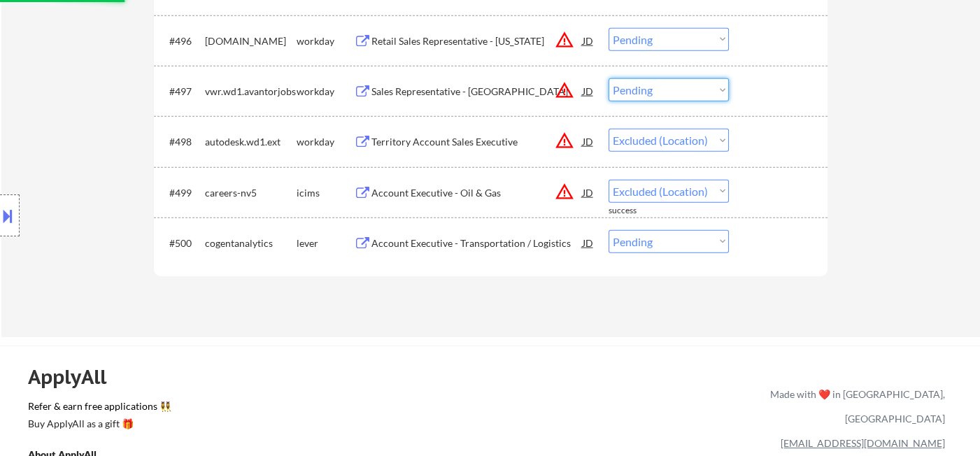
select select ""pending""
select select ""excluded__location_""
click at [608, 78] on select "Choose an option... Pending Applied Excluded (Questions) Excluded (Expired) Exc…" at bounding box center [668, 89] width 120 height 23
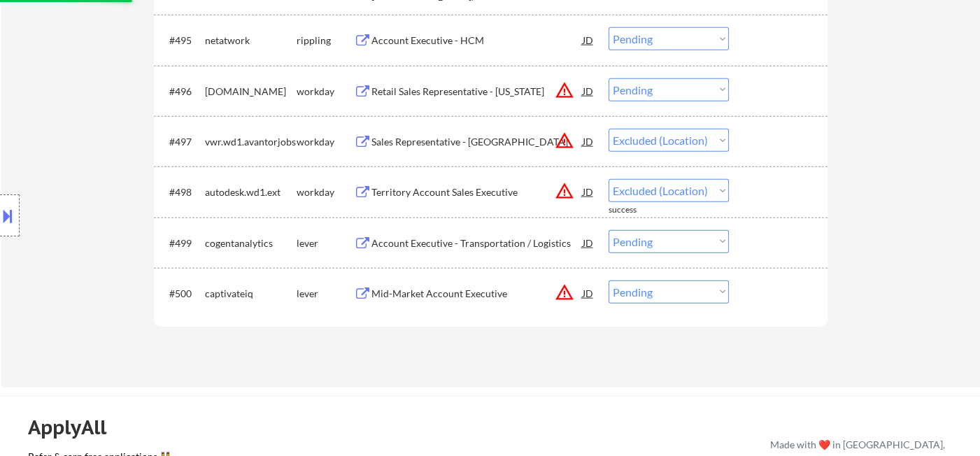
scroll to position [5558, 0]
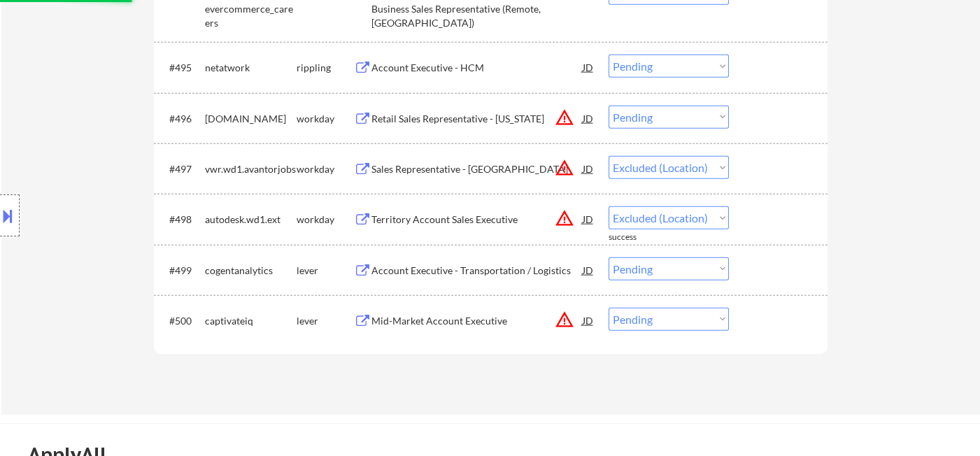
click at [652, 117] on select "Choose an option... Pending Applied Excluded (Questions) Excluded (Expired) Exc…" at bounding box center [668, 117] width 120 height 23
select select ""pending""
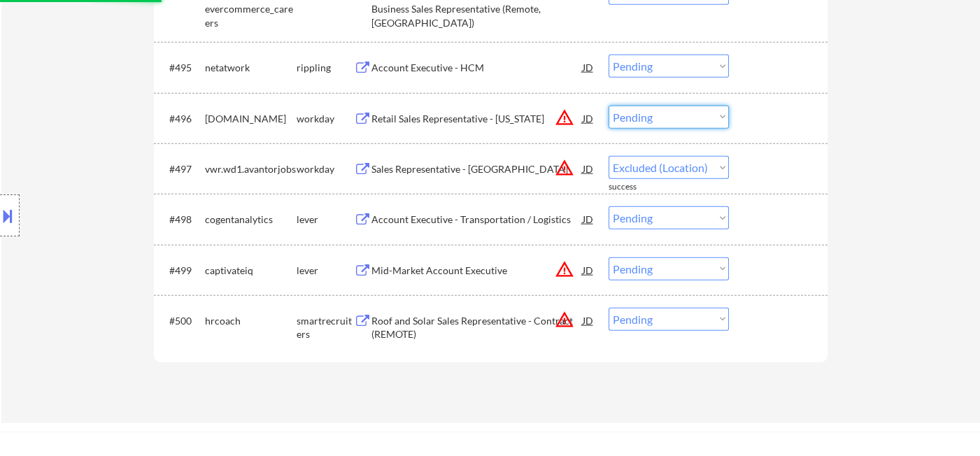
select select ""excluded__location_""
click at [608, 106] on select "Choose an option... Pending Applied Excluded (Questions) Excluded (Expired) Exc…" at bounding box center [668, 117] width 120 height 23
drag, startPoint x: 656, startPoint y: 271, endPoint x: 663, endPoint y: 278, distance: 9.4
click at [656, 271] on select "Choose an option... Pending Applied Excluded (Questions) Excluded (Expired) Exc…" at bounding box center [668, 268] width 120 height 23
select select ""excluded__location_""
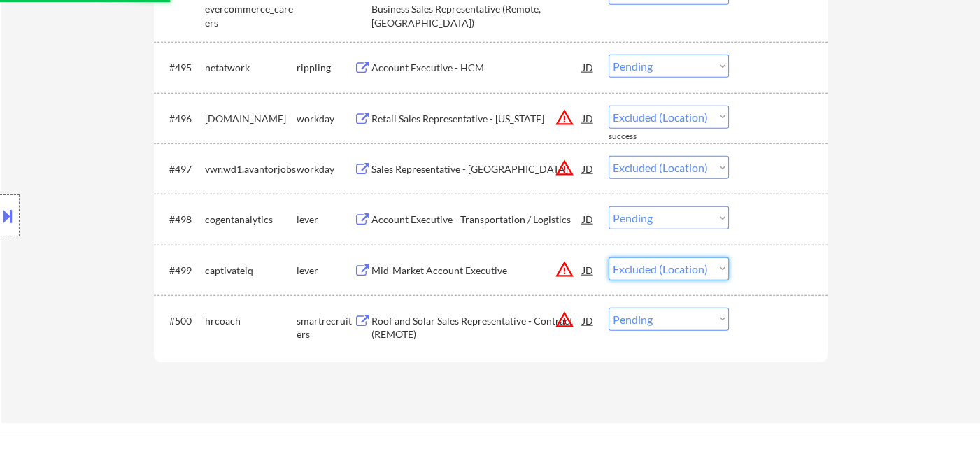
click at [608, 257] on select "Choose an option... Pending Applied Excluded (Questions) Excluded (Expired) Exc…" at bounding box center [668, 268] width 120 height 23
click at [671, 326] on select "Choose an option... Pending Applied Excluded (Questions) Excluded (Expired) Exc…" at bounding box center [668, 319] width 120 height 23
select select ""pending""
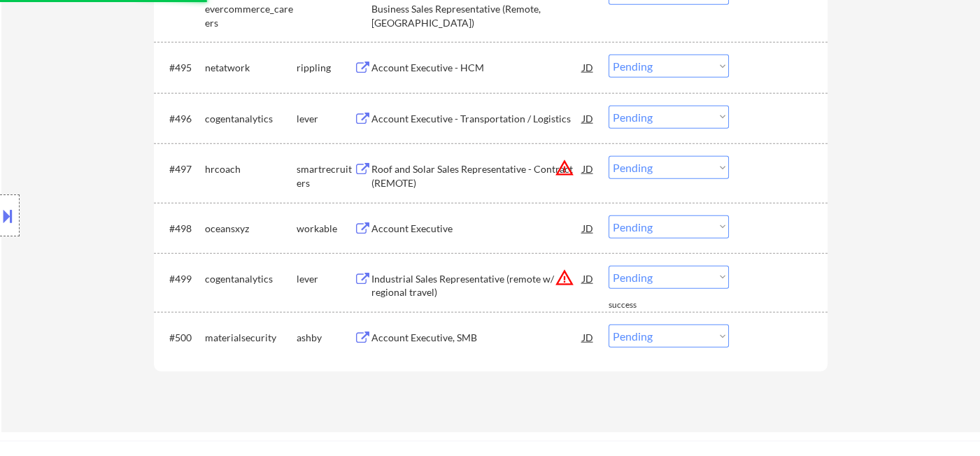
drag, startPoint x: 671, startPoint y: 164, endPoint x: 685, endPoint y: 173, distance: 16.5
click at [671, 164] on select "Choose an option... Pending Applied Excluded (Questions) Excluded (Expired) Exc…" at bounding box center [668, 167] width 120 height 23
select select ""excluded__location_""
click at [608, 156] on select "Choose an option... Pending Applied Excluded (Questions) Excluded (Expired) Exc…" at bounding box center [668, 167] width 120 height 23
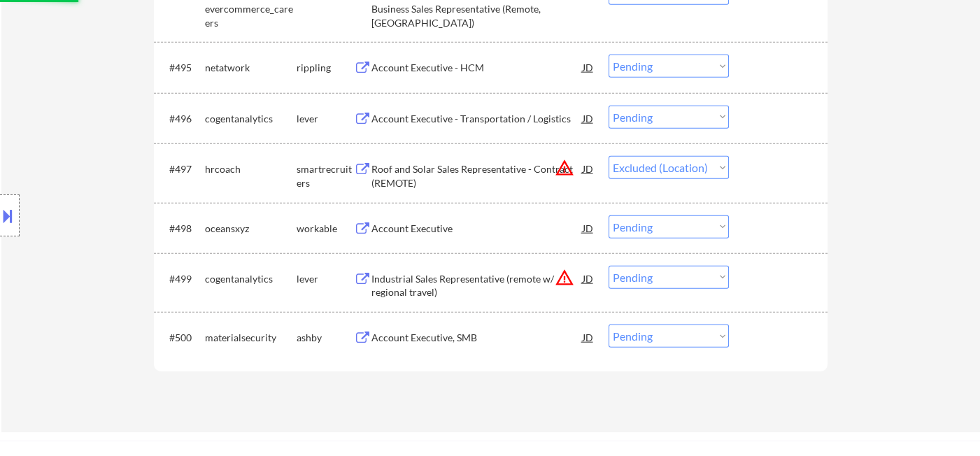
drag, startPoint x: 671, startPoint y: 279, endPoint x: 698, endPoint y: 303, distance: 35.7
click at [671, 279] on select "Choose an option... Pending Applied Excluded (Questions) Excluded (Expired) Exc…" at bounding box center [668, 277] width 120 height 23
select select ""excluded__location_""
click at [608, 266] on select "Choose an option... Pending Applied Excluded (Questions) Excluded (Expired) Exc…" at bounding box center [668, 277] width 120 height 23
select select ""pending""
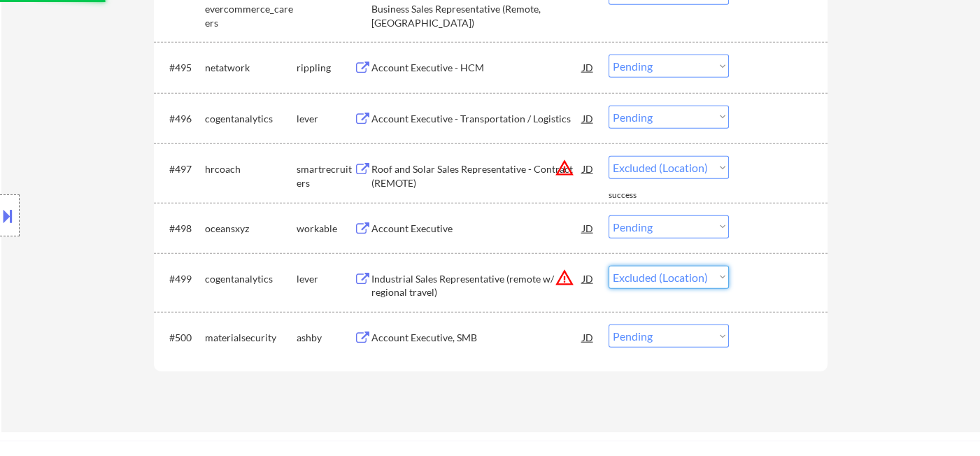
select select ""pending""
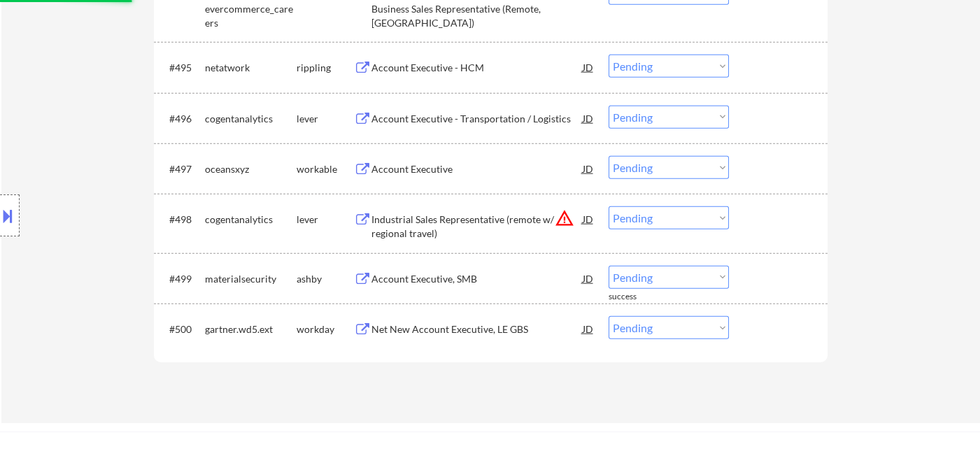
drag, startPoint x: 677, startPoint y: 216, endPoint x: 685, endPoint y: 227, distance: 13.4
click at [677, 216] on select "Choose an option... Pending Applied Excluded (Questions) Excluded (Expired) Exc…" at bounding box center [668, 217] width 120 height 23
click at [608, 206] on select "Choose an option... Pending Applied Excluded (Questions) Excluded (Expired) Exc…" at bounding box center [668, 217] width 120 height 23
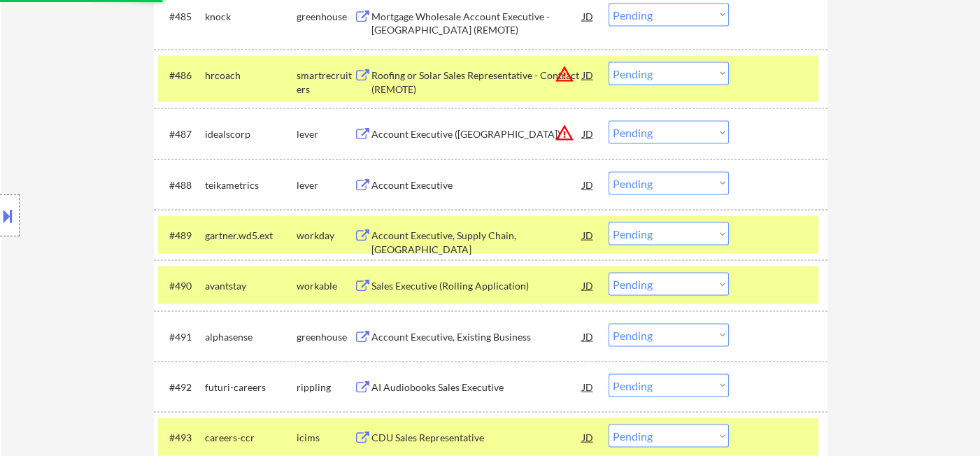
select select ""pending""
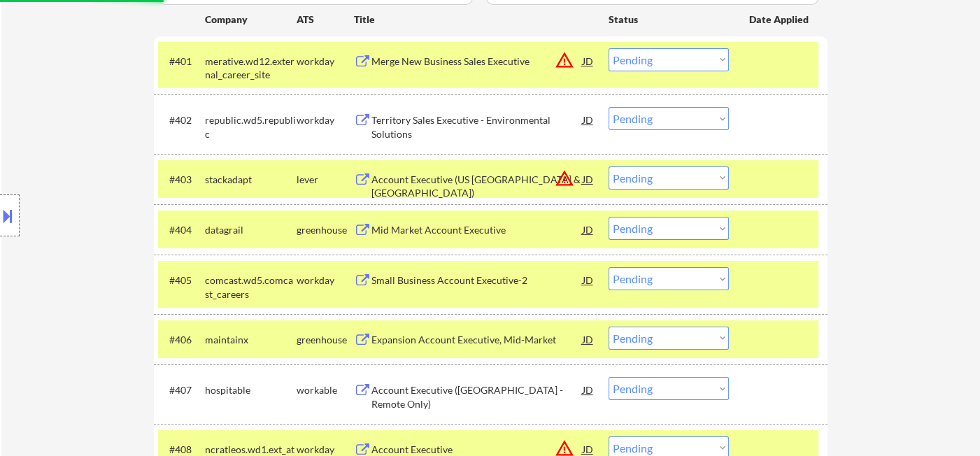
scroll to position [215, 0]
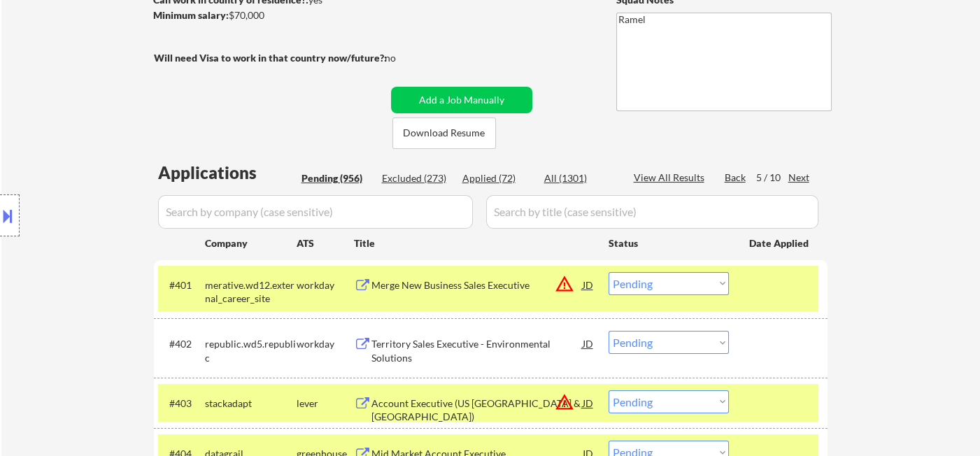
click at [797, 173] on div "Next" at bounding box center [799, 178] width 22 height 14
click at [799, 178] on div "Next" at bounding box center [799, 178] width 22 height 14
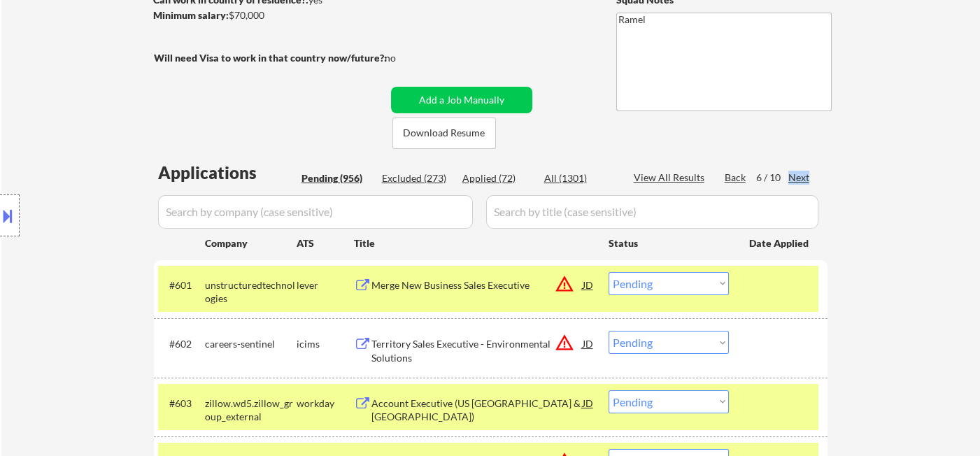
click at [799, 178] on div "Next" at bounding box center [799, 178] width 22 height 14
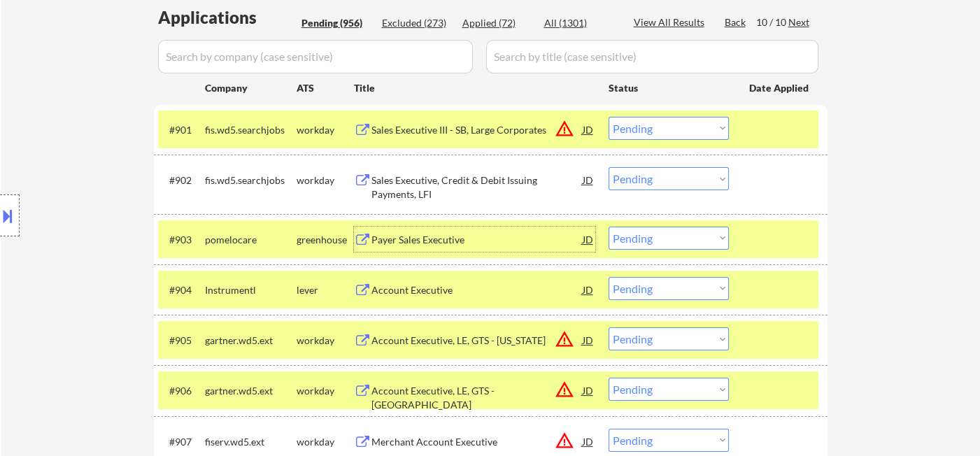
click at [400, 241] on div "Payer Sales Executive" at bounding box center [476, 240] width 211 height 14
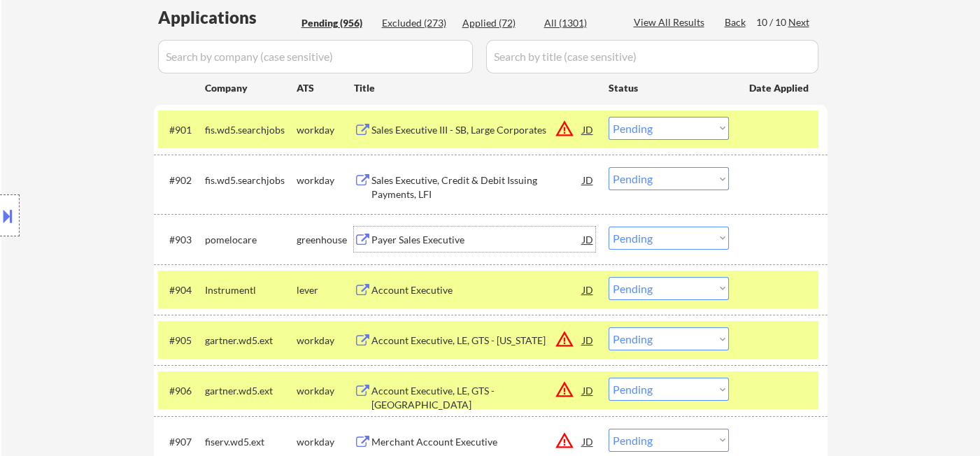
click at [672, 241] on select "Choose an option... Pending Applied Excluded (Questions) Excluded (Expired) Exc…" at bounding box center [668, 238] width 120 height 23
click at [608, 227] on select "Choose an option... Pending Applied Excluded (Questions) Excluded (Expired) Exc…" at bounding box center [668, 238] width 120 height 23
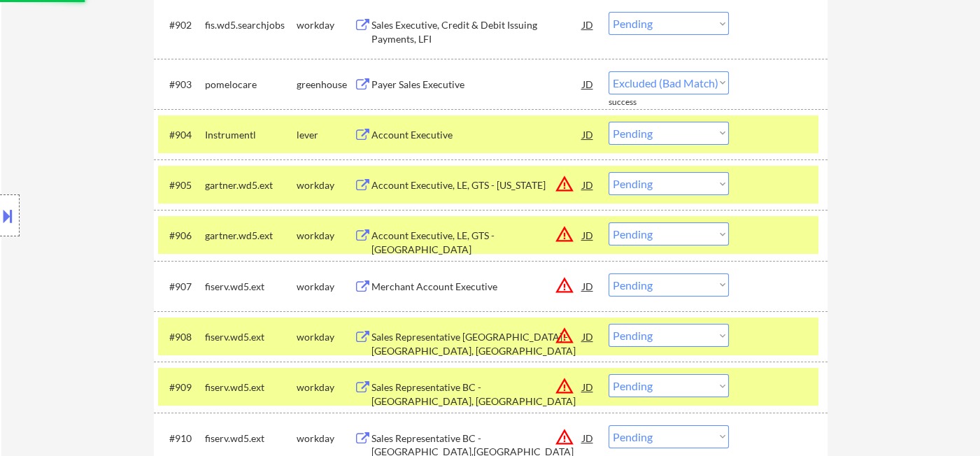
select select ""pending""
click at [676, 183] on select "Choose an option... Pending Applied Excluded (Questions) Excluded (Expired) Exc…" at bounding box center [668, 183] width 120 height 23
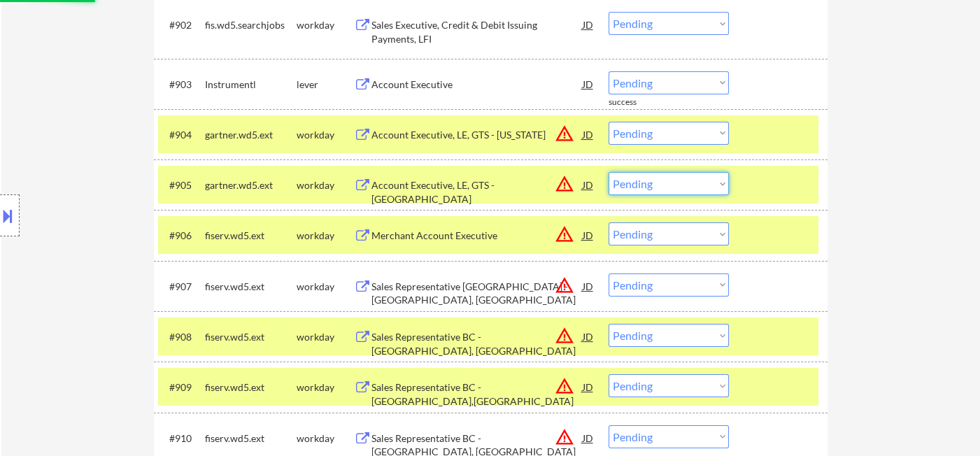
select select ""excluded__location_""
click at [608, 172] on select "Choose an option... Pending Applied Excluded (Questions) Excluded (Expired) Exc…" at bounding box center [668, 183] width 120 height 23
click at [668, 139] on select "Choose an option... Pending Applied Excluded (Questions) Excluded (Expired) Exc…" at bounding box center [668, 133] width 120 height 23
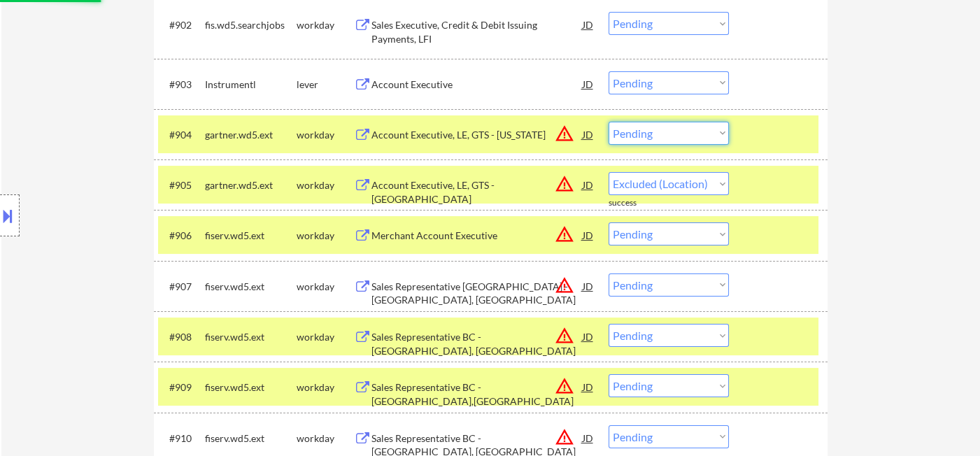
select select ""excluded__location_""
click at [608, 122] on select "Choose an option... Pending Applied Excluded (Questions) Excluded (Expired) Exc…" at bounding box center [668, 133] width 120 height 23
select select ""pending""
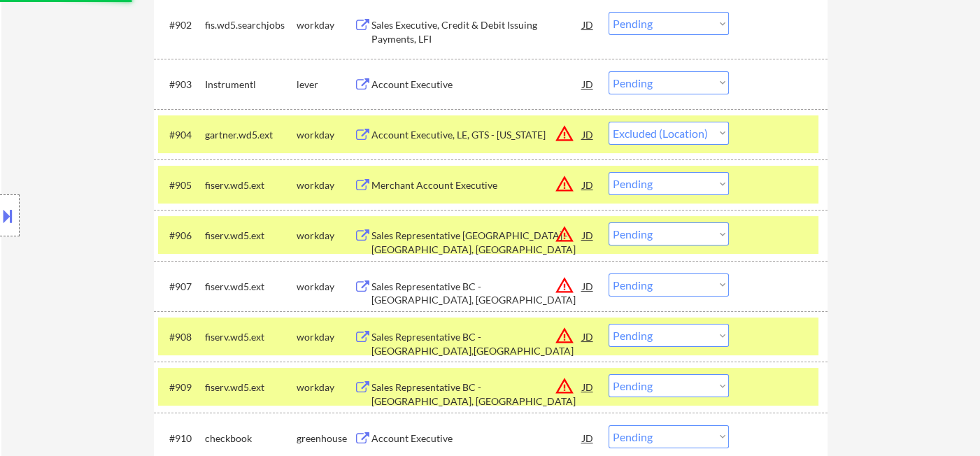
select select ""pending""
click at [676, 183] on select "Choose an option... Pending Applied Excluded (Questions) Excluded (Expired) Exc…" at bounding box center [668, 183] width 120 height 23
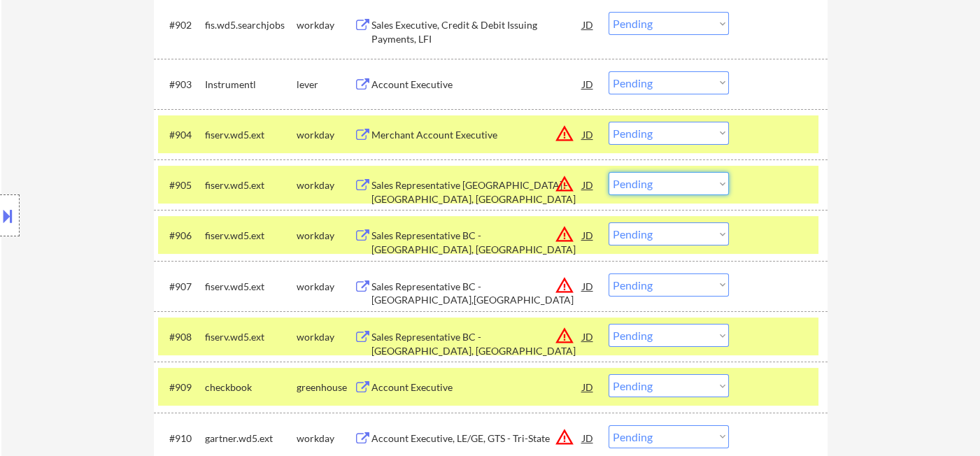
select select ""excluded__location_""
click at [608, 172] on select "Choose an option... Pending Applied Excluded (Questions) Excluded (Expired) Exc…" at bounding box center [668, 183] width 120 height 23
drag, startPoint x: 644, startPoint y: 231, endPoint x: 653, endPoint y: 241, distance: 13.9
click at [646, 234] on select "Choose an option... Pending Applied Excluded (Questions) Excluded (Expired) Exc…" at bounding box center [668, 233] width 120 height 23
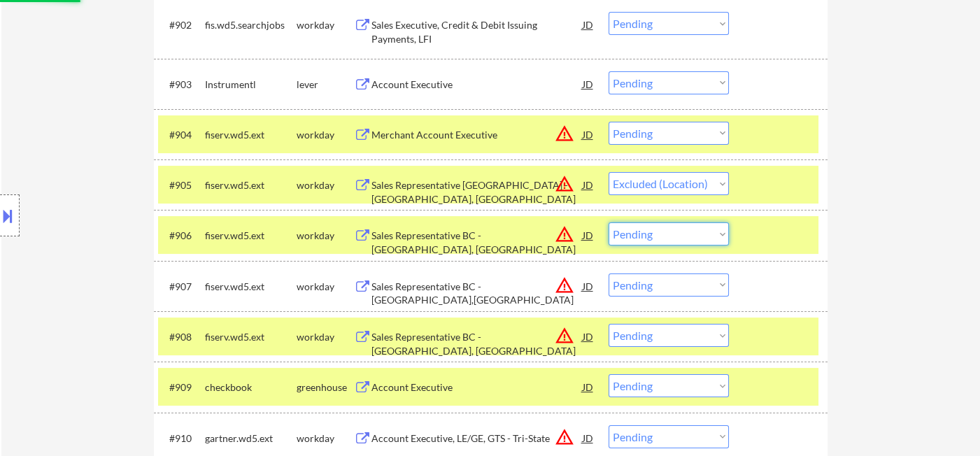
select select ""excluded__location_""
click at [608, 222] on select "Choose an option... Pending Applied Excluded (Questions) Excluded (Expired) Exc…" at bounding box center [668, 233] width 120 height 23
click at [685, 284] on select "Choose an option... Pending Applied Excluded (Questions) Excluded (Expired) Exc…" at bounding box center [668, 284] width 120 height 23
select select ""excluded__location_""
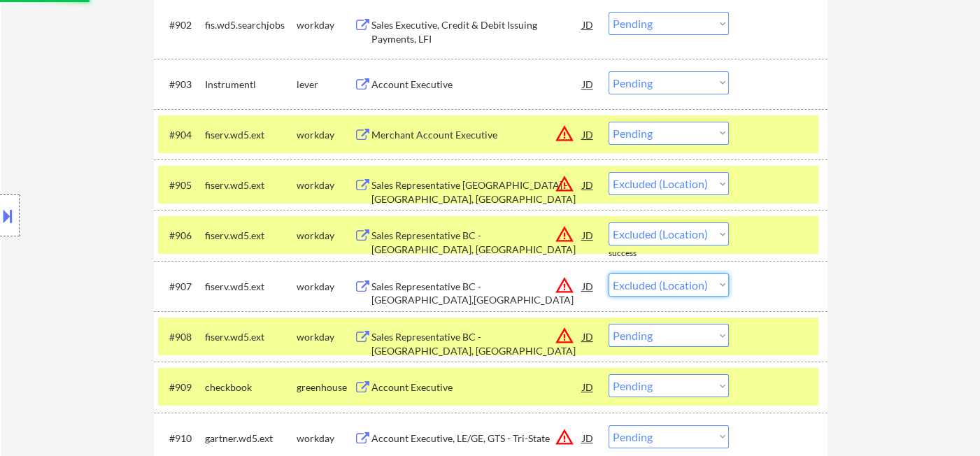
click at [608, 273] on select "Choose an option... Pending Applied Excluded (Questions) Excluded (Expired) Exc…" at bounding box center [668, 284] width 120 height 23
click at [678, 136] on select "Choose an option... Pending Applied Excluded (Questions) Excluded (Expired) Exc…" at bounding box center [668, 133] width 120 height 23
select select ""excluded__location_""
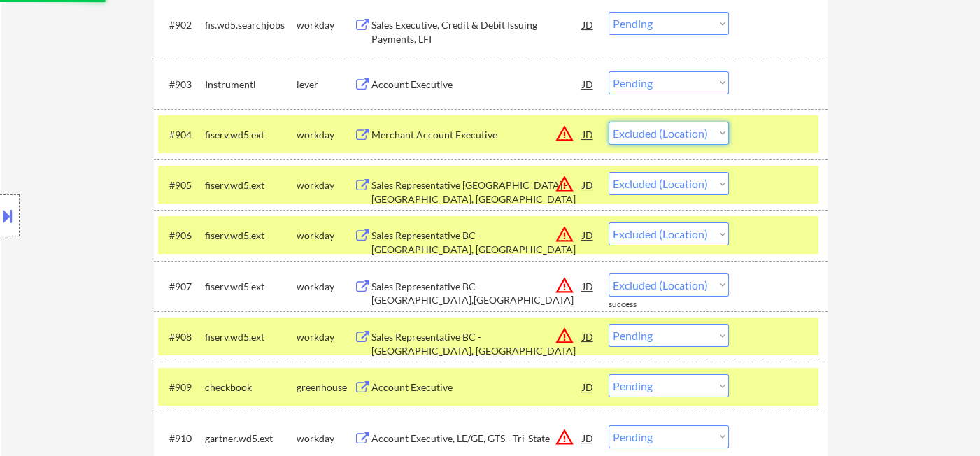
click at [608, 122] on select "Choose an option... Pending Applied Excluded (Questions) Excluded (Expired) Exc…" at bounding box center [668, 133] width 120 height 23
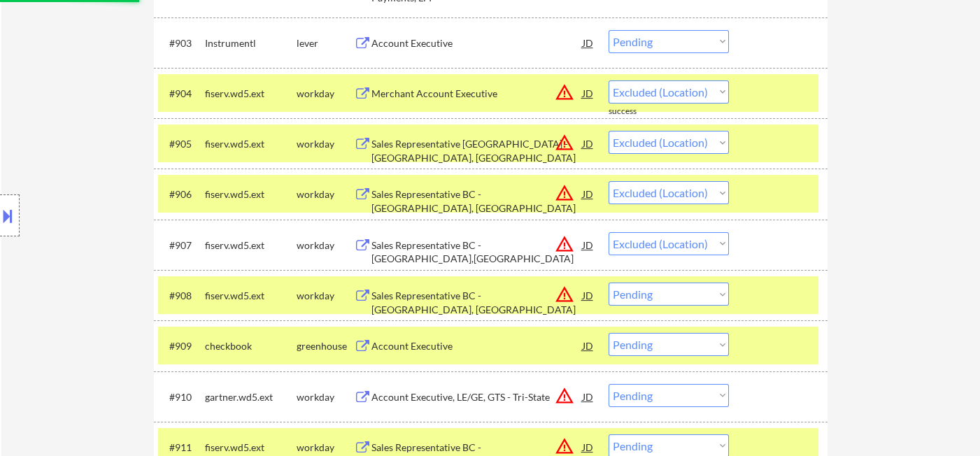
scroll to position [604, 0]
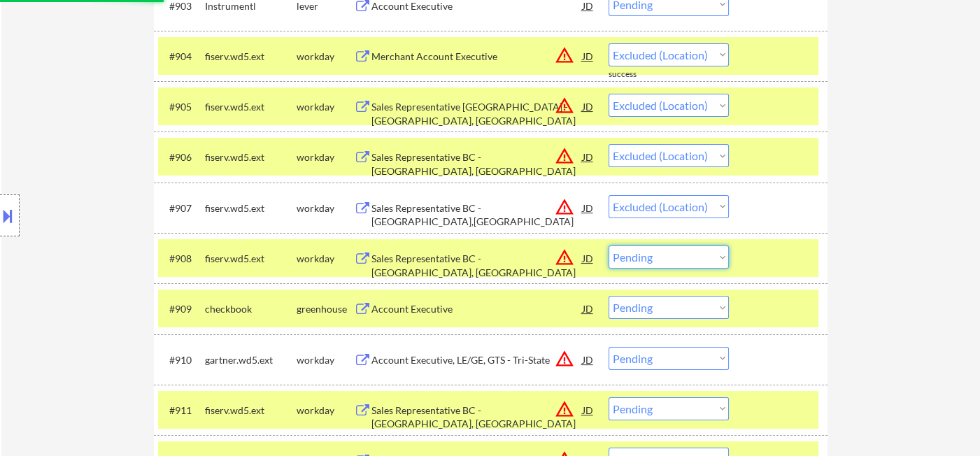
click at [666, 265] on select "Choose an option... Pending Applied Excluded (Questions) Excluded (Expired) Exc…" at bounding box center [668, 256] width 120 height 23
select select ""excluded__location_""
click at [608, 245] on select "Choose an option... Pending Applied Excluded (Questions) Excluded (Expired) Exc…" at bounding box center [668, 256] width 120 height 23
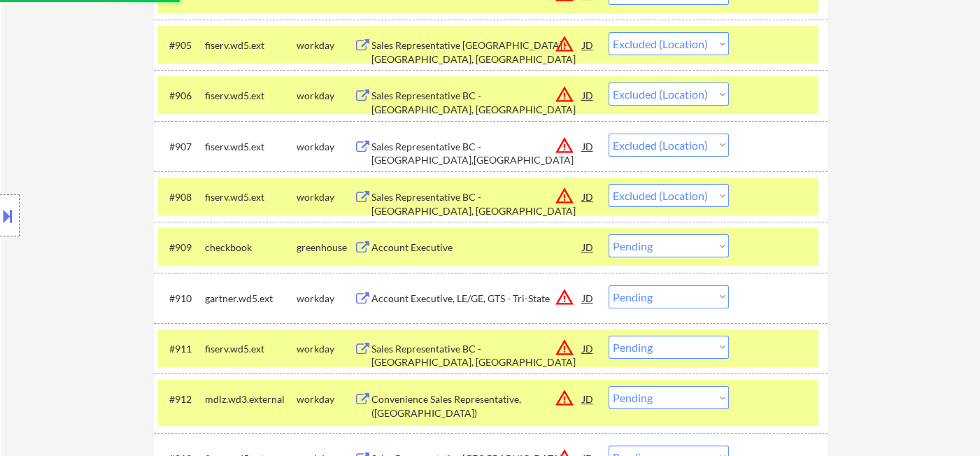
scroll to position [760, 0]
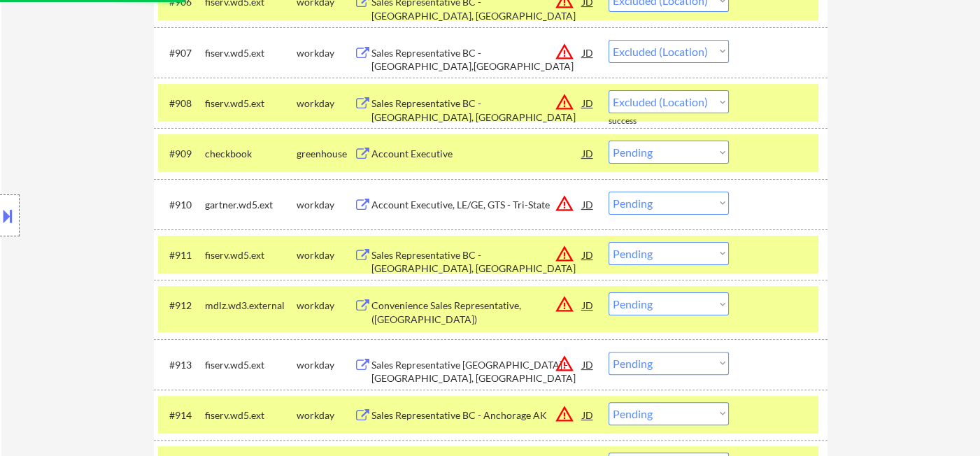
click at [662, 208] on select "Choose an option... Pending Applied Excluded (Questions) Excluded (Expired) Exc…" at bounding box center [668, 203] width 120 height 23
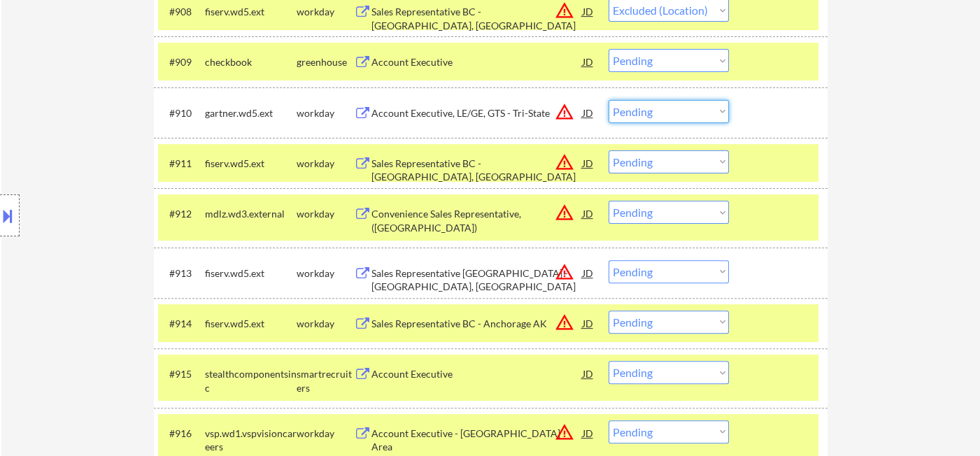
scroll to position [1070, 0]
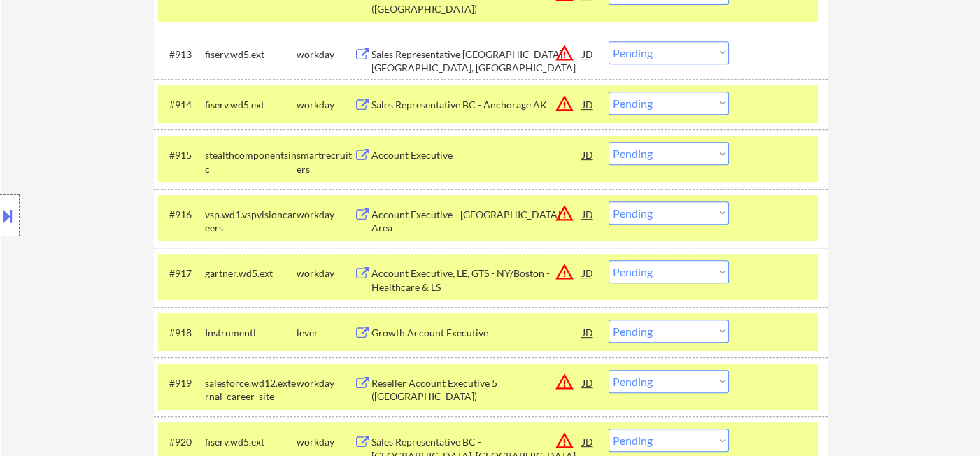
select select ""pending""
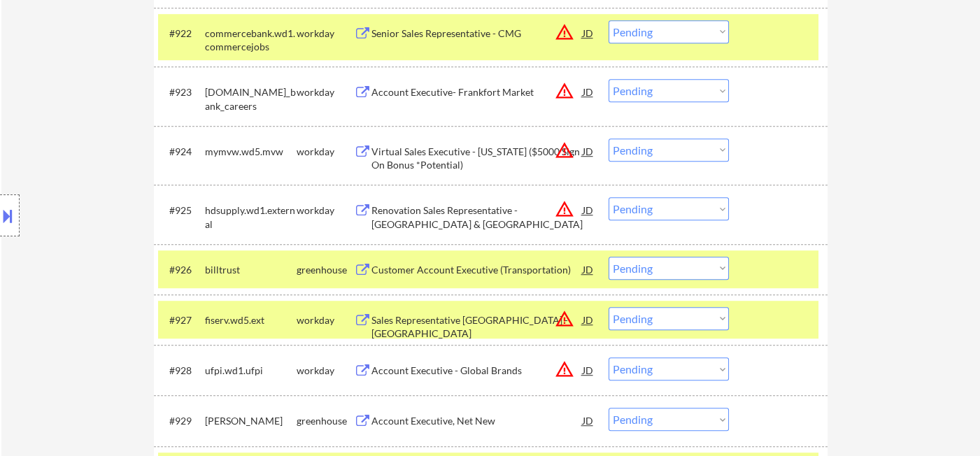
scroll to position [1459, 0]
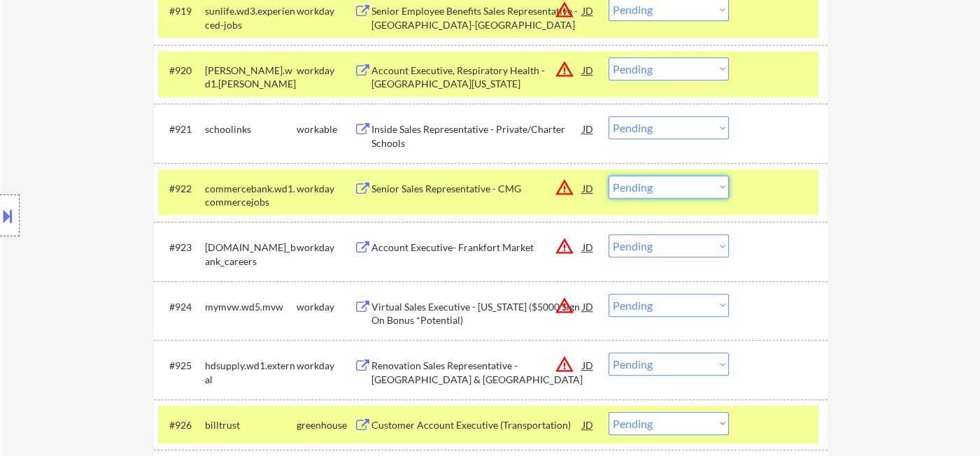
click at [662, 185] on select "Choose an option... Pending Applied Excluded (Questions) Excluded (Expired) Exc…" at bounding box center [668, 187] width 120 height 23
select select ""excluded__location_""
click at [608, 176] on select "Choose an option... Pending Applied Excluded (Questions) Excluded (Expired) Exc…" at bounding box center [668, 187] width 120 height 23
click at [667, 250] on select "Choose an option... Pending Applied Excluded (Questions) Excluded (Expired) Exc…" at bounding box center [668, 245] width 120 height 23
select select ""excluded__location_""
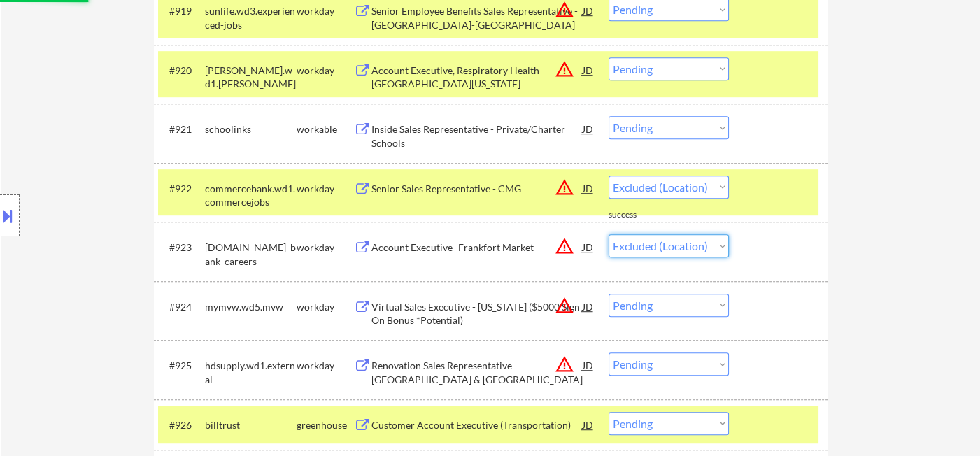
click at [608, 234] on select "Choose an option... Pending Applied Excluded (Questions) Excluded (Expired) Exc…" at bounding box center [668, 245] width 120 height 23
click at [660, 301] on select "Choose an option... Pending Applied Excluded (Questions) Excluded (Expired) Exc…" at bounding box center [668, 305] width 120 height 23
select select ""pending""
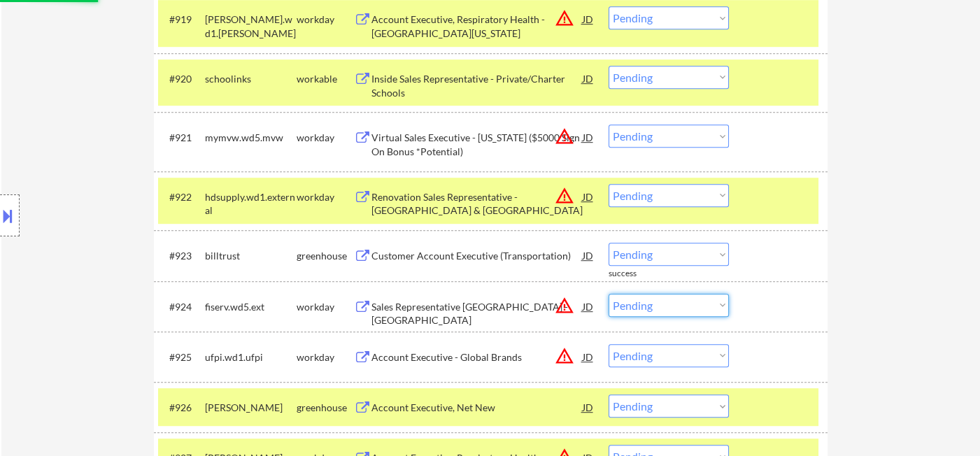
scroll to position [1381, 0]
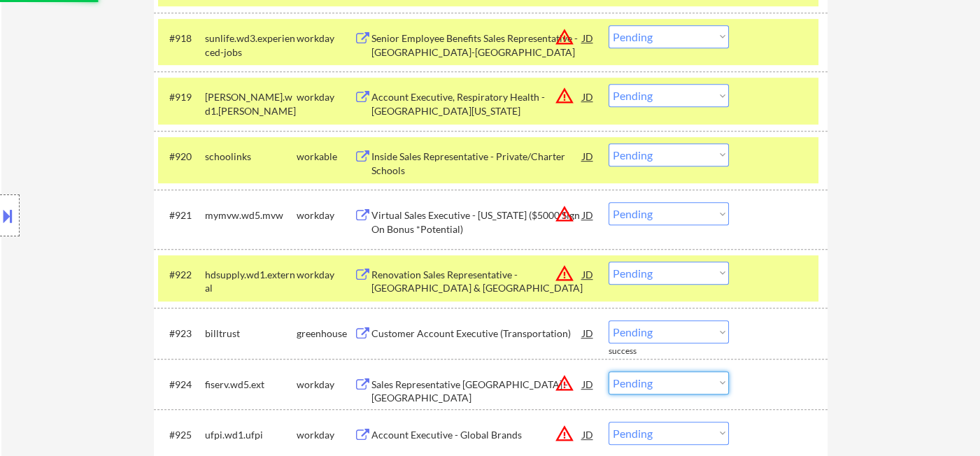
click at [906, 289] on div "← Return to /applysquad Mailslurp Inbox Job Search Builder Jennifer McFarland U…" at bounding box center [490, 169] width 978 height 2988
click at [649, 206] on select "Choose an option... Pending Applied Excluded (Questions) Excluded (Expired) Exc…" at bounding box center [668, 213] width 120 height 23
select select ""excluded__location_""
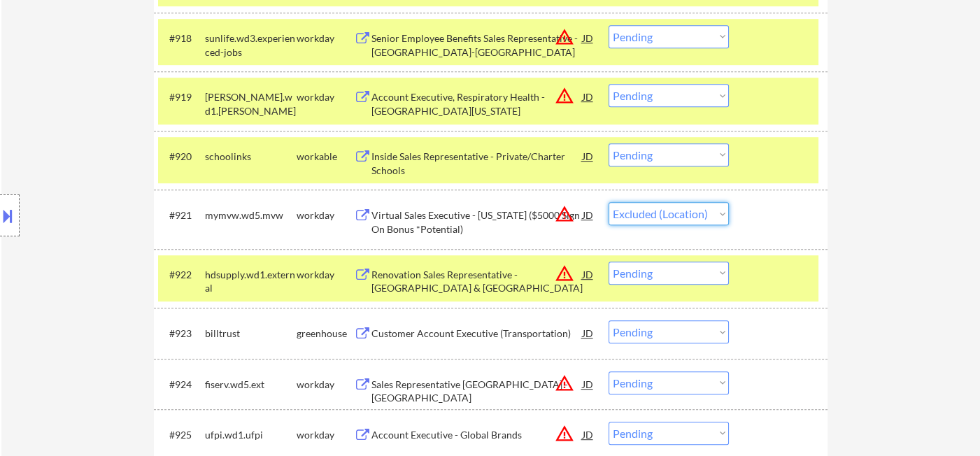
click at [608, 202] on select "Choose an option... Pending Applied Excluded (Questions) Excluded (Expired) Exc…" at bounding box center [668, 213] width 120 height 23
drag, startPoint x: 667, startPoint y: 277, endPoint x: 677, endPoint y: 283, distance: 11.9
click at [667, 277] on select "Choose an option... Pending Applied Excluded (Questions) Excluded (Expired) Exc…" at bounding box center [668, 273] width 120 height 23
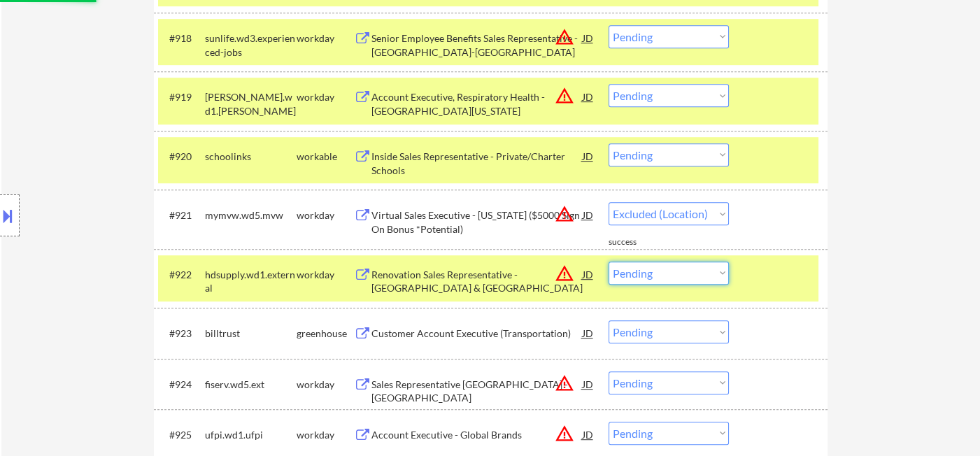
select select ""excluded__location_""
click at [608, 262] on select "Choose an option... Pending Applied Excluded (Questions) Excluded (Expired) Exc…" at bounding box center [668, 273] width 120 height 23
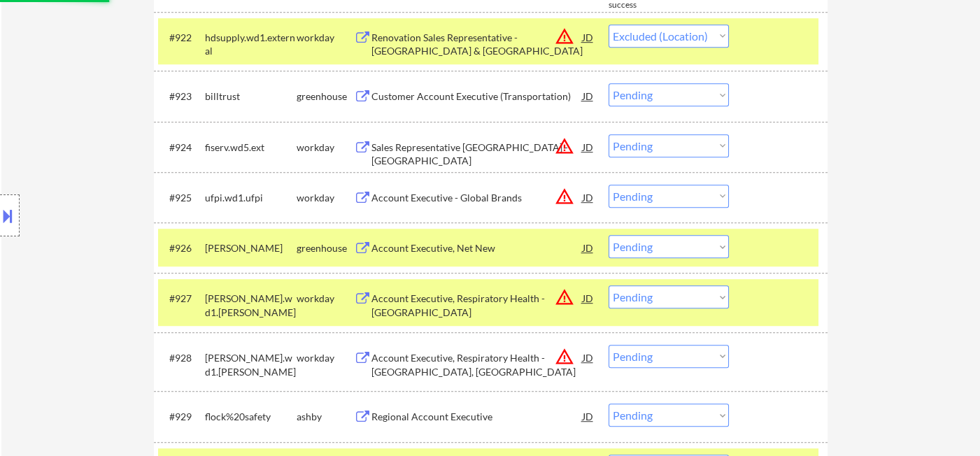
scroll to position [1769, 0]
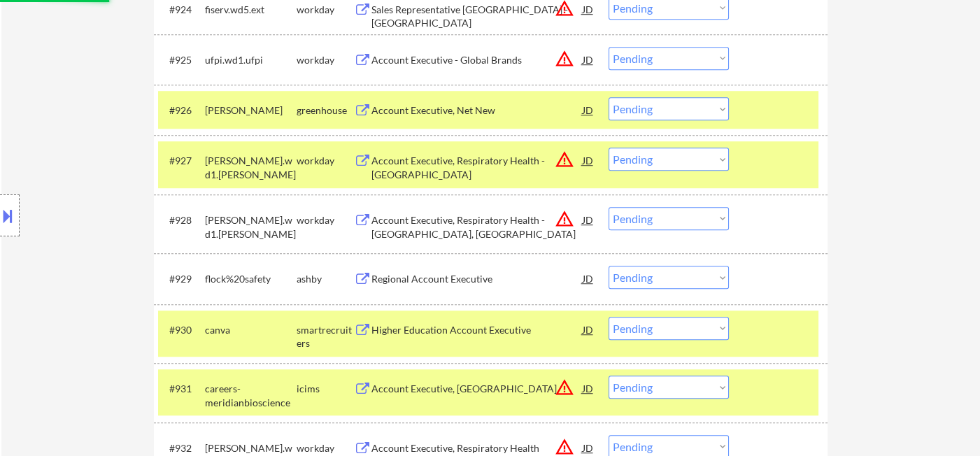
select select ""pending""
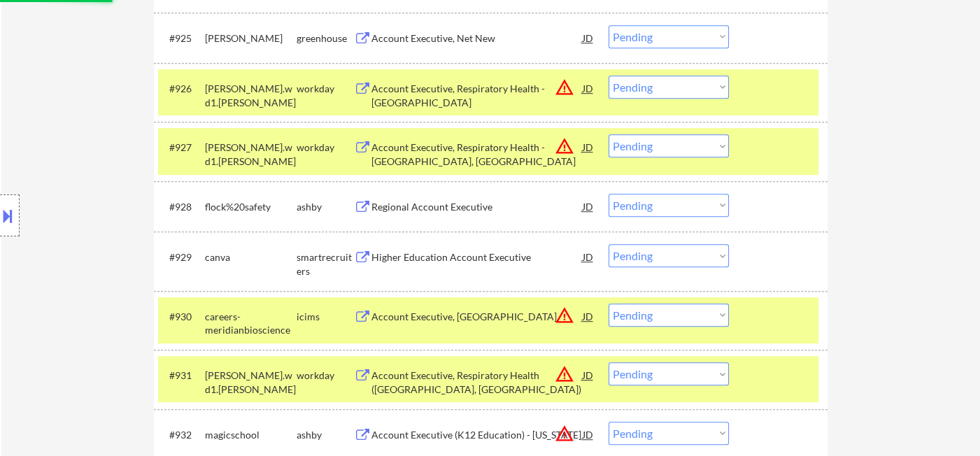
select select ""pending""
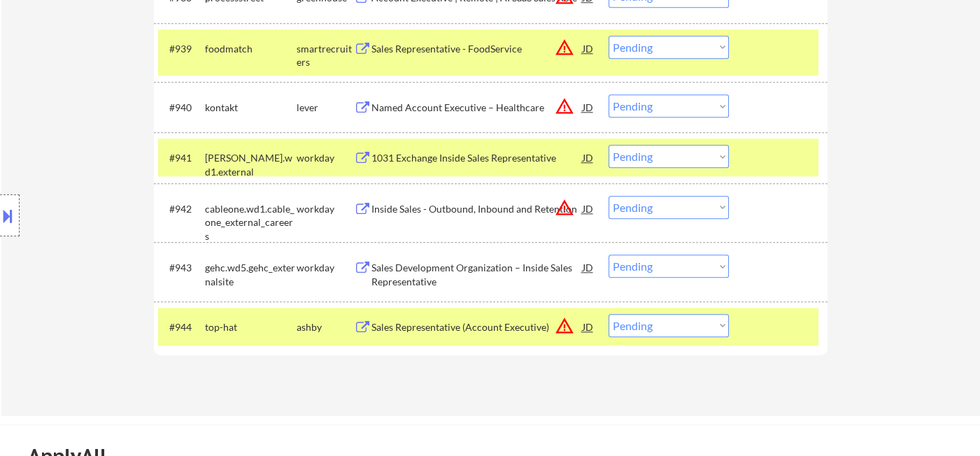
scroll to position [2624, 0]
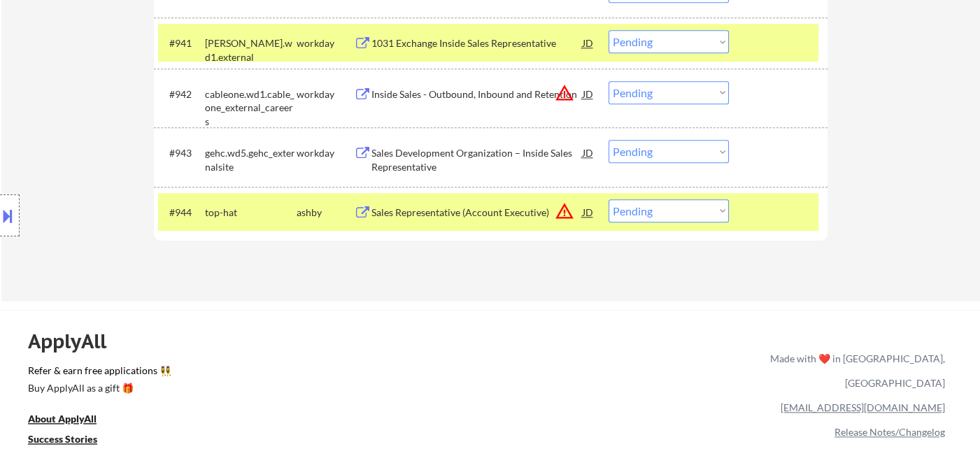
click at [673, 214] on select "Choose an option... Pending Applied Excluded (Questions) Excluded (Expired) Exc…" at bounding box center [668, 210] width 120 height 23
select select ""excluded__location_""
click at [608, 199] on select "Choose an option... Pending Applied Excluded (Questions) Excluded (Expired) Exc…" at bounding box center [668, 210] width 120 height 23
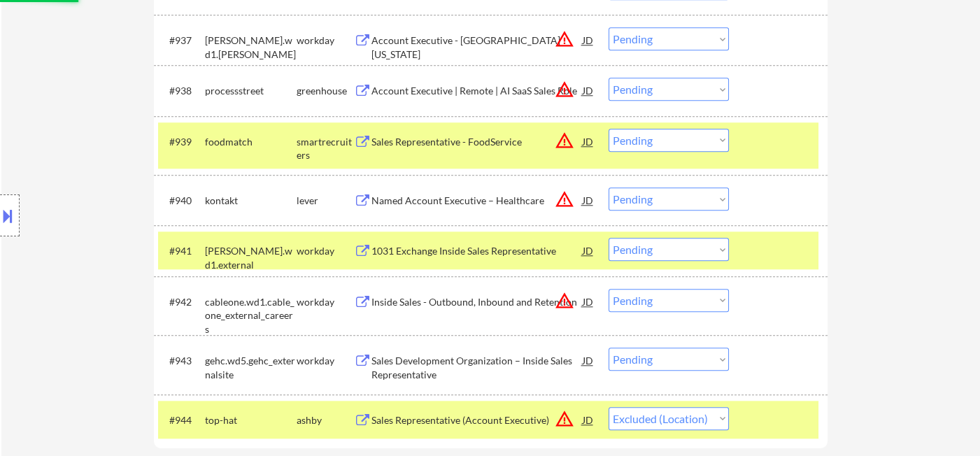
scroll to position [2391, 0]
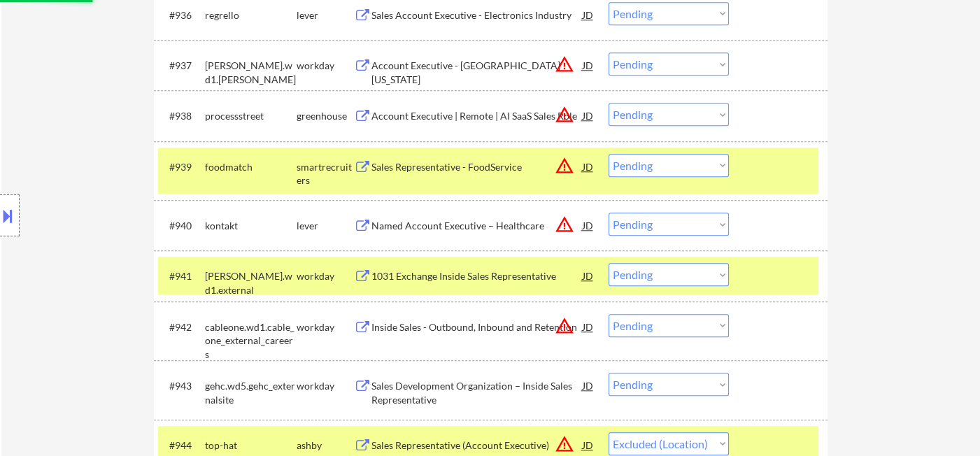
click at [675, 322] on select "Choose an option... Pending Applied Excluded (Questions) Excluded (Expired) Exc…" at bounding box center [668, 325] width 120 height 23
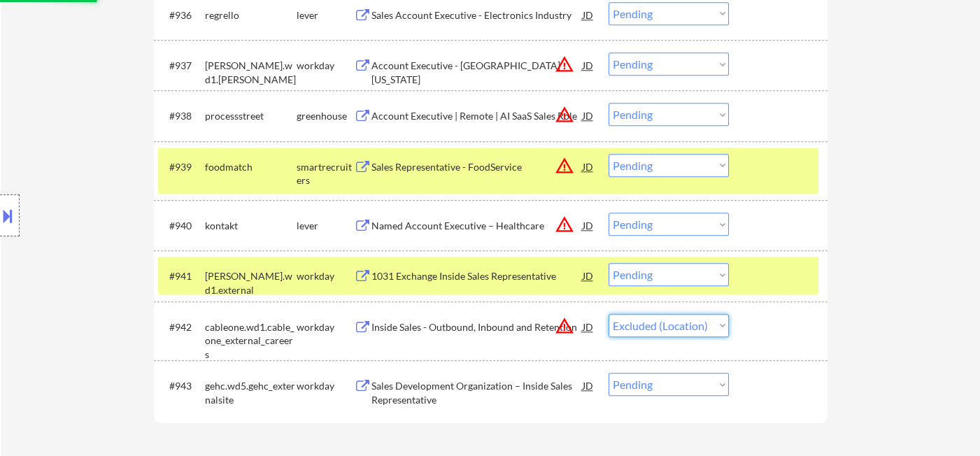
click at [608, 314] on select "Choose an option... Pending Applied Excluded (Questions) Excluded (Expired) Exc…" at bounding box center [668, 325] width 120 height 23
click at [503, 278] on div "1031 Exchange Inside Sales Representative" at bounding box center [476, 276] width 211 height 14
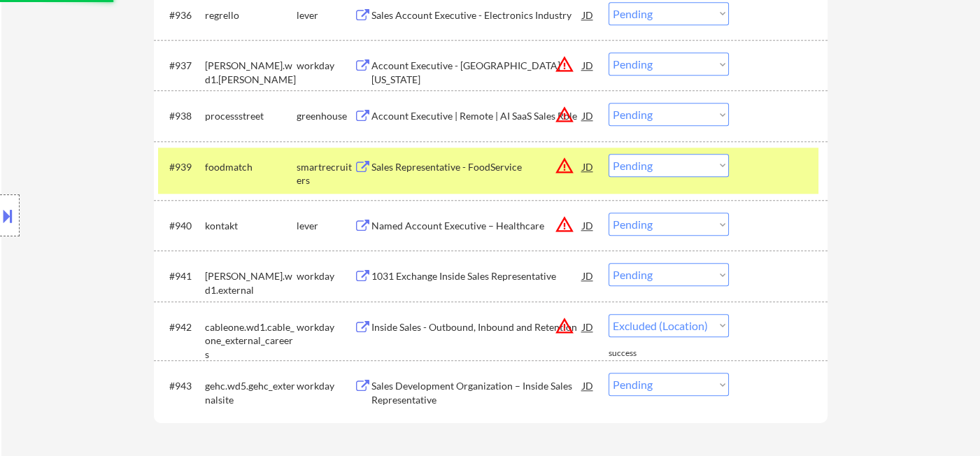
select select ""pending""
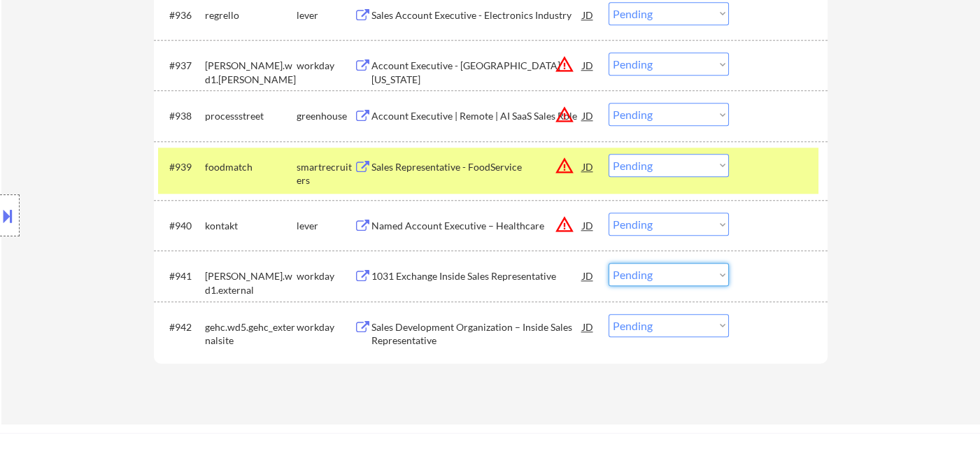
click at [654, 269] on select "Choose an option... Pending Applied Excluded (Questions) Excluded (Expired) Exc…" at bounding box center [668, 274] width 120 height 23
click at [608, 263] on select "Choose an option... Pending Applied Excluded (Questions) Excluded (Expired) Exc…" at bounding box center [668, 274] width 120 height 23
click at [466, 327] on div "Sales Development Organization – Inside Sales Representative" at bounding box center [476, 333] width 211 height 27
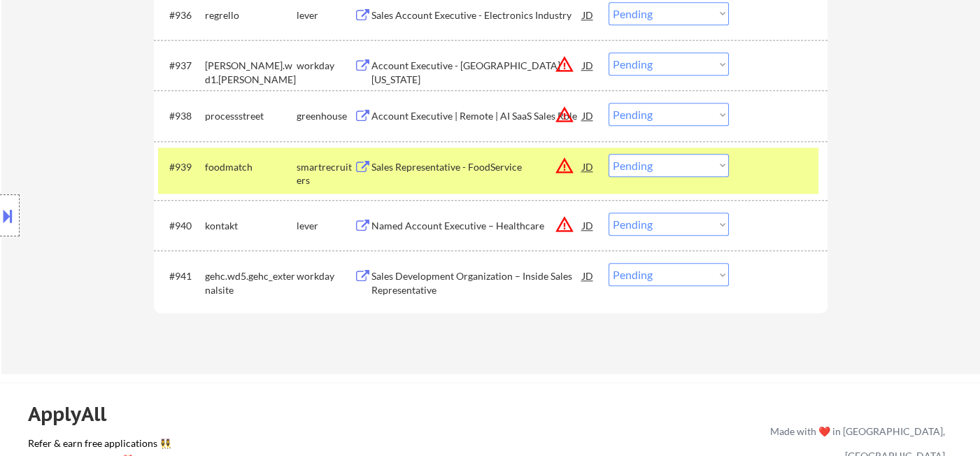
click at [651, 278] on select "Choose an option... Pending Applied Excluded (Questions) Excluded (Expired) Exc…" at bounding box center [668, 274] width 120 height 23
select select ""excluded__expired_""
click at [608, 263] on select "Choose an option... Pending Applied Excluded (Questions) Excluded (Expired) Exc…" at bounding box center [668, 274] width 120 height 23
click at [676, 208] on div "#940 kontakt lever Named Account Executive – Healthcare JD warning_amber Choose…" at bounding box center [488, 225] width 660 height 38
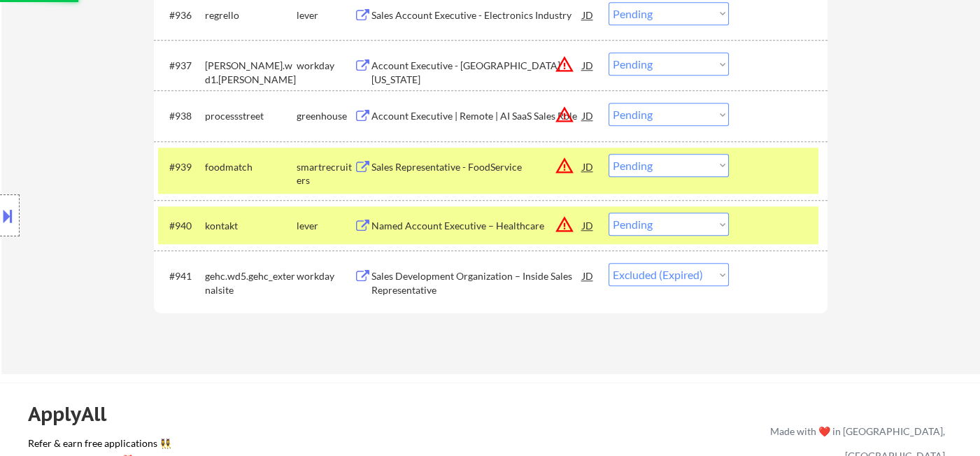
click at [681, 222] on select "Choose an option... Pending Applied Excluded (Questions) Excluded (Expired) Exc…" at bounding box center [668, 224] width 120 height 23
select select ""excluded__location_""
click at [608, 213] on select "Choose an option... Pending Applied Excluded (Questions) Excluded (Expired) Exc…" at bounding box center [668, 224] width 120 height 23
drag, startPoint x: 670, startPoint y: 160, endPoint x: 680, endPoint y: 174, distance: 17.1
click at [670, 160] on select "Choose an option... Pending Applied Excluded (Questions) Excluded (Expired) Exc…" at bounding box center [668, 165] width 120 height 23
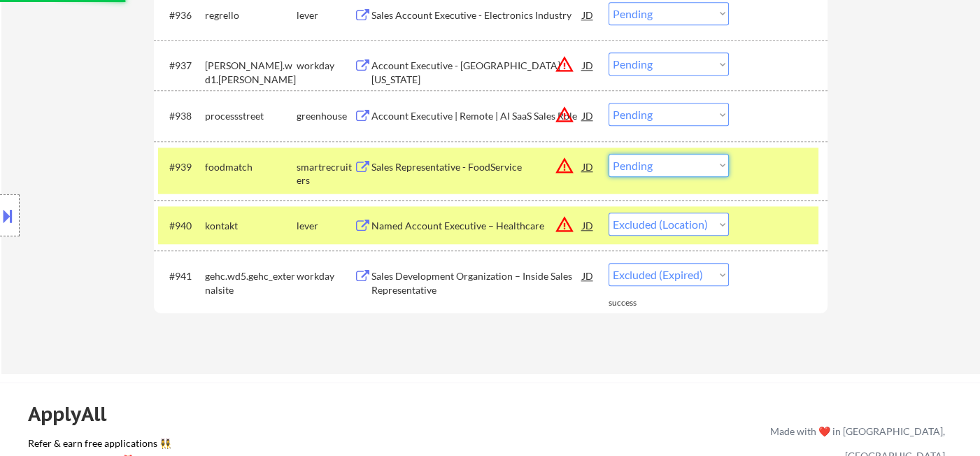
select select ""excluded__location_""
click at [608, 154] on select "Choose an option... Pending Applied Excluded (Questions) Excluded (Expired) Exc…" at bounding box center [668, 165] width 120 height 23
click at [655, 115] on select "Choose an option... Pending Applied Excluded (Questions) Excluded (Expired) Exc…" at bounding box center [668, 114] width 120 height 23
select select ""excluded__location_""
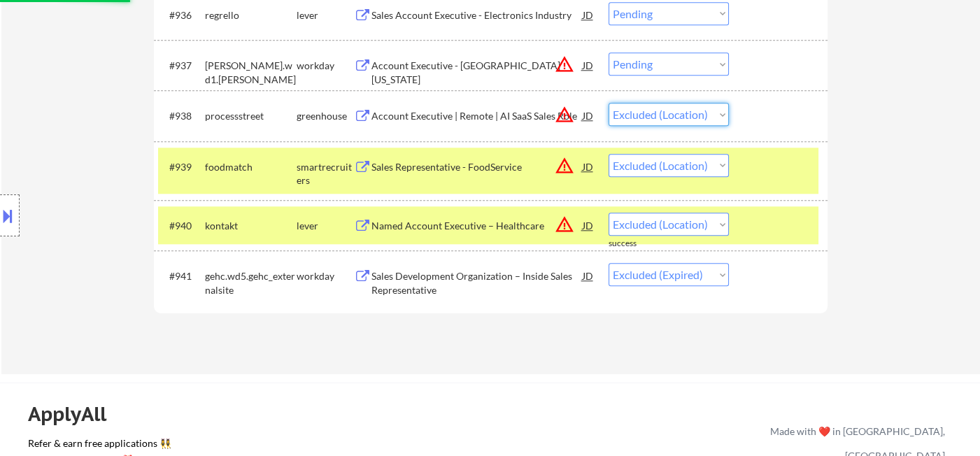
click at [608, 103] on select "Choose an option... Pending Applied Excluded (Questions) Excluded (Expired) Exc…" at bounding box center [668, 114] width 120 height 23
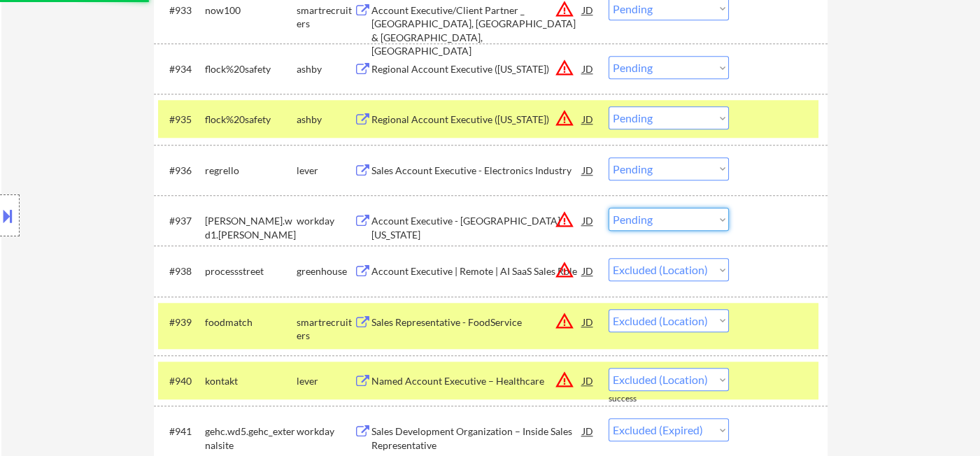
drag, startPoint x: 664, startPoint y: 220, endPoint x: 676, endPoint y: 227, distance: 13.2
click at [665, 219] on select "Choose an option... Pending Applied Excluded (Questions) Excluded (Expired) Exc…" at bounding box center [668, 219] width 120 height 23
select select ""excluded__location_""
click at [608, 208] on select "Choose an option... Pending Applied Excluded (Questions) Excluded (Expired) Exc…" at bounding box center [668, 219] width 120 height 23
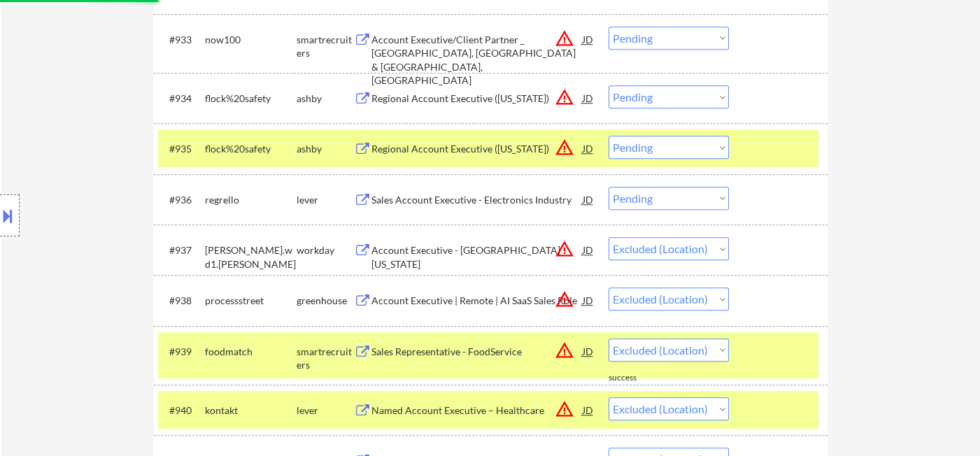
scroll to position [2158, 0]
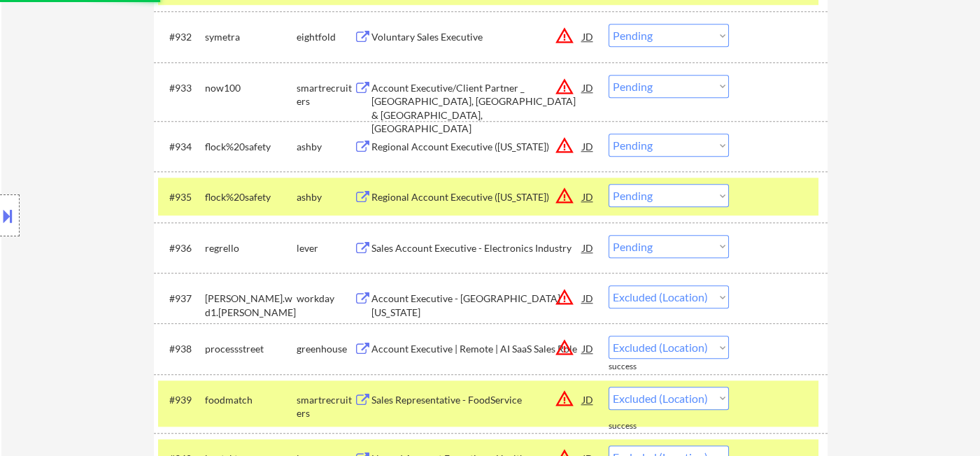
click at [498, 248] on div "Sales Account Executive - Electronics Industry" at bounding box center [476, 248] width 211 height 14
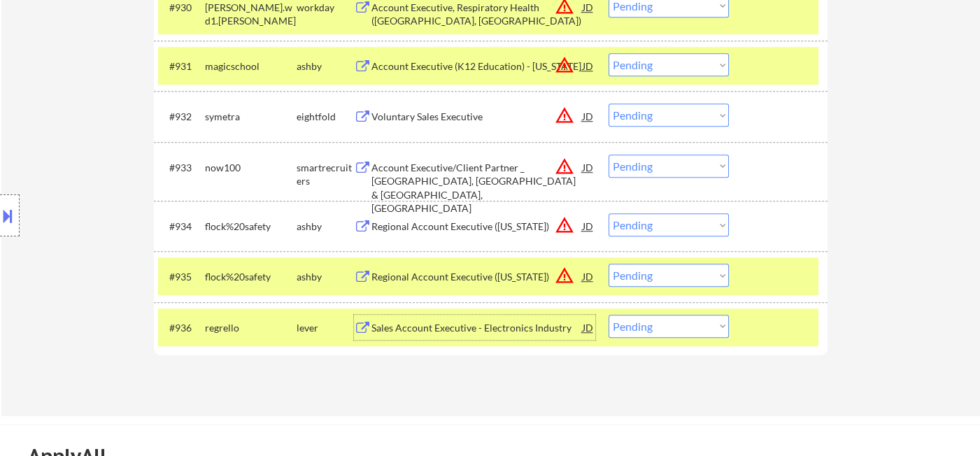
scroll to position [2081, 0]
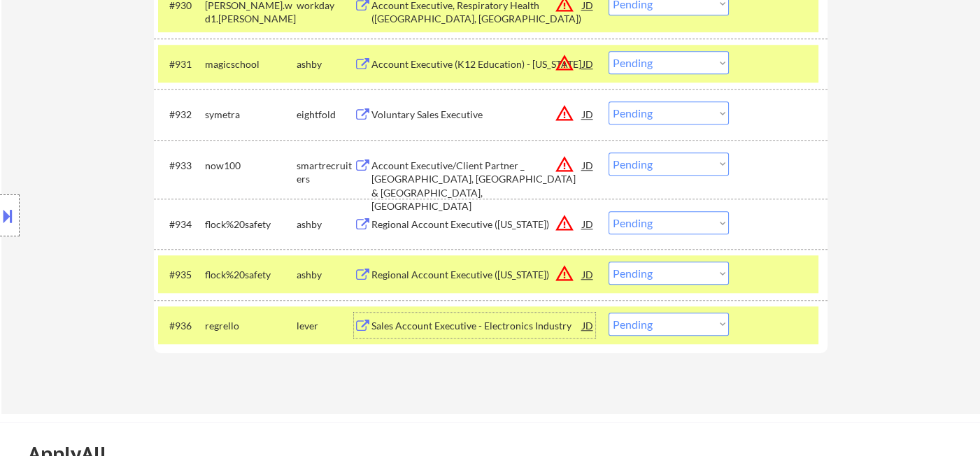
click at [667, 271] on select "Choose an option... Pending Applied Excluded (Questions) Excluded (Expired) Exc…" at bounding box center [668, 273] width 120 height 23
select select ""excluded__location_""
click at [608, 262] on select "Choose an option... Pending Applied Excluded (Questions) Excluded (Expired) Exc…" at bounding box center [668, 273] width 120 height 23
drag, startPoint x: 642, startPoint y: 225, endPoint x: 657, endPoint y: 231, distance: 16.3
click at [642, 225] on select "Choose an option... Pending Applied Excluded (Questions) Excluded (Expired) Exc…" at bounding box center [668, 222] width 120 height 23
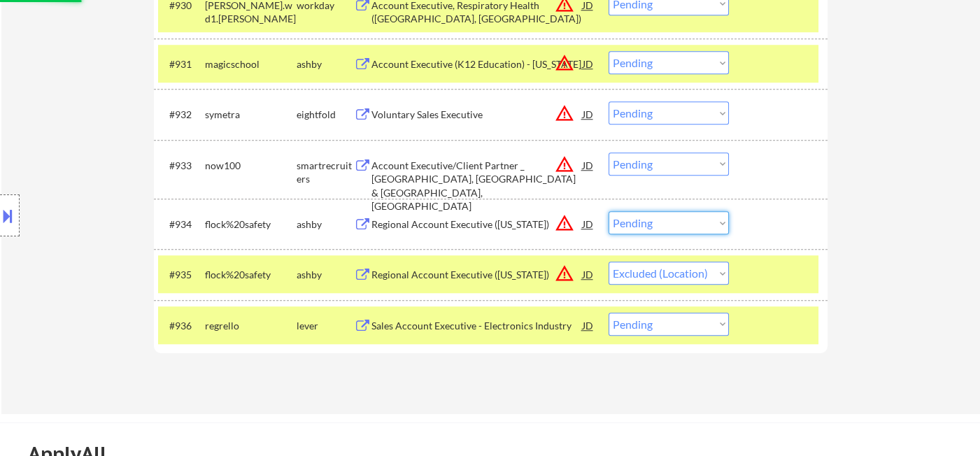
select select ""excluded__location_""
click at [608, 211] on select "Choose an option... Pending Applied Excluded (Questions) Excluded (Expired) Exc…" at bounding box center [668, 222] width 120 height 23
drag, startPoint x: 652, startPoint y: 165, endPoint x: 664, endPoint y: 174, distance: 15.5
click at [652, 164] on select "Choose an option... Pending Applied Excluded (Questions) Excluded (Expired) Exc…" at bounding box center [668, 163] width 120 height 23
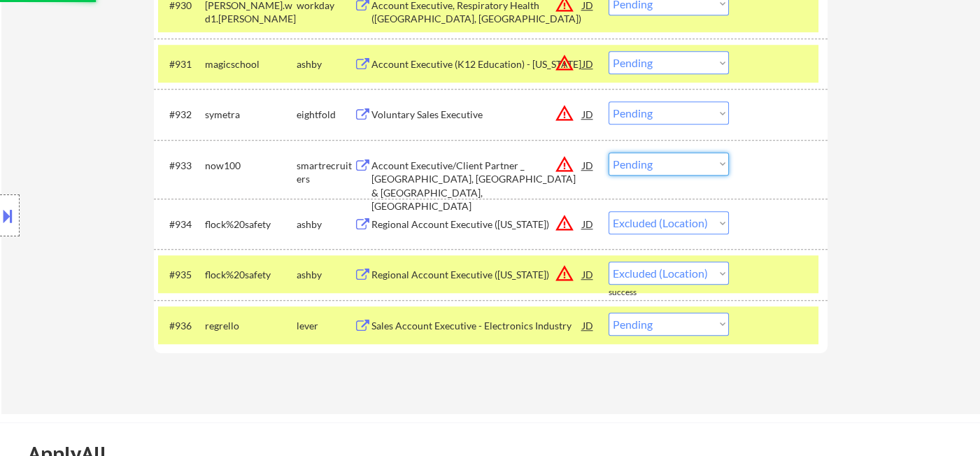
select select ""excluded__location_""
click at [608, 152] on select "Choose an option... Pending Applied Excluded (Questions) Excluded (Expired) Exc…" at bounding box center [668, 163] width 120 height 23
click at [659, 113] on select "Choose an option... Pending Applied Excluded (Questions) Excluded (Expired) Exc…" at bounding box center [668, 112] width 120 height 23
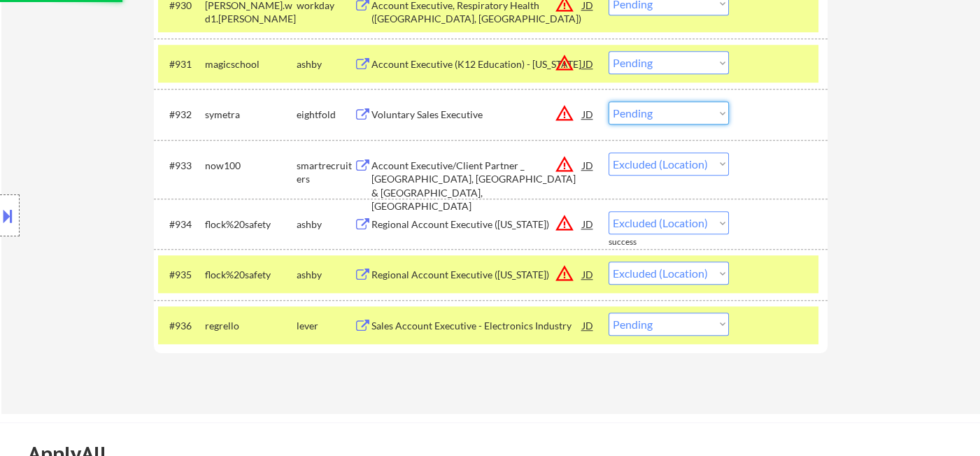
select select ""excluded__location_""
click at [608, 101] on select "Choose an option... Pending Applied Excluded (Questions) Excluded (Expired) Exc…" at bounding box center [668, 112] width 120 height 23
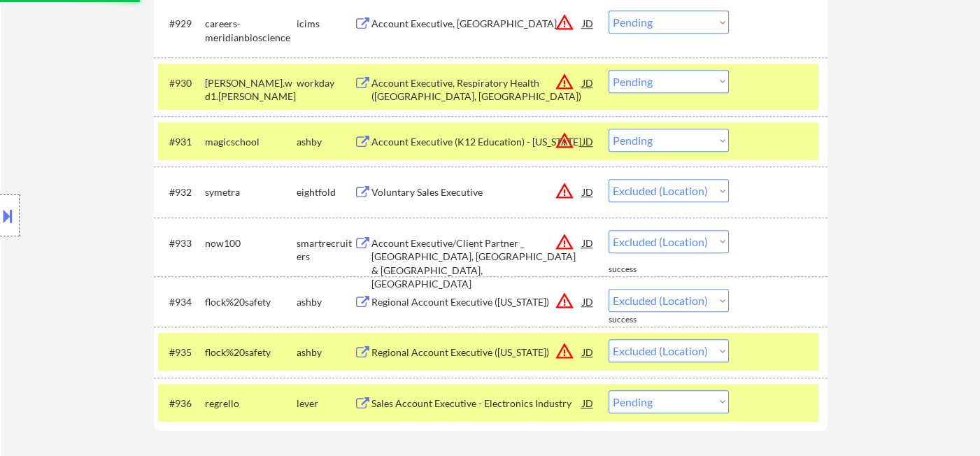
click at [658, 145] on select "Choose an option... Pending Applied Excluded (Questions) Excluded (Expired) Exc…" at bounding box center [668, 140] width 120 height 23
select select ""excluded__location_""
click at [608, 129] on select "Choose an option... Pending Applied Excluded (Questions) Excluded (Expired) Exc…" at bounding box center [668, 140] width 120 height 23
click at [661, 81] on select "Choose an option... Pending Applied Excluded (Questions) Excluded (Expired) Exc…" at bounding box center [668, 81] width 120 height 23
select select ""excluded__location_""
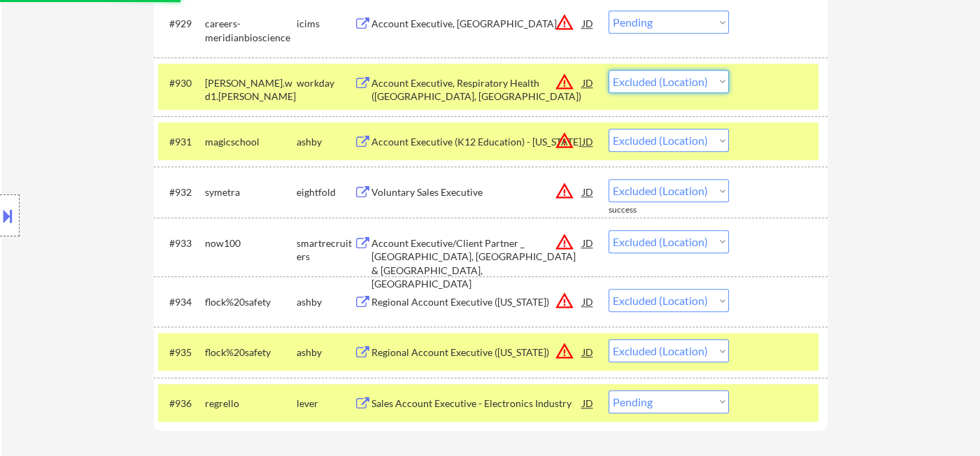
click at [608, 70] on select "Choose an option... Pending Applied Excluded (Questions) Excluded (Expired) Exc…" at bounding box center [668, 81] width 120 height 23
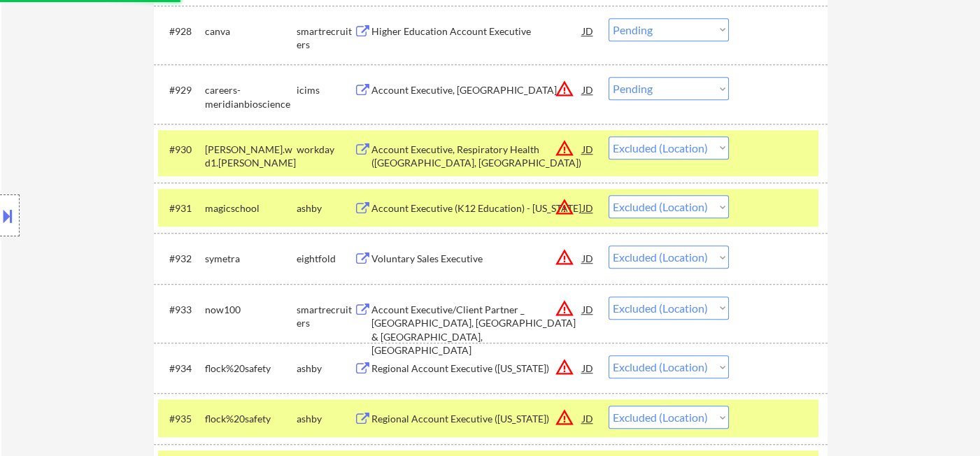
scroll to position [1847, 0]
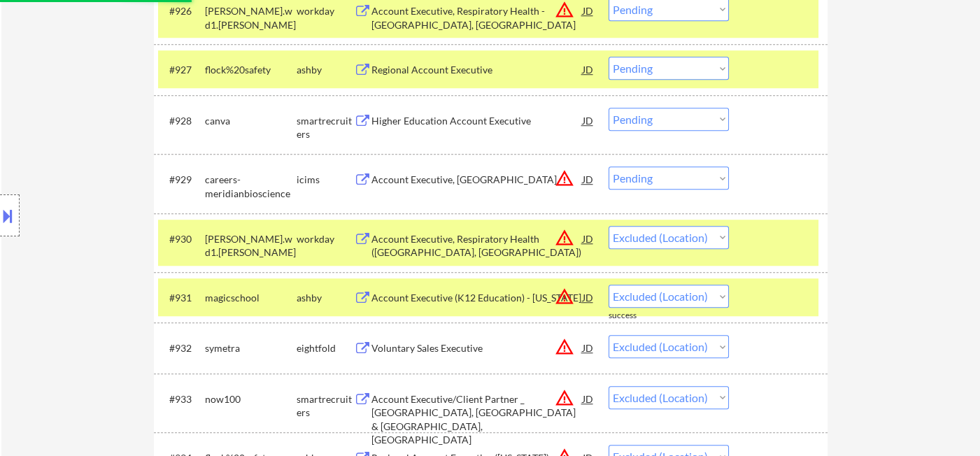
drag, startPoint x: 667, startPoint y: 173, endPoint x: 673, endPoint y: 187, distance: 15.1
click at [667, 173] on select "Choose an option... Pending Applied Excluded (Questions) Excluded (Expired) Exc…" at bounding box center [668, 177] width 120 height 23
select select ""excluded__location_""
click at [608, 166] on select "Choose an option... Pending Applied Excluded (Questions) Excluded (Expired) Exc…" at bounding box center [668, 177] width 120 height 23
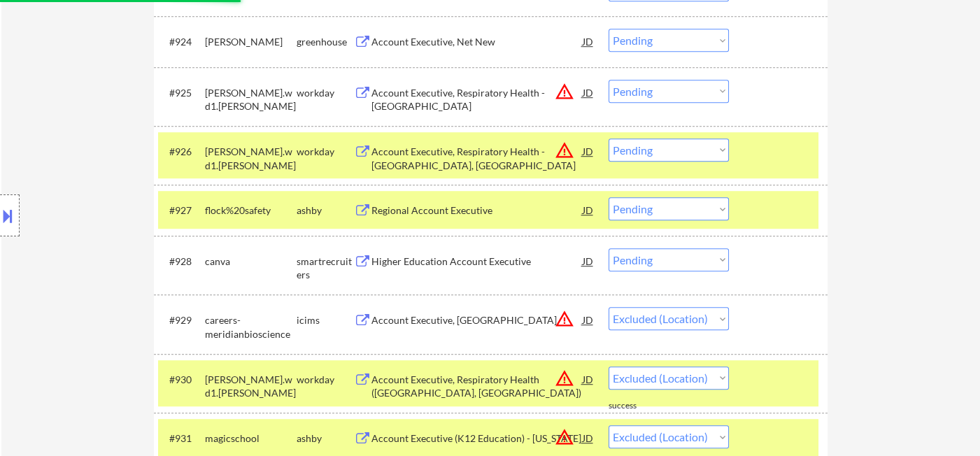
scroll to position [1614, 0]
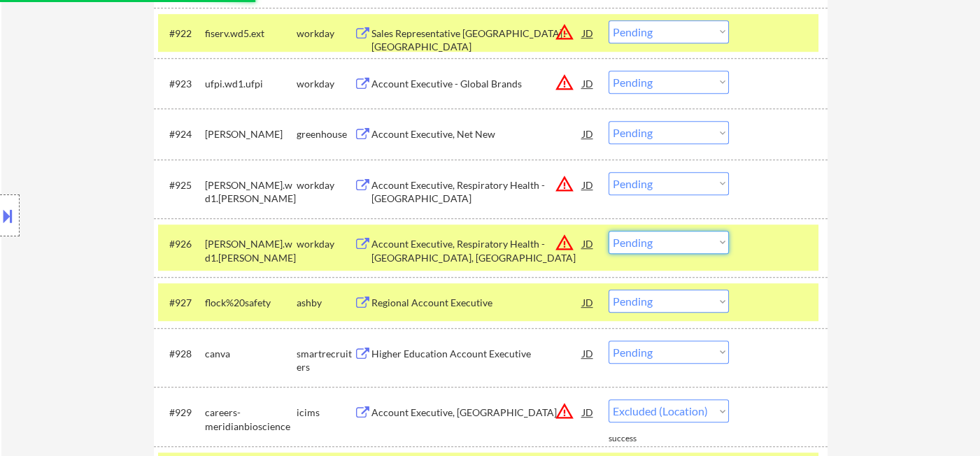
drag, startPoint x: 673, startPoint y: 243, endPoint x: 679, endPoint y: 250, distance: 9.9
click at [673, 243] on select "Choose an option... Pending Applied Excluded (Questions) Excluded (Expired) Exc…" at bounding box center [668, 242] width 120 height 23
select select ""excluded__location_""
click at [608, 231] on select "Choose an option... Pending Applied Excluded (Questions) Excluded (Expired) Exc…" at bounding box center [668, 242] width 120 height 23
click at [674, 185] on select "Choose an option... Pending Applied Excluded (Questions) Excluded (Expired) Exc…" at bounding box center [668, 183] width 120 height 23
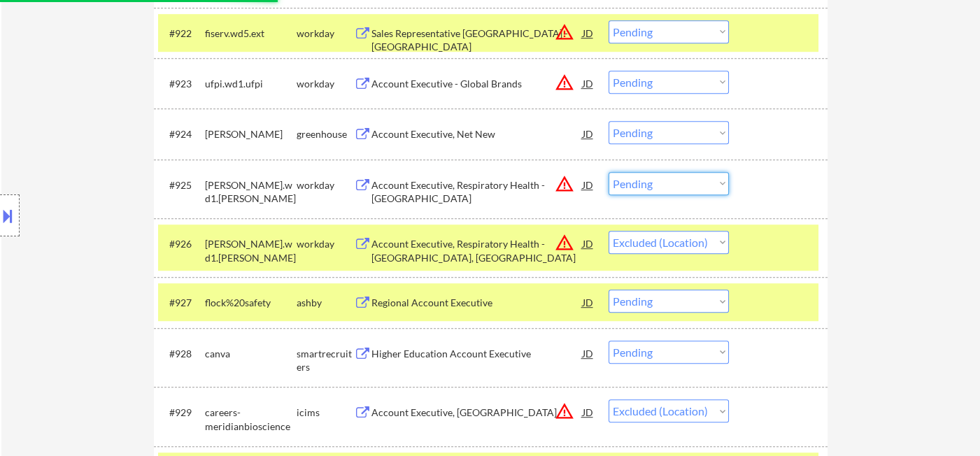
select select ""excluded__location_""
click at [608, 172] on select "Choose an option... Pending Applied Excluded (Questions) Excluded (Expired) Exc…" at bounding box center [668, 183] width 120 height 23
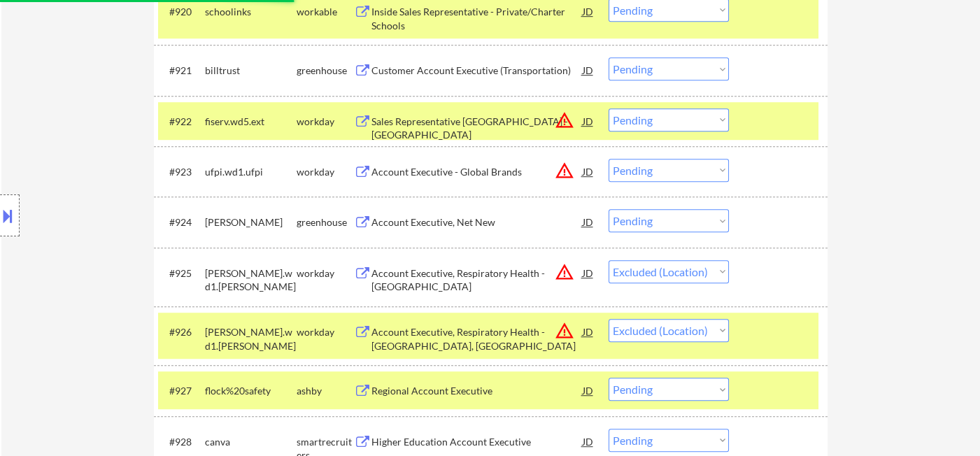
scroll to position [1381, 0]
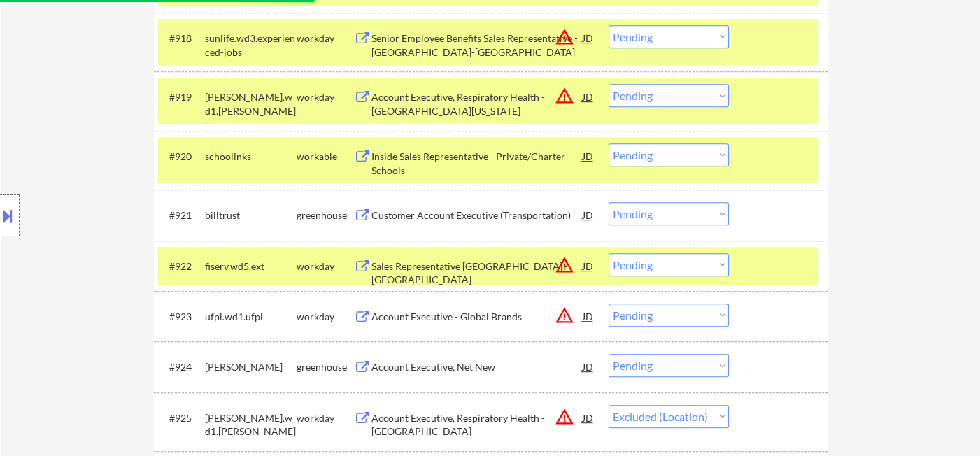
select select ""pending""
click at [608, 264] on select "Choose an option... Pending Applied Excluded (Questions) Excluded (Expired) Exc…" at bounding box center [668, 264] width 120 height 23
select select ""pending""
select select ""excluded__location_""
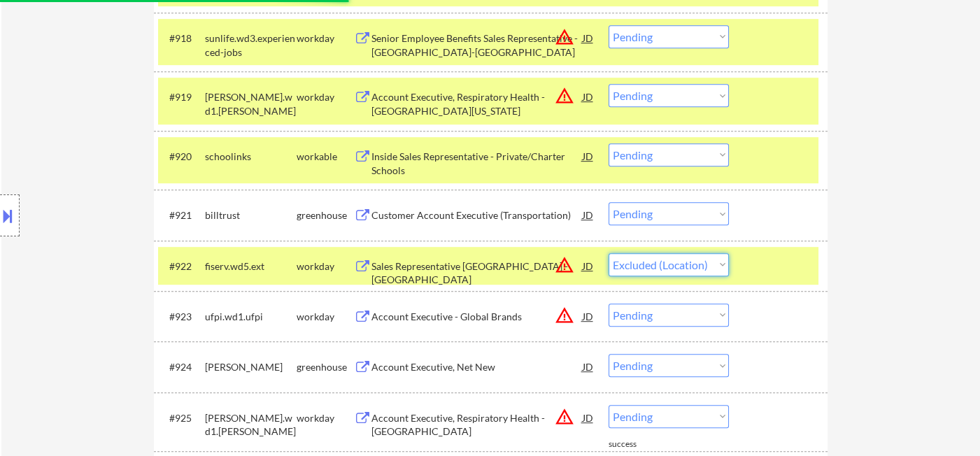
click at [608, 253] on select "Choose an option... Pending Applied Excluded (Questions) Excluded (Expired) Exc…" at bounding box center [668, 264] width 120 height 23
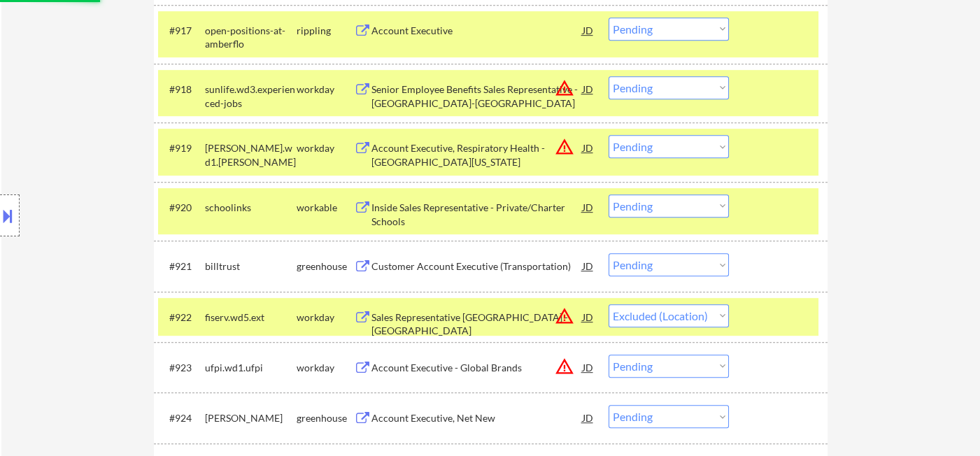
scroll to position [1304, 0]
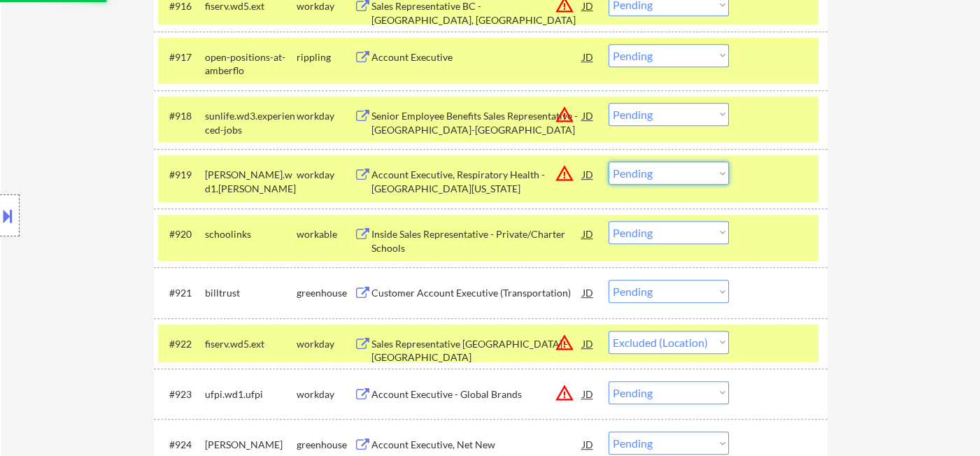
drag, startPoint x: 667, startPoint y: 165, endPoint x: 683, endPoint y: 183, distance: 23.8
click at [667, 164] on select "Choose an option... Pending Applied Excluded (Questions) Excluded (Expired) Exc…" at bounding box center [668, 173] width 120 height 23
select select ""excluded__location_""
click at [608, 162] on select "Choose an option... Pending Applied Excluded (Questions) Excluded (Expired) Exc…" at bounding box center [668, 173] width 120 height 23
click at [668, 120] on select "Choose an option... Pending Applied Excluded (Questions) Excluded (Expired) Exc…" at bounding box center [668, 114] width 120 height 23
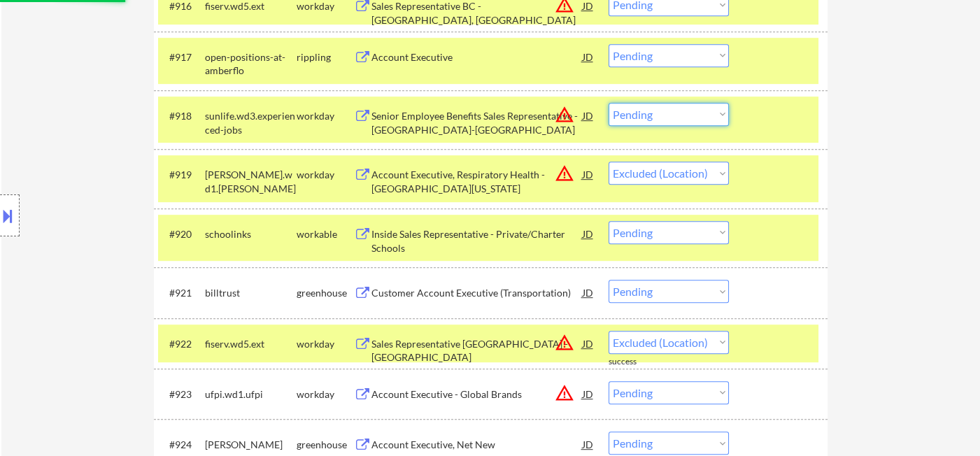
select select ""excluded__location_""
click at [608, 103] on select "Choose an option... Pending Applied Excluded (Questions) Excluded (Expired) Exc…" at bounding box center [668, 114] width 120 height 23
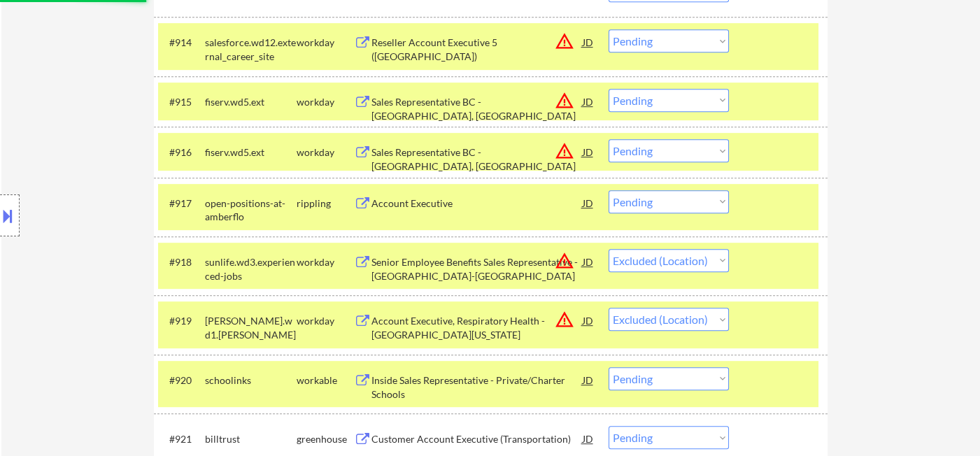
scroll to position [1070, 0]
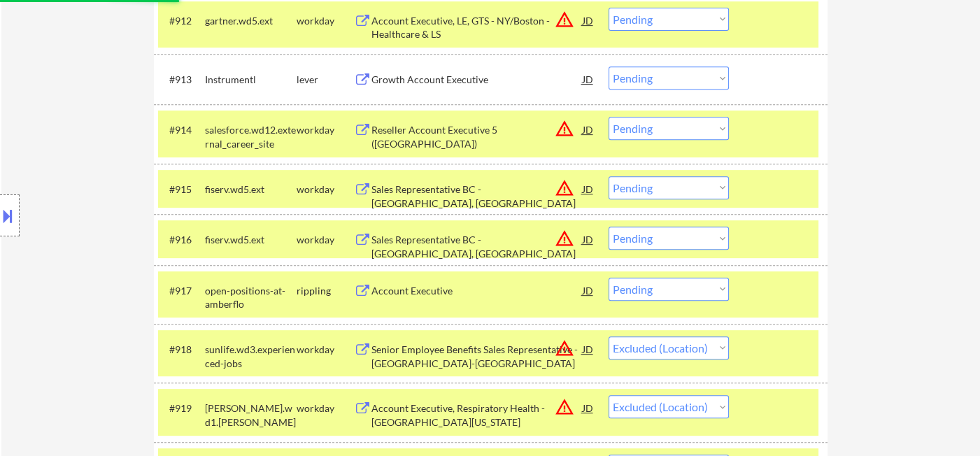
drag, startPoint x: 683, startPoint y: 241, endPoint x: 686, endPoint y: 247, distance: 7.2
click at [683, 241] on select "Choose an option... Pending Applied Excluded (Questions) Excluded (Expired) Exc…" at bounding box center [668, 238] width 120 height 23
select select ""excluded__location_""
click at [608, 227] on select "Choose an option... Pending Applied Excluded (Questions) Excluded (Expired) Exc…" at bounding box center [668, 238] width 120 height 23
click at [663, 185] on select "Choose an option... Pending Applied Excluded (Questions) Excluded (Expired) Exc…" at bounding box center [668, 187] width 120 height 23
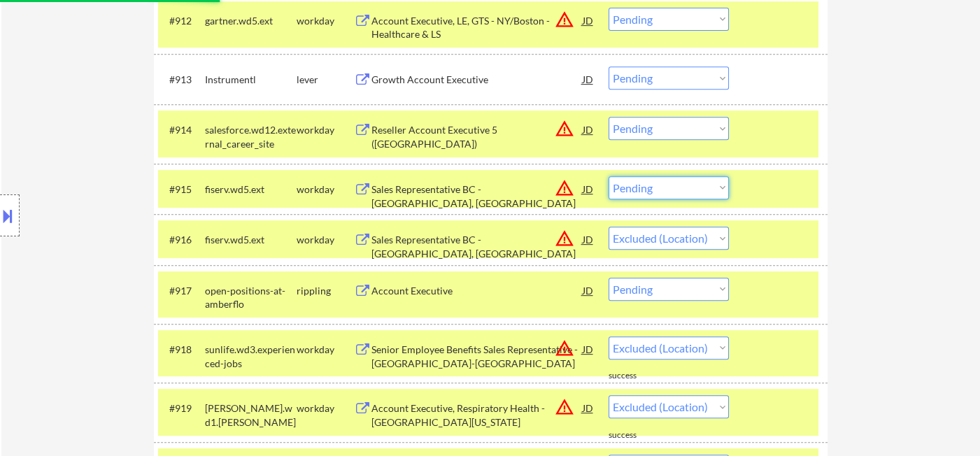
select select ""excluded__location_""
click at [608, 176] on select "Choose an option... Pending Applied Excluded (Questions) Excluded (Expired) Exc…" at bounding box center [668, 187] width 120 height 23
click at [657, 129] on select "Choose an option... Pending Applied Excluded (Questions) Excluded (Expired) Exc…" at bounding box center [668, 128] width 120 height 23
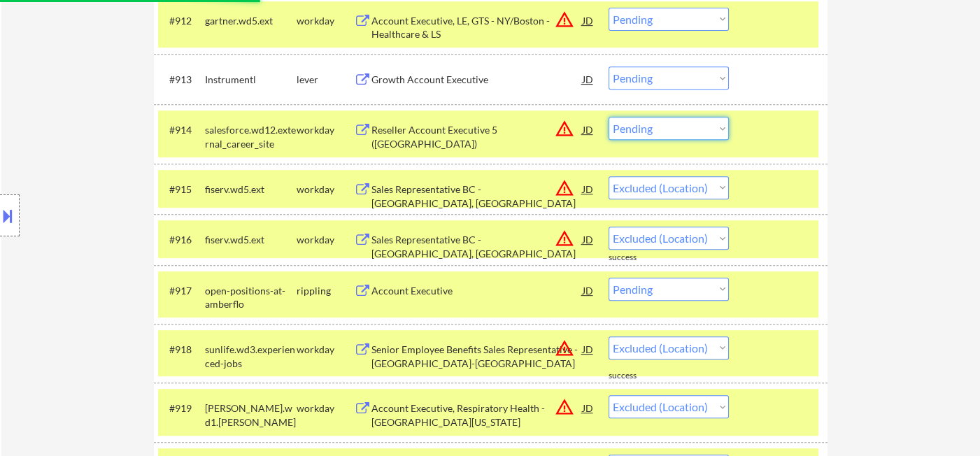
select select ""excluded__location_""
click at [608, 117] on select "Choose an option... Pending Applied Excluded (Questions) Excluded (Expired) Exc…" at bounding box center [668, 128] width 120 height 23
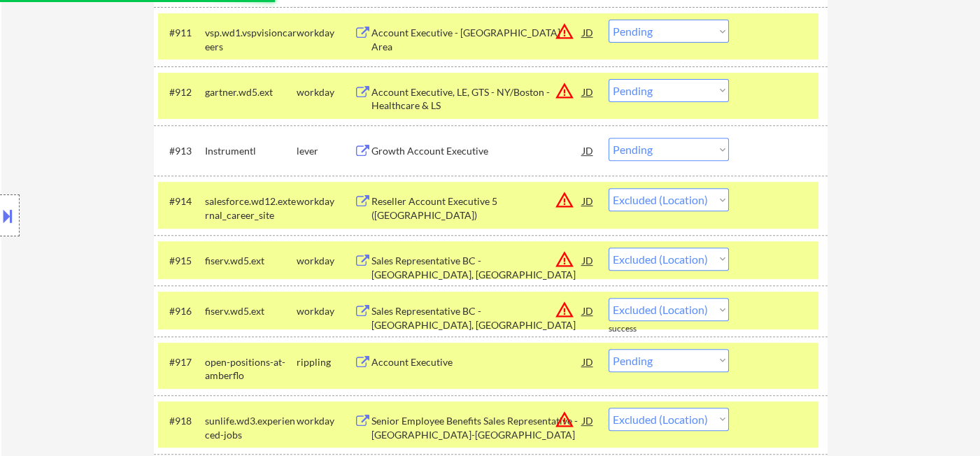
scroll to position [915, 0]
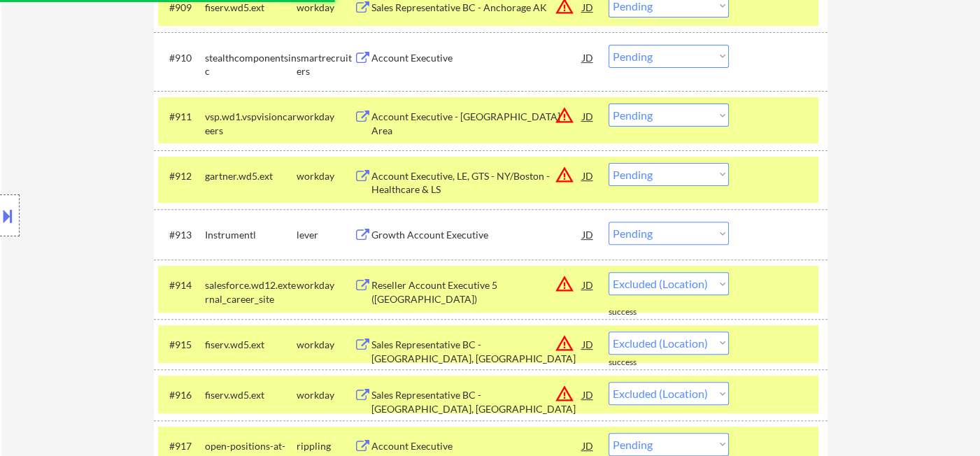
click at [442, 240] on div "Growth Account Executive" at bounding box center [476, 235] width 211 height 14
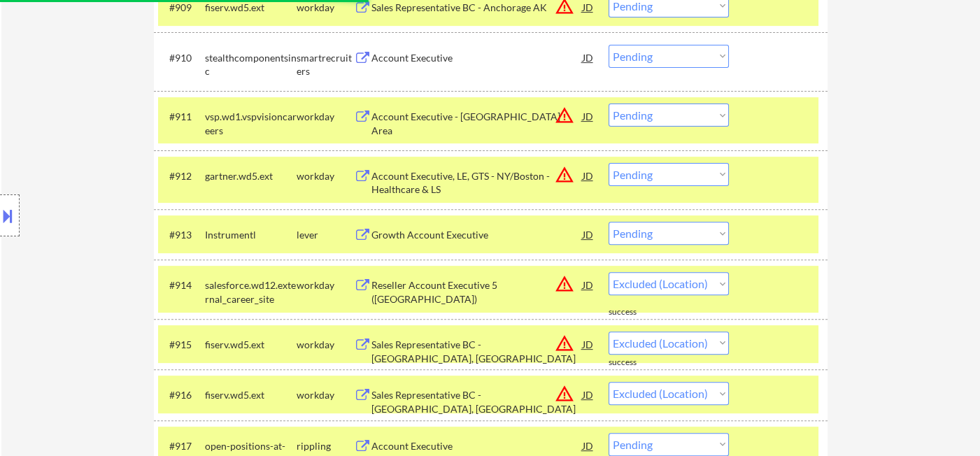
select select ""pending""
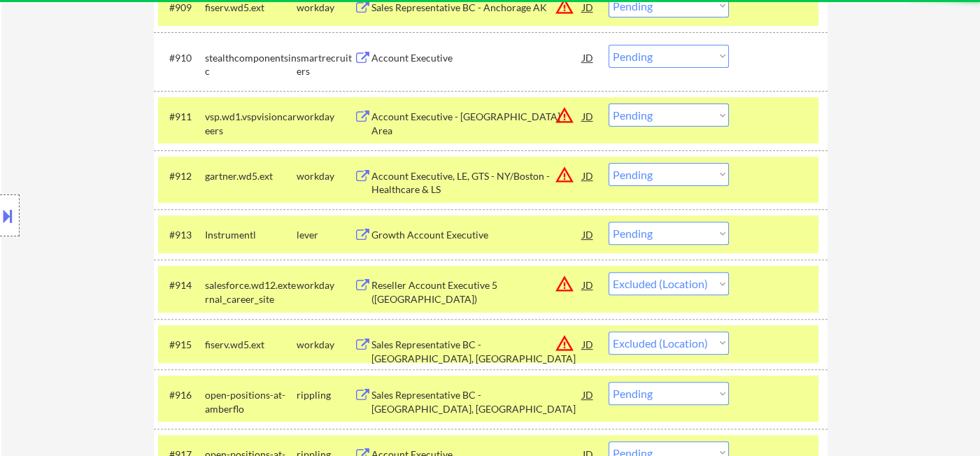
select select ""pending""
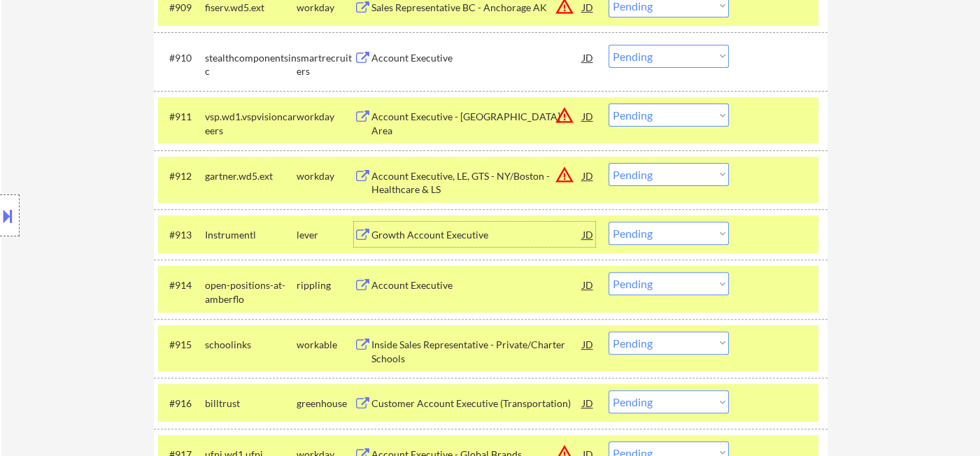
click at [653, 230] on select "Choose an option... Pending Applied Excluded (Questions) Excluded (Expired) Exc…" at bounding box center [668, 233] width 120 height 23
select select ""excluded""
click at [608, 222] on select "Choose an option... Pending Applied Excluded (Questions) Excluded (Expired) Exc…" at bounding box center [668, 233] width 120 height 23
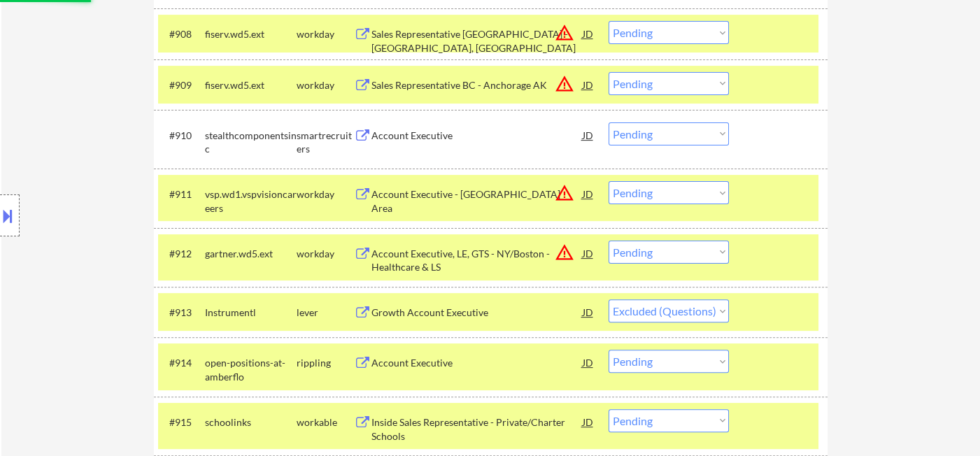
click at [652, 257] on select "Choose an option... Pending Applied Excluded (Questions) Excluded (Expired) Exc…" at bounding box center [668, 252] width 120 height 23
select select ""excluded__location_""
click at [608, 241] on select "Choose an option... Pending Applied Excluded (Questions) Excluded (Expired) Exc…" at bounding box center [668, 252] width 120 height 23
click at [659, 194] on select "Choose an option... Pending Applied Excluded (Questions) Excluded (Expired) Exc…" at bounding box center [668, 192] width 120 height 23
select select ""excluded__location_""
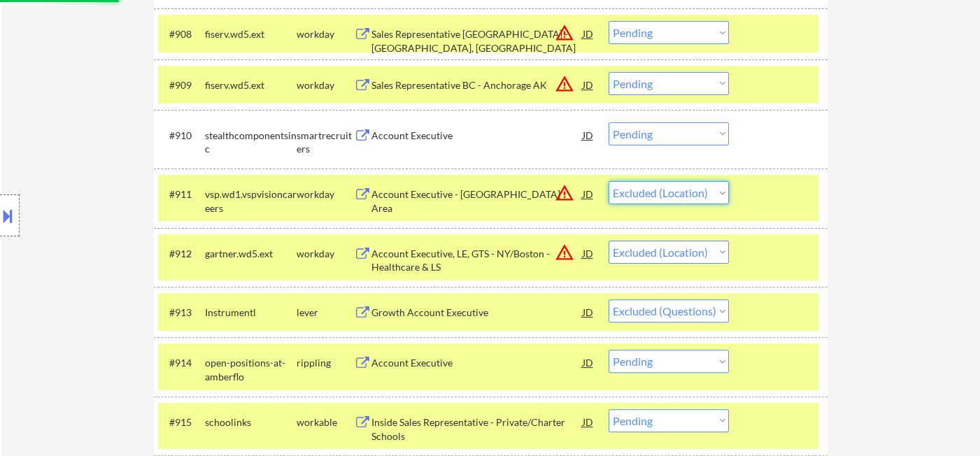
click at [608, 181] on select "Choose an option... Pending Applied Excluded (Questions) Excluded (Expired) Exc…" at bounding box center [668, 192] width 120 height 23
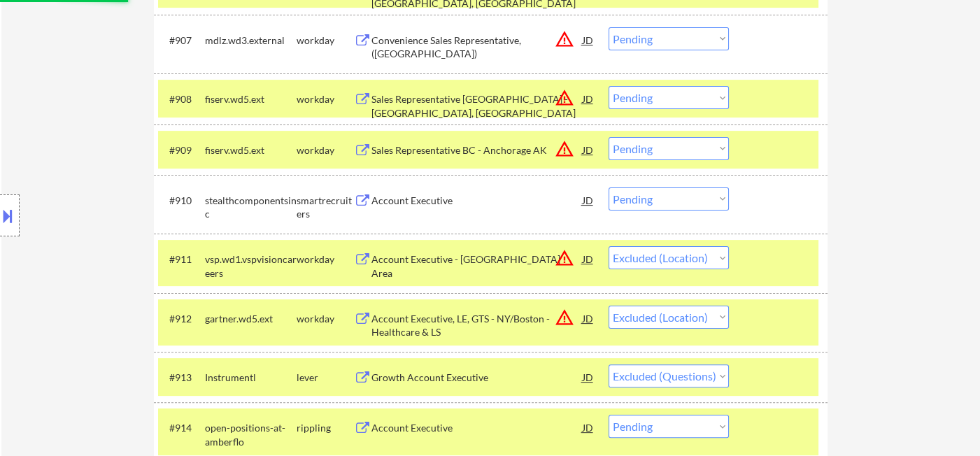
scroll to position [682, 0]
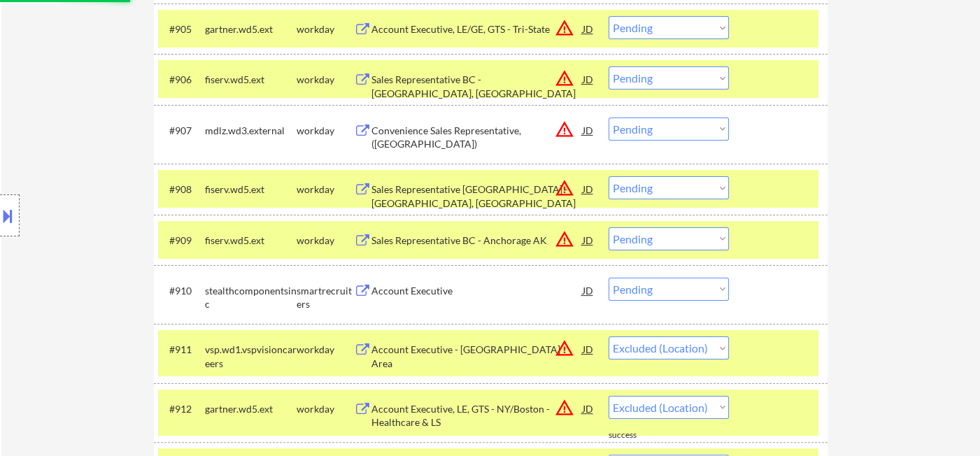
click at [448, 291] on div "Account Executive" at bounding box center [476, 291] width 211 height 14
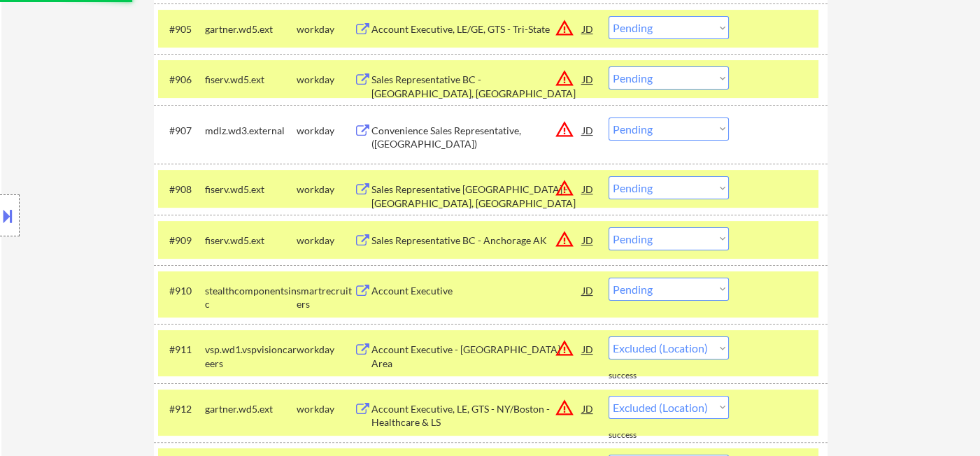
select select ""pending""
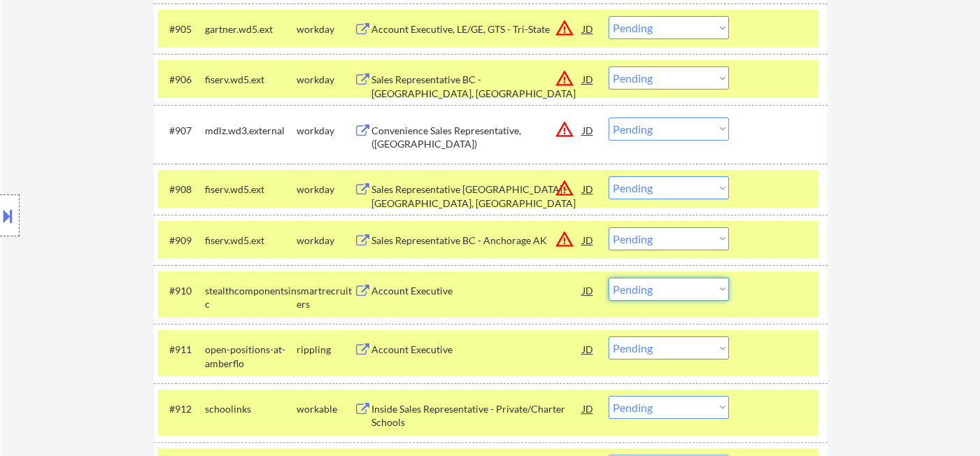
drag, startPoint x: 676, startPoint y: 292, endPoint x: 663, endPoint y: 303, distance: 16.9
click at [676, 292] on select "Choose an option... Pending Applied Excluded (Questions) Excluded (Expired) Exc…" at bounding box center [668, 289] width 120 height 23
click at [608, 278] on select "Choose an option... Pending Applied Excluded (Questions) Excluded (Expired) Exc…" at bounding box center [668, 289] width 120 height 23
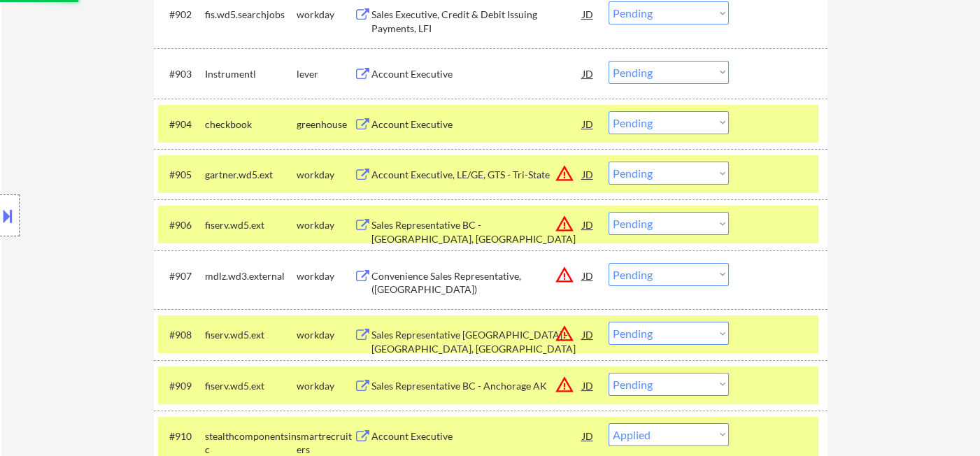
scroll to position [526, 0]
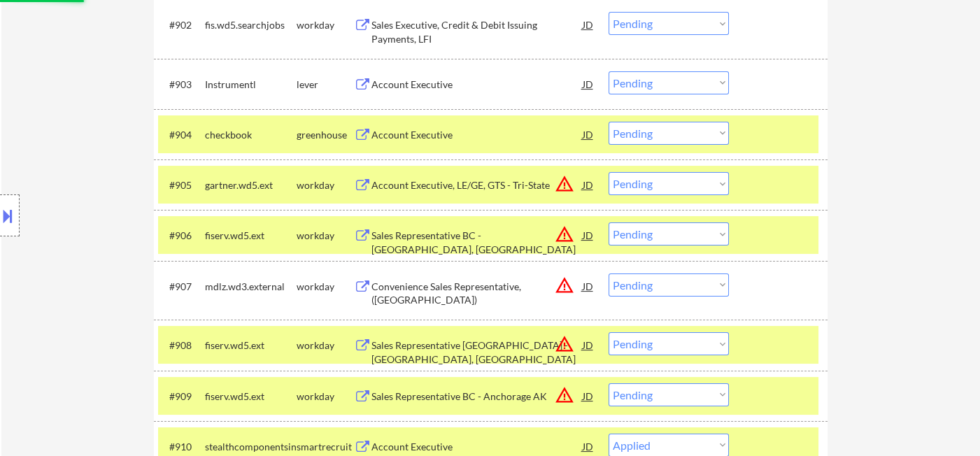
drag, startPoint x: 669, startPoint y: 184, endPoint x: 681, endPoint y: 191, distance: 13.2
click at [669, 184] on select "Choose an option... Pending Applied Excluded (Questions) Excluded (Expired) Exc…" at bounding box center [668, 183] width 120 height 23
select select ""pending""
select select ""excluded__location_""
click at [608, 172] on select "Choose an option... Pending Applied Excluded (Questions) Excluded (Expired) Exc…" at bounding box center [668, 183] width 120 height 23
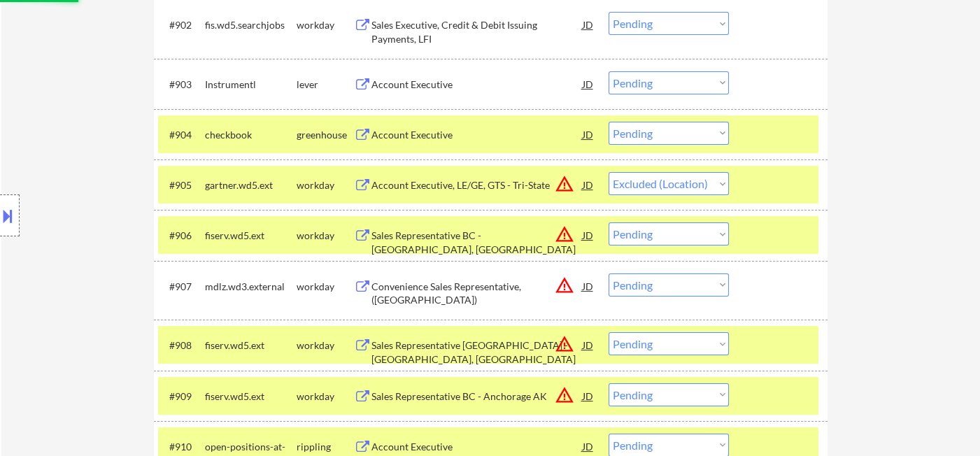
click at [662, 235] on select "Choose an option... Pending Applied Excluded (Questions) Excluded (Expired) Exc…" at bounding box center [668, 233] width 120 height 23
select select ""excluded__location_""
click at [608, 222] on select "Choose an option... Pending Applied Excluded (Questions) Excluded (Expired) Exc…" at bounding box center [668, 233] width 120 height 23
click at [661, 279] on select "Choose an option... Pending Applied Excluded (Questions) Excluded (Expired) Exc…" at bounding box center [668, 284] width 120 height 23
select select ""excluded__location_""
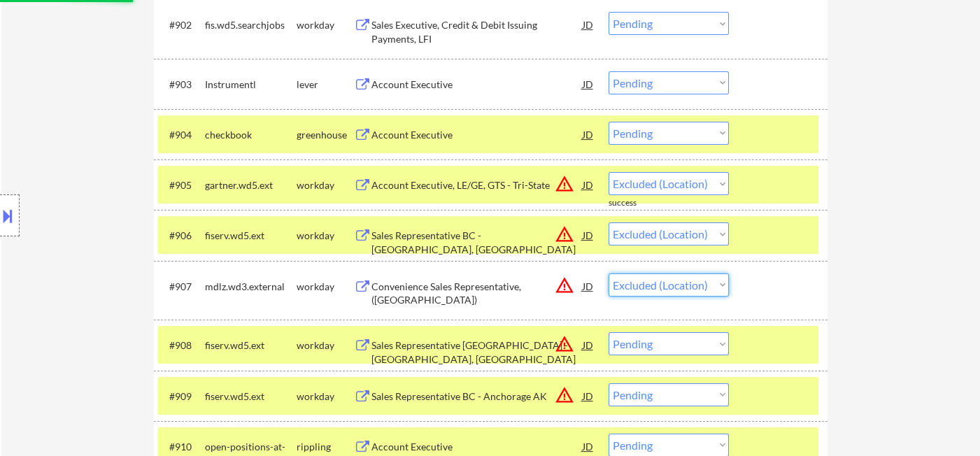
click at [608, 273] on select "Choose an option... Pending Applied Excluded (Questions) Excluded (Expired) Exc…" at bounding box center [668, 284] width 120 height 23
click at [677, 341] on select "Choose an option... Pending Applied Excluded (Questions) Excluded (Expired) Exc…" at bounding box center [668, 343] width 120 height 23
select select ""excluded__location_""
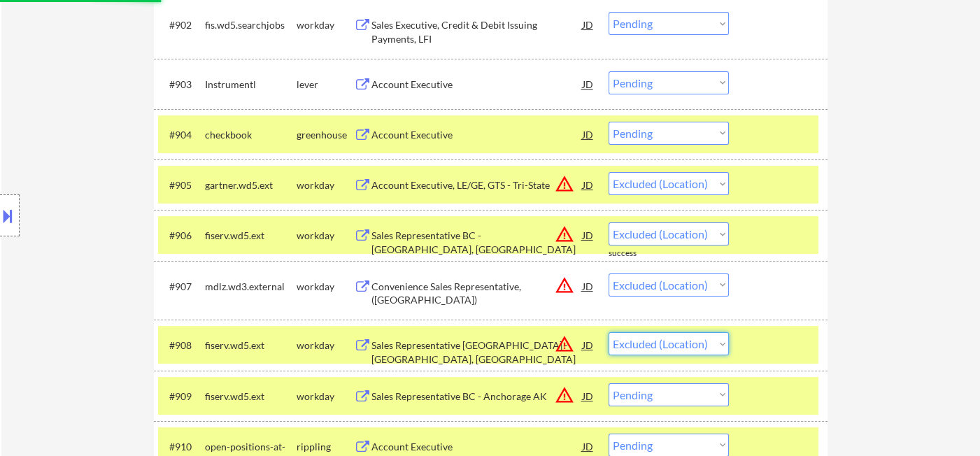
click at [608, 332] on select "Choose an option... Pending Applied Excluded (Questions) Excluded (Expired) Exc…" at bounding box center [668, 343] width 120 height 23
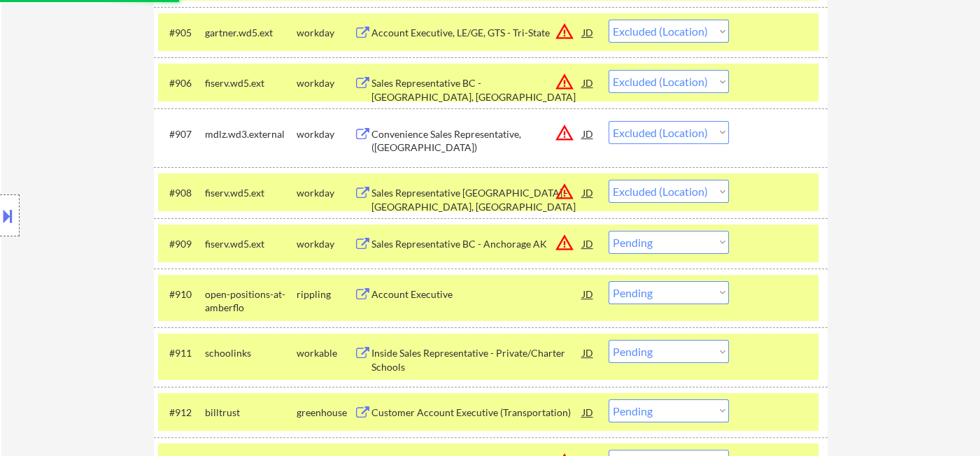
scroll to position [682, 0]
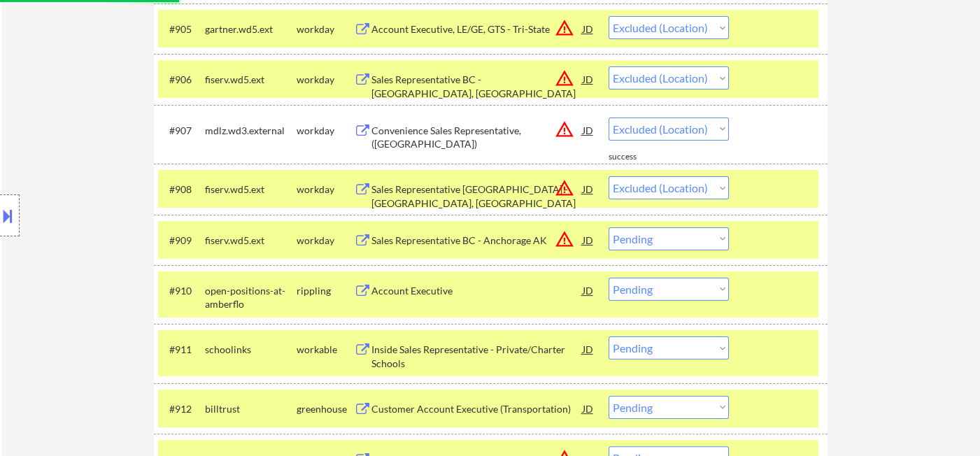
click at [679, 245] on select "Choose an option... Pending Applied Excluded (Questions) Excluded (Expired) Exc…" at bounding box center [668, 238] width 120 height 23
select select ""excluded__location_""
click at [608, 227] on select "Choose an option... Pending Applied Excluded (Questions) Excluded (Expired) Exc…" at bounding box center [668, 238] width 120 height 23
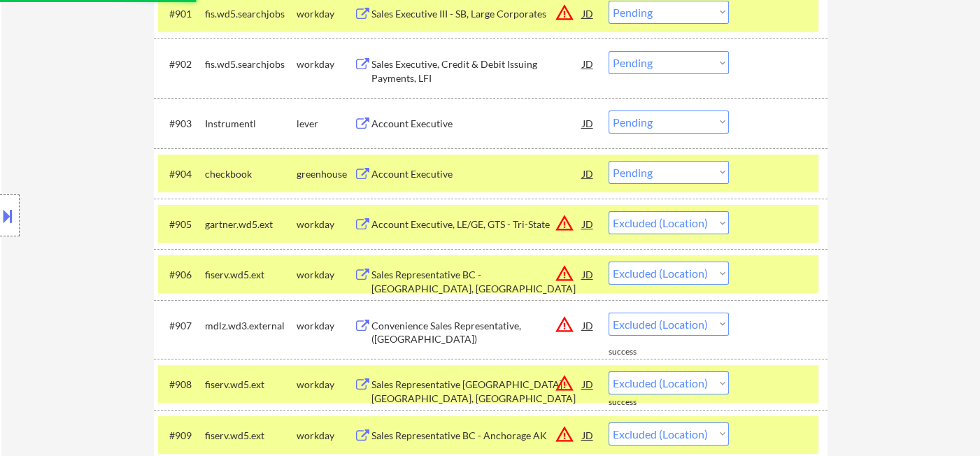
scroll to position [448, 0]
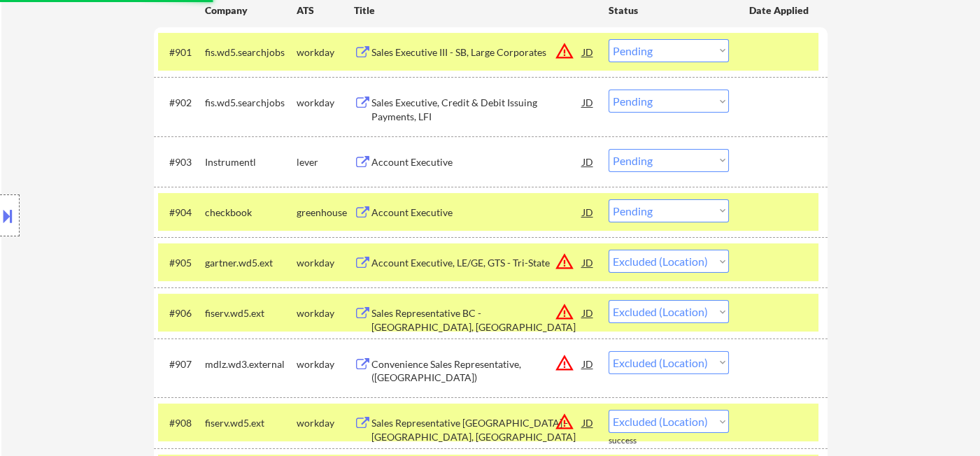
click at [412, 209] on div "Account Executive" at bounding box center [476, 213] width 211 height 14
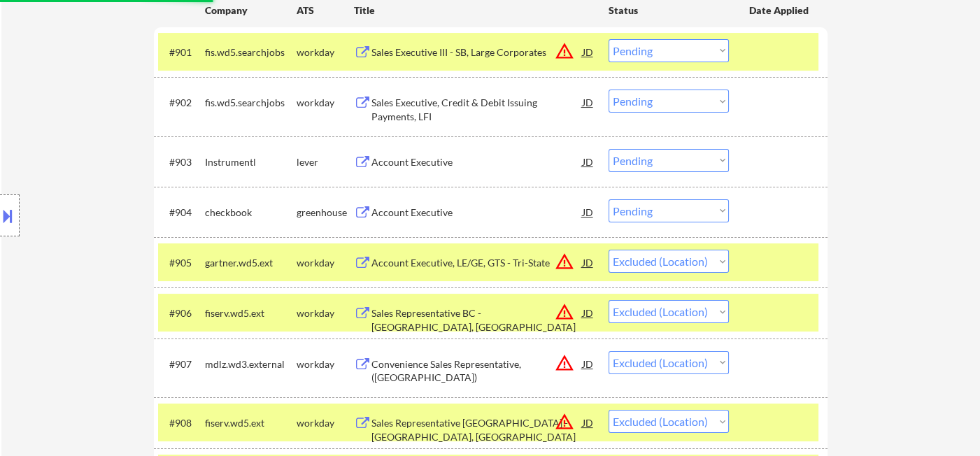
select select ""pending""
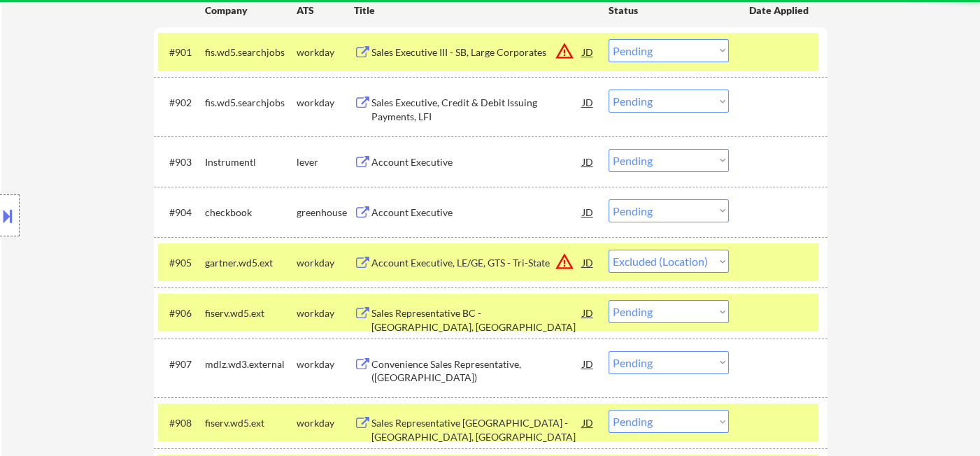
select select ""pending""
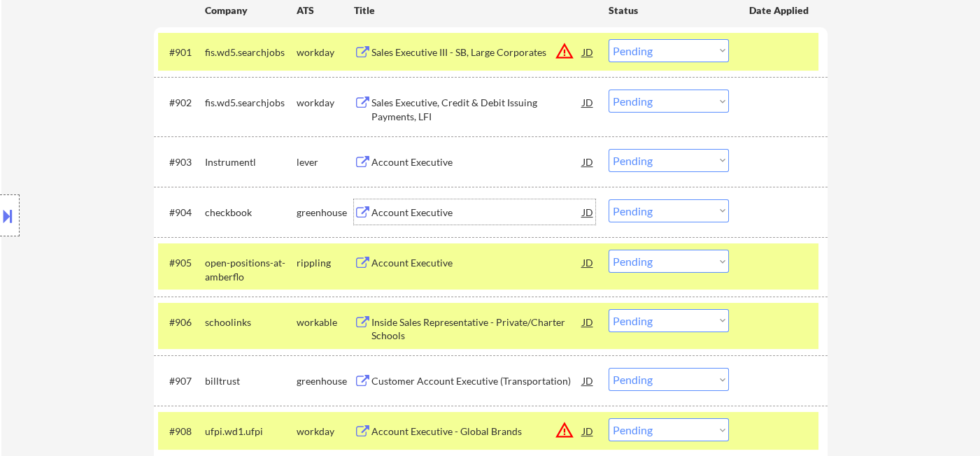
click at [454, 152] on div "Account Executive" at bounding box center [476, 161] width 211 height 25
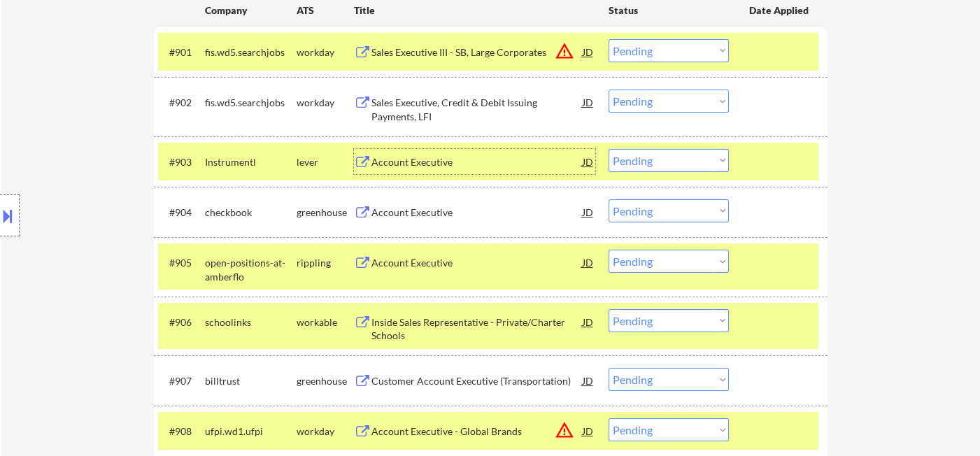
click at [667, 162] on select "Choose an option... Pending Applied Excluded (Questions) Excluded (Expired) Exc…" at bounding box center [668, 160] width 120 height 23
select select ""excluded""
click at [608, 149] on select "Choose an option... Pending Applied Excluded (Questions) Excluded (Expired) Exc…" at bounding box center [668, 160] width 120 height 23
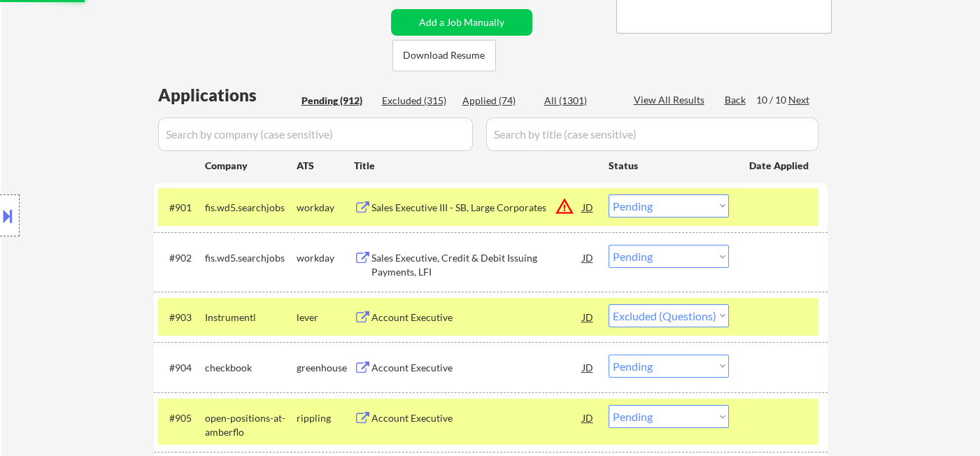
drag, startPoint x: 655, startPoint y: 211, endPoint x: 666, endPoint y: 216, distance: 12.2
click at [656, 211] on select "Choose an option... Pending Applied Excluded (Questions) Excluded (Expired) Exc…" at bounding box center [668, 205] width 120 height 23
click at [608, 194] on select "Choose an option... Pending Applied Excluded (Questions) Excluded (Expired) Exc…" at bounding box center [668, 205] width 120 height 23
click at [736, 98] on div "Back" at bounding box center [736, 100] width 22 height 14
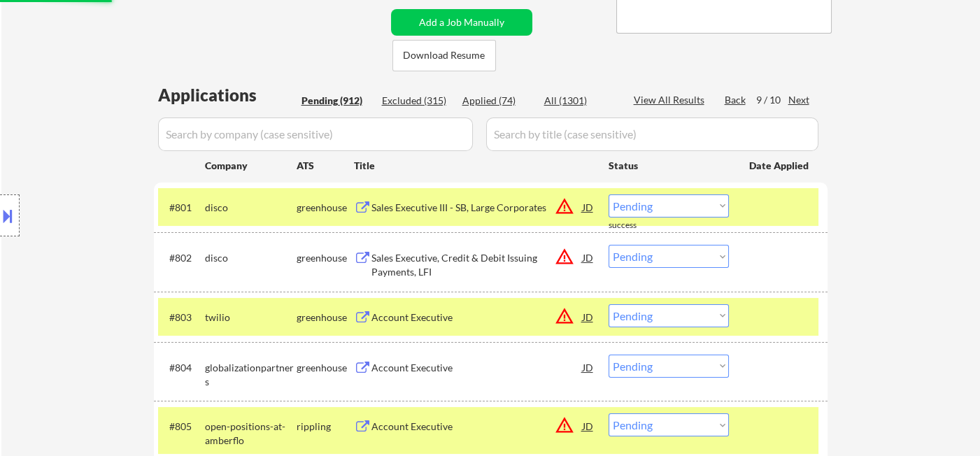
scroll to position [371, 0]
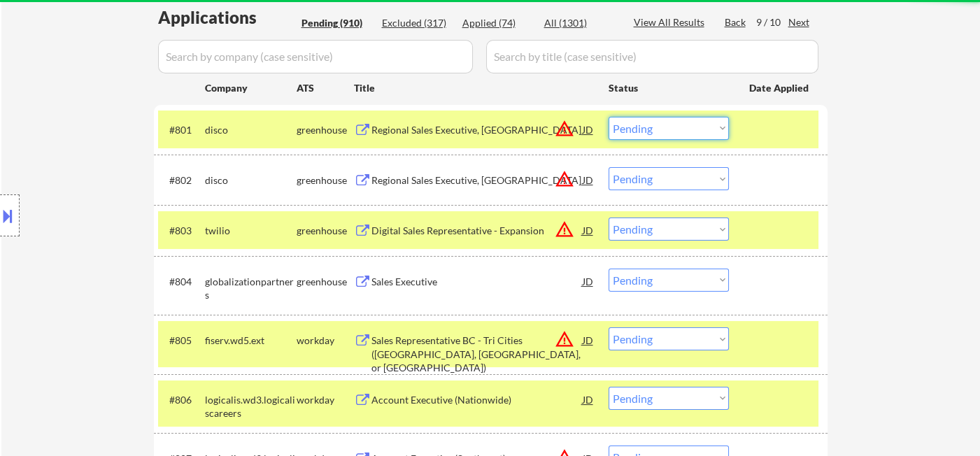
click at [661, 129] on select "Choose an option... Pending Applied Excluded (Questions) Excluded (Expired) Exc…" at bounding box center [668, 128] width 120 height 23
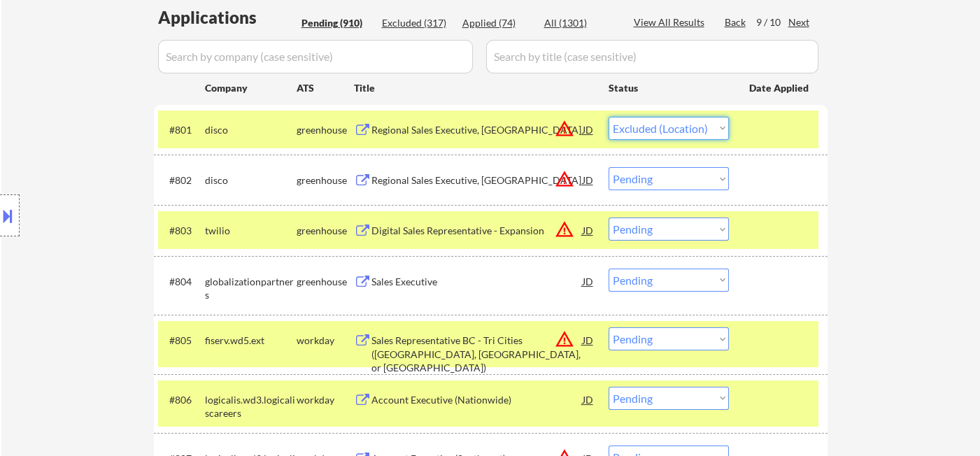
click at [608, 117] on select "Choose an option... Pending Applied Excluded (Questions) Excluded (Expired) Exc…" at bounding box center [668, 128] width 120 height 23
click at [676, 183] on select "Choose an option... Pending Applied Excluded (Questions) Excluded (Expired) Exc…" at bounding box center [668, 178] width 120 height 23
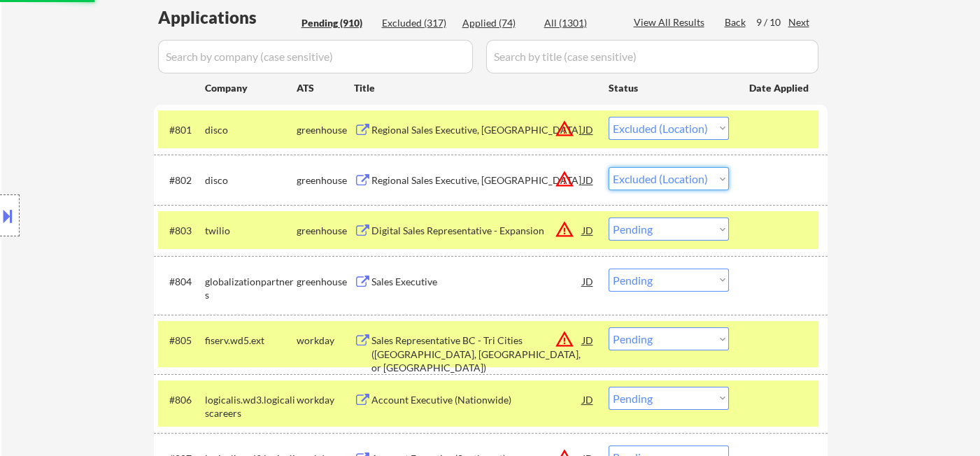
click at [608, 167] on select "Choose an option... Pending Applied Excluded (Questions) Excluded (Expired) Exc…" at bounding box center [668, 178] width 120 height 23
drag, startPoint x: 671, startPoint y: 224, endPoint x: 679, endPoint y: 238, distance: 16.6
click at [671, 224] on select "Choose an option... Pending Applied Excluded (Questions) Excluded (Expired) Exc…" at bounding box center [668, 229] width 120 height 23
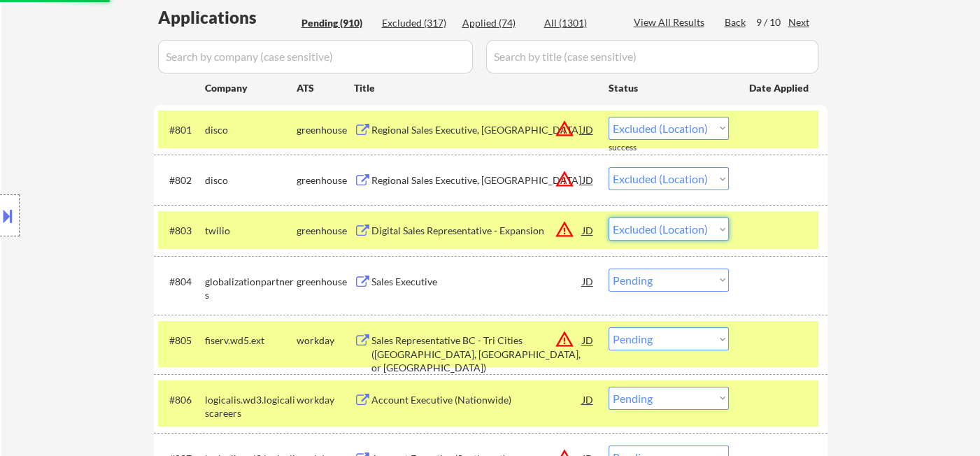
click at [608, 218] on select "Choose an option... Pending Applied Excluded (Questions) Excluded (Expired) Exc…" at bounding box center [668, 229] width 120 height 23
click at [13, 220] on button at bounding box center [7, 215] width 15 height 23
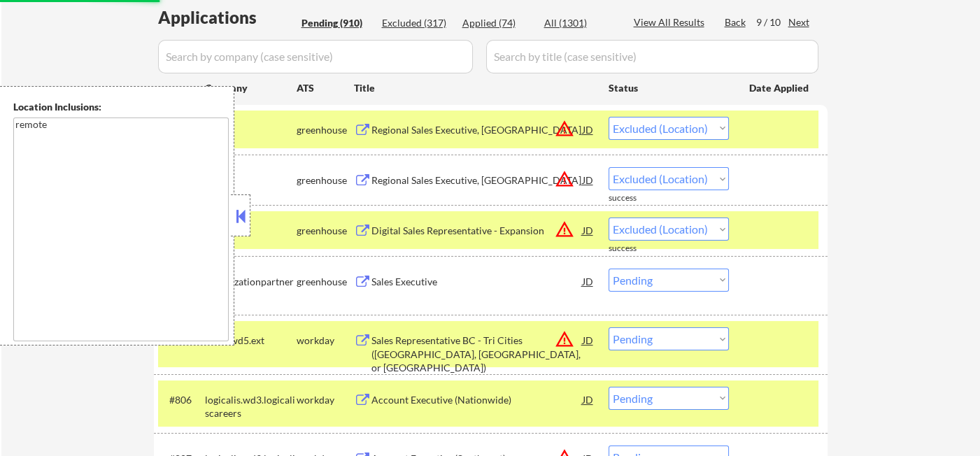
click at [238, 211] on button at bounding box center [240, 216] width 15 height 21
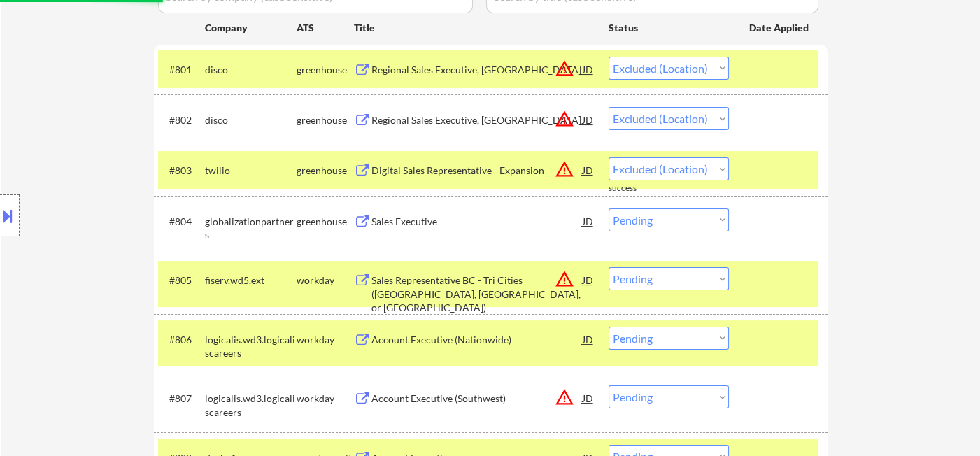
scroll to position [448, 0]
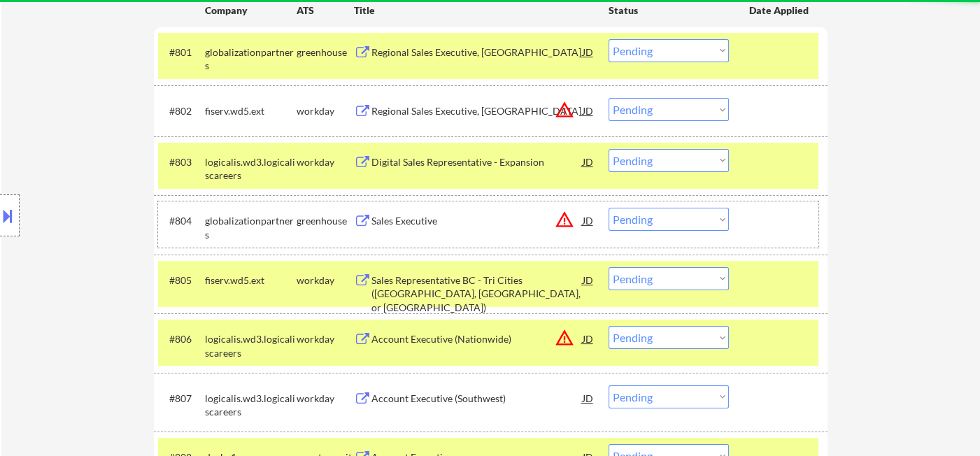
click at [425, 205] on div "#804 globalizationpartners greenhouse Sales Executive JD warning_amber Choose a…" at bounding box center [488, 224] width 660 height 46
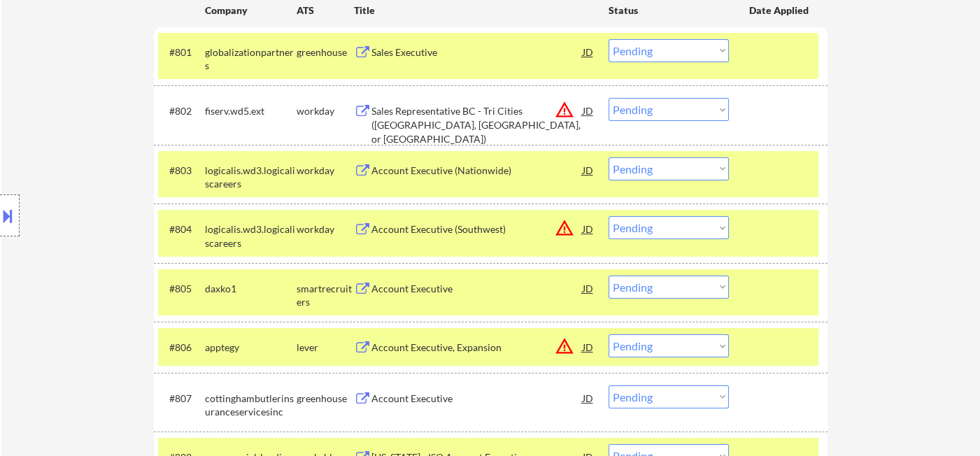
click at [459, 57] on div "Sales Executive" at bounding box center [476, 52] width 211 height 14
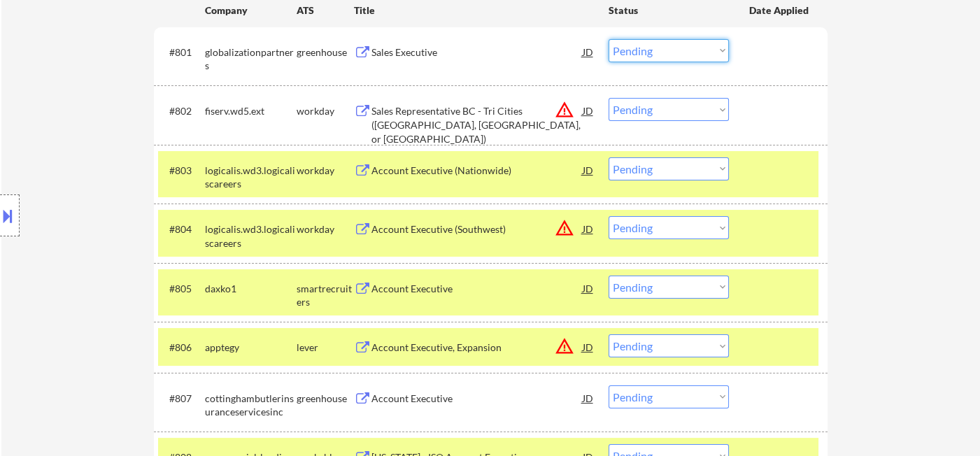
click at [649, 50] on select "Choose an option... Pending Applied Excluded (Questions) Excluded (Expired) Exc…" at bounding box center [668, 50] width 120 height 23
click at [608, 39] on select "Choose an option... Pending Applied Excluded (Questions) Excluded (Expired) Exc…" at bounding box center [668, 50] width 120 height 23
click at [665, 118] on select "Choose an option... Pending Applied Excluded (Questions) Excluded (Expired) Exc…" at bounding box center [668, 109] width 120 height 23
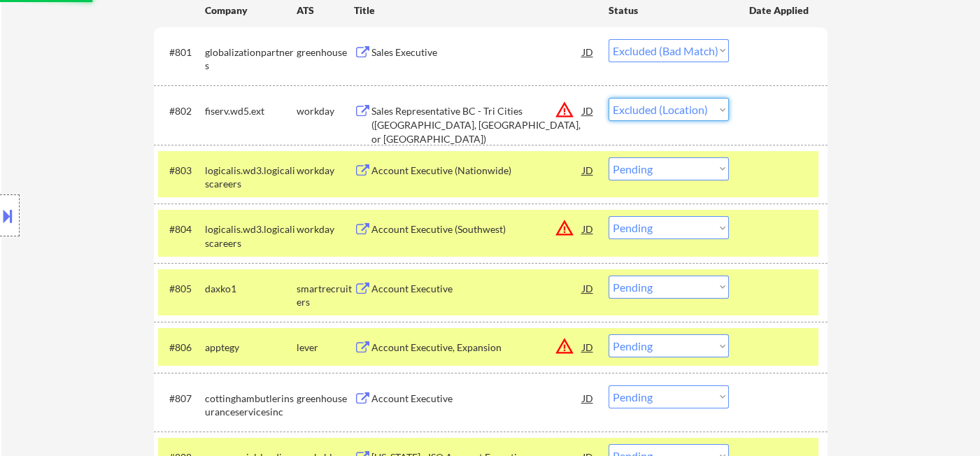
click at [608, 98] on select "Choose an option... Pending Applied Excluded (Questions) Excluded (Expired) Exc…" at bounding box center [668, 109] width 120 height 23
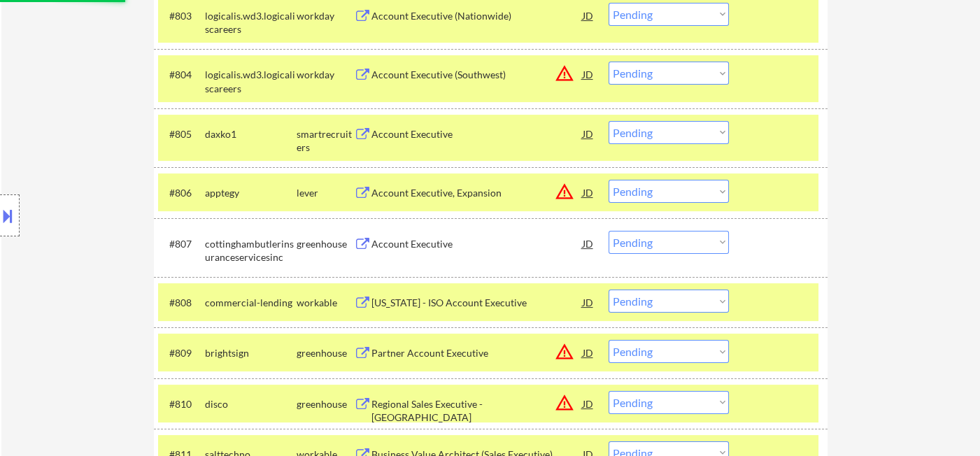
scroll to position [604, 0]
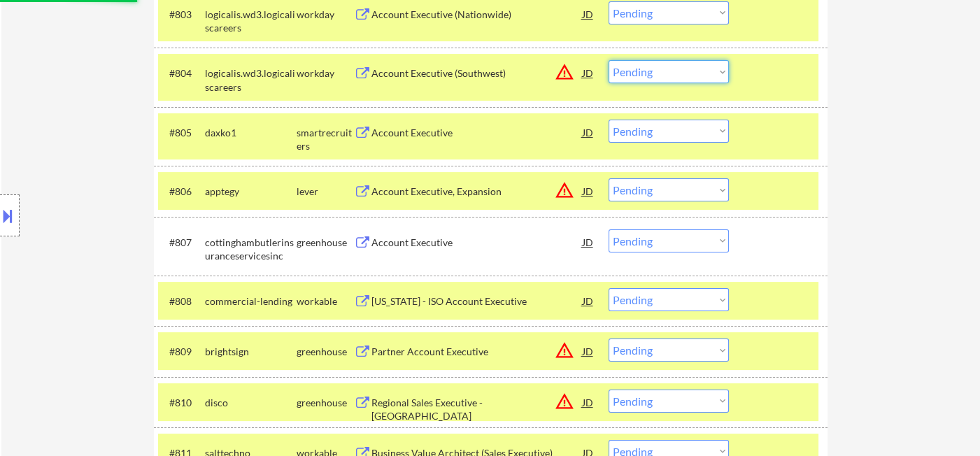
drag, startPoint x: 657, startPoint y: 76, endPoint x: 664, endPoint y: 83, distance: 9.4
click at [657, 76] on select "Choose an option... Pending Applied Excluded (Questions) Excluded (Expired) Exc…" at bounding box center [668, 71] width 120 height 23
click at [608, 60] on select "Choose an option... Pending Applied Excluded (Questions) Excluded (Expired) Exc…" at bounding box center [668, 71] width 120 height 23
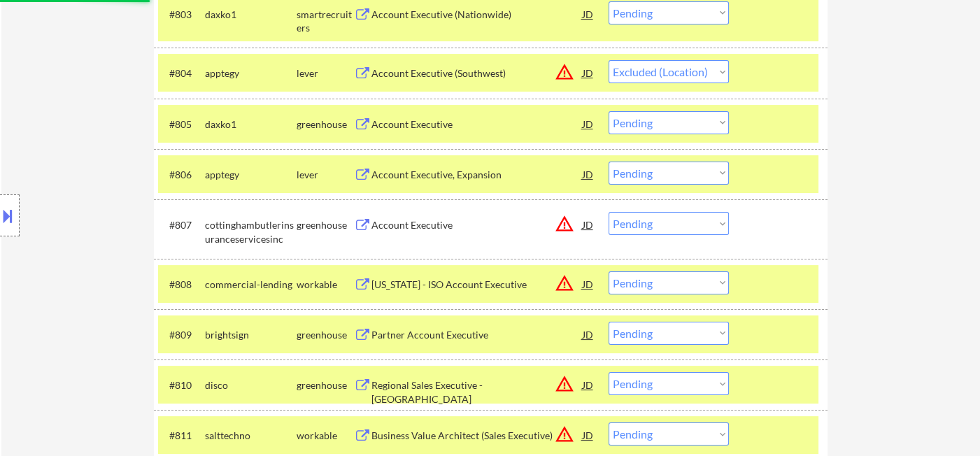
click at [429, 131] on div "Account Executive" at bounding box center [476, 123] width 211 height 25
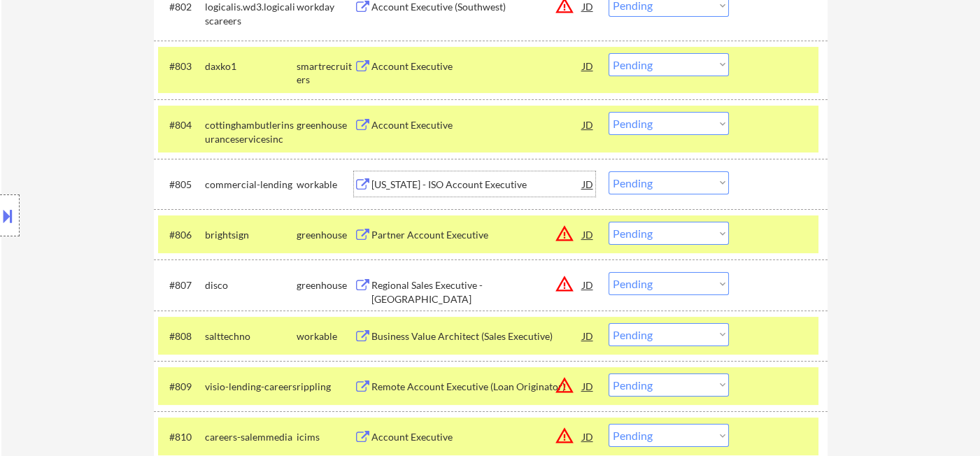
scroll to position [526, 0]
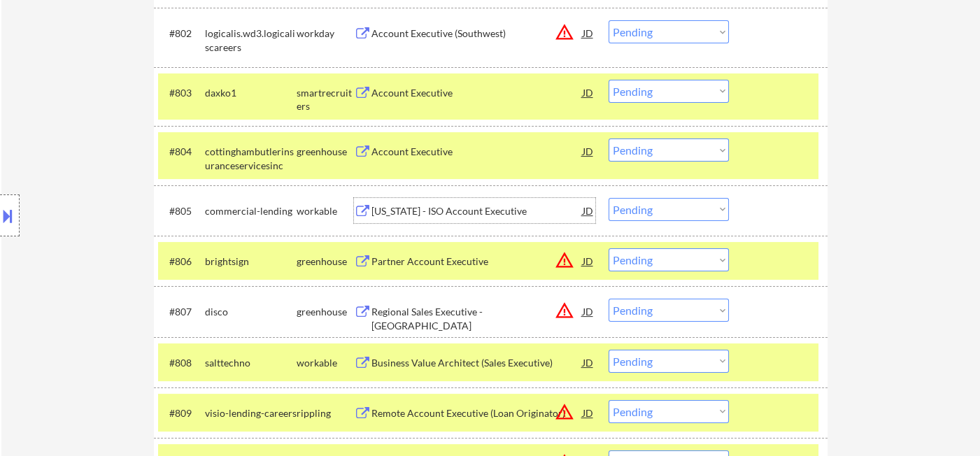
drag, startPoint x: 638, startPoint y: 150, endPoint x: 647, endPoint y: 158, distance: 12.4
click at [638, 150] on select "Choose an option... Pending Applied Excluded (Questions) Excluded (Expired) Exc…" at bounding box center [668, 149] width 120 height 23
click at [608, 138] on select "Choose an option... Pending Applied Excluded (Questions) Excluded (Expired) Exc…" at bounding box center [668, 149] width 120 height 23
click at [418, 90] on div "Account Executive" at bounding box center [476, 93] width 211 height 14
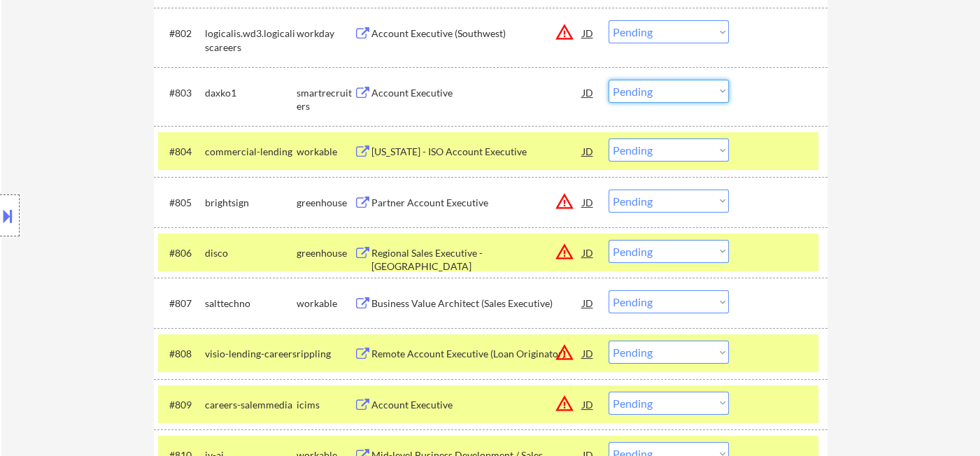
drag, startPoint x: 631, startPoint y: 99, endPoint x: 645, endPoint y: 101, distance: 14.1
click at [632, 99] on select "Choose an option... Pending Applied Excluded (Questions) Excluded (Expired) Exc…" at bounding box center [668, 91] width 120 height 23
click at [608, 80] on select "Choose an option... Pending Applied Excluded (Questions) Excluded (Expired) Exc…" at bounding box center [668, 91] width 120 height 23
click at [432, 152] on div "California - ISO Account Executive" at bounding box center [476, 152] width 211 height 14
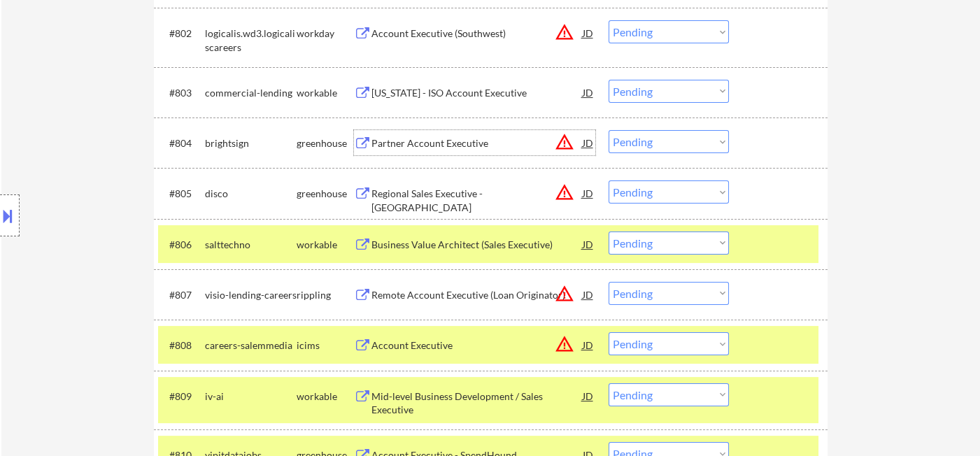
click at [669, 144] on select "Choose an option... Pending Applied Excluded (Questions) Excluded (Expired) Exc…" at bounding box center [668, 141] width 120 height 23
click at [608, 130] on select "Choose an option... Pending Applied Excluded (Questions) Excluded (Expired) Exc…" at bounding box center [668, 141] width 120 height 23
click at [648, 206] on div "#805 disco greenhouse Regional Sales Executive - San Diego JD warning_amber Cho…" at bounding box center [488, 193] width 660 height 38
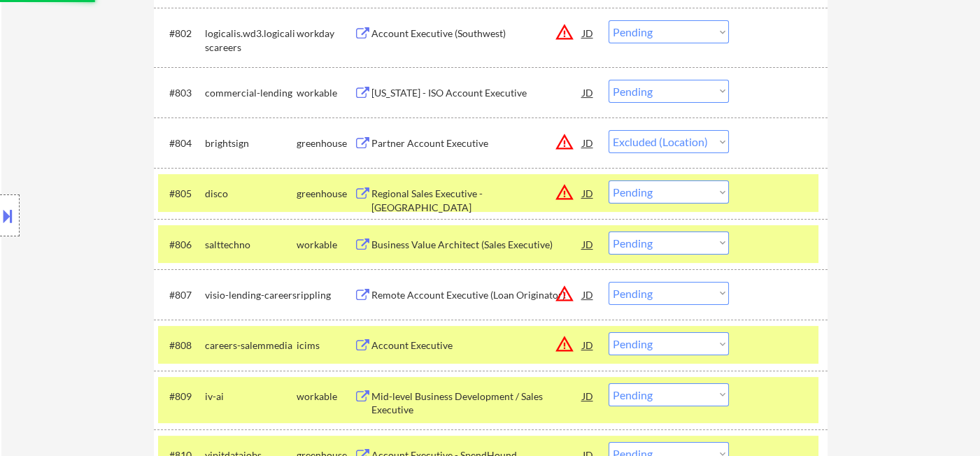
drag, startPoint x: 671, startPoint y: 190, endPoint x: 680, endPoint y: 199, distance: 12.9
click at [671, 190] on select "Choose an option... Pending Applied Excluded (Questions) Excluded (Expired) Exc…" at bounding box center [668, 191] width 120 height 23
click at [608, 180] on select "Choose an option... Pending Applied Excluded (Questions) Excluded (Expired) Exc…" at bounding box center [668, 191] width 120 height 23
drag, startPoint x: 670, startPoint y: 233, endPoint x: 820, endPoint y: 221, distance: 150.8
click at [815, 222] on div "#806 salttechno workable Business Value Architect (Sales Executive) JD warning_…" at bounding box center [491, 244] width 674 height 50
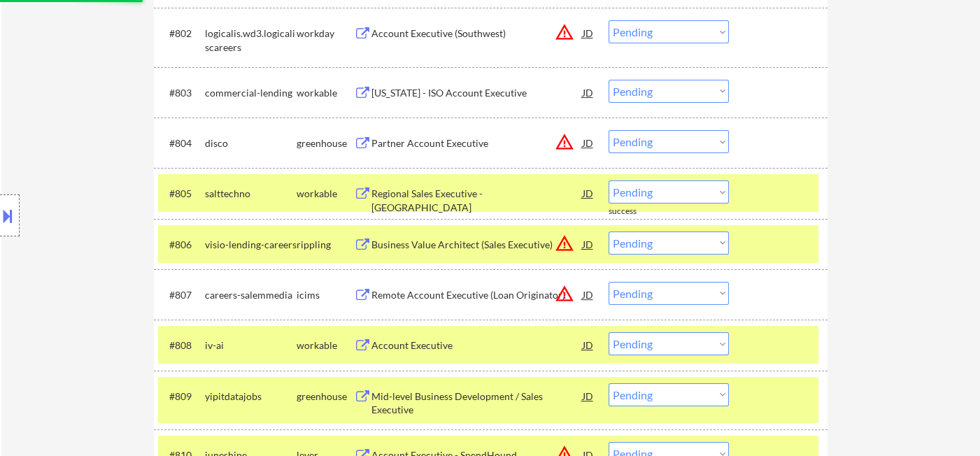
click at [643, 91] on select "Choose an option... Pending Applied Excluded (Questions) Excluded (Expired) Exc…" at bounding box center [668, 91] width 120 height 23
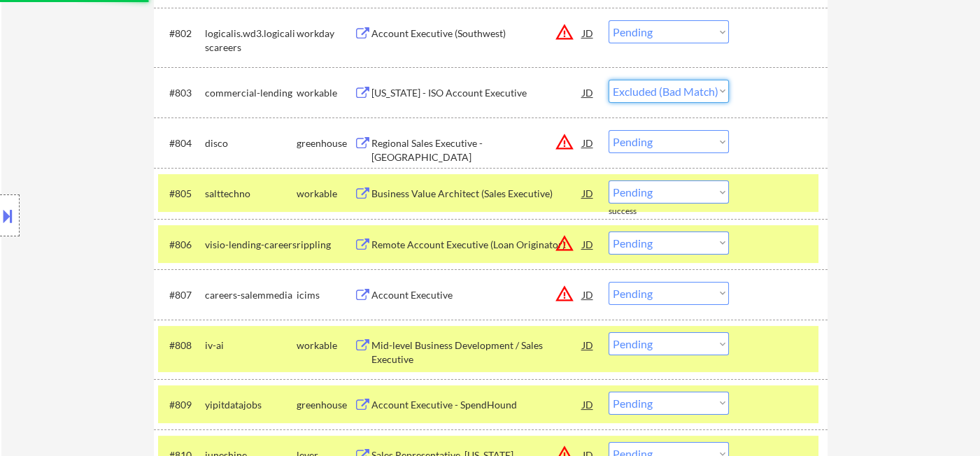
click at [608, 80] on select "Choose an option... Pending Applied Excluded (Questions) Excluded (Expired) Exc…" at bounding box center [668, 91] width 120 height 23
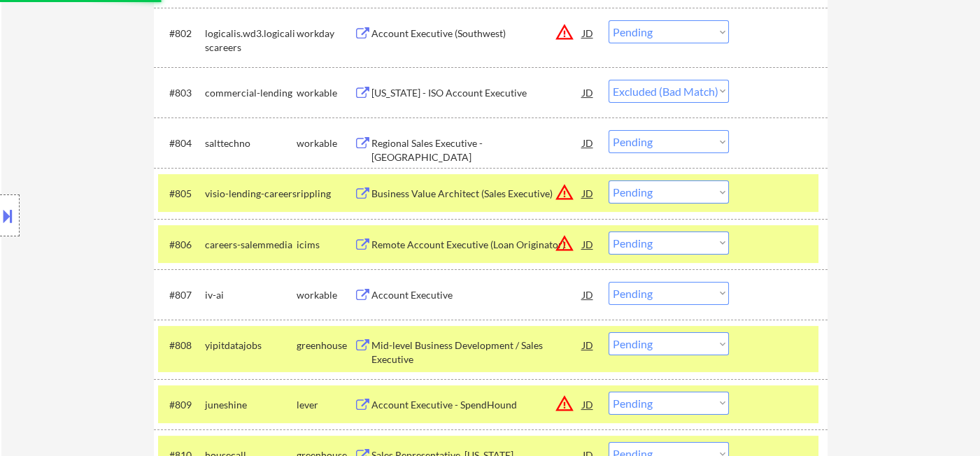
scroll to position [682, 0]
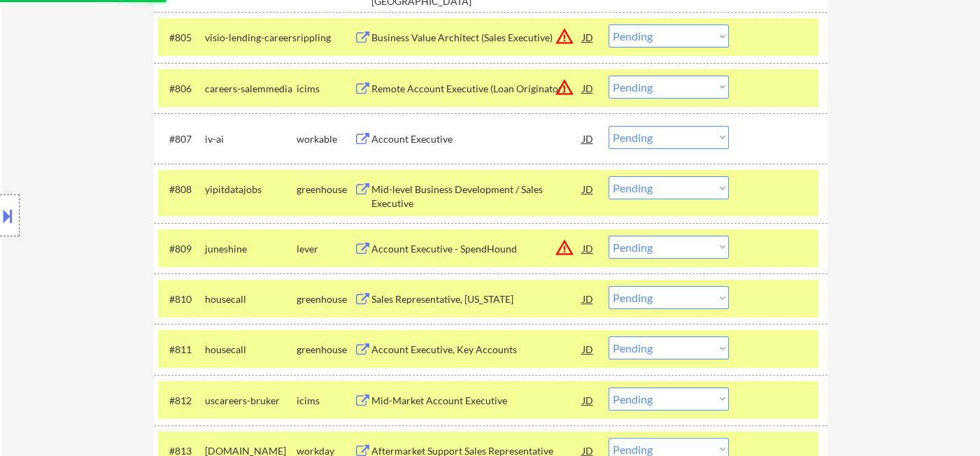
click at [427, 141] on div "Account Executive" at bounding box center [476, 139] width 211 height 14
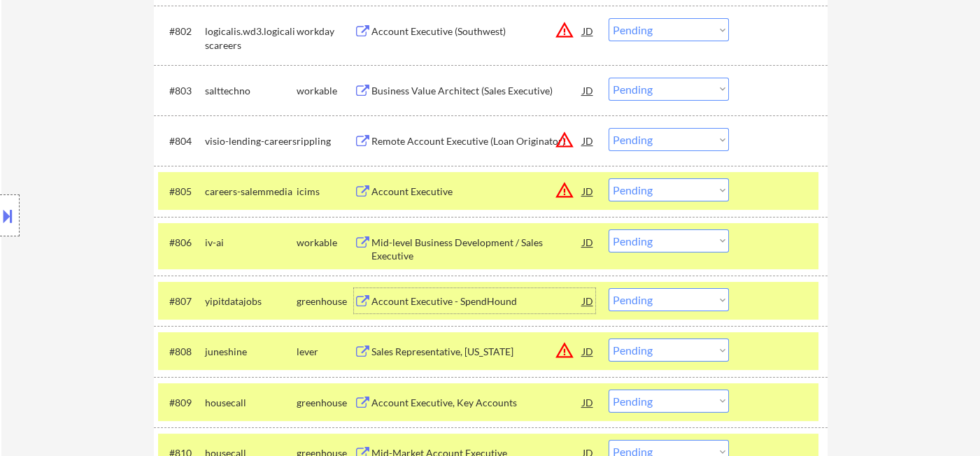
scroll to position [526, 0]
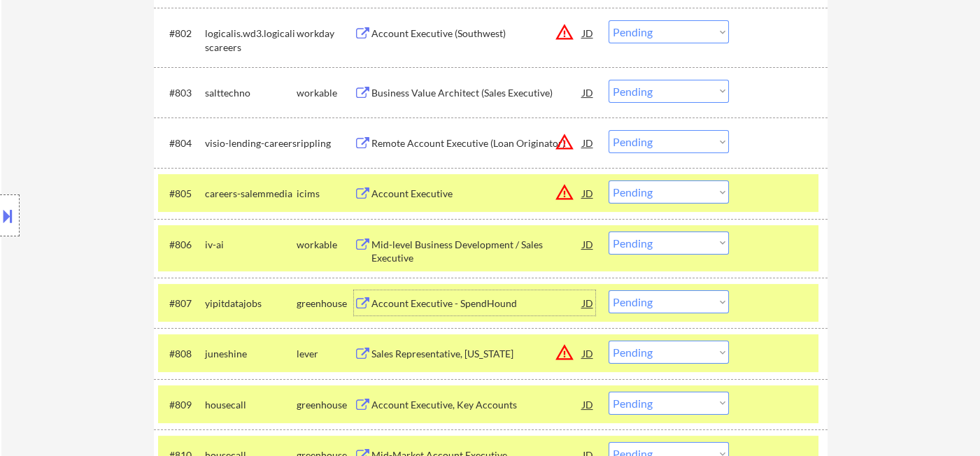
drag, startPoint x: 632, startPoint y: 245, endPoint x: 641, endPoint y: 248, distance: 9.5
click at [632, 245] on select "Choose an option... Pending Applied Excluded (Questions) Excluded (Expired) Exc…" at bounding box center [668, 242] width 120 height 23
click at [649, 244] on select "Choose an option... Pending Applied Excluded (Questions) Excluded (Expired) Exc…" at bounding box center [668, 242] width 120 height 23
click at [608, 231] on select "Choose an option... Pending Applied Excluded (Questions) Excluded (Expired) Exc…" at bounding box center [668, 242] width 120 height 23
click at [453, 304] on div "Account Executive - SpendHound" at bounding box center [476, 304] width 211 height 14
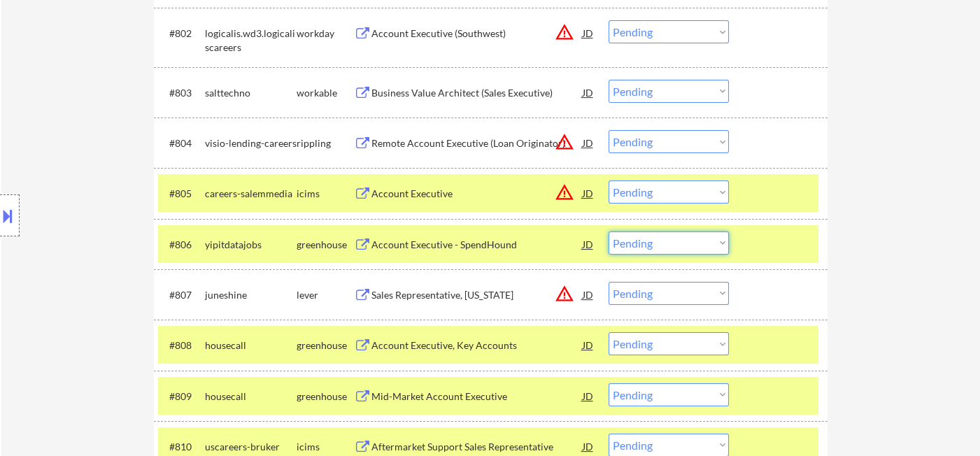
drag, startPoint x: 671, startPoint y: 243, endPoint x: 680, endPoint y: 251, distance: 11.9
click at [671, 243] on select "Choose an option... Pending Applied Excluded (Questions) Excluded (Expired) Exc…" at bounding box center [668, 242] width 120 height 23
click at [608, 231] on select "Choose an option... Pending Applied Excluded (Questions) Excluded (Expired) Exc…" at bounding box center [668, 242] width 120 height 23
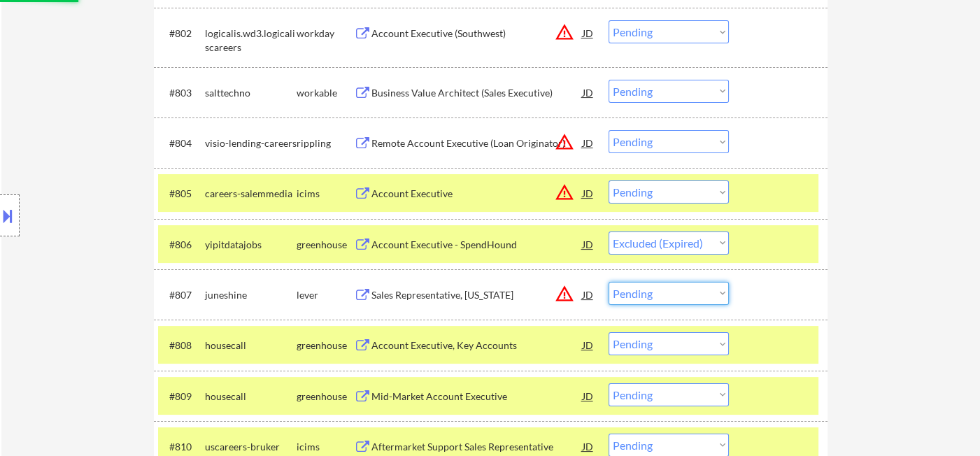
click at [651, 293] on select "Choose an option... Pending Applied Excluded (Questions) Excluded (Expired) Exc…" at bounding box center [668, 293] width 120 height 23
click at [608, 282] on select "Choose an option... Pending Applied Excluded (Questions) Excluded (Expired) Exc…" at bounding box center [668, 293] width 120 height 23
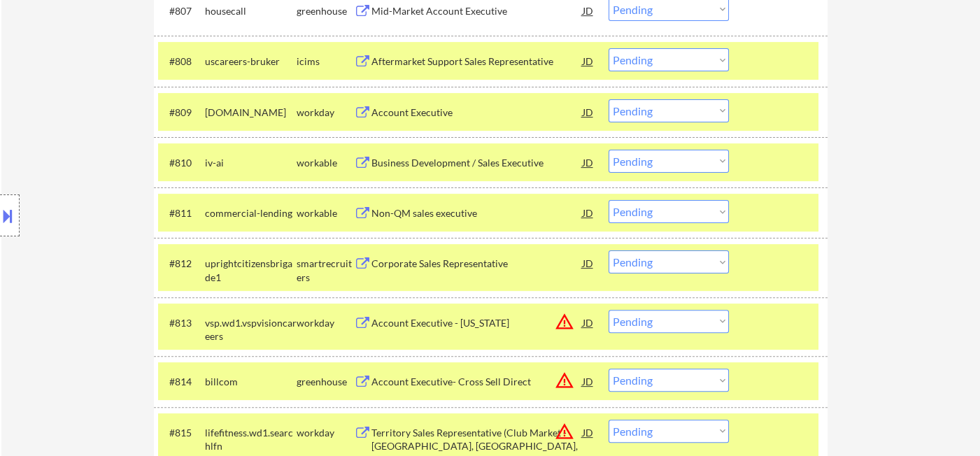
scroll to position [837, 0]
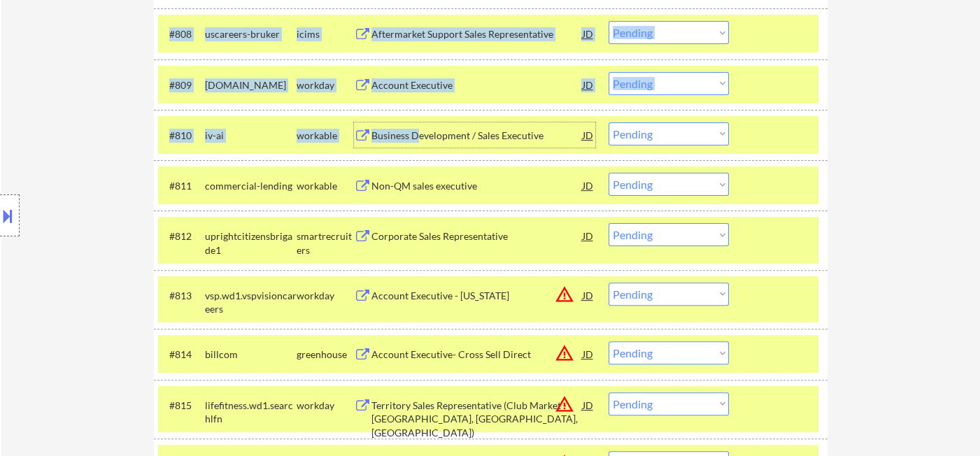
drag, startPoint x: 418, startPoint y: 137, endPoint x: 850, endPoint y: 180, distance: 434.3
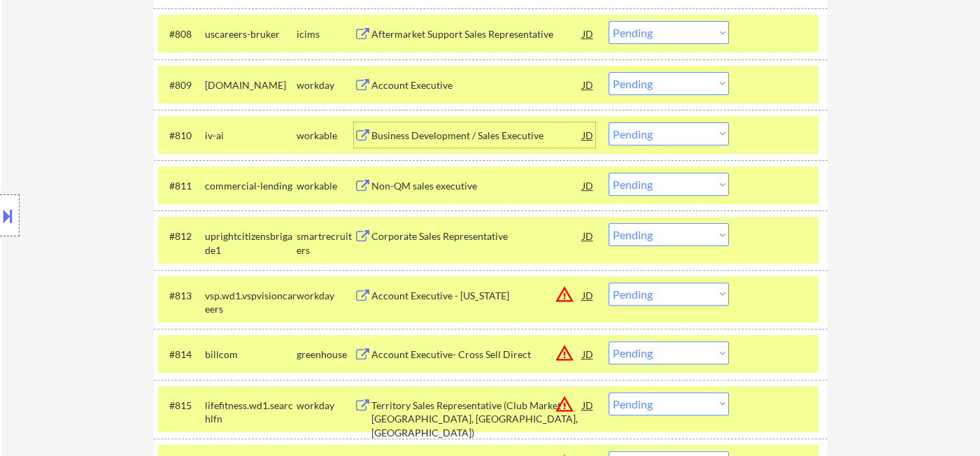
click at [414, 137] on div "Business Development / Sales Executive" at bounding box center [476, 136] width 211 height 14
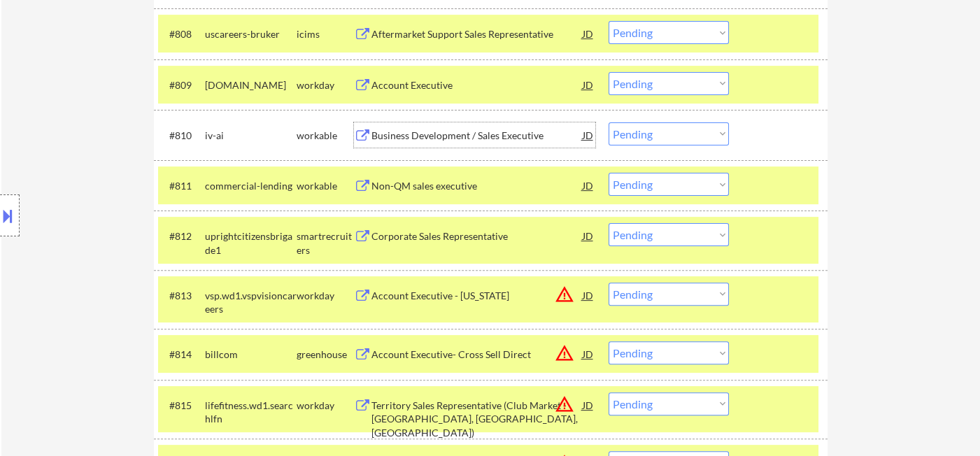
click at [676, 140] on select "Choose an option... Pending Applied Excluded (Questions) Excluded (Expired) Exc…" at bounding box center [668, 133] width 120 height 23
click at [608, 122] on select "Choose an option... Pending Applied Excluded (Questions) Excluded (Expired) Exc…" at bounding box center [668, 133] width 120 height 23
click at [460, 192] on div "Non-QM sales executive" at bounding box center [476, 186] width 211 height 14
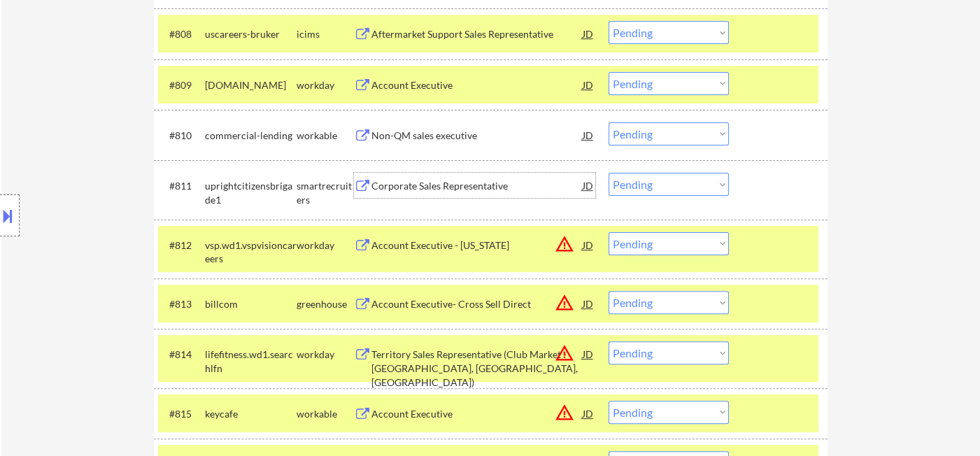
click at [641, 188] on select "Choose an option... Pending Applied Excluded (Questions) Excluded (Expired) Exc…" at bounding box center [668, 184] width 120 height 23
click at [642, 134] on select "Choose an option... Pending Applied Excluded (Questions) Excluded (Expired) Exc…" at bounding box center [668, 133] width 120 height 23
click at [608, 122] on select "Choose an option... Pending Applied Excluded (Questions) Excluded (Expired) Exc…" at bounding box center [668, 133] width 120 height 23
click at [451, 184] on div "Corporate Sales Representative" at bounding box center [476, 186] width 211 height 14
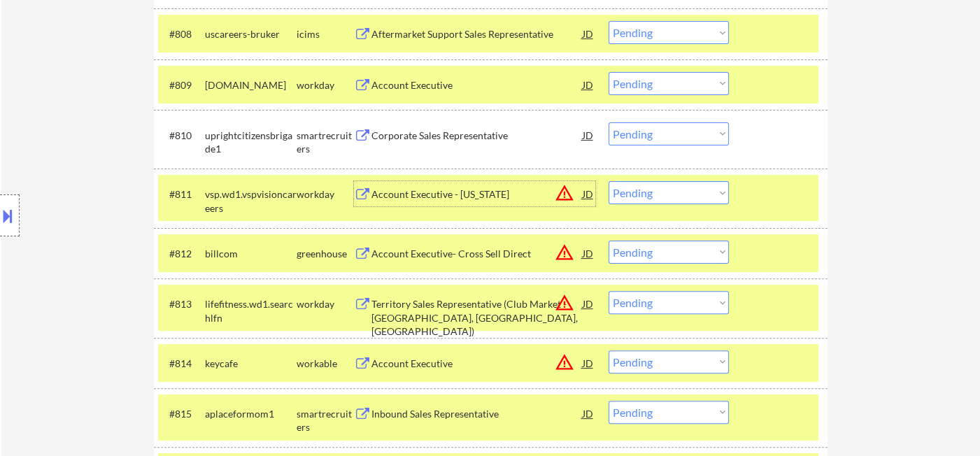
click at [649, 138] on select "Choose an option... Pending Applied Excluded (Questions) Excluded (Expired) Exc…" at bounding box center [668, 133] width 120 height 23
click at [608, 122] on select "Choose an option... Pending Applied Excluded (Questions) Excluded (Expired) Exc…" at bounding box center [668, 133] width 120 height 23
drag, startPoint x: 671, startPoint y: 189, endPoint x: 688, endPoint y: 200, distance: 20.2
click at [672, 190] on select "Choose an option... Pending Applied Excluded (Questions) Excluded (Expired) Exc…" at bounding box center [668, 192] width 120 height 23
click at [608, 181] on select "Choose an option... Pending Applied Excluded (Questions) Excluded (Expired) Exc…" at bounding box center [668, 192] width 120 height 23
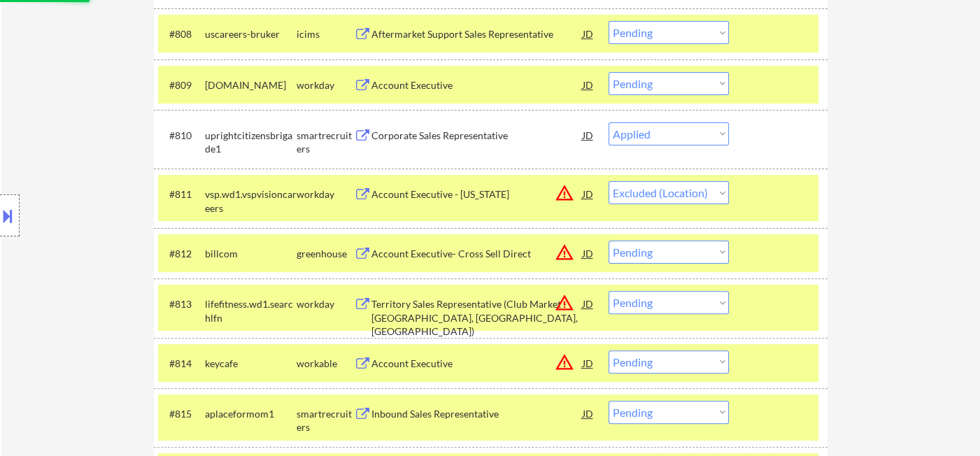
drag, startPoint x: 677, startPoint y: 253, endPoint x: 688, endPoint y: 259, distance: 12.8
click at [678, 252] on select "Choose an option... Pending Applied Excluded (Questions) Excluded (Expired) Exc…" at bounding box center [668, 252] width 120 height 23
click at [608, 241] on select "Choose an option... Pending Applied Excluded (Questions) Excluded (Expired) Exc…" at bounding box center [668, 252] width 120 height 23
drag, startPoint x: 671, startPoint y: 306, endPoint x: 677, endPoint y: 311, distance: 7.6
click at [671, 306] on select "Choose an option... Pending Applied Excluded (Questions) Excluded (Expired) Exc…" at bounding box center [668, 302] width 120 height 23
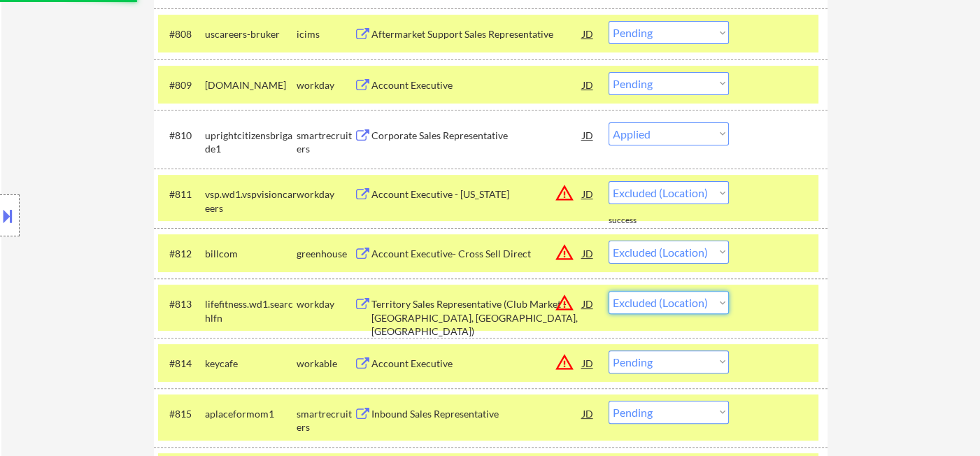
click at [608, 291] on select "Choose an option... Pending Applied Excluded (Questions) Excluded (Expired) Exc…" at bounding box center [668, 302] width 120 height 23
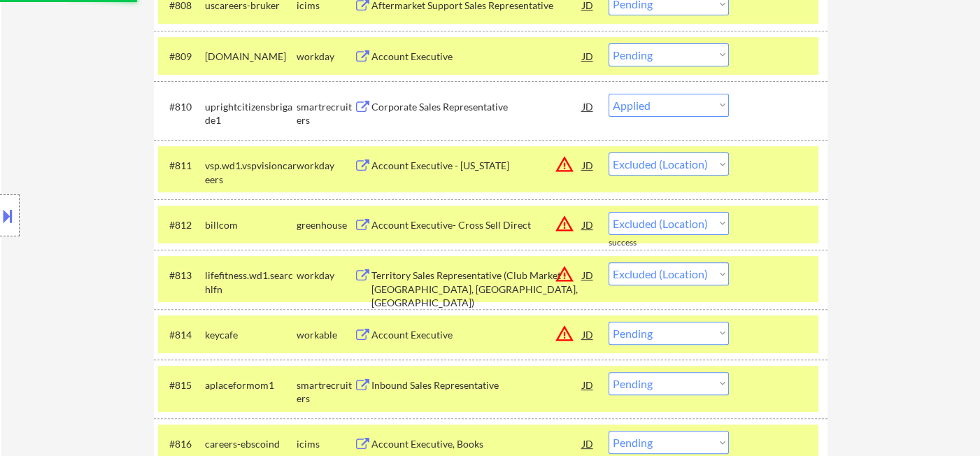
scroll to position [915, 0]
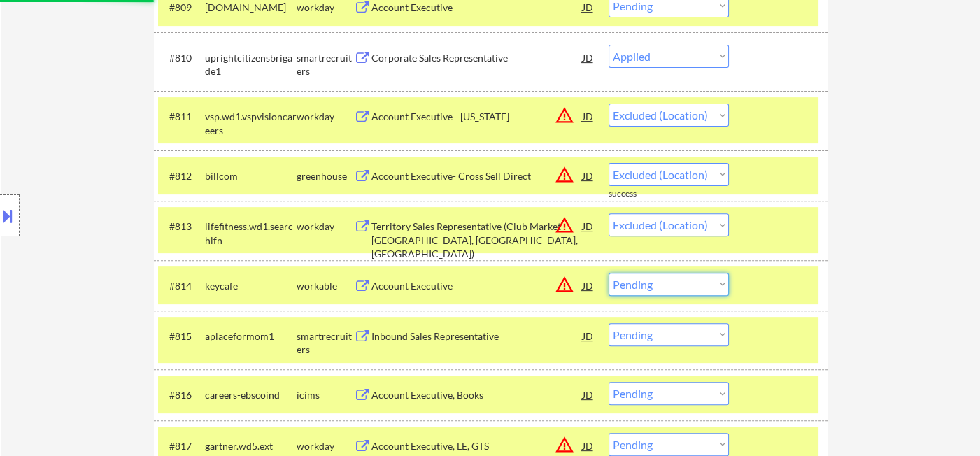
click at [690, 277] on select "Choose an option... Pending Applied Excluded (Questions) Excluded (Expired) Exc…" at bounding box center [668, 284] width 120 height 23
click at [608, 273] on select "Choose an option... Pending Applied Excluded (Questions) Excluded (Expired) Exc…" at bounding box center [668, 284] width 120 height 23
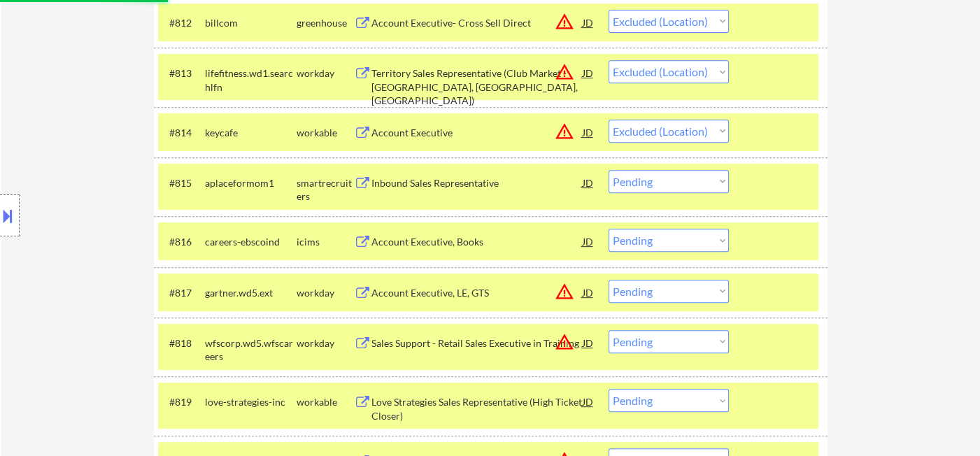
scroll to position [1070, 0]
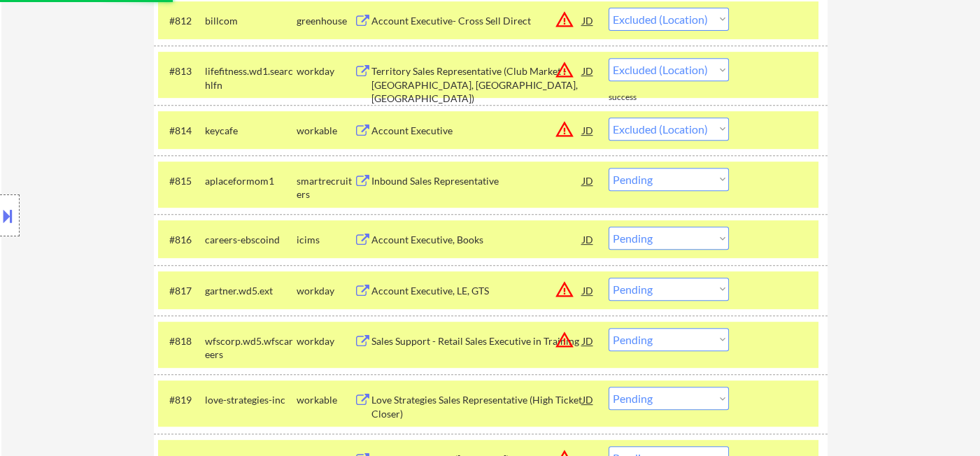
click at [449, 188] on div "Inbound Sales Representative" at bounding box center [476, 180] width 211 height 25
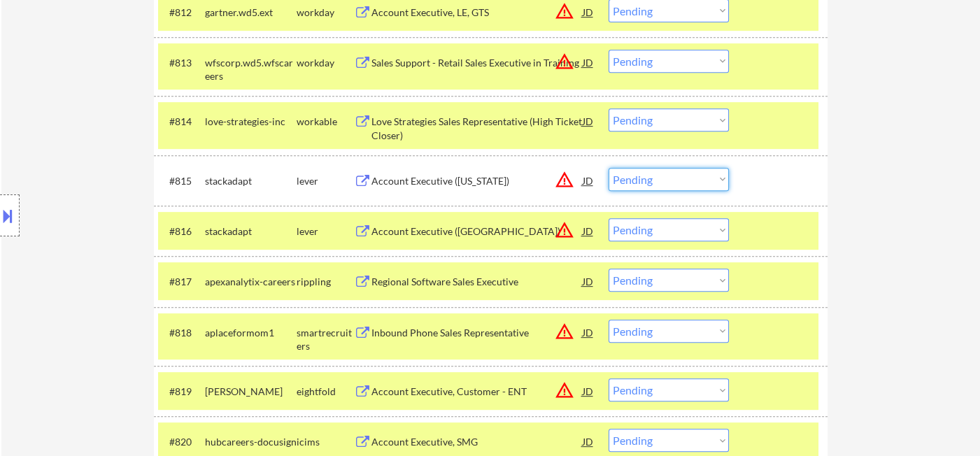
click at [659, 186] on select "Choose an option... Pending Applied Excluded (Questions) Excluded (Expired) Exc…" at bounding box center [668, 179] width 120 height 23
click at [608, 168] on select "Choose an option... Pending Applied Excluded (Questions) Excluded (Expired) Exc…" at bounding box center [668, 179] width 120 height 23
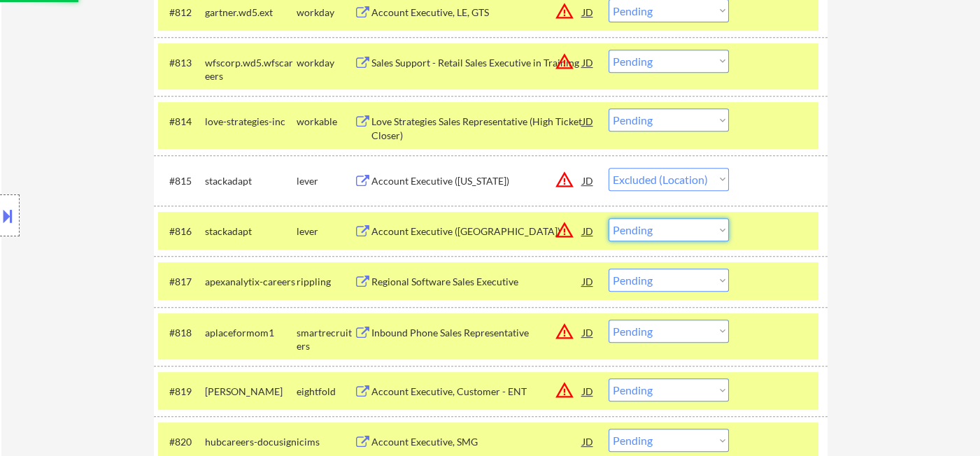
drag, startPoint x: 667, startPoint y: 228, endPoint x: 676, endPoint y: 236, distance: 12.9
click at [667, 228] on select "Choose an option... Pending Applied Excluded (Questions) Excluded (Expired) Exc…" at bounding box center [668, 229] width 120 height 23
click at [608, 218] on select "Choose an option... Pending Applied Excluded (Questions) Excluded (Expired) Exc…" at bounding box center [668, 229] width 120 height 23
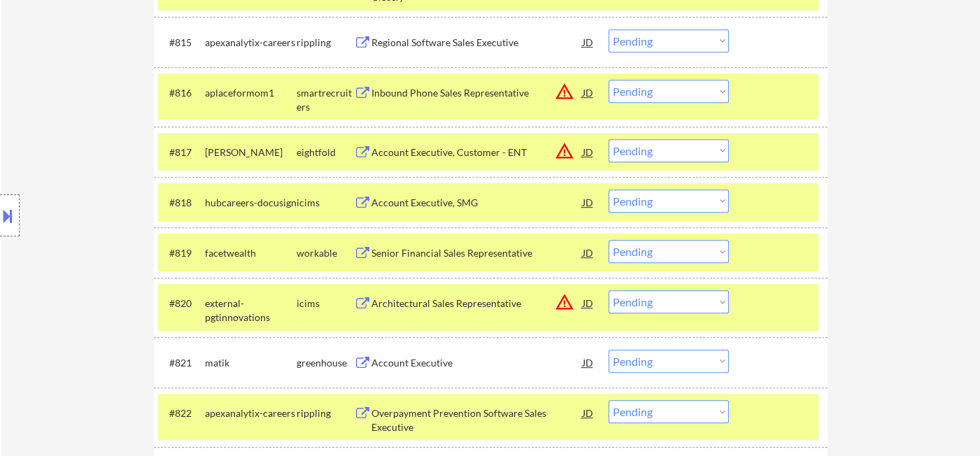
scroll to position [1225, 0]
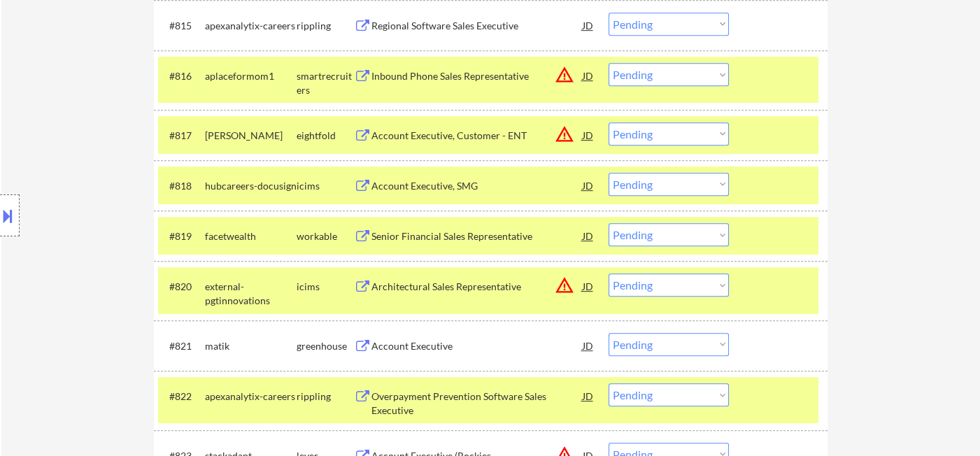
click at [460, 243] on div "Senior Financial Sales Representative" at bounding box center [476, 235] width 211 height 25
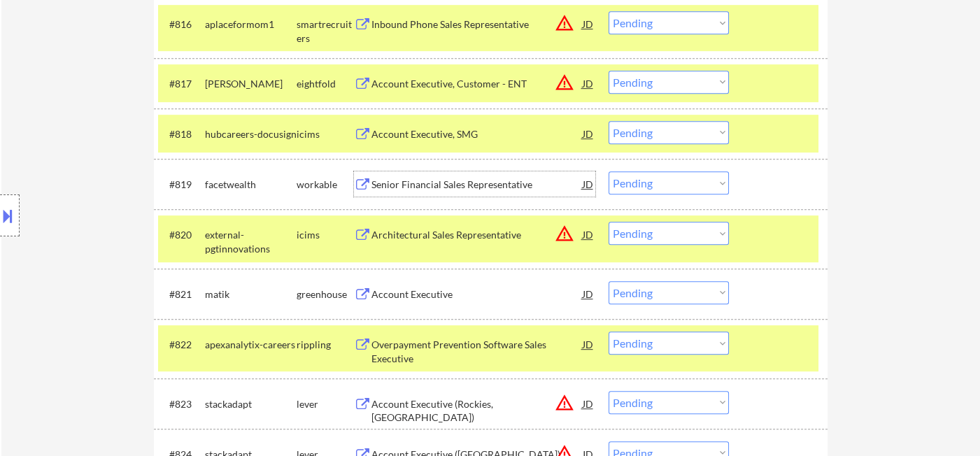
scroll to position [1304, 0]
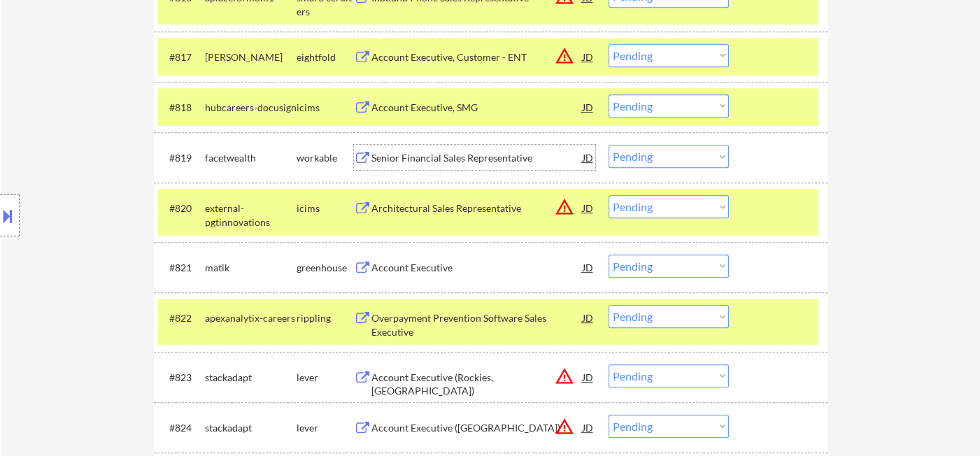
click at [425, 268] on div "Account Executive" at bounding box center [476, 268] width 211 height 14
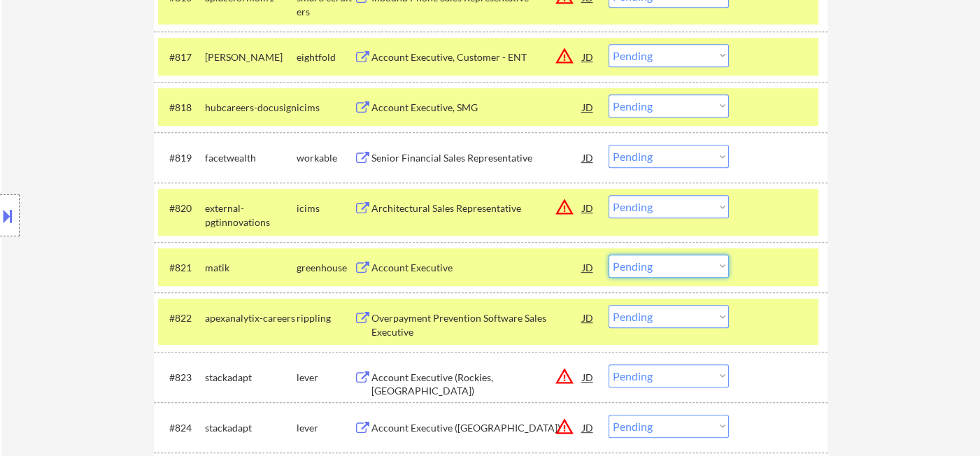
click at [673, 272] on select "Choose an option... Pending Applied Excluded (Questions) Excluded (Expired) Exc…" at bounding box center [668, 266] width 120 height 23
click at [608, 255] on select "Choose an option... Pending Applied Excluded (Questions) Excluded (Expired) Exc…" at bounding box center [668, 266] width 120 height 23
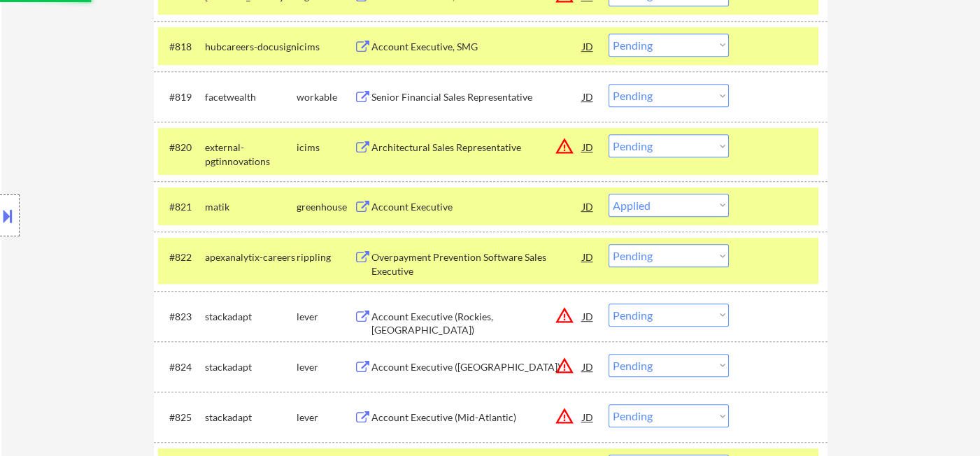
scroll to position [1381, 0]
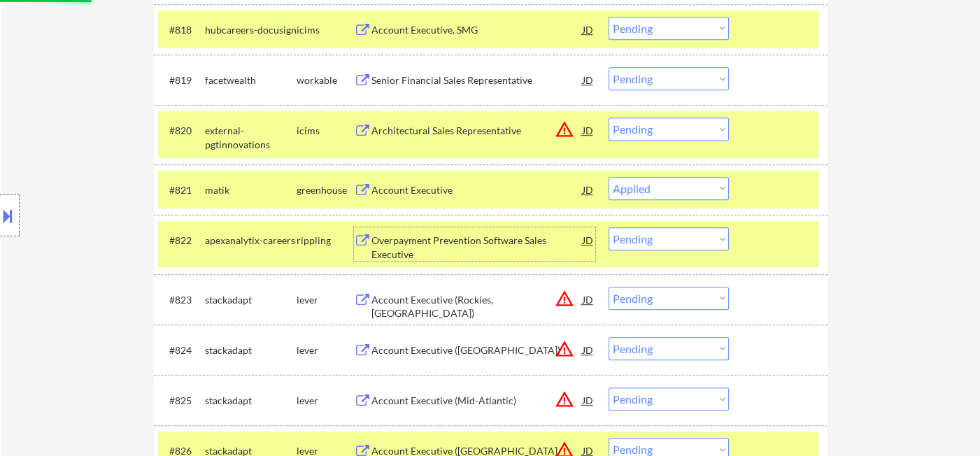
click at [460, 258] on div "Overpayment Prevention Software Sales Executive" at bounding box center [476, 247] width 211 height 27
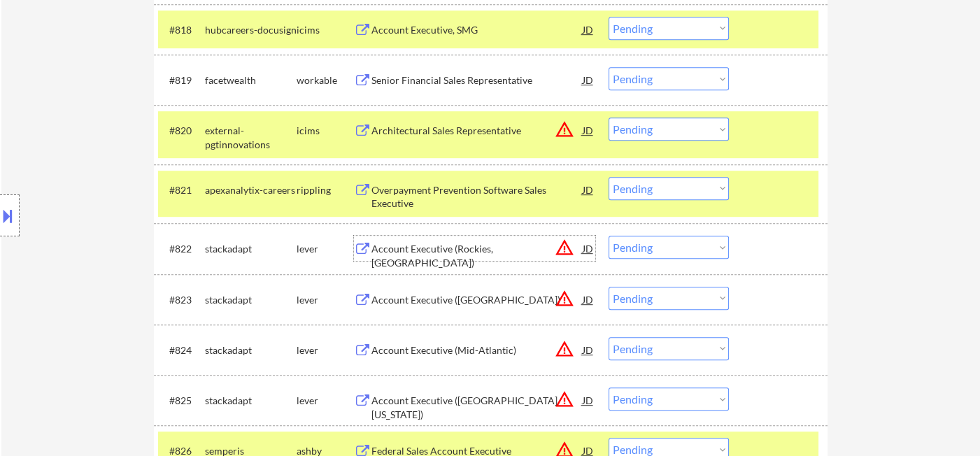
click at [682, 188] on select "Choose an option... Pending Applied Excluded (Questions) Excluded (Expired) Exc…" at bounding box center [668, 188] width 120 height 23
click at [608, 177] on select "Choose an option... Pending Applied Excluded (Questions) Excluded (Expired) Exc…" at bounding box center [668, 188] width 120 height 23
click at [662, 241] on select "Choose an option... Pending Applied Excluded (Questions) Excluded (Expired) Exc…" at bounding box center [668, 247] width 120 height 23
click at [608, 236] on select "Choose an option... Pending Applied Excluded (Questions) Excluded (Expired) Exc…" at bounding box center [668, 247] width 120 height 23
drag, startPoint x: 673, startPoint y: 294, endPoint x: 679, endPoint y: 329, distance: 35.5
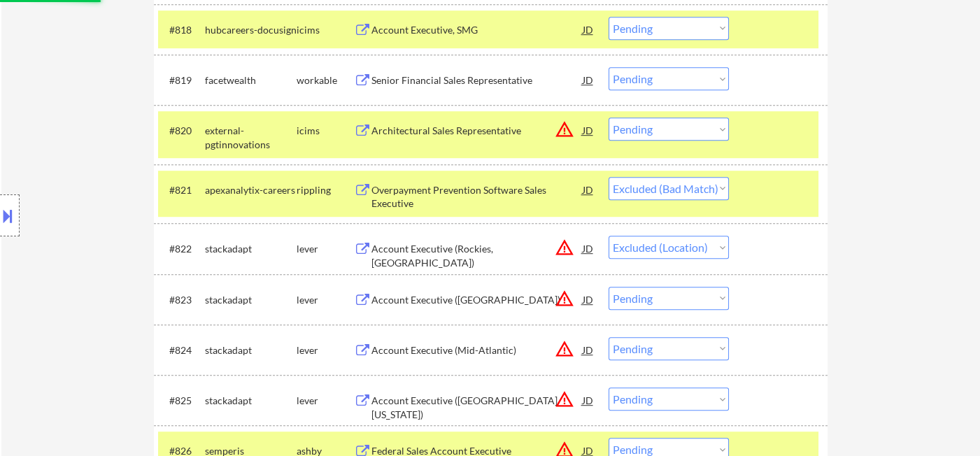
click at [673, 294] on select "Choose an option... Pending Applied Excluded (Questions) Excluded (Expired) Exc…" at bounding box center [668, 298] width 120 height 23
click at [608, 287] on select "Choose an option... Pending Applied Excluded (Questions) Excluded (Expired) Exc…" at bounding box center [668, 298] width 120 height 23
click at [689, 353] on select "Choose an option... Pending Applied Excluded (Questions) Excluded (Expired) Exc…" at bounding box center [668, 348] width 120 height 23
click at [608, 337] on select "Choose an option... Pending Applied Excluded (Questions) Excluded (Expired) Exc…" at bounding box center [668, 348] width 120 height 23
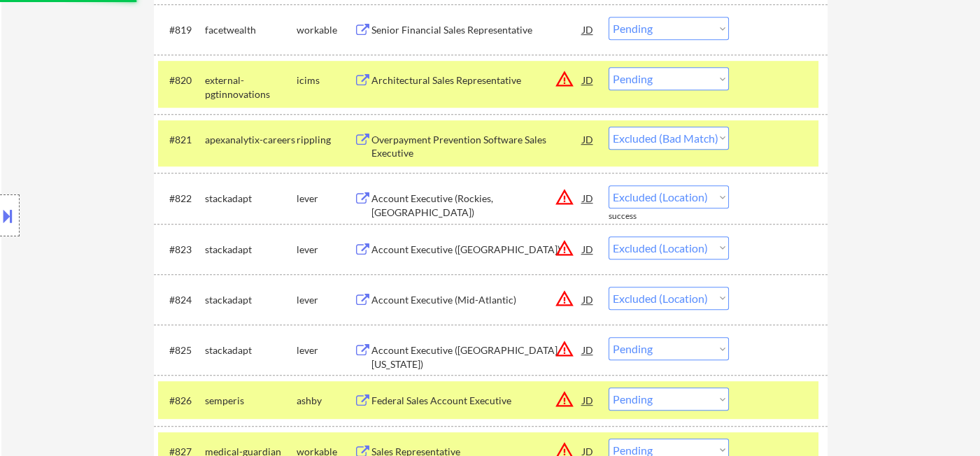
scroll to position [1459, 0]
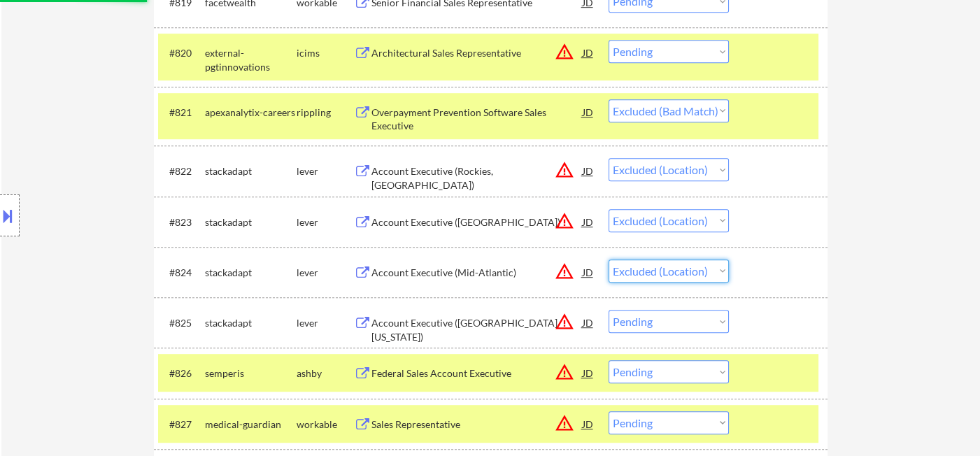
click at [690, 272] on select "Choose an option... Pending Applied Excluded (Questions) Excluded (Expired) Exc…" at bounding box center [668, 270] width 120 height 23
click at [608, 259] on select "Choose an option... Pending Applied Excluded (Questions) Excluded (Expired) Exc…" at bounding box center [668, 270] width 120 height 23
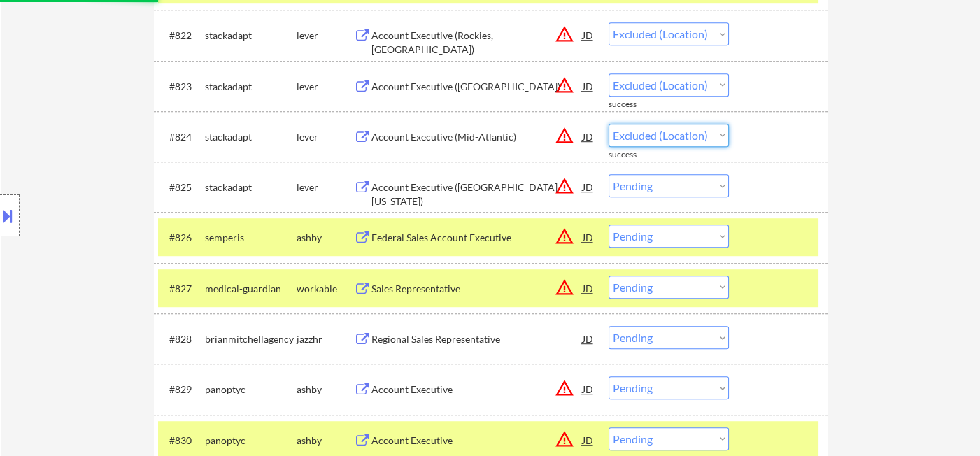
scroll to position [1614, 0]
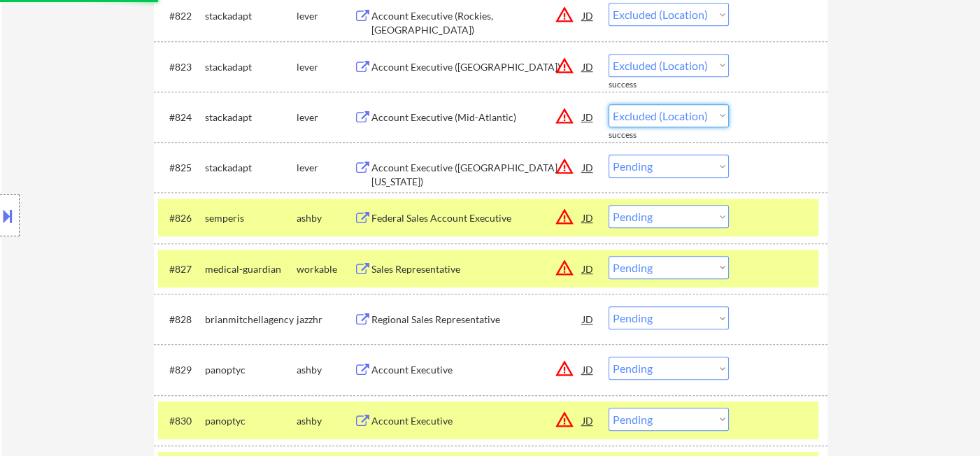
drag, startPoint x: 664, startPoint y: 164, endPoint x: 673, endPoint y: 176, distance: 14.4
click at [664, 164] on select "Choose an option... Pending Applied Excluded (Questions) Excluded (Expired) Exc…" at bounding box center [668, 166] width 120 height 23
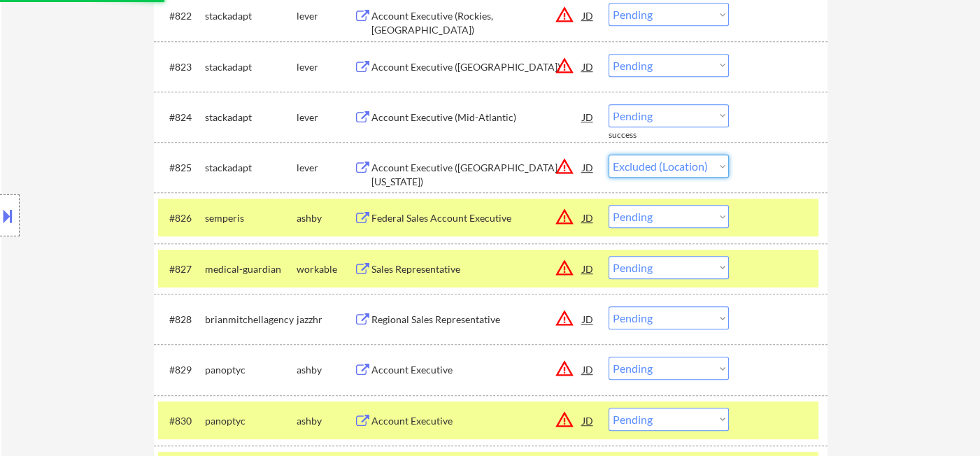
click at [608, 155] on select "Choose an option... Pending Applied Excluded (Questions) Excluded (Expired) Exc…" at bounding box center [668, 166] width 120 height 23
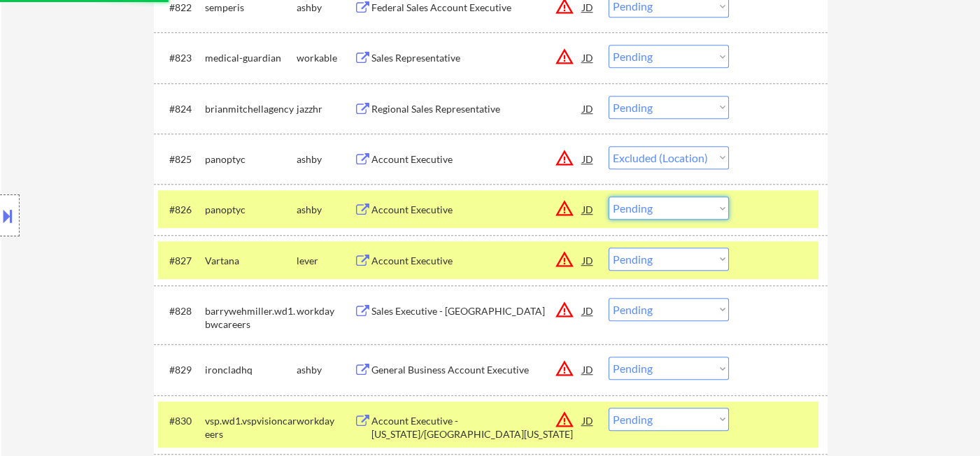
click at [685, 210] on select "Choose an option... Pending Applied Excluded (Questions) Excluded (Expired) Exc…" at bounding box center [668, 208] width 120 height 23
click at [608, 197] on select "Choose an option... Pending Applied Excluded (Questions) Excluded (Expired) Exc…" at bounding box center [668, 208] width 120 height 23
click at [677, 264] on select "Choose an option... Pending Applied Excluded (Questions) Excluded (Expired) Exc…" at bounding box center [668, 259] width 120 height 23
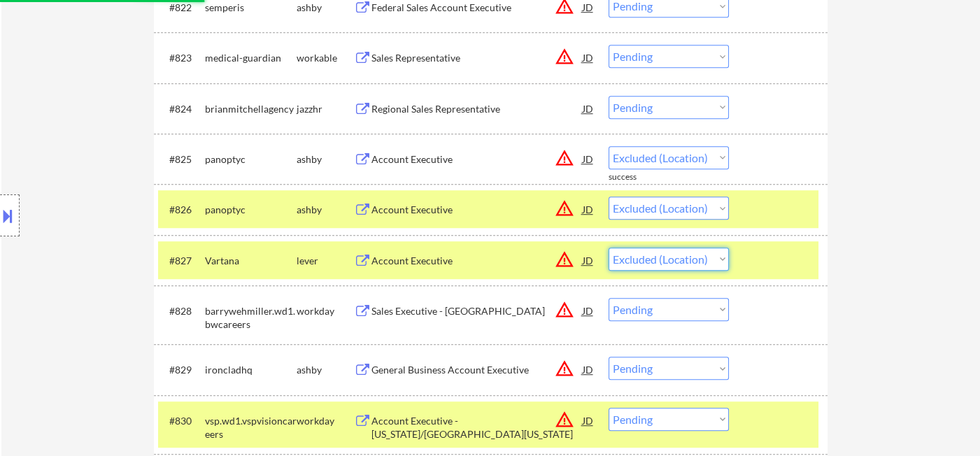
click at [608, 248] on select "Choose an option... Pending Applied Excluded (Questions) Excluded (Expired) Exc…" at bounding box center [668, 259] width 120 height 23
click at [667, 306] on select "Choose an option... Pending Applied Excluded (Questions) Excluded (Expired) Exc…" at bounding box center [668, 309] width 120 height 23
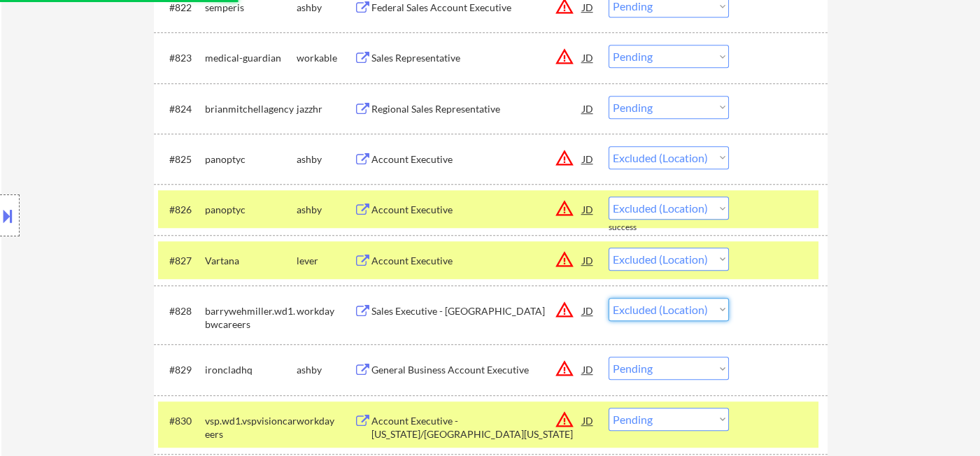
click at [608, 298] on select "Choose an option... Pending Applied Excluded (Questions) Excluded (Expired) Exc…" at bounding box center [668, 309] width 120 height 23
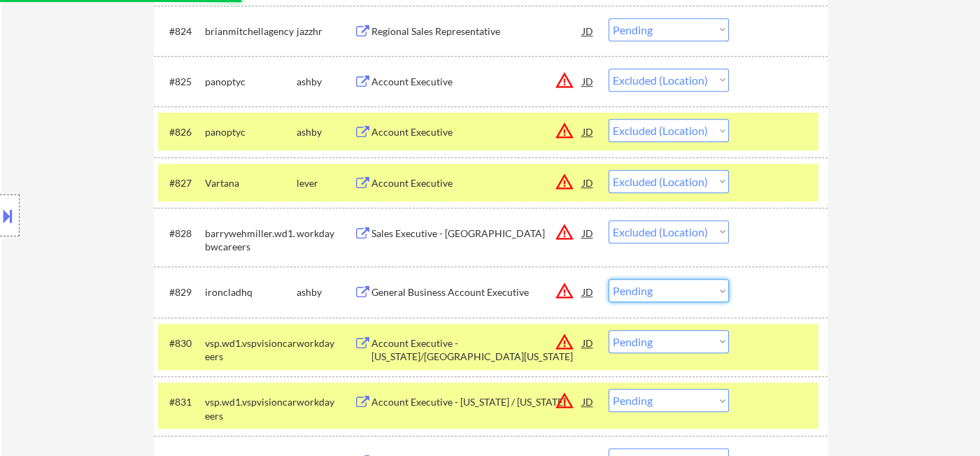
click at [693, 284] on select "Choose an option... Pending Applied Excluded (Questions) Excluded (Expired) Exc…" at bounding box center [668, 290] width 120 height 23
click at [608, 279] on select "Choose an option... Pending Applied Excluded (Questions) Excluded (Expired) Exc…" at bounding box center [668, 290] width 120 height 23
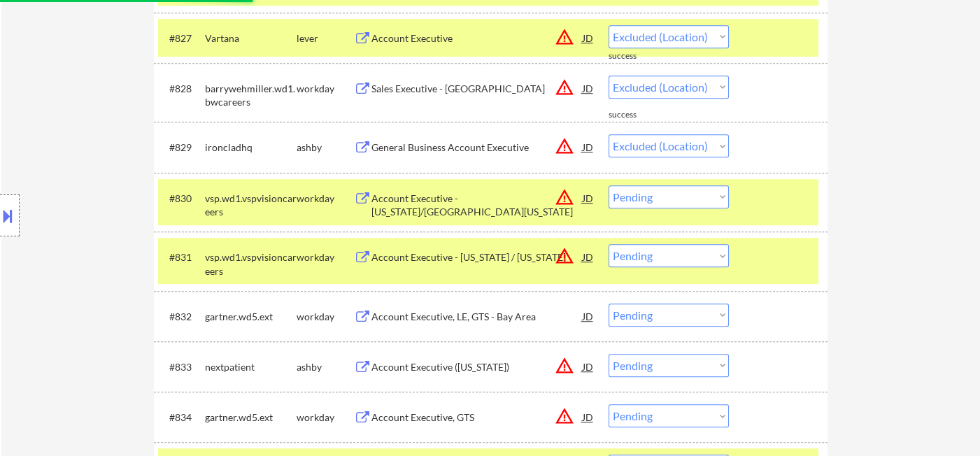
scroll to position [1847, 0]
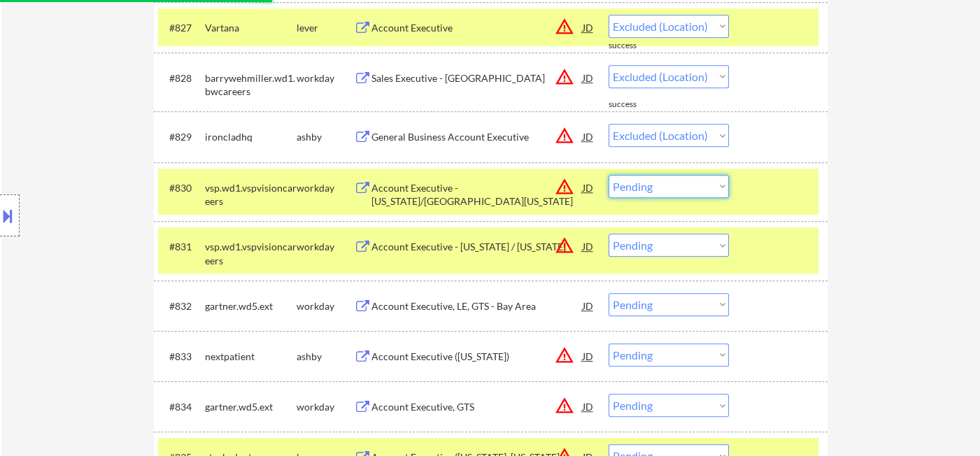
drag, startPoint x: 667, startPoint y: 189, endPoint x: 677, endPoint y: 196, distance: 12.0
click at [667, 189] on select "Choose an option... Pending Applied Excluded (Questions) Excluded (Expired) Exc…" at bounding box center [668, 186] width 120 height 23
click at [608, 175] on select "Choose an option... Pending Applied Excluded (Questions) Excluded (Expired) Exc…" at bounding box center [668, 186] width 120 height 23
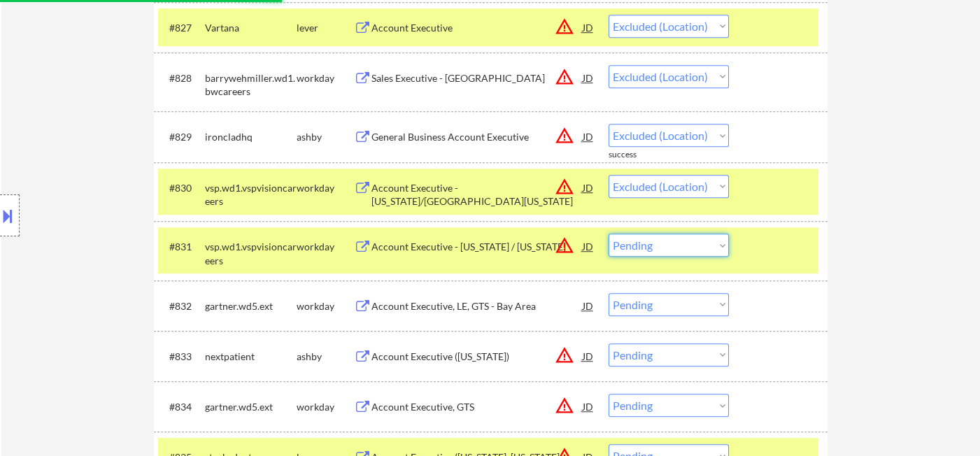
drag, startPoint x: 675, startPoint y: 248, endPoint x: 685, endPoint y: 252, distance: 10.9
click at [675, 248] on select "Choose an option... Pending Applied Excluded (Questions) Excluded (Expired) Exc…" at bounding box center [668, 245] width 120 height 23
click at [608, 234] on select "Choose an option... Pending Applied Excluded (Questions) Excluded (Expired) Exc…" at bounding box center [668, 245] width 120 height 23
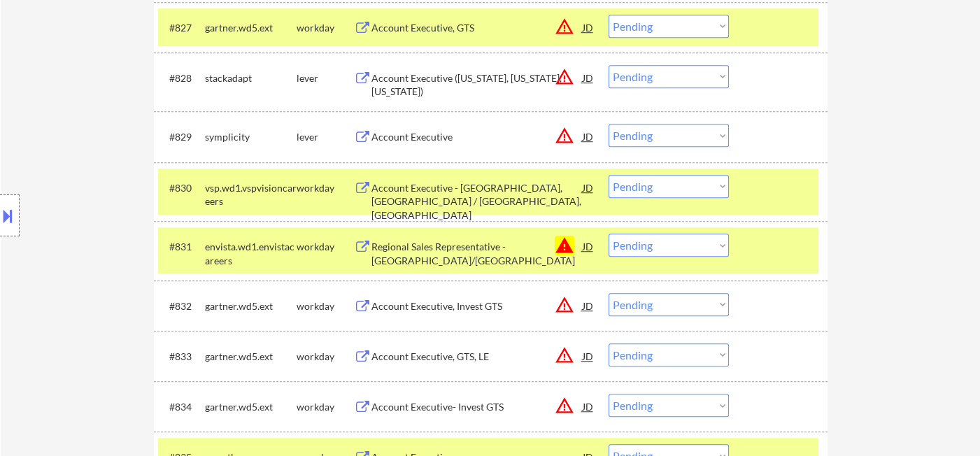
click at [76, 209] on div "Location Inclusions: remote" at bounding box center [125, 215] width 250 height 259
drag, startPoint x: 655, startPoint y: 238, endPoint x: 667, endPoint y: 247, distance: 15.5
click at [655, 238] on select "Choose an option... Pending Applied Excluded (Questions) Excluded (Expired) Exc…" at bounding box center [668, 245] width 120 height 23
click at [608, 234] on select "Choose an option... Pending Applied Excluded (Questions) Excluded (Expired) Exc…" at bounding box center [668, 245] width 120 height 23
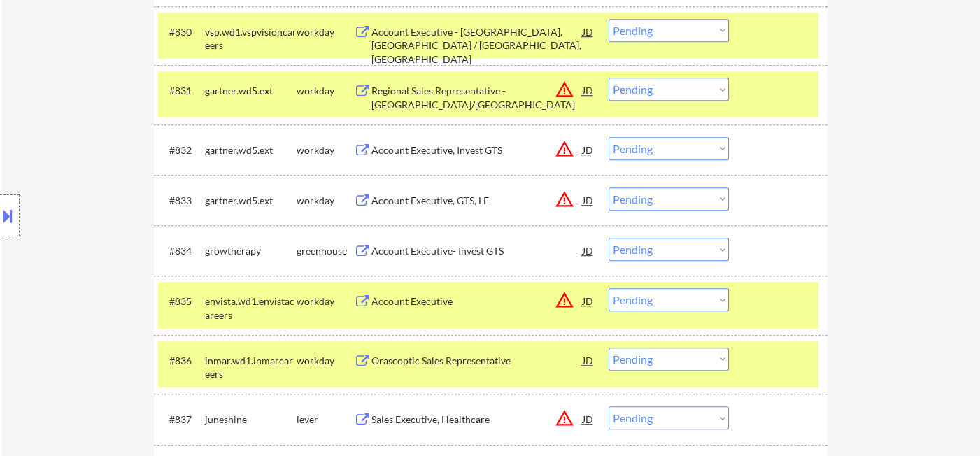
scroll to position [2081, 0]
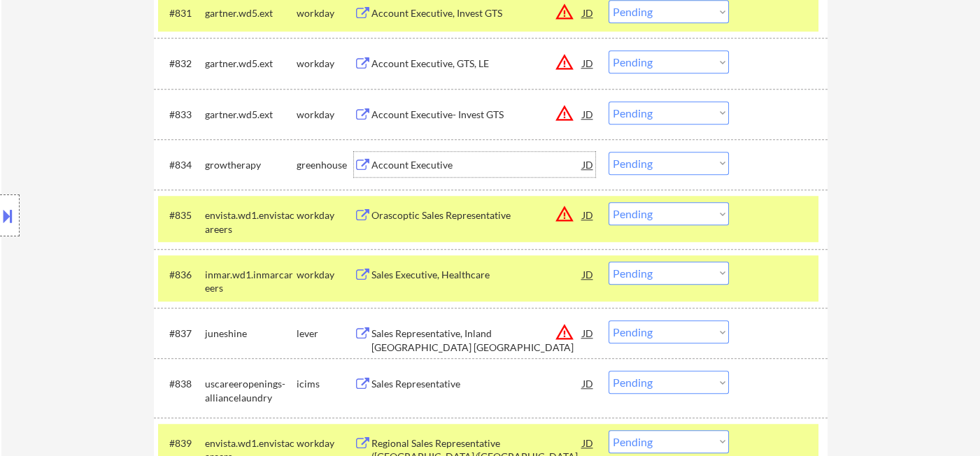
click at [424, 166] on div "Account Executive" at bounding box center [476, 165] width 211 height 14
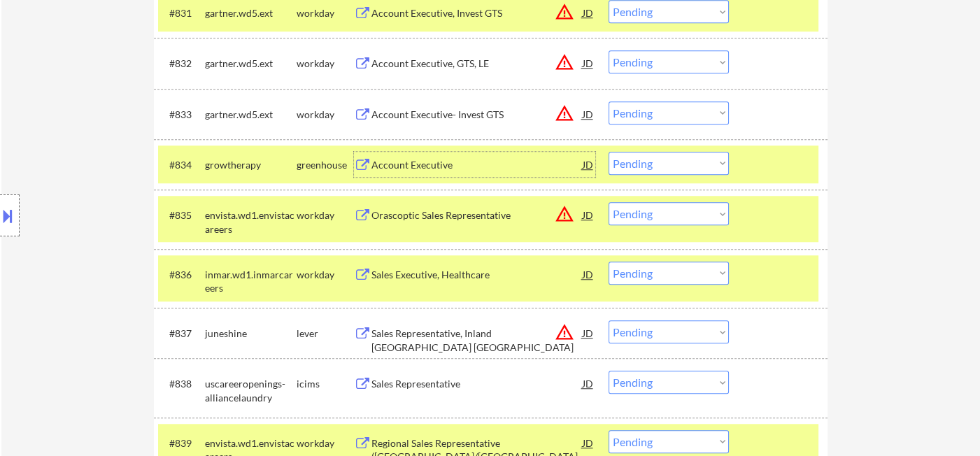
click at [635, 165] on select "Choose an option... Pending Applied Excluded (Questions) Excluded (Expired) Exc…" at bounding box center [668, 163] width 120 height 23
click at [608, 152] on select "Choose an option... Pending Applied Excluded (Questions) Excluded (Expired) Exc…" at bounding box center [668, 163] width 120 height 23
drag, startPoint x: 676, startPoint y: 216, endPoint x: 692, endPoint y: 223, distance: 17.5
click at [676, 215] on select "Choose an option... Pending Applied Excluded (Questions) Excluded (Expired) Exc…" at bounding box center [668, 213] width 120 height 23
click at [608, 202] on select "Choose an option... Pending Applied Excluded (Questions) Excluded (Expired) Exc…" at bounding box center [668, 213] width 120 height 23
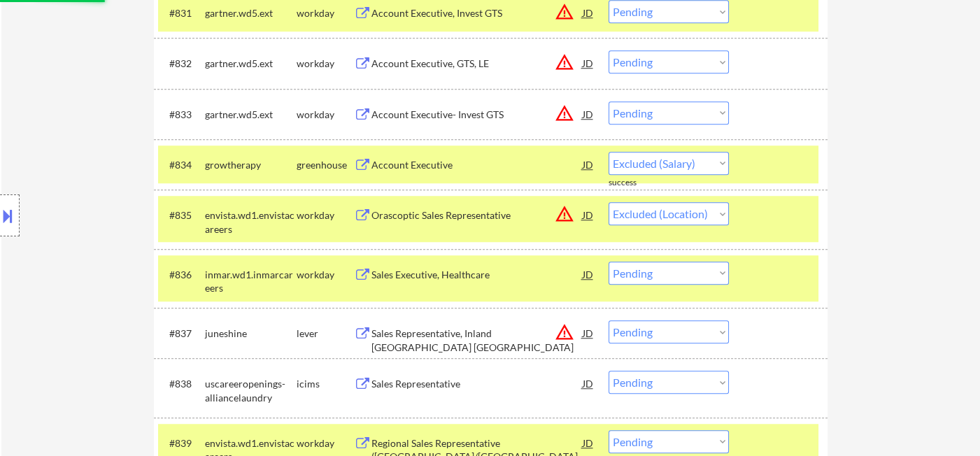
click at [453, 276] on div "Sales Executive, Healthcare" at bounding box center [476, 275] width 211 height 14
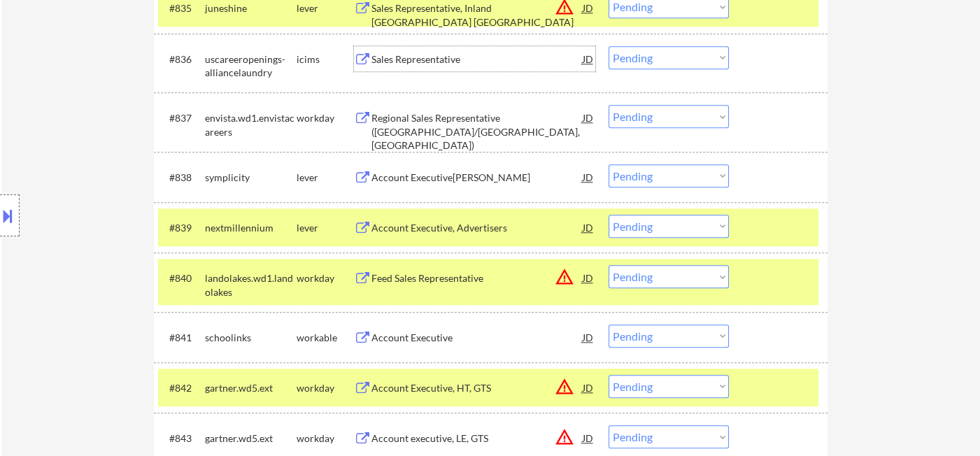
scroll to position [2314, 0]
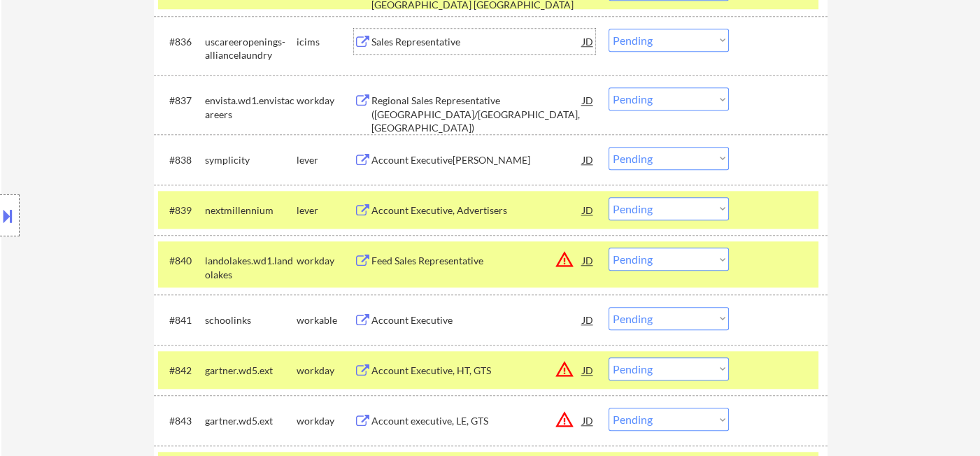
click at [436, 161] on div "Account Executive, Jr." at bounding box center [476, 160] width 211 height 14
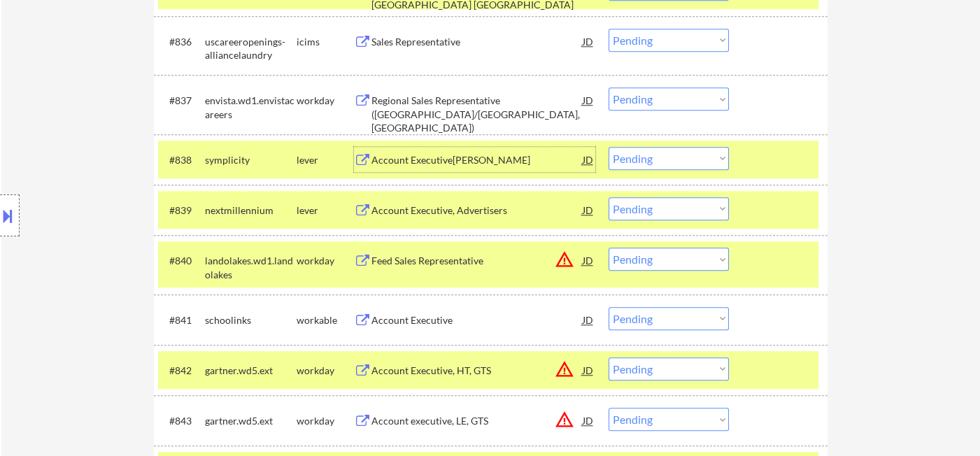
click at [459, 215] on div "Account Executive, Advertisers" at bounding box center [476, 211] width 211 height 14
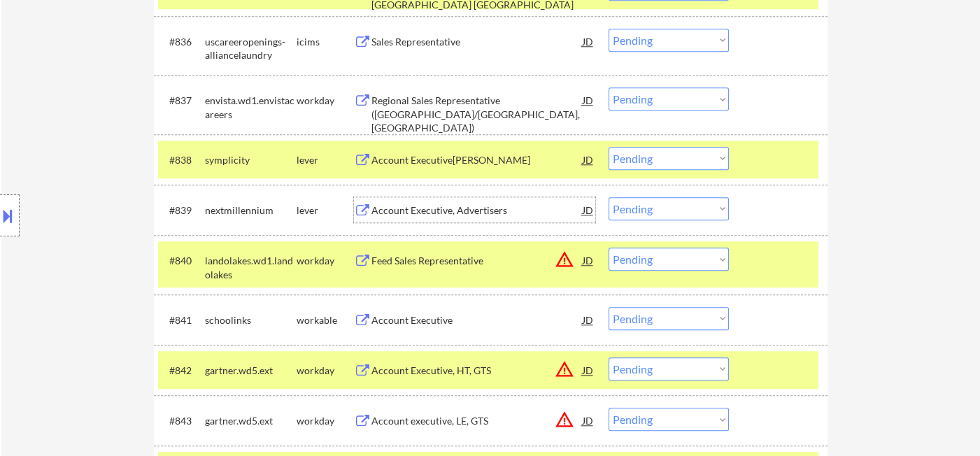
click at [673, 165] on select "Choose an option... Pending Applied Excluded (Questions) Excluded (Expired) Exc…" at bounding box center [668, 158] width 120 height 23
click at [608, 147] on select "Choose an option... Pending Applied Excluded (Questions) Excluded (Expired) Exc…" at bounding box center [668, 158] width 120 height 23
click at [442, 212] on div "Account Executive, Advertisers" at bounding box center [476, 211] width 211 height 14
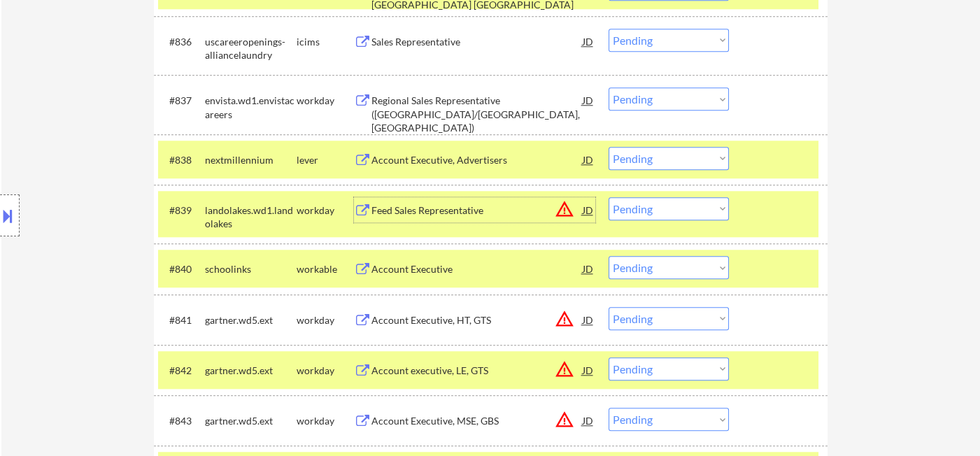
click at [657, 157] on select "Choose an option... Pending Applied Excluded (Questions) Excluded (Expired) Exc…" at bounding box center [668, 158] width 120 height 23
click at [608, 147] on select "Choose an option... Pending Applied Excluded (Questions) Excluded (Expired) Exc…" at bounding box center [668, 158] width 120 height 23
drag, startPoint x: 639, startPoint y: 213, endPoint x: 651, endPoint y: 218, distance: 12.6
click at [639, 213] on select "Choose an option... Pending Applied Excluded (Questions) Excluded (Expired) Exc…" at bounding box center [668, 208] width 120 height 23
click at [608, 197] on select "Choose an option... Pending Applied Excluded (Questions) Excluded (Expired) Exc…" at bounding box center [668, 208] width 120 height 23
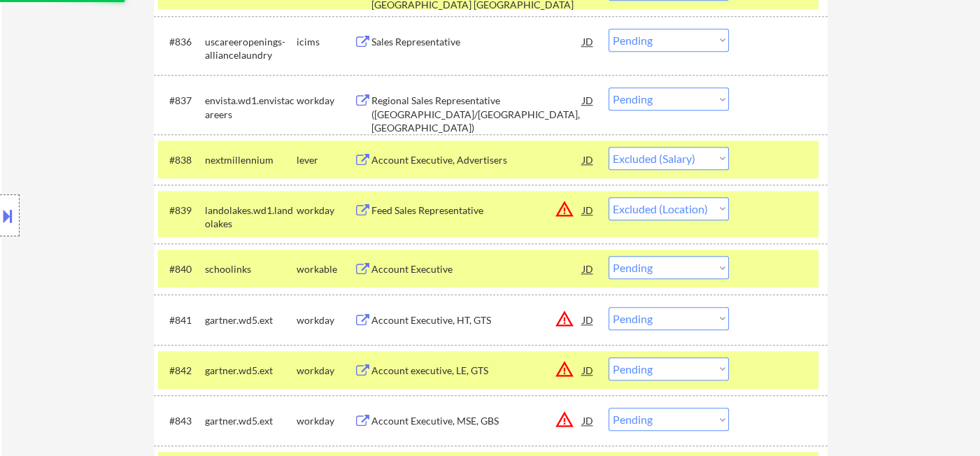
click at [418, 270] on div "Account Executive" at bounding box center [476, 269] width 211 height 14
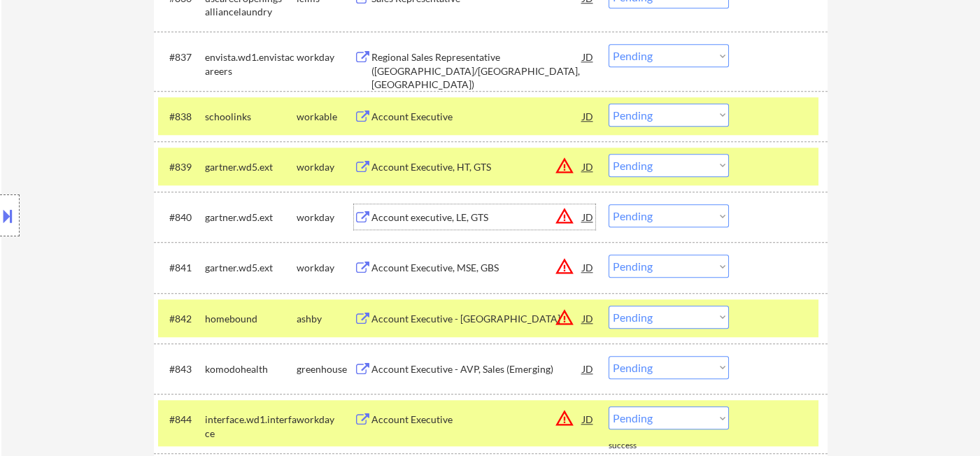
scroll to position [2391, 0]
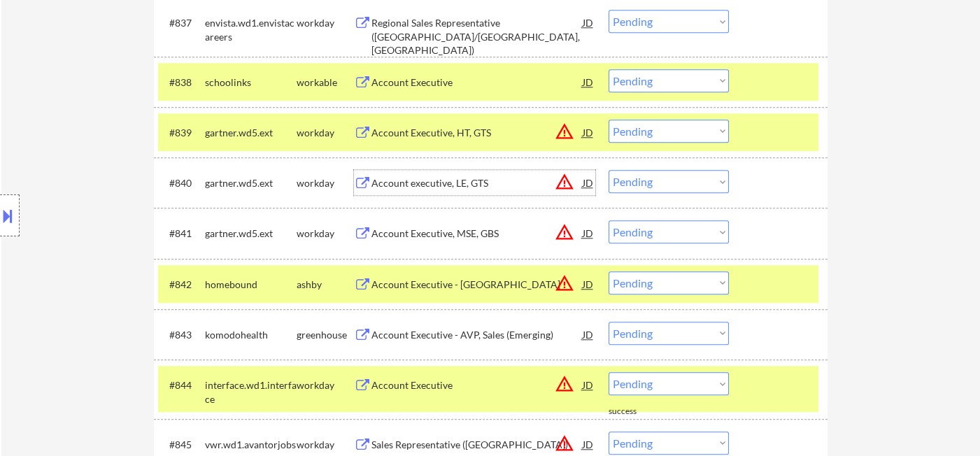
drag, startPoint x: 645, startPoint y: 138, endPoint x: 657, endPoint y: 138, distance: 11.9
click at [646, 138] on select "Choose an option... Pending Applied Excluded (Questions) Excluded (Expired) Exc…" at bounding box center [668, 131] width 120 height 23
click at [608, 120] on select "Choose an option... Pending Applied Excluded (Questions) Excluded (Expired) Exc…" at bounding box center [668, 131] width 120 height 23
click at [676, 178] on select "Choose an option... Pending Applied Excluded (Questions) Excluded (Expired) Exc…" at bounding box center [668, 181] width 120 height 23
click at [608, 170] on select "Choose an option... Pending Applied Excluded (Questions) Excluded (Expired) Exc…" at bounding box center [668, 181] width 120 height 23
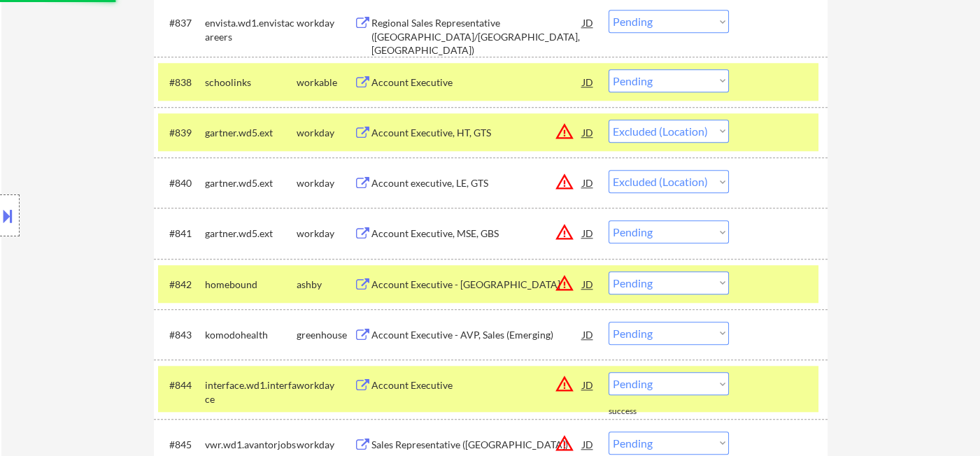
drag, startPoint x: 678, startPoint y: 231, endPoint x: 685, endPoint y: 241, distance: 12.6
click at [678, 231] on select "Choose an option... Pending Applied Excluded (Questions) Excluded (Expired) Exc…" at bounding box center [668, 231] width 120 height 23
click at [608, 220] on select "Choose an option... Pending Applied Excluded (Questions) Excluded (Expired) Exc…" at bounding box center [668, 231] width 120 height 23
click at [688, 284] on select "Choose an option... Pending Applied Excluded (Questions) Excluded (Expired) Exc…" at bounding box center [668, 282] width 120 height 23
click at [608, 271] on select "Choose an option... Pending Applied Excluded (Questions) Excluded (Expired) Exc…" at bounding box center [668, 282] width 120 height 23
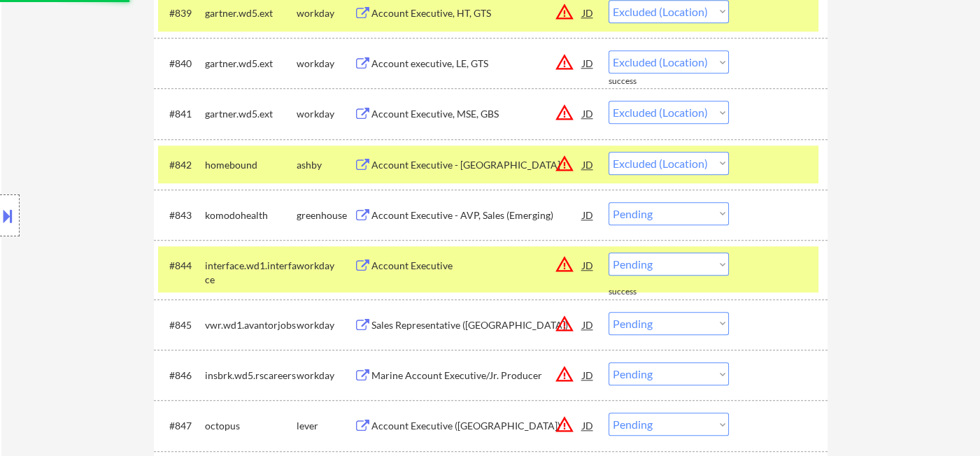
scroll to position [2546, 0]
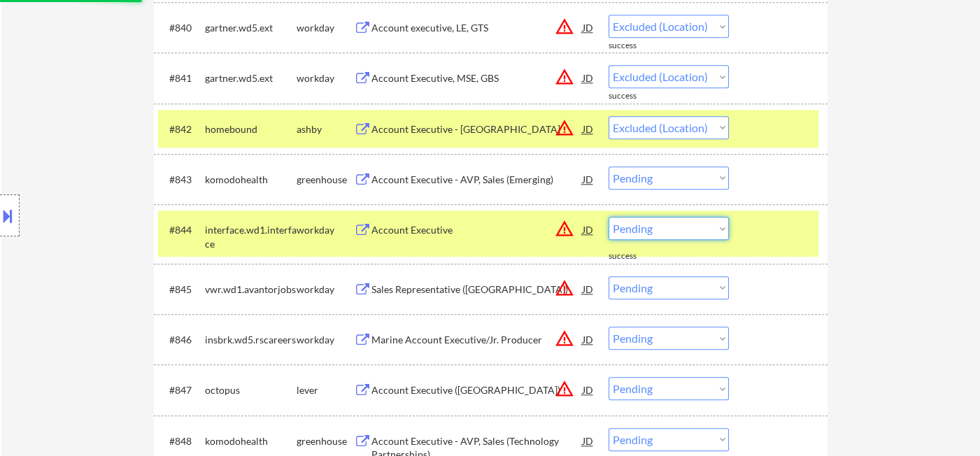
drag, startPoint x: 671, startPoint y: 227, endPoint x: 679, endPoint y: 235, distance: 10.9
click at [671, 227] on select "Choose an option... Pending Applied Excluded (Questions) Excluded (Expired) Exc…" at bounding box center [668, 228] width 120 height 23
click at [608, 217] on select "Choose an option... Pending Applied Excluded (Questions) Excluded (Expired) Exc…" at bounding box center [668, 228] width 120 height 23
click at [666, 287] on select "Choose an option... Pending Applied Excluded (Questions) Excluded (Expired) Exc…" at bounding box center [668, 287] width 120 height 23
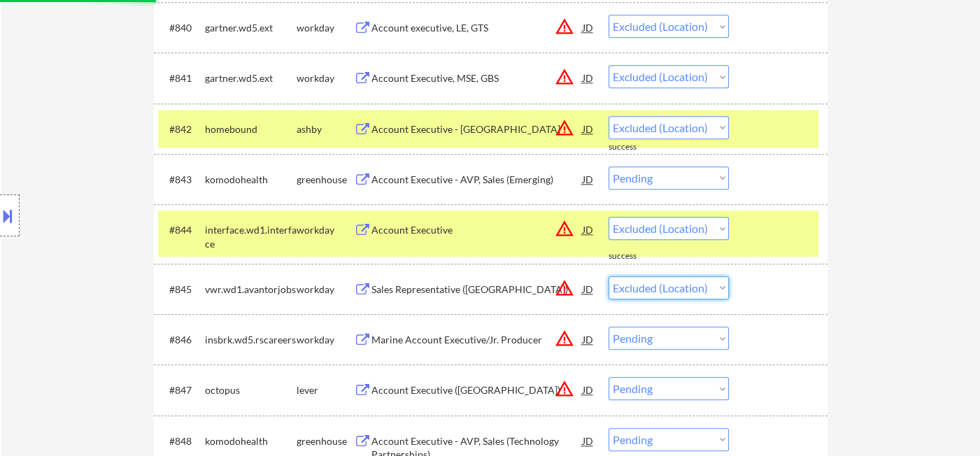
click at [608, 276] on select "Choose an option... Pending Applied Excluded (Questions) Excluded (Expired) Exc…" at bounding box center [668, 287] width 120 height 23
drag, startPoint x: 662, startPoint y: 341, endPoint x: 677, endPoint y: 349, distance: 16.9
click at [662, 341] on select "Choose an option... Pending Applied Excluded (Questions) Excluded (Expired) Exc…" at bounding box center [668, 338] width 120 height 23
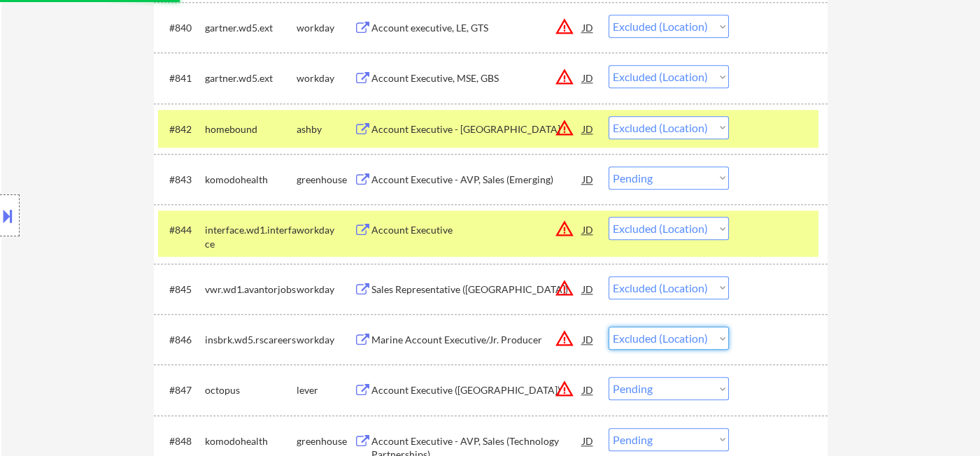
click at [608, 327] on select "Choose an option... Pending Applied Excluded (Questions) Excluded (Expired) Exc…" at bounding box center [668, 338] width 120 height 23
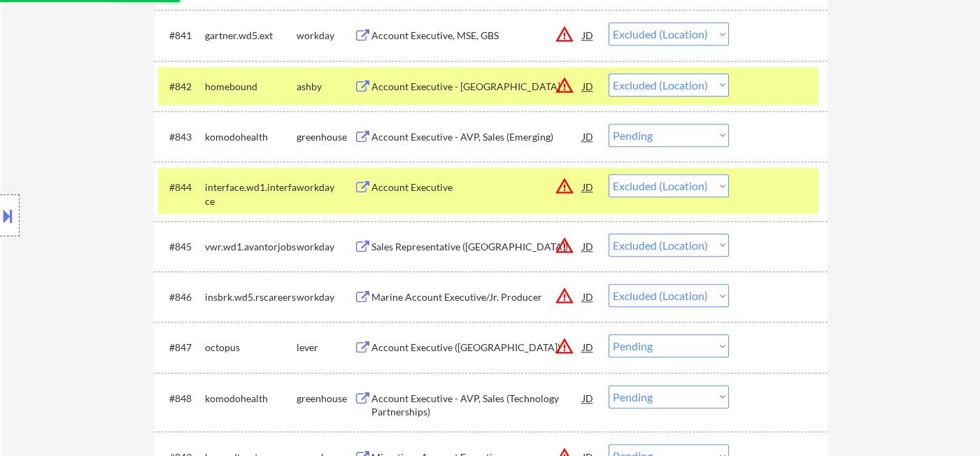
scroll to position [2624, 0]
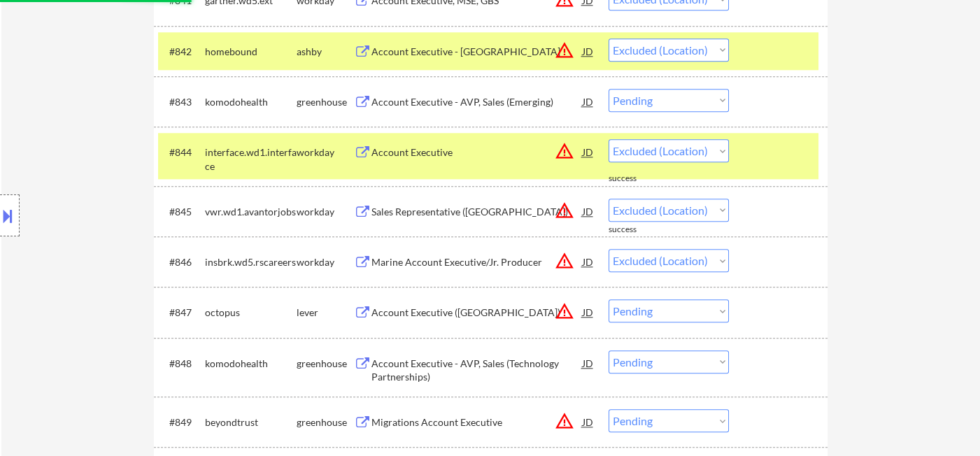
click at [688, 316] on select "Choose an option... Pending Applied Excluded (Questions) Excluded (Expired) Exc…" at bounding box center [668, 310] width 120 height 23
click at [608, 299] on select "Choose an option... Pending Applied Excluded (Questions) Excluded (Expired) Exc…" at bounding box center [668, 310] width 120 height 23
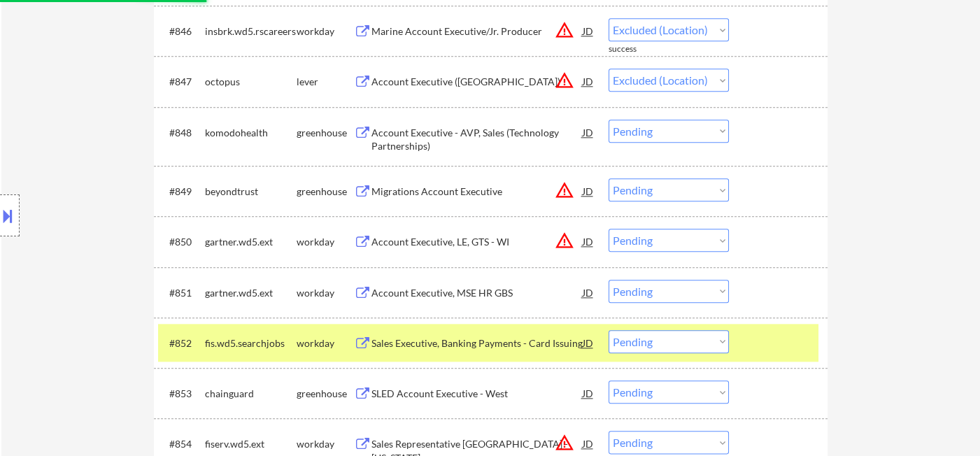
scroll to position [2858, 0]
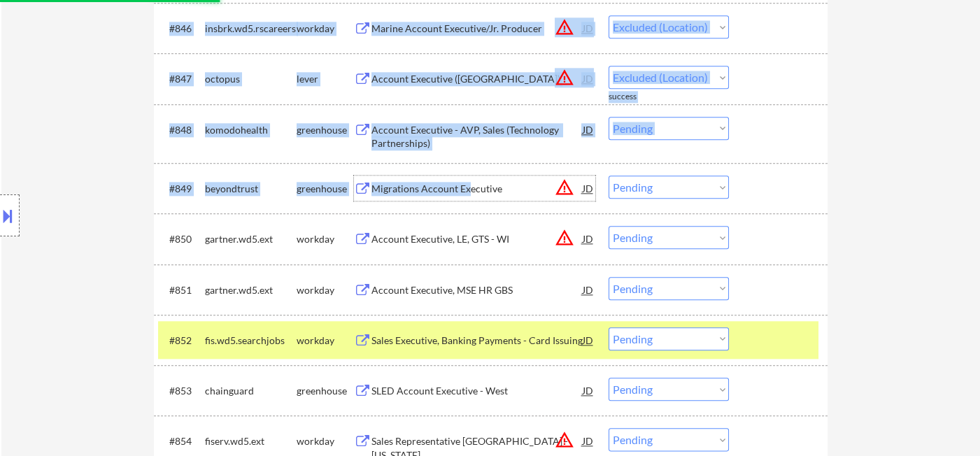
drag, startPoint x: 468, startPoint y: 191, endPoint x: 917, endPoint y: 238, distance: 451.4
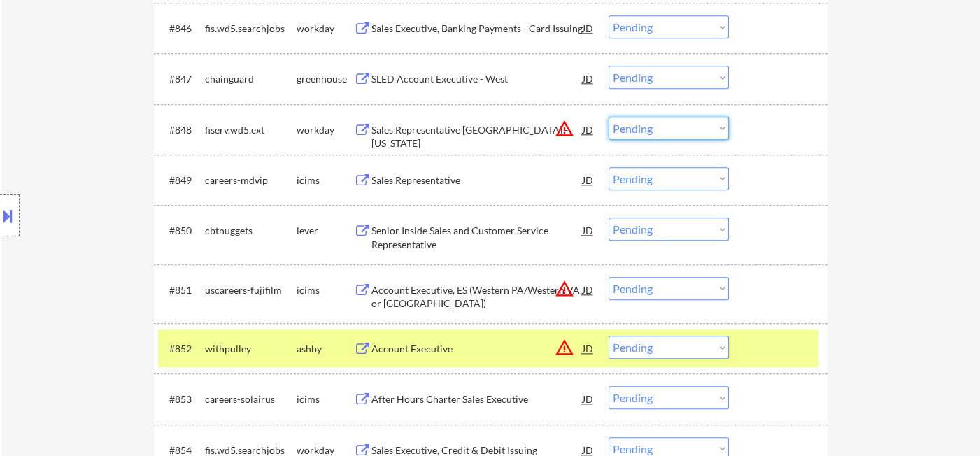
click at [658, 131] on select "Choose an option... Pending Applied Excluded (Questions) Excluded (Expired) Exc…" at bounding box center [668, 128] width 120 height 23
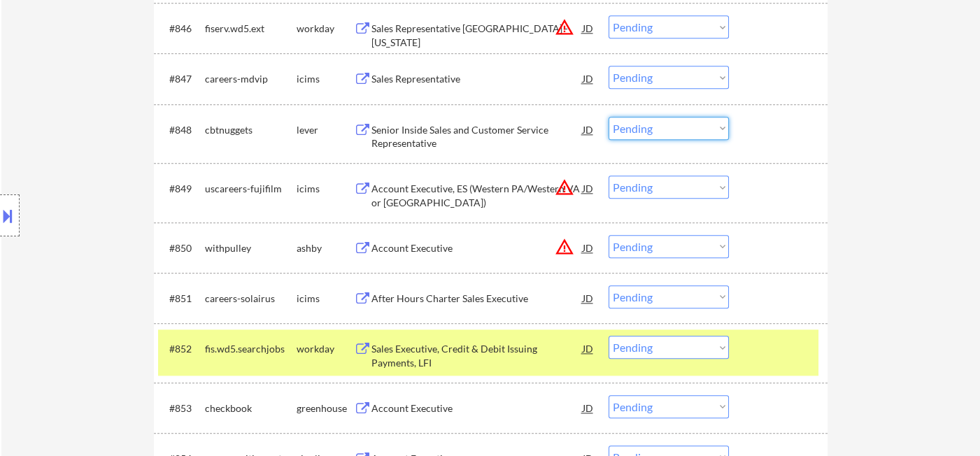
click at [443, 138] on div "Senior Inside Sales and Customer Service Representative" at bounding box center [476, 136] width 211 height 27
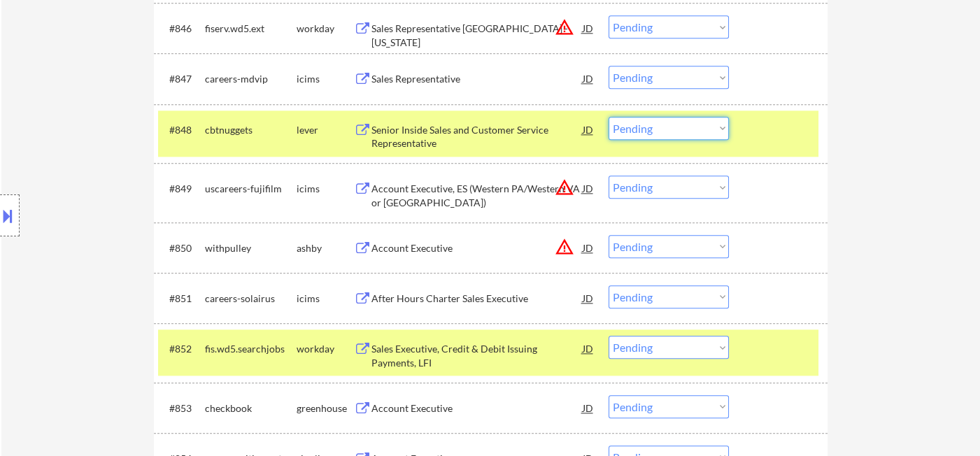
drag, startPoint x: 666, startPoint y: 133, endPoint x: 673, endPoint y: 136, distance: 7.8
click at [666, 133] on select "Choose an option... Pending Applied Excluded (Questions) Excluded (Expired) Exc…" at bounding box center [668, 128] width 120 height 23
click at [608, 117] on select "Choose an option... Pending Applied Excluded (Questions) Excluded (Expired) Exc…" at bounding box center [668, 128] width 120 height 23
click at [664, 187] on select "Choose an option... Pending Applied Excluded (Questions) Excluded (Expired) Exc…" at bounding box center [668, 187] width 120 height 23
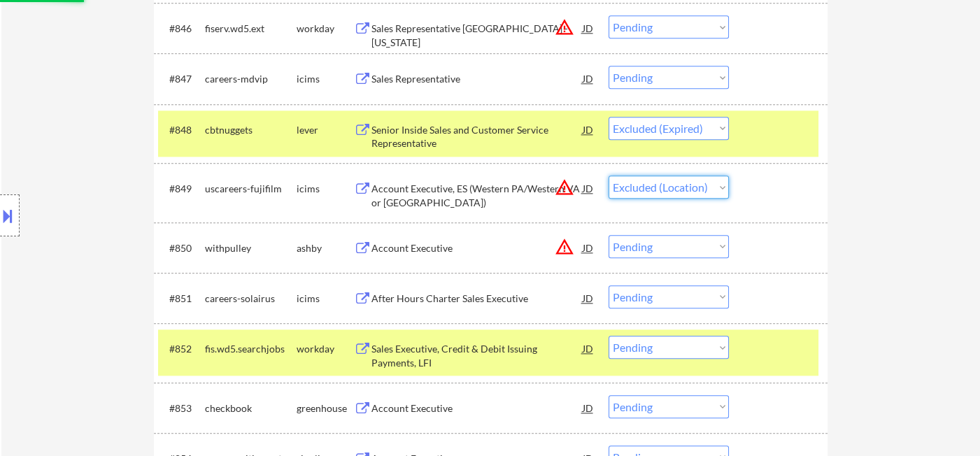
click at [608, 176] on select "Choose an option... Pending Applied Excluded (Questions) Excluded (Expired) Exc…" at bounding box center [668, 187] width 120 height 23
click at [666, 242] on select "Choose an option... Pending Applied Excluded (Questions) Excluded (Expired) Exc…" at bounding box center [668, 246] width 120 height 23
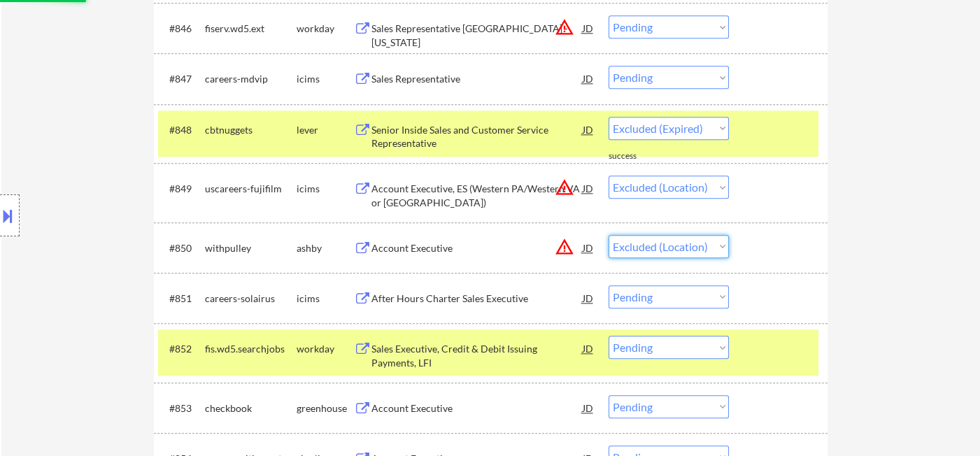
click at [608, 235] on select "Choose an option... Pending Applied Excluded (Questions) Excluded (Expired) Exc…" at bounding box center [668, 246] width 120 height 23
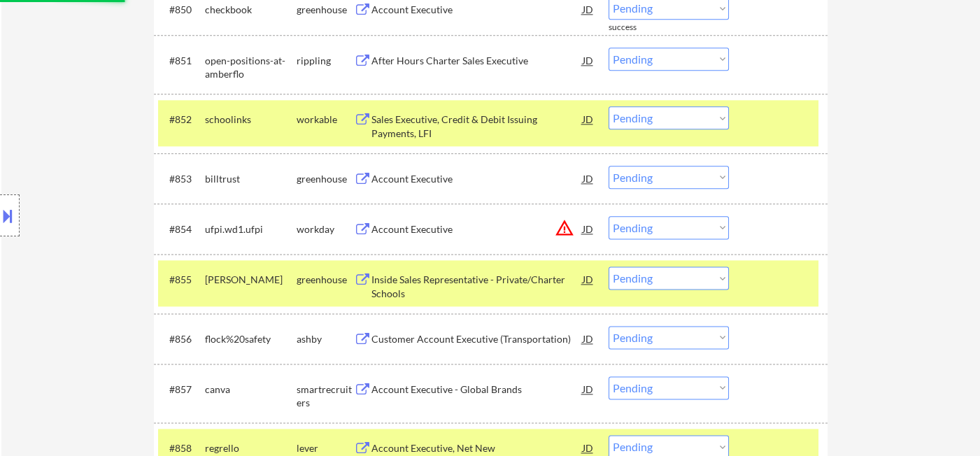
scroll to position [3091, 0]
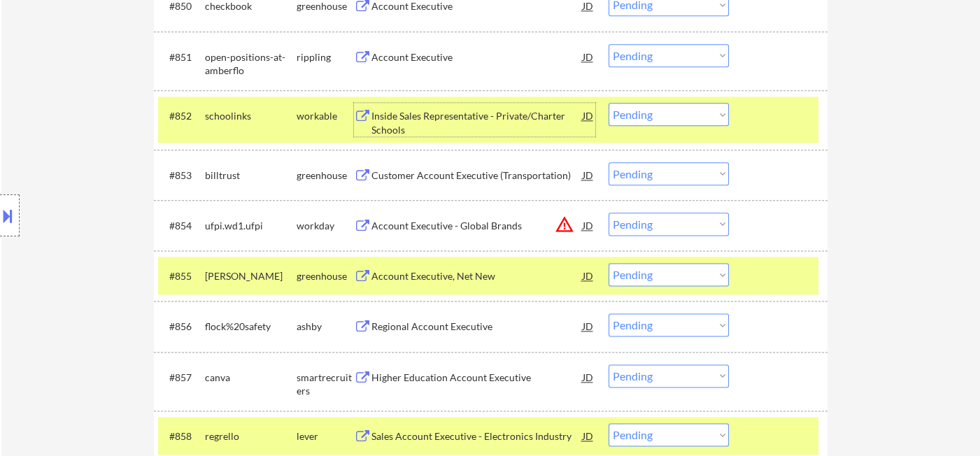
click at [453, 120] on div "Inside Sales Representative - Private/Charter Schools" at bounding box center [476, 122] width 211 height 27
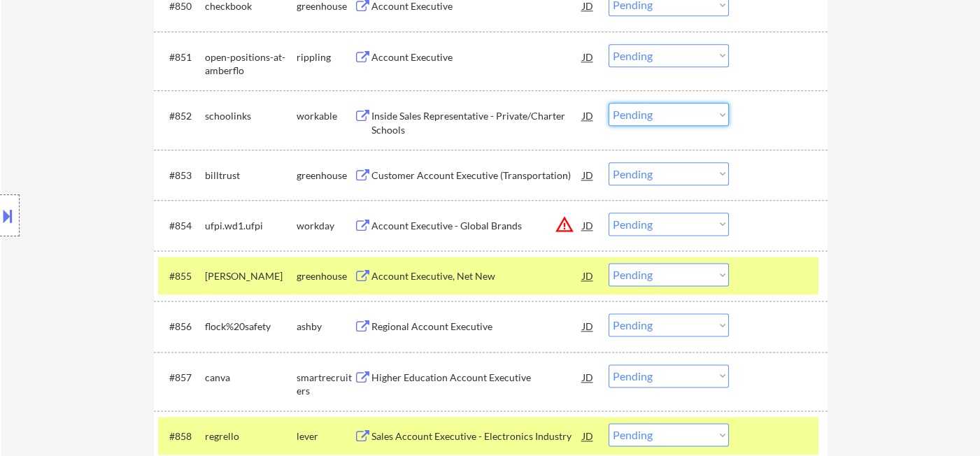
drag, startPoint x: 669, startPoint y: 118, endPoint x: 677, endPoint y: 122, distance: 8.8
click at [671, 117] on select "Choose an option... Pending Applied Excluded (Questions) Excluded (Expired) Exc…" at bounding box center [668, 114] width 120 height 23
click at [608, 103] on select "Choose an option... Pending Applied Excluded (Questions) Excluded (Expired) Exc…" at bounding box center [668, 114] width 120 height 23
click at [476, 176] on div "Customer Account Executive (Transportation)" at bounding box center [476, 176] width 211 height 14
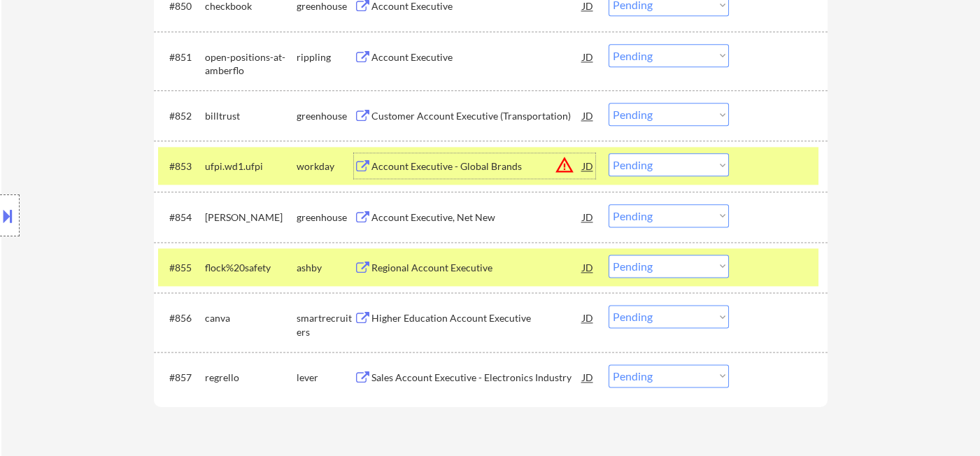
drag, startPoint x: 642, startPoint y: 164, endPoint x: 665, endPoint y: 174, distance: 25.4
click at [643, 163] on select "Choose an option... Pending Applied Excluded (Questions) Excluded (Expired) Exc…" at bounding box center [668, 164] width 120 height 23
click at [608, 153] on select "Choose an option... Pending Applied Excluded (Questions) Excluded (Expired) Exc…" at bounding box center [668, 164] width 120 height 23
click at [463, 222] on div "Account Executive, Net New" at bounding box center [476, 218] width 211 height 14
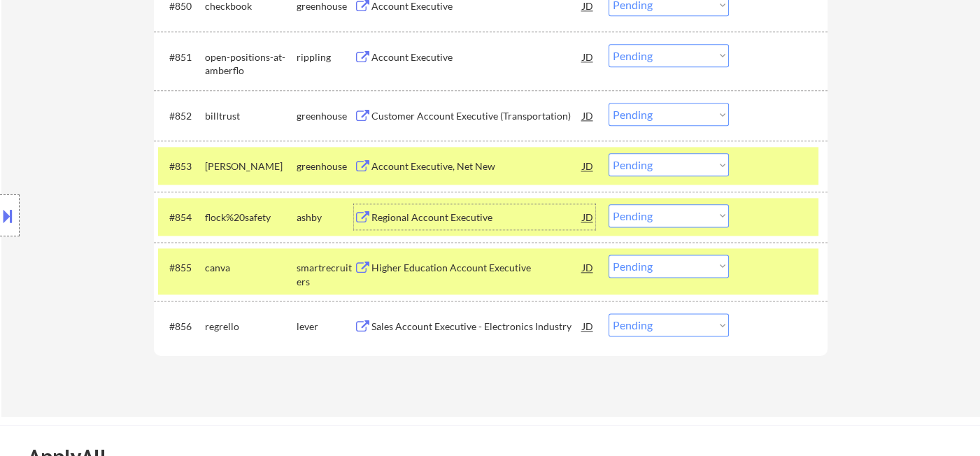
drag, startPoint x: 644, startPoint y: 161, endPoint x: 656, endPoint y: 175, distance: 18.4
click at [645, 161] on select "Choose an option... Pending Applied Excluded (Questions) Excluded (Expired) Exc…" at bounding box center [668, 164] width 120 height 23
click at [608, 153] on select "Choose an option... Pending Applied Excluded (Questions) Excluded (Expired) Exc…" at bounding box center [668, 164] width 120 height 23
click at [462, 216] on div "Regional Account Executive" at bounding box center [476, 218] width 211 height 14
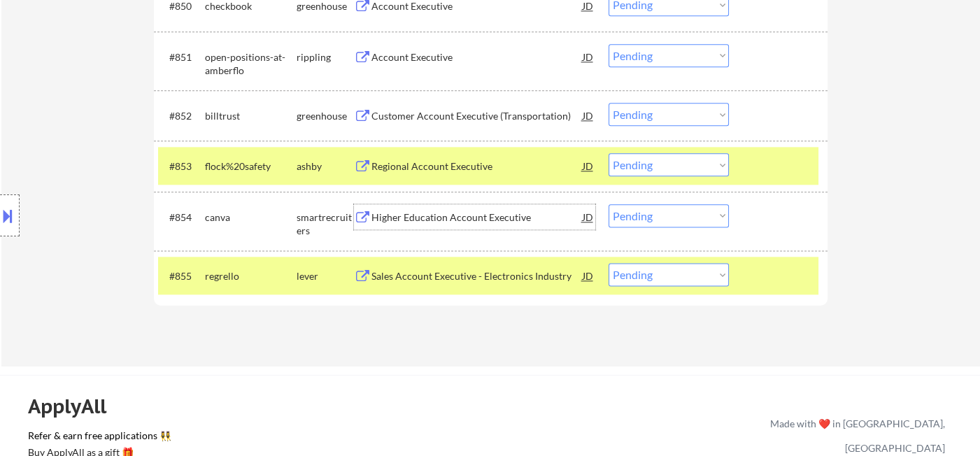
click at [656, 173] on select "Choose an option... Pending Applied Excluded (Questions) Excluded (Expired) Exc…" at bounding box center [668, 164] width 120 height 23
click at [608, 153] on select "Choose an option... Pending Applied Excluded (Questions) Excluded (Expired) Exc…" at bounding box center [668, 164] width 120 height 23
click at [476, 222] on div "Higher Education Account Executive" at bounding box center [476, 218] width 211 height 14
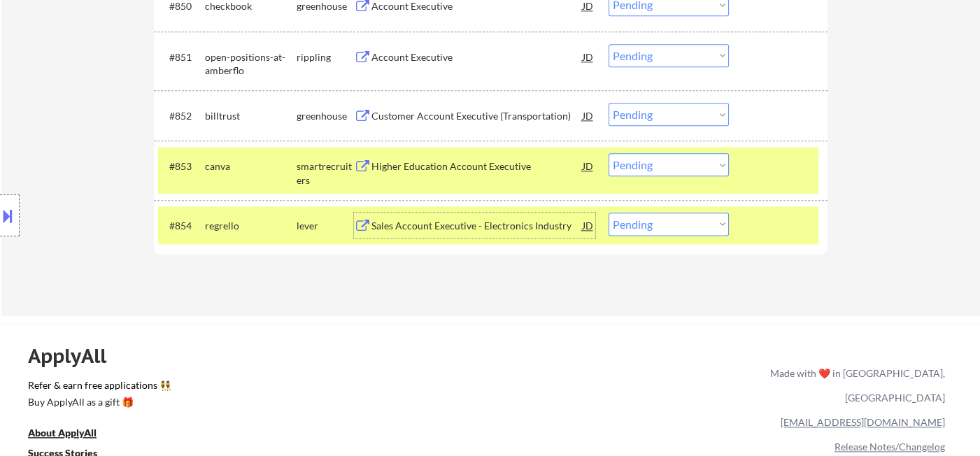
click at [671, 158] on select "Choose an option... Pending Applied Excluded (Questions) Excluded (Expired) Exc…" at bounding box center [668, 164] width 120 height 23
click at [608, 153] on select "Choose an option... Pending Applied Excluded (Questions) Excluded (Expired) Exc…" at bounding box center [668, 164] width 120 height 23
click at [510, 229] on div "Sales Account Executive - Electronics Industry" at bounding box center [476, 226] width 211 height 14
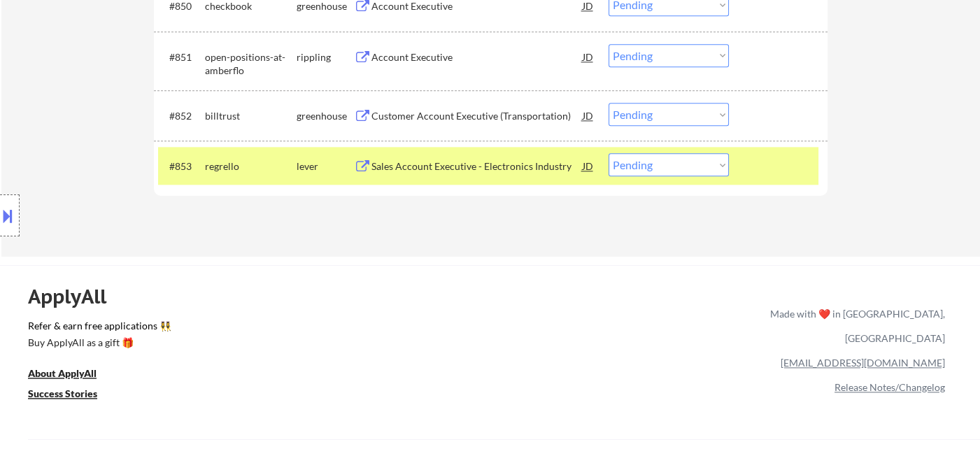
drag, startPoint x: 659, startPoint y: 160, endPoint x: 670, endPoint y: 172, distance: 16.3
click at [659, 160] on select "Choose an option... Pending Applied Excluded (Questions) Excluded (Expired) Exc…" at bounding box center [668, 164] width 120 height 23
click at [608, 153] on select "Choose an option... Pending Applied Excluded (Questions) Excluded (Expired) Exc…" at bounding box center [668, 164] width 120 height 23
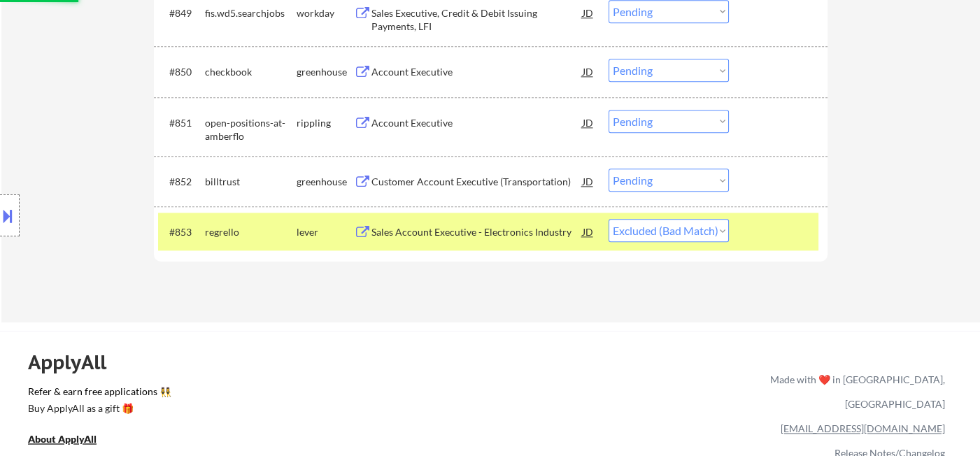
scroll to position [2935, 0]
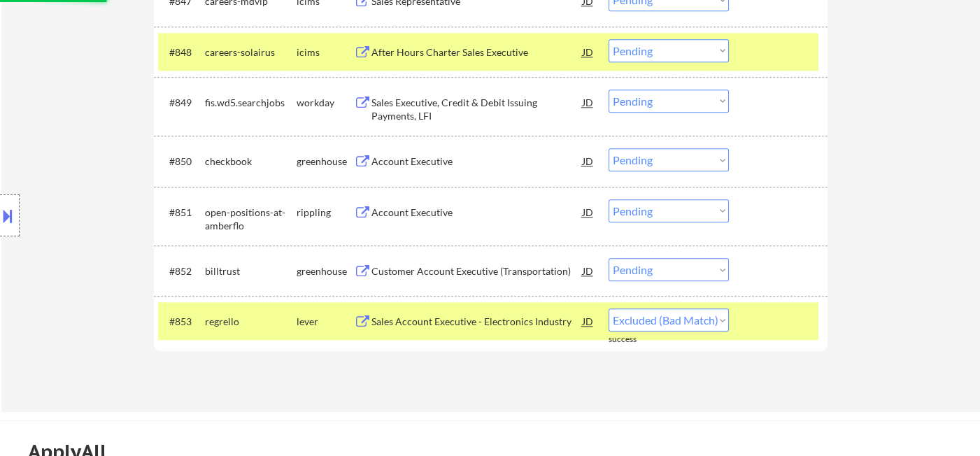
click at [476, 271] on div "Customer Account Executive (Transportation)" at bounding box center [476, 271] width 211 height 14
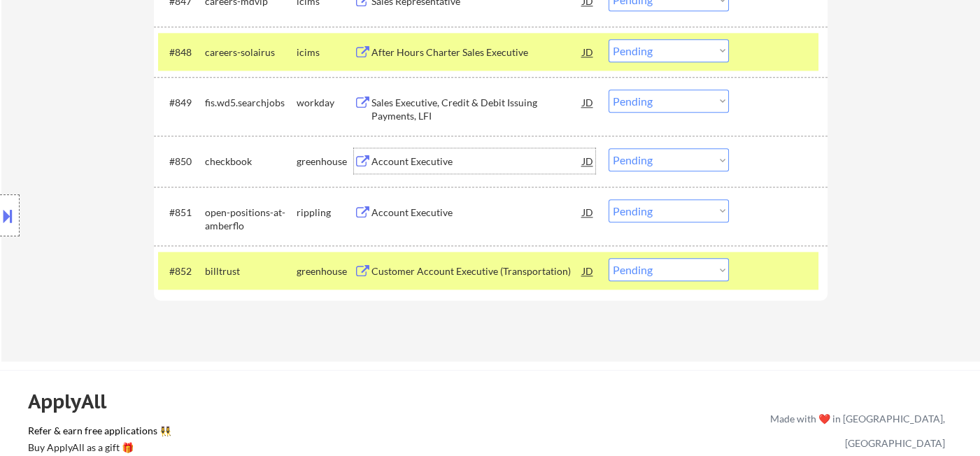
click at [422, 169] on div "Account Executive" at bounding box center [476, 160] width 211 height 25
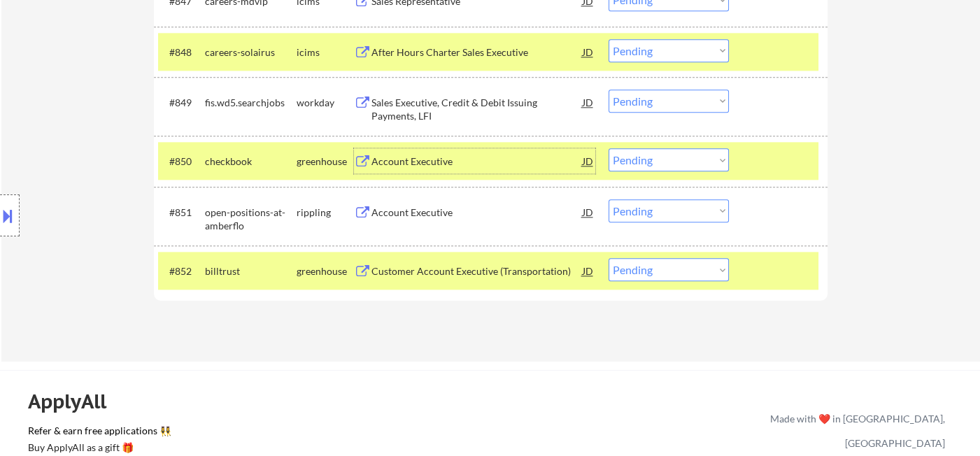
click at [636, 277] on select "Choose an option... Pending Applied Excluded (Questions) Excluded (Expired) Exc…" at bounding box center [668, 269] width 120 height 23
click at [608, 258] on select "Choose an option... Pending Applied Excluded (Questions) Excluded (Expired) Exc…" at bounding box center [668, 269] width 120 height 23
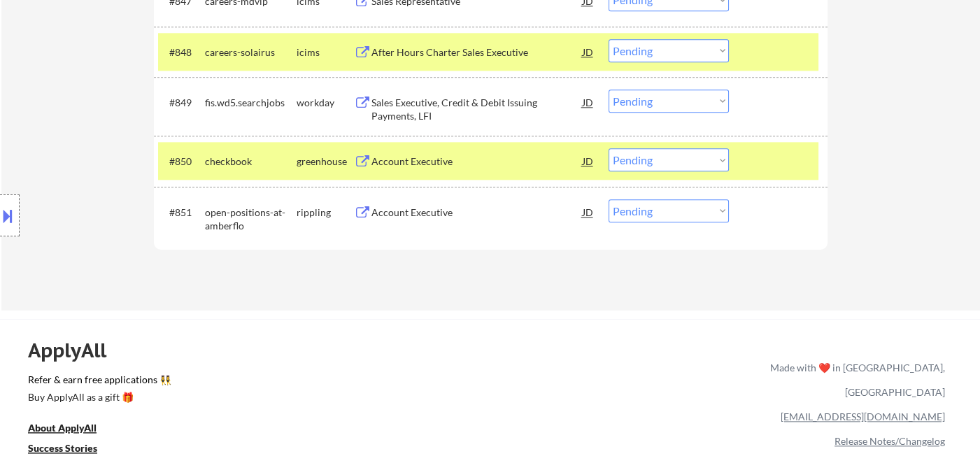
click at [676, 159] on select "Choose an option... Pending Applied Excluded (Questions) Excluded (Expired) Exc…" at bounding box center [668, 159] width 120 height 23
click at [608, 148] on select "Choose an option... Pending Applied Excluded (Questions) Excluded (Expired) Exc…" at bounding box center [668, 159] width 120 height 23
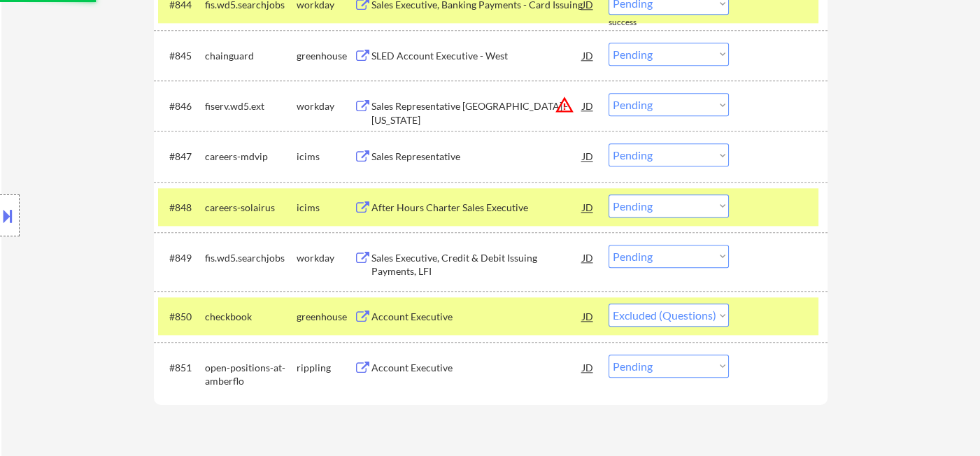
scroll to position [2702, 0]
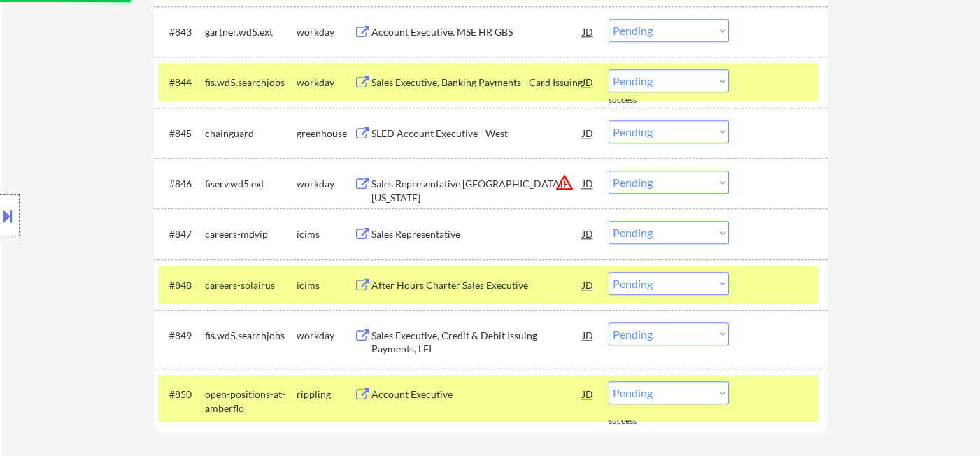
click at [437, 135] on div "SLED Account Executive - West" at bounding box center [476, 134] width 211 height 14
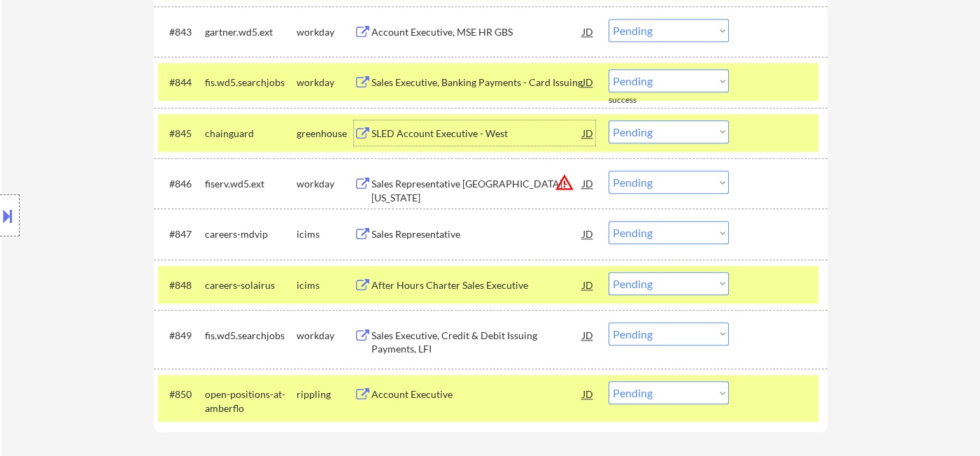
click at [640, 138] on select "Choose an option... Pending Applied Excluded (Questions) Excluded (Expired) Exc…" at bounding box center [668, 131] width 120 height 23
click at [608, 120] on select "Choose an option... Pending Applied Excluded (Questions) Excluded (Expired) Exc…" at bounding box center [668, 131] width 120 height 23
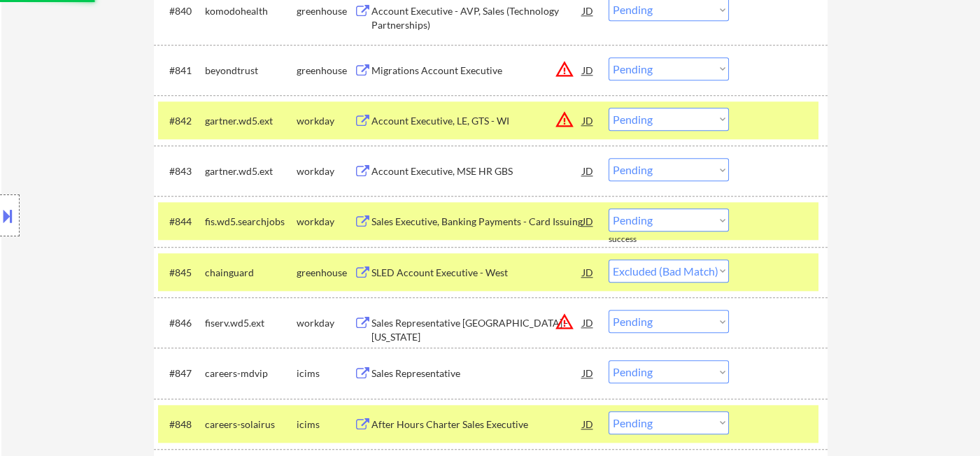
scroll to position [2469, 0]
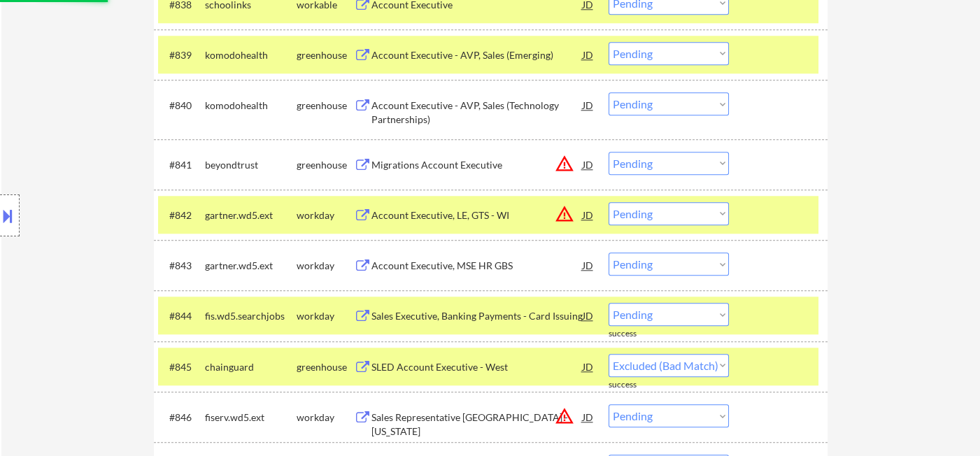
click at [648, 162] on select "Choose an option... Pending Applied Excluded (Questions) Excluded (Expired) Exc…" at bounding box center [668, 163] width 120 height 23
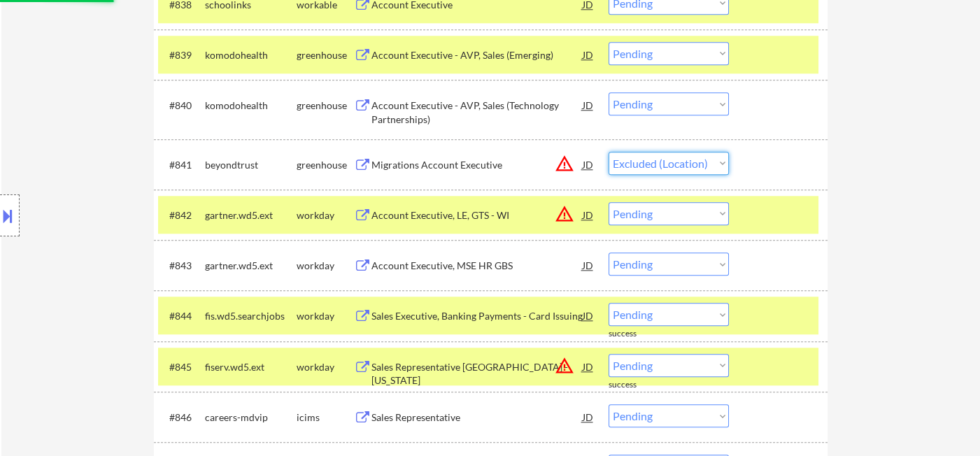
click at [608, 152] on select "Choose an option... Pending Applied Excluded (Questions) Excluded (Expired) Exc…" at bounding box center [668, 163] width 120 height 23
click at [659, 206] on select "Choose an option... Pending Applied Excluded (Questions) Excluded (Expired) Exc…" at bounding box center [668, 213] width 120 height 23
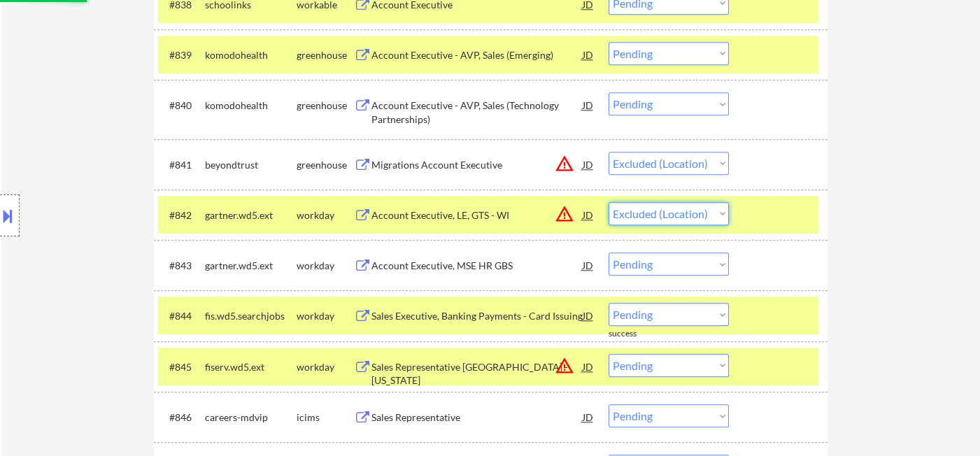
click at [608, 202] on select "Choose an option... Pending Applied Excluded (Questions) Excluded (Expired) Exc…" at bounding box center [668, 213] width 120 height 23
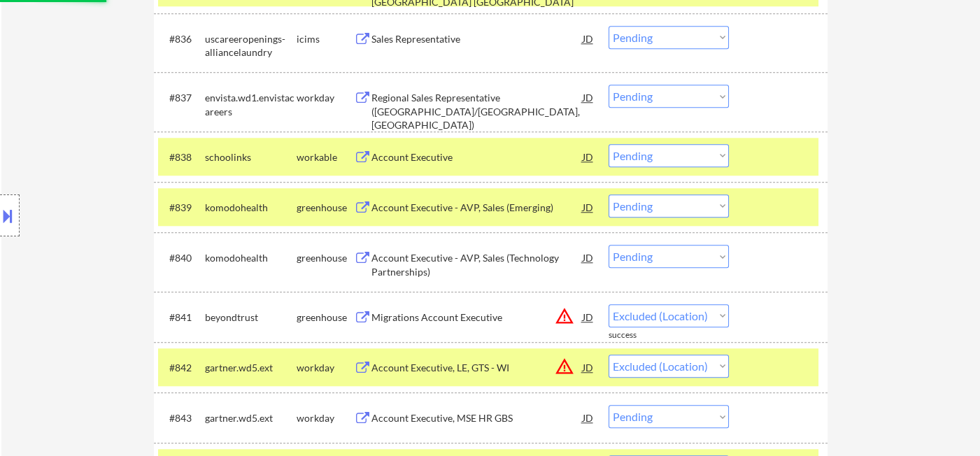
scroll to position [2314, 0]
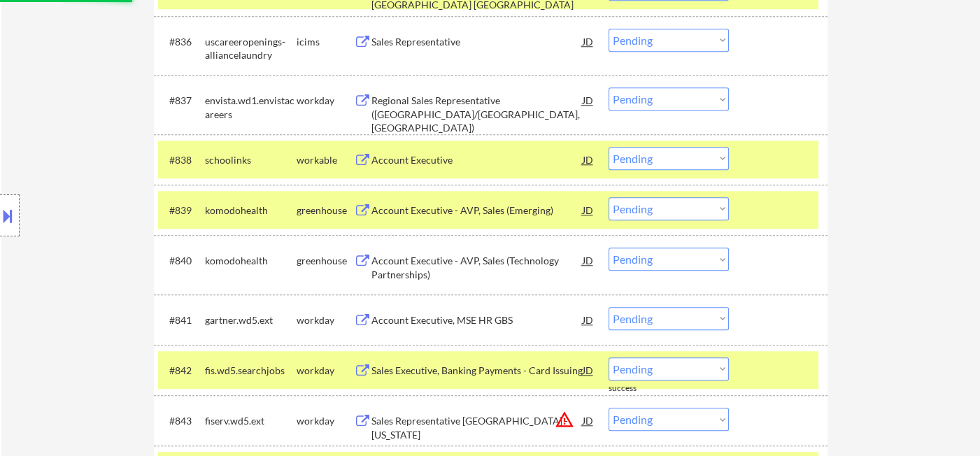
click at [442, 161] on div "Account Executive" at bounding box center [476, 160] width 211 height 14
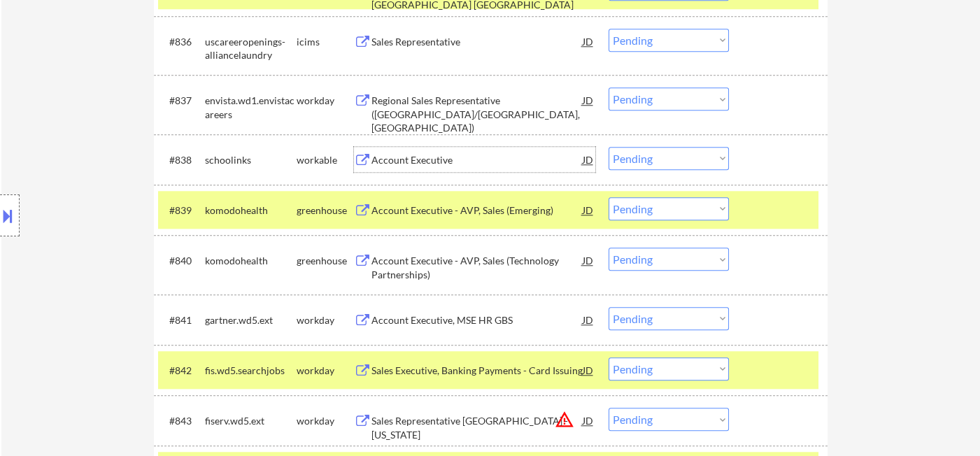
click at [651, 160] on select "Choose an option... Pending Applied Excluded (Questions) Excluded (Expired) Exc…" at bounding box center [668, 158] width 120 height 23
click at [608, 147] on select "Choose an option... Pending Applied Excluded (Questions) Excluded (Expired) Exc…" at bounding box center [668, 158] width 120 height 23
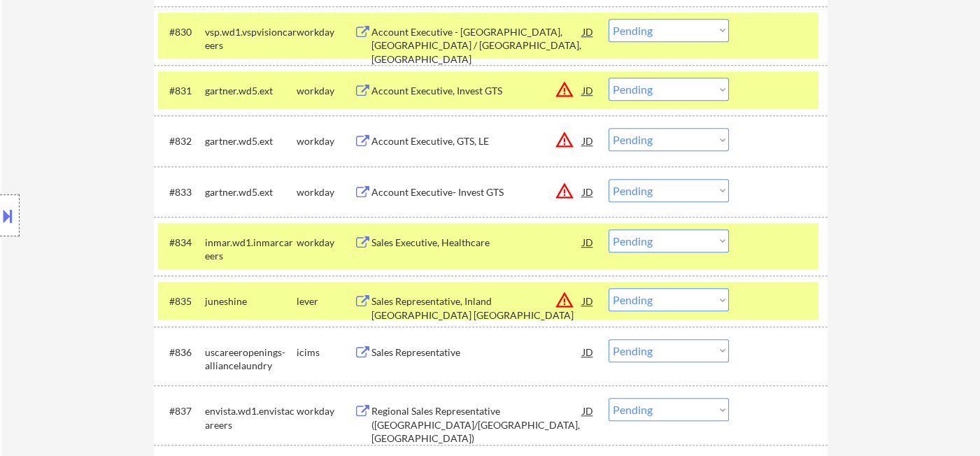
scroll to position [2003, 0]
click at [673, 290] on select "Choose an option... Pending Applied Excluded (Questions) Excluded (Expired) Exc…" at bounding box center [668, 299] width 120 height 23
click at [608, 288] on select "Choose an option... Pending Applied Excluded (Questions) Excluded (Expired) Exc…" at bounding box center [668, 299] width 120 height 23
click at [668, 190] on select "Choose an option... Pending Applied Excluded (Questions) Excluded (Expired) Exc…" at bounding box center [668, 190] width 120 height 23
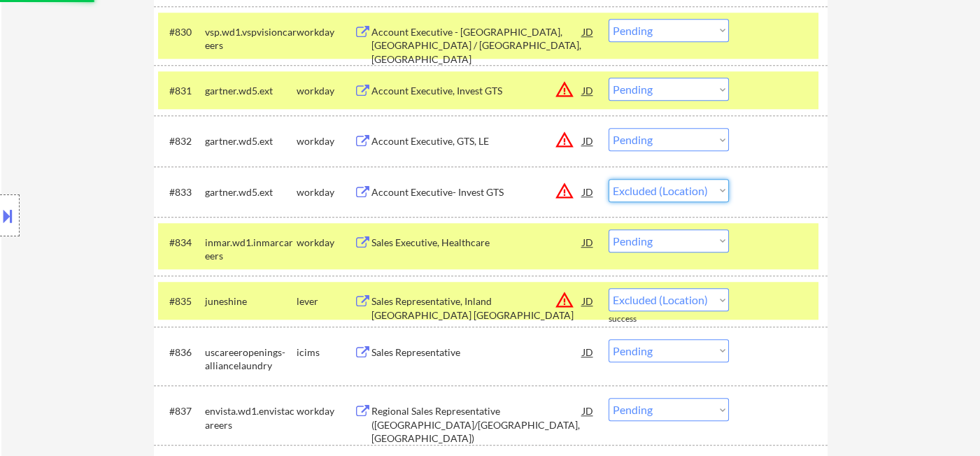
click at [608, 179] on select "Choose an option... Pending Applied Excluded (Questions) Excluded (Expired) Exc…" at bounding box center [668, 190] width 120 height 23
click at [674, 137] on select "Choose an option... Pending Applied Excluded (Questions) Excluded (Expired) Exc…" at bounding box center [668, 139] width 120 height 23
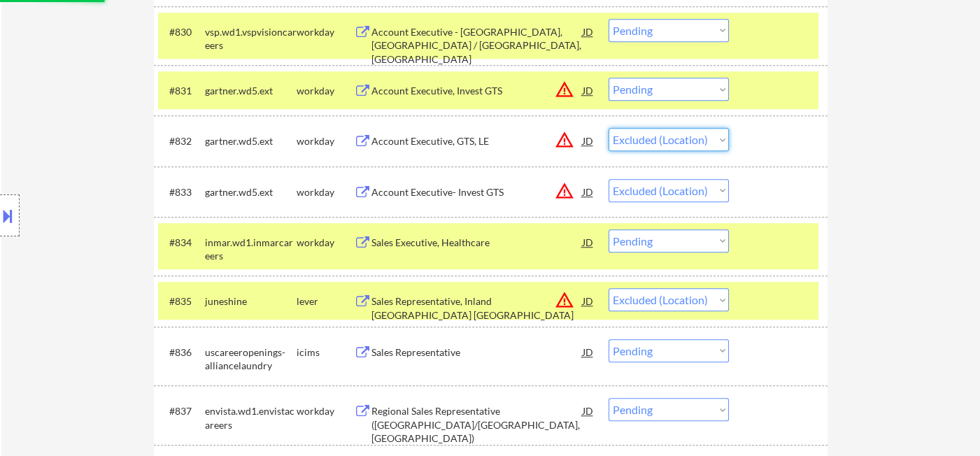
click at [608, 128] on select "Choose an option... Pending Applied Excluded (Questions) Excluded (Expired) Exc…" at bounding box center [668, 139] width 120 height 23
drag, startPoint x: 657, startPoint y: 85, endPoint x: 673, endPoint y: 98, distance: 20.3
click at [657, 85] on select "Choose an option... Pending Applied Excluded (Questions) Excluded (Expired) Exc…" at bounding box center [668, 89] width 120 height 23
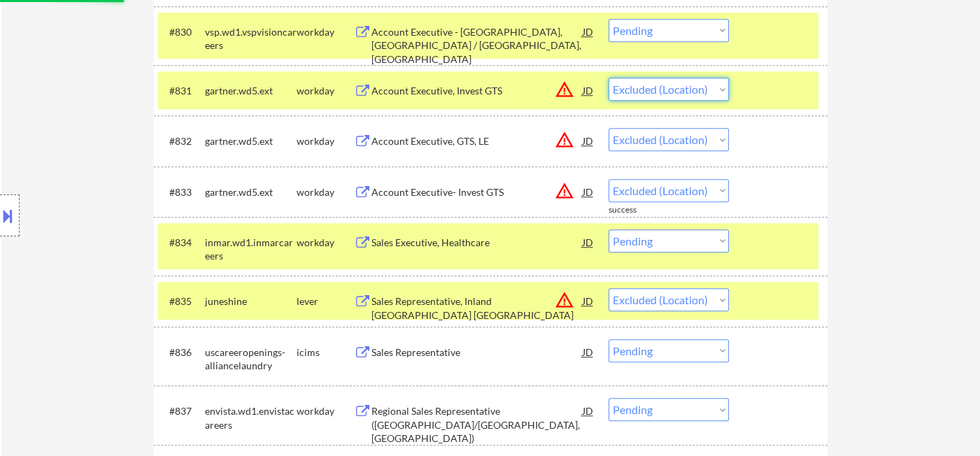
click at [608, 78] on select "Choose an option... Pending Applied Excluded (Questions) Excluded (Expired) Exc…" at bounding box center [668, 89] width 120 height 23
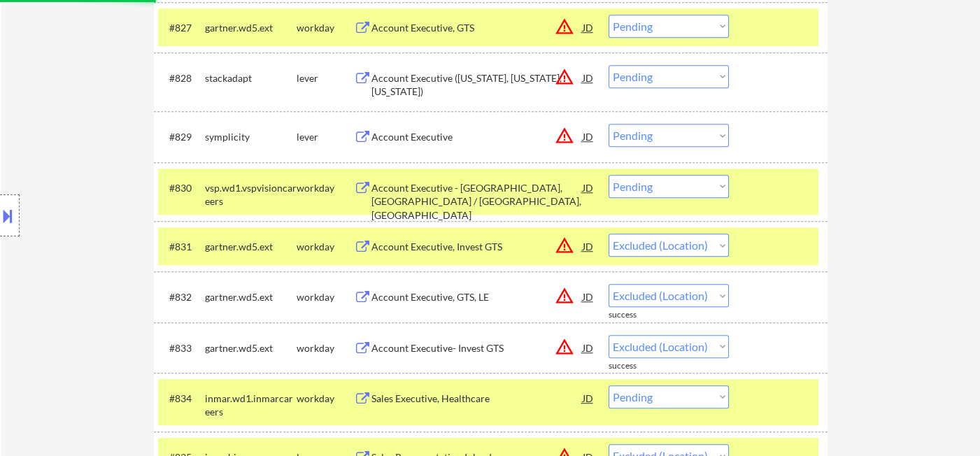
scroll to position [1769, 0]
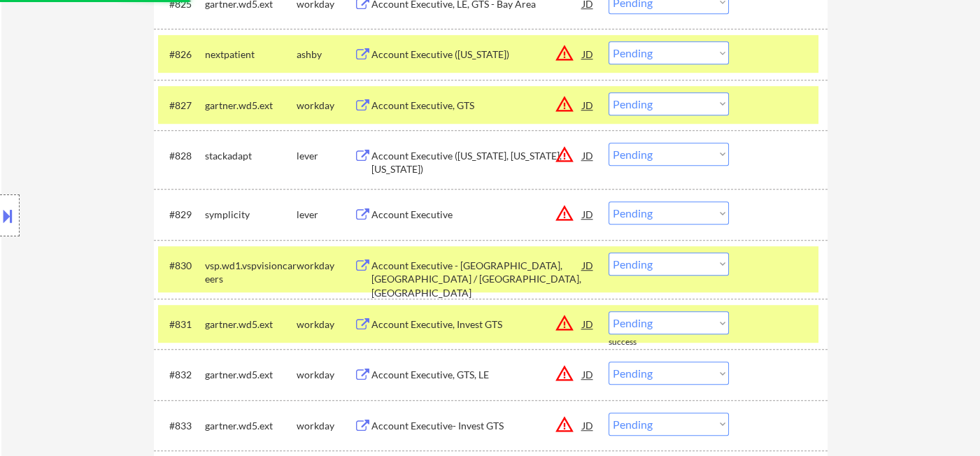
click at [495, 279] on div "Account Executive - San Gabriel, CA / San Bernardino, CA" at bounding box center [476, 279] width 211 height 41
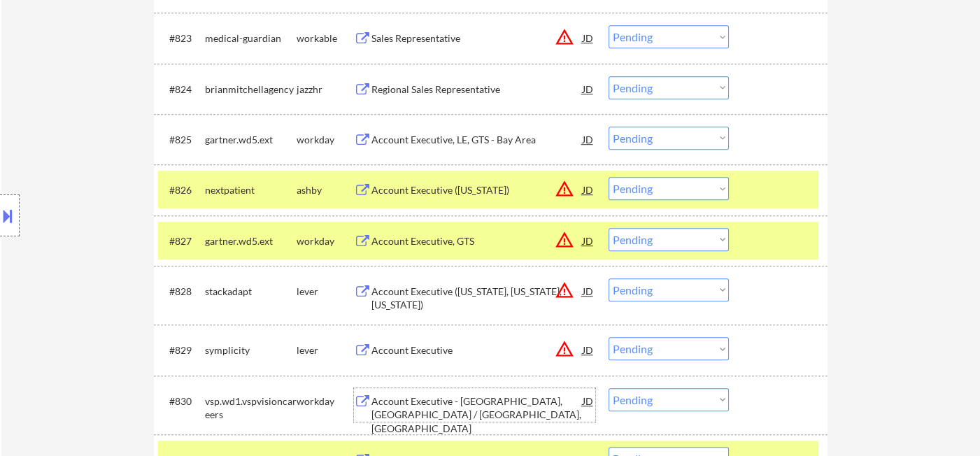
scroll to position [1614, 0]
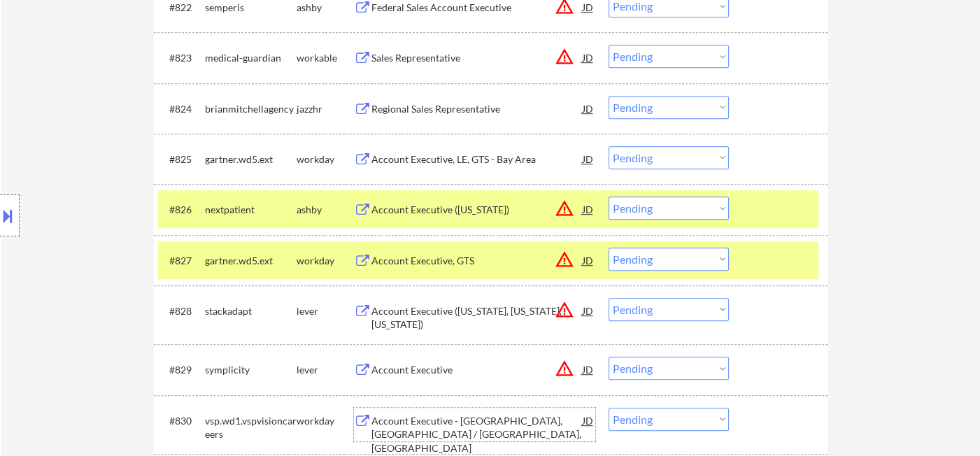
click at [650, 313] on select "Choose an option... Pending Applied Excluded (Questions) Excluded (Expired) Exc…" at bounding box center [668, 309] width 120 height 23
click at [608, 298] on select "Choose an option... Pending Applied Excluded (Questions) Excluded (Expired) Exc…" at bounding box center [668, 309] width 120 height 23
click at [638, 259] on select "Choose an option... Pending Applied Excluded (Questions) Excluded (Expired) Exc…" at bounding box center [668, 259] width 120 height 23
click at [608, 248] on select "Choose an option... Pending Applied Excluded (Questions) Excluded (Expired) Exc…" at bounding box center [668, 259] width 120 height 23
click at [665, 204] on select "Choose an option... Pending Applied Excluded (Questions) Excluded (Expired) Exc…" at bounding box center [668, 208] width 120 height 23
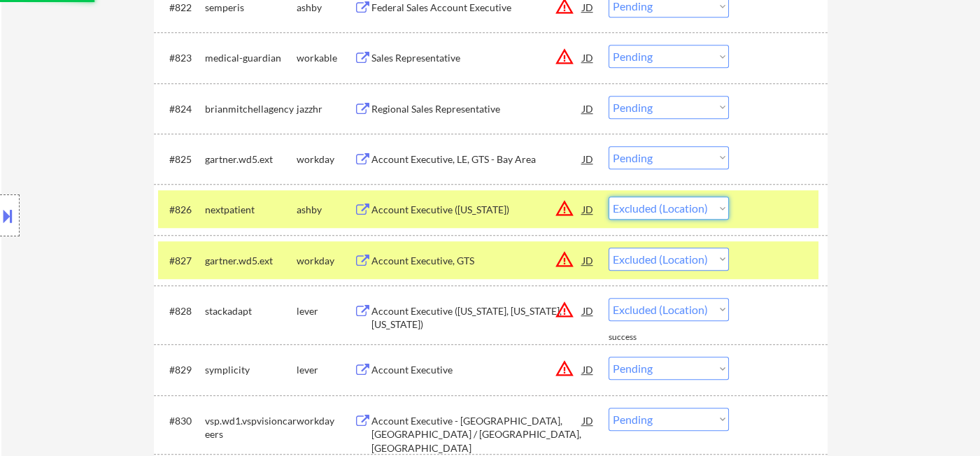
click at [608, 197] on select "Choose an option... Pending Applied Excluded (Questions) Excluded (Expired) Exc…" at bounding box center [668, 208] width 120 height 23
click at [674, 368] on select "Choose an option... Pending Applied Excluded (Questions) Excluded (Expired) Exc…" at bounding box center [668, 368] width 120 height 23
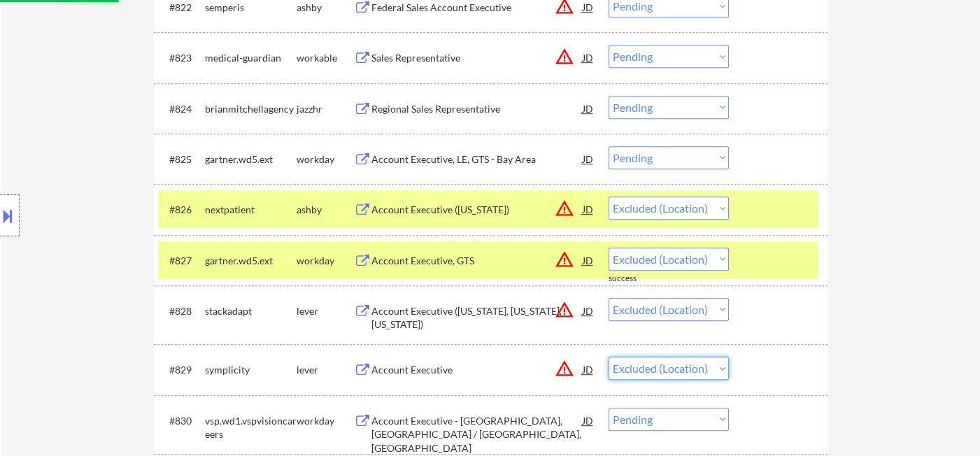
click at [608, 357] on select "Choose an option... Pending Applied Excluded (Questions) Excluded (Expired) Exc…" at bounding box center [668, 368] width 120 height 23
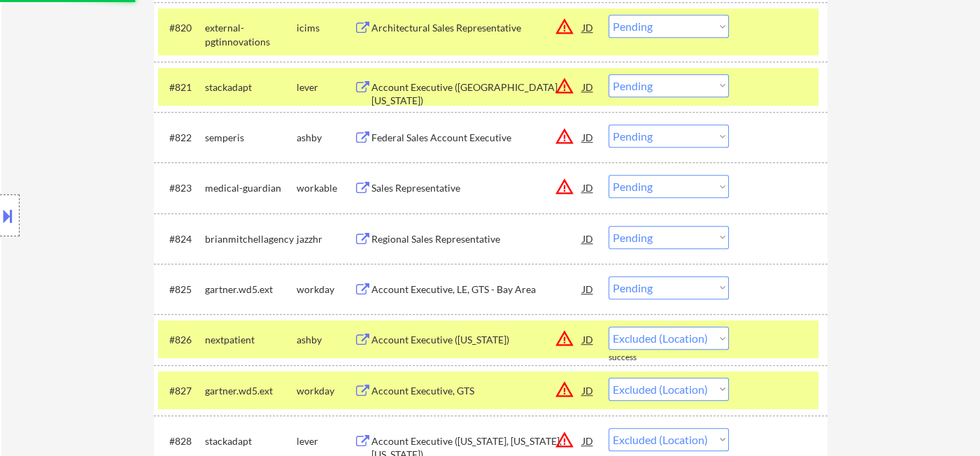
scroll to position [1381, 0]
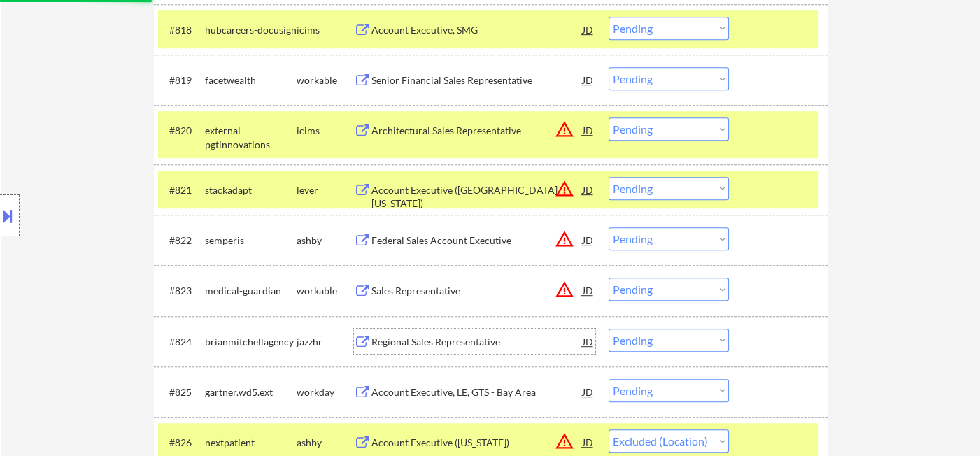
click at [464, 345] on div "Regional Sales Representative" at bounding box center [476, 342] width 211 height 14
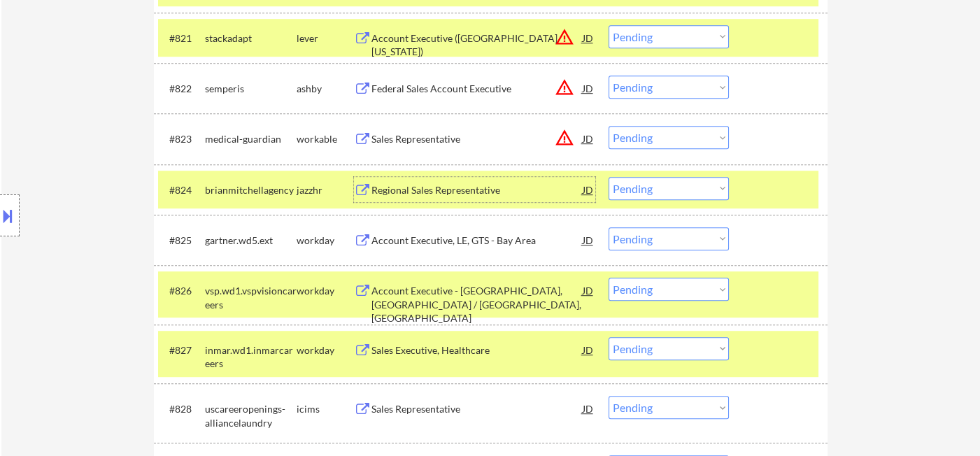
scroll to position [1537, 0]
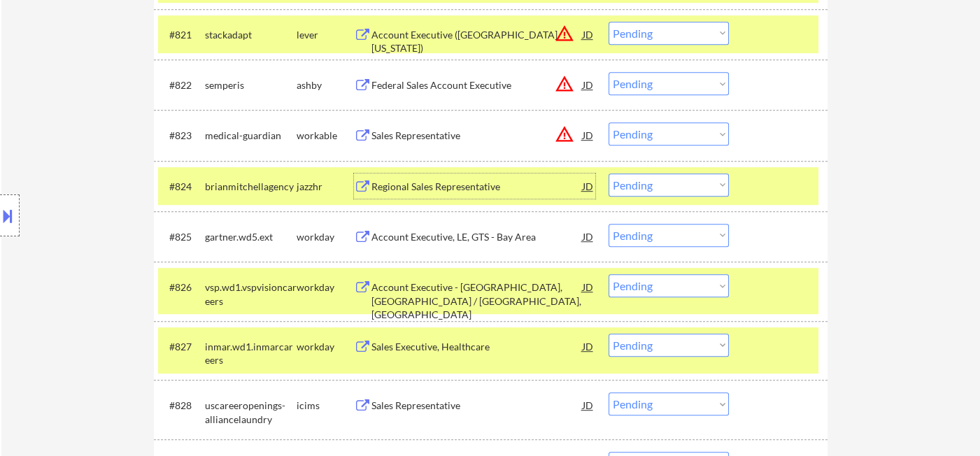
click at [669, 192] on select "Choose an option... Pending Applied Excluded (Questions) Excluded (Expired) Exc…" at bounding box center [668, 184] width 120 height 23
click at [608, 173] on select "Choose an option... Pending Applied Excluded (Questions) Excluded (Expired) Exc…" at bounding box center [668, 184] width 120 height 23
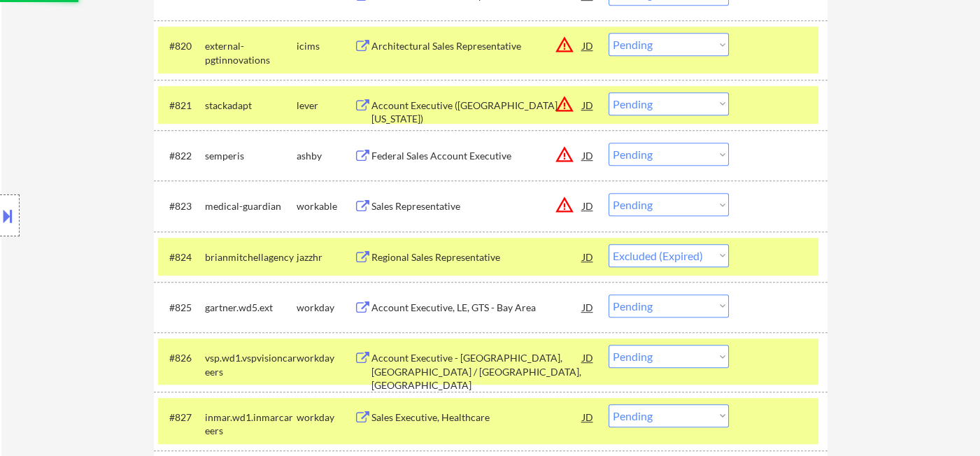
scroll to position [1381, 0]
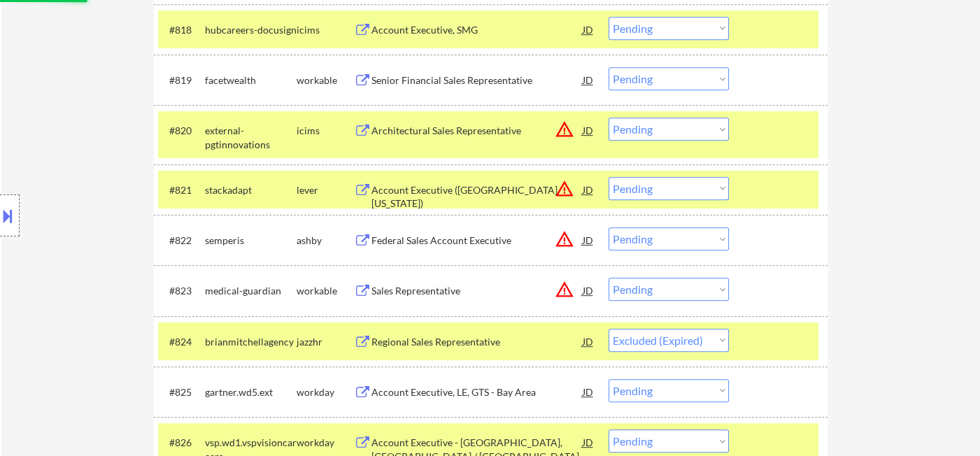
drag, startPoint x: 635, startPoint y: 127, endPoint x: 647, endPoint y: 135, distance: 14.2
click at [635, 127] on select "Choose an option... Pending Applied Excluded (Questions) Excluded (Expired) Exc…" at bounding box center [668, 128] width 120 height 23
click at [608, 117] on select "Choose an option... Pending Applied Excluded (Questions) Excluded (Expired) Exc…" at bounding box center [668, 128] width 120 height 23
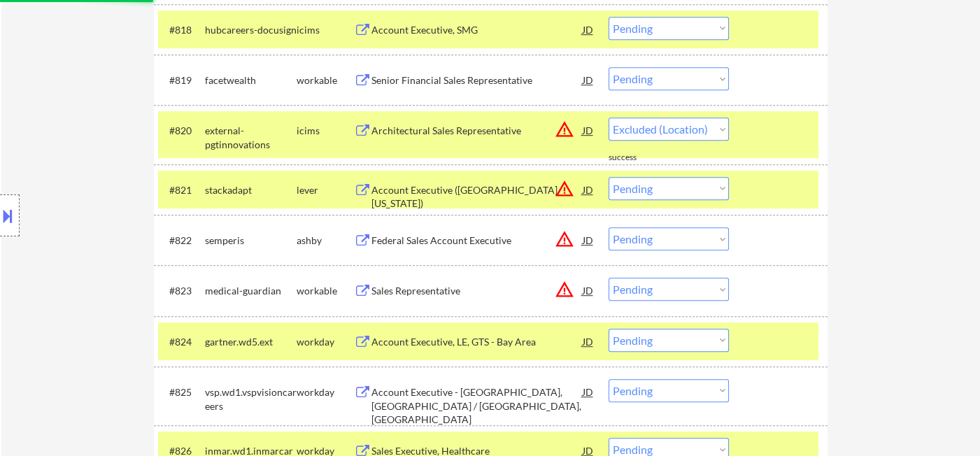
click at [448, 194] on div "Account Executive (Southern California)" at bounding box center [476, 196] width 211 height 27
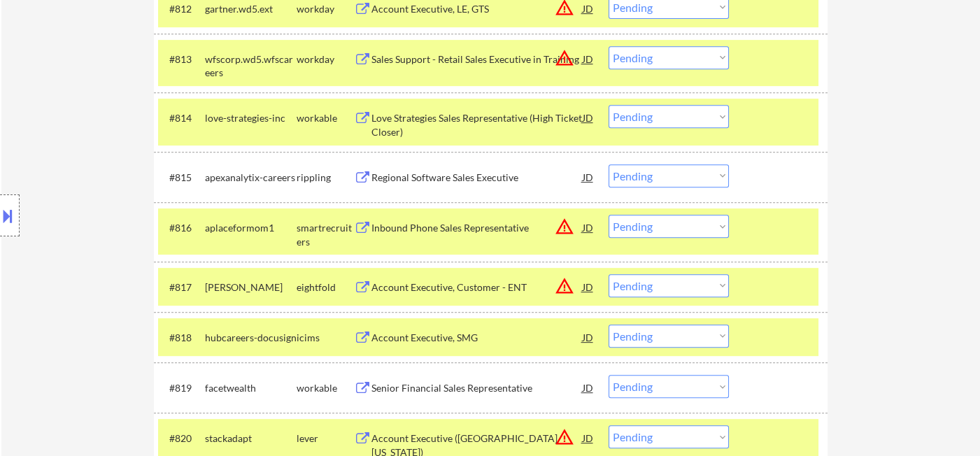
scroll to position [1070, 0]
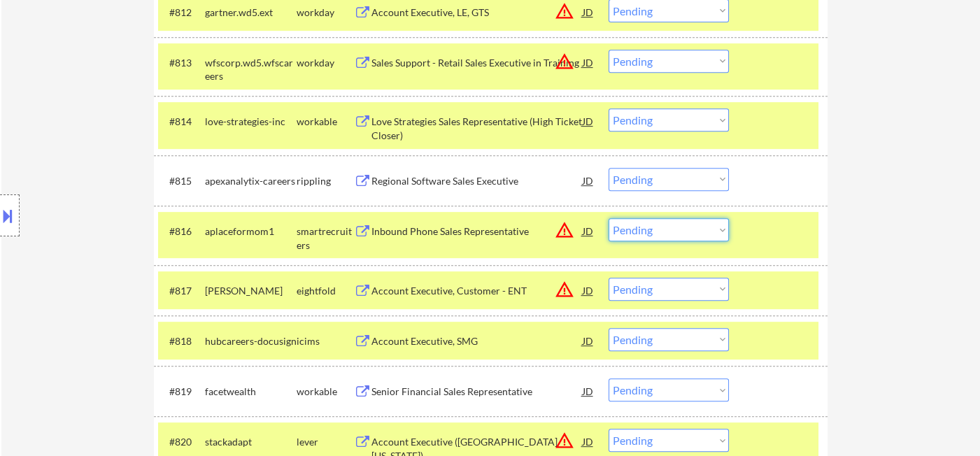
drag, startPoint x: 664, startPoint y: 227, endPoint x: 673, endPoint y: 238, distance: 13.9
click at [664, 227] on select "Choose an option... Pending Applied Excluded (Questions) Excluded (Expired) Exc…" at bounding box center [668, 229] width 120 height 23
click at [608, 218] on select "Choose an option... Pending Applied Excluded (Questions) Excluded (Expired) Exc…" at bounding box center [668, 229] width 120 height 23
drag, startPoint x: 668, startPoint y: 292, endPoint x: 692, endPoint y: 327, distance: 42.7
click at [671, 291] on select "Choose an option... Pending Applied Excluded (Questions) Excluded (Expired) Exc…" at bounding box center [668, 289] width 120 height 23
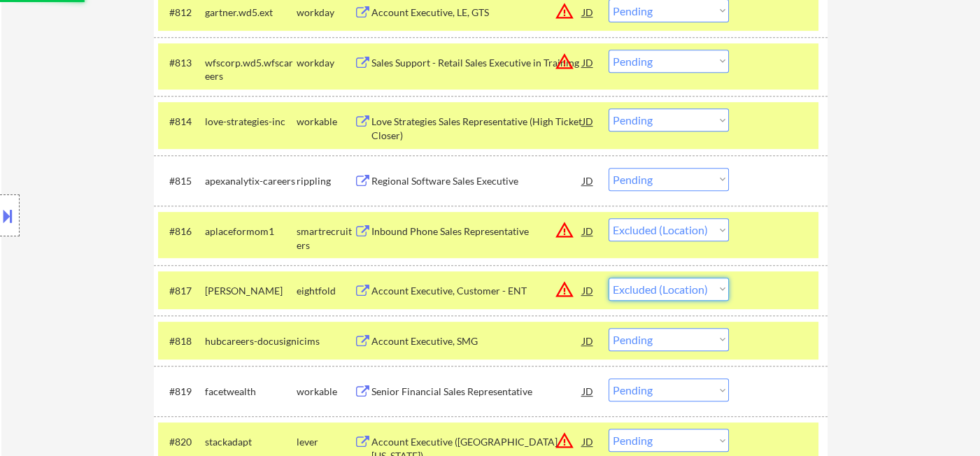
click at [608, 278] on select "Choose an option... Pending Applied Excluded (Questions) Excluded (Expired) Exc…" at bounding box center [668, 289] width 120 height 23
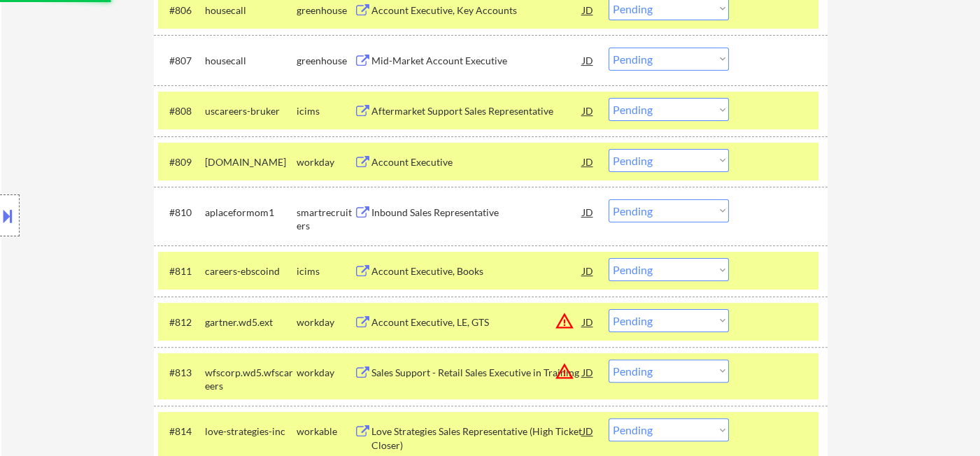
scroll to position [760, 0]
click at [461, 212] on div "Inbound Sales Representative" at bounding box center [476, 213] width 211 height 14
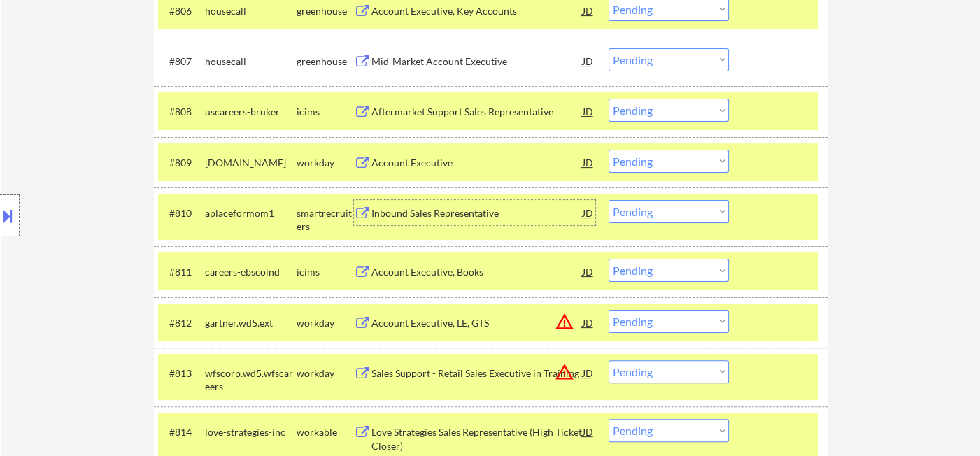
click at [655, 213] on select "Choose an option... Pending Applied Excluded (Questions) Excluded (Expired) Exc…" at bounding box center [668, 211] width 120 height 23
click at [608, 200] on select "Choose an option... Pending Applied Excluded (Questions) Excluded (Expired) Exc…" at bounding box center [668, 211] width 120 height 23
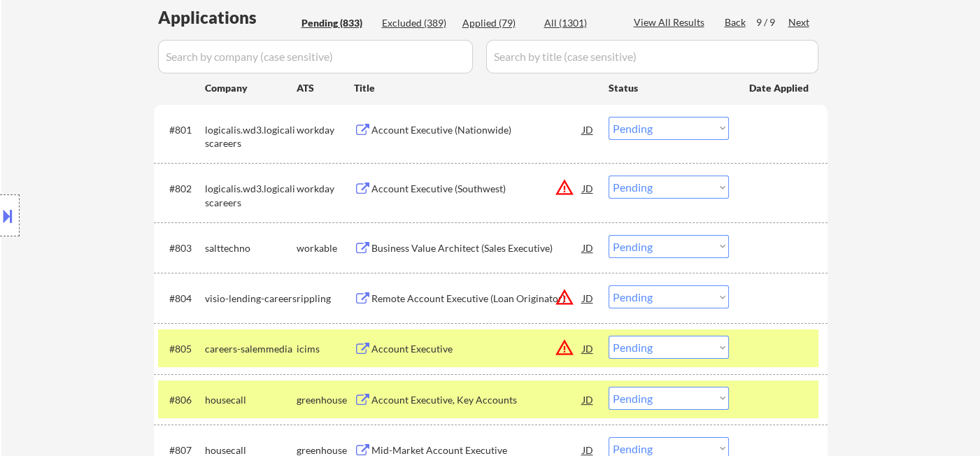
scroll to position [526, 0]
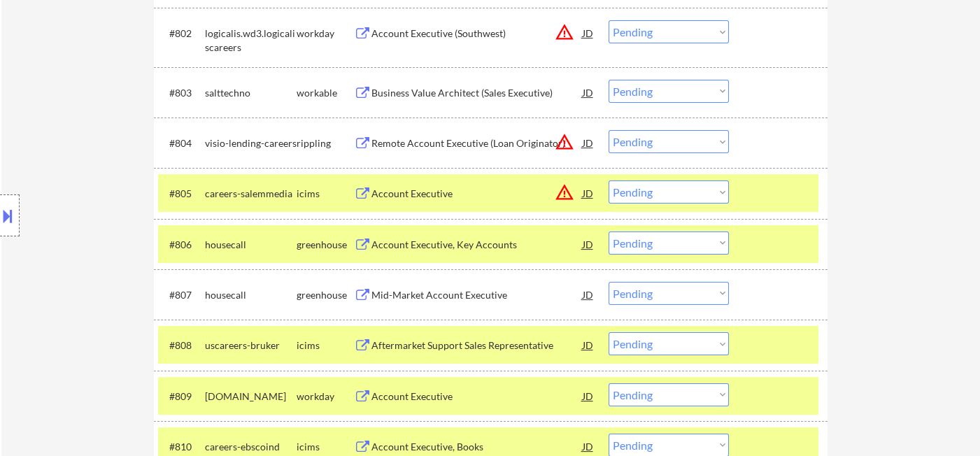
drag, startPoint x: 666, startPoint y: 192, endPoint x: 666, endPoint y: 199, distance: 7.7
click at [666, 192] on select "Choose an option... Pending Applied Excluded (Questions) Excluded (Expired) Exc…" at bounding box center [668, 191] width 120 height 23
click at [608, 180] on select "Choose an option... Pending Applied Excluded (Questions) Excluded (Expired) Exc…" at bounding box center [668, 191] width 120 height 23
drag, startPoint x: 669, startPoint y: 143, endPoint x: 676, endPoint y: 148, distance: 8.5
click at [671, 141] on select "Choose an option... Pending Applied Excluded (Questions) Excluded (Expired) Exc…" at bounding box center [668, 141] width 120 height 23
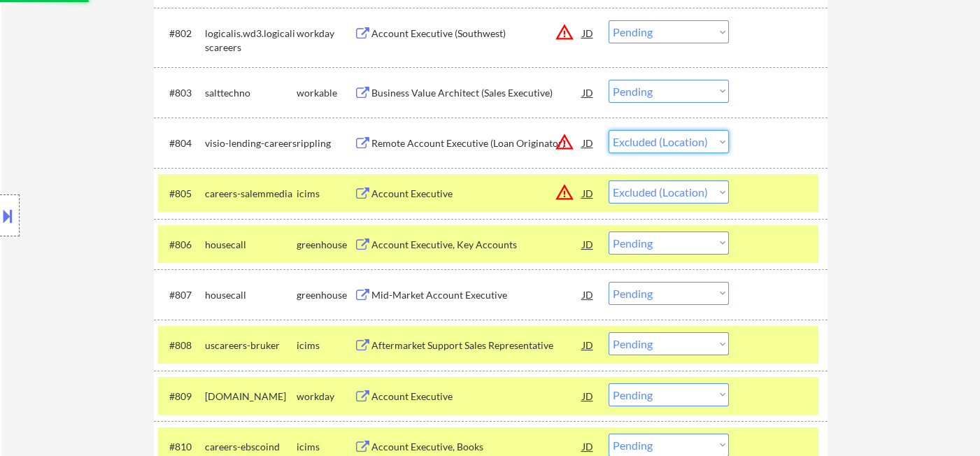
click at [608, 130] on select "Choose an option... Pending Applied Excluded (Questions) Excluded (Expired) Exc…" at bounding box center [668, 141] width 120 height 23
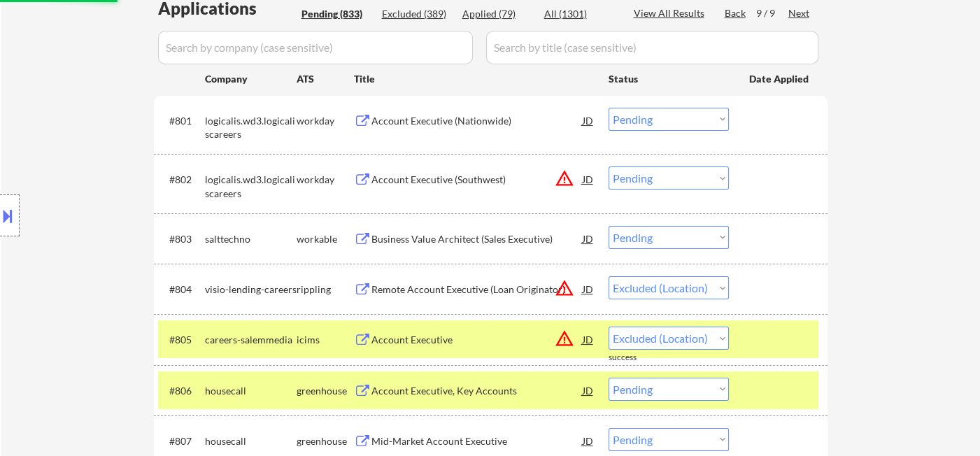
scroll to position [371, 0]
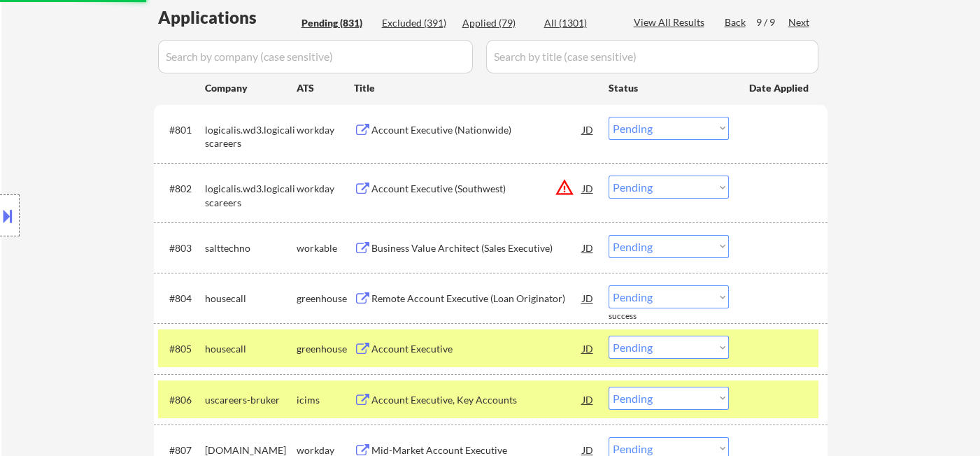
drag, startPoint x: 669, startPoint y: 190, endPoint x: 678, endPoint y: 197, distance: 10.5
click at [669, 190] on select "Choose an option... Pending Applied Excluded (Questions) Excluded (Expired) Exc…" at bounding box center [668, 187] width 120 height 23
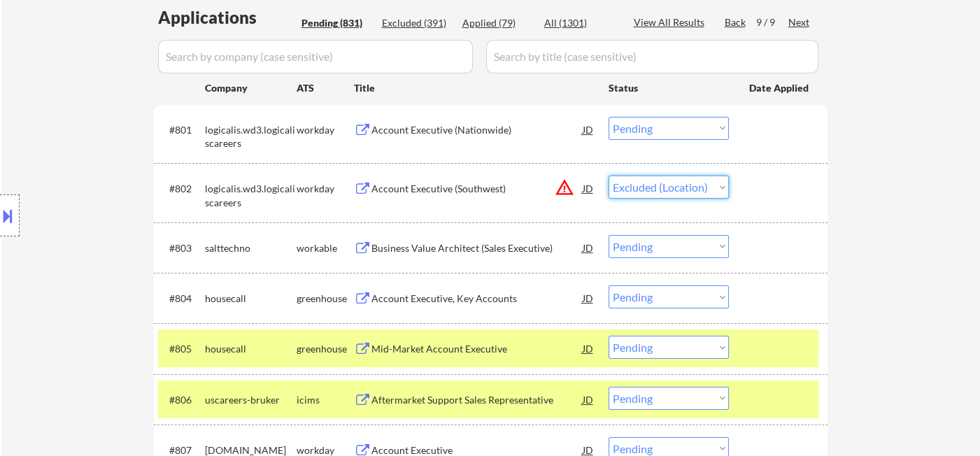
click at [608, 176] on select "Choose an option... Pending Applied Excluded (Questions) Excluded (Expired) Exc…" at bounding box center [668, 187] width 120 height 23
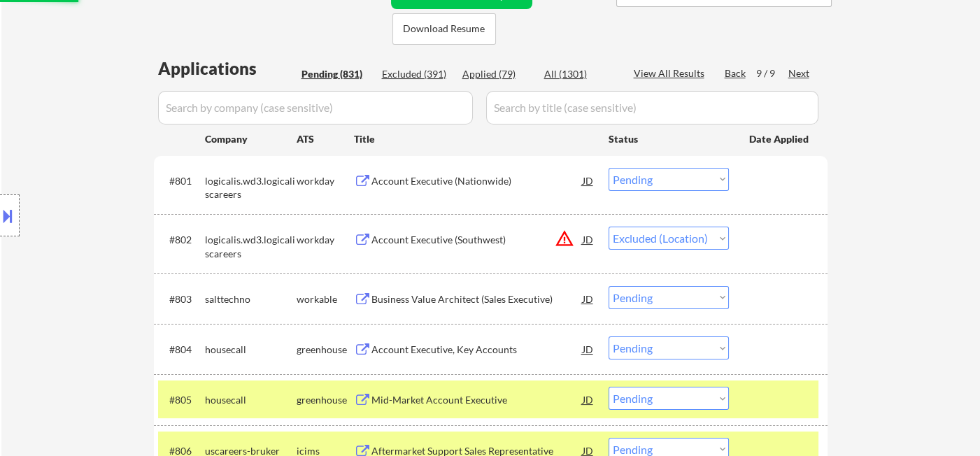
scroll to position [293, 0]
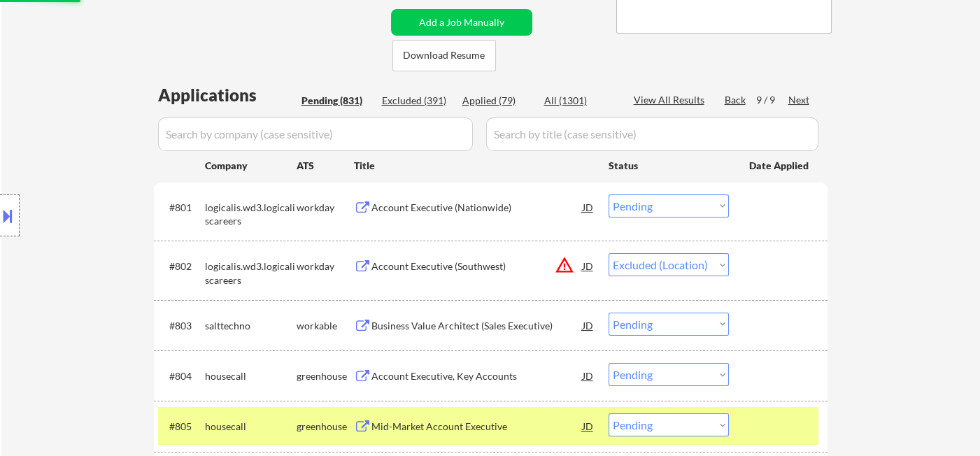
click at [733, 100] on div "Back" at bounding box center [736, 100] width 22 height 14
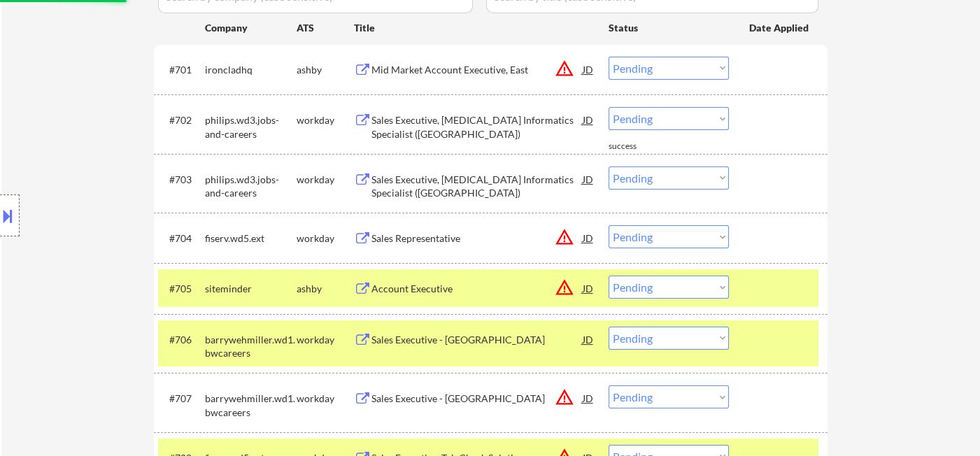
scroll to position [526, 0]
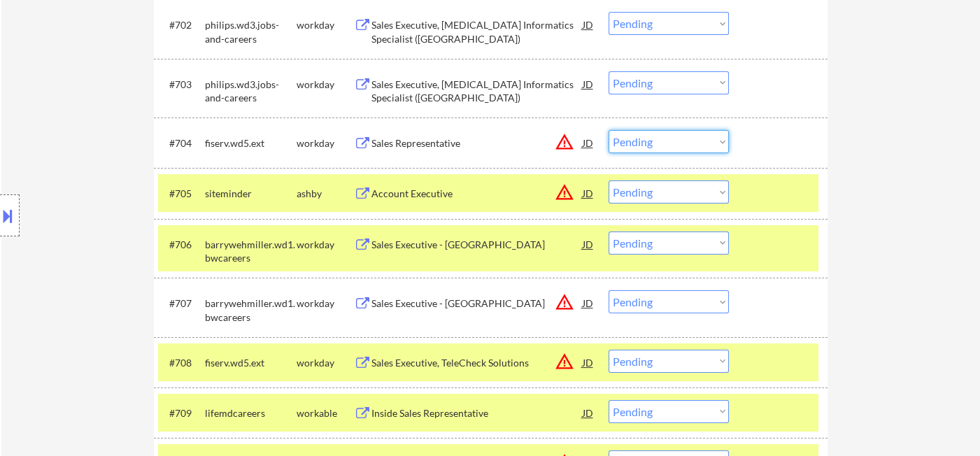
click at [685, 138] on select "Choose an option... Pending Applied Excluded (Questions) Excluded (Expired) Exc…" at bounding box center [668, 141] width 120 height 23
click at [608, 130] on select "Choose an option... Pending Applied Excluded (Questions) Excluded (Expired) Exc…" at bounding box center [668, 141] width 120 height 23
click at [682, 196] on select "Choose an option... Pending Applied Excluded (Questions) Excluded (Expired) Exc…" at bounding box center [668, 191] width 120 height 23
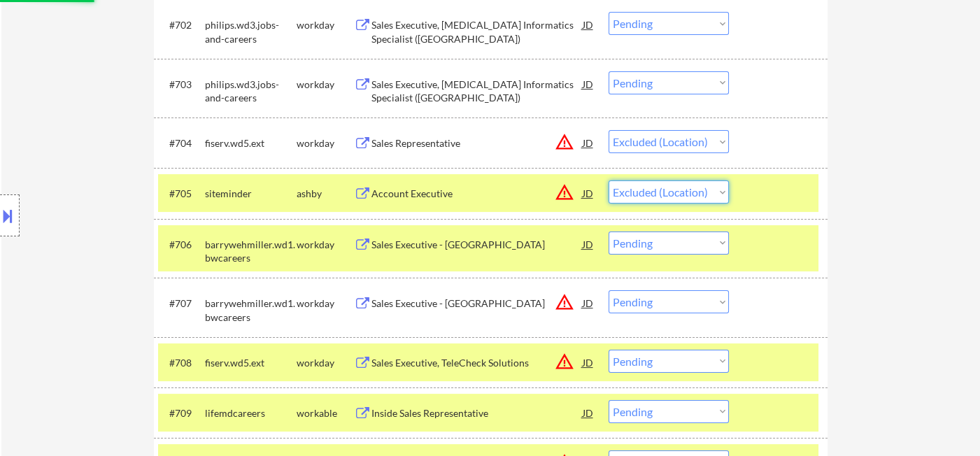
click at [608, 180] on select "Choose an option... Pending Applied Excluded (Questions) Excluded (Expired) Exc…" at bounding box center [668, 191] width 120 height 23
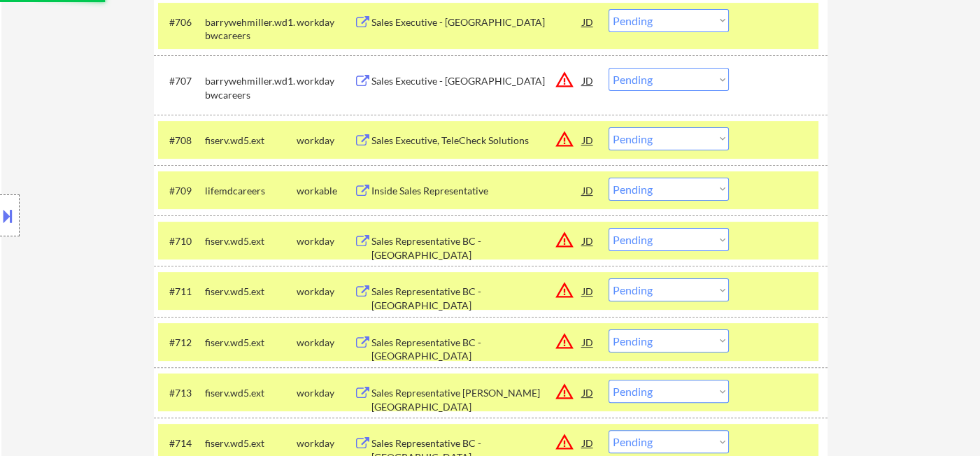
scroll to position [760, 0]
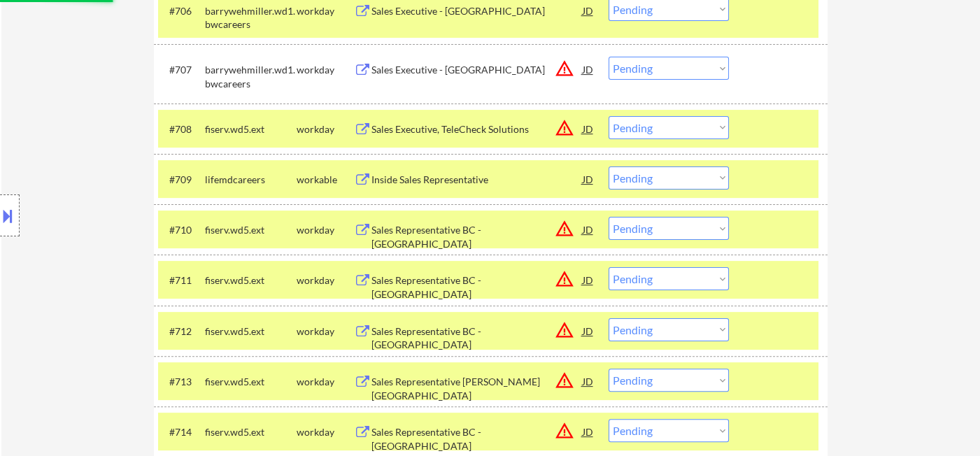
click at [466, 176] on div "Inside Sales Representative" at bounding box center [476, 180] width 211 height 14
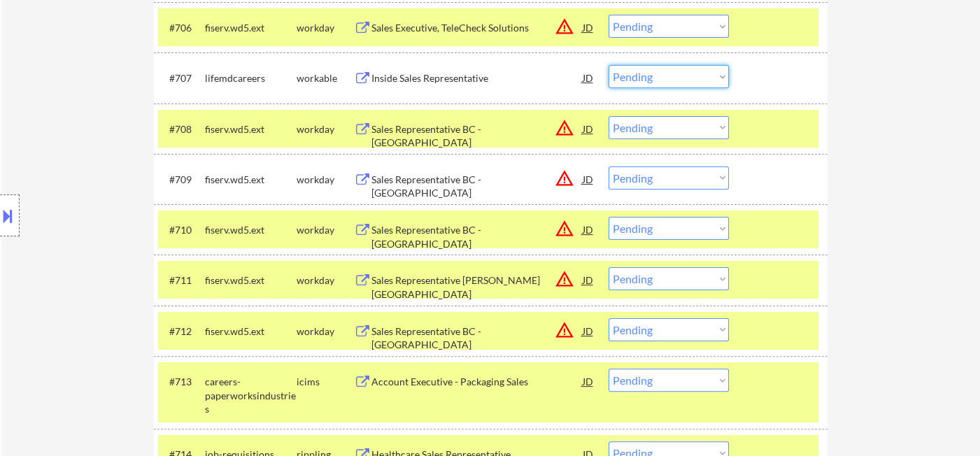
drag, startPoint x: 677, startPoint y: 71, endPoint x: 684, endPoint y: 84, distance: 14.4
click at [677, 71] on select "Choose an option... Pending Applied Excluded (Questions) Excluded (Expired) Exc…" at bounding box center [668, 76] width 120 height 23
click at [608, 65] on select "Choose an option... Pending Applied Excluded (Questions) Excluded (Expired) Exc…" at bounding box center [668, 76] width 120 height 23
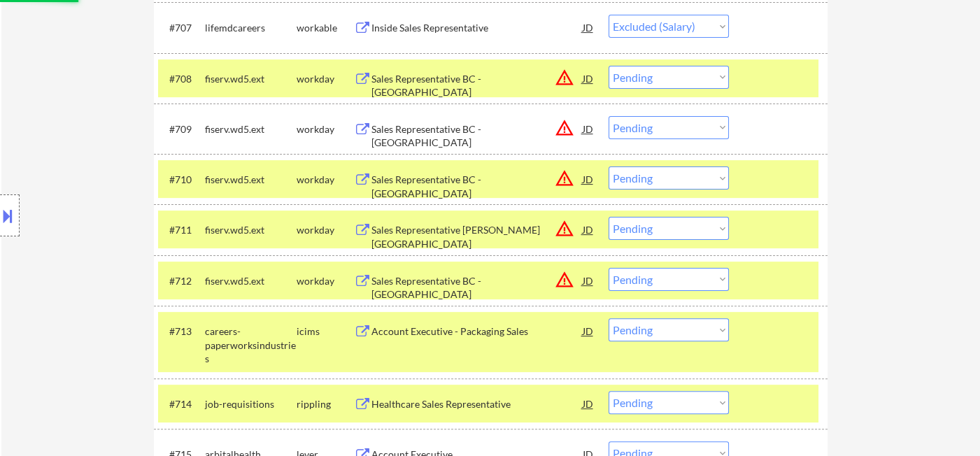
scroll to position [837, 0]
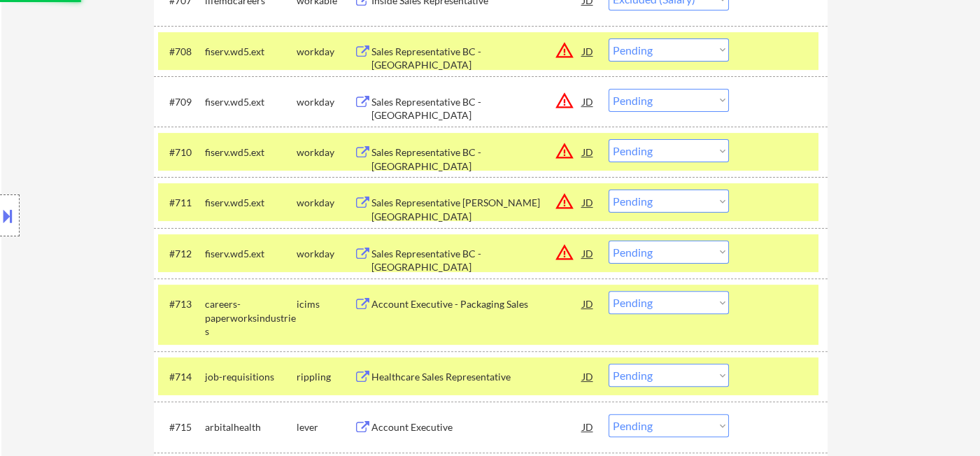
click at [671, 58] on select "Choose an option... Pending Applied Excluded (Questions) Excluded (Expired) Exc…" at bounding box center [668, 49] width 120 height 23
click at [608, 38] on select "Choose an option... Pending Applied Excluded (Questions) Excluded (Expired) Exc…" at bounding box center [668, 49] width 120 height 23
click at [672, 102] on select "Choose an option... Pending Applied Excluded (Questions) Excluded (Expired) Exc…" at bounding box center [668, 100] width 120 height 23
click at [608, 89] on select "Choose an option... Pending Applied Excluded (Questions) Excluded (Expired) Exc…" at bounding box center [668, 100] width 120 height 23
click at [681, 154] on select "Choose an option... Pending Applied Excluded (Questions) Excluded (Expired) Exc…" at bounding box center [668, 150] width 120 height 23
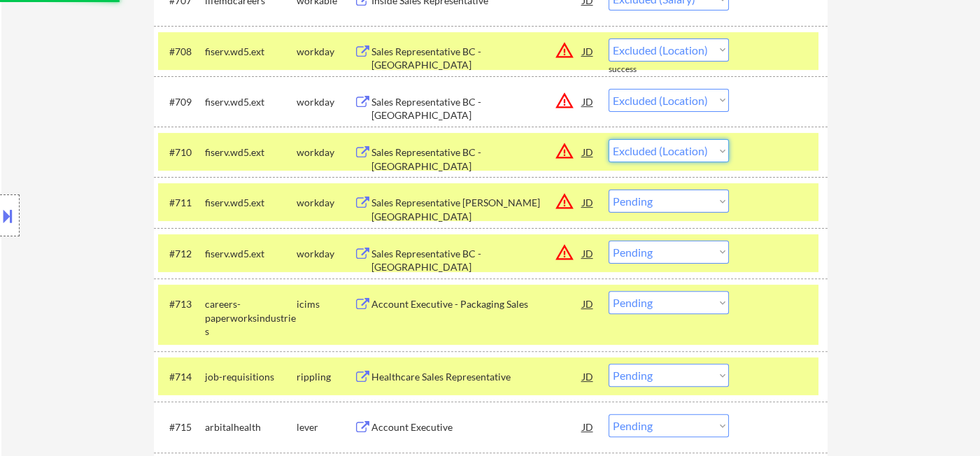
click at [608, 139] on select "Choose an option... Pending Applied Excluded (Questions) Excluded (Expired) Exc…" at bounding box center [668, 150] width 120 height 23
drag, startPoint x: 682, startPoint y: 204, endPoint x: 688, endPoint y: 211, distance: 9.4
click at [682, 204] on select "Choose an option... Pending Applied Excluded (Questions) Excluded (Expired) Exc…" at bounding box center [668, 201] width 120 height 23
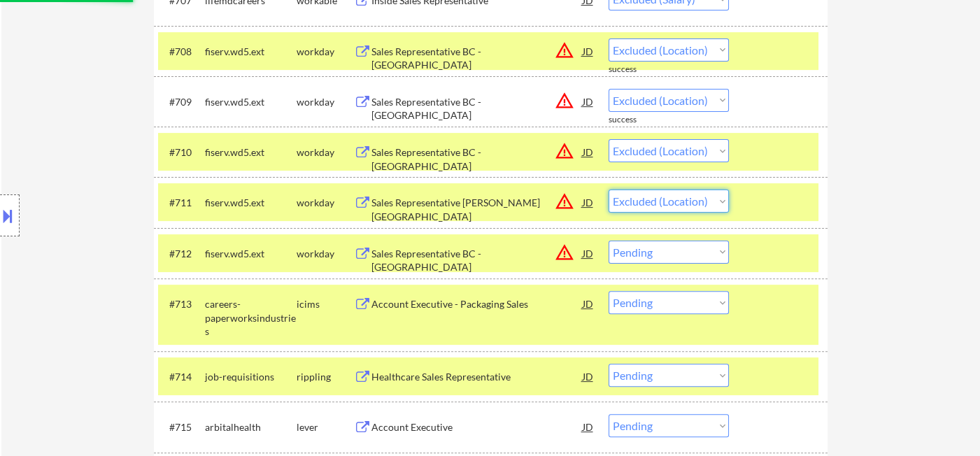
click at [608, 190] on select "Choose an option... Pending Applied Excluded (Questions) Excluded (Expired) Exc…" at bounding box center [668, 201] width 120 height 23
drag, startPoint x: 678, startPoint y: 250, endPoint x: 683, endPoint y: 258, distance: 9.5
click at [678, 250] on select "Choose an option... Pending Applied Excluded (Questions) Excluded (Expired) Exc…" at bounding box center [668, 252] width 120 height 23
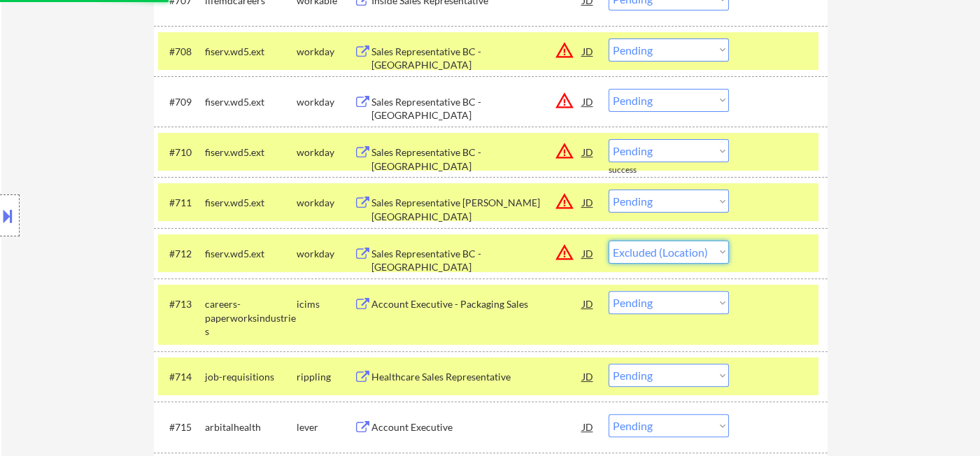
click at [608, 241] on select "Choose an option... Pending Applied Excluded (Questions) Excluded (Expired) Exc…" at bounding box center [668, 252] width 120 height 23
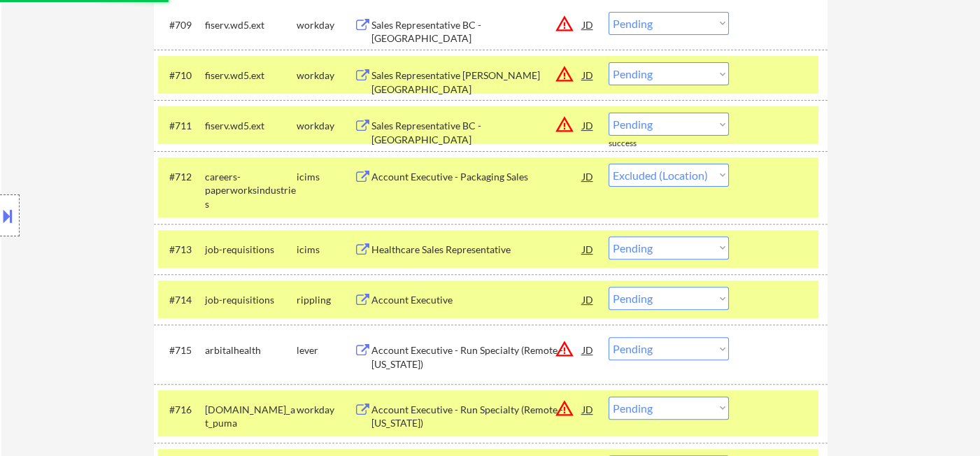
scroll to position [915, 0]
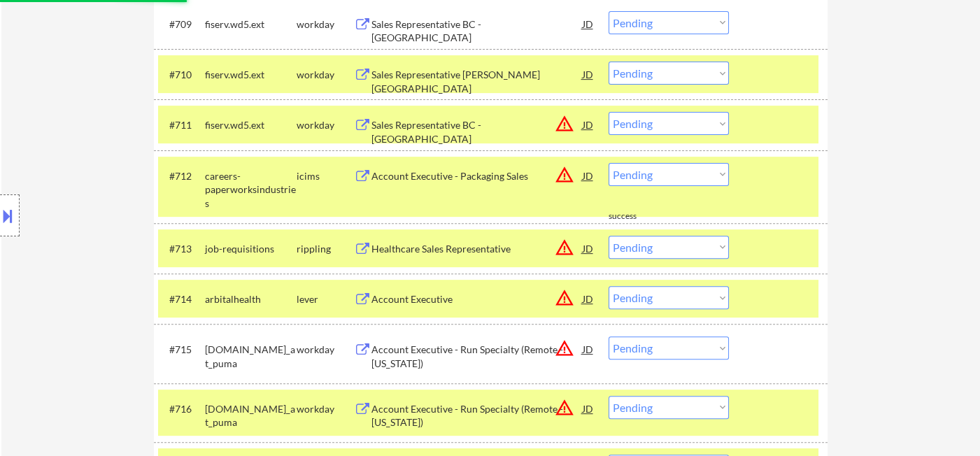
click at [463, 252] on div "#713 job-requisitions rippling Healthcare Sales Representative JD warning_amber…" at bounding box center [491, 248] width 674 height 50
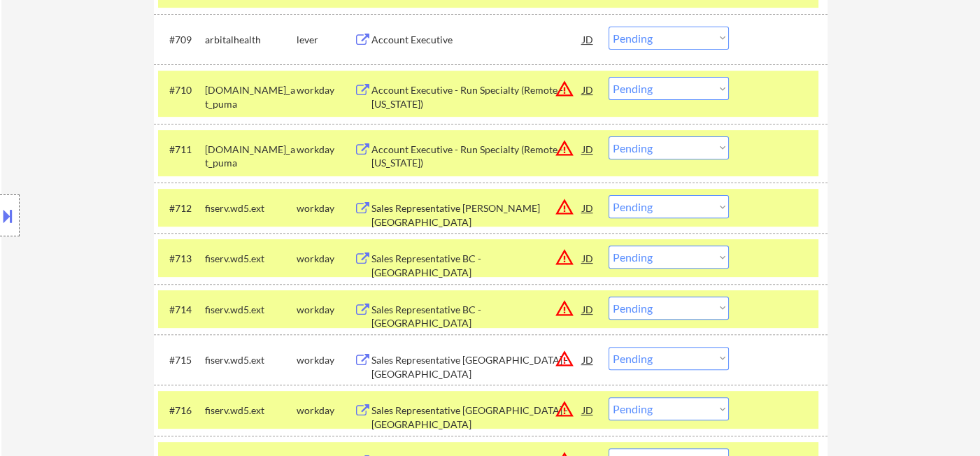
scroll to position [760, 0]
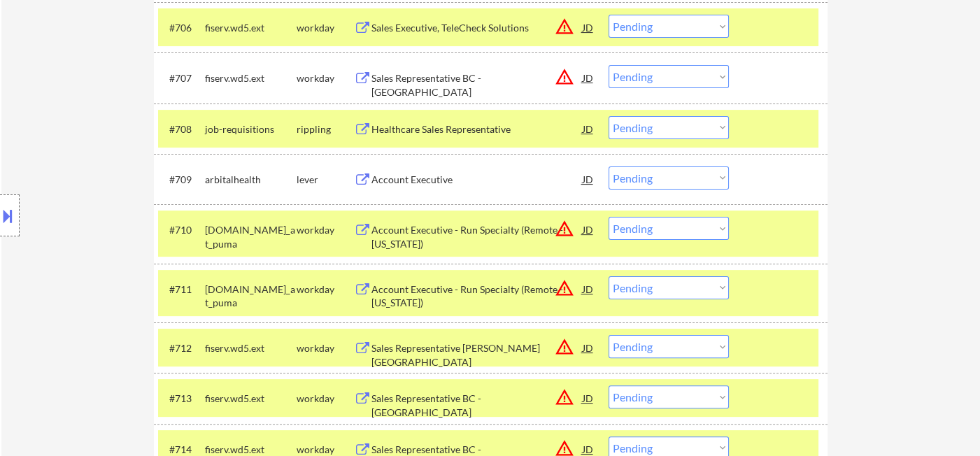
click at [469, 129] on div "Healthcare Sales Representative" at bounding box center [476, 129] width 211 height 14
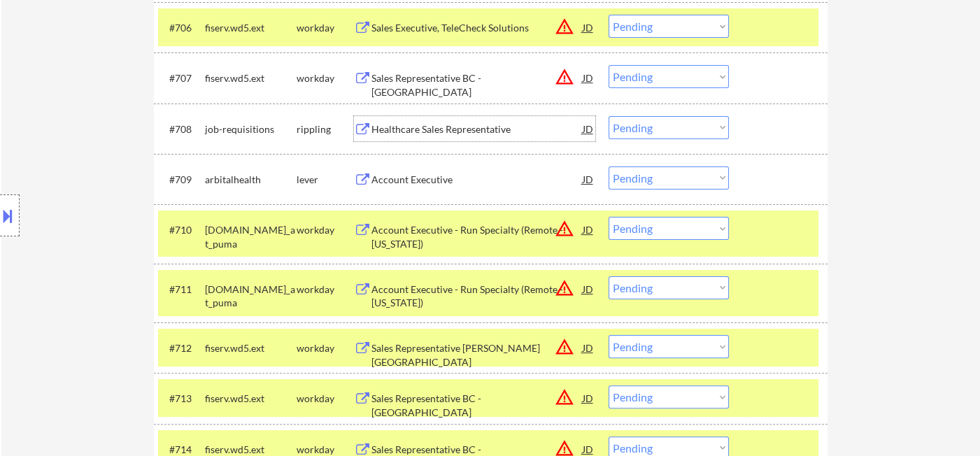
drag, startPoint x: 627, startPoint y: 133, endPoint x: 638, endPoint y: 135, distance: 10.7
click at [628, 133] on select "Choose an option... Pending Applied Excluded (Questions) Excluded (Expired) Exc…" at bounding box center [668, 127] width 120 height 23
click at [608, 116] on select "Choose an option... Pending Applied Excluded (Questions) Excluded (Expired) Exc…" at bounding box center [668, 127] width 120 height 23
click at [421, 178] on div "Account Executive" at bounding box center [476, 180] width 211 height 14
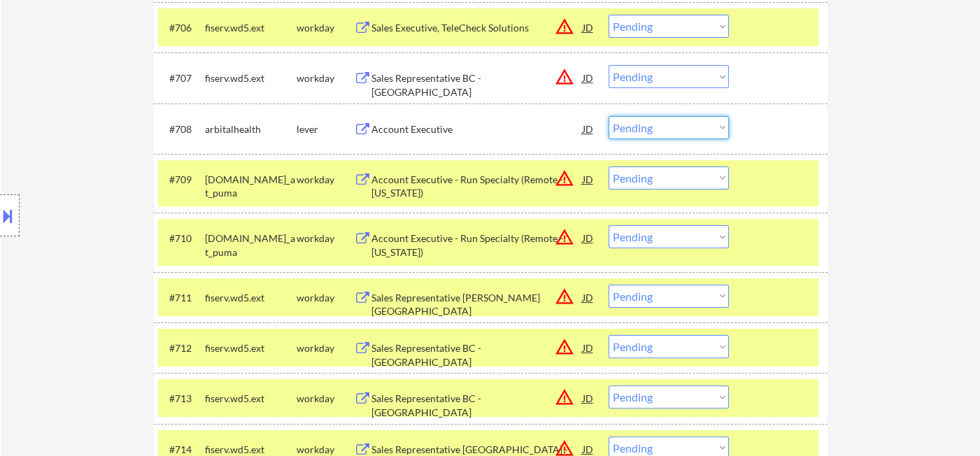
drag, startPoint x: 684, startPoint y: 134, endPoint x: 732, endPoint y: 178, distance: 65.3
click at [685, 134] on select "Choose an option... Pending Applied Excluded (Questions) Excluded (Expired) Exc…" at bounding box center [668, 127] width 120 height 23
click at [608, 116] on select "Choose an option... Pending Applied Excluded (Questions) Excluded (Expired) Exc…" at bounding box center [668, 127] width 120 height 23
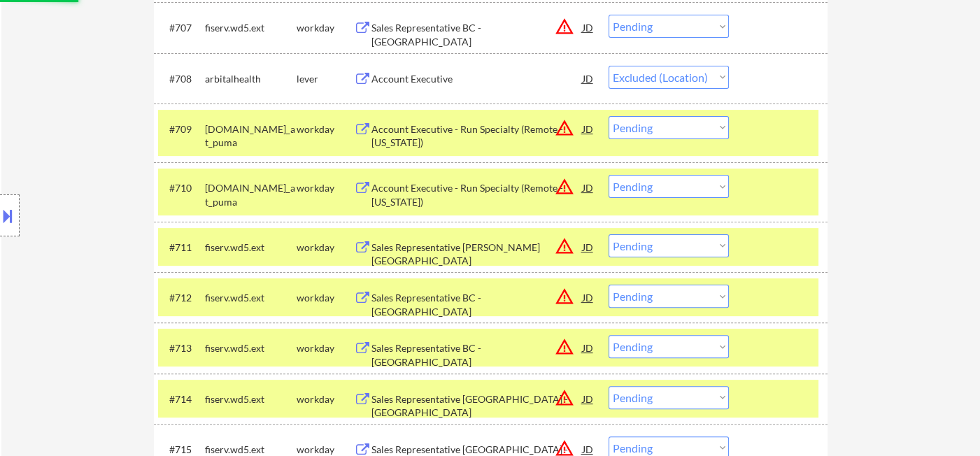
scroll to position [837, 0]
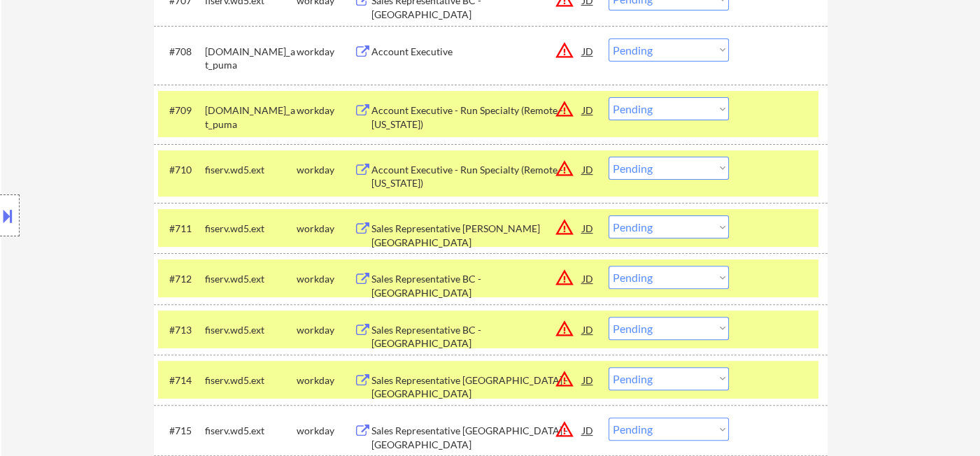
click at [676, 171] on select "Choose an option... Pending Applied Excluded (Questions) Excluded (Expired) Exc…" at bounding box center [668, 168] width 120 height 23
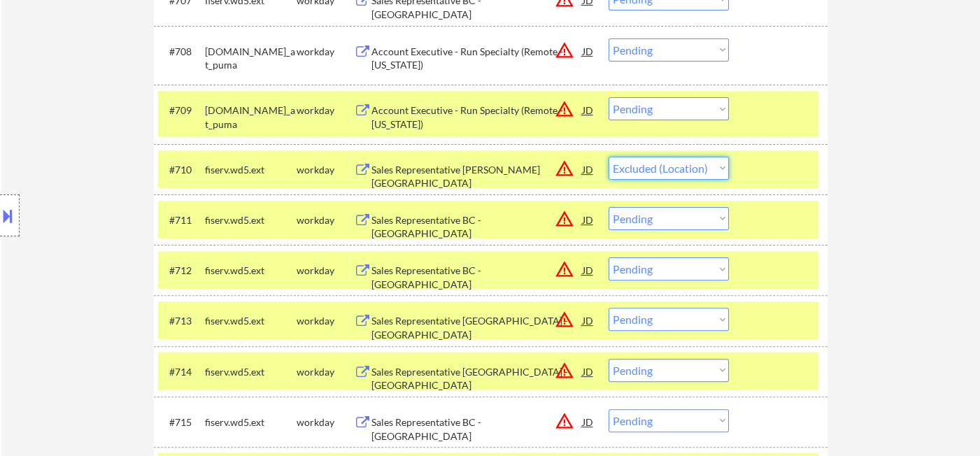
click at [608, 157] on select "Choose an option... Pending Applied Excluded (Questions) Excluded (Expired) Exc…" at bounding box center [668, 168] width 120 height 23
drag, startPoint x: 669, startPoint y: 218, endPoint x: 671, endPoint y: 226, distance: 8.8
click at [669, 218] on select "Choose an option... Pending Applied Excluded (Questions) Excluded (Expired) Exc…" at bounding box center [668, 218] width 120 height 23
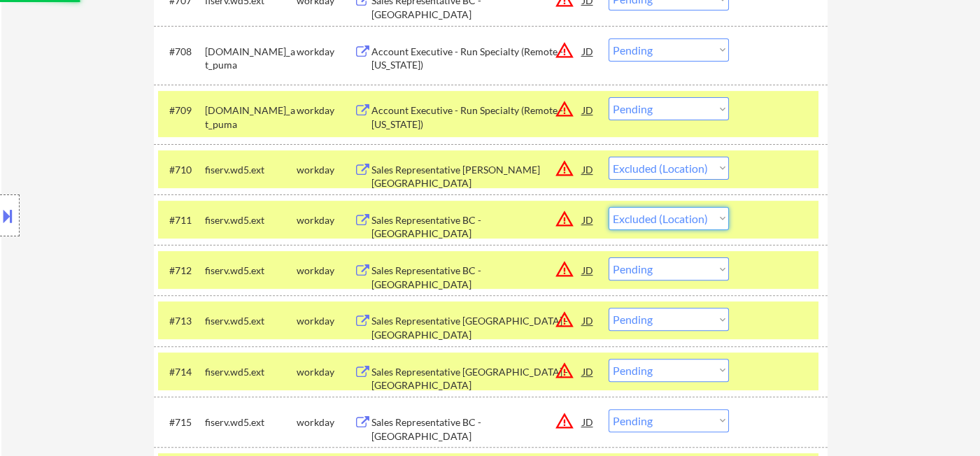
click at [608, 207] on select "Choose an option... Pending Applied Excluded (Questions) Excluded (Expired) Exc…" at bounding box center [668, 218] width 120 height 23
drag, startPoint x: 666, startPoint y: 273, endPoint x: 671, endPoint y: 278, distance: 7.9
click at [666, 272] on select "Choose an option... Pending Applied Excluded (Questions) Excluded (Expired) Exc…" at bounding box center [668, 268] width 120 height 23
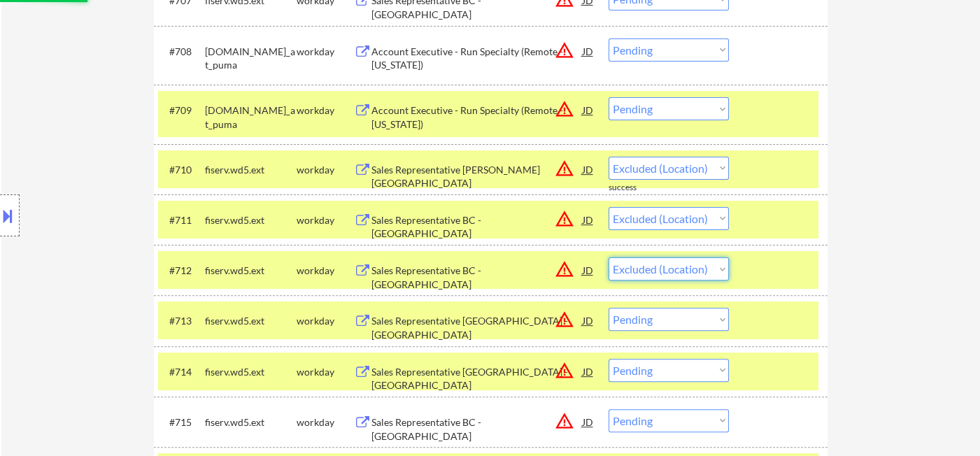
click at [608, 257] on select "Choose an option... Pending Applied Excluded (Questions) Excluded (Expired) Exc…" at bounding box center [668, 268] width 120 height 23
drag, startPoint x: 667, startPoint y: 323, endPoint x: 671, endPoint y: 357, distance: 33.8
click at [667, 323] on select "Choose an option... Pending Applied Excluded (Questions) Excluded (Expired) Exc…" at bounding box center [668, 319] width 120 height 23
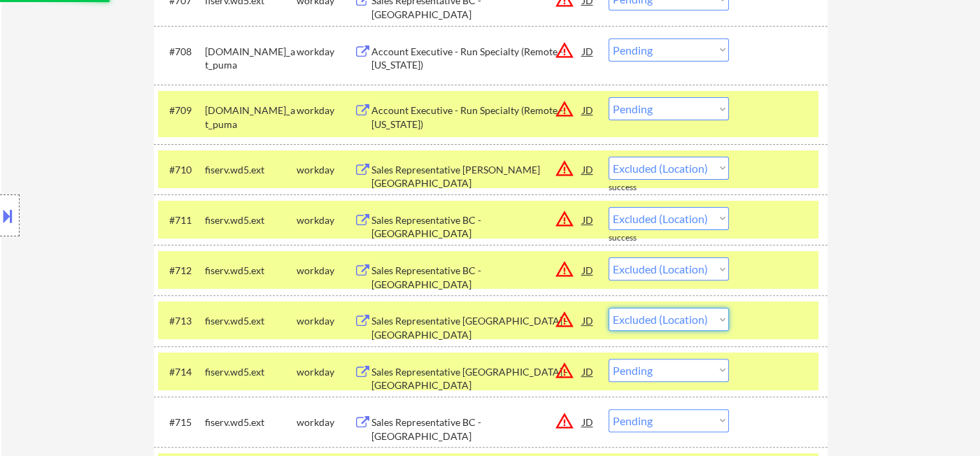
click at [608, 308] on select "Choose an option... Pending Applied Excluded (Questions) Excluded (Expired) Exc…" at bounding box center [668, 319] width 120 height 23
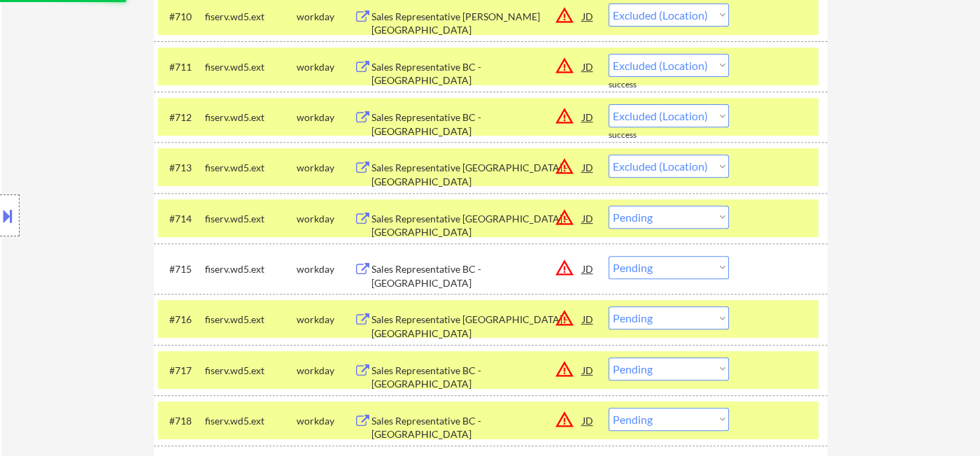
scroll to position [992, 0]
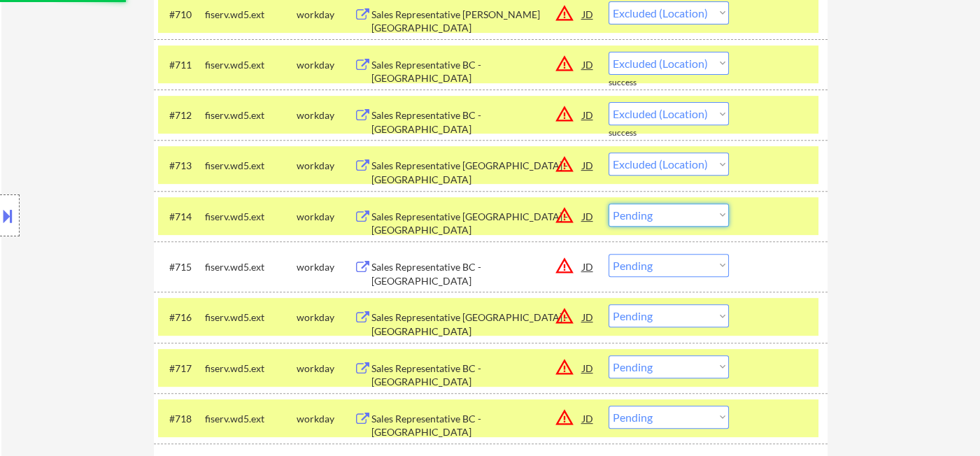
click at [689, 222] on select "Choose an option... Pending Applied Excluded (Questions) Excluded (Expired) Exc…" at bounding box center [668, 215] width 120 height 23
click at [608, 204] on select "Choose an option... Pending Applied Excluded (Questions) Excluded (Expired) Exc…" at bounding box center [668, 215] width 120 height 23
click at [658, 264] on select "Choose an option... Pending Applied Excluded (Questions) Excluded (Expired) Exc…" at bounding box center [668, 265] width 120 height 23
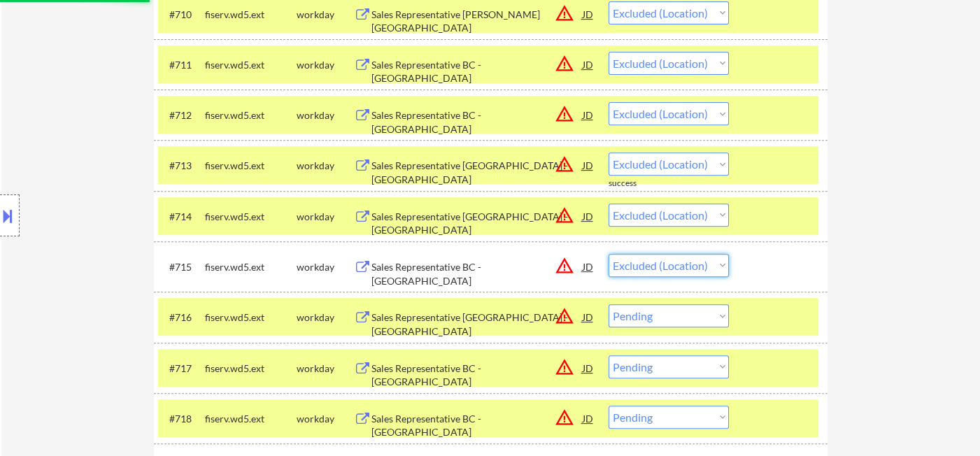
click at [608, 254] on select "Choose an option... Pending Applied Excluded (Questions) Excluded (Expired) Exc…" at bounding box center [668, 265] width 120 height 23
drag, startPoint x: 657, startPoint y: 322, endPoint x: 662, endPoint y: 330, distance: 9.7
click at [657, 322] on select "Choose an option... Pending Applied Excluded (Questions) Excluded (Expired) Exc…" at bounding box center [668, 315] width 120 height 23
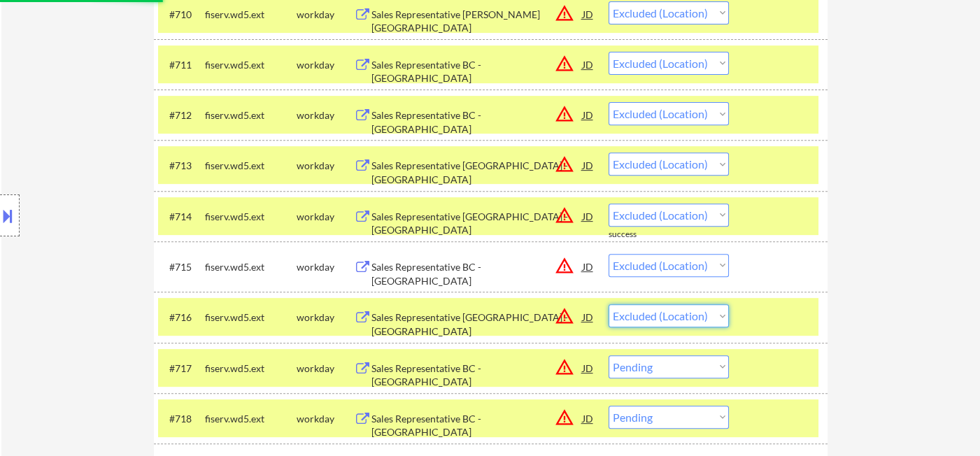
click at [608, 304] on select "Choose an option... Pending Applied Excluded (Questions) Excluded (Expired) Exc…" at bounding box center [668, 315] width 120 height 23
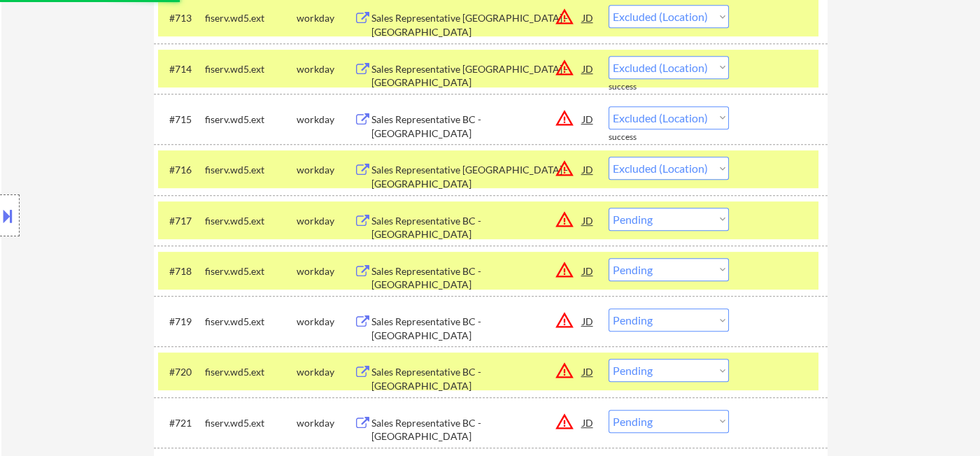
scroll to position [1148, 0]
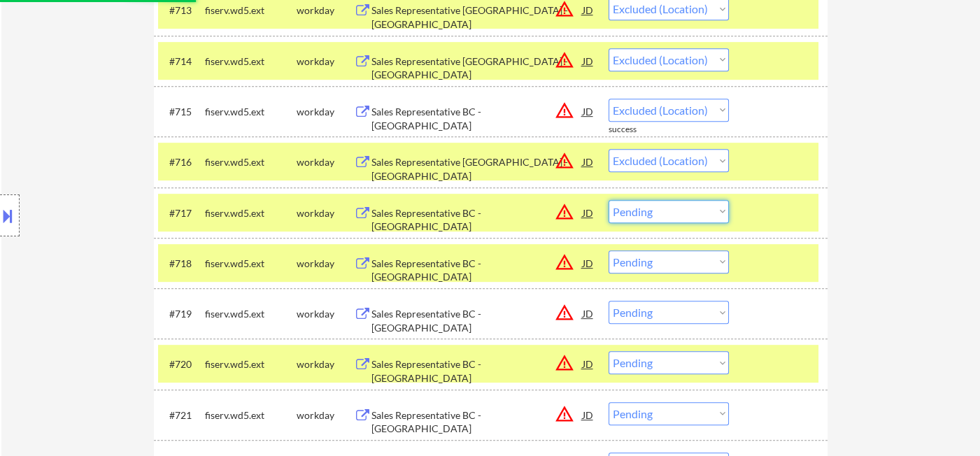
click at [662, 217] on select "Choose an option... Pending Applied Excluded (Questions) Excluded (Expired) Exc…" at bounding box center [668, 211] width 120 height 23
click at [608, 200] on select "Choose an option... Pending Applied Excluded (Questions) Excluded (Expired) Exc…" at bounding box center [668, 211] width 120 height 23
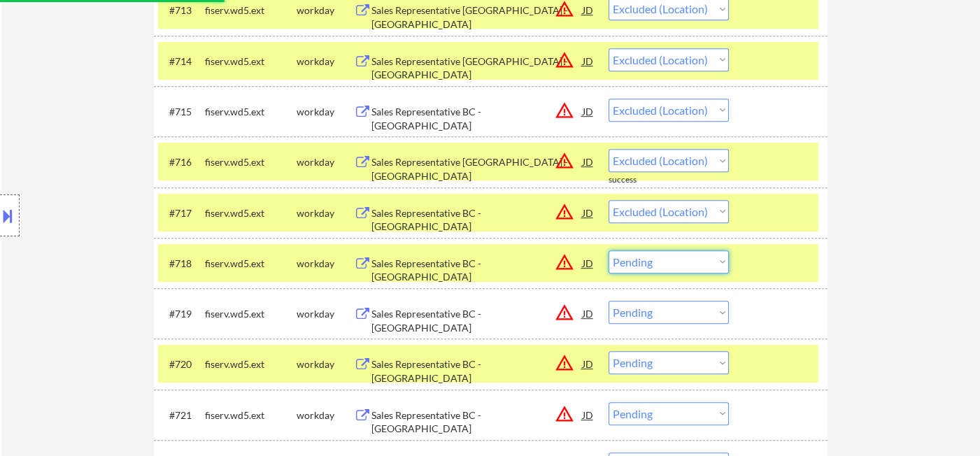
click at [681, 261] on select "Choose an option... Pending Applied Excluded (Questions) Excluded (Expired) Exc…" at bounding box center [668, 261] width 120 height 23
click at [608, 250] on select "Choose an option... Pending Applied Excluded (Questions) Excluded (Expired) Exc…" at bounding box center [668, 261] width 120 height 23
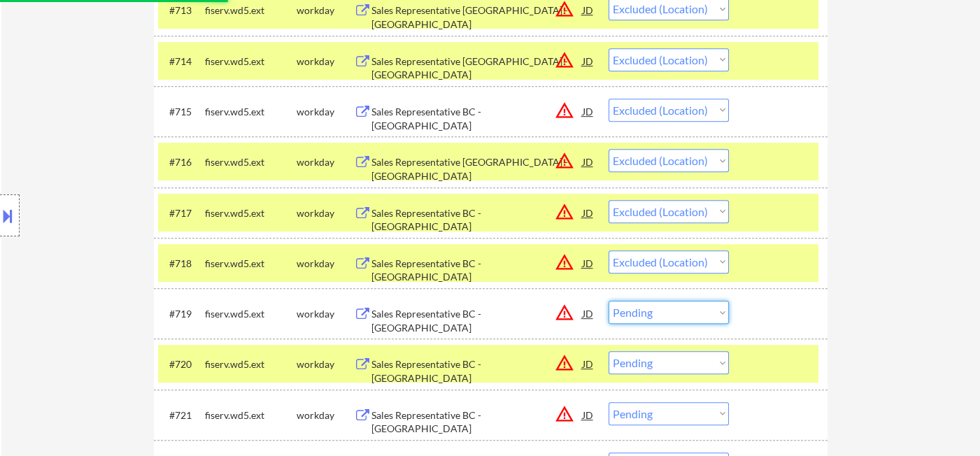
click at [676, 319] on select "Choose an option... Pending Applied Excluded (Questions) Excluded (Expired) Exc…" at bounding box center [668, 312] width 120 height 23
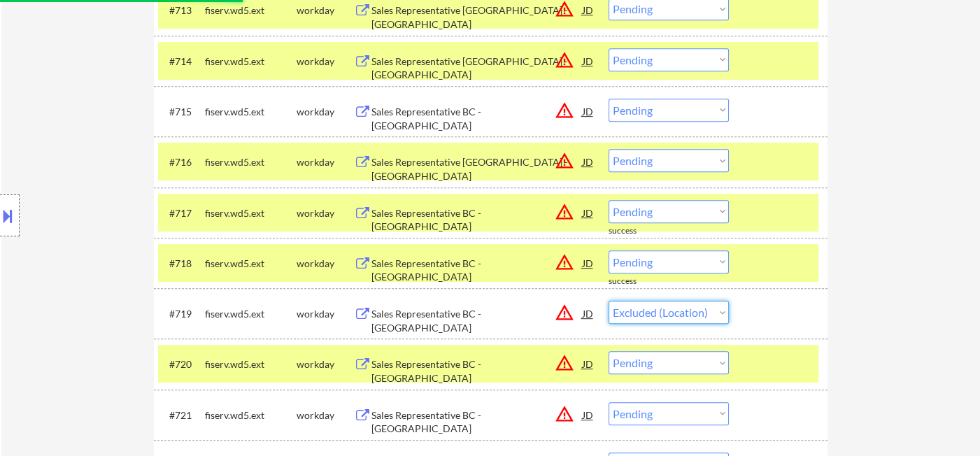
click at [608, 301] on select "Choose an option... Pending Applied Excluded (Questions) Excluded (Expired) Exc…" at bounding box center [668, 312] width 120 height 23
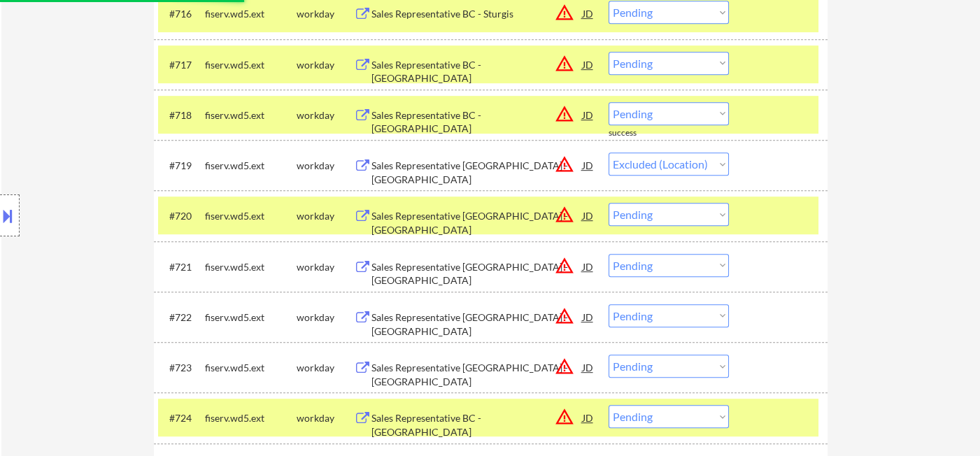
scroll to position [1304, 0]
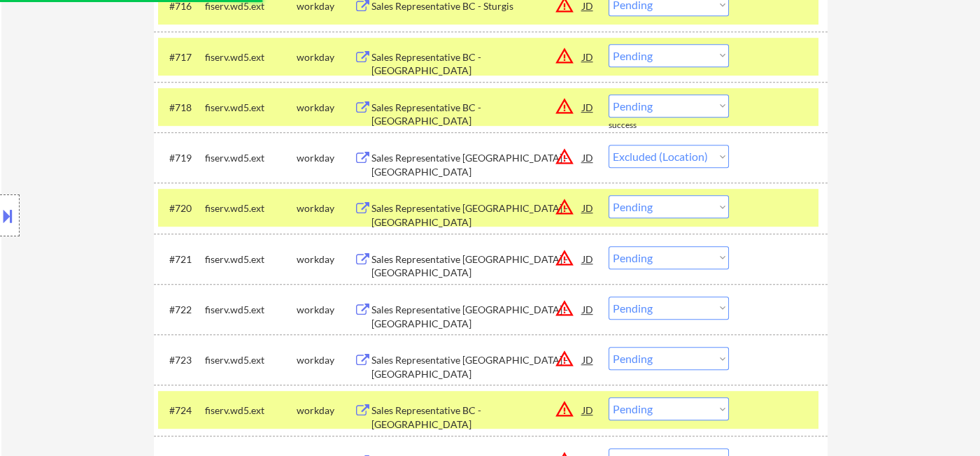
click at [657, 206] on select "Choose an option... Pending Applied Excluded (Questions) Excluded (Expired) Exc…" at bounding box center [668, 206] width 120 height 23
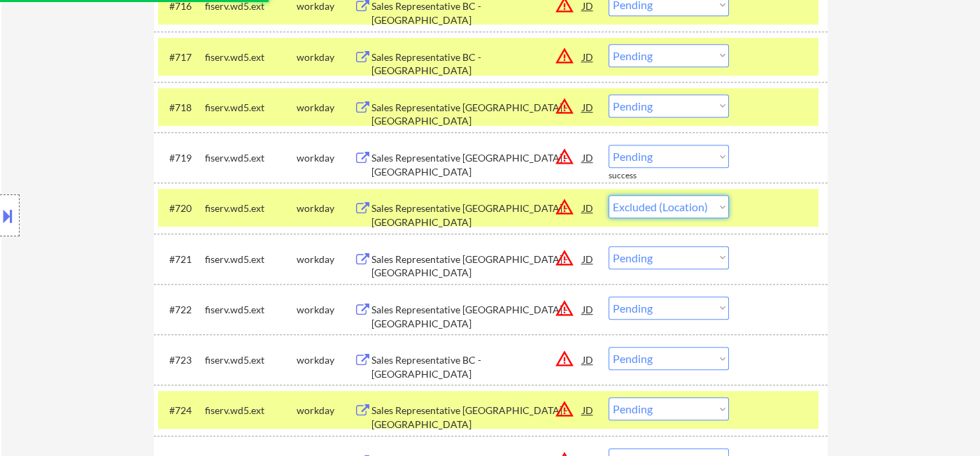
click at [608, 195] on select "Choose an option... Pending Applied Excluded (Questions) Excluded (Expired) Exc…" at bounding box center [668, 206] width 120 height 23
click at [671, 156] on select "Choose an option... Pending Applied Excluded (Questions) Excluded (Expired) Exc…" at bounding box center [668, 156] width 120 height 23
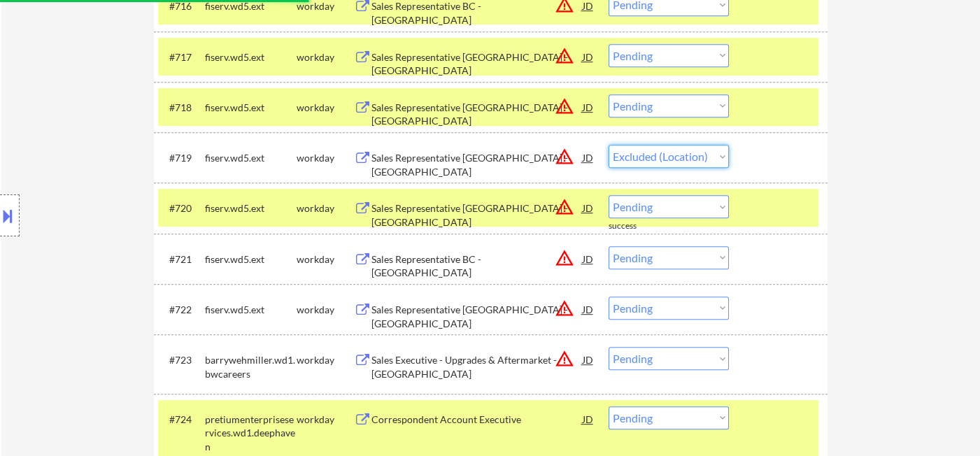
click at [608, 145] on select "Choose an option... Pending Applied Excluded (Questions) Excluded (Expired) Exc…" at bounding box center [668, 156] width 120 height 23
click at [666, 108] on select "Choose an option... Pending Applied Excluded (Questions) Excluded (Expired) Exc…" at bounding box center [668, 105] width 120 height 23
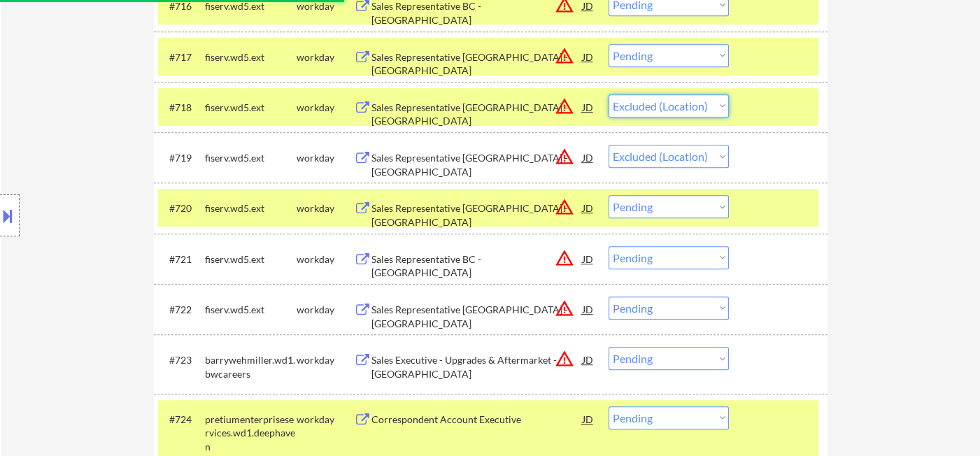
click at [608, 94] on select "Choose an option... Pending Applied Excluded (Questions) Excluded (Expired) Exc…" at bounding box center [668, 105] width 120 height 23
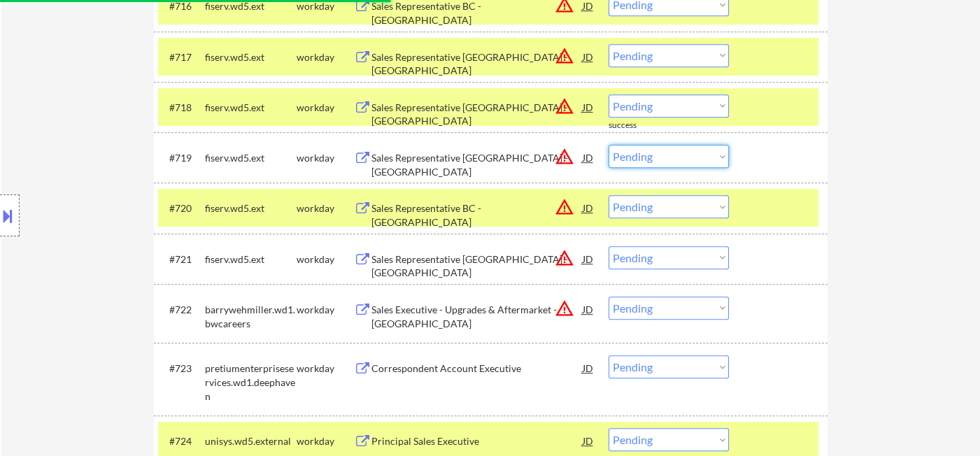
drag, startPoint x: 661, startPoint y: 159, endPoint x: 667, endPoint y: 164, distance: 8.0
click at [661, 159] on select "Choose an option... Pending Applied Excluded (Questions) Excluded (Expired) Exc…" at bounding box center [668, 156] width 120 height 23
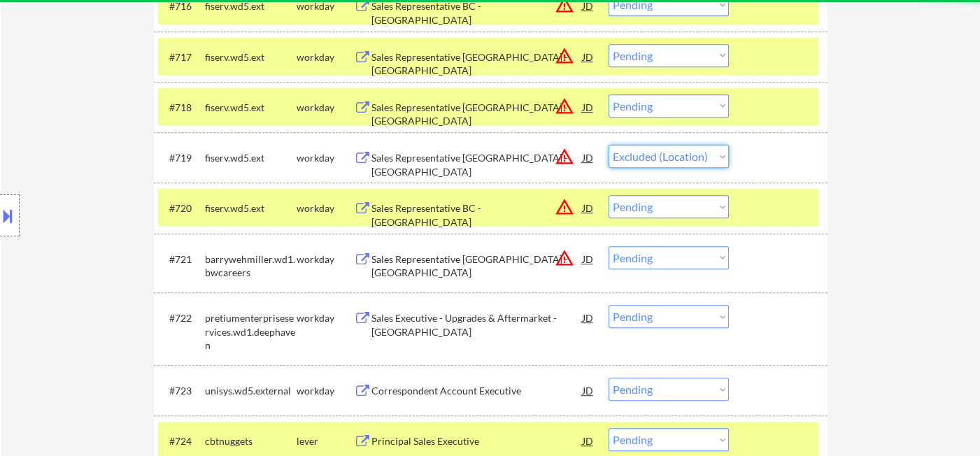
click at [608, 145] on select "Choose an option... Pending Applied Excluded (Questions) Excluded (Expired) Exc…" at bounding box center [668, 156] width 120 height 23
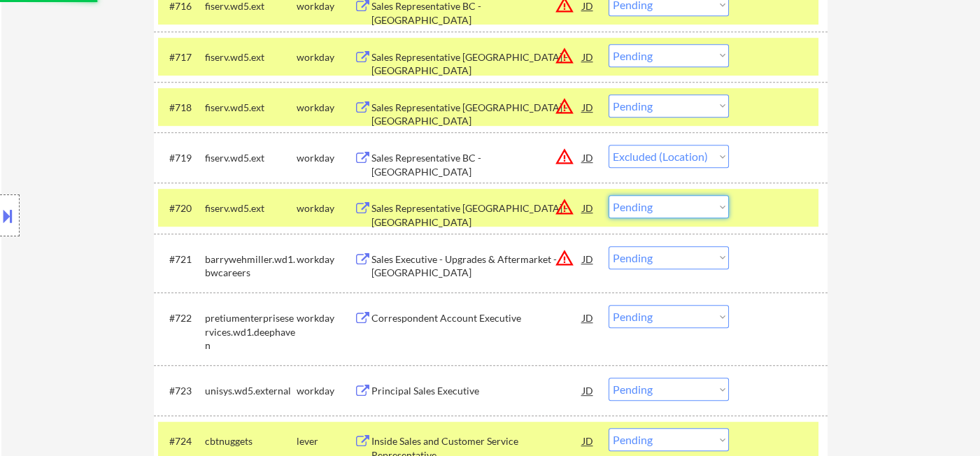
click at [678, 213] on select "Choose an option... Pending Applied Excluded (Questions) Excluded (Expired) Exc…" at bounding box center [668, 206] width 120 height 23
click at [608, 195] on select "Choose an option... Pending Applied Excluded (Questions) Excluded (Expired) Exc…" at bounding box center [668, 206] width 120 height 23
drag, startPoint x: 671, startPoint y: 257, endPoint x: 683, endPoint y: 266, distance: 14.4
click at [671, 257] on select "Choose an option... Pending Applied Excluded (Questions) Excluded (Expired) Exc…" at bounding box center [668, 257] width 120 height 23
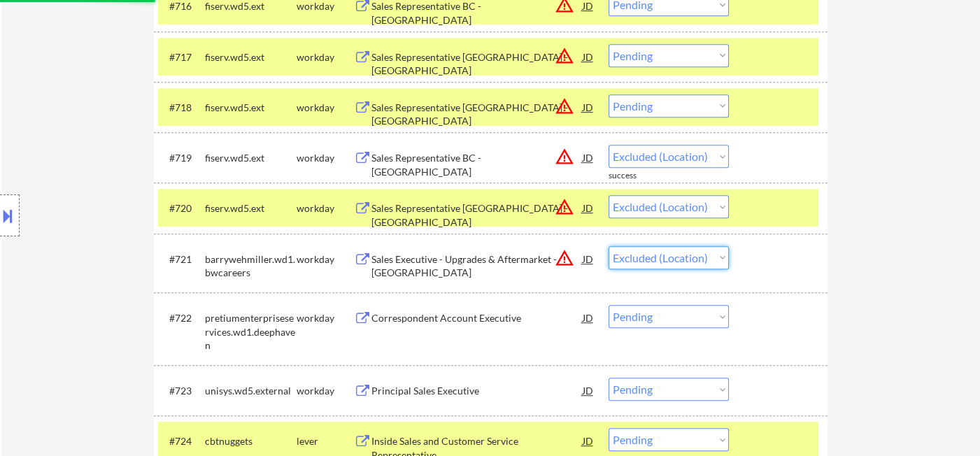
click at [608, 246] on select "Choose an option... Pending Applied Excluded (Questions) Excluded (Expired) Exc…" at bounding box center [668, 257] width 120 height 23
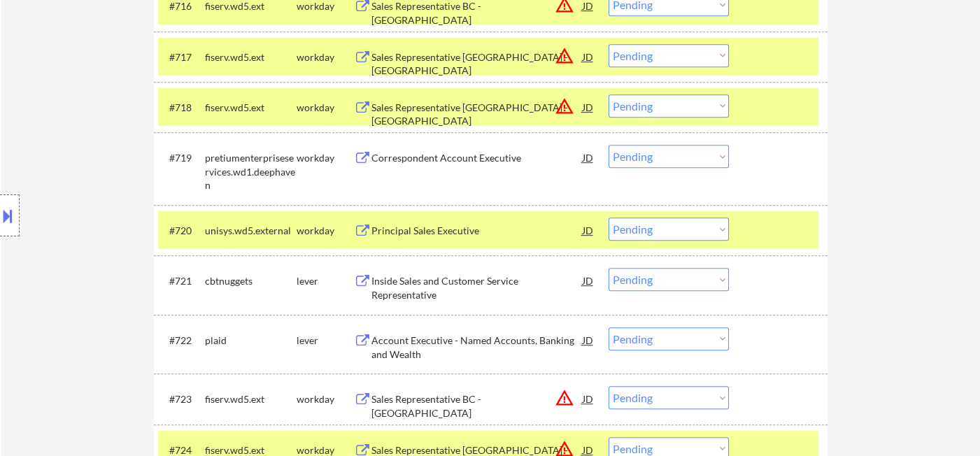
scroll to position [1459, 0]
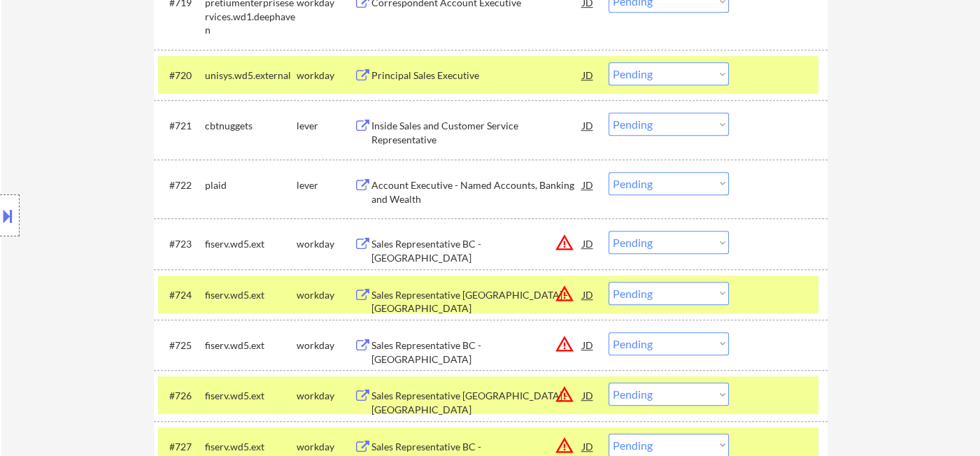
click at [671, 240] on select "Choose an option... Pending Applied Excluded (Questions) Excluded (Expired) Exc…" at bounding box center [668, 242] width 120 height 23
click at [608, 231] on select "Choose an option... Pending Applied Excluded (Questions) Excluded (Expired) Exc…" at bounding box center [668, 242] width 120 height 23
click at [659, 290] on select "Choose an option... Pending Applied Excluded (Questions) Excluded (Expired) Exc…" at bounding box center [668, 293] width 120 height 23
click at [608, 282] on select "Choose an option... Pending Applied Excluded (Questions) Excluded (Expired) Exc…" at bounding box center [668, 293] width 120 height 23
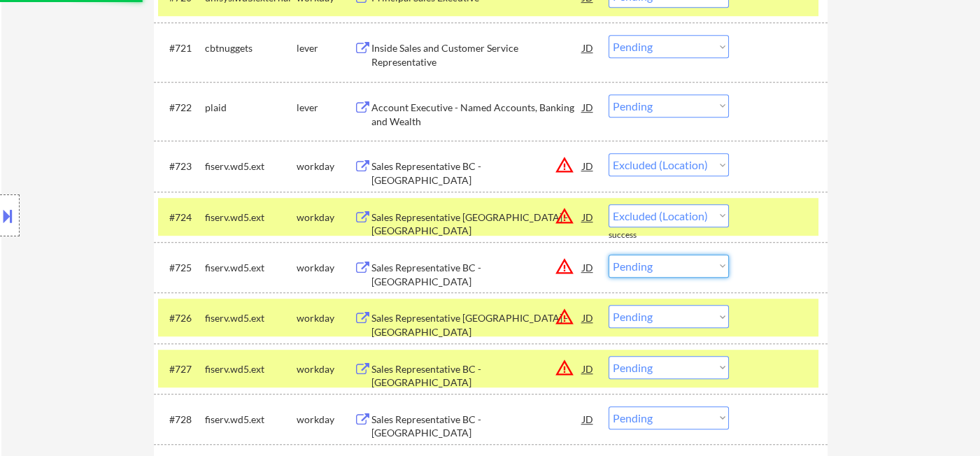
drag, startPoint x: 685, startPoint y: 268, endPoint x: 683, endPoint y: 276, distance: 8.7
click at [685, 268] on select "Choose an option... Pending Applied Excluded (Questions) Excluded (Expired) Exc…" at bounding box center [668, 266] width 120 height 23
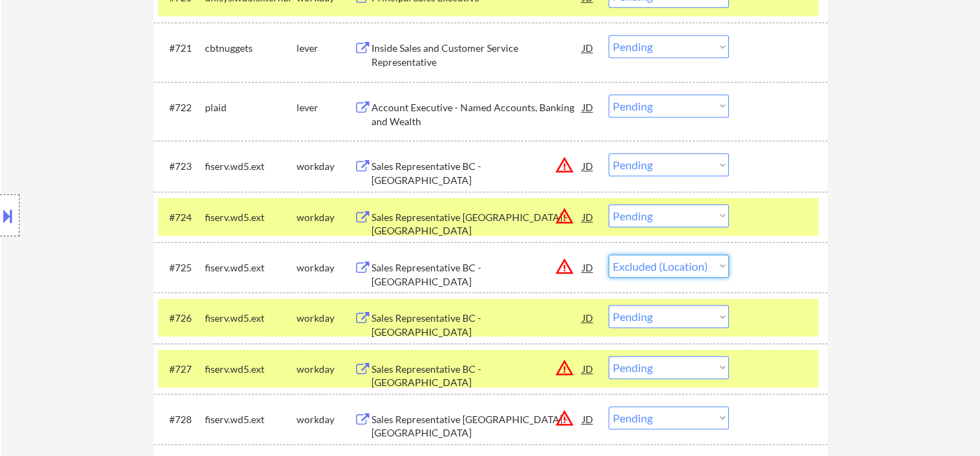
click at [608, 255] on select "Choose an option... Pending Applied Excluded (Questions) Excluded (Expired) Exc…" at bounding box center [668, 266] width 120 height 23
drag, startPoint x: 669, startPoint y: 206, endPoint x: 672, endPoint y: 221, distance: 15.0
click at [669, 206] on select "Choose an option... Pending Applied Excluded (Questions) Excluded (Expired) Exc…" at bounding box center [668, 215] width 120 height 23
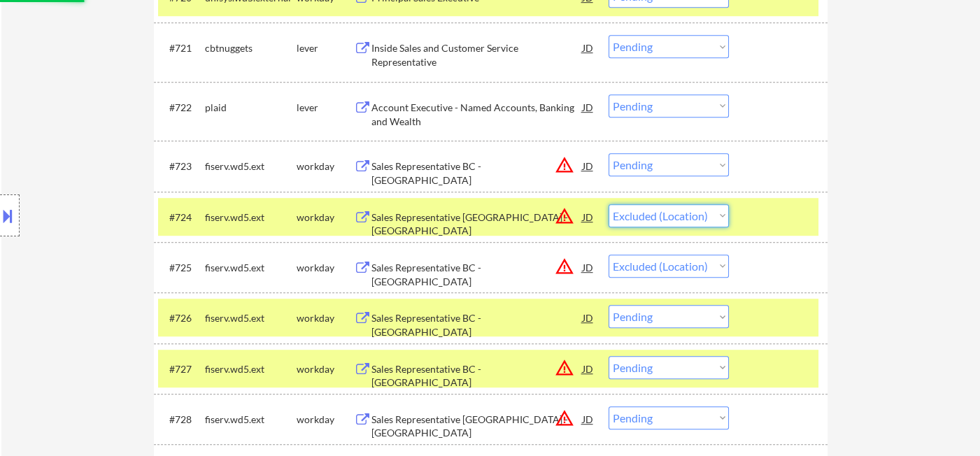
click at [608, 204] on select "Choose an option... Pending Applied Excluded (Questions) Excluded (Expired) Exc…" at bounding box center [668, 215] width 120 height 23
click at [666, 155] on select "Choose an option... Pending Applied Excluded (Questions) Excluded (Expired) Exc…" at bounding box center [668, 164] width 120 height 23
click at [608, 153] on select "Choose an option... Pending Applied Excluded (Questions) Excluded (Expired) Exc…" at bounding box center [668, 164] width 120 height 23
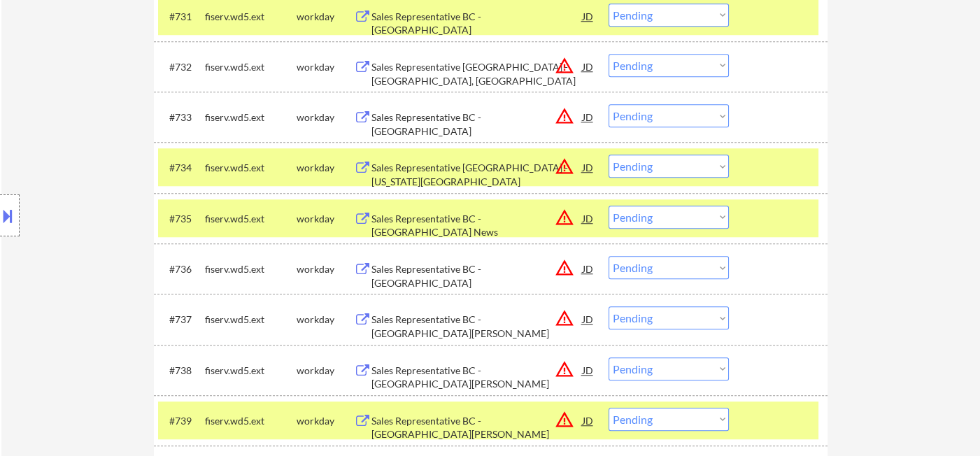
scroll to position [2003, 0]
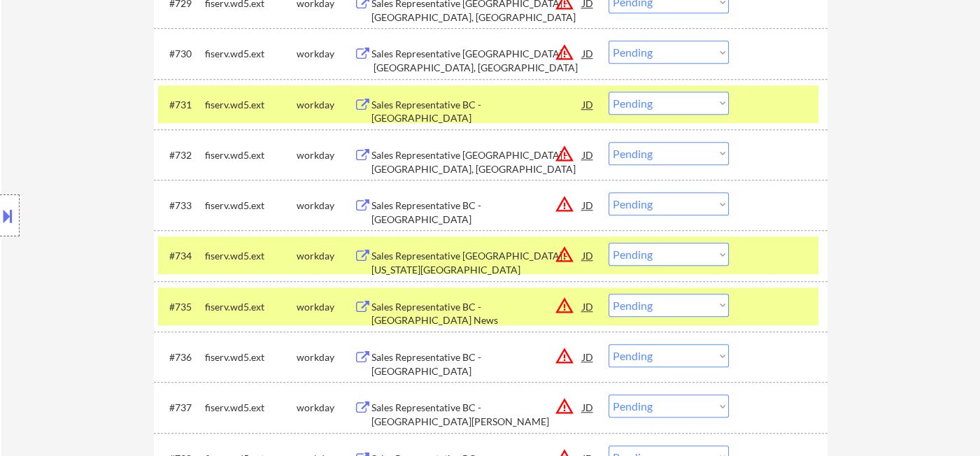
click at [676, 151] on select "Choose an option... Pending Applied Excluded (Questions) Excluded (Expired) Exc…" at bounding box center [668, 153] width 120 height 23
click at [608, 142] on select "Choose an option... Pending Applied Excluded (Questions) Excluded (Expired) Exc…" at bounding box center [668, 153] width 120 height 23
drag, startPoint x: 686, startPoint y: 253, endPoint x: 688, endPoint y: 262, distance: 8.5
click at [686, 253] on select "Choose an option... Pending Applied Excluded (Questions) Excluded (Expired) Exc…" at bounding box center [668, 254] width 120 height 23
click at [608, 243] on select "Choose an option... Pending Applied Excluded (Questions) Excluded (Expired) Exc…" at bounding box center [668, 254] width 120 height 23
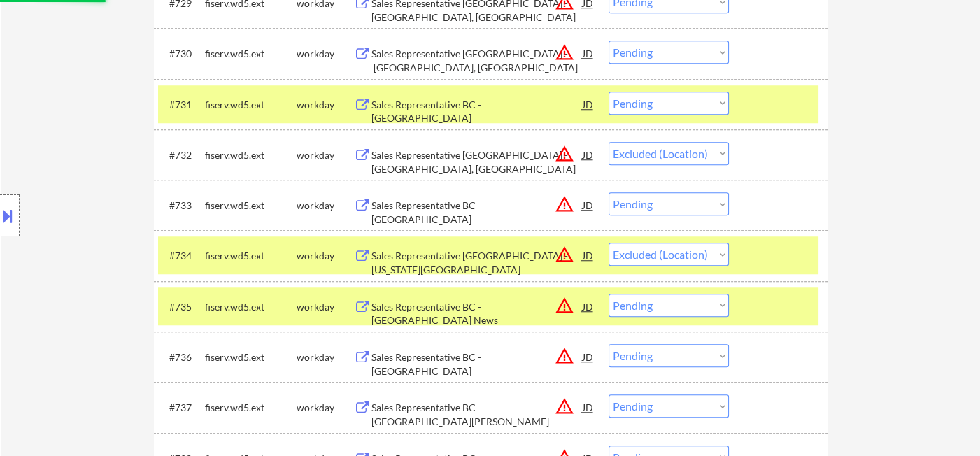
click at [683, 301] on select "Choose an option... Pending Applied Excluded (Questions) Excluded (Expired) Exc…" at bounding box center [668, 305] width 120 height 23
click at [608, 294] on select "Choose an option... Pending Applied Excluded (Questions) Excluded (Expired) Exc…" at bounding box center [668, 305] width 120 height 23
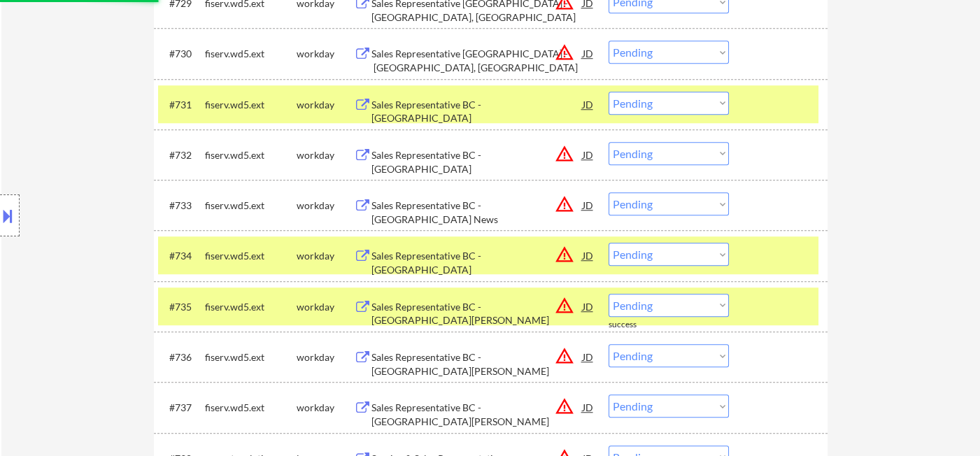
click at [669, 159] on select "Choose an option... Pending Applied Excluded (Questions) Excluded (Expired) Exc…" at bounding box center [668, 153] width 120 height 23
click at [608, 142] on select "Choose an option... Pending Applied Excluded (Questions) Excluded (Expired) Exc…" at bounding box center [668, 153] width 120 height 23
click at [669, 211] on select "Choose an option... Pending Applied Excluded (Questions) Excluded (Expired) Exc…" at bounding box center [668, 203] width 120 height 23
click at [608, 192] on select "Choose an option... Pending Applied Excluded (Questions) Excluded (Expired) Exc…" at bounding box center [668, 203] width 120 height 23
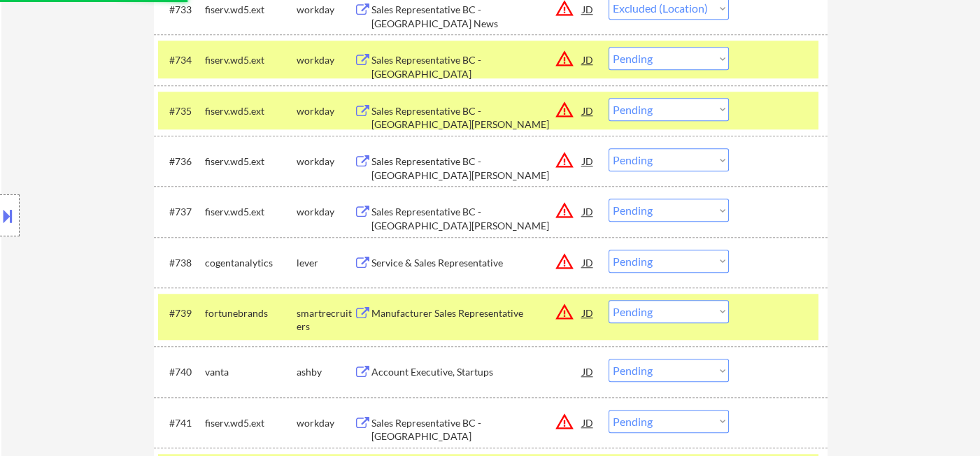
scroll to position [2236, 0]
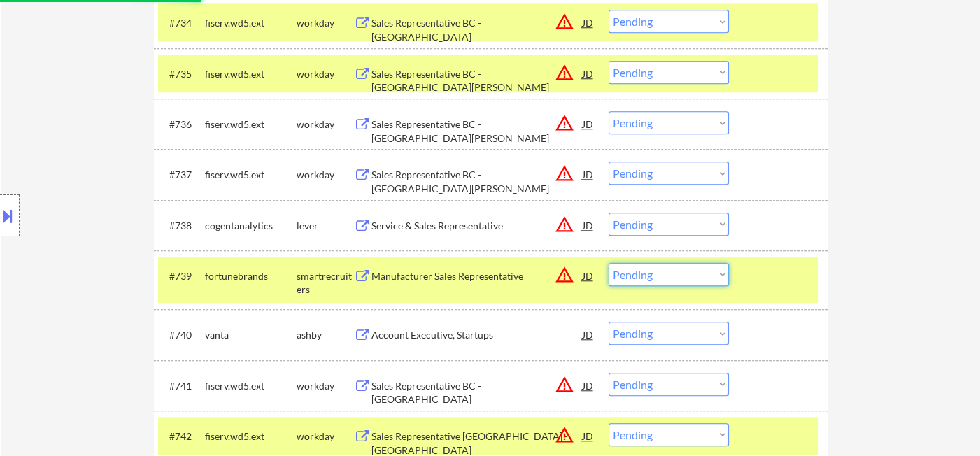
drag, startPoint x: 678, startPoint y: 283, endPoint x: 692, endPoint y: 295, distance: 19.3
click at [678, 282] on select "Choose an option... Pending Applied Excluded (Questions) Excluded (Expired) Exc…" at bounding box center [668, 274] width 120 height 23
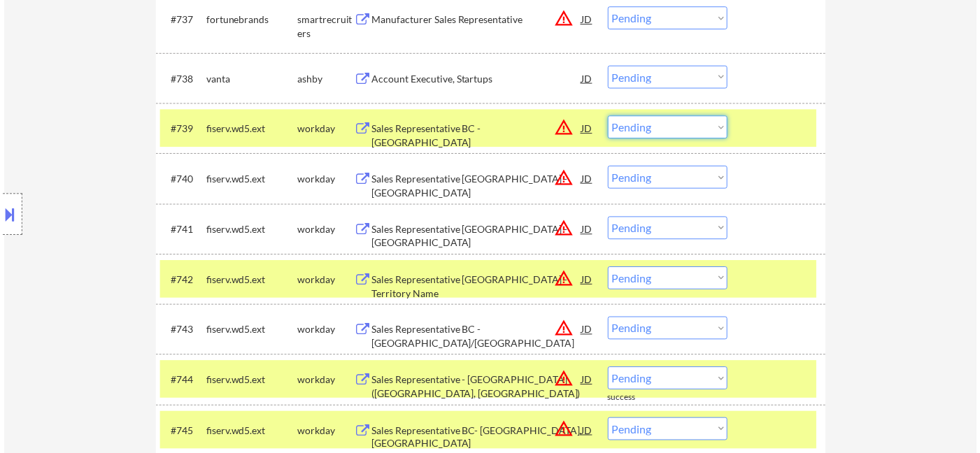
scroll to position [2314, 0]
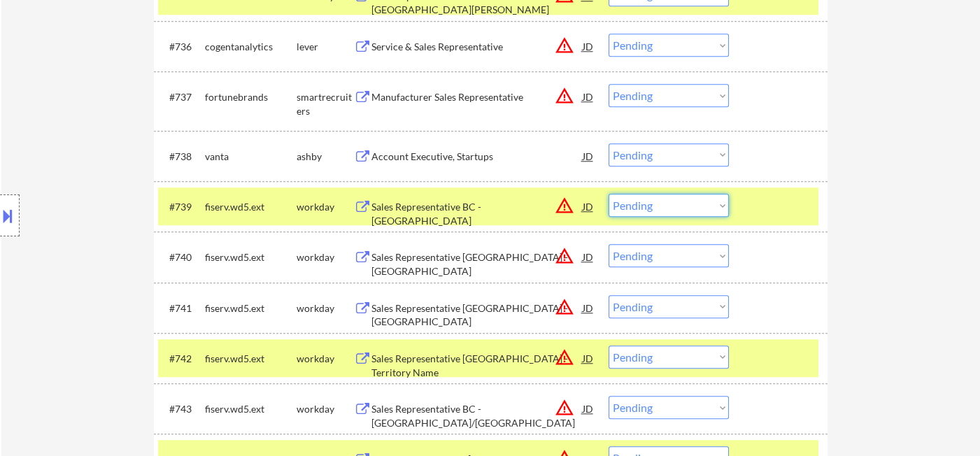
click at [443, 157] on div "Account Executive, Startups" at bounding box center [476, 157] width 211 height 14
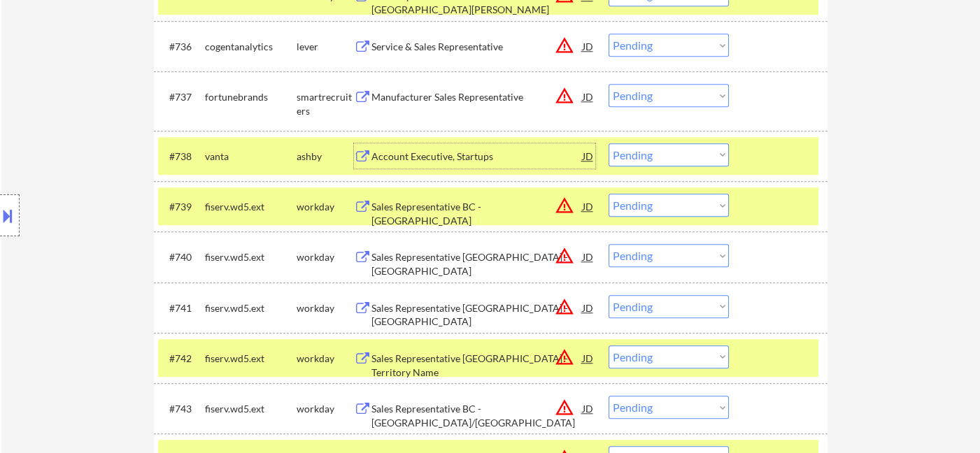
click at [681, 151] on select "Choose an option... Pending Applied Excluded (Questions) Excluded (Expired) Exc…" at bounding box center [668, 154] width 120 height 23
click at [608, 143] on select "Choose an option... Pending Applied Excluded (Questions) Excluded (Expired) Exc…" at bounding box center [668, 154] width 120 height 23
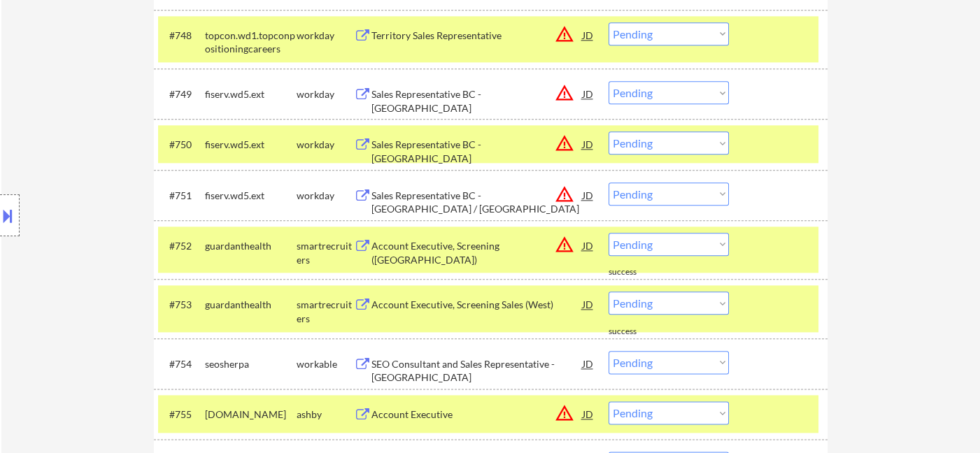
scroll to position [3013, 0]
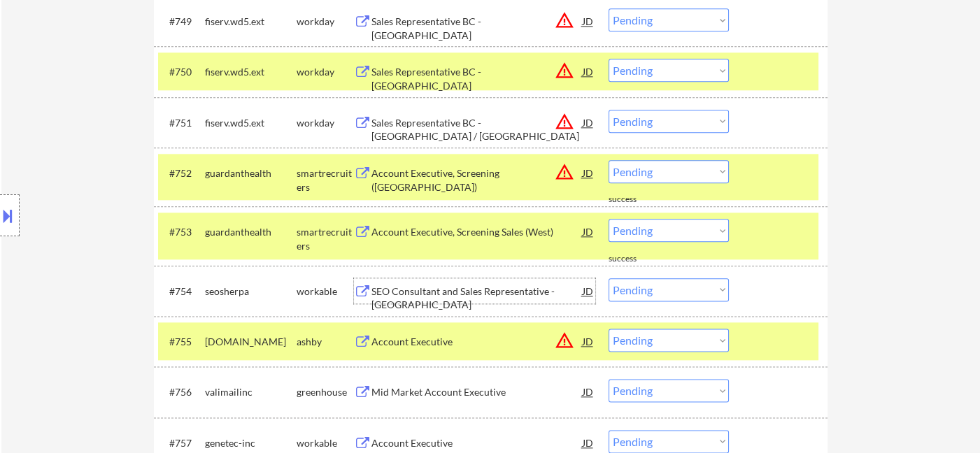
click at [483, 294] on div "SEO Consultant and Sales Representative - USA" at bounding box center [476, 298] width 211 height 27
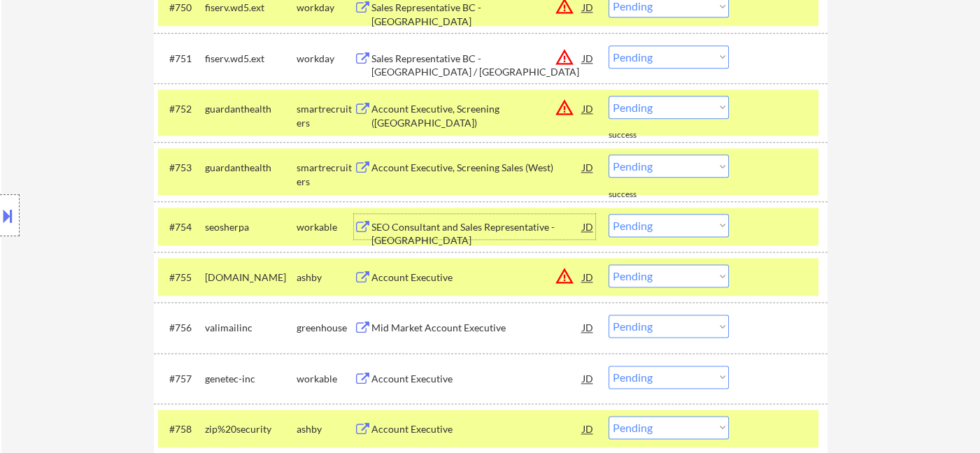
scroll to position [3168, 0]
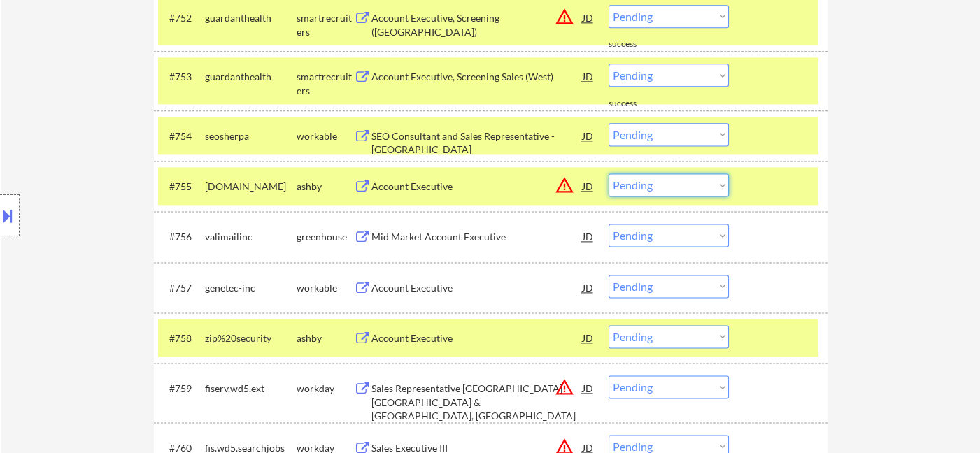
click at [683, 192] on select "Choose an option... Pending Applied Excluded (Questions) Excluded (Expired) Exc…" at bounding box center [668, 184] width 120 height 23
click at [608, 173] on select "Choose an option... Pending Applied Excluded (Questions) Excluded (Expired) Exc…" at bounding box center [668, 184] width 120 height 23
click at [432, 290] on div "Account Executive" at bounding box center [476, 288] width 211 height 14
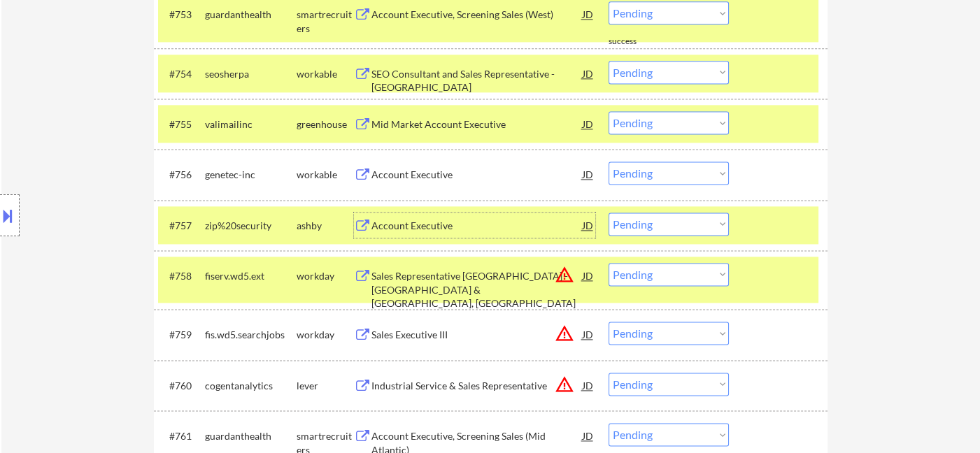
scroll to position [3324, 0]
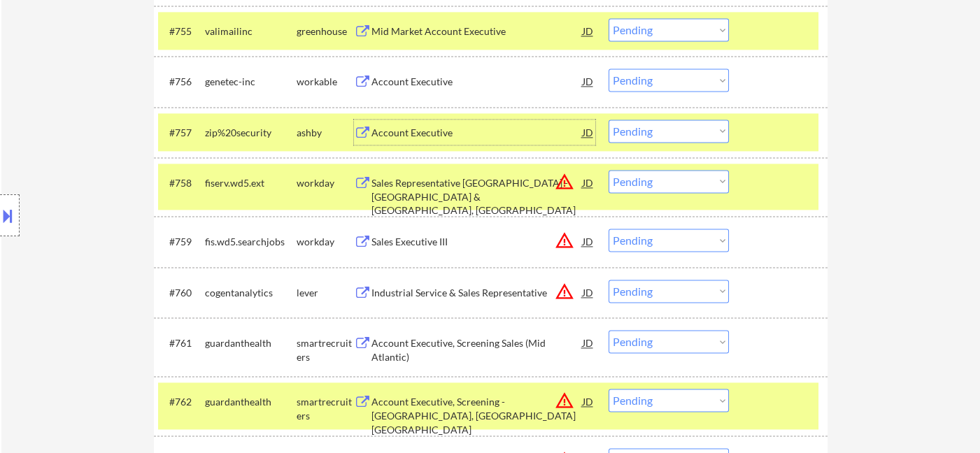
click at [404, 136] on div "Account Executive" at bounding box center [476, 133] width 211 height 14
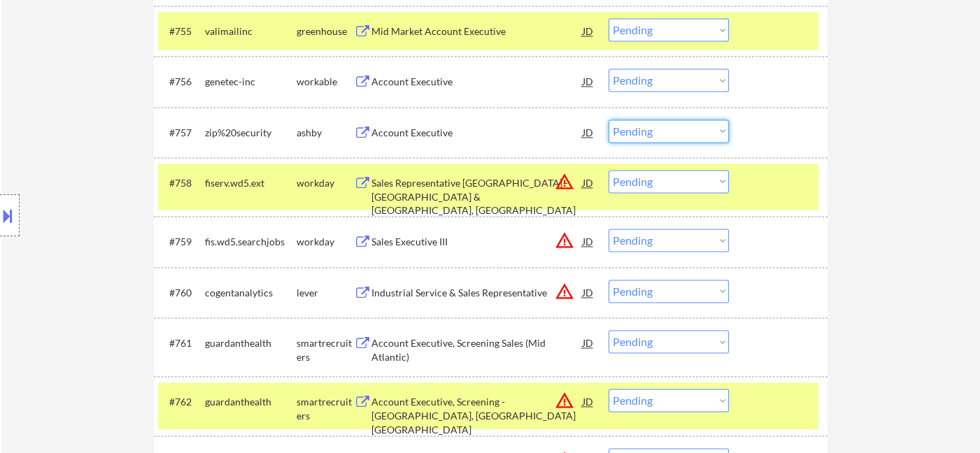
drag, startPoint x: 659, startPoint y: 127, endPoint x: 682, endPoint y: 138, distance: 26.0
click at [660, 127] on select "Choose an option... Pending Applied Excluded (Questions) Excluded (Expired) Exc…" at bounding box center [668, 131] width 120 height 23
click at [608, 120] on select "Choose an option... Pending Applied Excluded (Questions) Excluded (Expired) Exc…" at bounding box center [668, 131] width 120 height 23
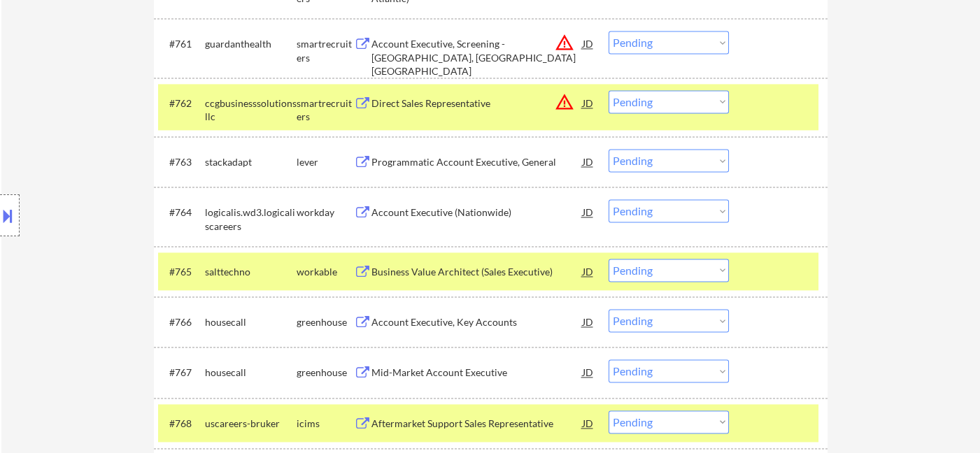
scroll to position [3868, 0]
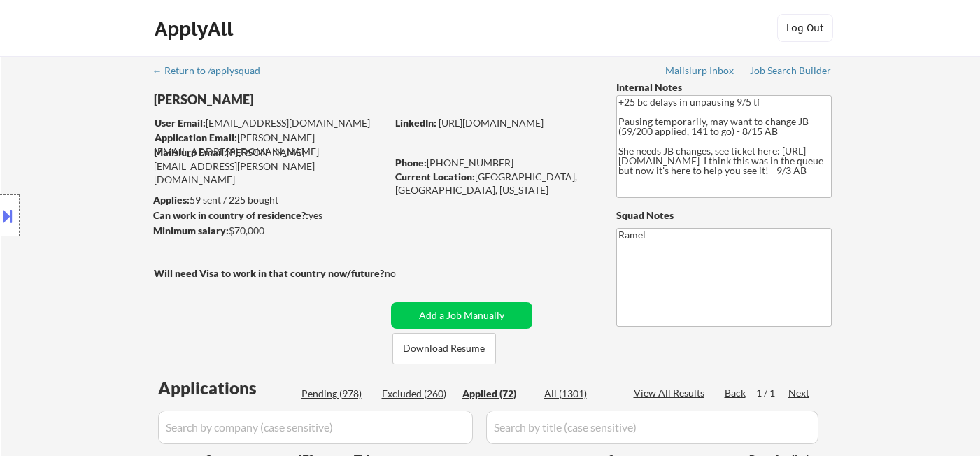
select select ""applied""
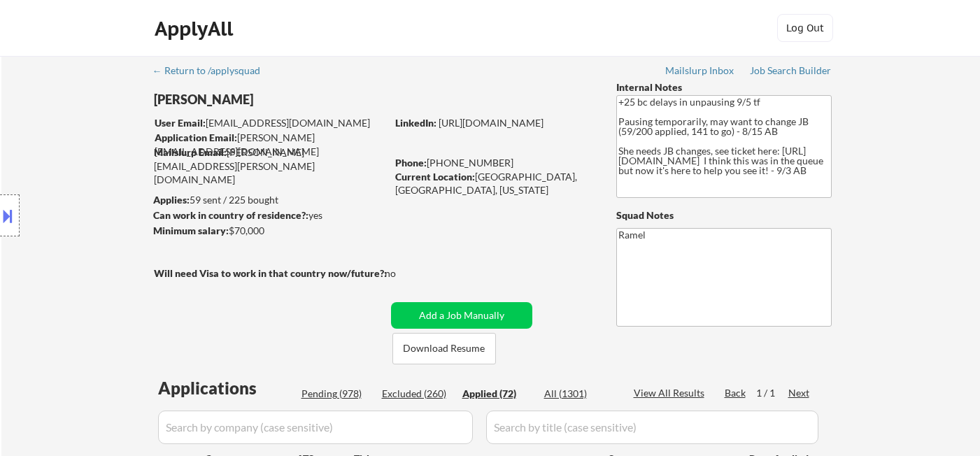
select select ""applied""
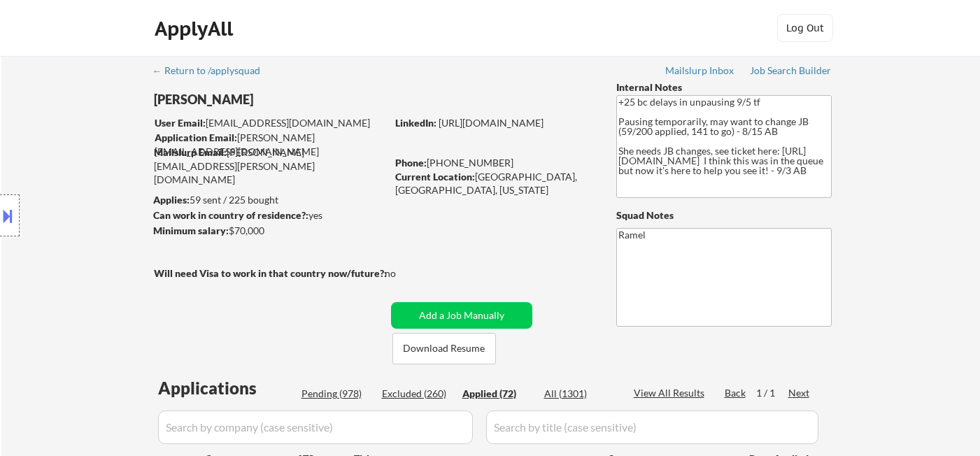
select select ""applied""
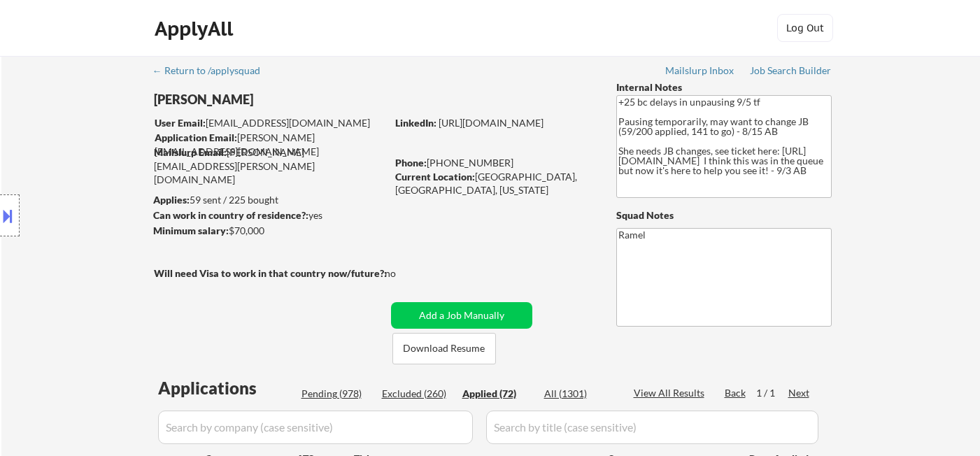
select select ""applied""
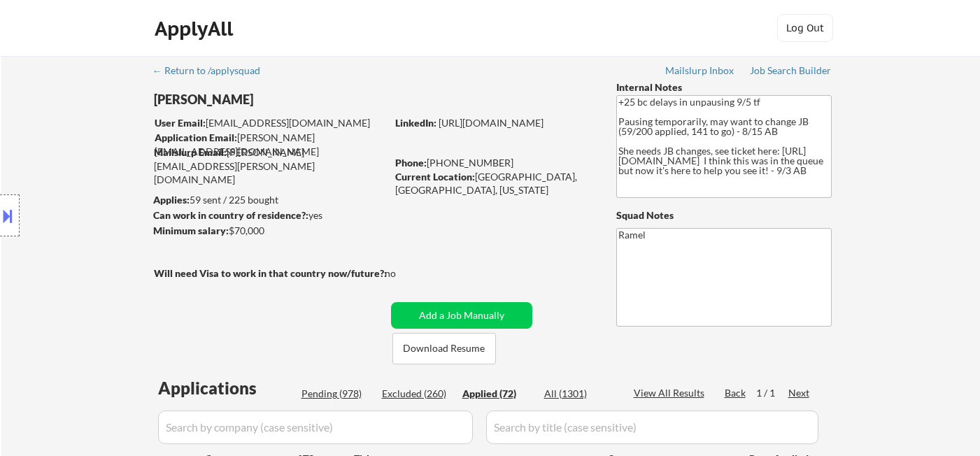
select select ""applied""
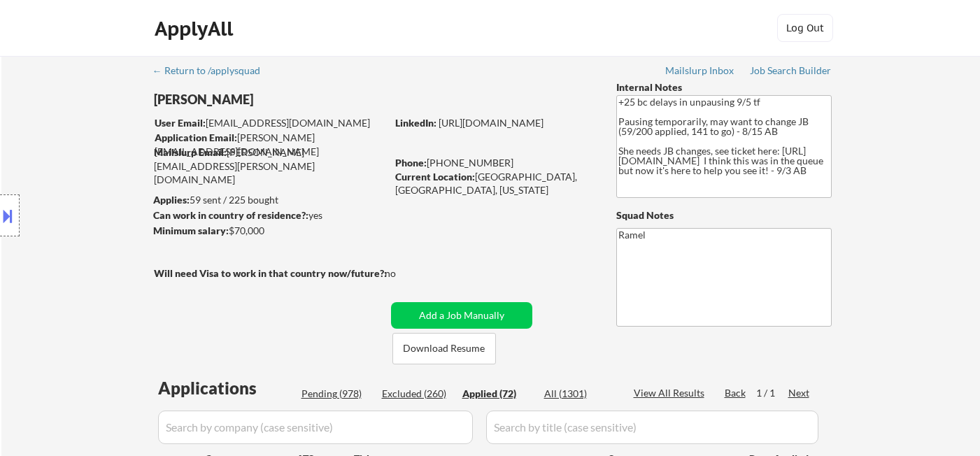
select select ""applied""
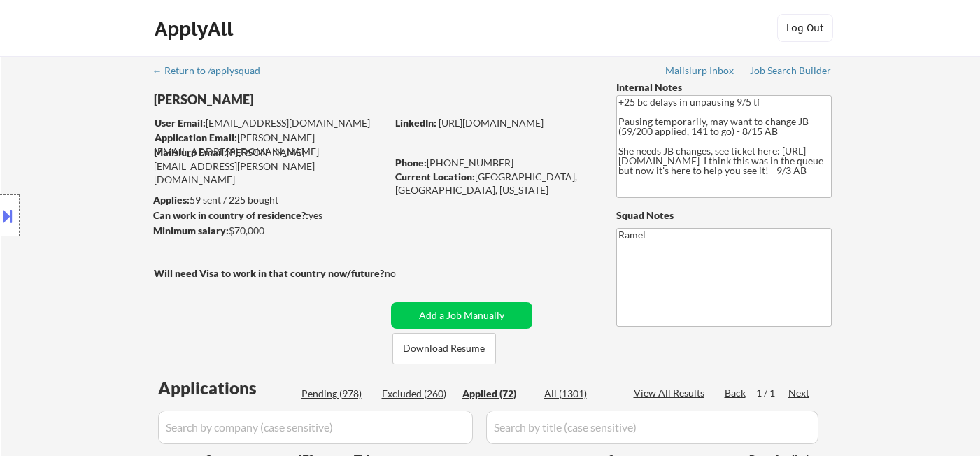
select select ""applied""
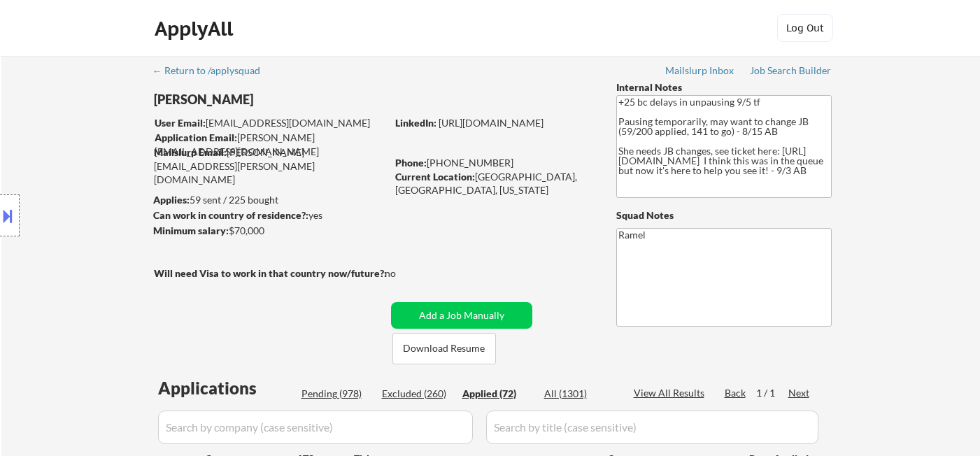
select select ""applied""
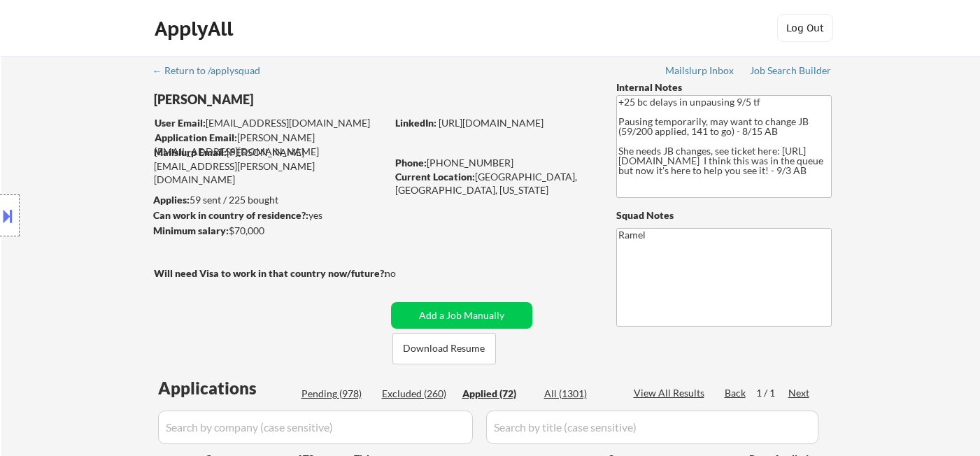
select select ""applied""
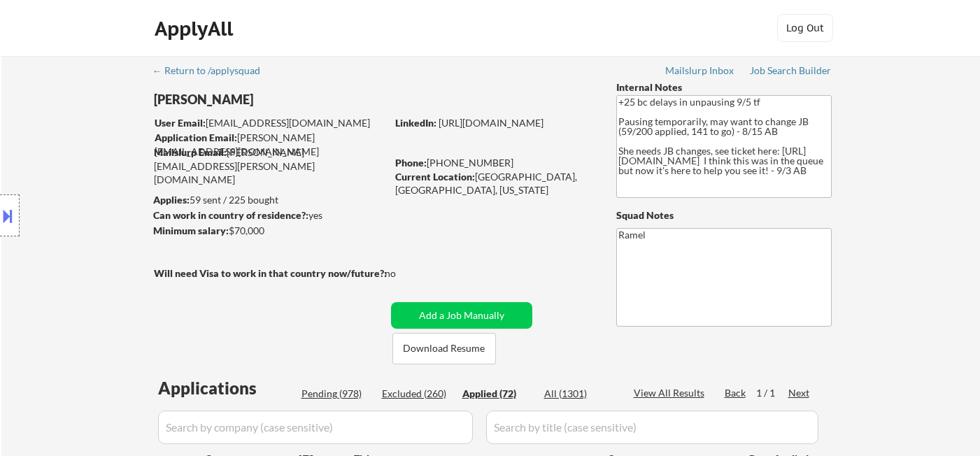
select select ""applied""
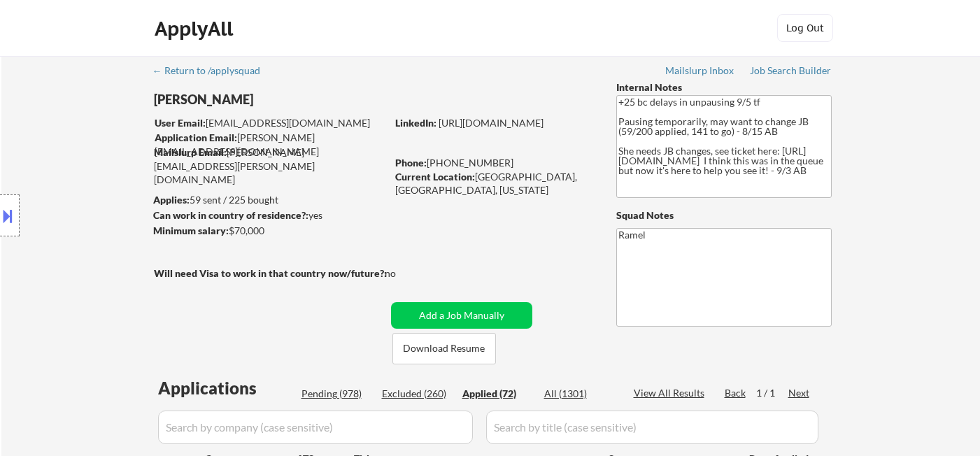
select select ""applied""
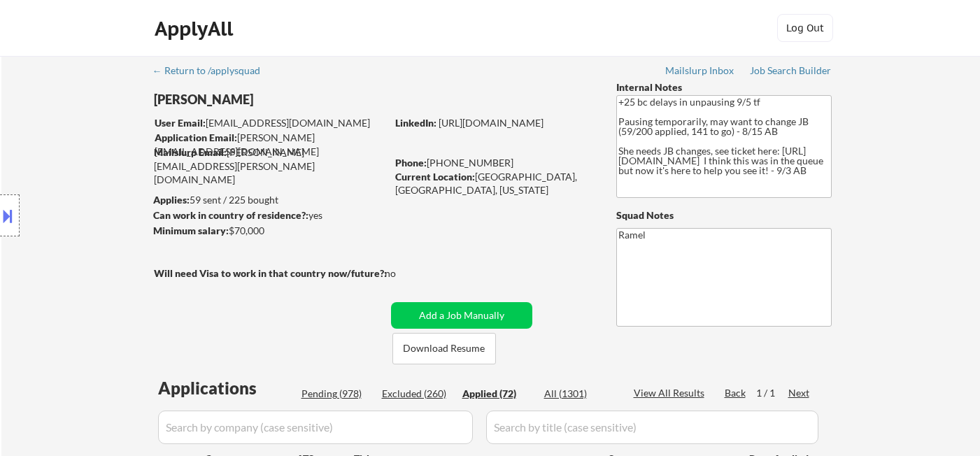
select select ""applied""
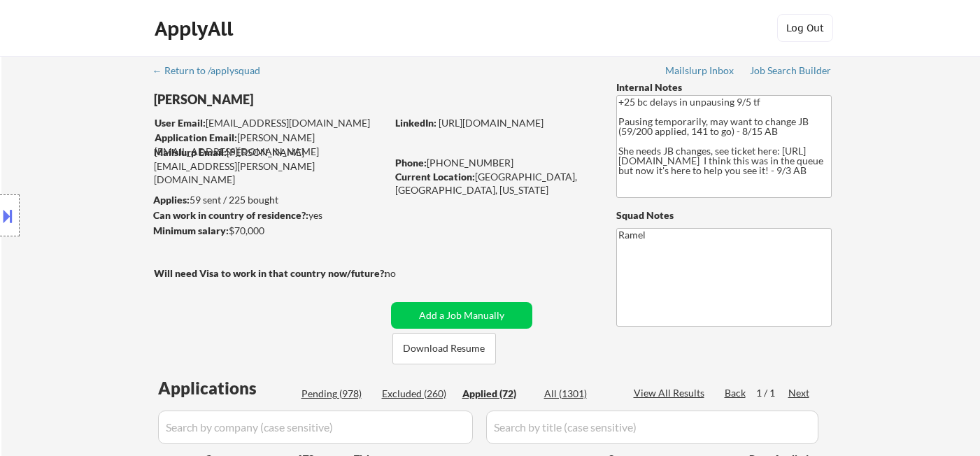
select select ""applied""
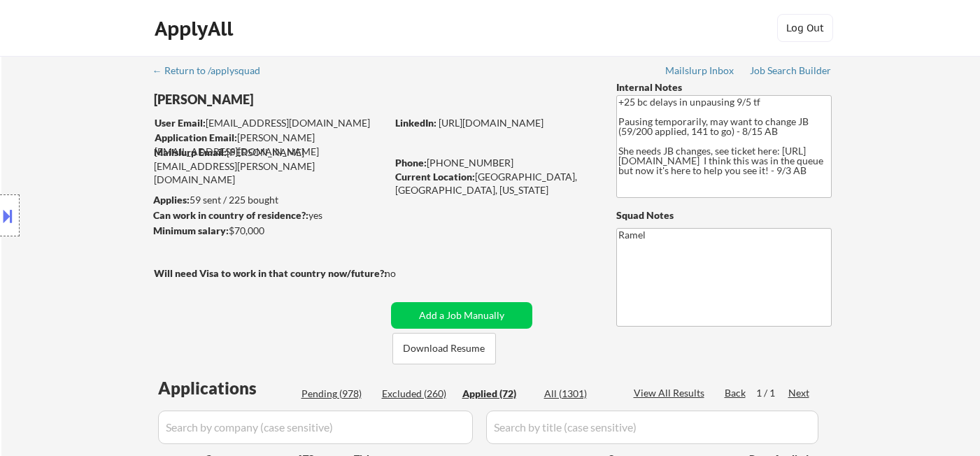
select select ""applied""
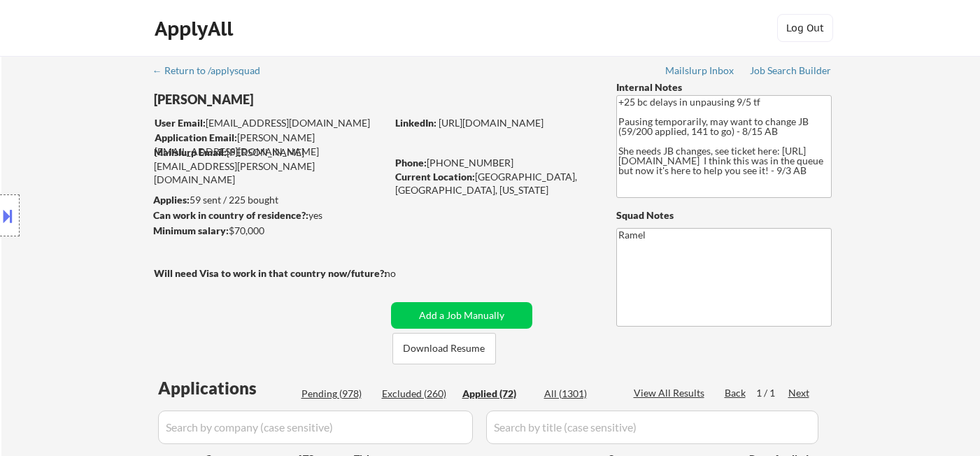
select select ""applied""
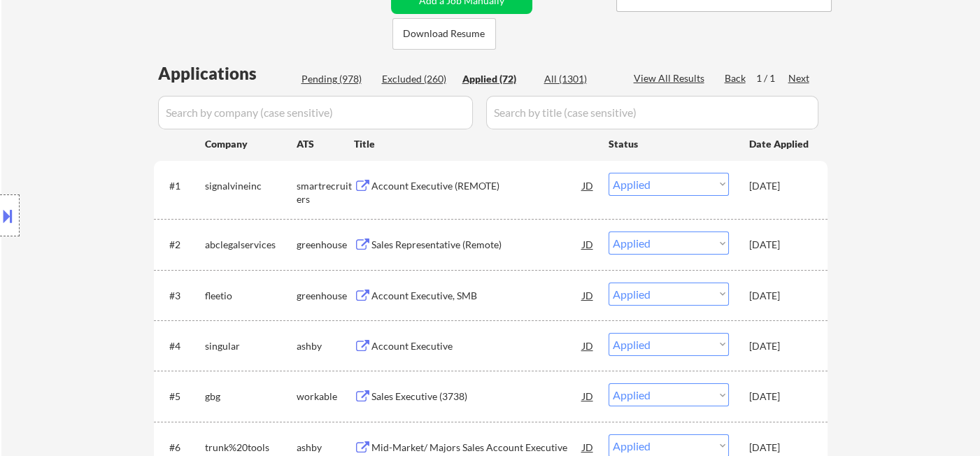
scroll to position [388, 0]
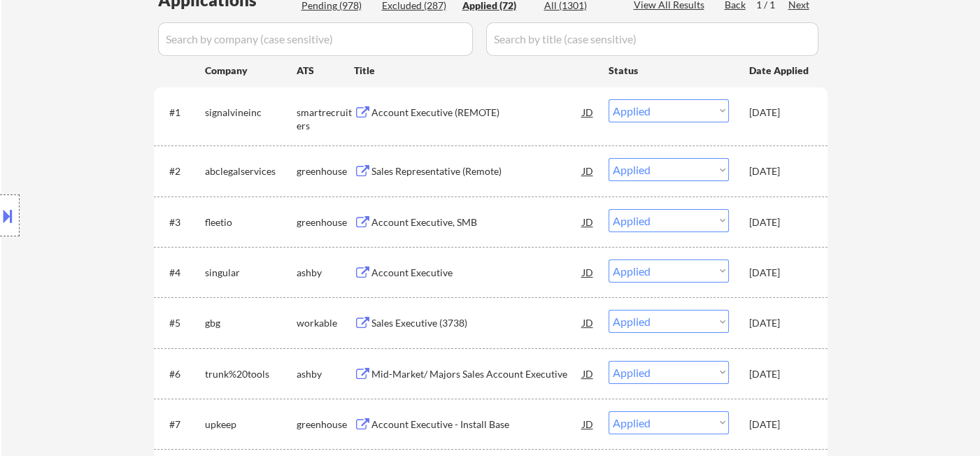
select select ""applied""
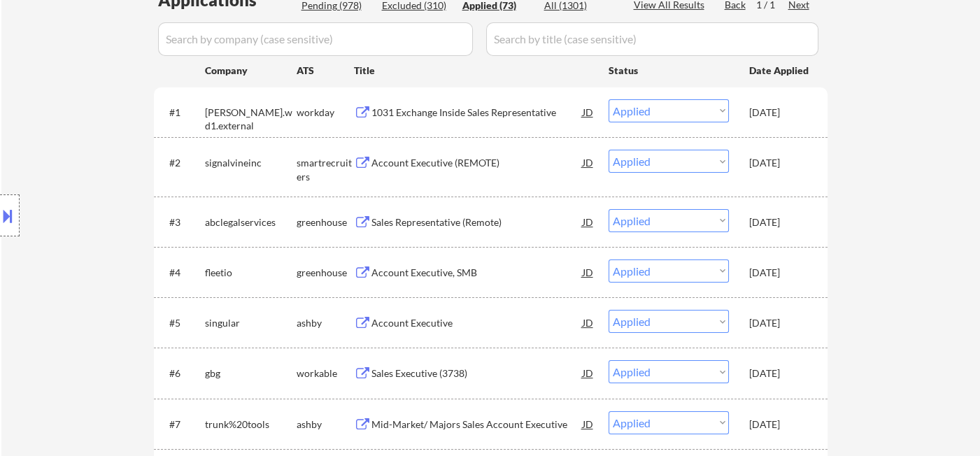
select select ""applied""
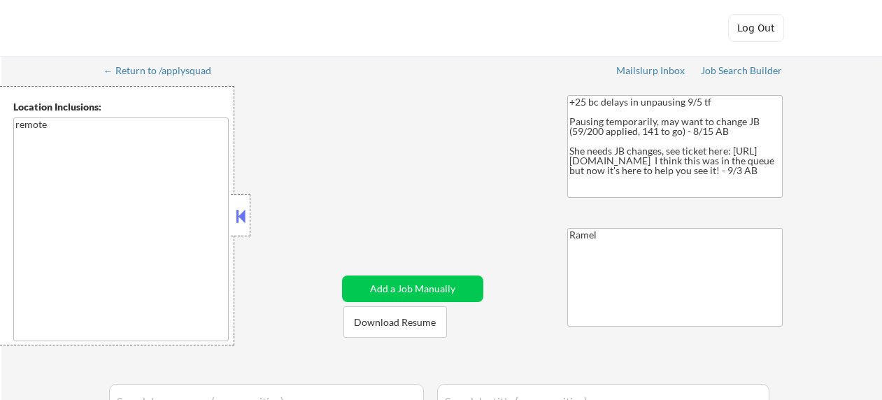
select select ""pending""
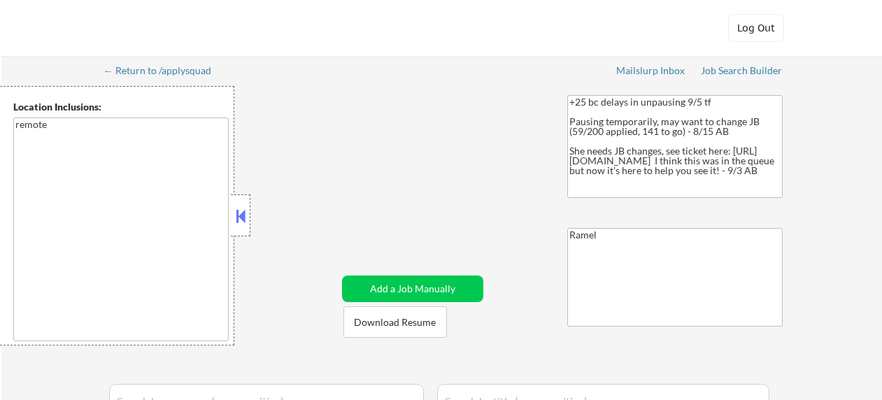
select select ""pending""
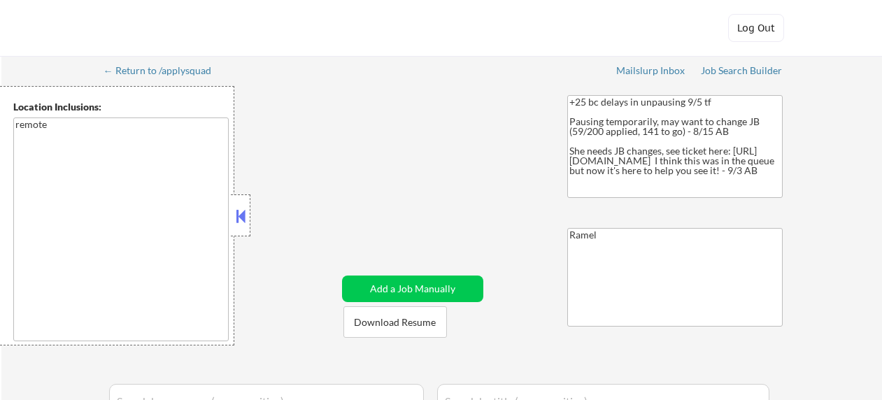
select select ""pending""
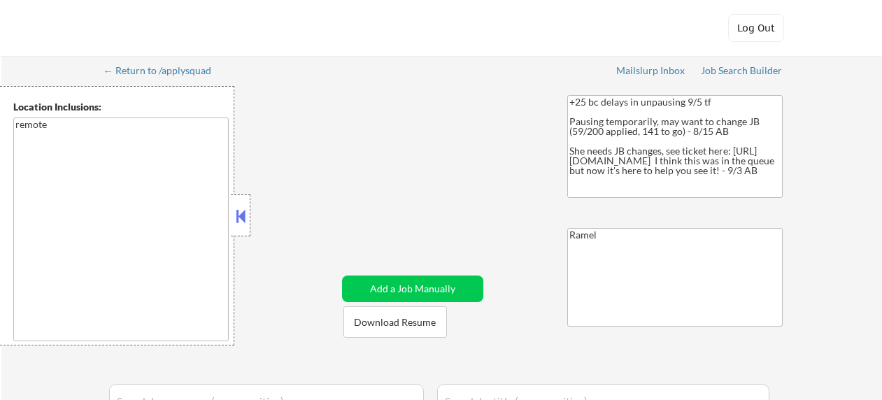
select select ""pending""
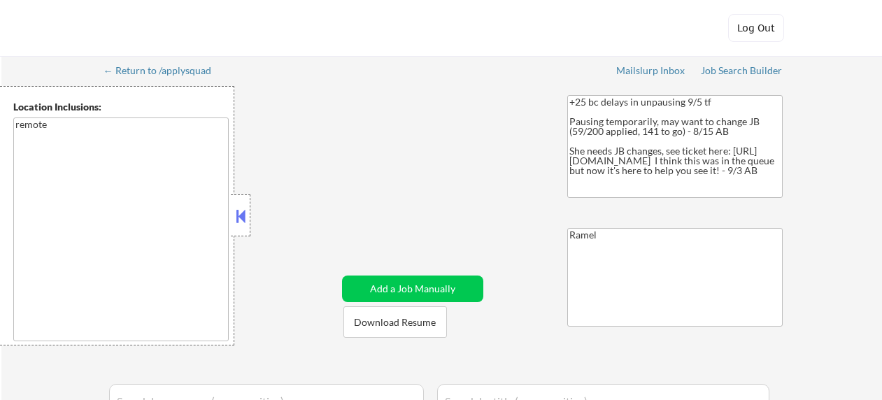
select select ""pending""
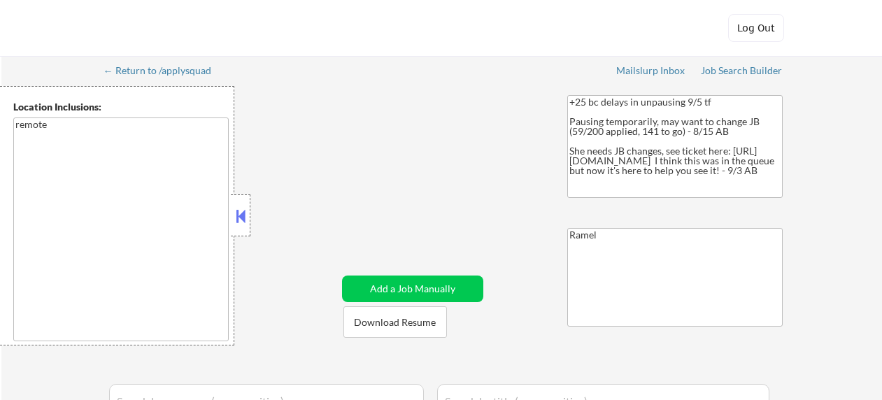
select select ""pending""
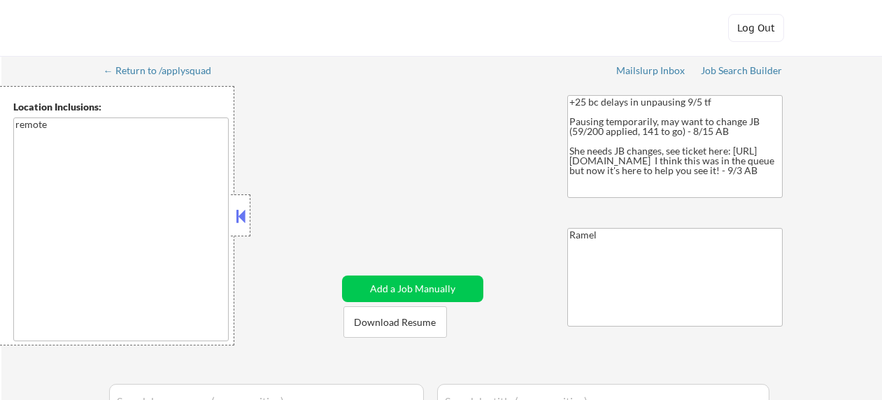
select select ""pending""
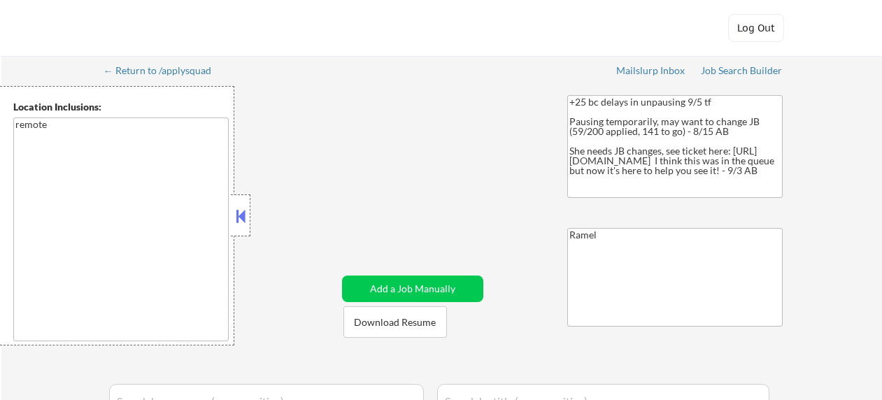
select select ""pending""
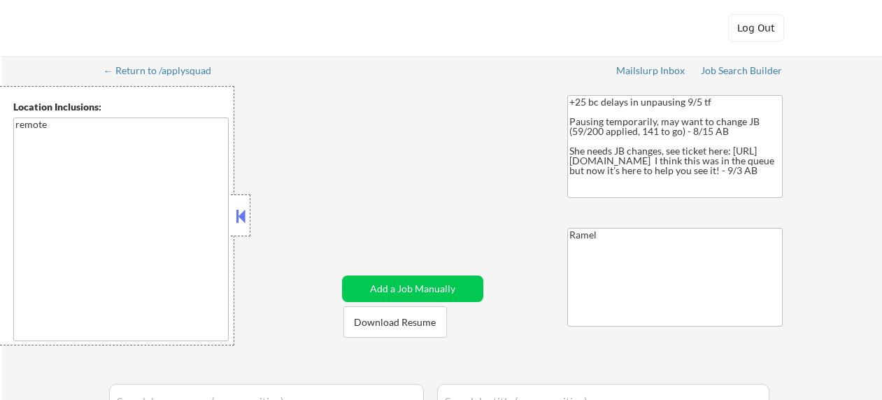
select select ""pending""
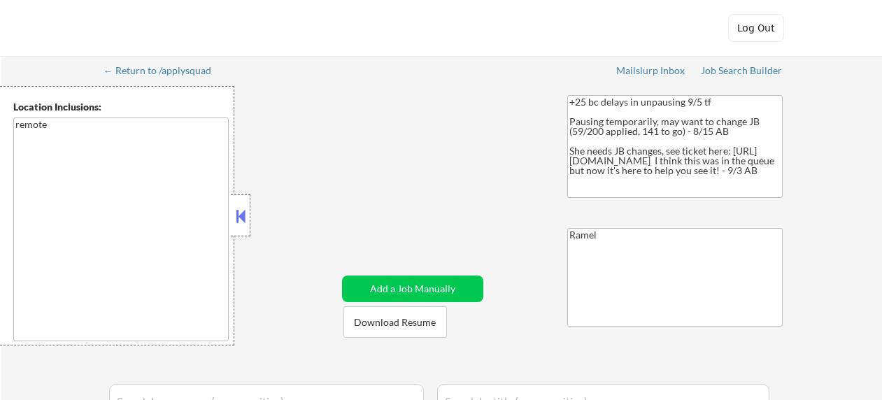
select select ""pending""
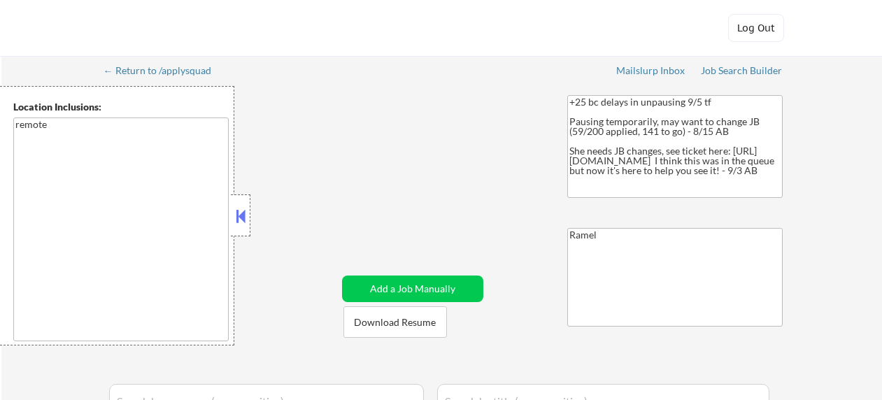
select select ""pending""
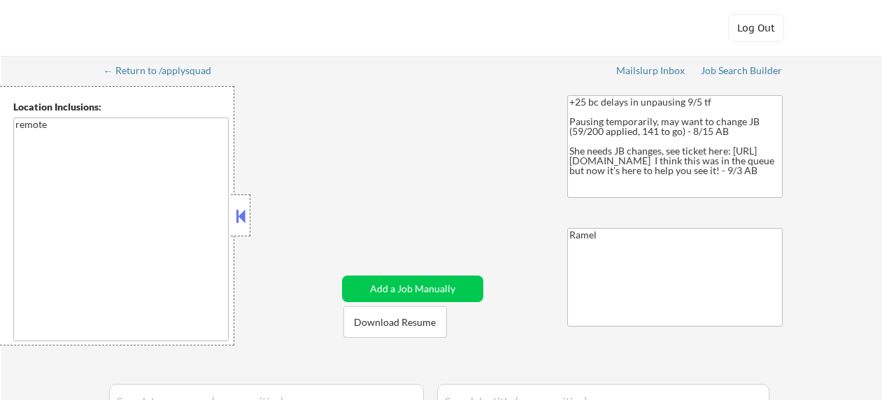
select select ""pending""
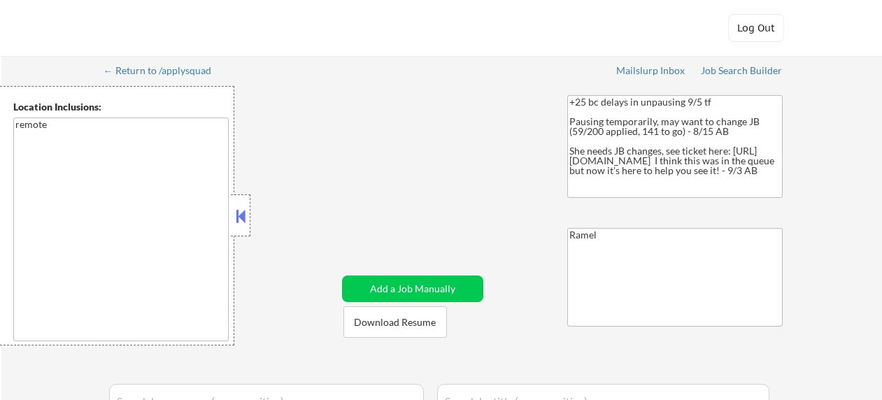
select select ""pending""
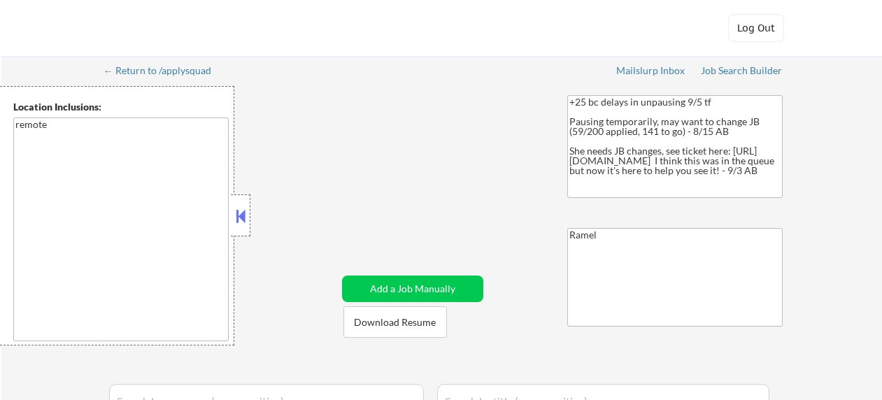
select select ""pending""
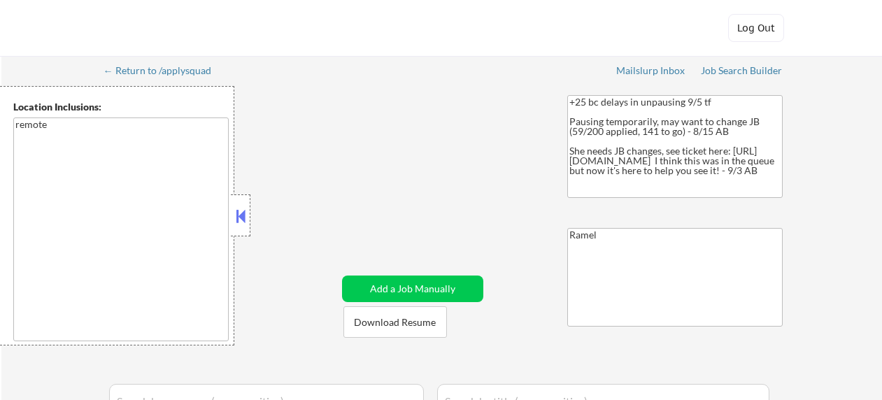
select select ""pending""
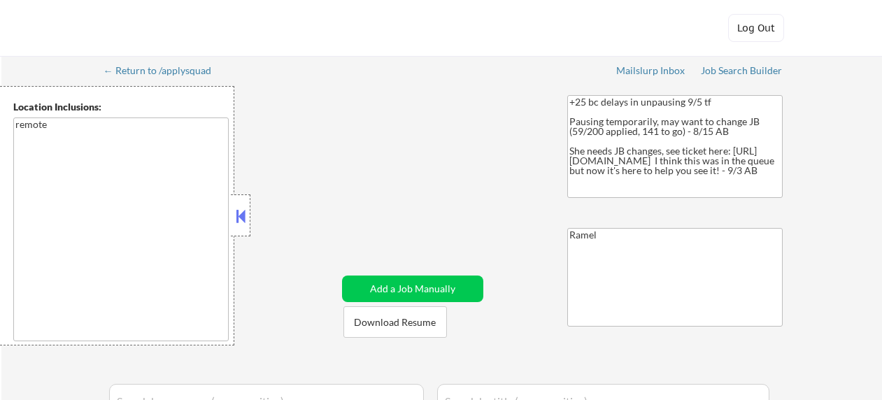
select select ""pending""
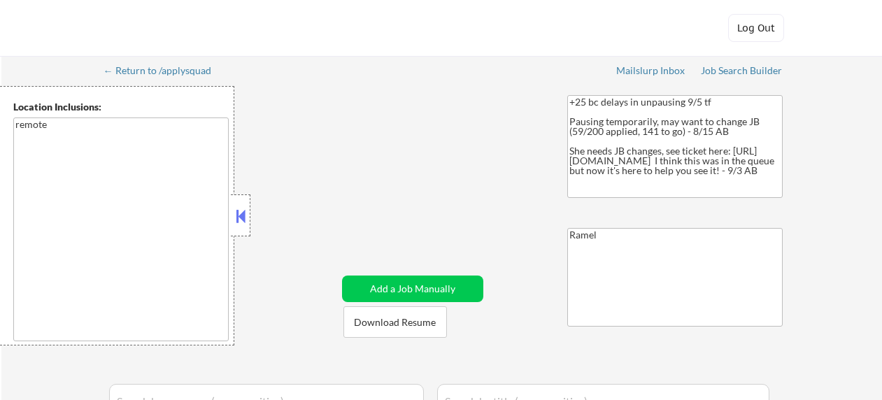
select select ""pending""
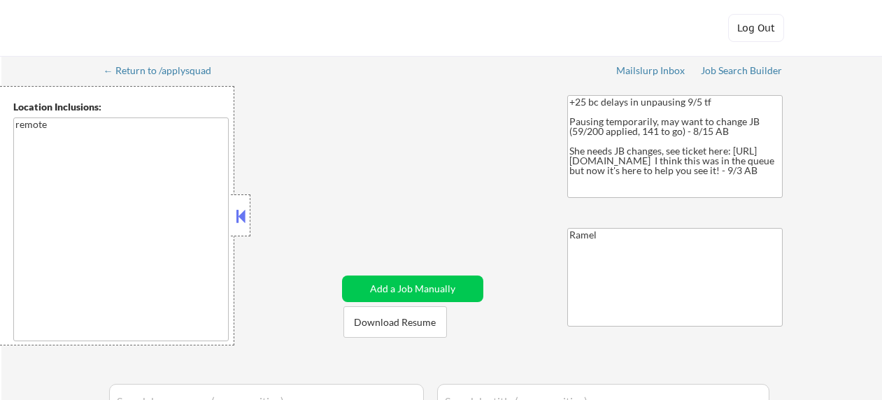
select select ""pending""
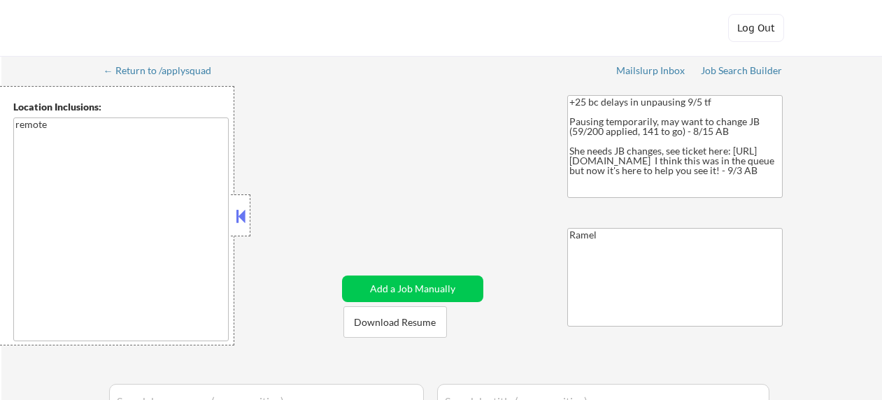
select select ""pending""
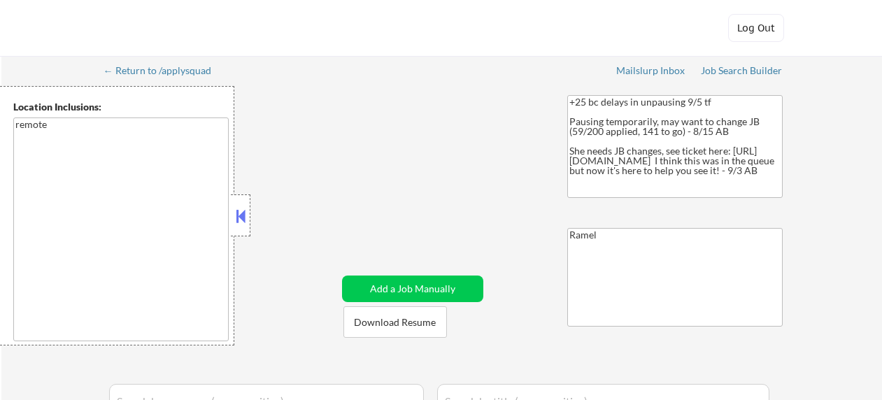
select select ""pending""
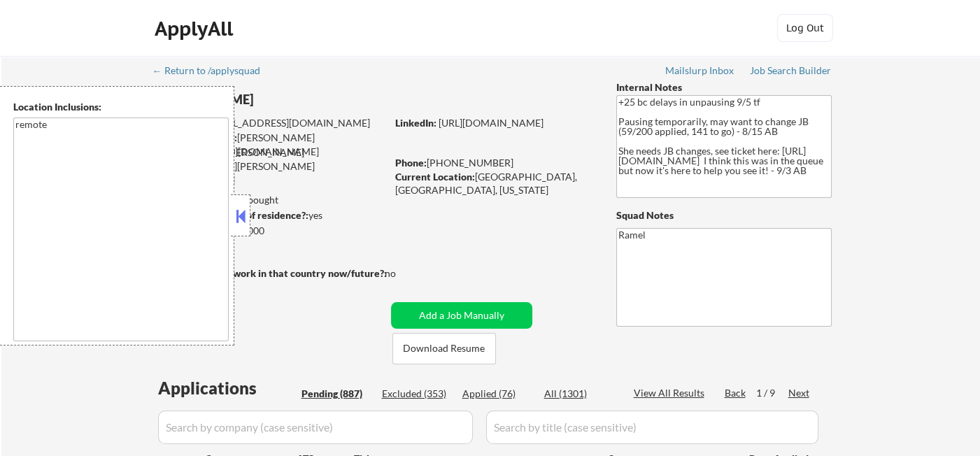
click at [45, 22] on div "ApplyAll Log Out" at bounding box center [490, 28] width 980 height 57
click at [241, 218] on button at bounding box center [240, 216] width 15 height 21
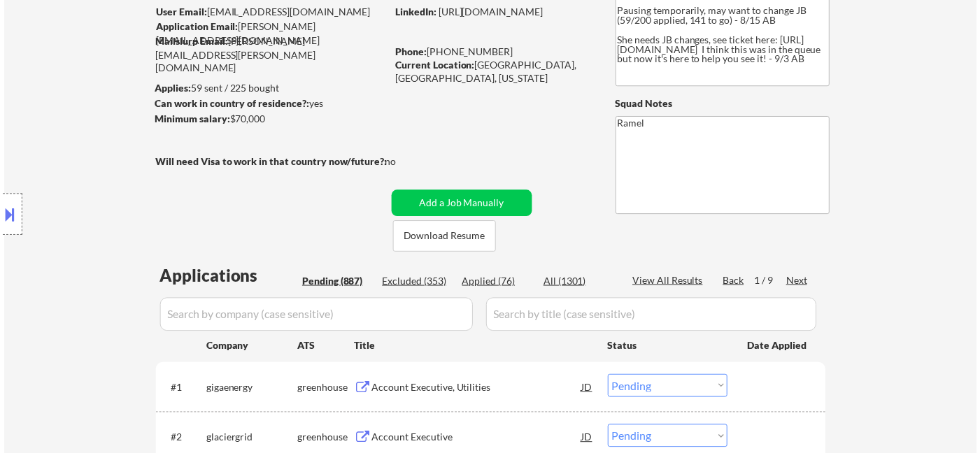
scroll to position [233, 0]
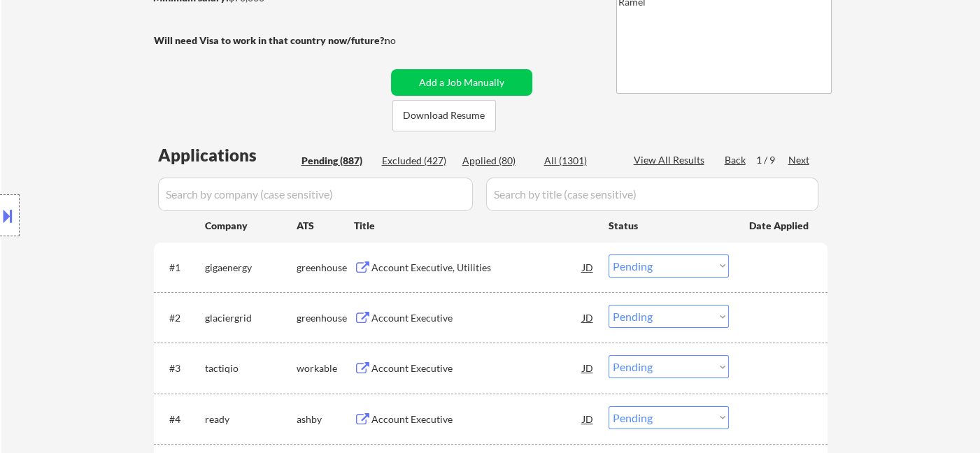
click at [489, 158] on div "Applied (80)" at bounding box center [497, 161] width 70 height 14
select select ""applied""
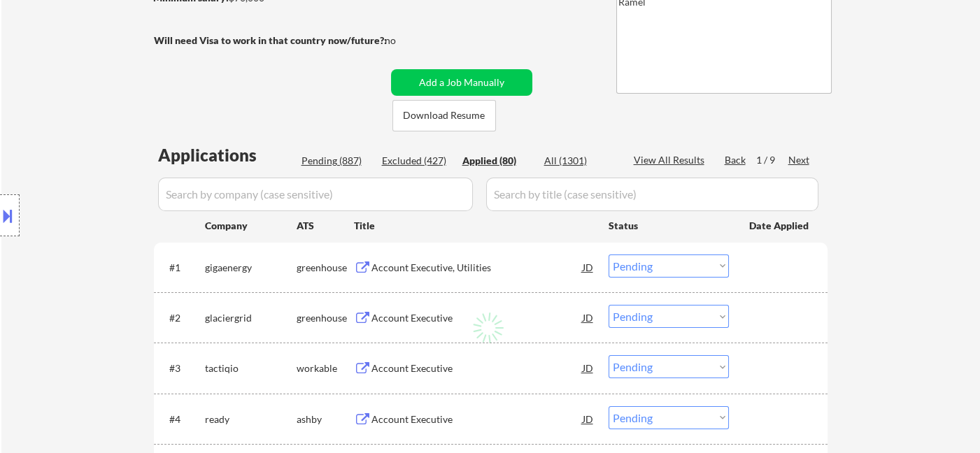
select select ""applied""
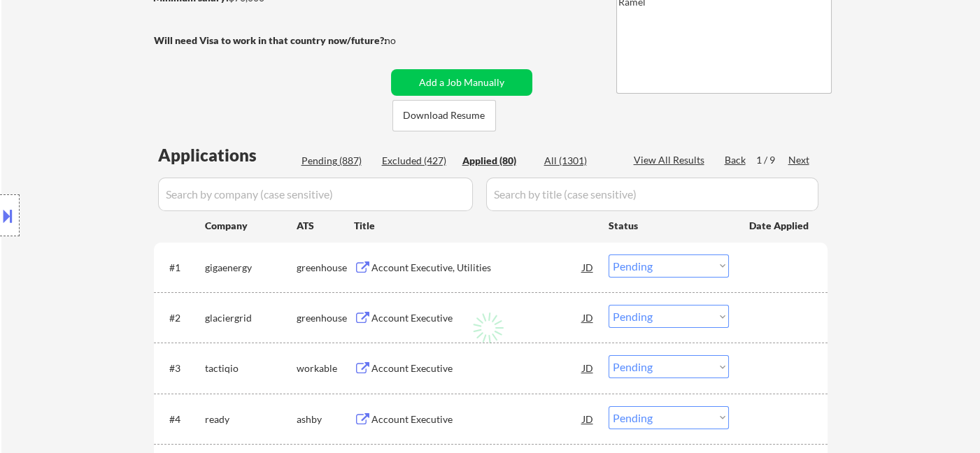
select select ""applied""
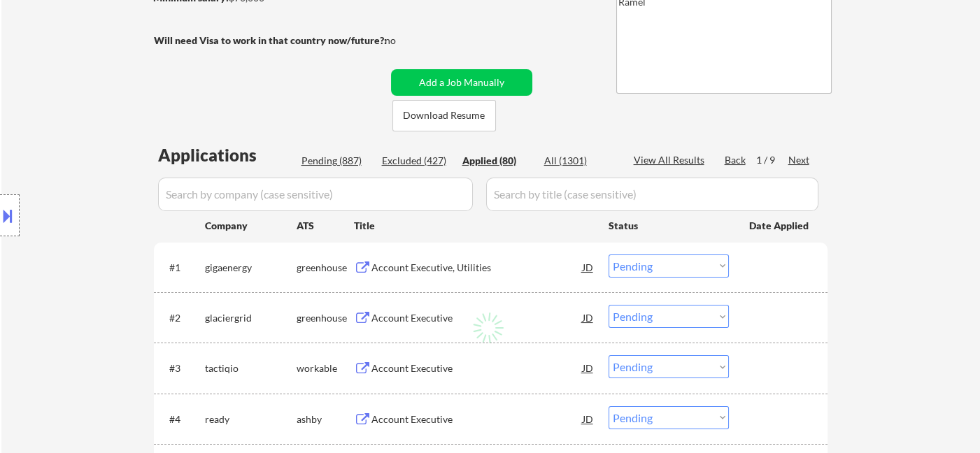
select select ""applied""
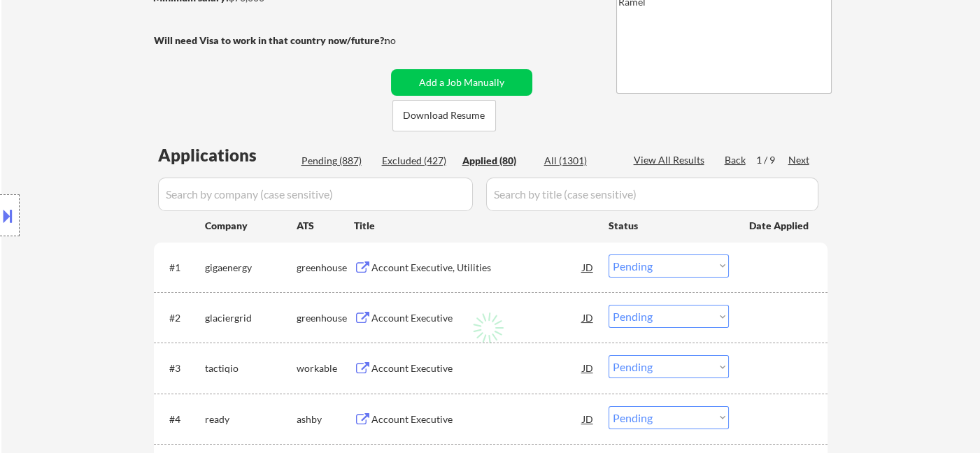
select select ""applied""
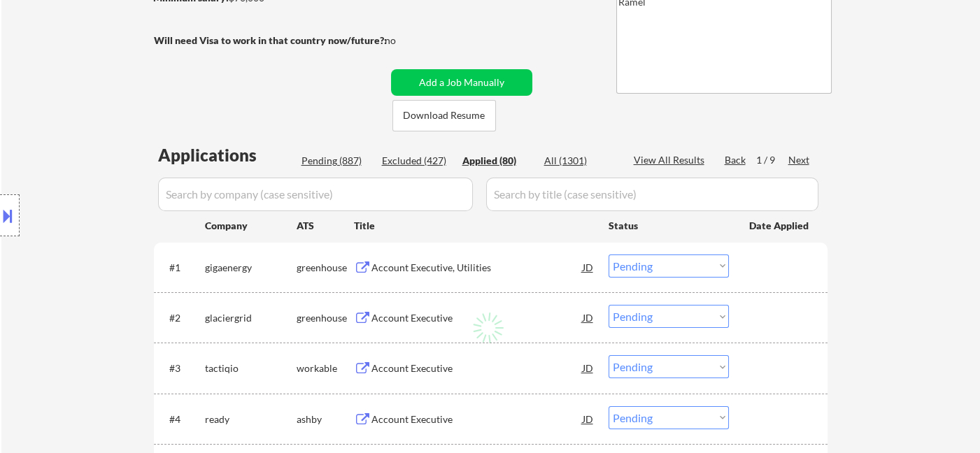
select select ""applied""
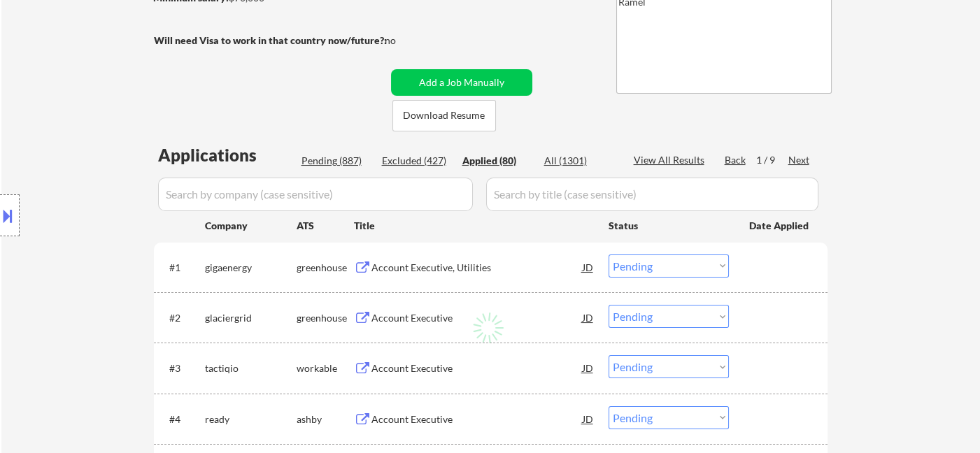
select select ""applied""
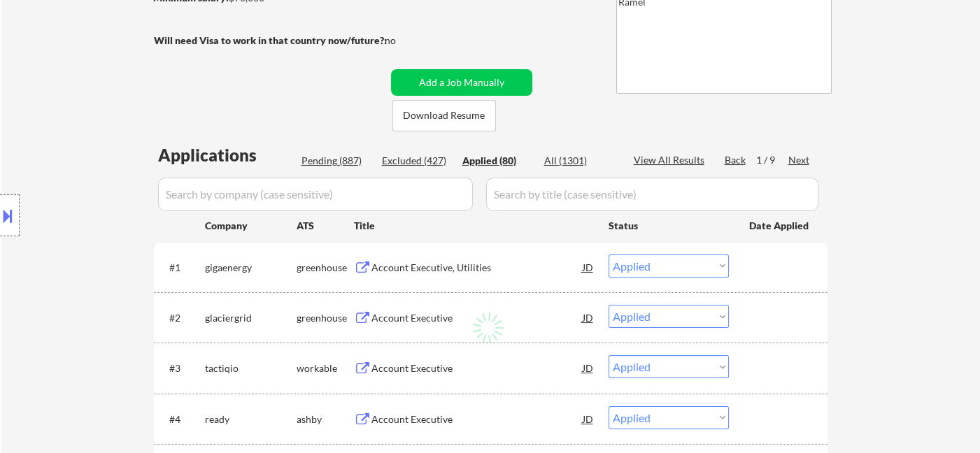
select select ""applied""
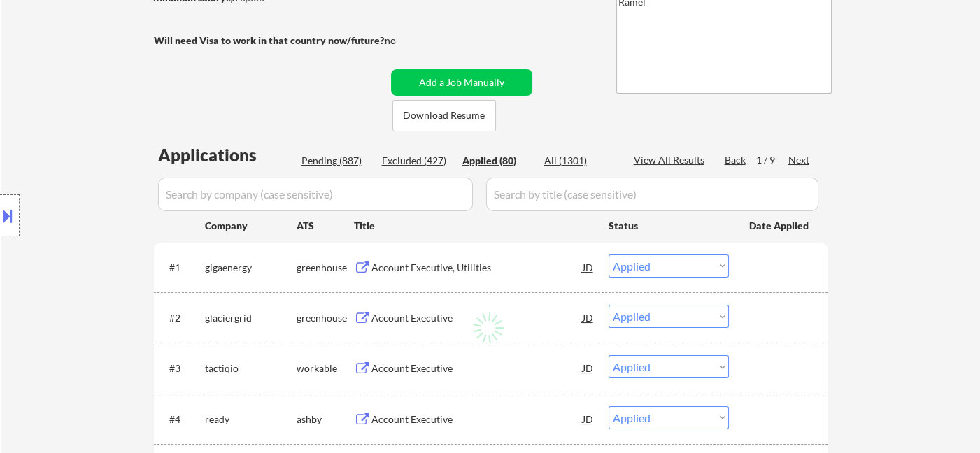
select select ""applied""
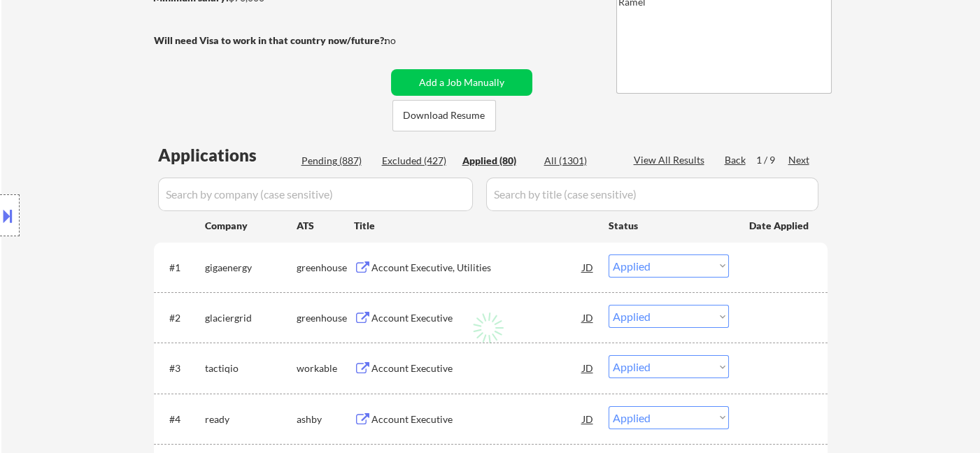
select select ""applied""
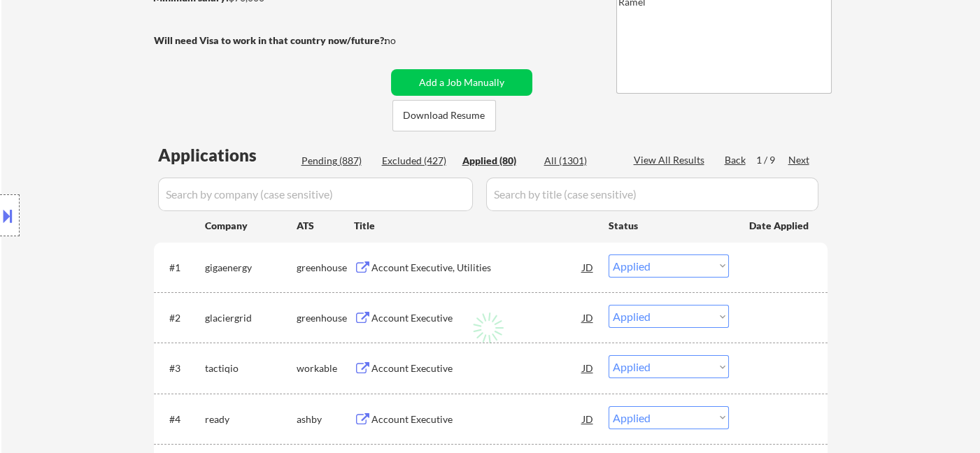
select select ""applied""
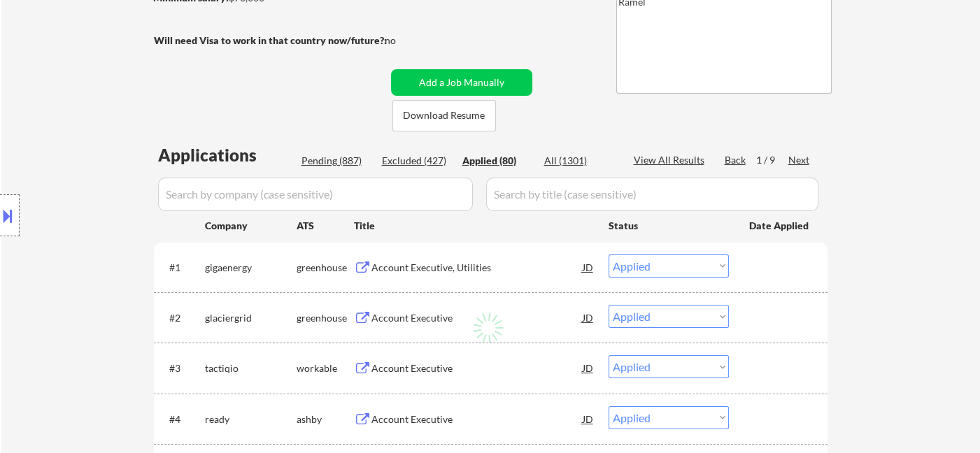
select select ""applied""
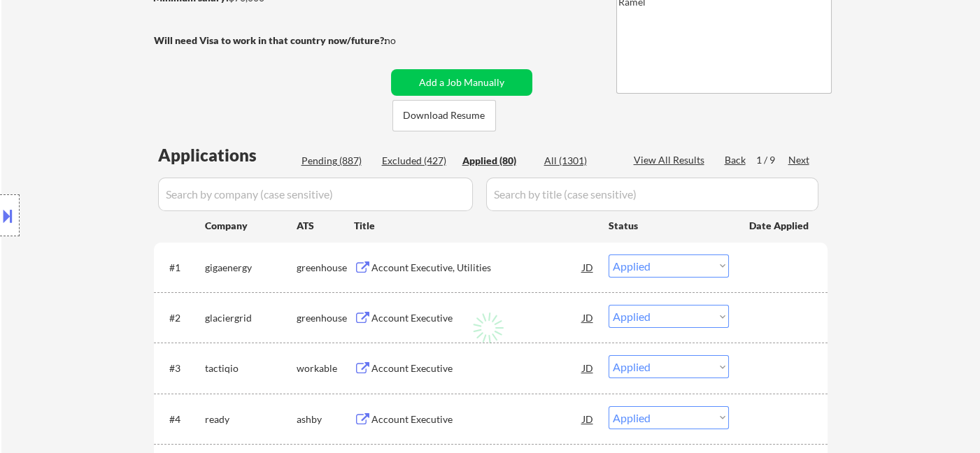
select select ""applied""
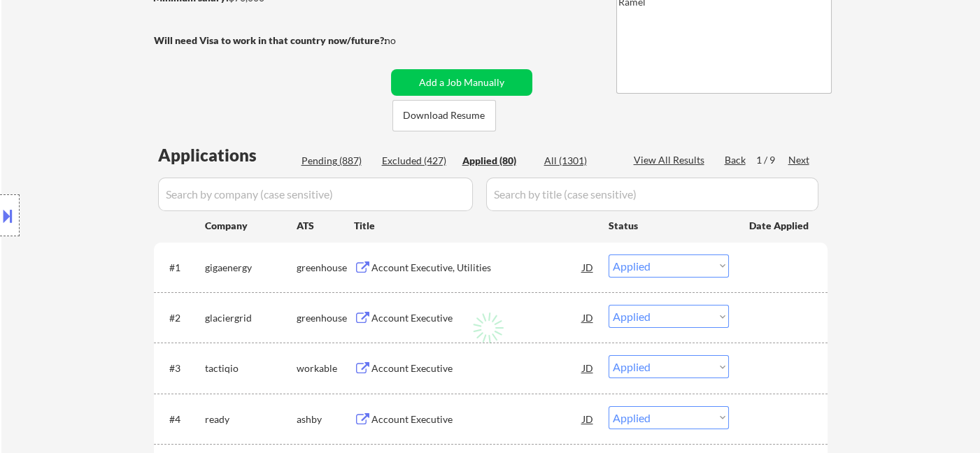
select select ""applied""
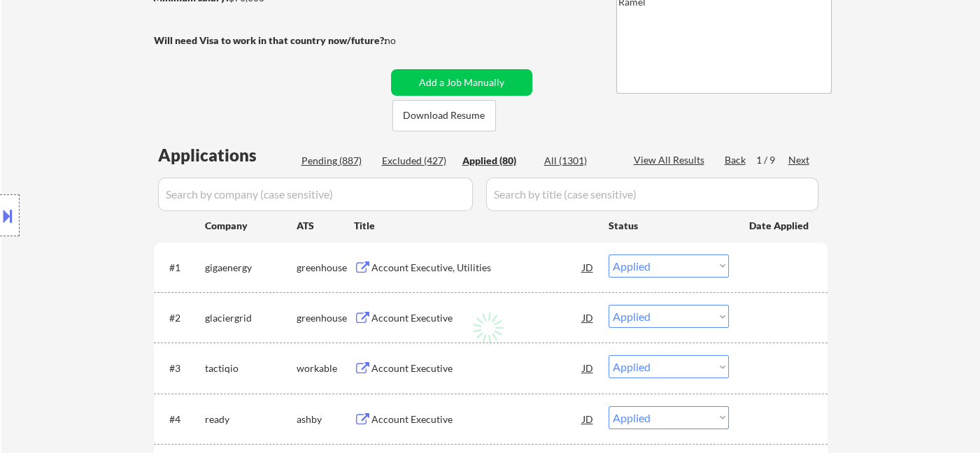
select select ""applied""
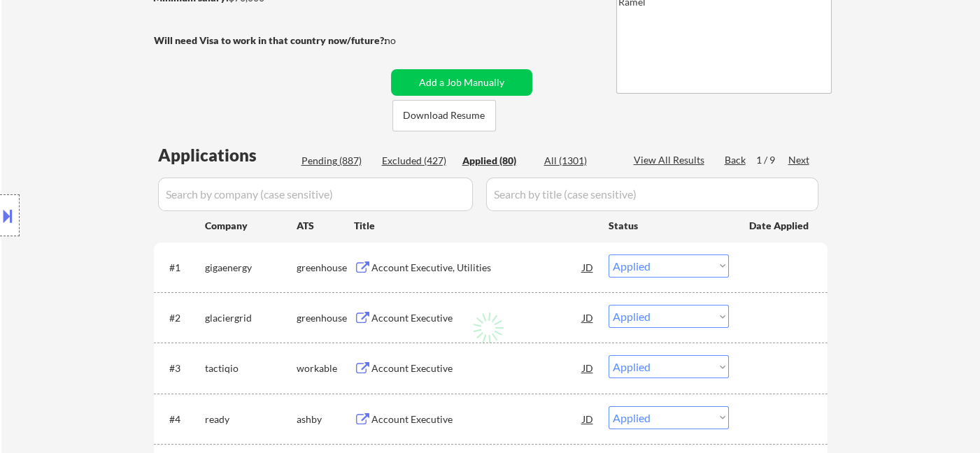
select select ""applied""
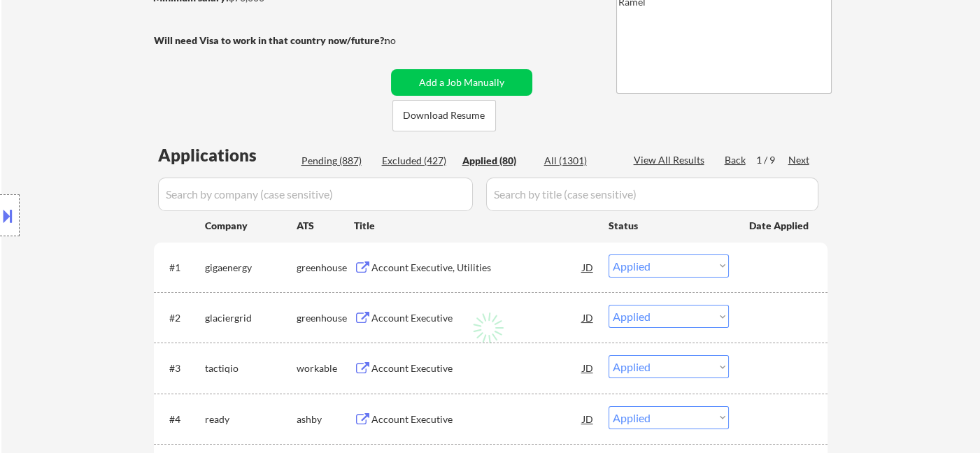
select select ""applied""
